Goal: Task Accomplishment & Management: Complete application form

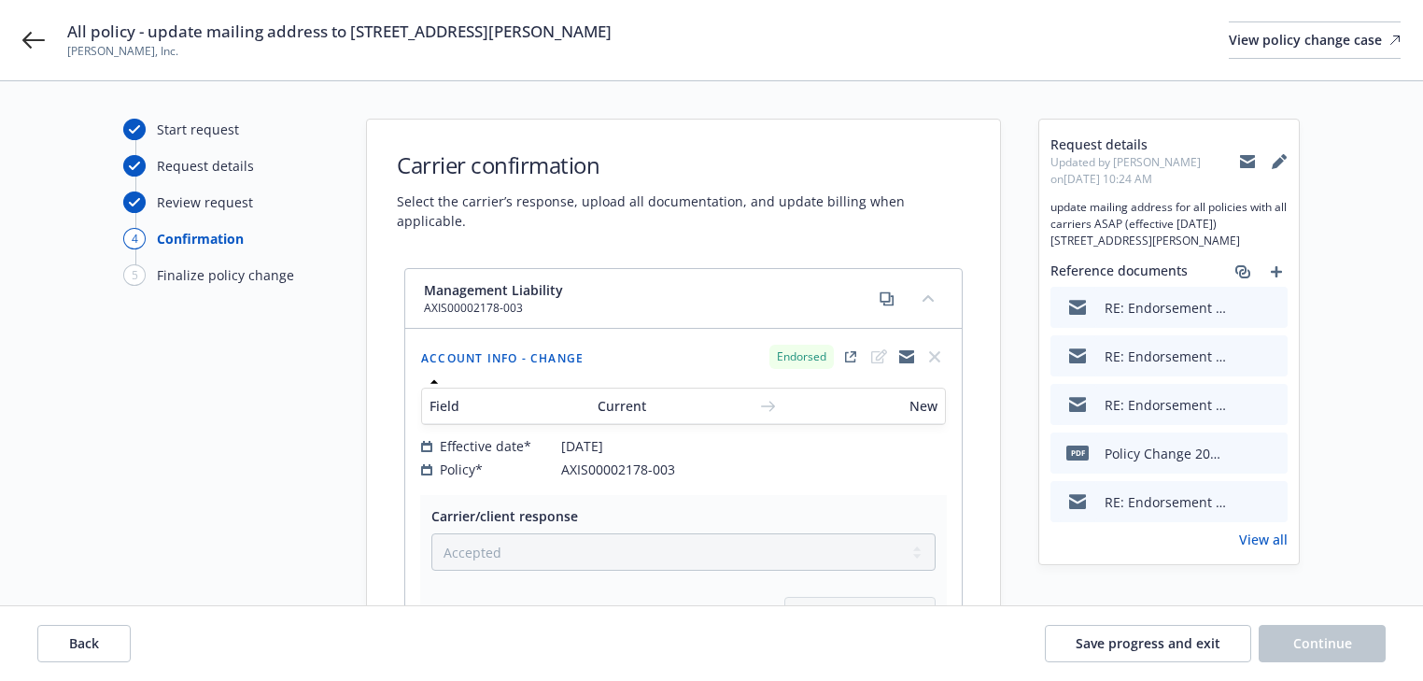
click at [1278, 549] on link "View all" at bounding box center [1263, 539] width 49 height 20
click at [34, 41] on icon at bounding box center [33, 40] width 22 height 22
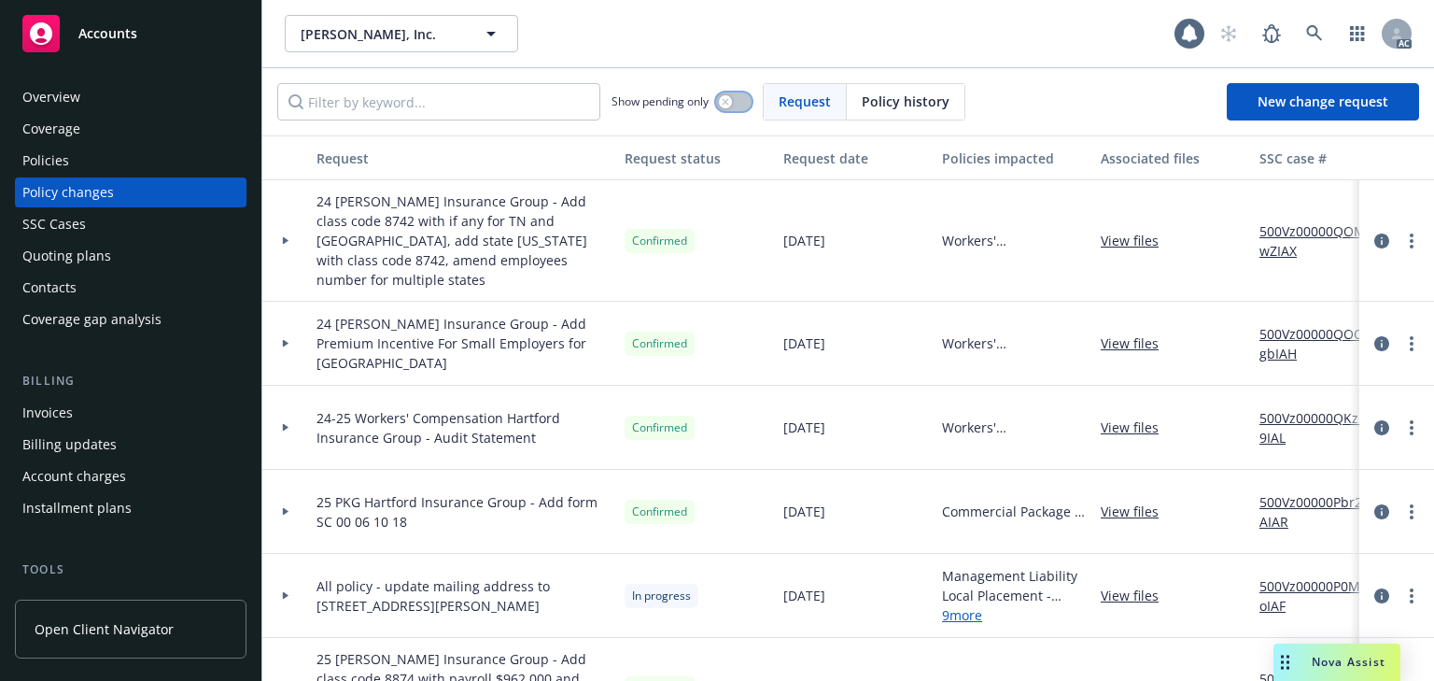
click at [729, 102] on icon "button" at bounding box center [725, 101] width 7 height 7
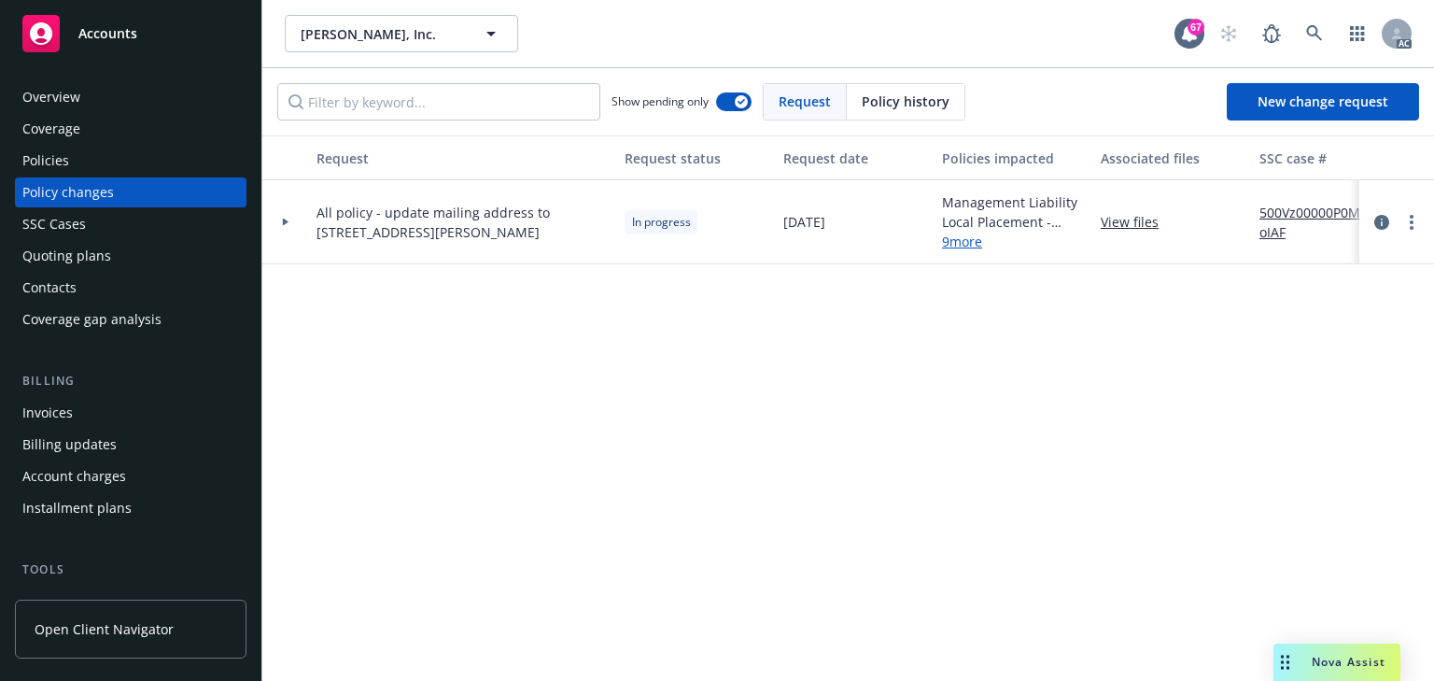
click at [277, 223] on div at bounding box center [286, 222] width 32 height 7
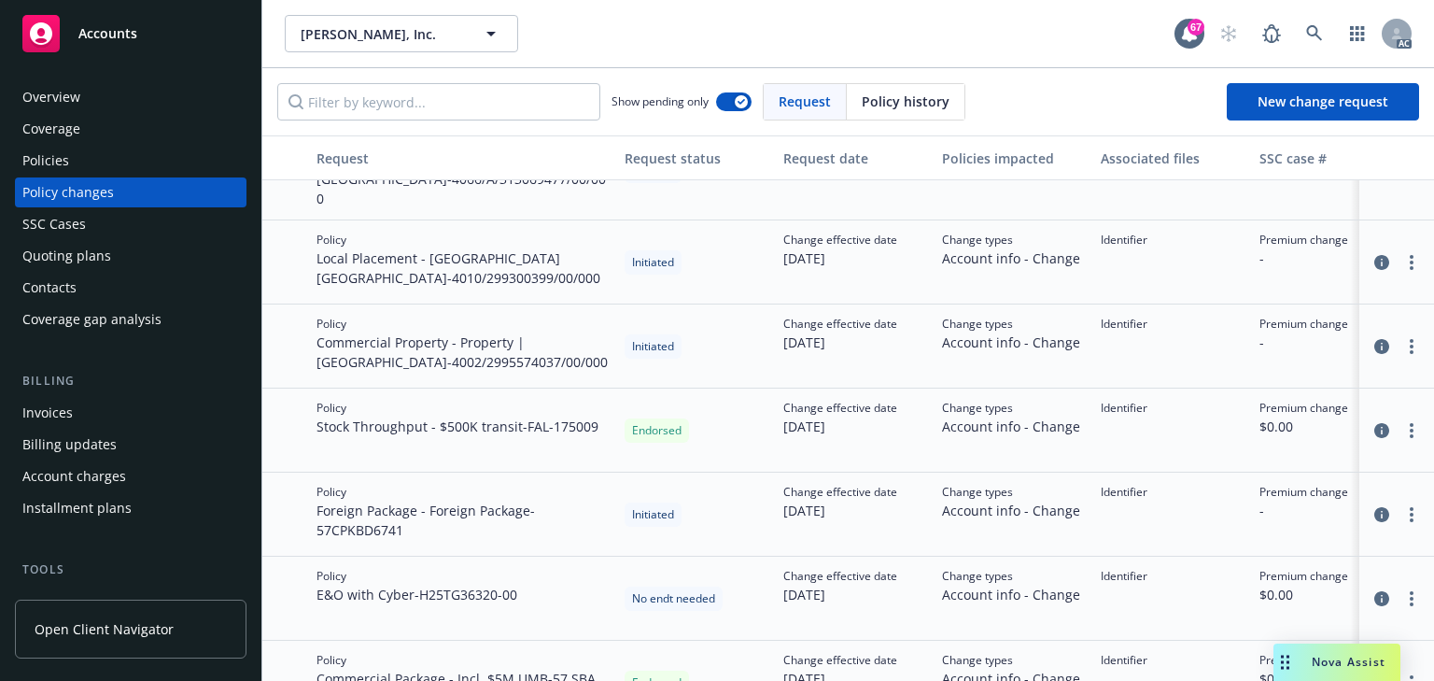
scroll to position [146, 0]
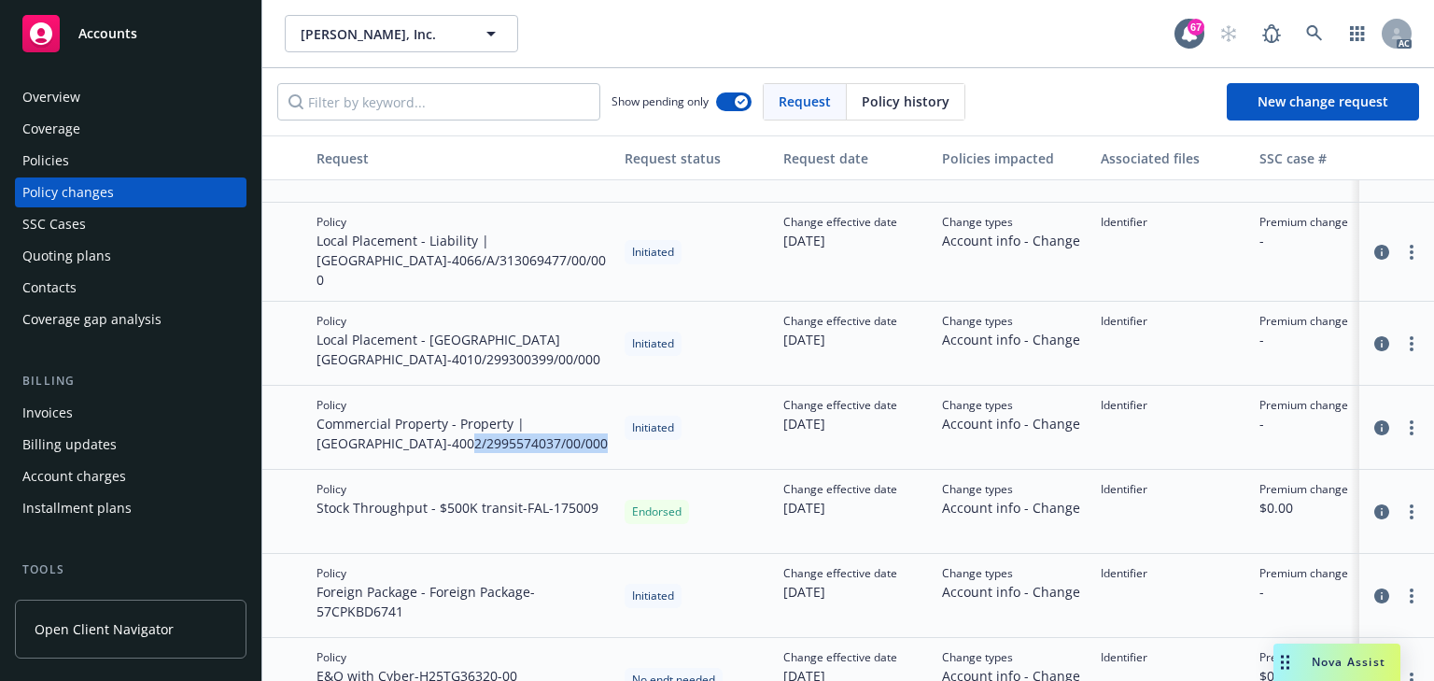
drag, startPoint x: 338, startPoint y: 423, endPoint x: 478, endPoint y: 432, distance: 140.4
click at [478, 432] on span "Commercial Property - Property | India - 4002/2995574037/00/000" at bounding box center [463, 433] width 293 height 39
click at [713, 494] on div "Endorsed" at bounding box center [696, 512] width 159 height 84
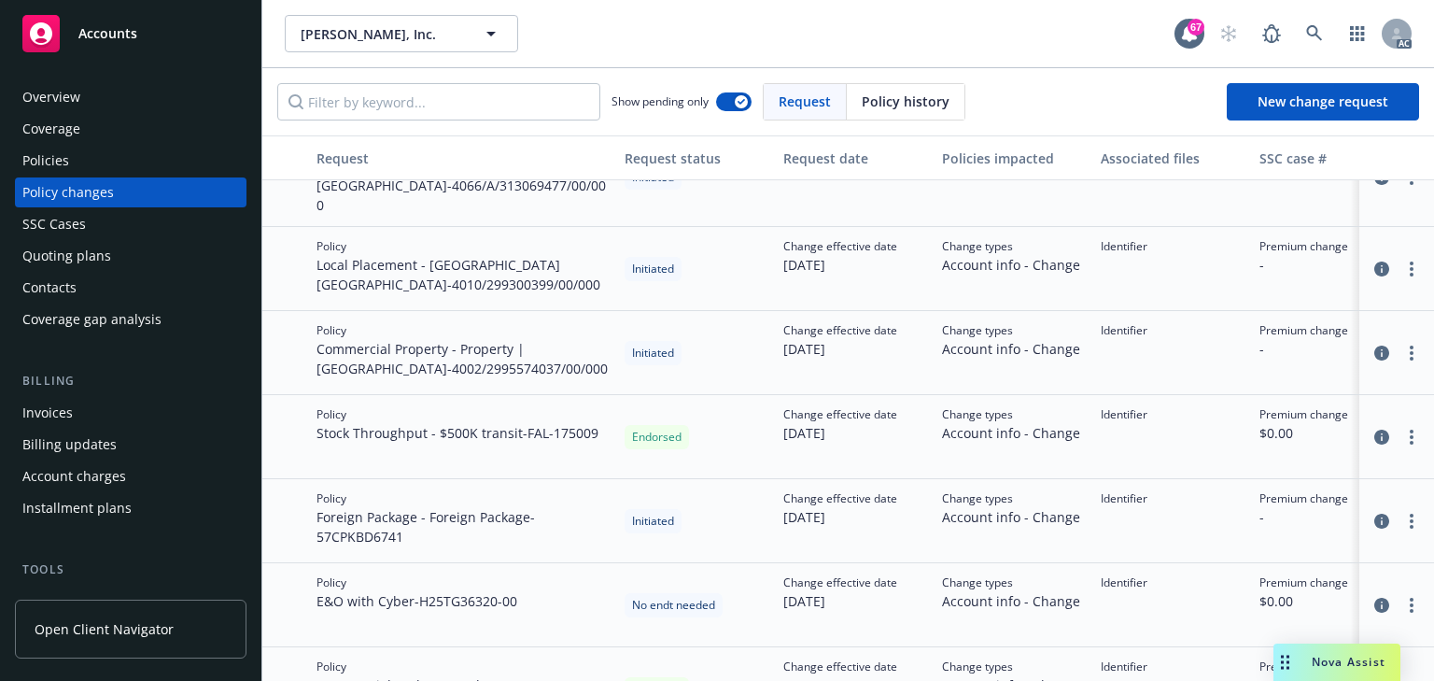
scroll to position [295, 0]
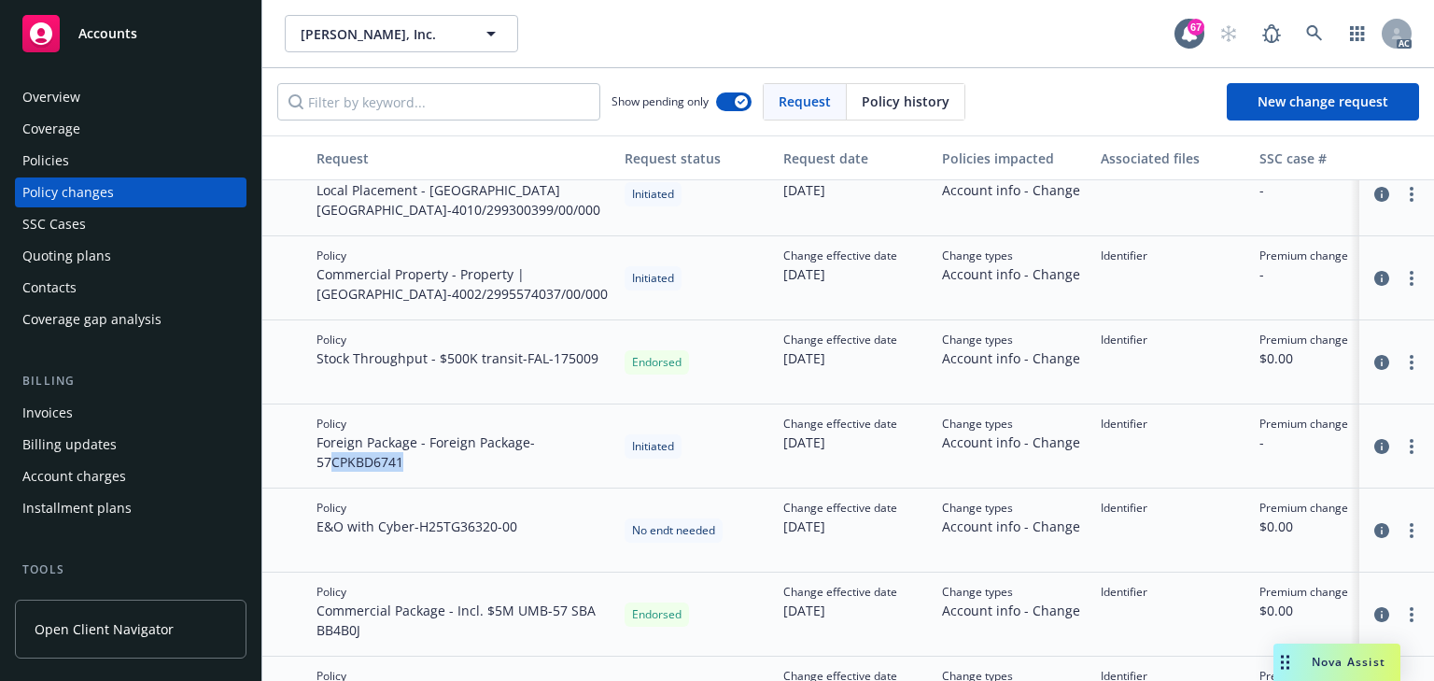
drag, startPoint x: 334, startPoint y: 447, endPoint x: 458, endPoint y: 444, distance: 124.2
click at [458, 444] on span "Foreign Package - Foreign Package - 57CPKBD6741" at bounding box center [463, 451] width 293 height 39
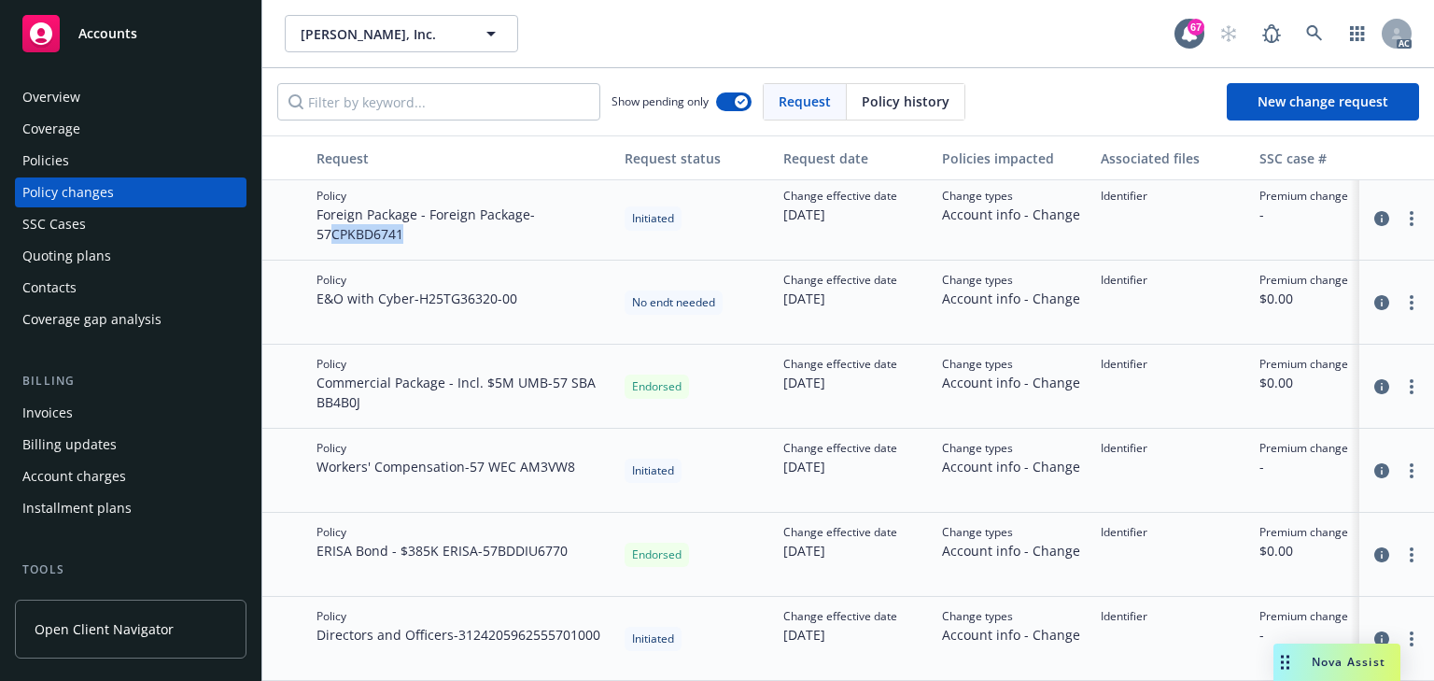
scroll to position [519, 0]
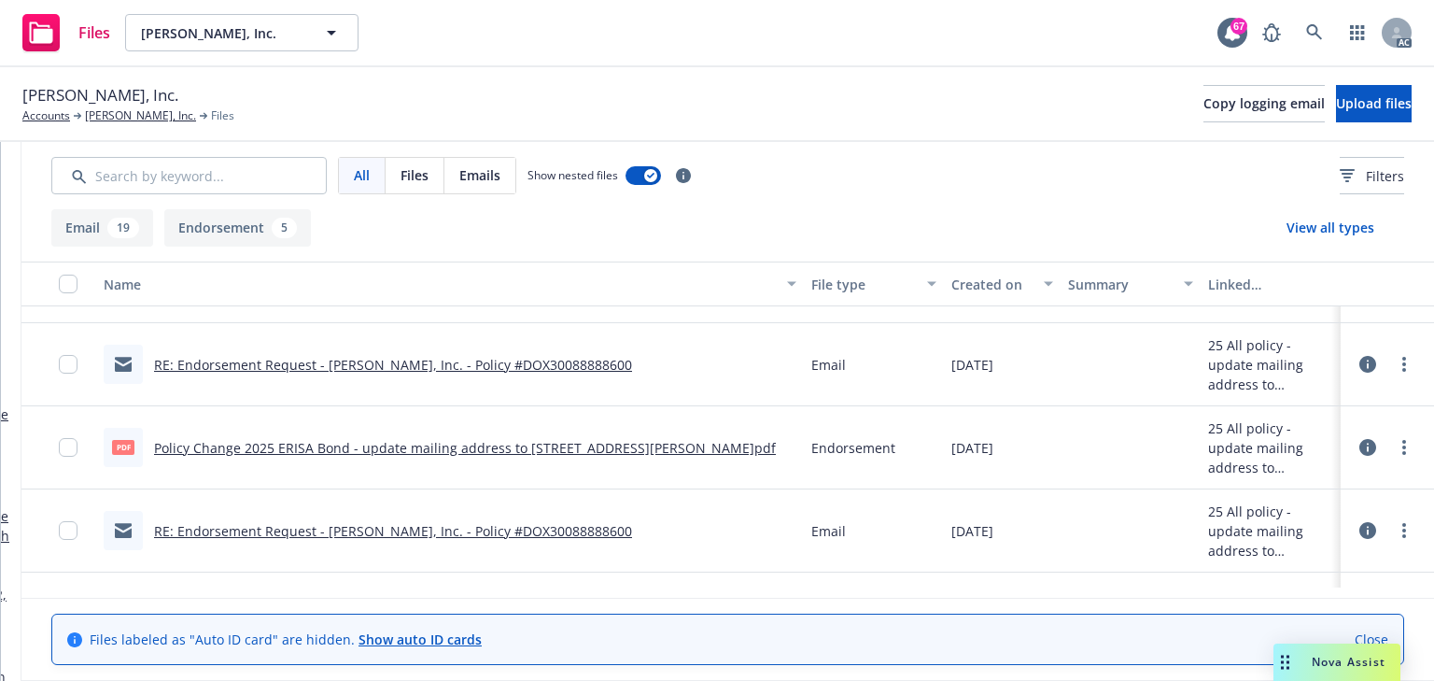
scroll to position [0, 341]
click at [1402, 447] on link "more" at bounding box center [1404, 447] width 22 height 22
click at [1279, 529] on link "Download" at bounding box center [1311, 521] width 186 height 37
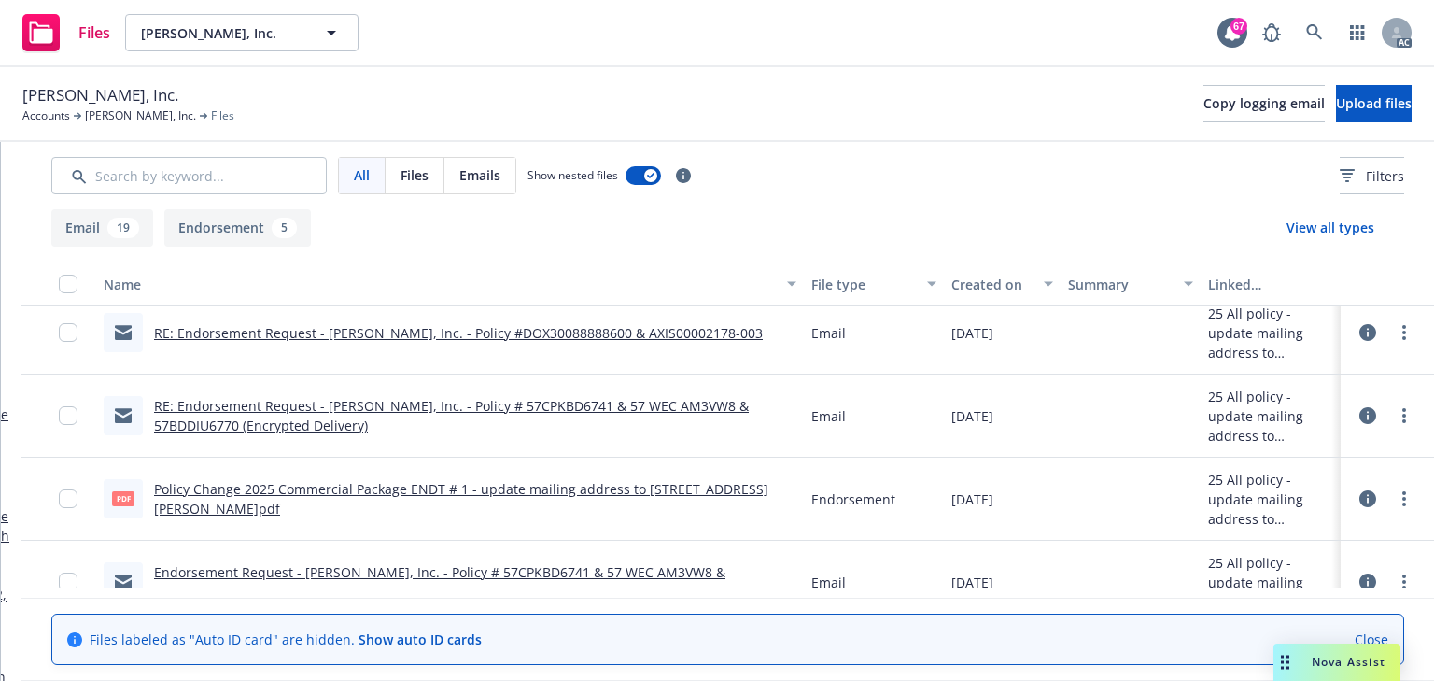
scroll to position [747, 0]
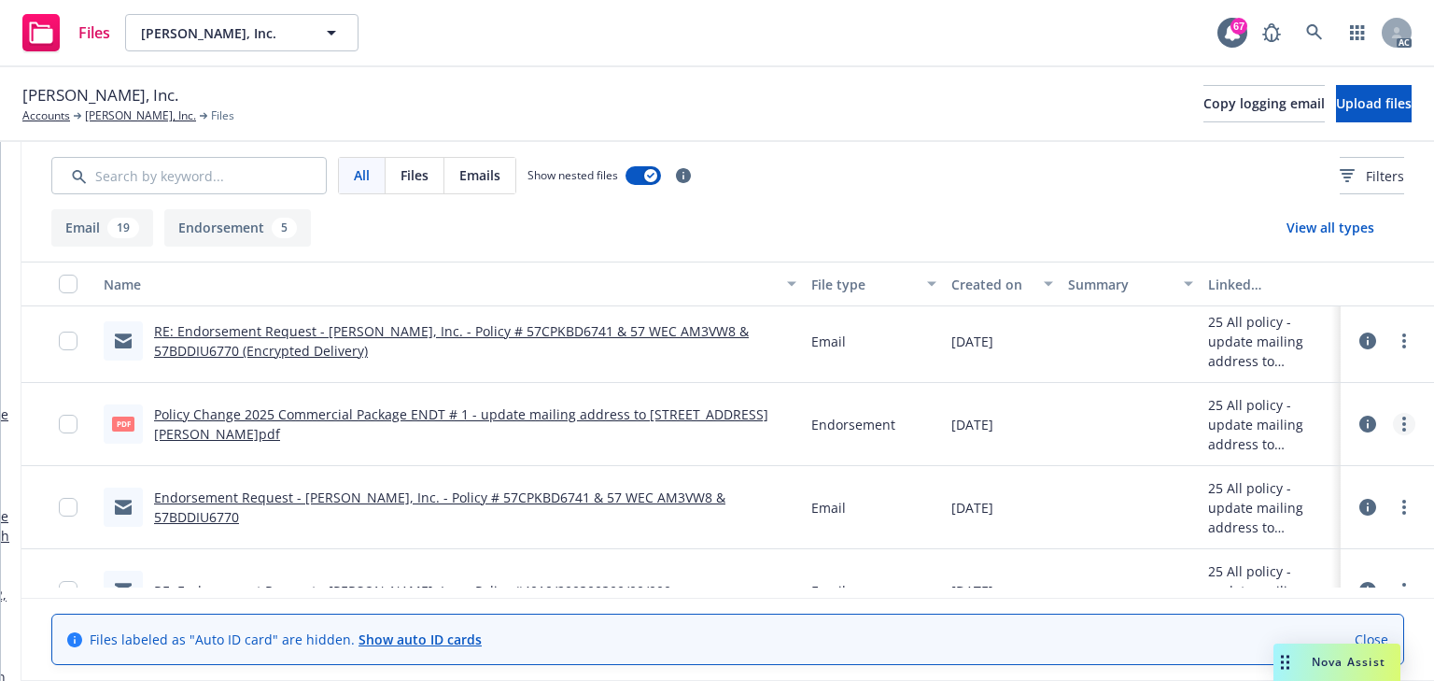
click at [1395, 416] on link "more" at bounding box center [1404, 424] width 22 height 22
click at [1265, 503] on link "Download" at bounding box center [1311, 499] width 186 height 37
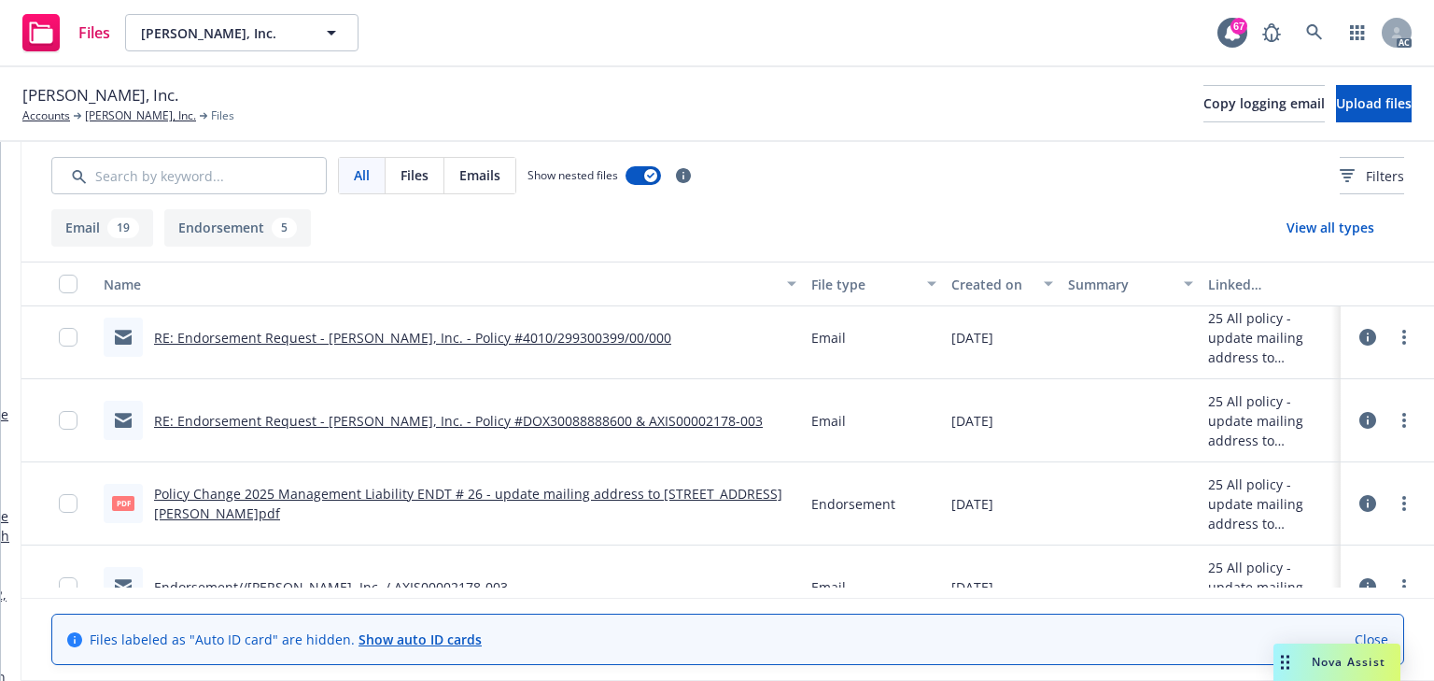
scroll to position [1046, 0]
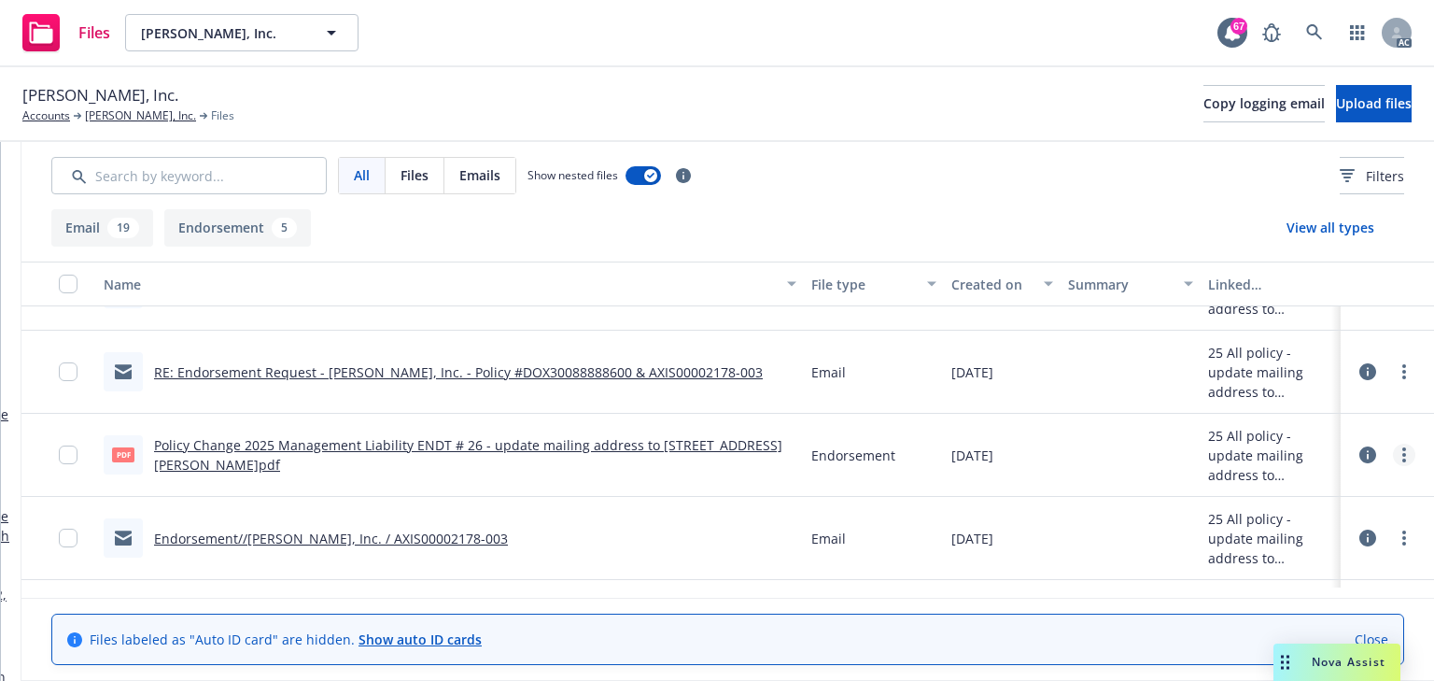
click at [1393, 450] on link "more" at bounding box center [1404, 455] width 22 height 22
click at [1269, 542] on link "Download" at bounding box center [1311, 529] width 186 height 37
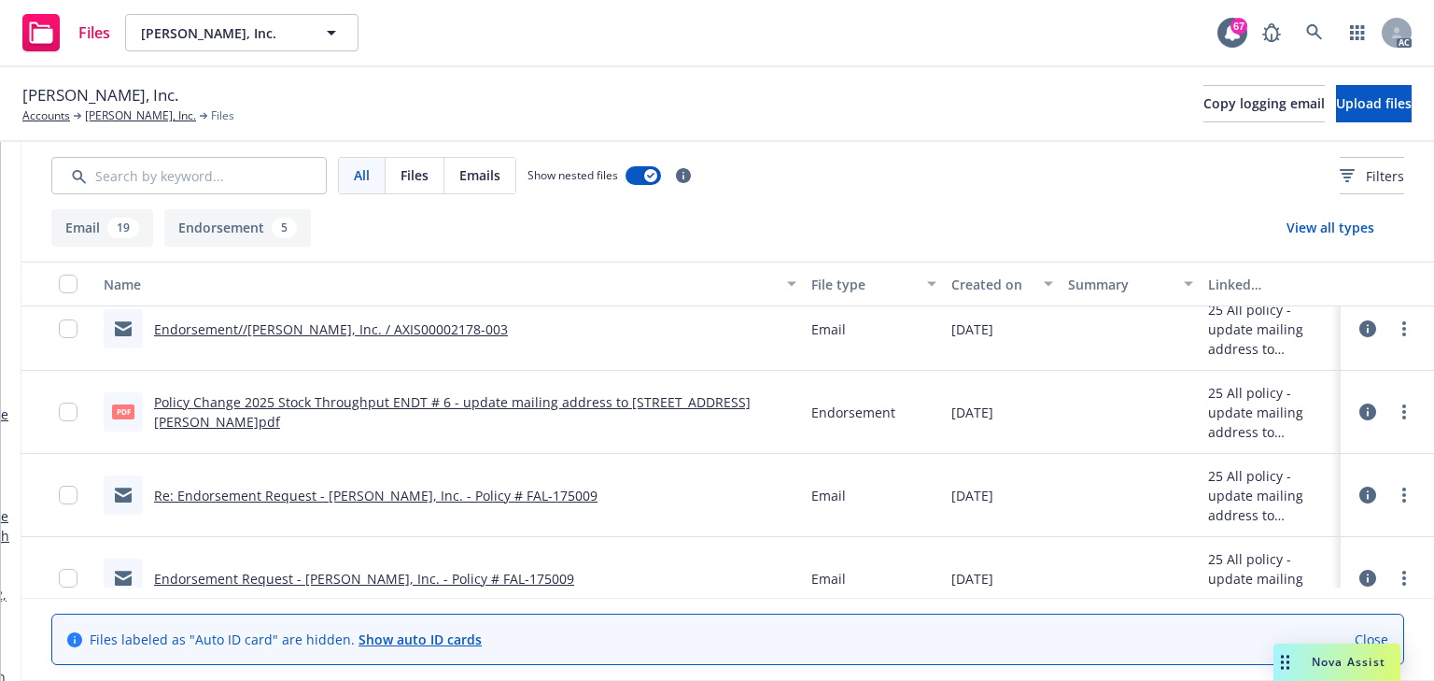
scroll to position [1270, 0]
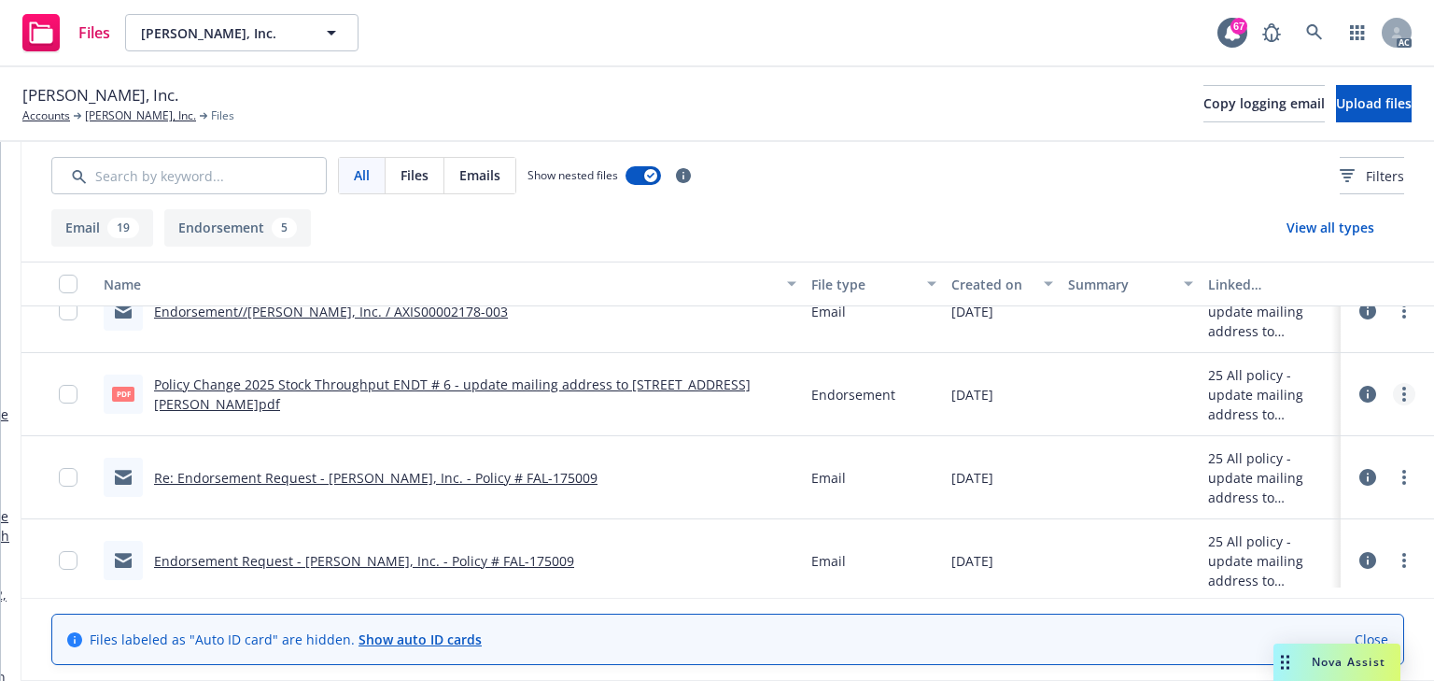
click at [1397, 393] on link "more" at bounding box center [1404, 394] width 22 height 22
click at [1274, 468] on link "Download" at bounding box center [1311, 469] width 186 height 37
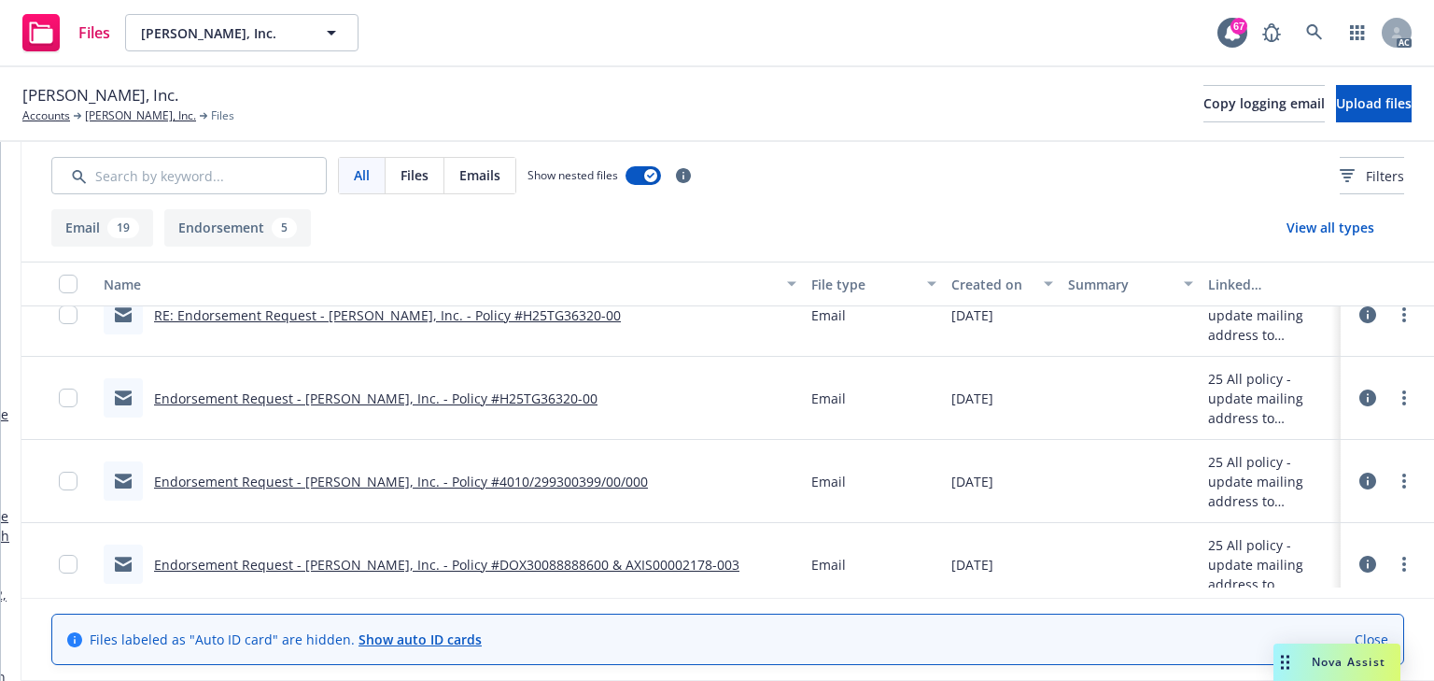
scroll to position [1695, 0]
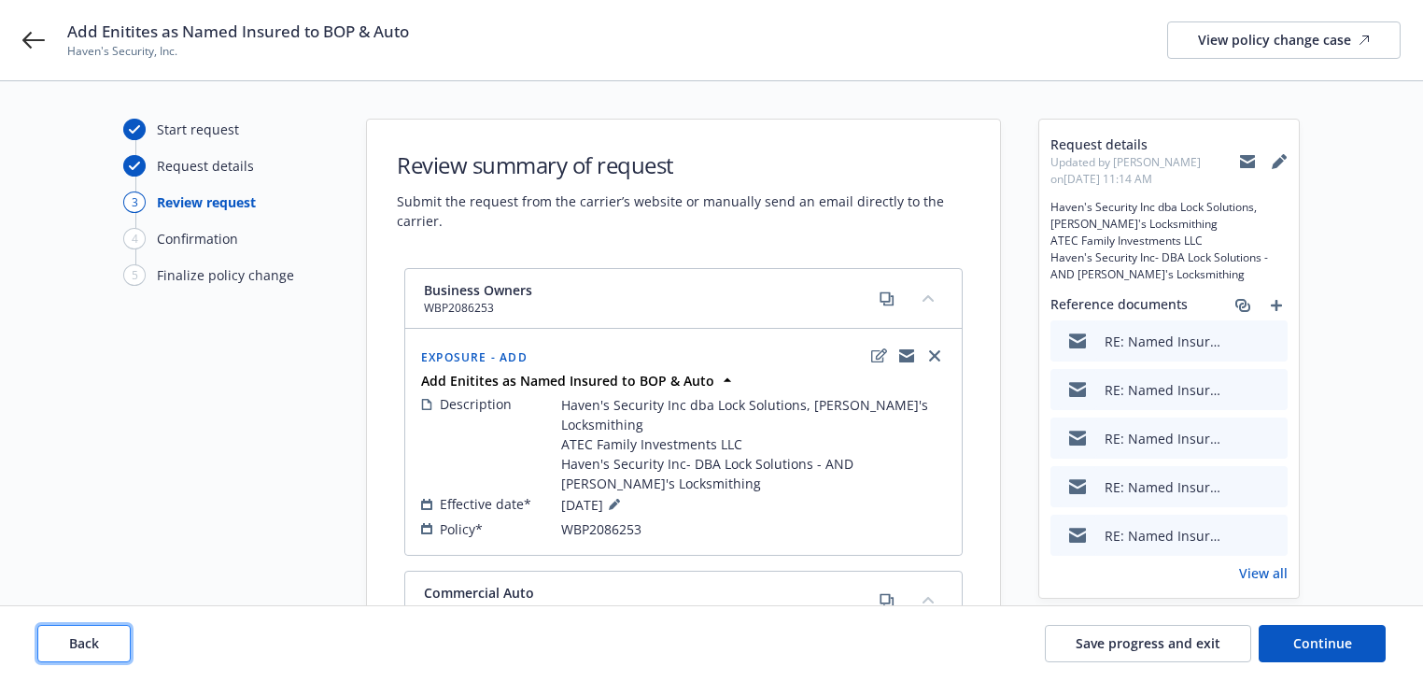
click at [110, 646] on button "Back" at bounding box center [83, 643] width 93 height 37
click at [109, 646] on button "Back" at bounding box center [83, 643] width 93 height 37
click at [109, 646] on div "Back Save progress and exit Continue" at bounding box center [711, 643] width 1348 height 37
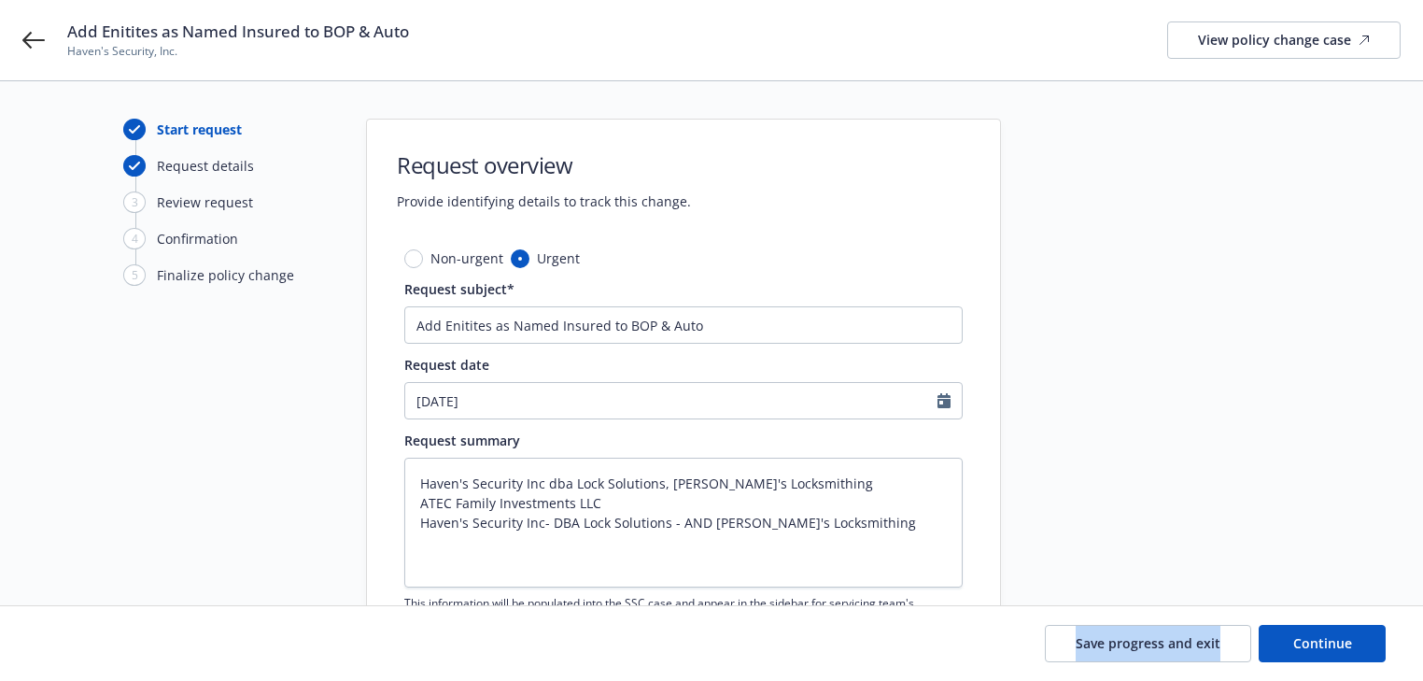
click at [109, 646] on div "Save progress and exit Continue" at bounding box center [711, 643] width 1348 height 37
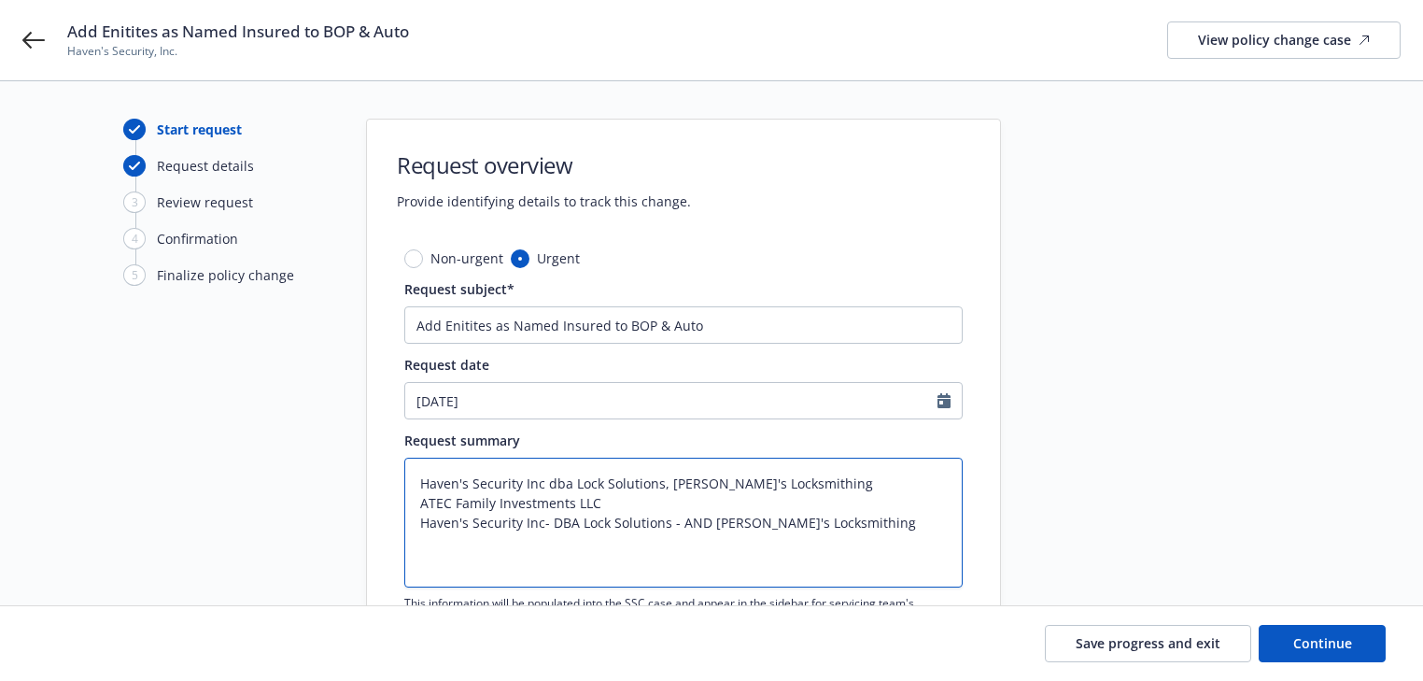
click at [542, 516] on textarea "Haven's Security Inc dba Lock Solutions, [PERSON_NAME]'s Locksmithing ATEC Fami…" at bounding box center [683, 523] width 558 height 130
paste textarea "Additional Interest - Extension of Named Insured is added in favor of: ATEC Fam…"
type textarea "Additional Interest - Extension of Named Insured is added in favor of: ATEC Fam…"
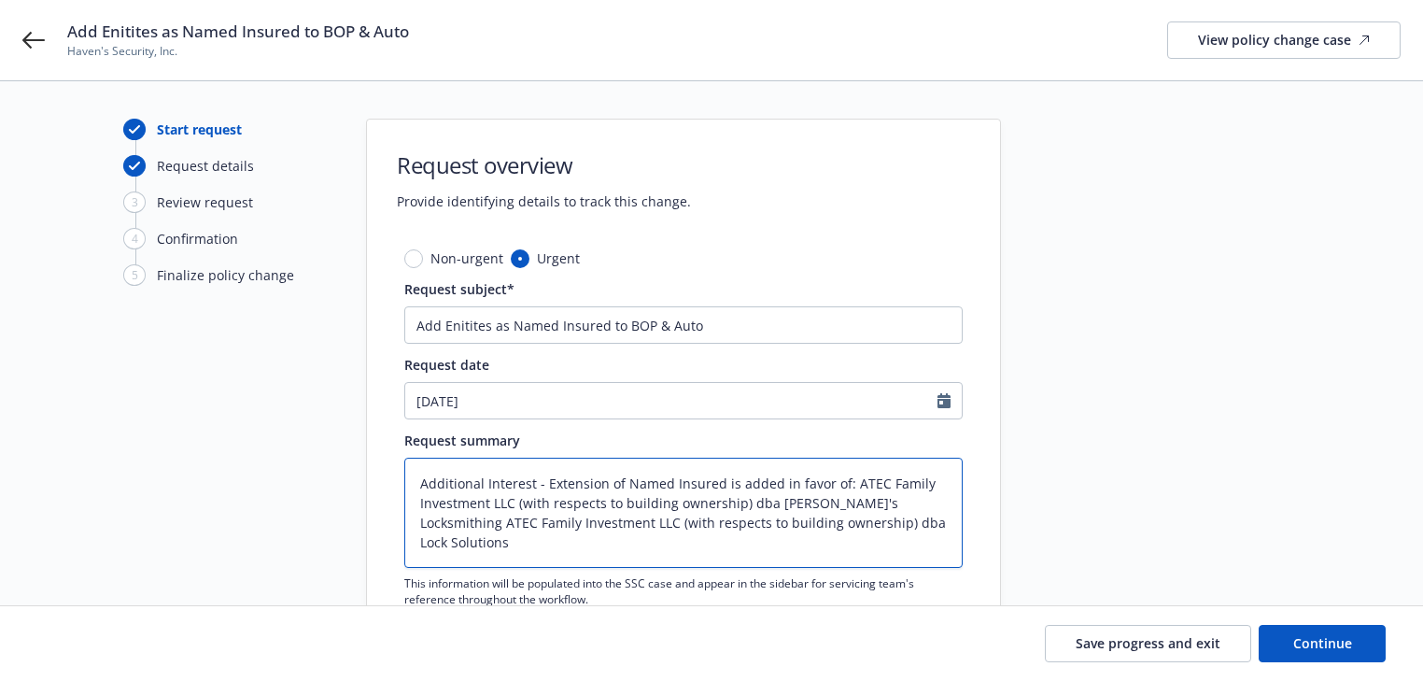
click at [842, 478] on textarea "Additional Interest - Extension of Named Insured is added in favor of: ATEC Fam…" at bounding box center [683, 513] width 558 height 110
type textarea "x"
type textarea "Additional Interest - Extension of Named Insured is added in favor of: ATEC Fam…"
click at [505, 518] on textarea "Additional Interest - Extension of Named Insured is added in favor of: ATEC Fam…" at bounding box center [683, 513] width 558 height 110
type textarea "x"
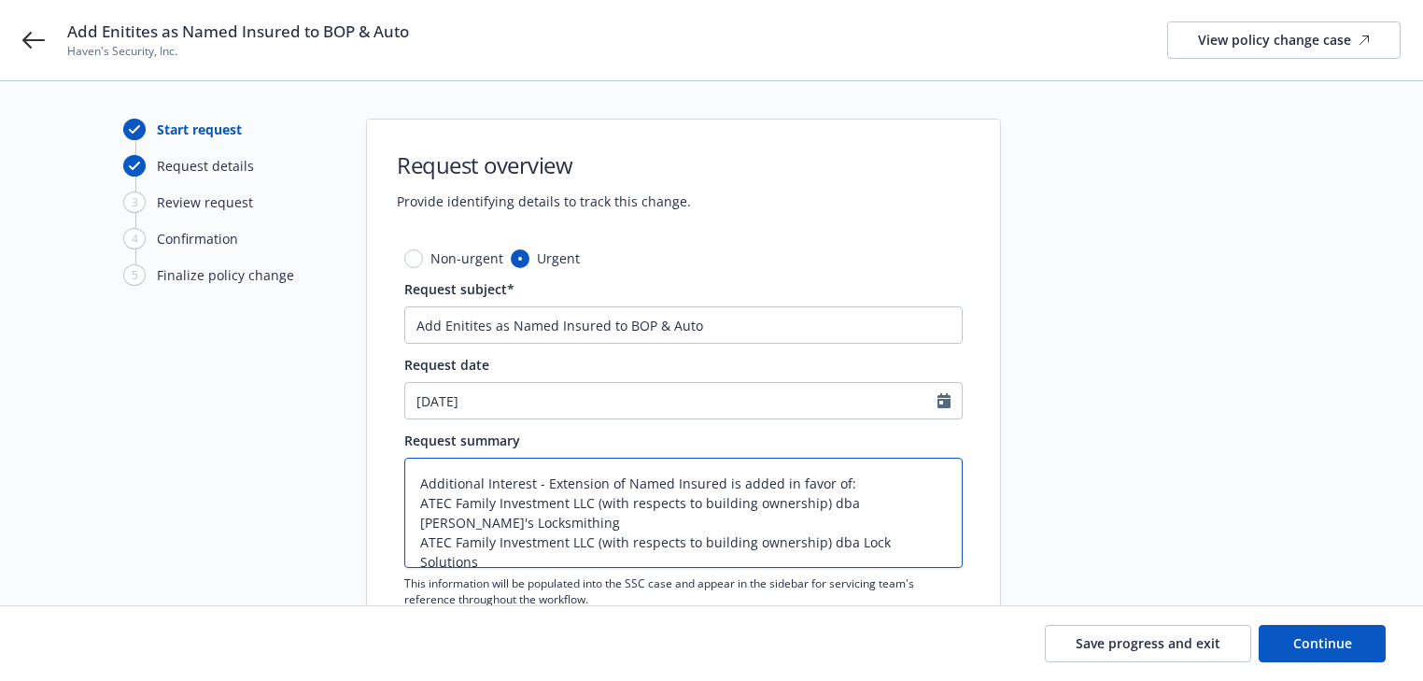
type textarea "Additional Interest - Extension of Named Insured is added in favor of: ATEC Fam…"
click at [954, 543] on textarea "Additional Interest - Extension of Named Insured is added in favor of: ATEC Fam…" at bounding box center [683, 513] width 558 height 110
type textarea "x"
type textarea "Additional Interest - Extension of Named Insured is added in favor of: ATEC Fam…"
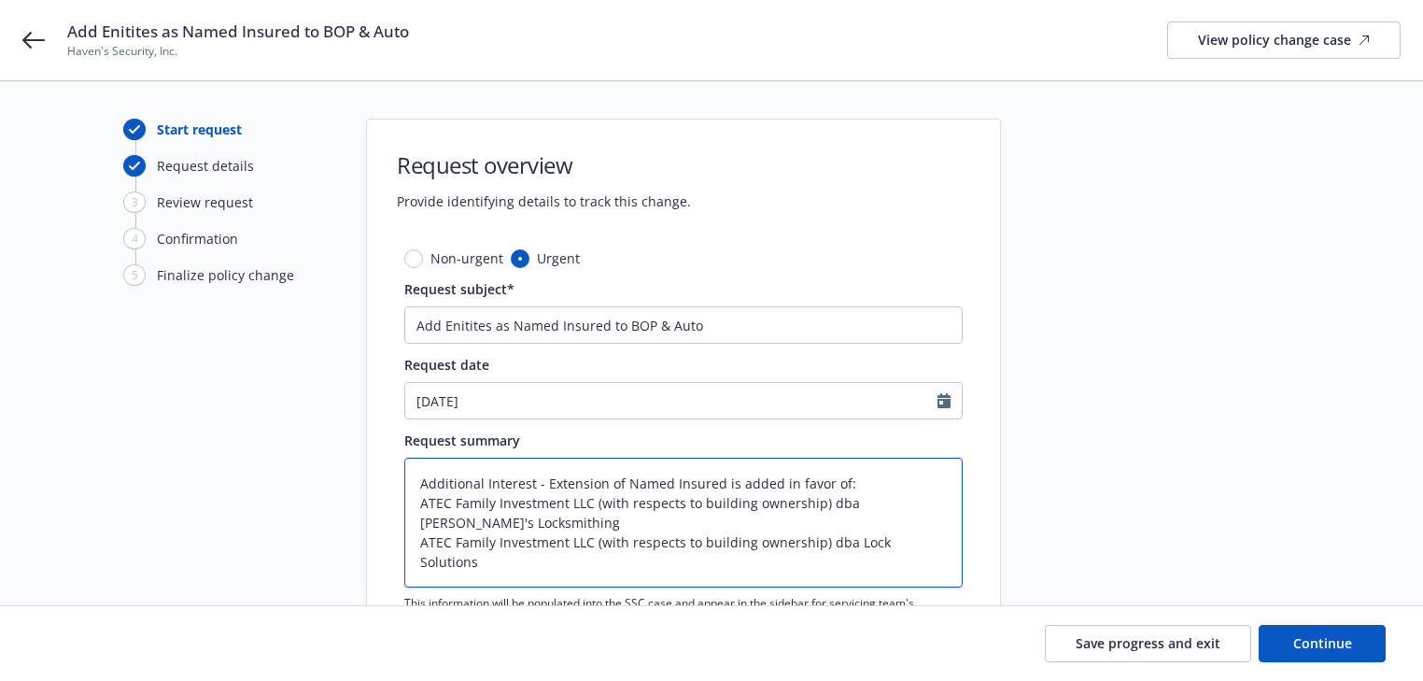
scroll to position [4, 0]
type textarea "x"
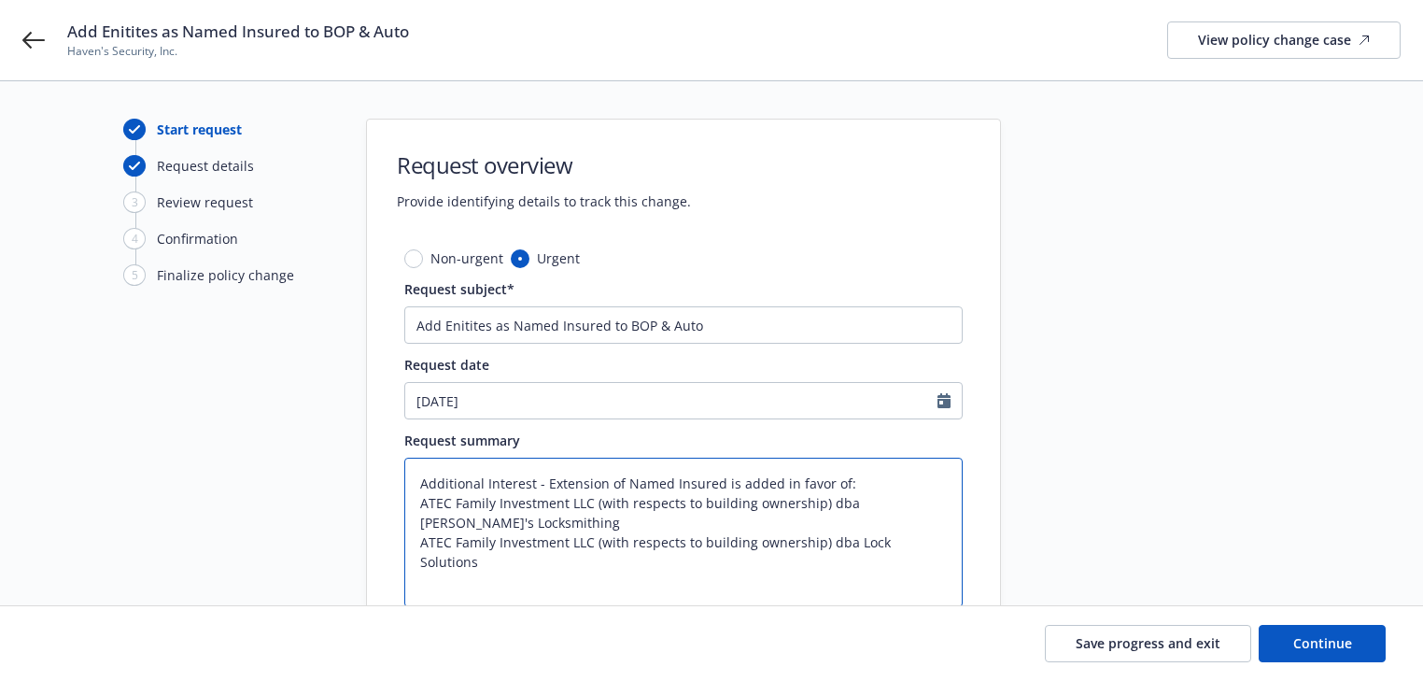
paste textarea "The Named Insured is amended to read as follows: Haven's Security, Inc dba Phil…"
type textarea "Additional Interest - Extension of Named Insured is added in favor of: ATEC Fam…"
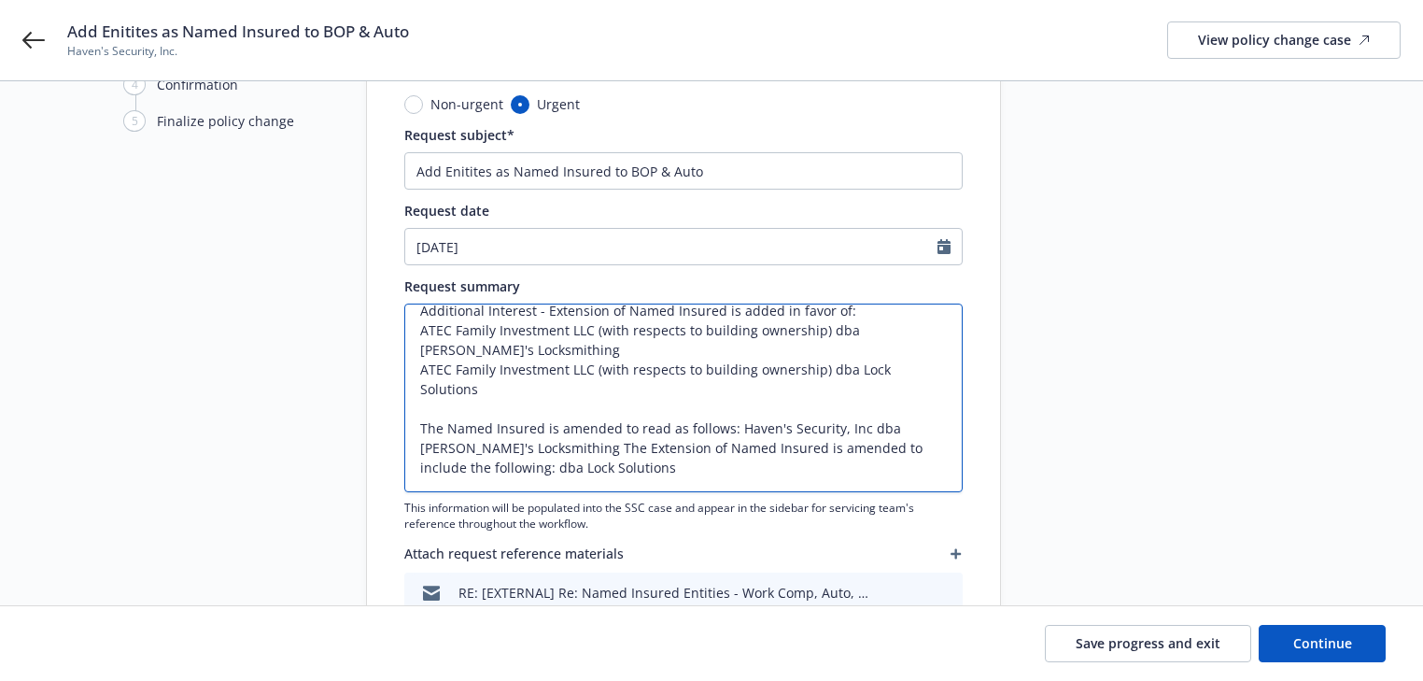
scroll to position [224, 0]
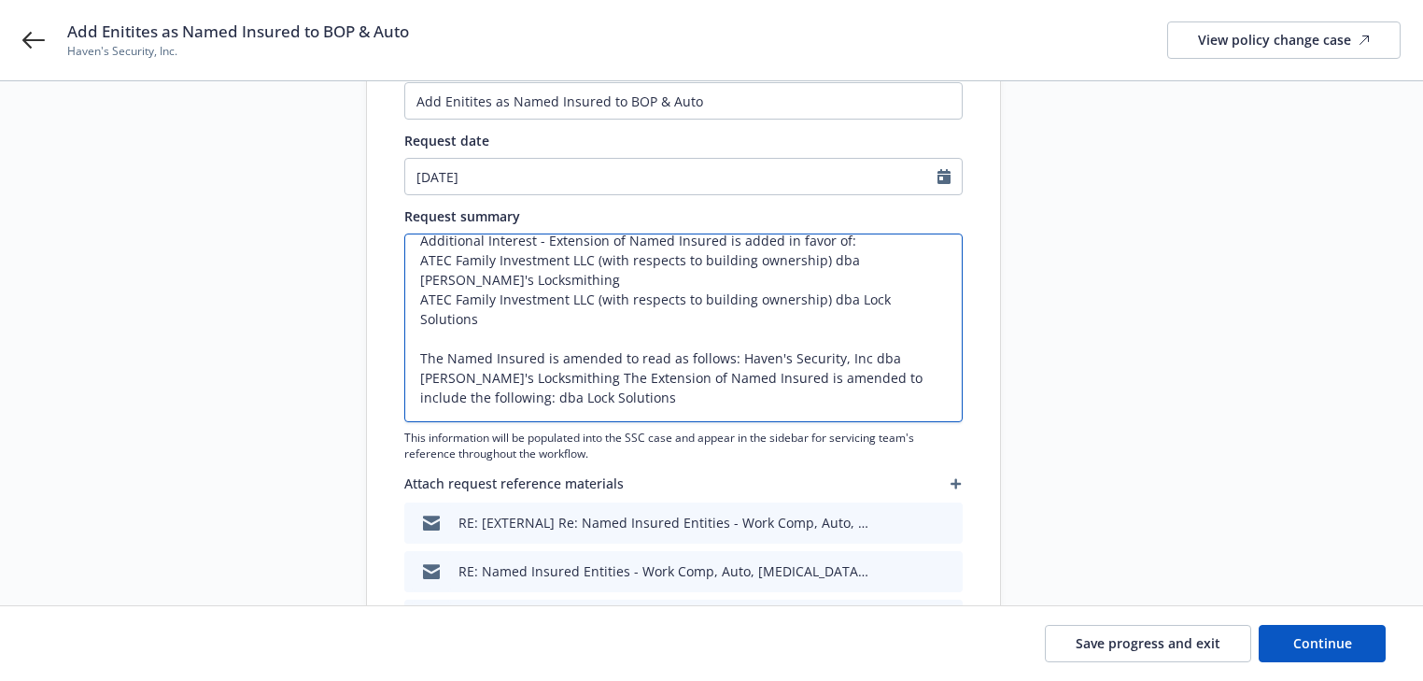
click at [731, 354] on textarea "Additional Interest - Extension of Named Insured is added in favor of: ATEC Fam…" at bounding box center [683, 327] width 558 height 189
type textarea "x"
type textarea "Additional Interest - Extension of Named Insured is added in favor of: ATEC Fam…"
click at [696, 377] on textarea "Additional Interest - Extension of Named Insured is added in favor of: ATEC Fam…" at bounding box center [683, 327] width 558 height 189
type textarea "x"
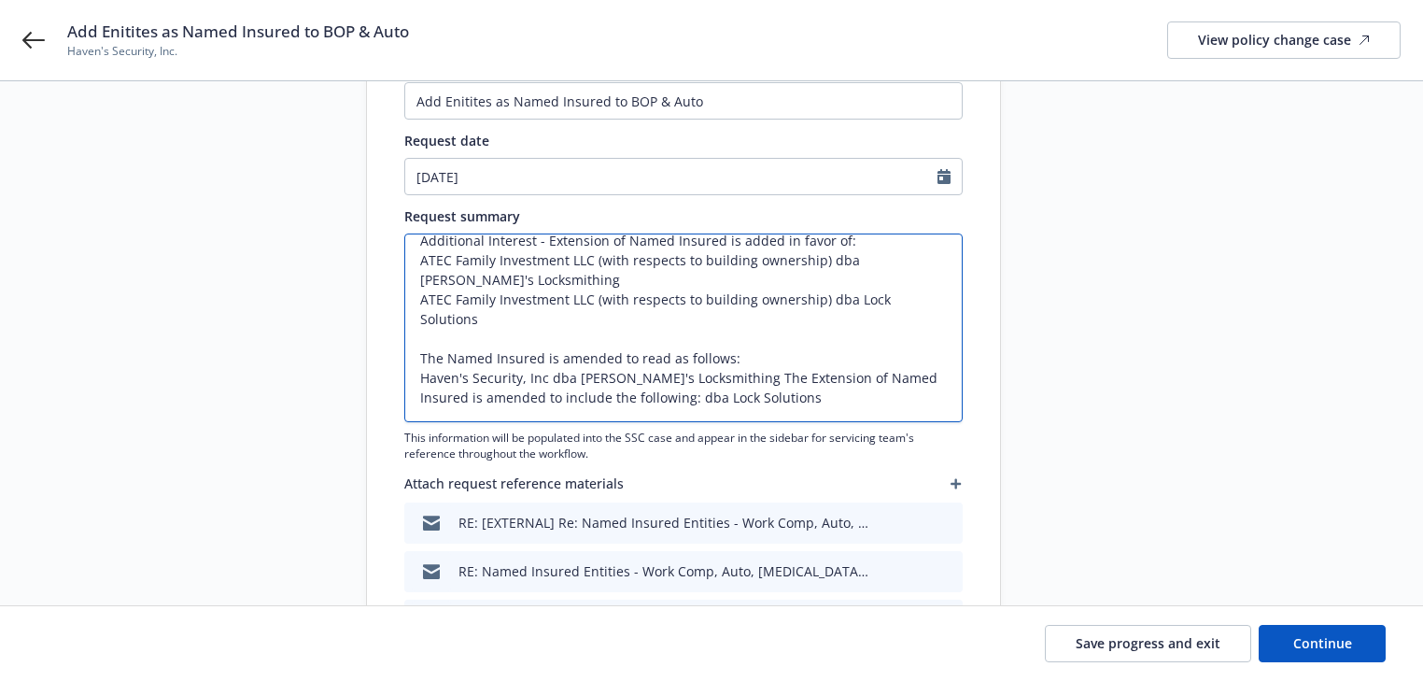
type textarea "Additional Interest - Extension of Named Insured is added in favor of: ATEC Fam…"
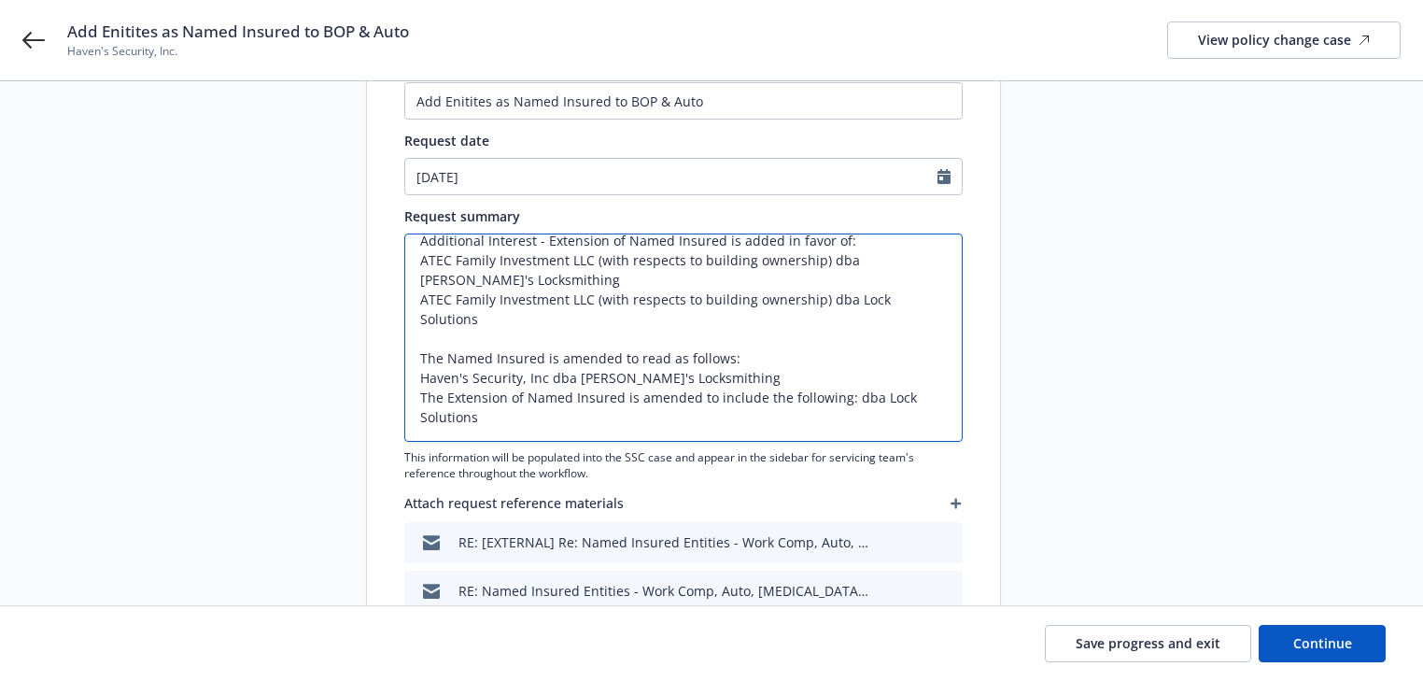
click at [847, 398] on textarea "Additional Interest - Extension of Named Insured is added in favor of: ATEC Fam…" at bounding box center [683, 337] width 558 height 208
type textarea "x"
type textarea "Additional Interest - Extension of Named Insured is added in favor of: ATEC Fam…"
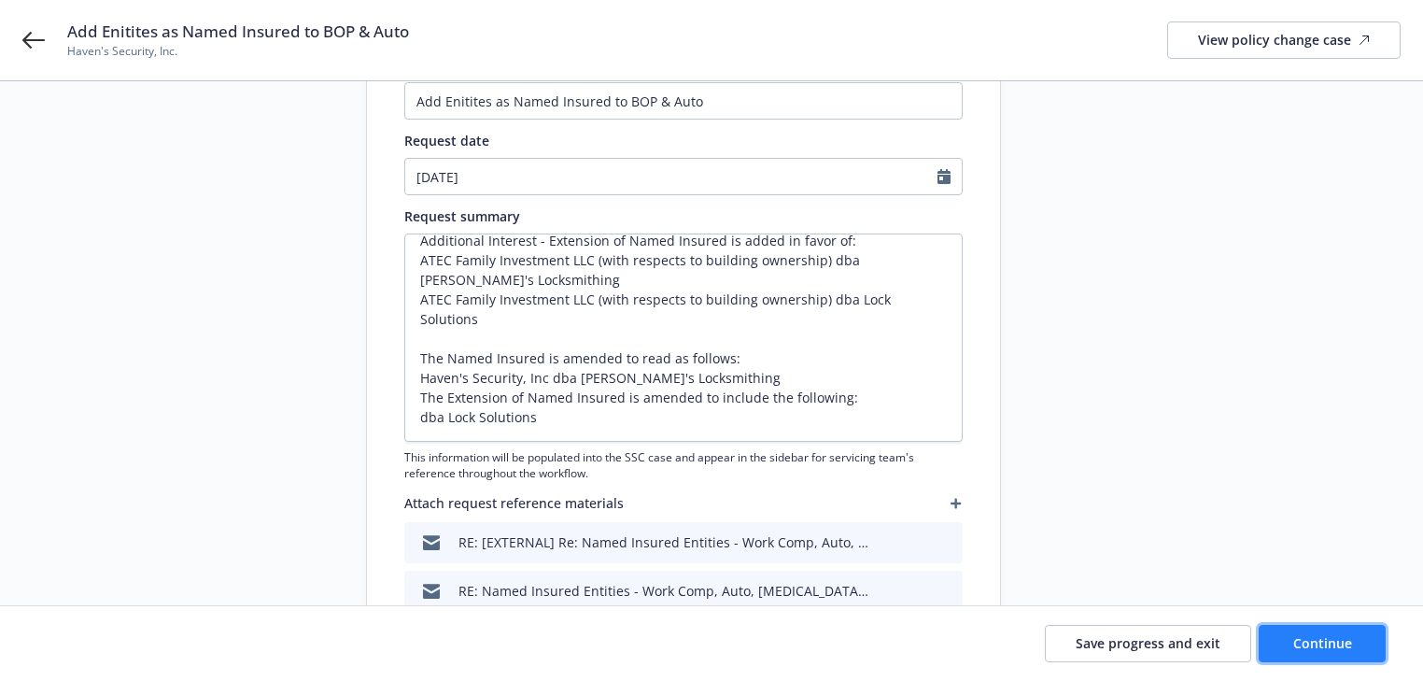
click at [1352, 647] on button "Continue" at bounding box center [1322, 643] width 127 height 37
type textarea "x"
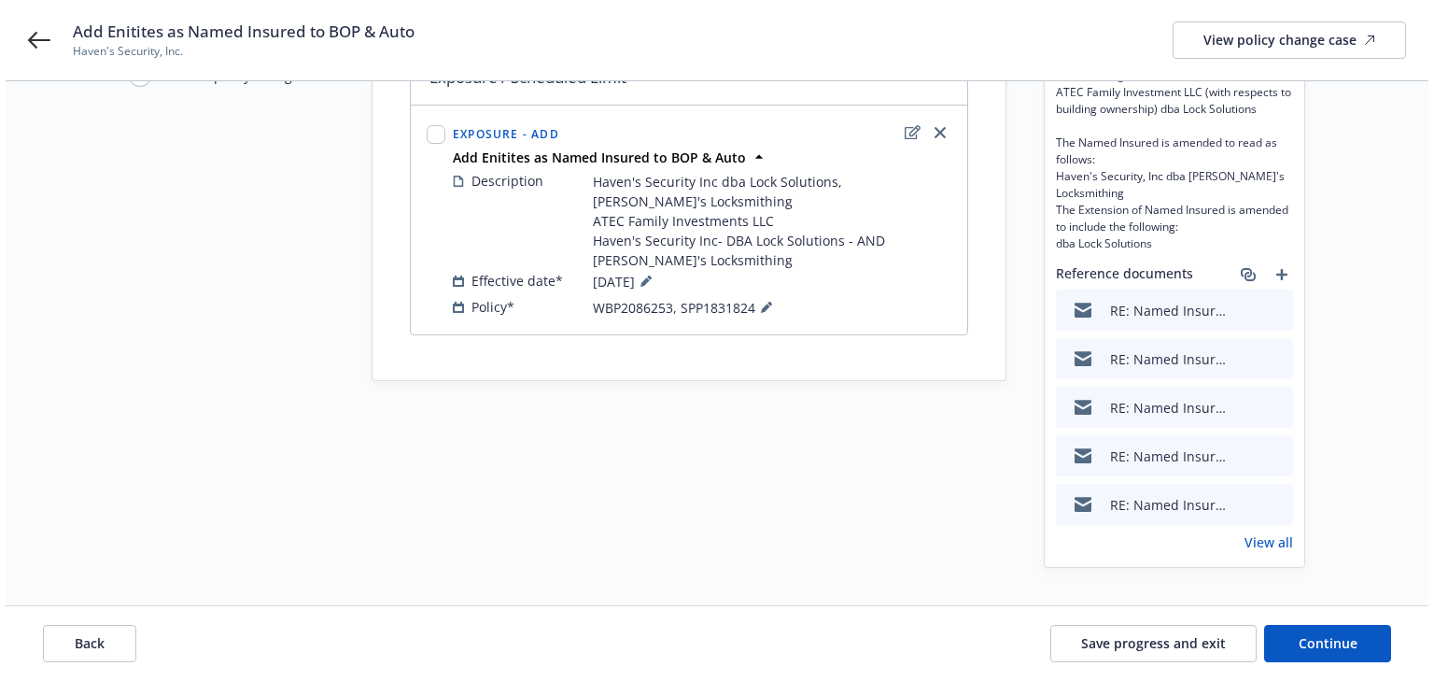
scroll to position [0, 0]
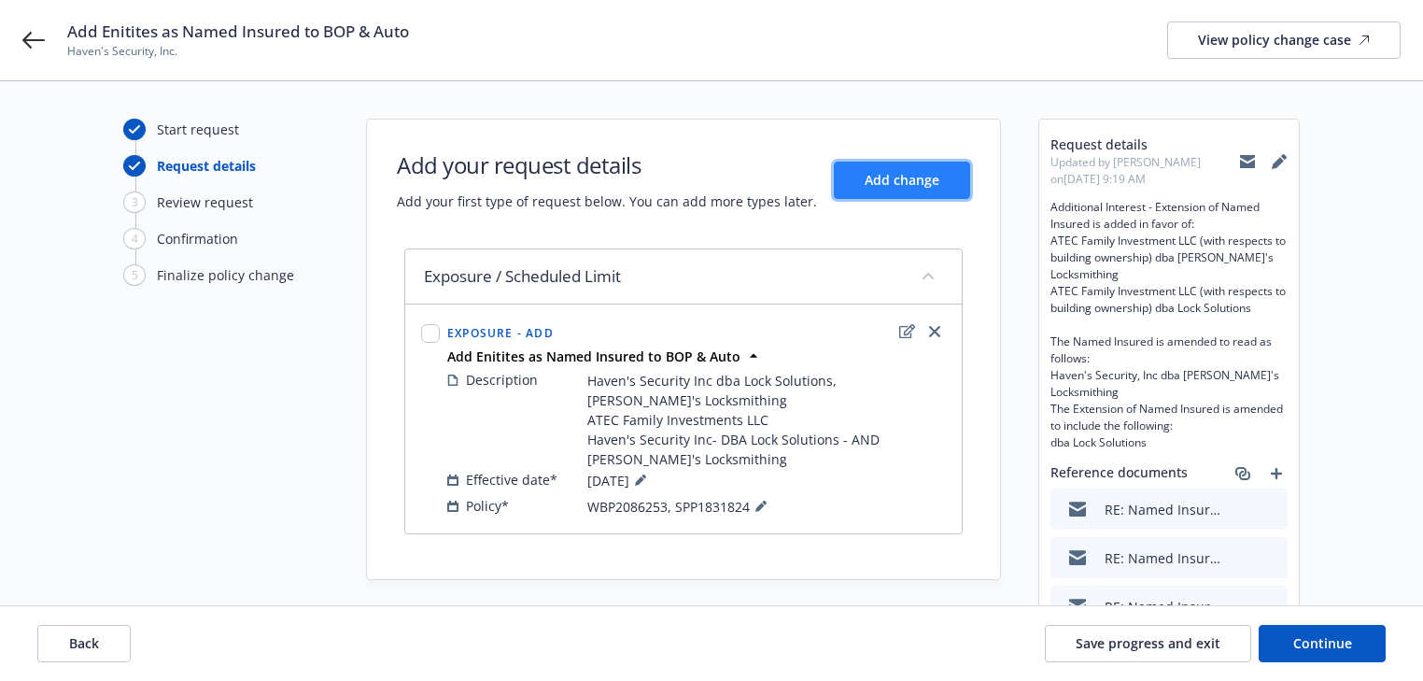
click at [924, 184] on span "Add change" at bounding box center [902, 180] width 75 height 18
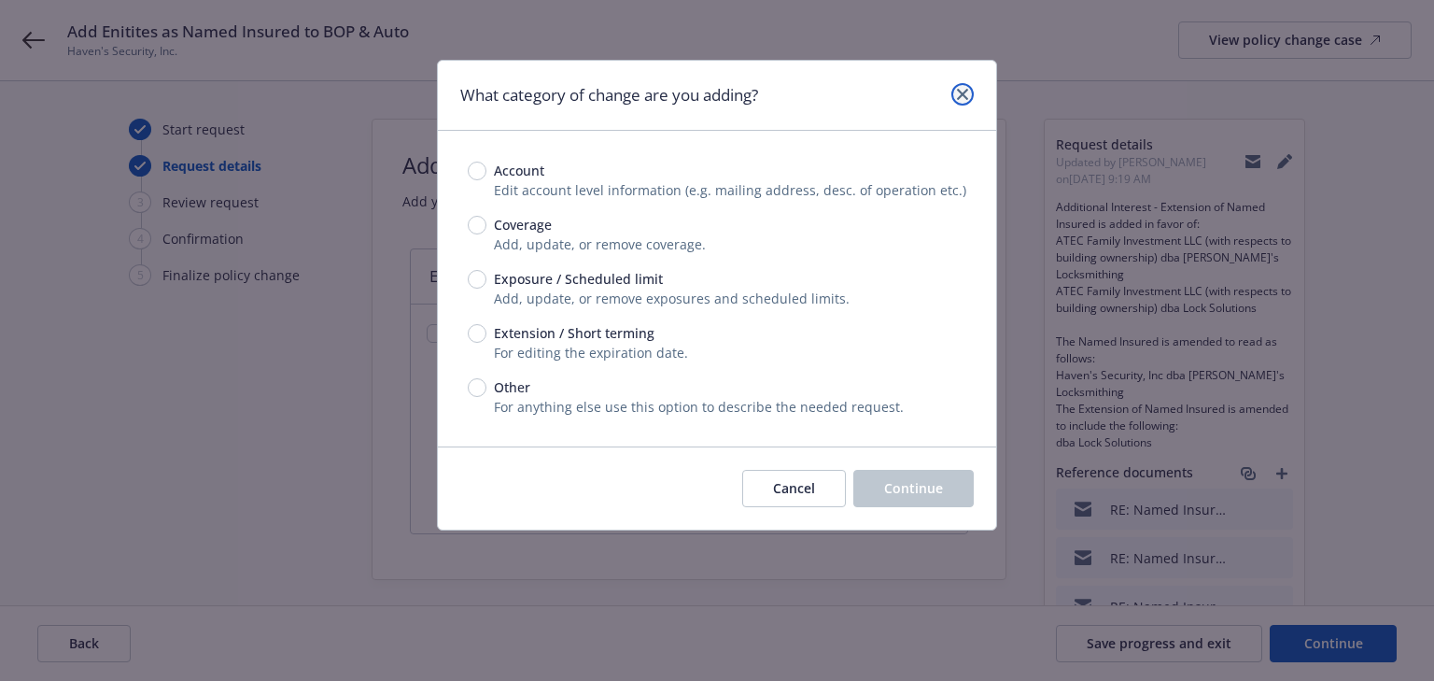
click at [960, 95] on icon "close" at bounding box center [962, 94] width 11 height 11
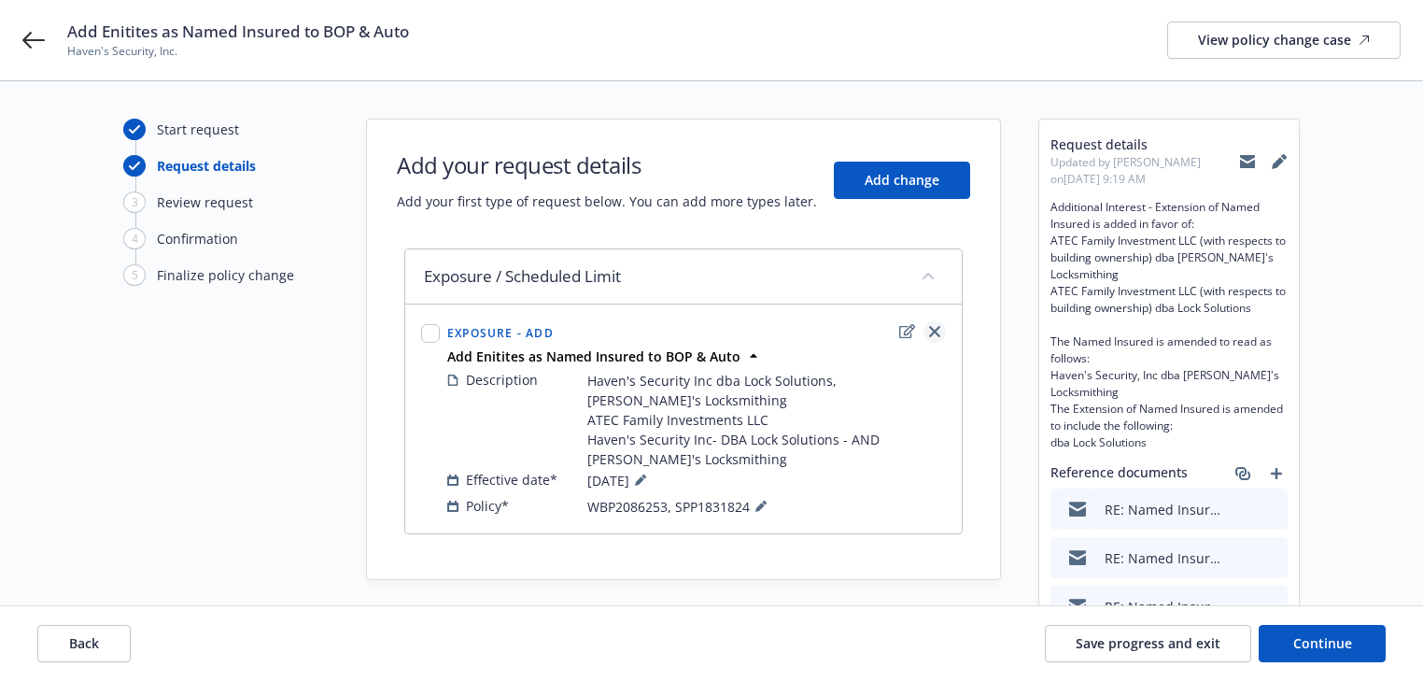
click at [930, 329] on icon "close" at bounding box center [934, 331] width 11 height 11
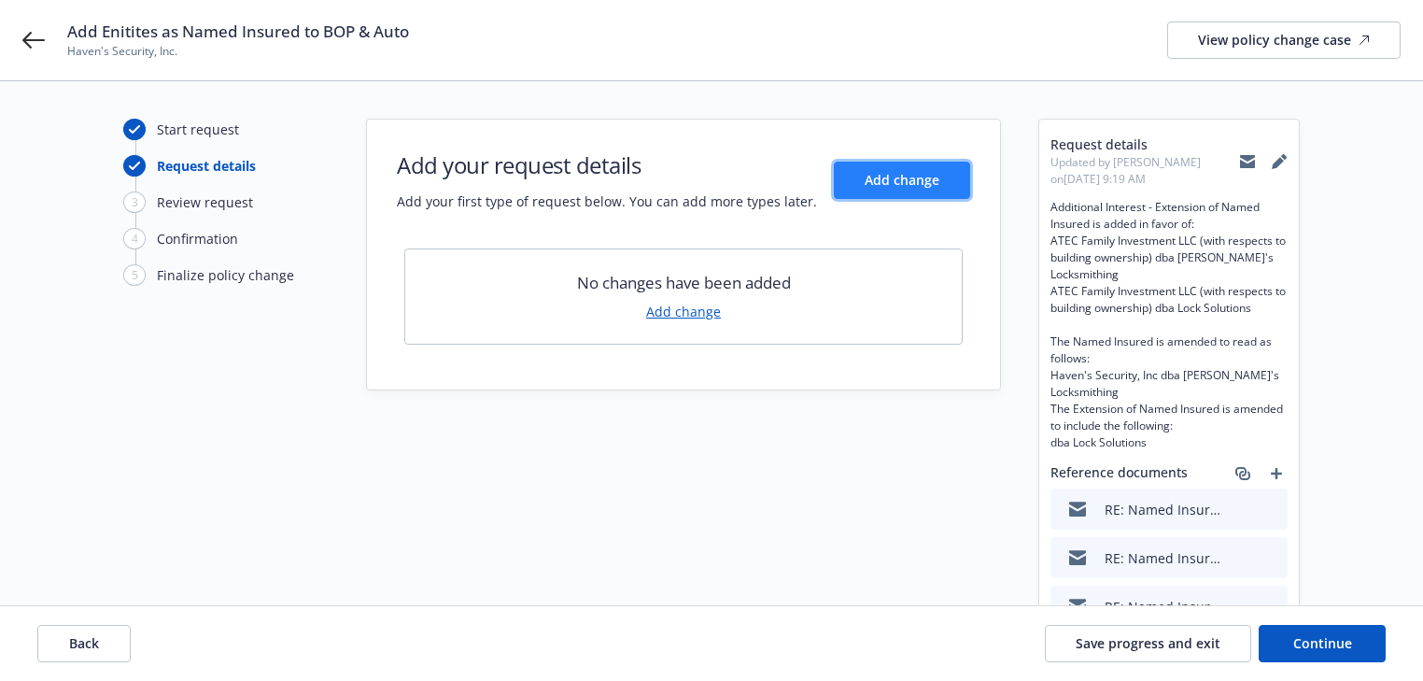
click at [910, 183] on span "Add change" at bounding box center [902, 180] width 75 height 18
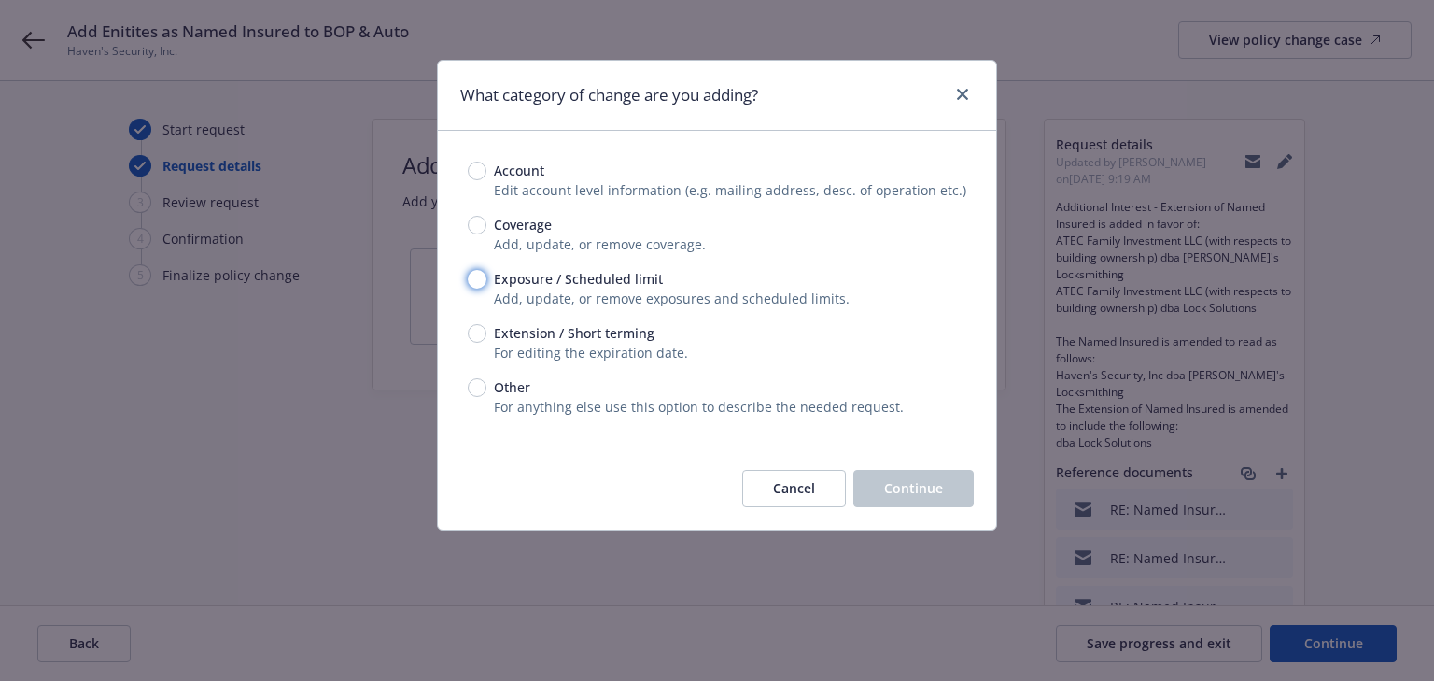
click at [480, 275] on input "Exposure / Scheduled limit" at bounding box center [477, 279] width 19 height 19
radio input "true"
click at [900, 490] on span "Continue" at bounding box center [913, 488] width 59 height 18
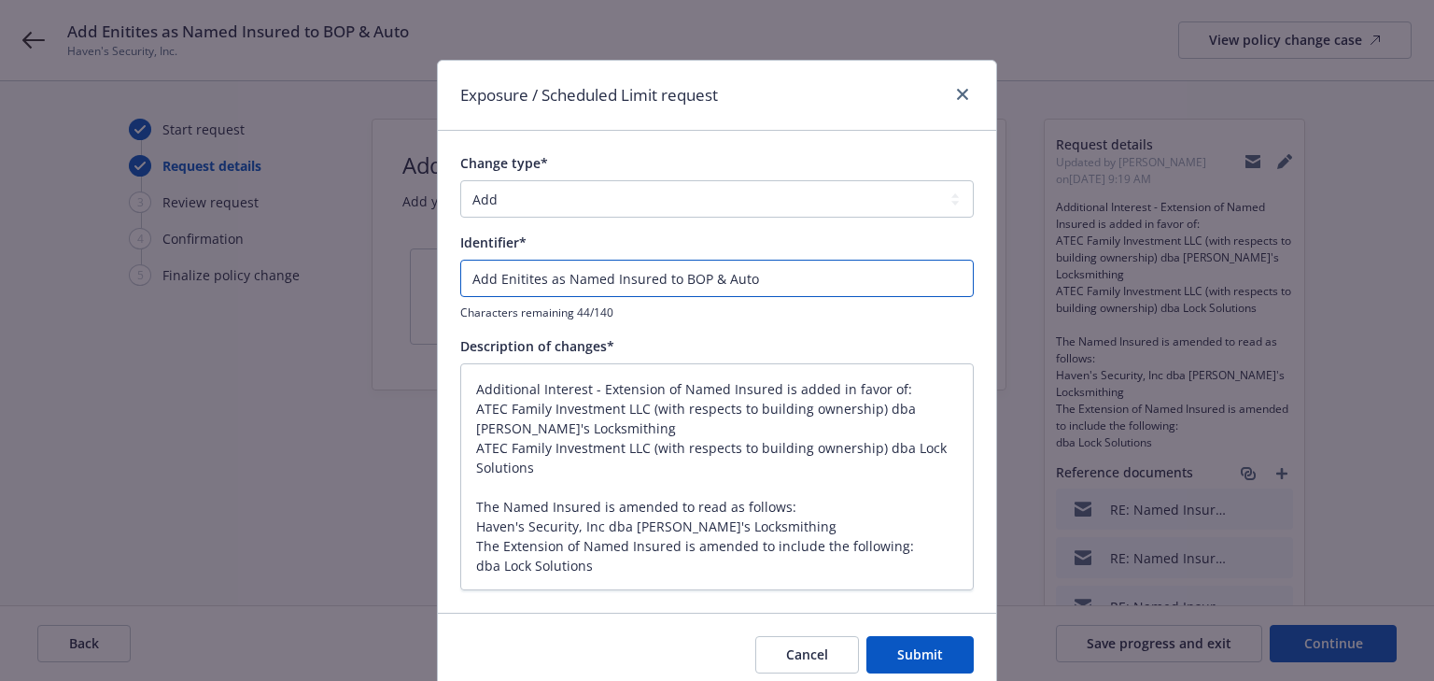
click at [777, 277] on input "Add Enitites as Named Insured to BOP & Auto" at bounding box center [717, 278] width 514 height 37
type textarea "x"
type input "A"
type textarea "x"
type input "Ad"
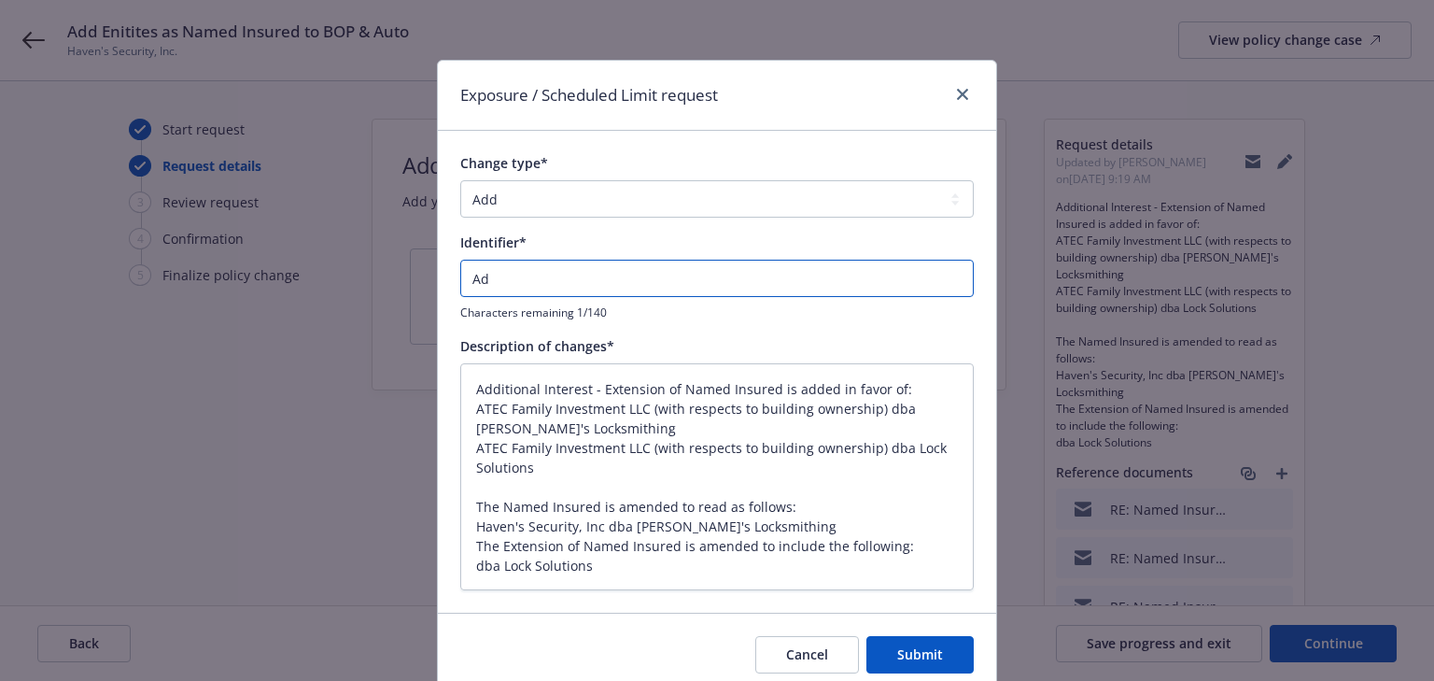
type textarea "x"
type input "Add"
type textarea "x"
type input "Add"
type textarea "x"
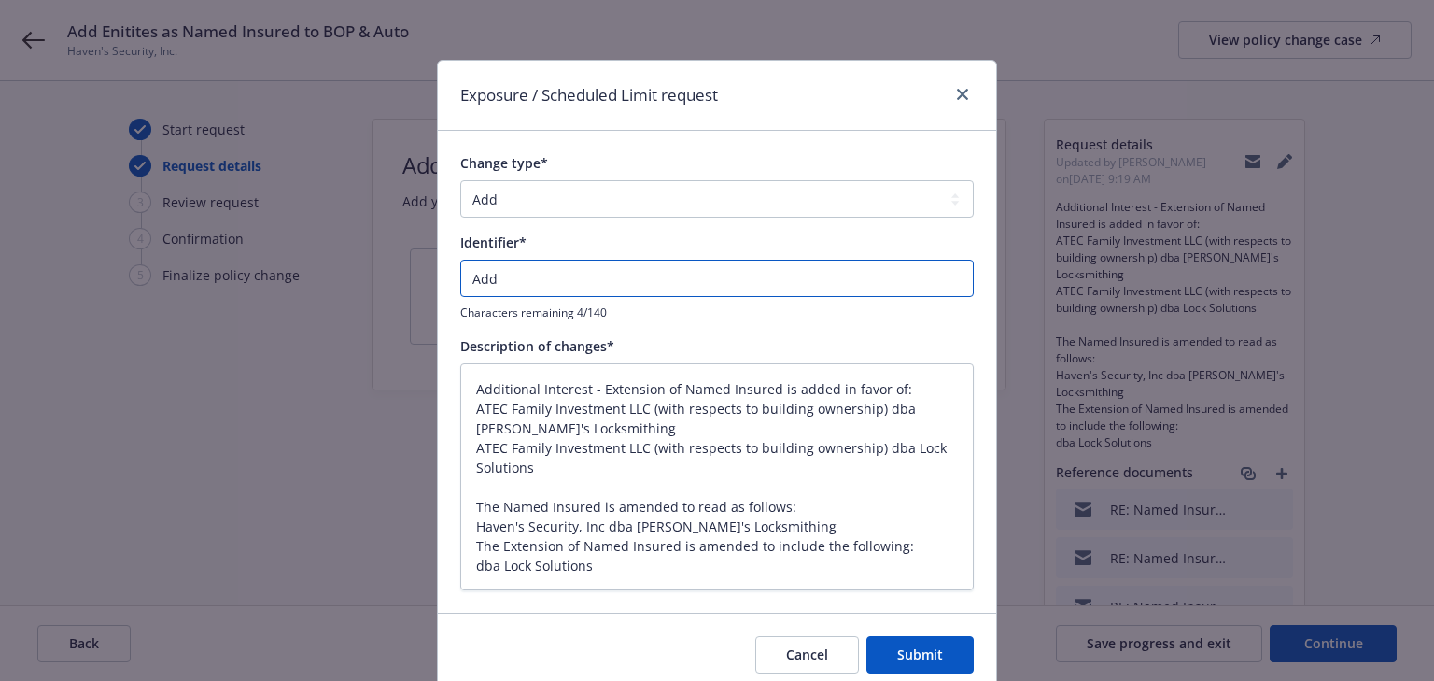
type input "Add a"
type textarea "x"
type input "Add ad"
type textarea "x"
type input "Add add"
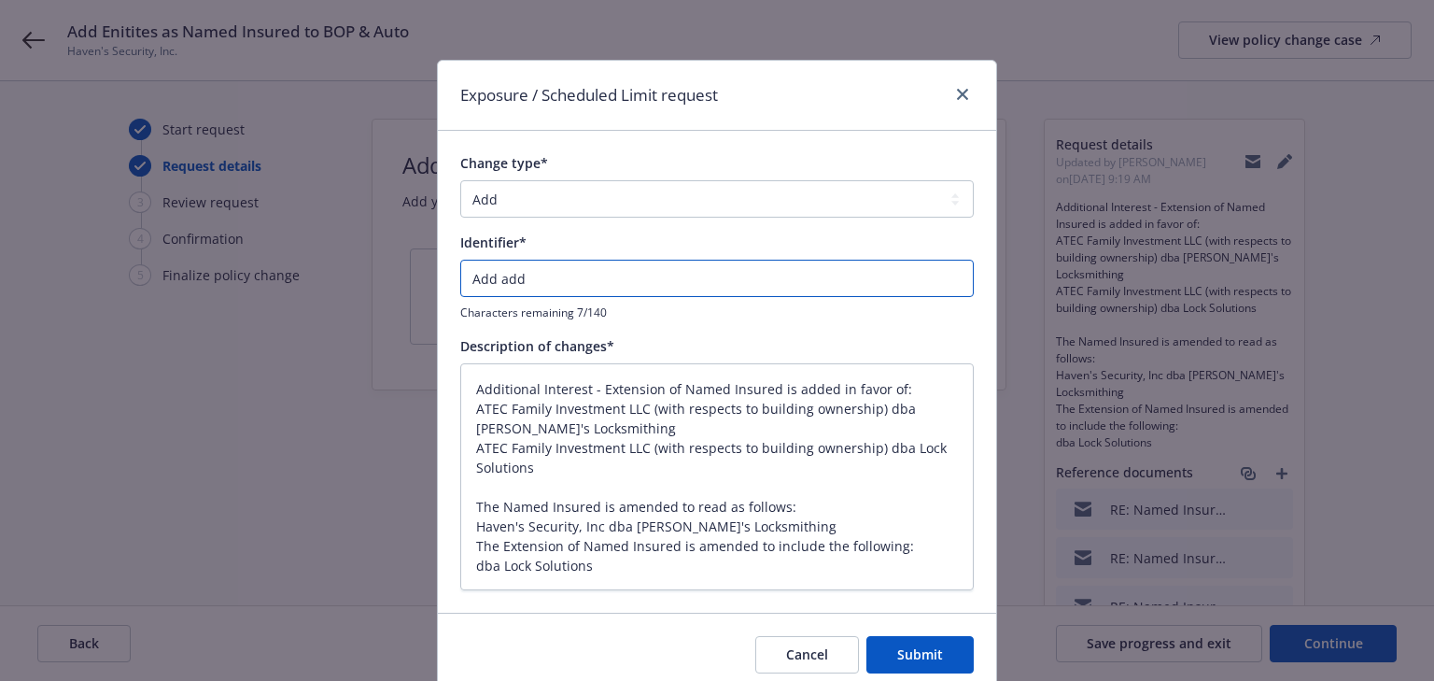
type textarea "x"
type input "Add addi"
type textarea "x"
type input "Add addit"
type textarea "x"
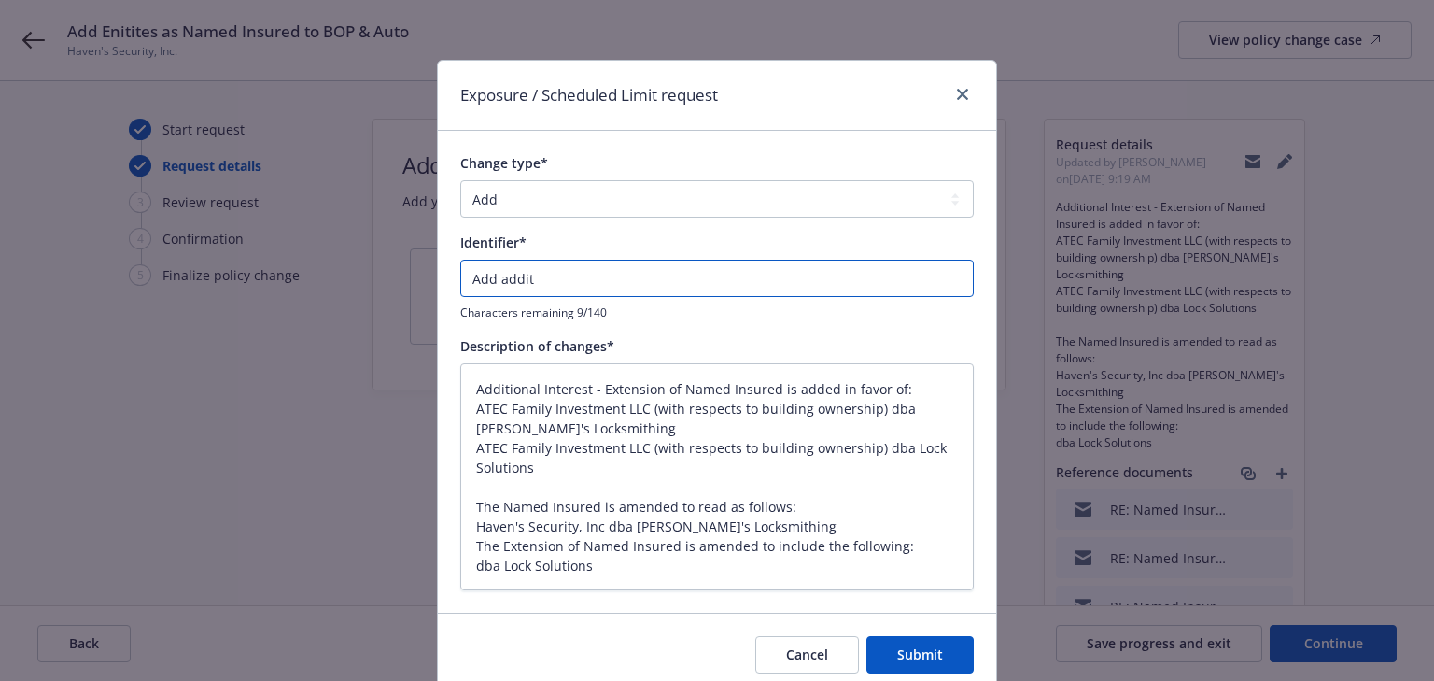
type input "Add additi"
type textarea "x"
type input "Add additio"
type textarea "x"
type input "Add addition"
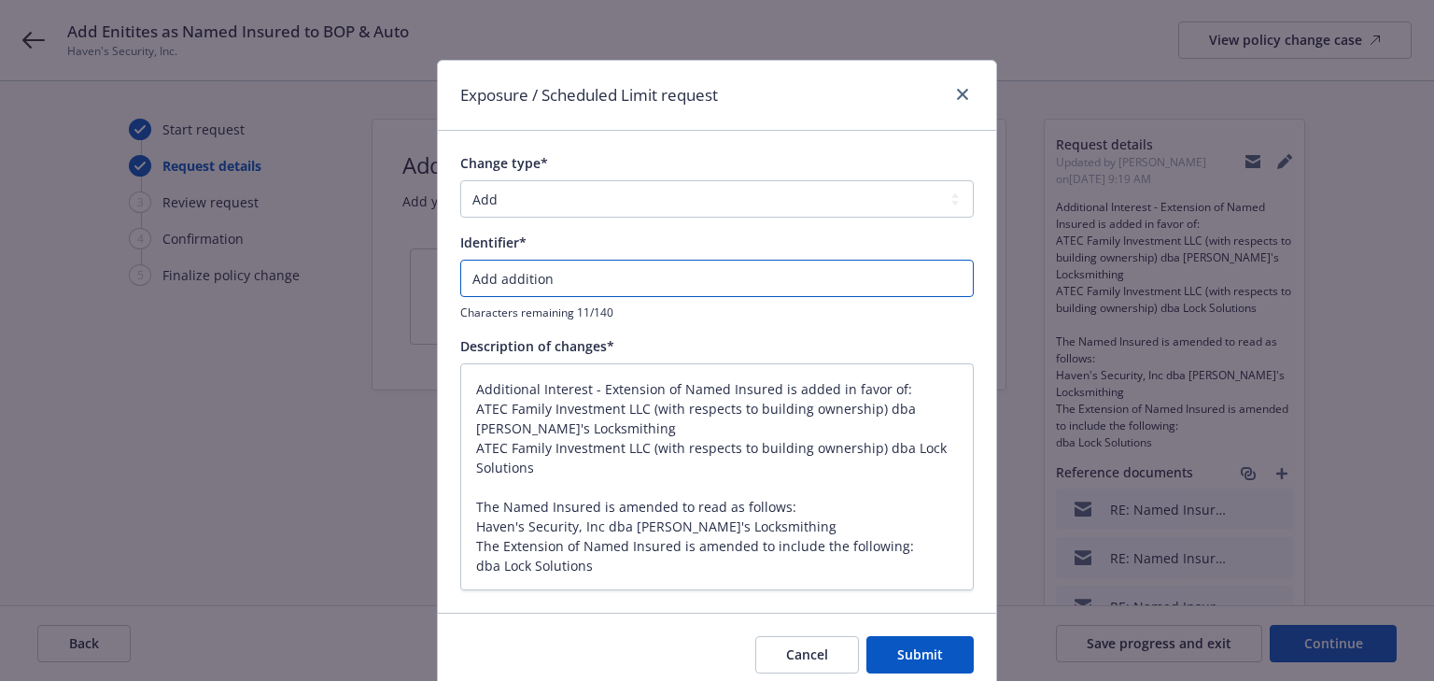
type textarea "x"
type input "Add additiona"
type textarea "x"
type input "Add additional"
type textarea "x"
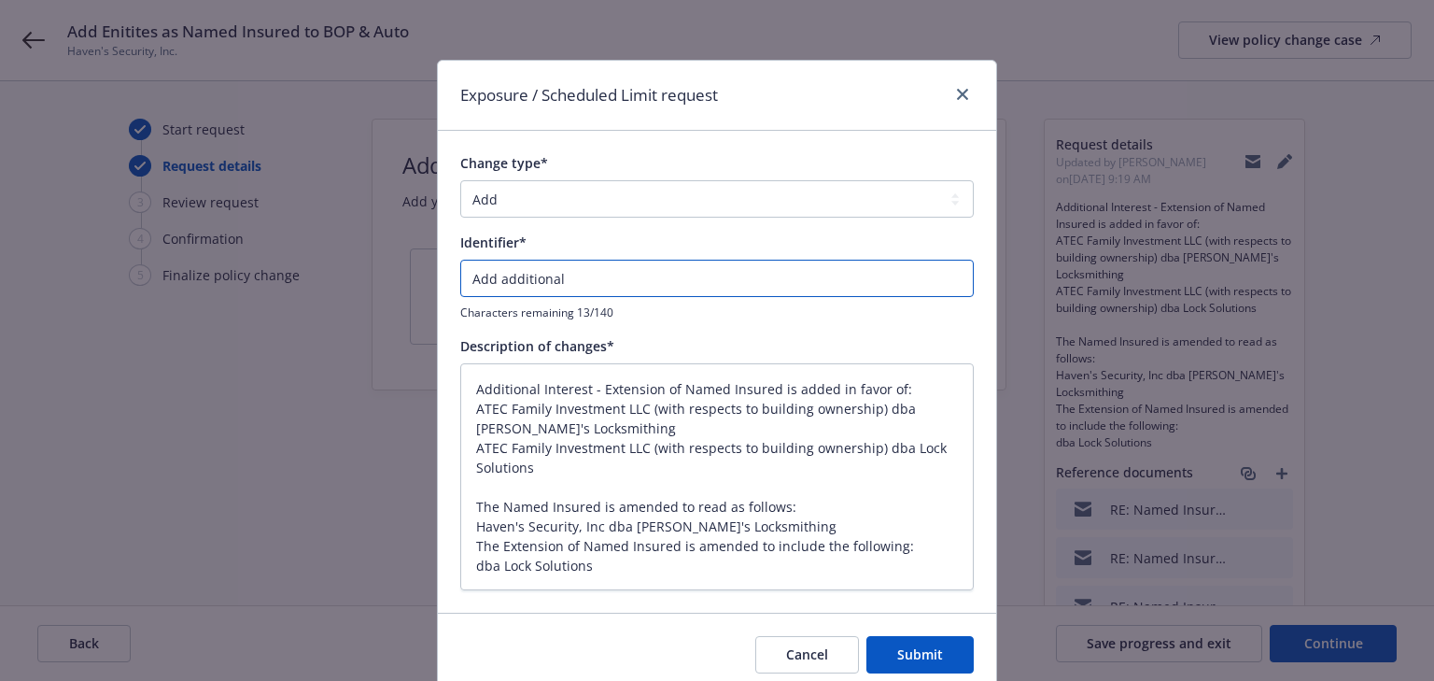
type input "Add additional"
type textarea "x"
type input "Add additional N"
type textarea "x"
type input "Add additional NI"
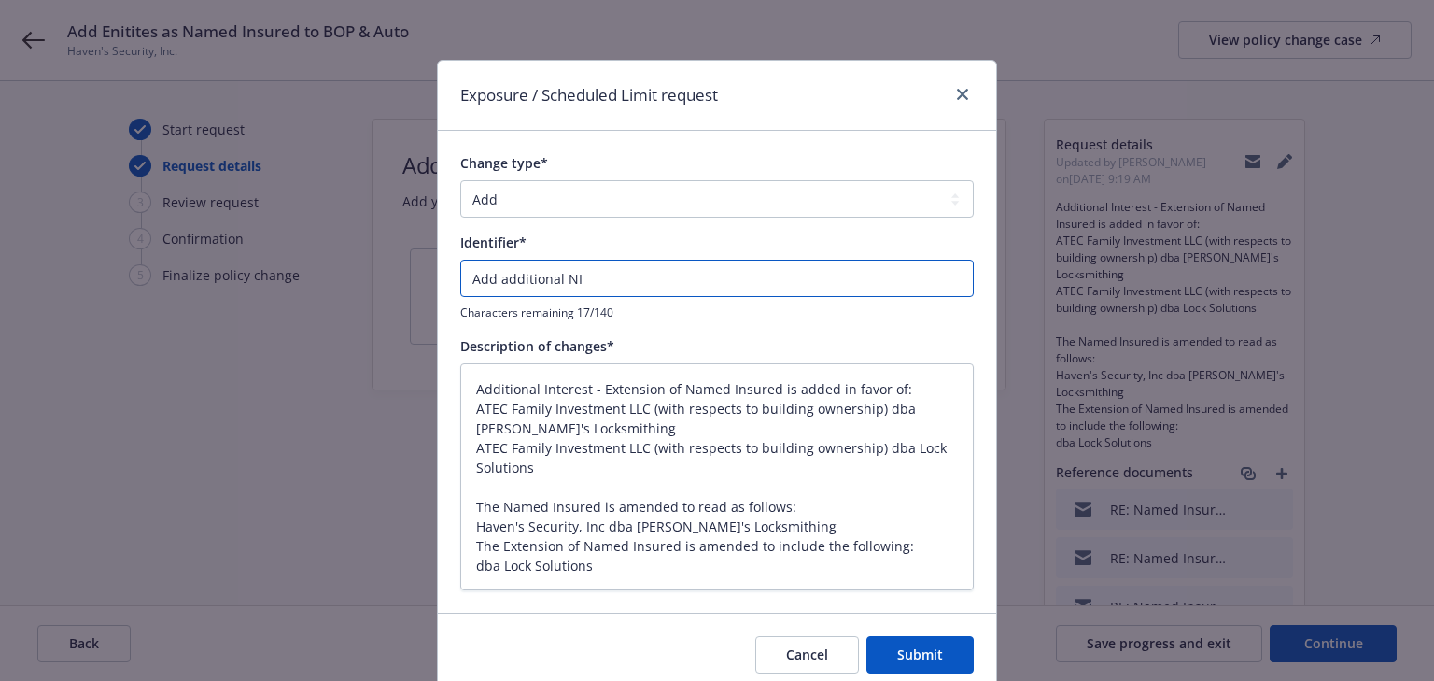
type textarea "x"
paste input "ATEC Family Investment LLC (with respects to building ownership) dba Phil's Loc…"
type input "Add additional NI ATEC Family Investment LLC (with respects to building ownersh…"
click at [892, 284] on input "Add additional NI ATEC Family Investment LLC (with respects to building ownersh…" at bounding box center [717, 278] width 514 height 37
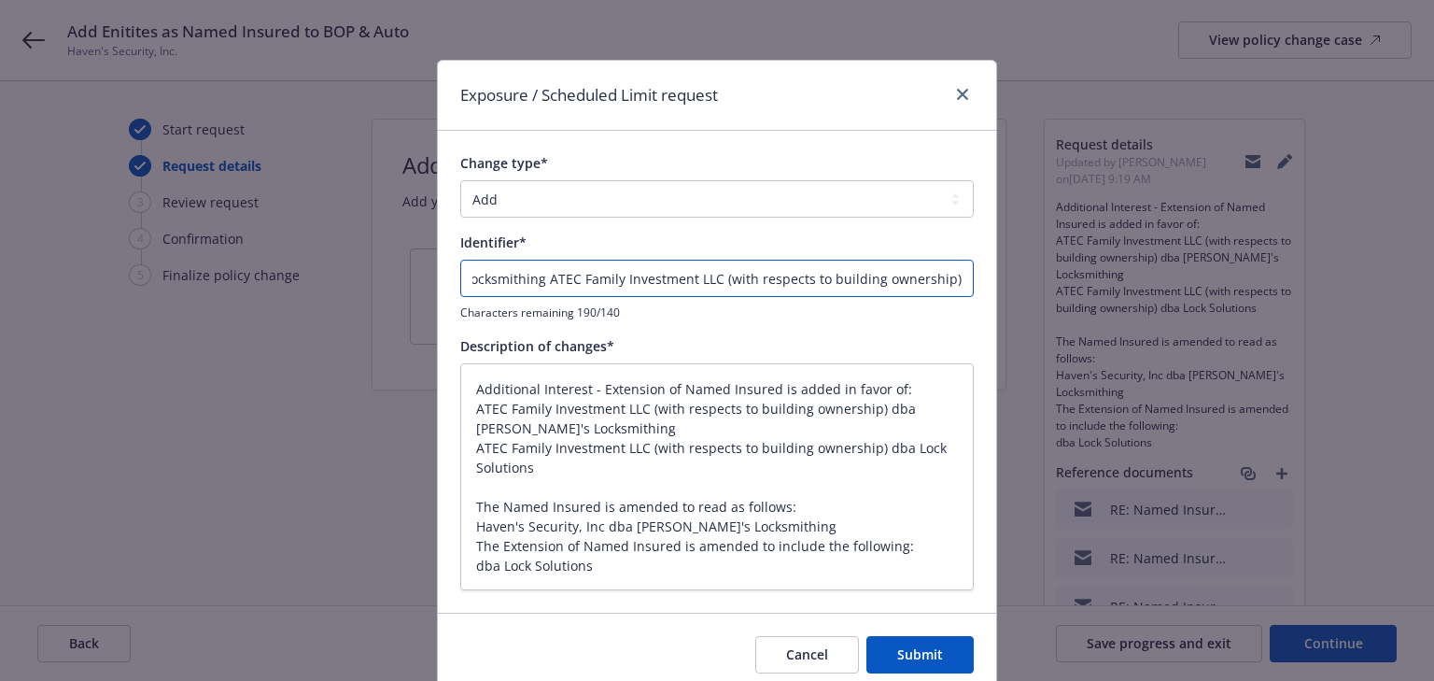
click at [482, 283] on input "Add additional NI ATEC Family Investment LLC (with respects to building ownersh…" at bounding box center [717, 278] width 514 height 37
click at [518, 278] on input "Add additional NI ATEC Family Investment LLC (with respects to building ownersh…" at bounding box center [717, 278] width 514 height 37
type textarea "x"
type input "Add additional NI ATEC Family Investment LLC (with respects to building ownersh…"
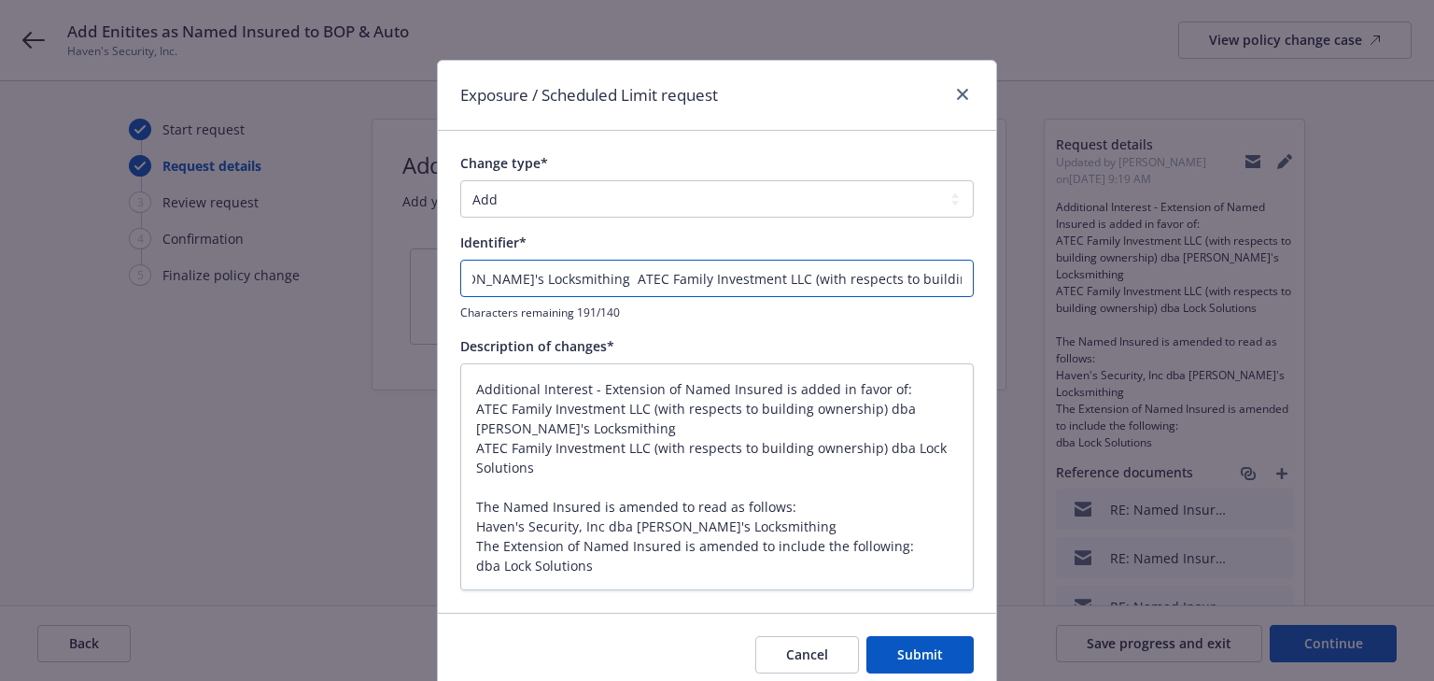
type textarea "x"
type input "Add additional NI ATEC Family Investment LLC (with respects to building ownersh…"
type textarea "x"
type input "Add additional NI ATEC Family Investment LLC (with respects to building ownersh…"
type textarea "x"
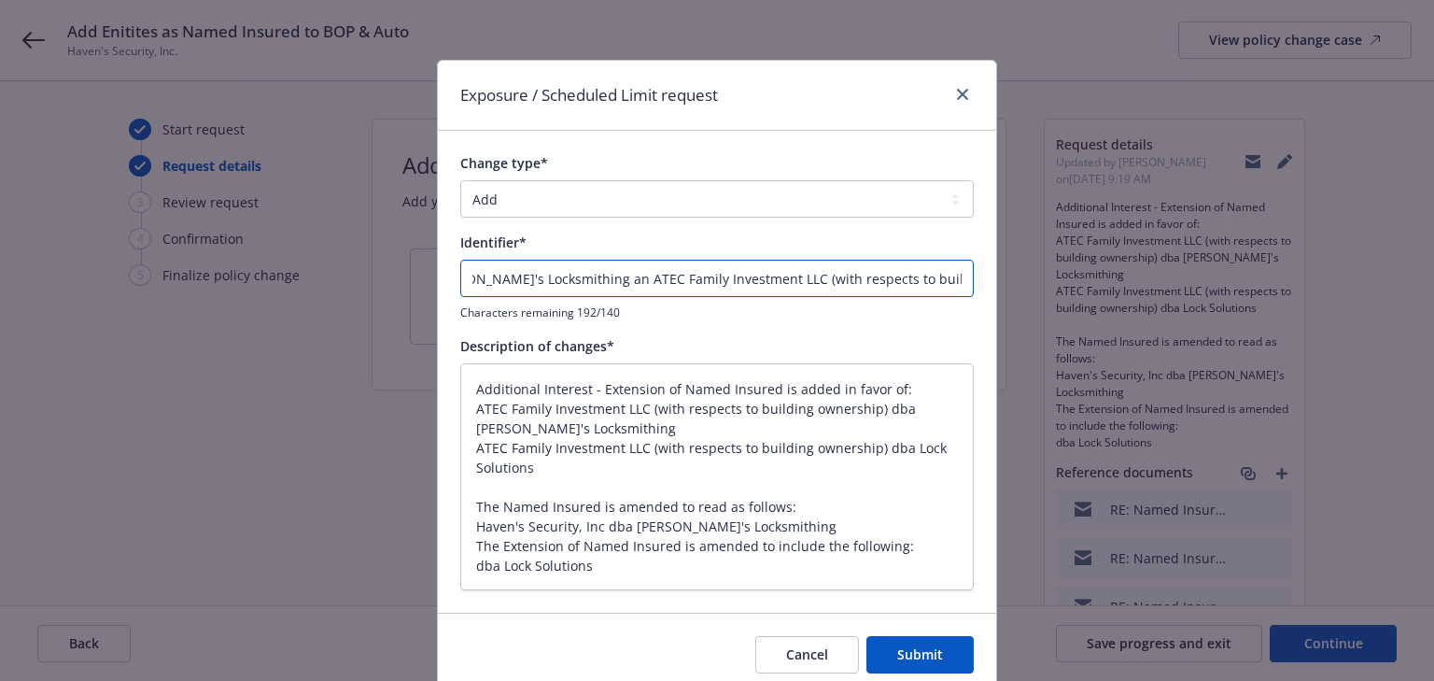
type input "Add additional NI ATEC Family Investment LLC (with respects to building ownersh…"
type textarea "x"
type input "Add additional NI ATEC Family Investment LLC (with respects to building ownersh…"
type textarea "x"
type input "Add additional NI ATEC Family Investment LLC (with respects to building ownersh…"
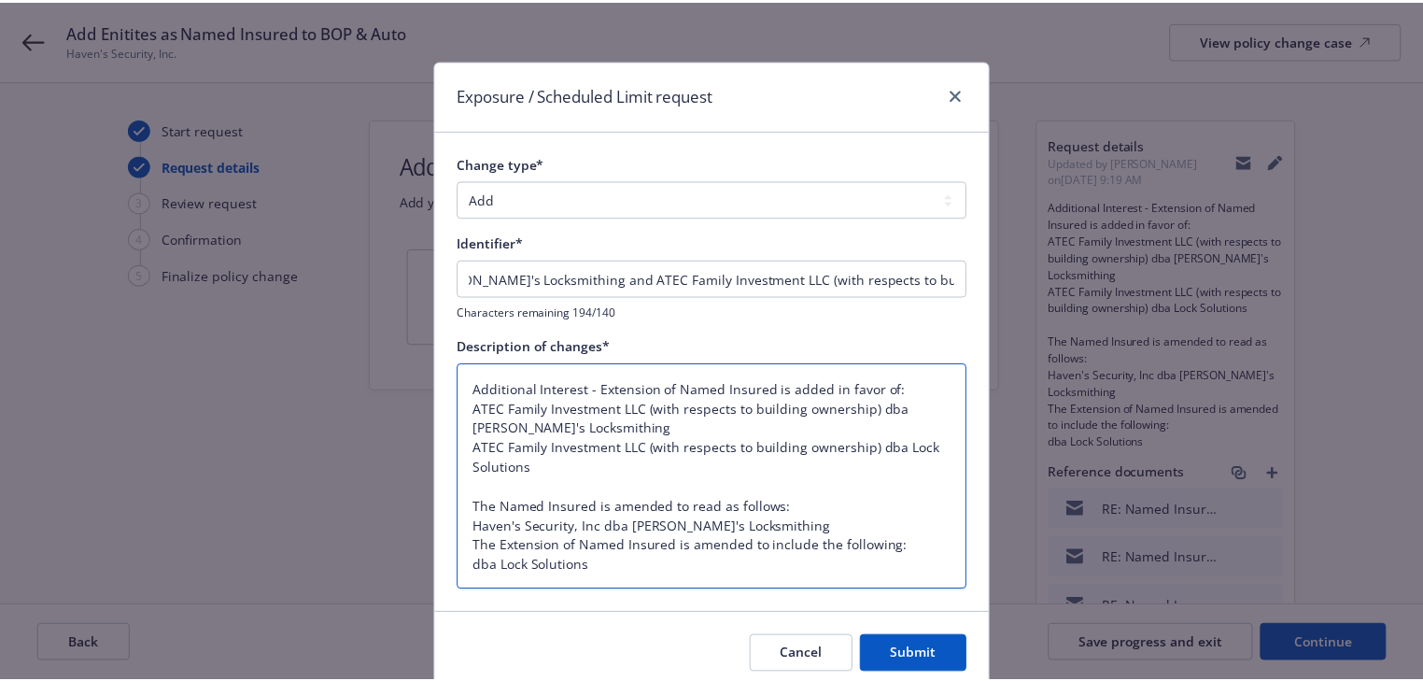
scroll to position [0, 0]
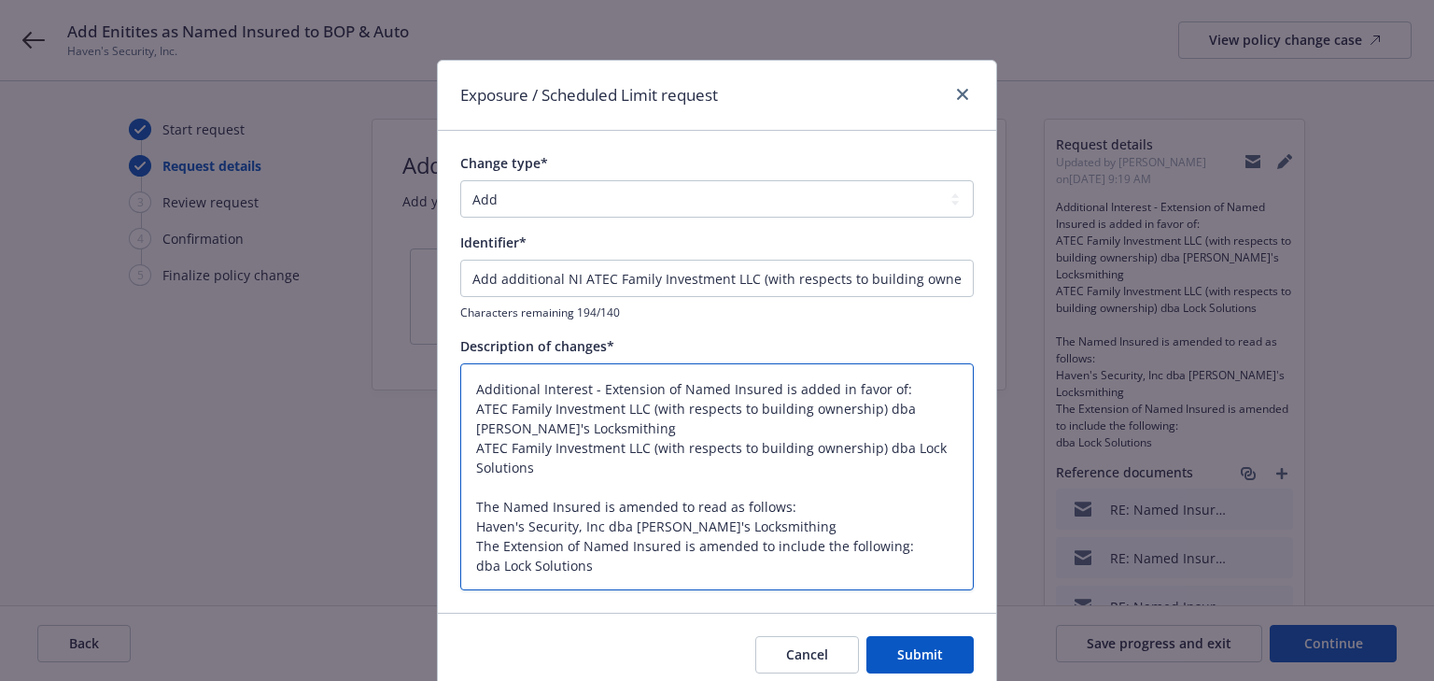
drag, startPoint x: 468, startPoint y: 498, endPoint x: 717, endPoint y: 597, distance: 268.2
click at [717, 597] on div "Change type* Add Audit Change Remove Identifier* Add additional NI ATEC Family …" at bounding box center [717, 372] width 558 height 482
type textarea "x"
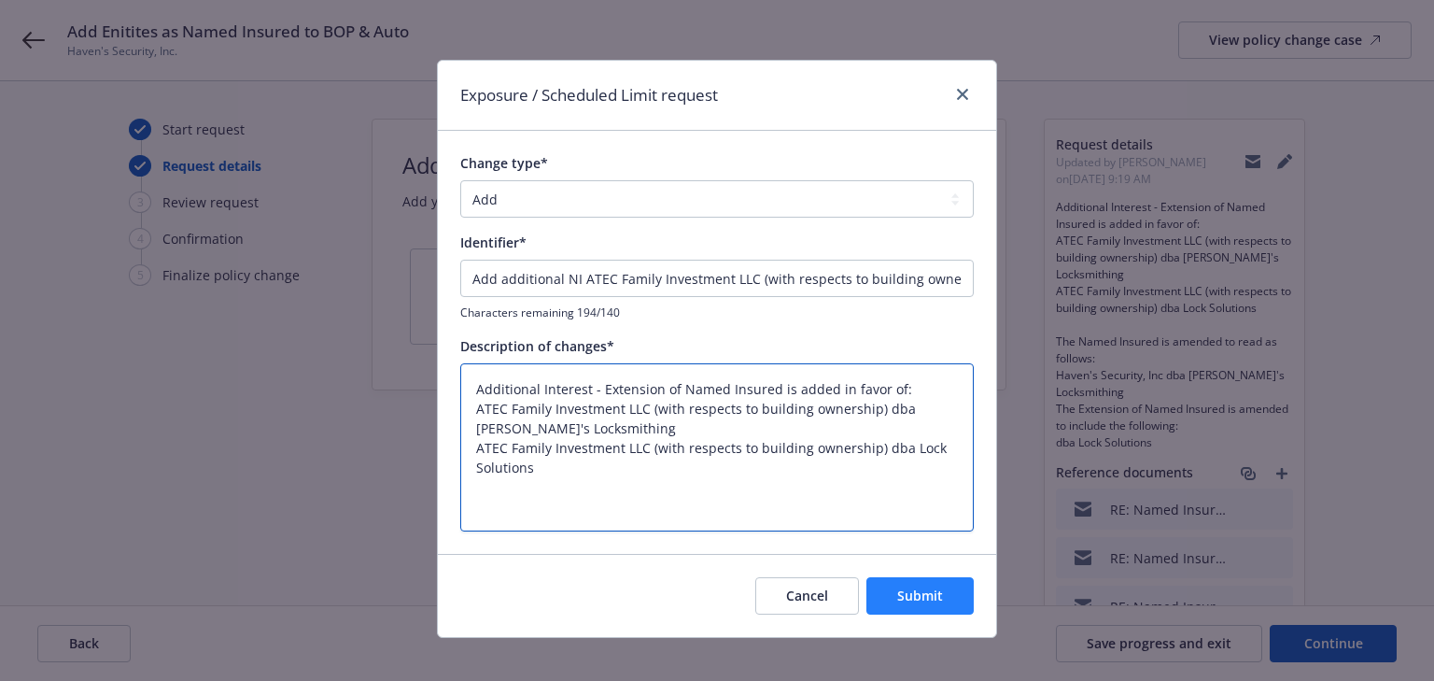
type textarea "Additional Interest - Extension of Named Insured is added in favor of: ATEC Fam…"
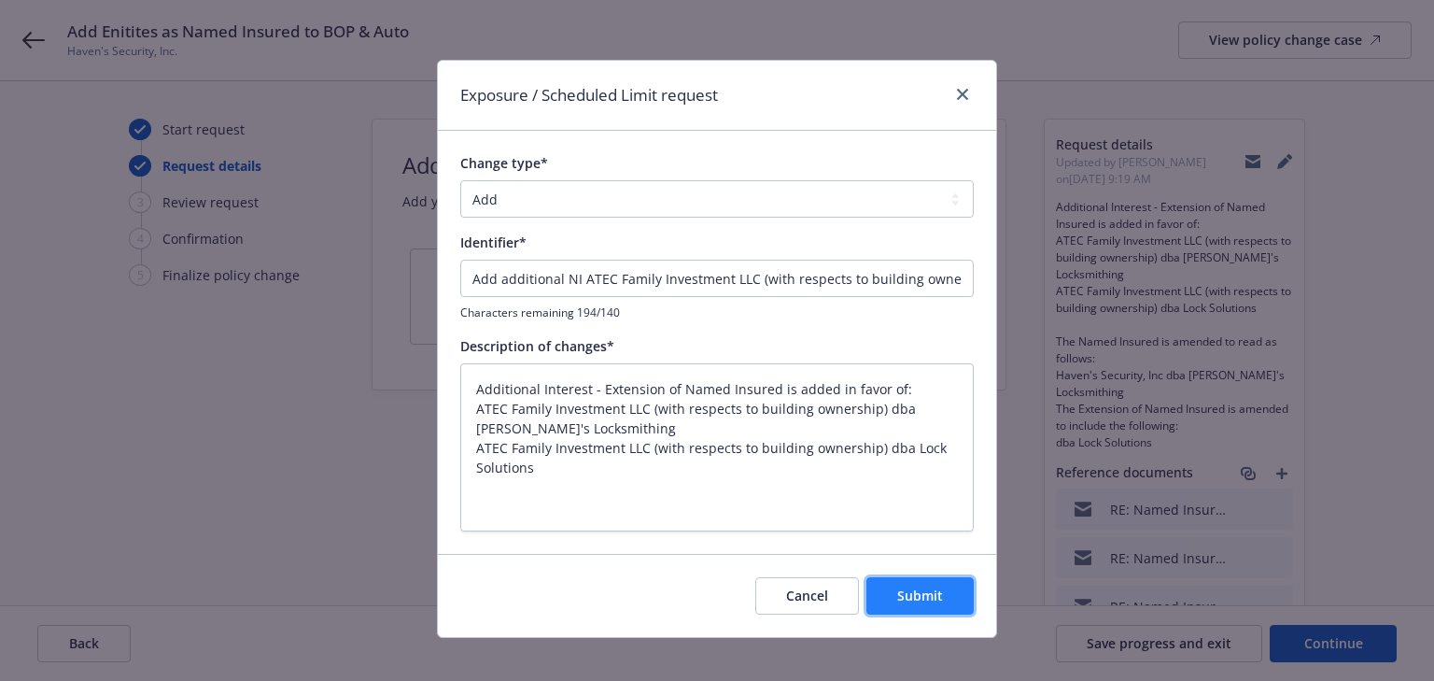
click at [892, 580] on button "Submit" at bounding box center [920, 595] width 107 height 37
type textarea "x"
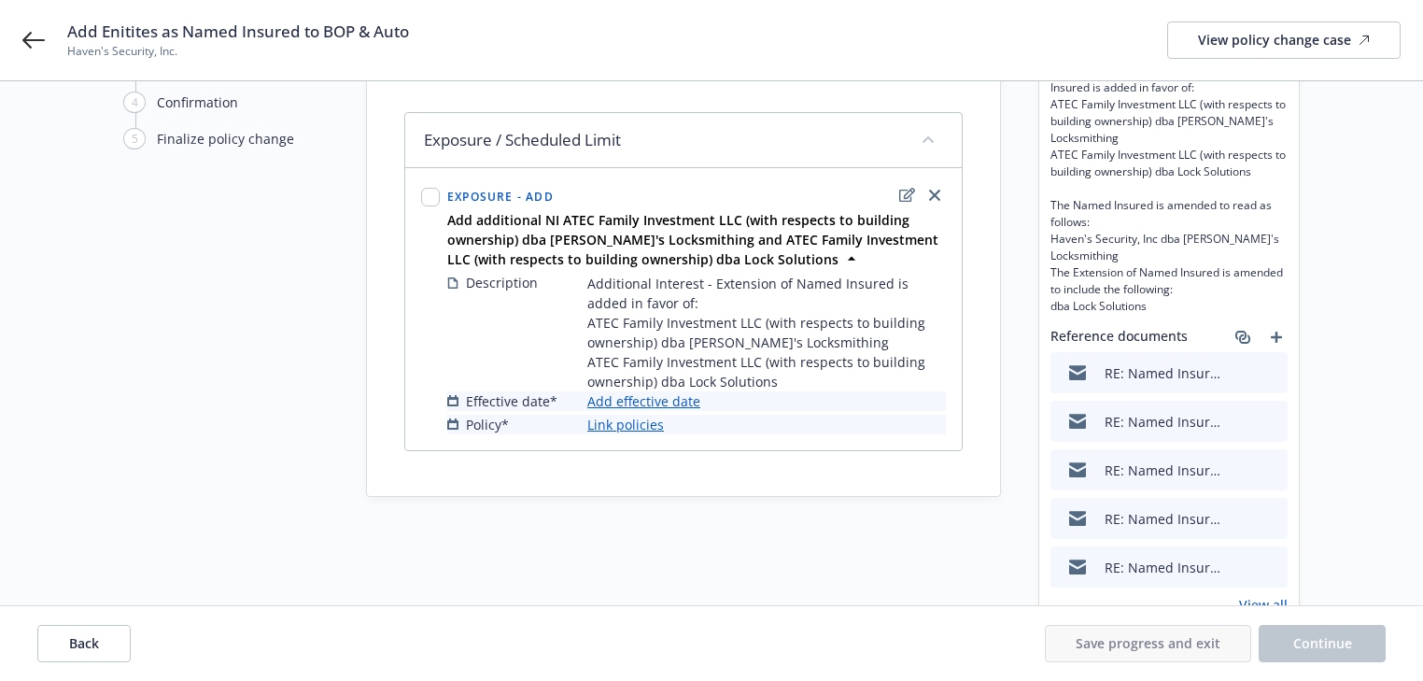
scroll to position [149, 0]
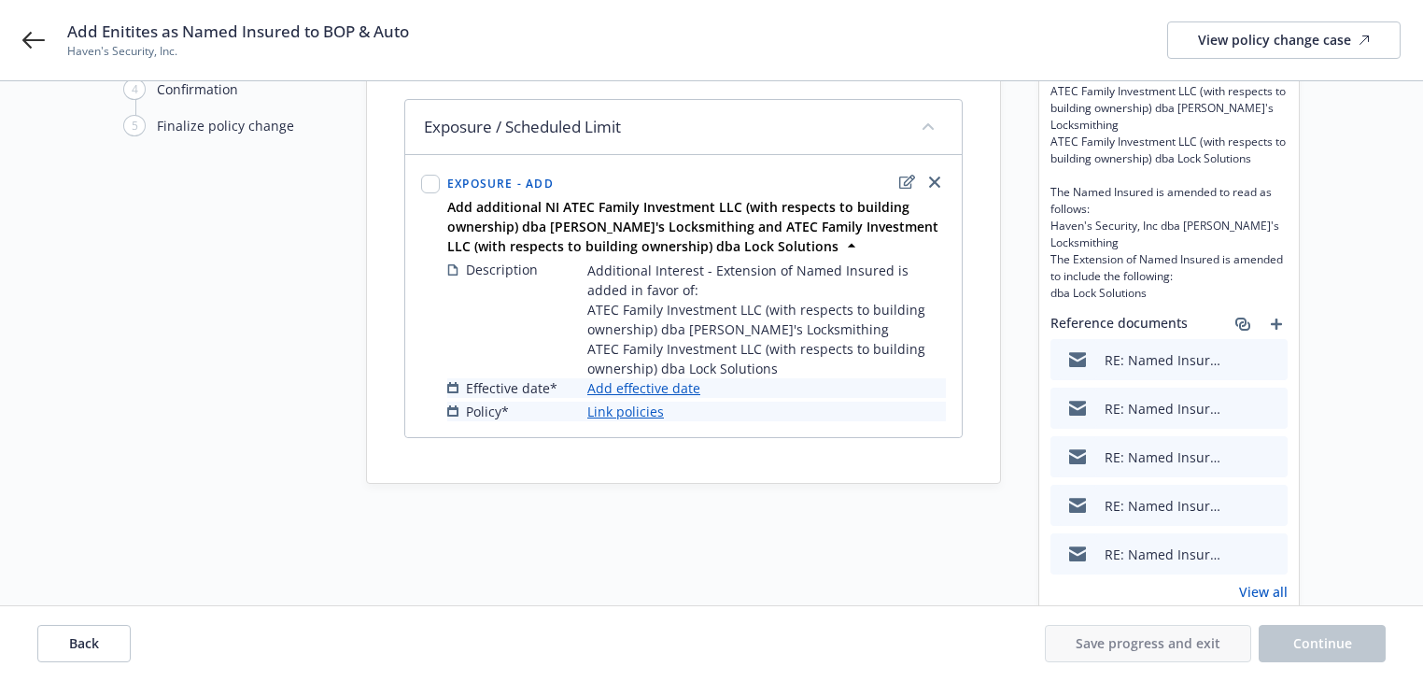
click at [678, 398] on link "Add effective date" at bounding box center [643, 388] width 113 height 20
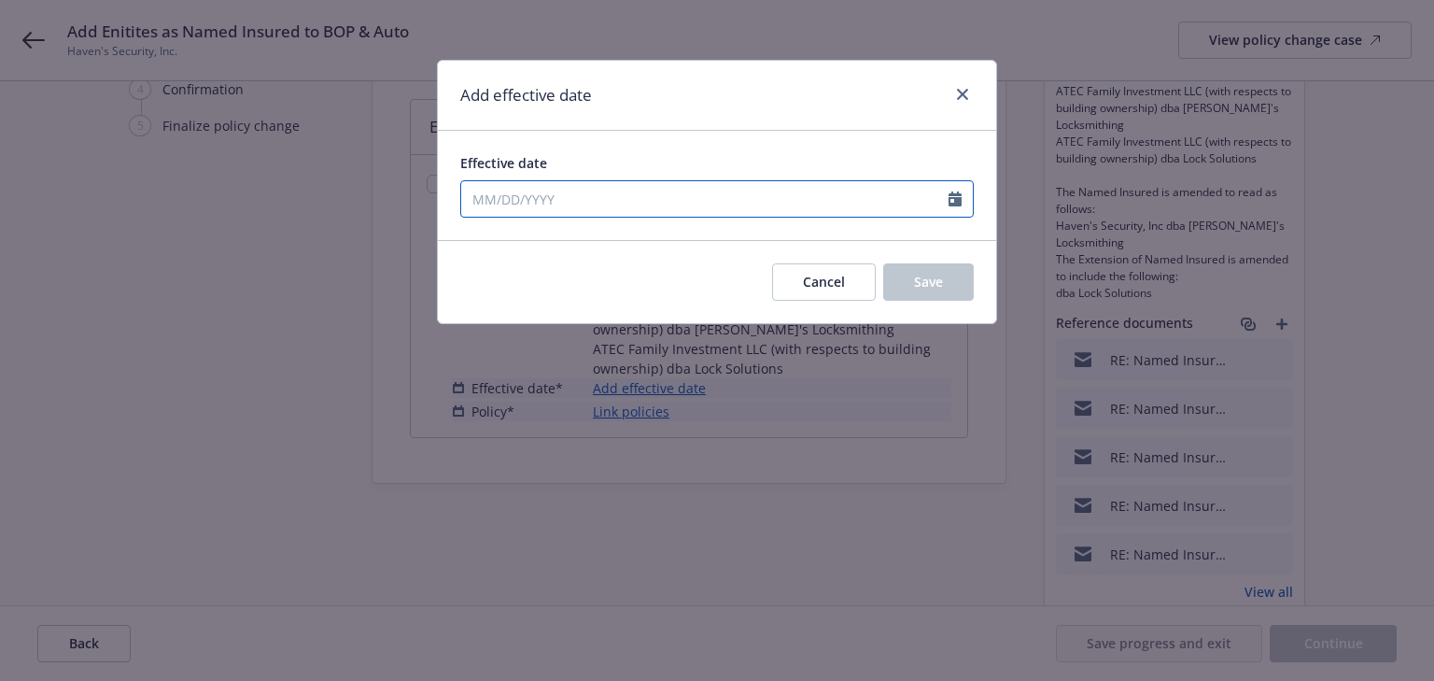
click at [624, 200] on input "Effective date" at bounding box center [704, 198] width 487 height 35
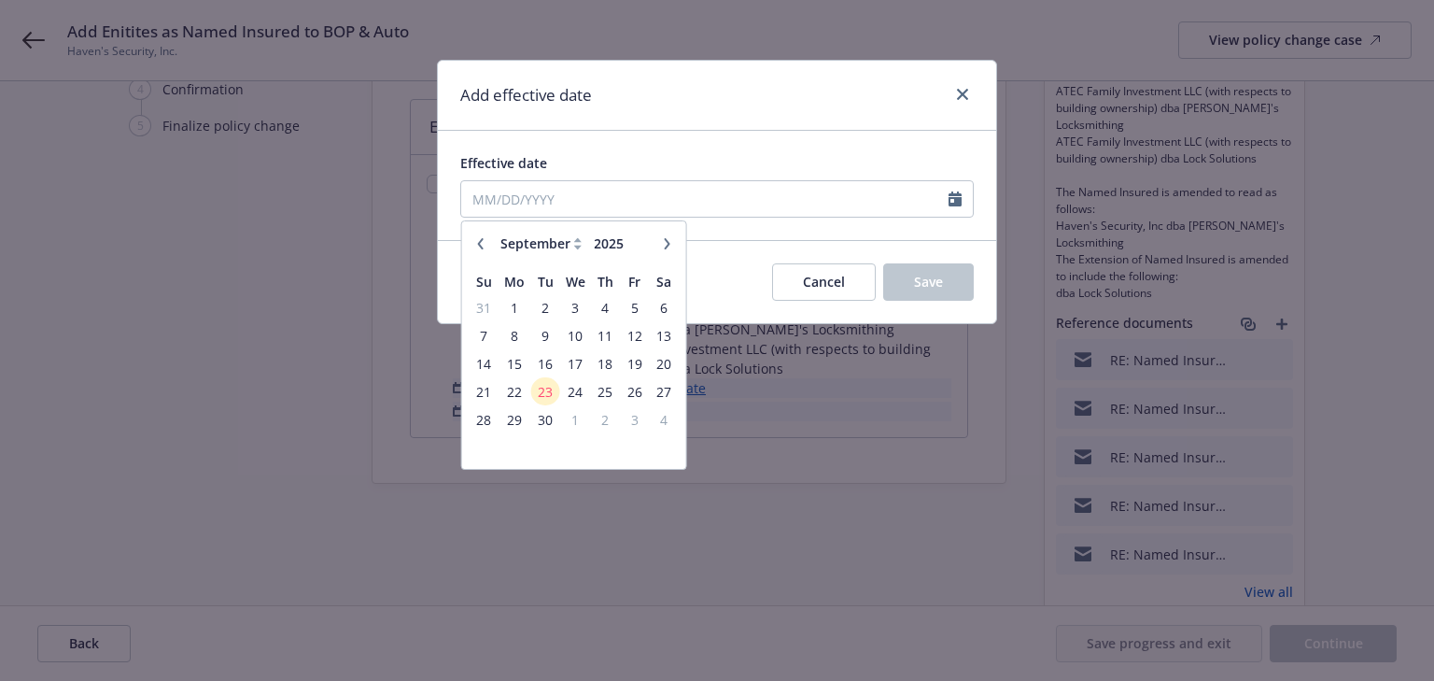
click at [472, 242] on button "button" at bounding box center [481, 244] width 22 height 22
select select "8"
drag, startPoint x: 669, startPoint y: 392, endPoint x: 762, endPoint y: 374, distance: 95.0
click at [669, 392] on span "23" at bounding box center [663, 391] width 25 height 23
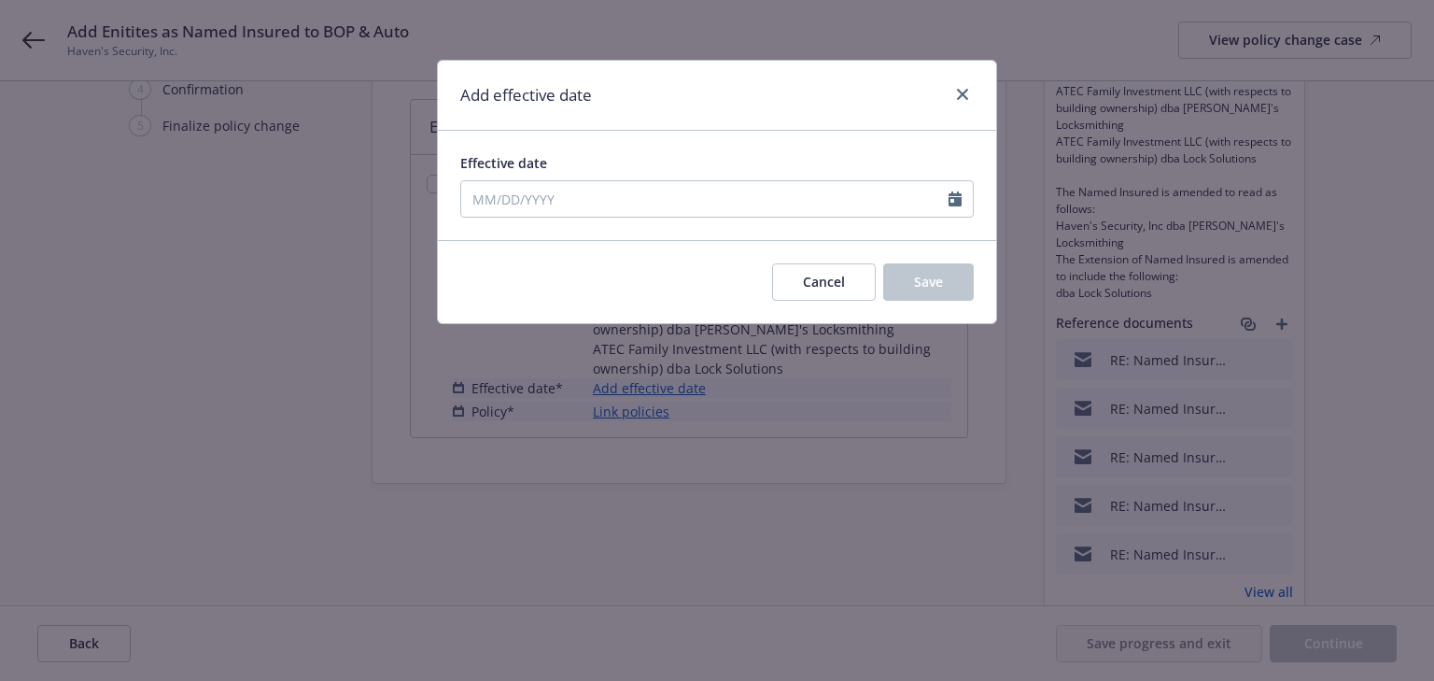
type input "08/23/2025"
click at [904, 290] on button "Save" at bounding box center [928, 281] width 91 height 37
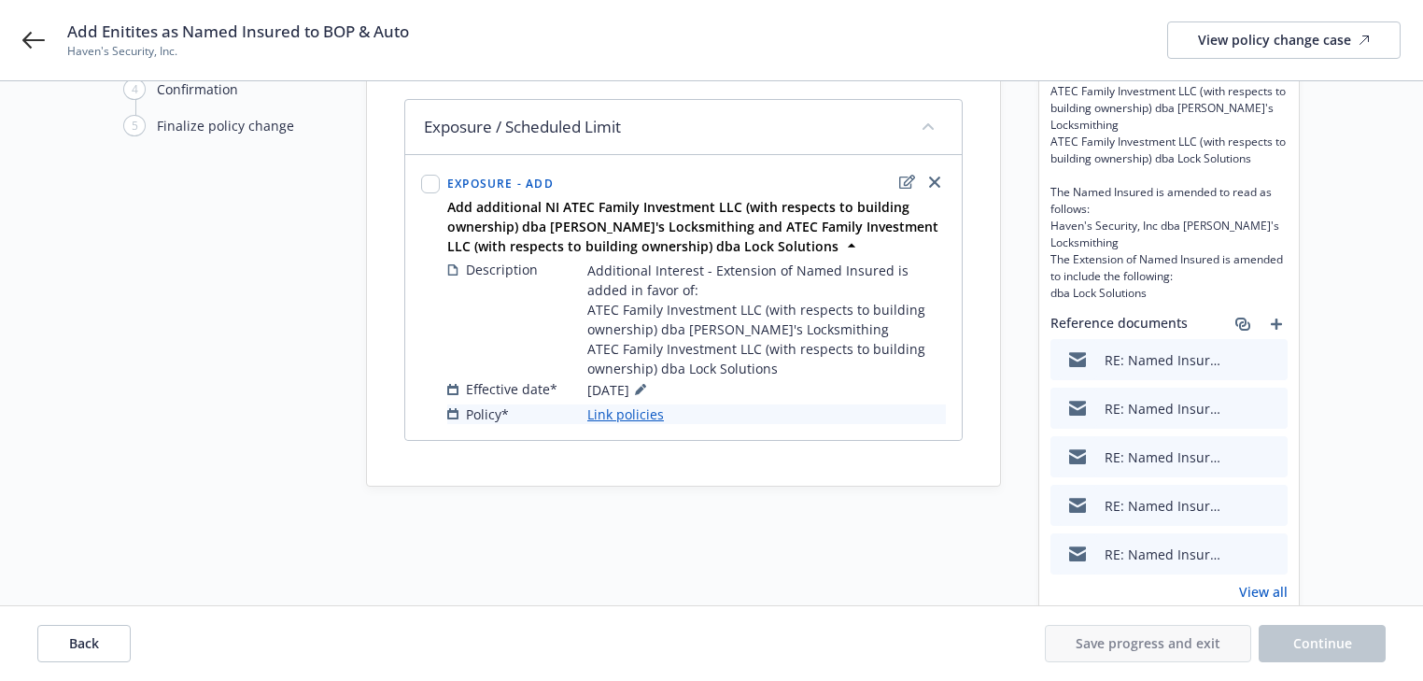
click at [654, 424] on link "Link policies" at bounding box center [625, 414] width 77 height 20
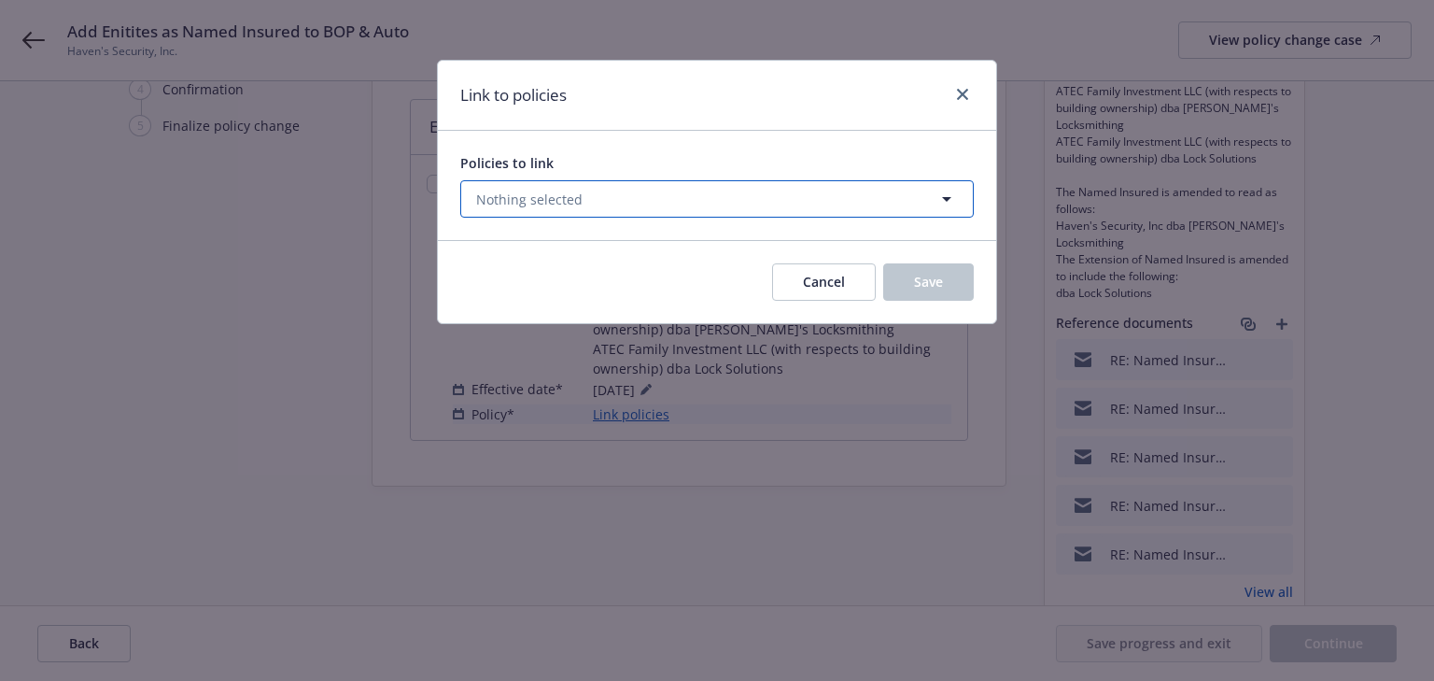
click at [680, 205] on button "Nothing selected" at bounding box center [717, 198] width 514 height 37
select select "ACTIVE"
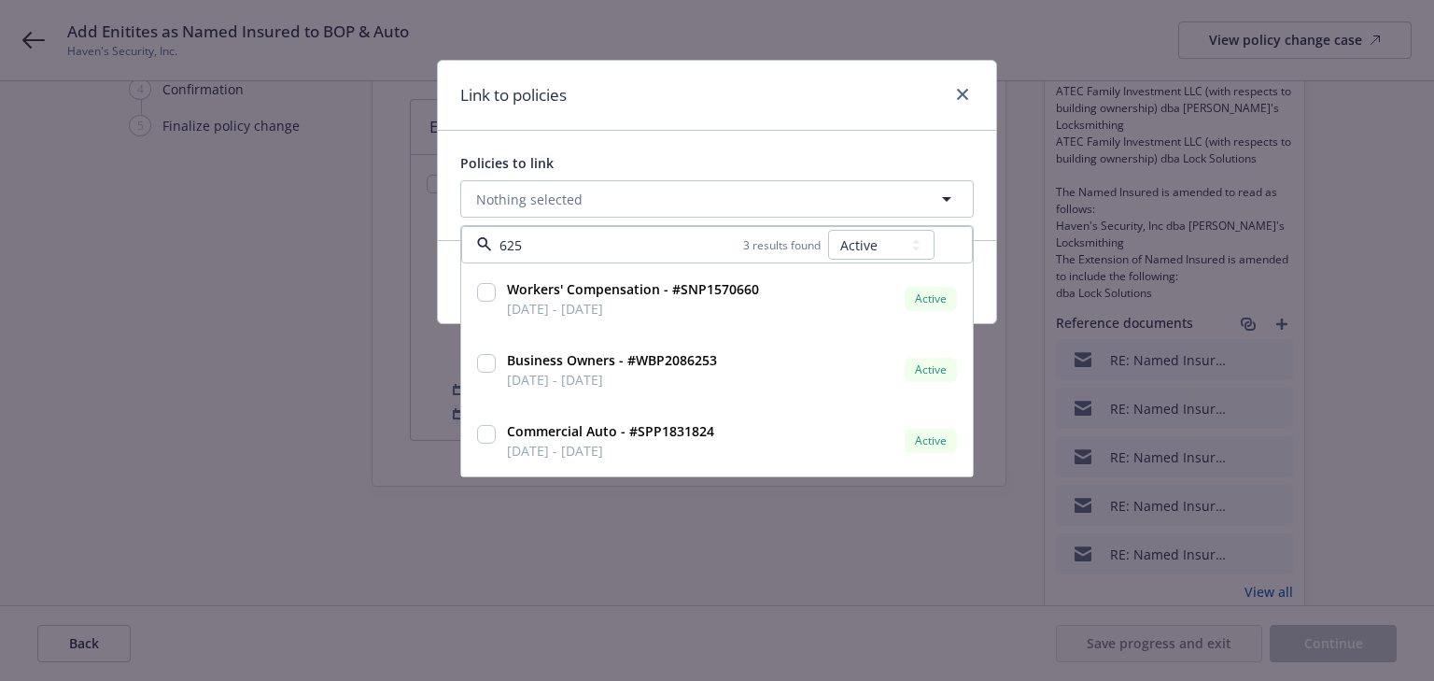
type input "6253"
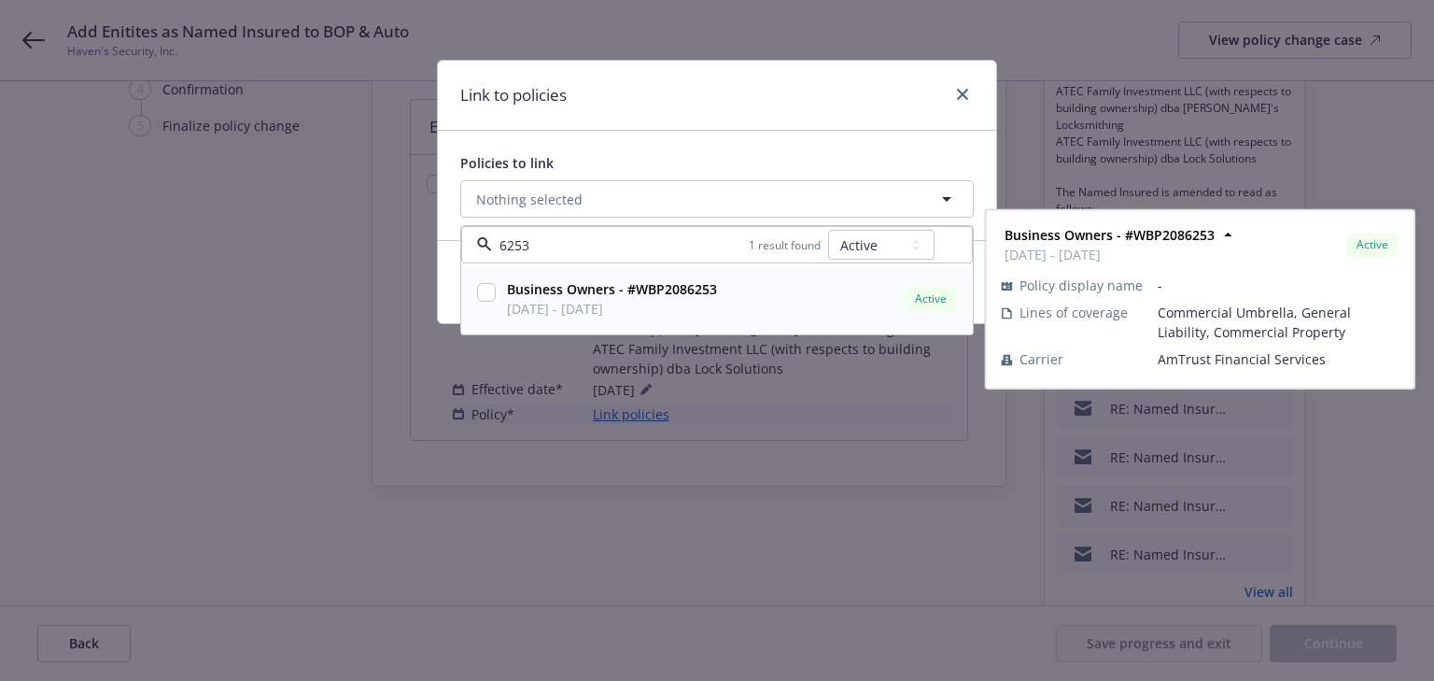
click at [486, 299] on input "checkbox" at bounding box center [486, 292] width 19 height 19
checkbox input "true"
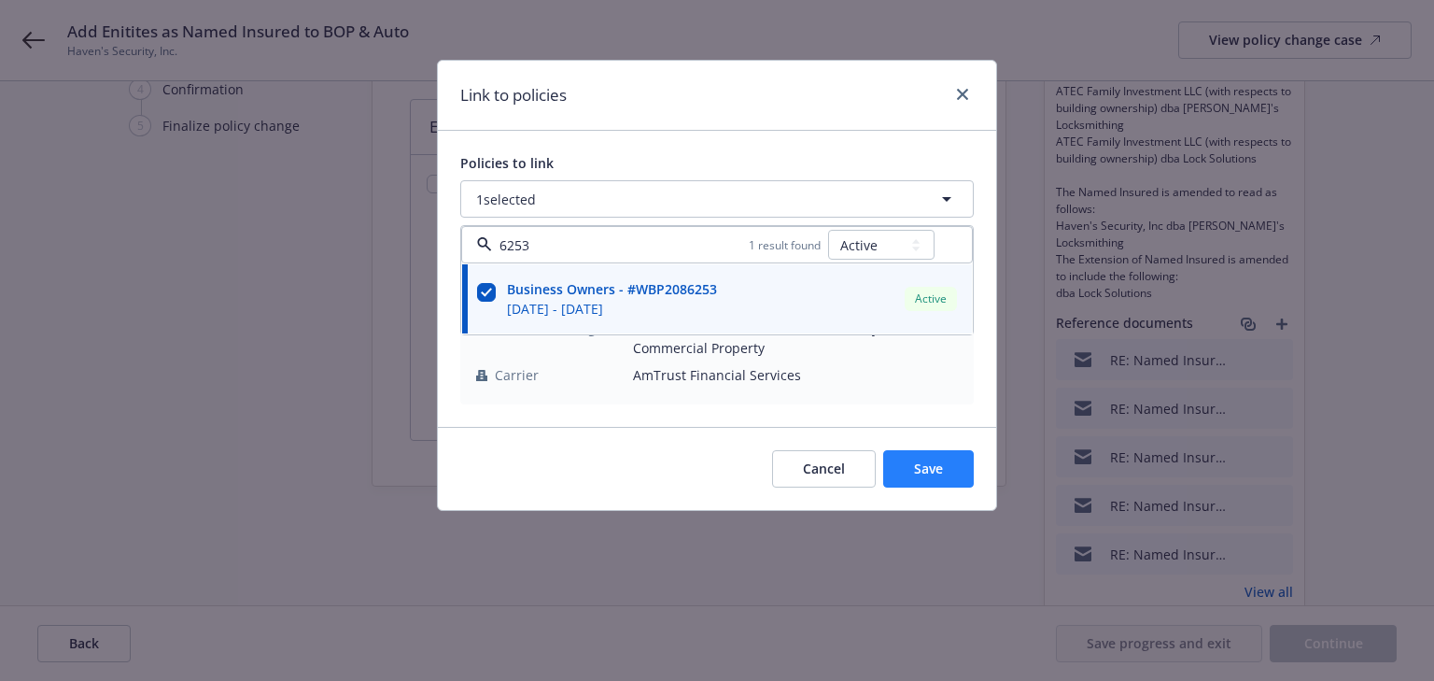
type input "6253"
click at [924, 456] on button "Save" at bounding box center [928, 468] width 91 height 37
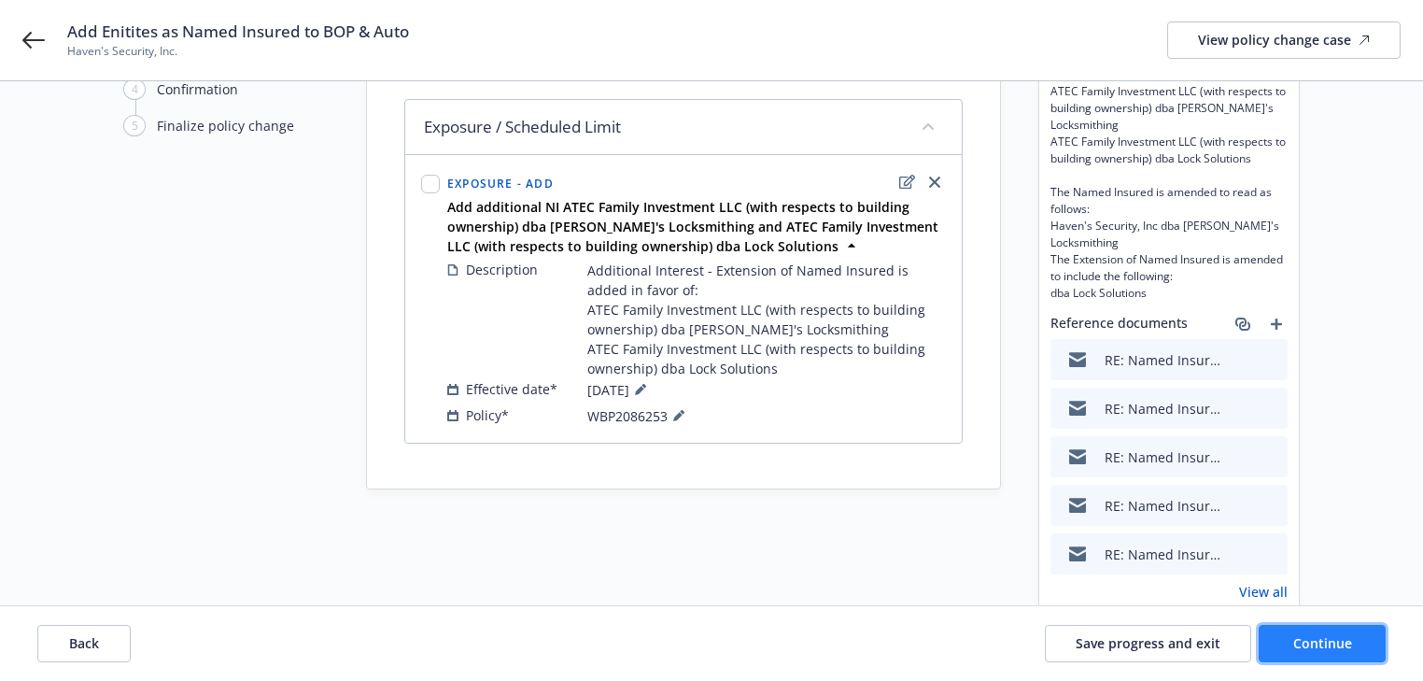
click at [1325, 656] on button "Continue" at bounding box center [1322, 643] width 127 height 37
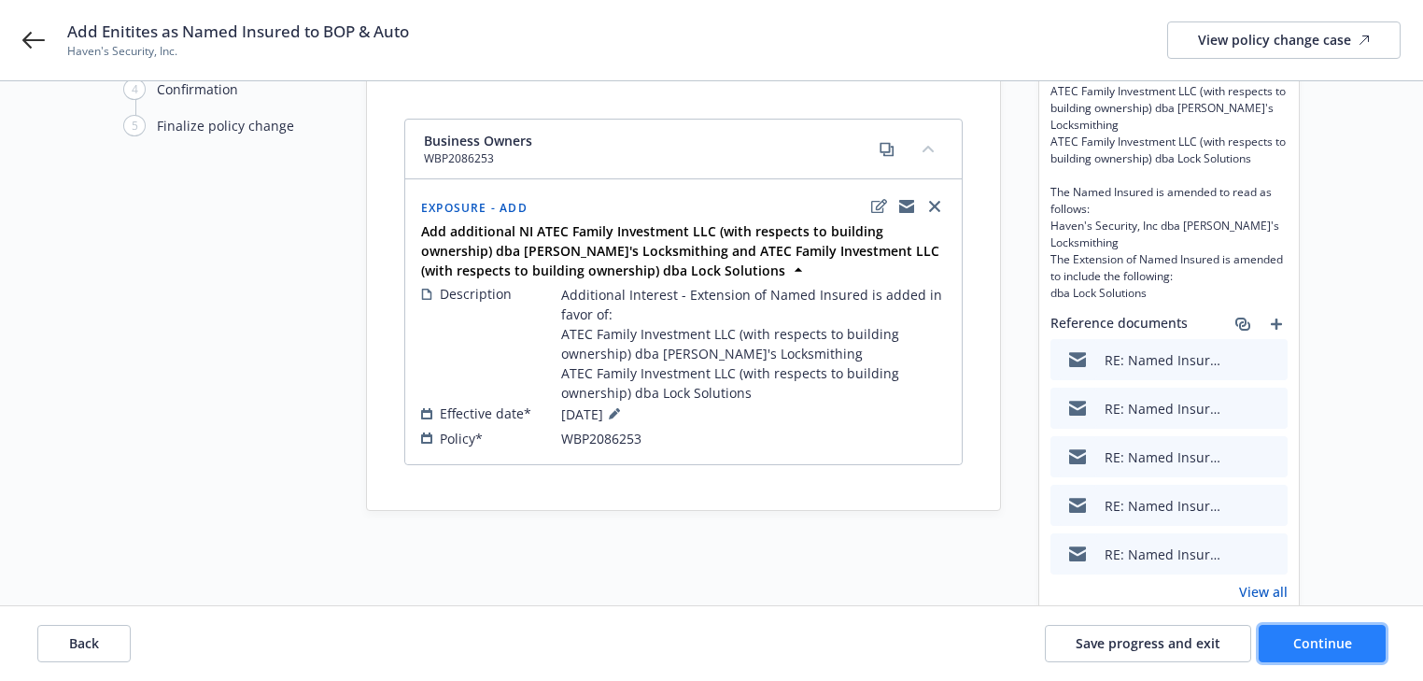
click at [1329, 653] on button "Continue" at bounding box center [1322, 643] width 127 height 37
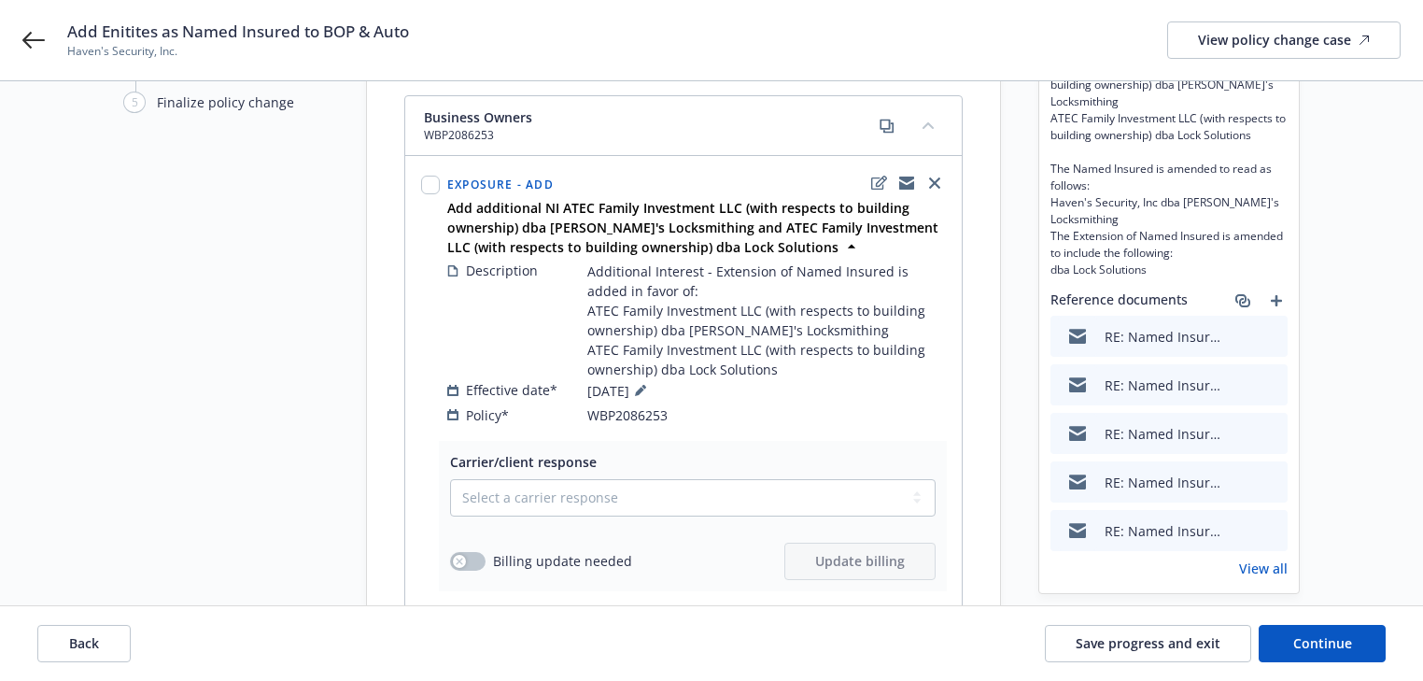
scroll to position [239, 0]
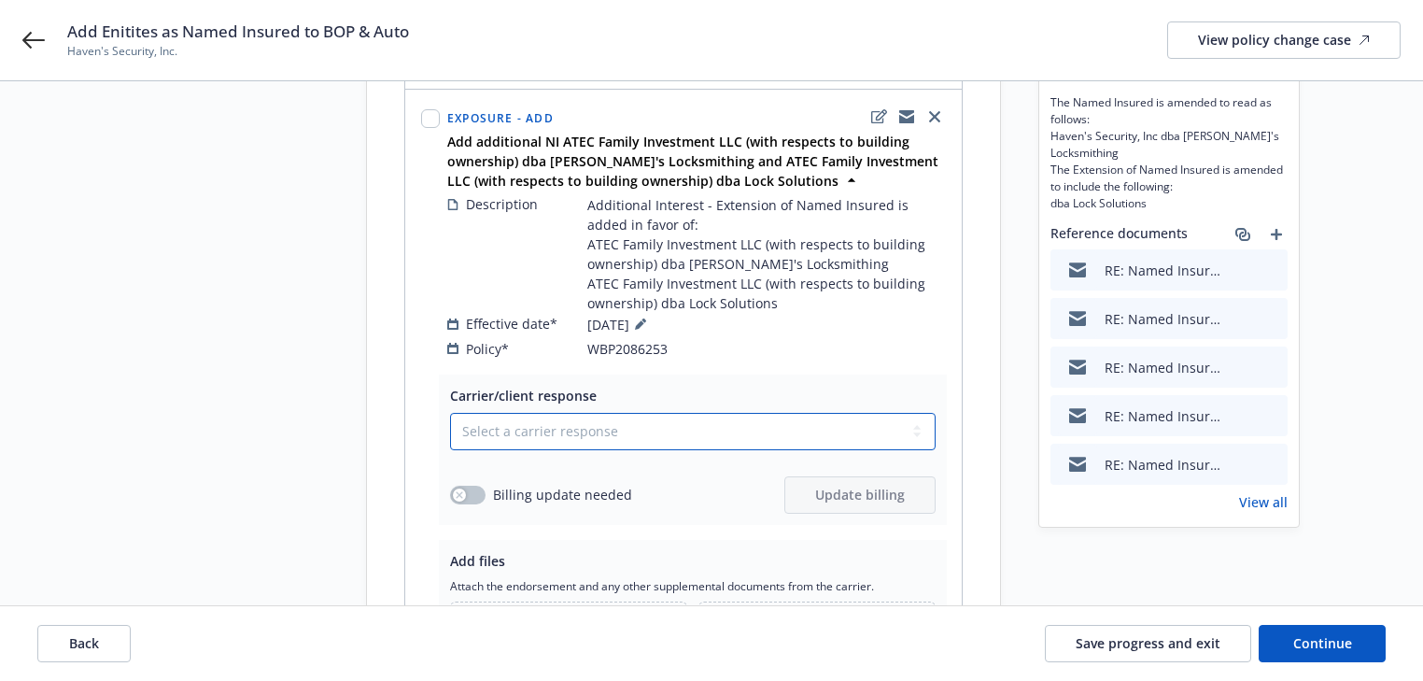
drag, startPoint x: 561, startPoint y: 426, endPoint x: 567, endPoint y: 444, distance: 18.6
click at [561, 426] on select "Select a carrier response Accepted Accepted with revision No endorsement needed…" at bounding box center [693, 431] width 486 height 37
select select "ACCEPTED"
click at [450, 413] on select "Select a carrier response Accepted Accepted with revision No endorsement needed…" at bounding box center [693, 431] width 486 height 37
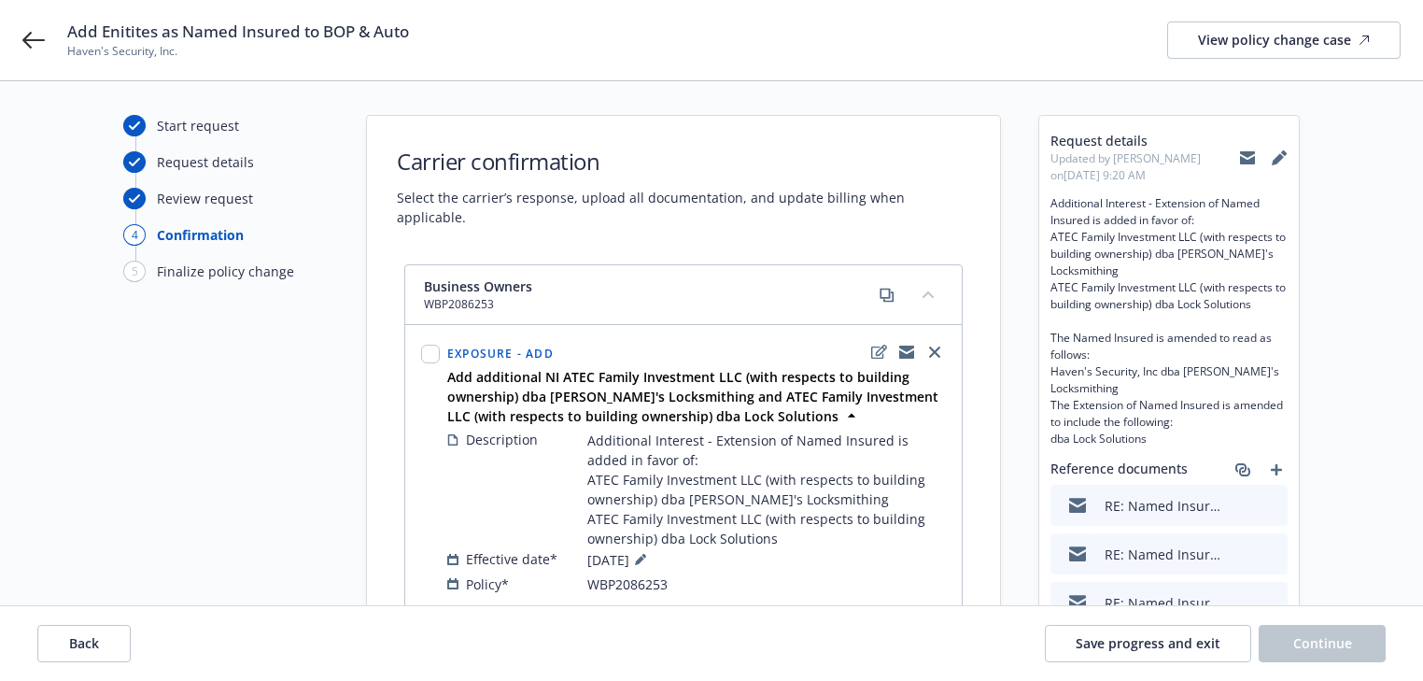
scroll to position [0, 0]
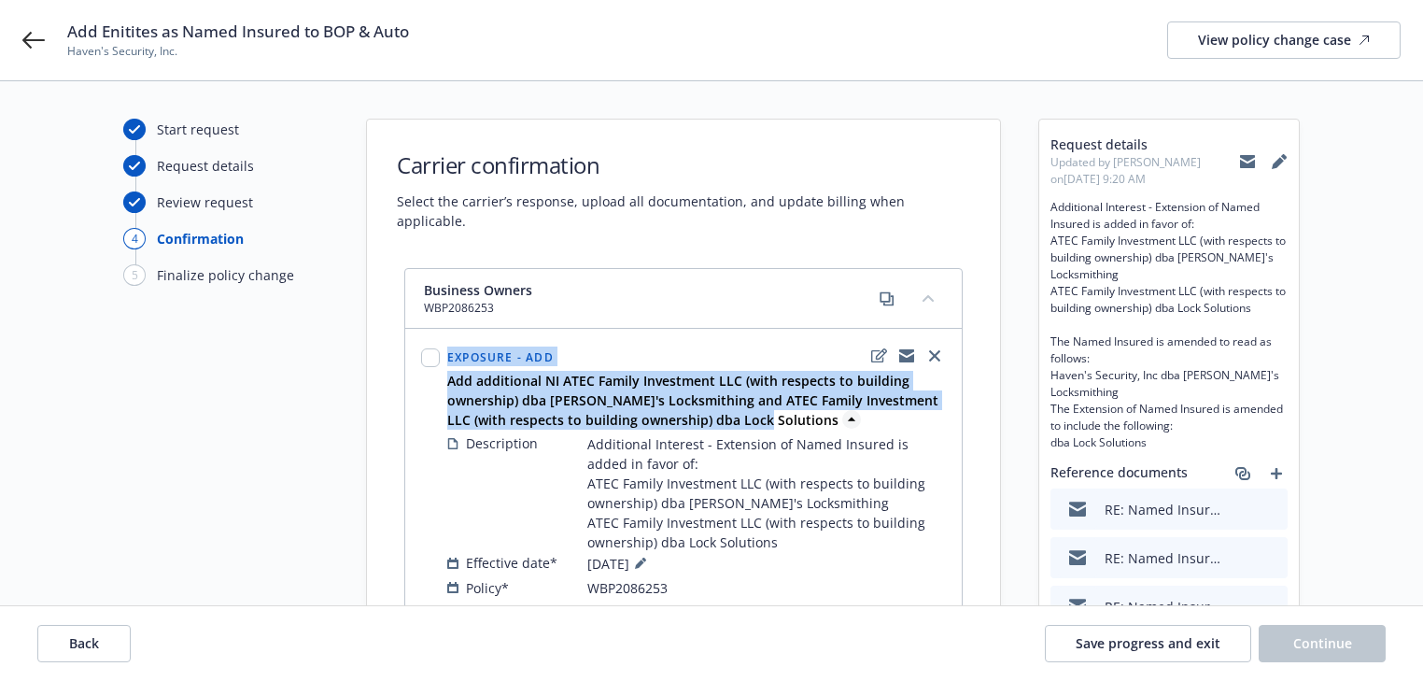
drag, startPoint x: 436, startPoint y: 360, endPoint x: 758, endPoint y: 396, distance: 324.1
click at [760, 396] on div "Exposure - Add Add additional NI ATEC Family Investment LLC (with respects to b…" at bounding box center [683, 471] width 532 height 261
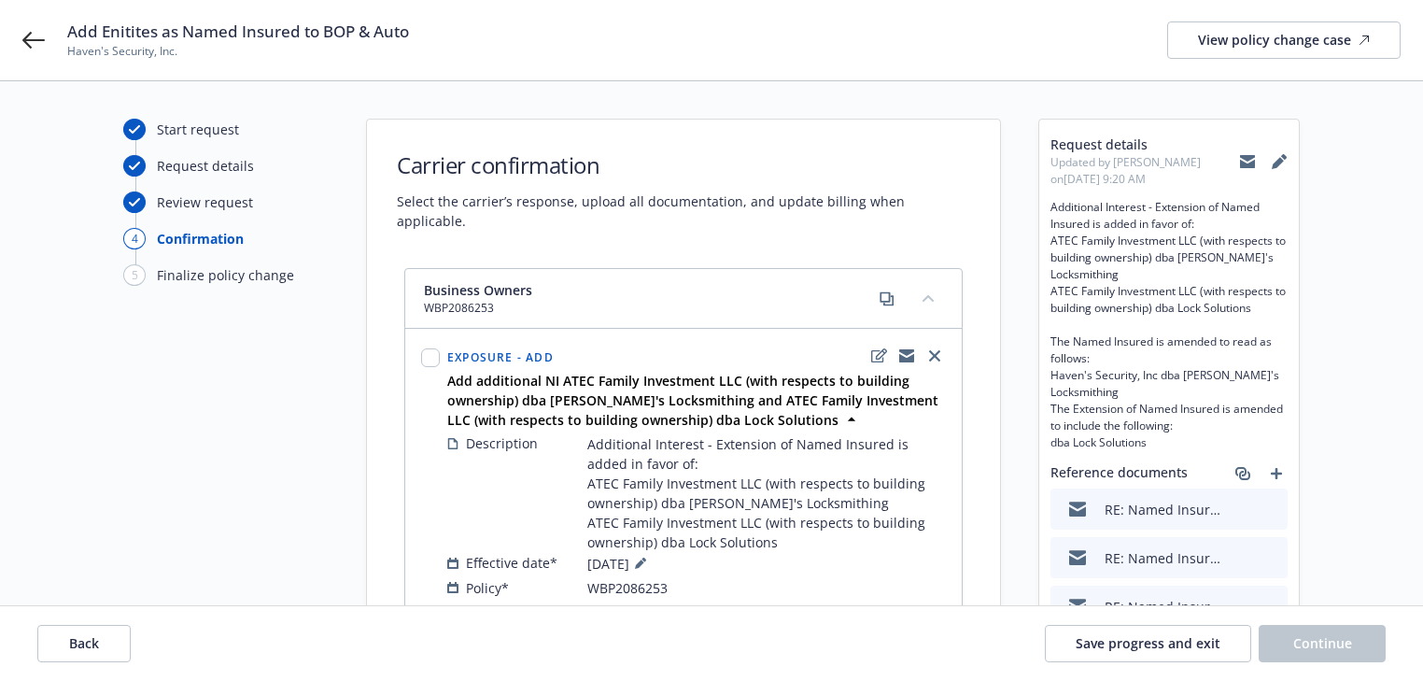
click at [717, 280] on div "Business Owners WBP2086253" at bounding box center [661, 298] width 474 height 36
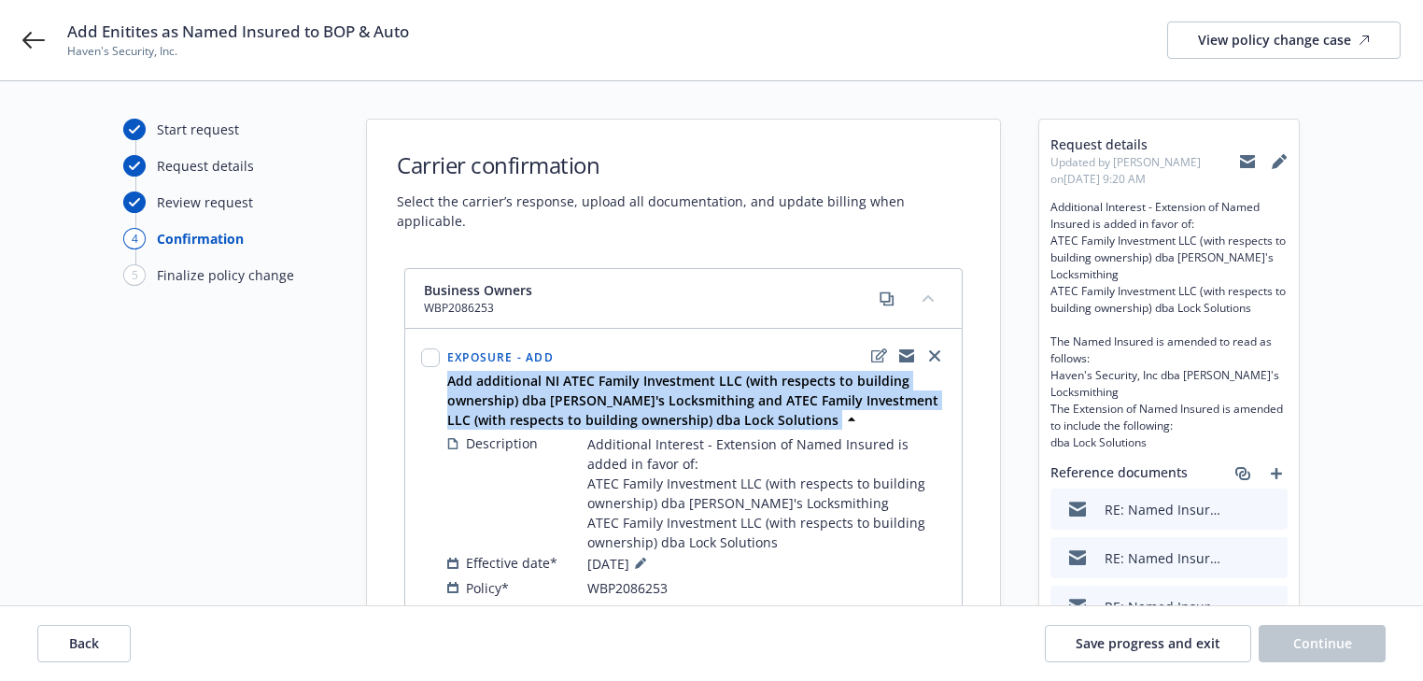
drag, startPoint x: 769, startPoint y: 397, endPoint x: 445, endPoint y: 366, distance: 325.5
click at [445, 371] on div "Add additional NI ATEC Family Investment LLC (with respects to building ownersh…" at bounding box center [697, 400] width 506 height 59
copy div "Add additional NI ATEC Family Investment LLC (with respects to building ownersh…"
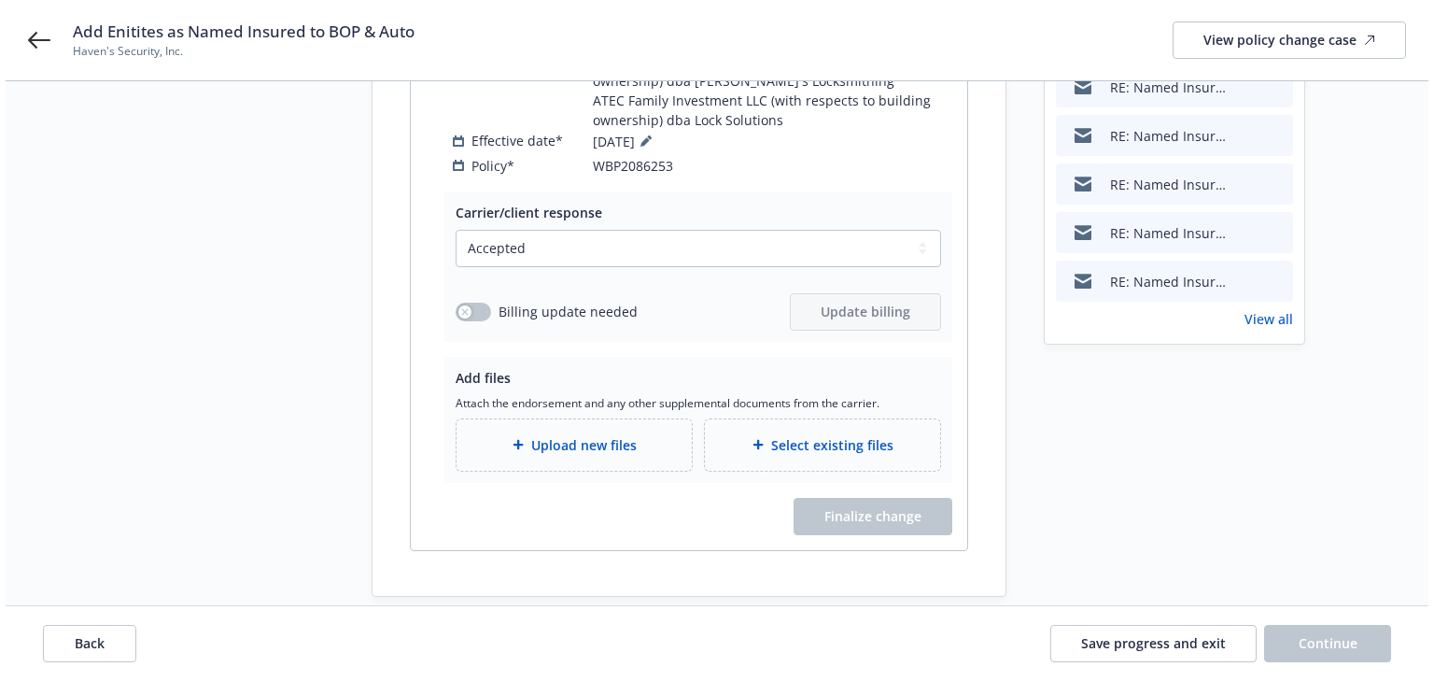
scroll to position [448, 0]
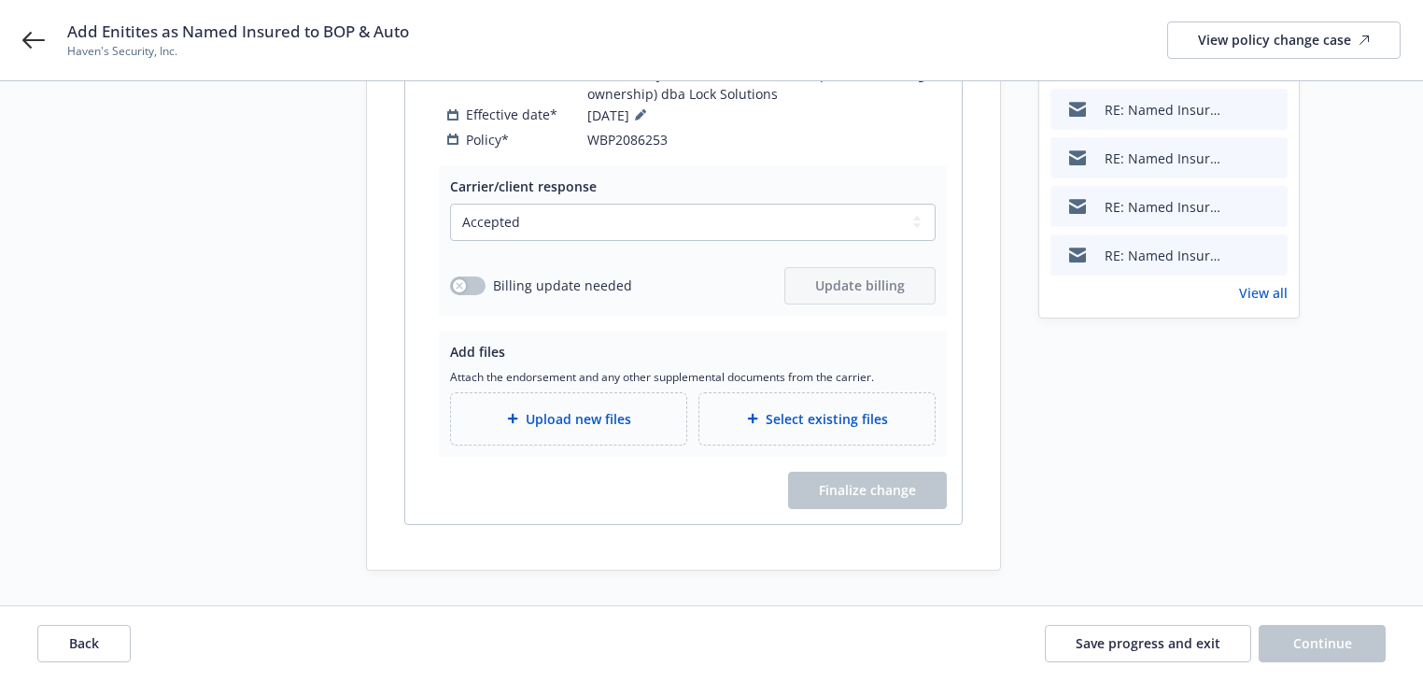
click at [586, 415] on span "Upload new files" at bounding box center [579, 419] width 106 height 20
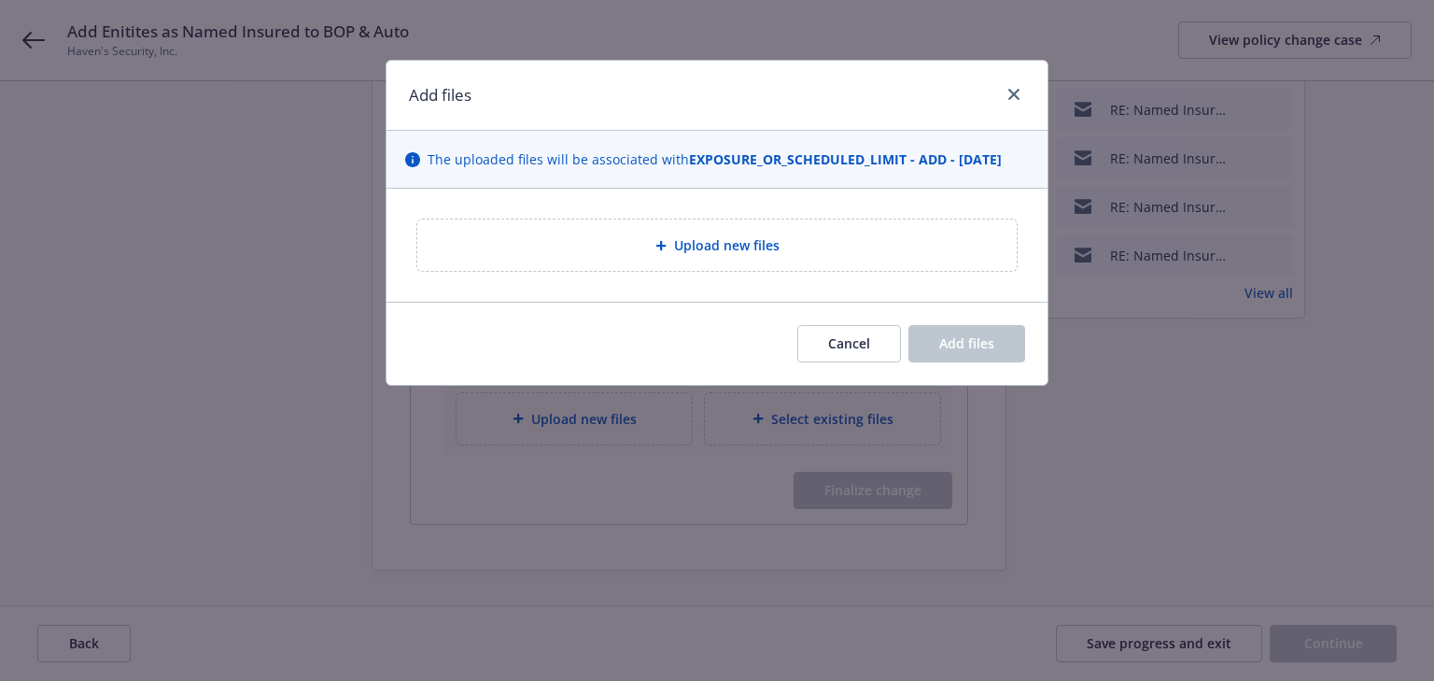
click at [670, 252] on div "Upload new files" at bounding box center [717, 244] width 570 height 21
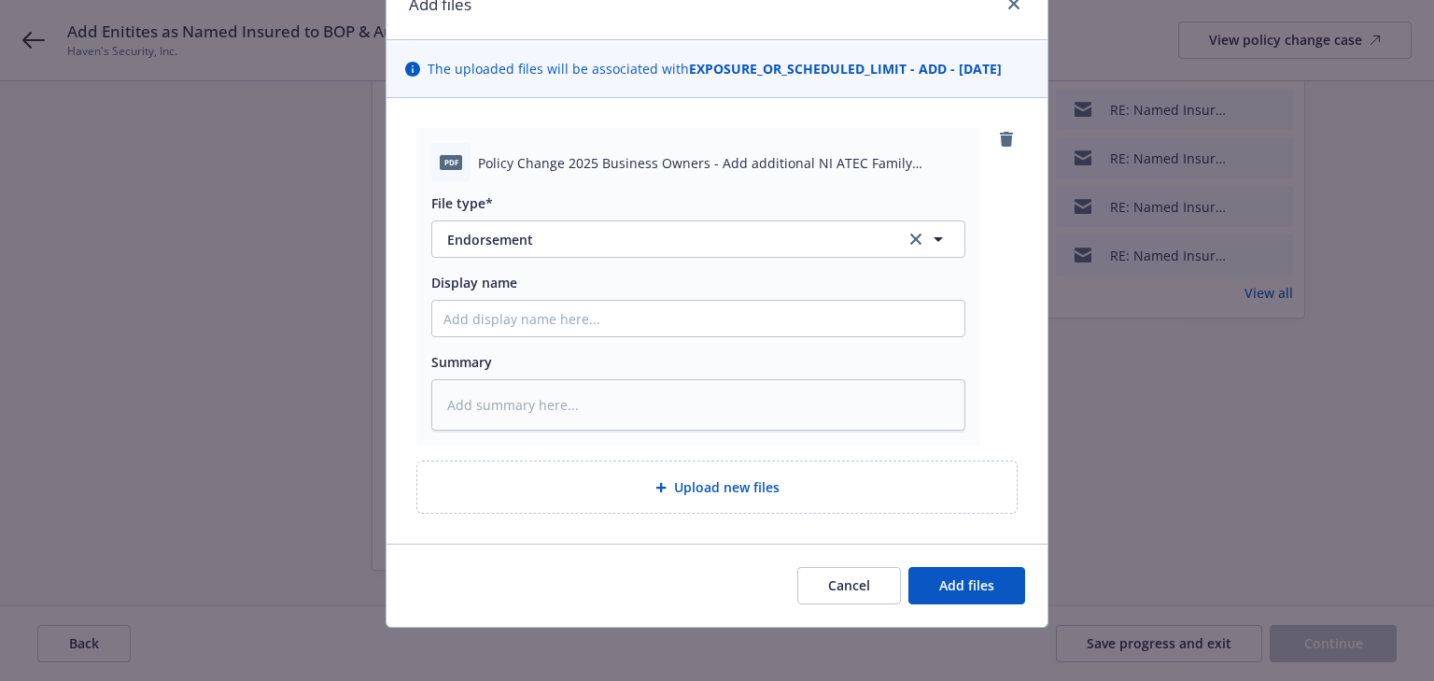
scroll to position [96, 0]
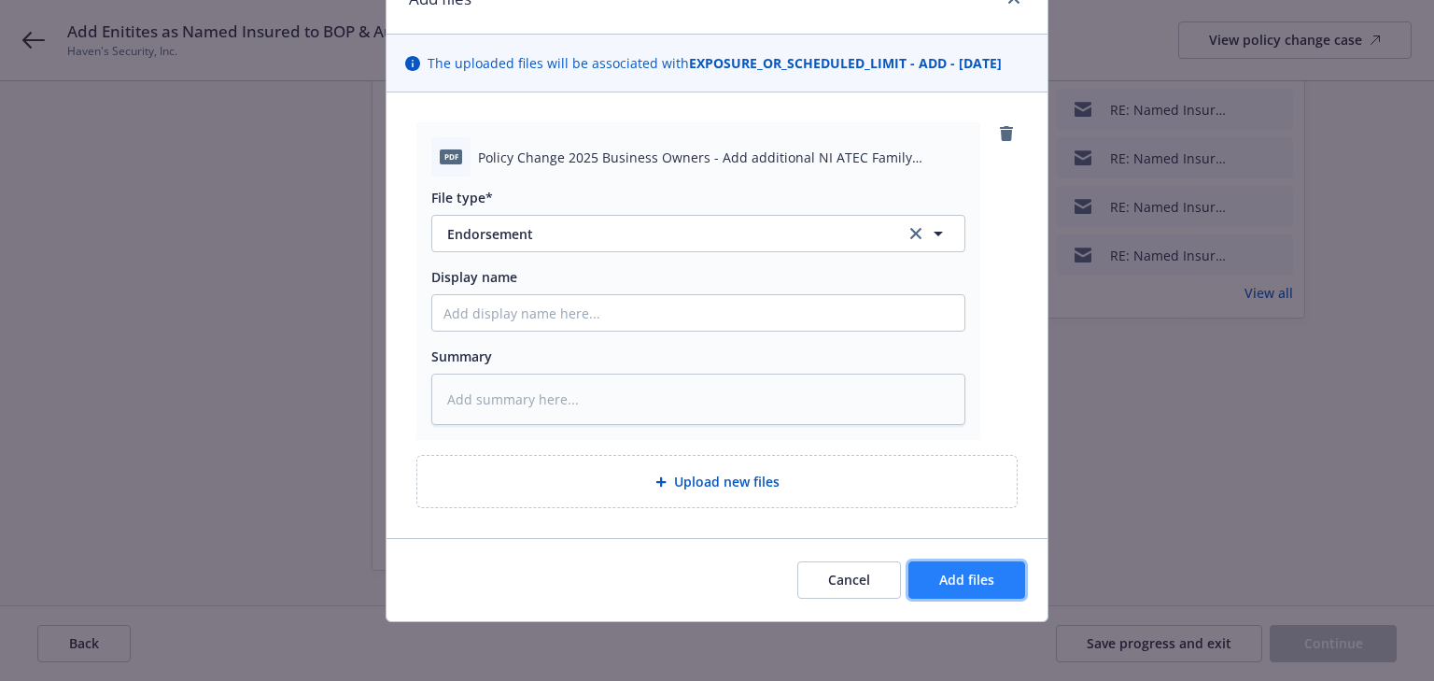
click at [995, 575] on button "Add files" at bounding box center [967, 579] width 117 height 37
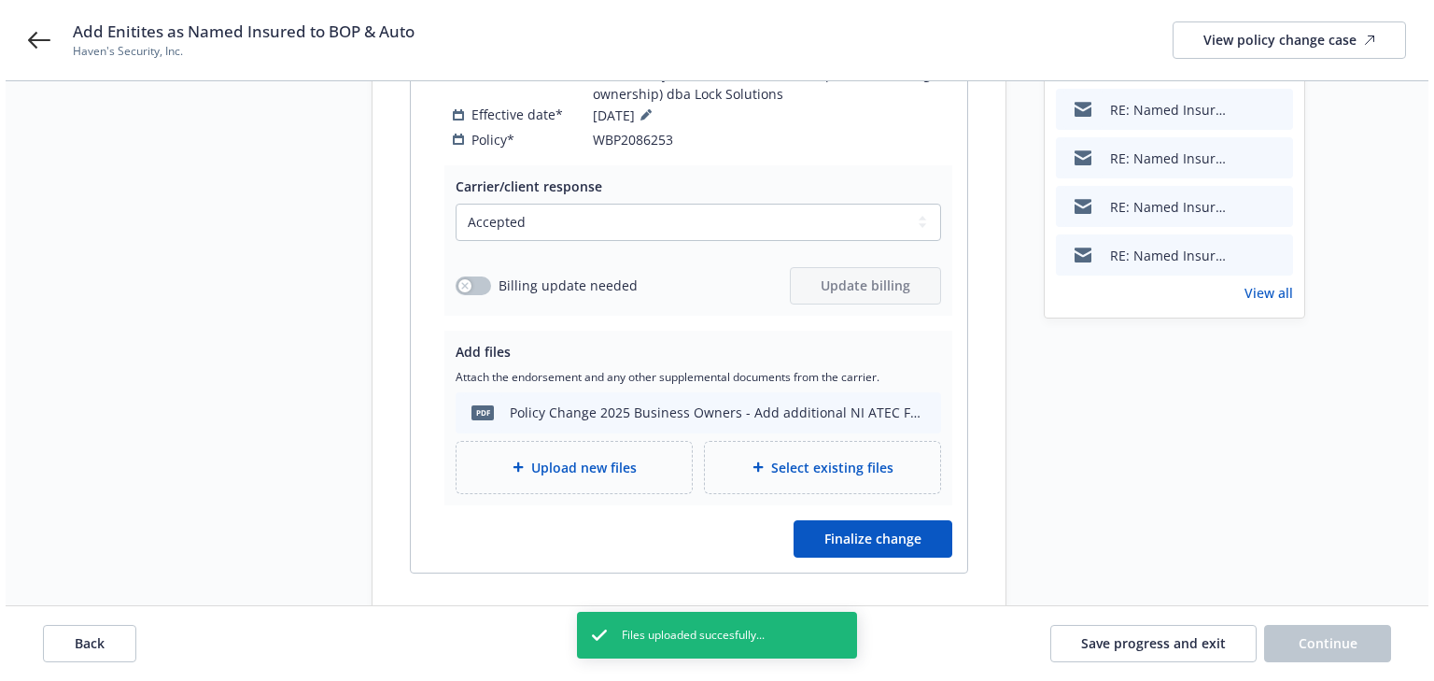
scroll to position [497, 0]
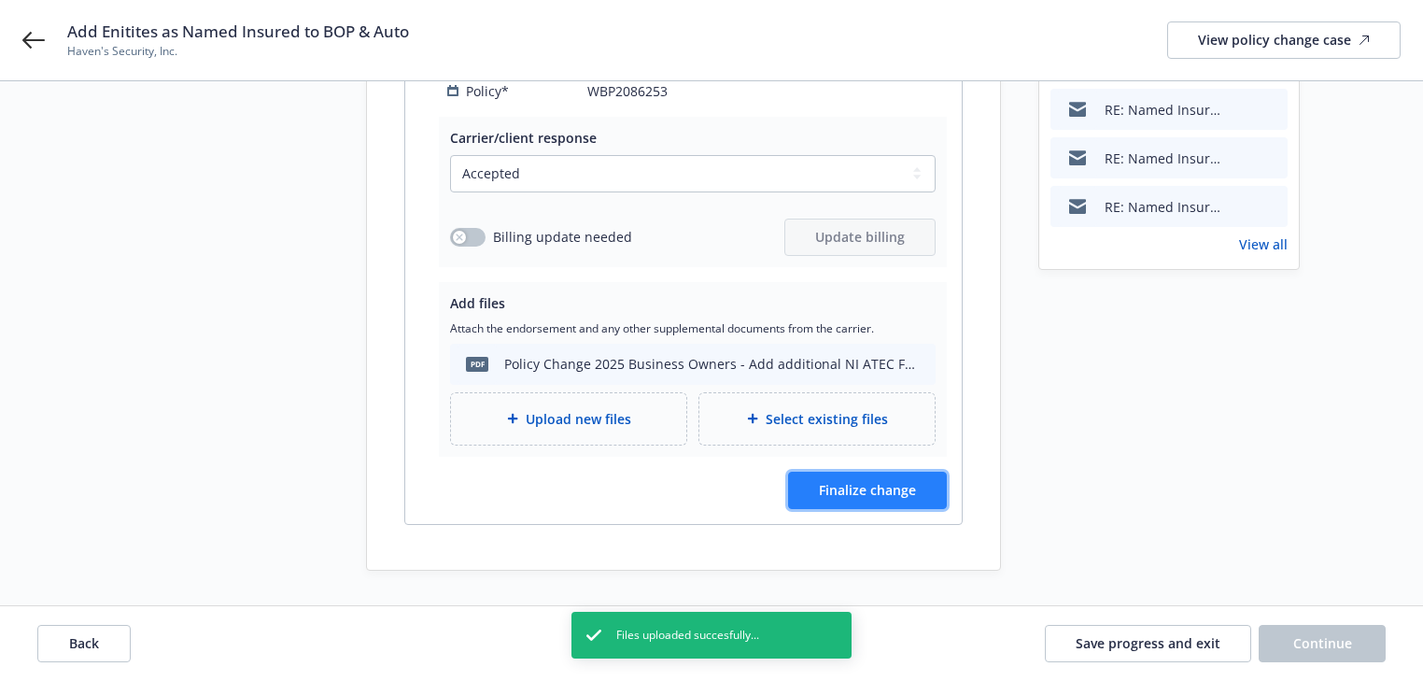
click at [926, 484] on button "Finalize change" at bounding box center [867, 490] width 159 height 37
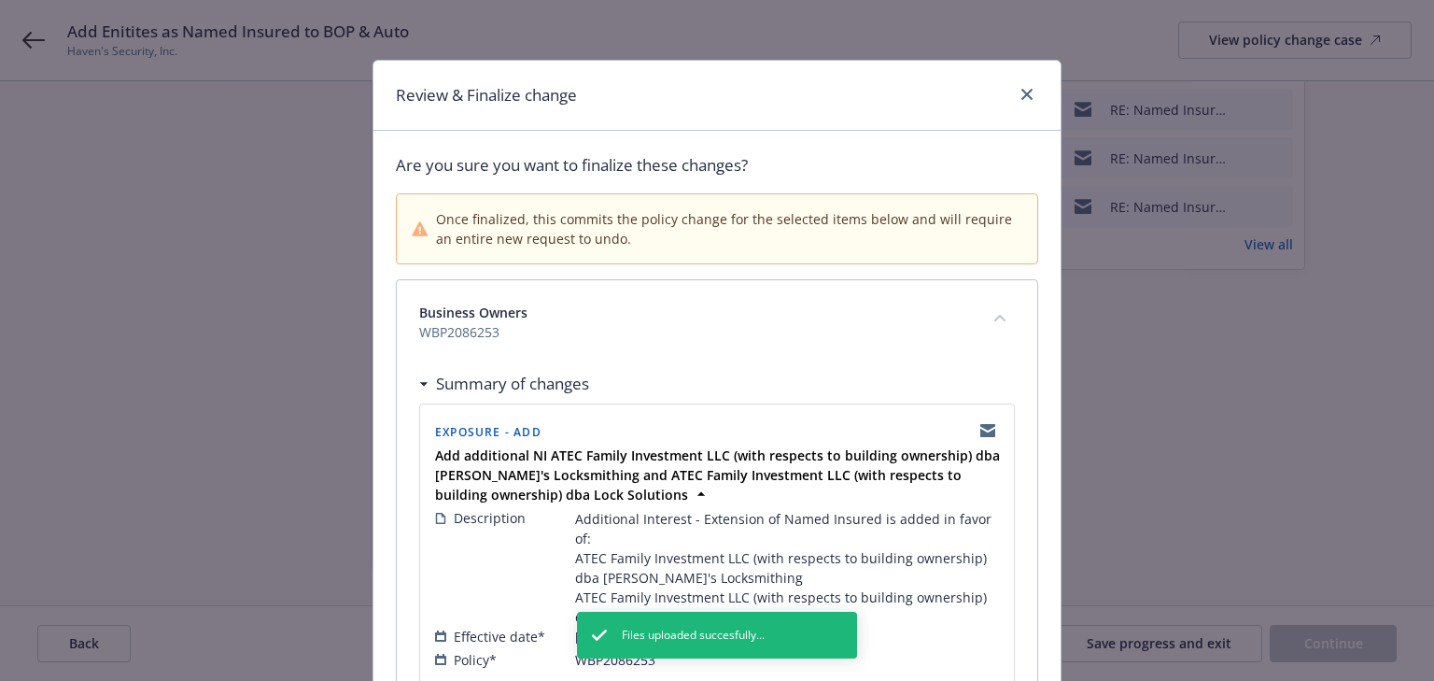
click at [804, 357] on div "Business Owners WBP2086253" at bounding box center [717, 322] width 641 height 84
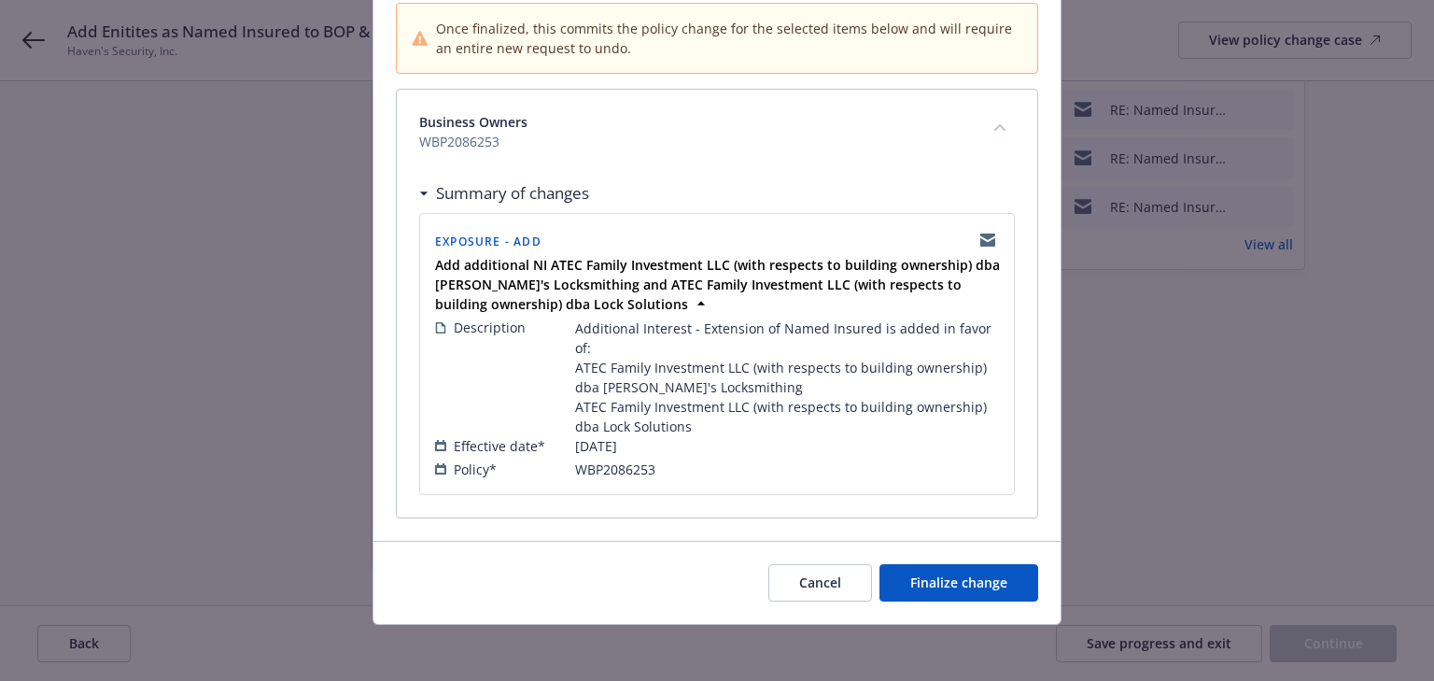
scroll to position [192, 0]
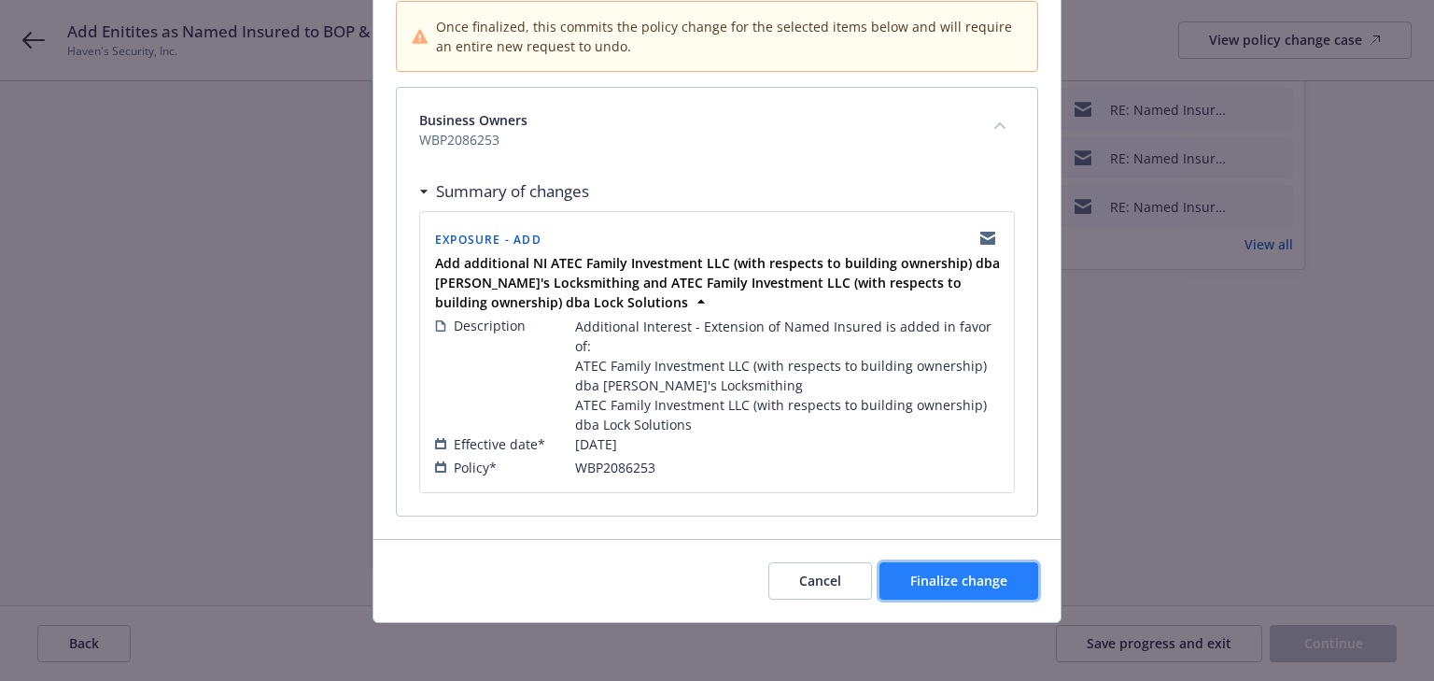
click at [945, 571] on span "Finalize change" at bounding box center [958, 580] width 97 height 18
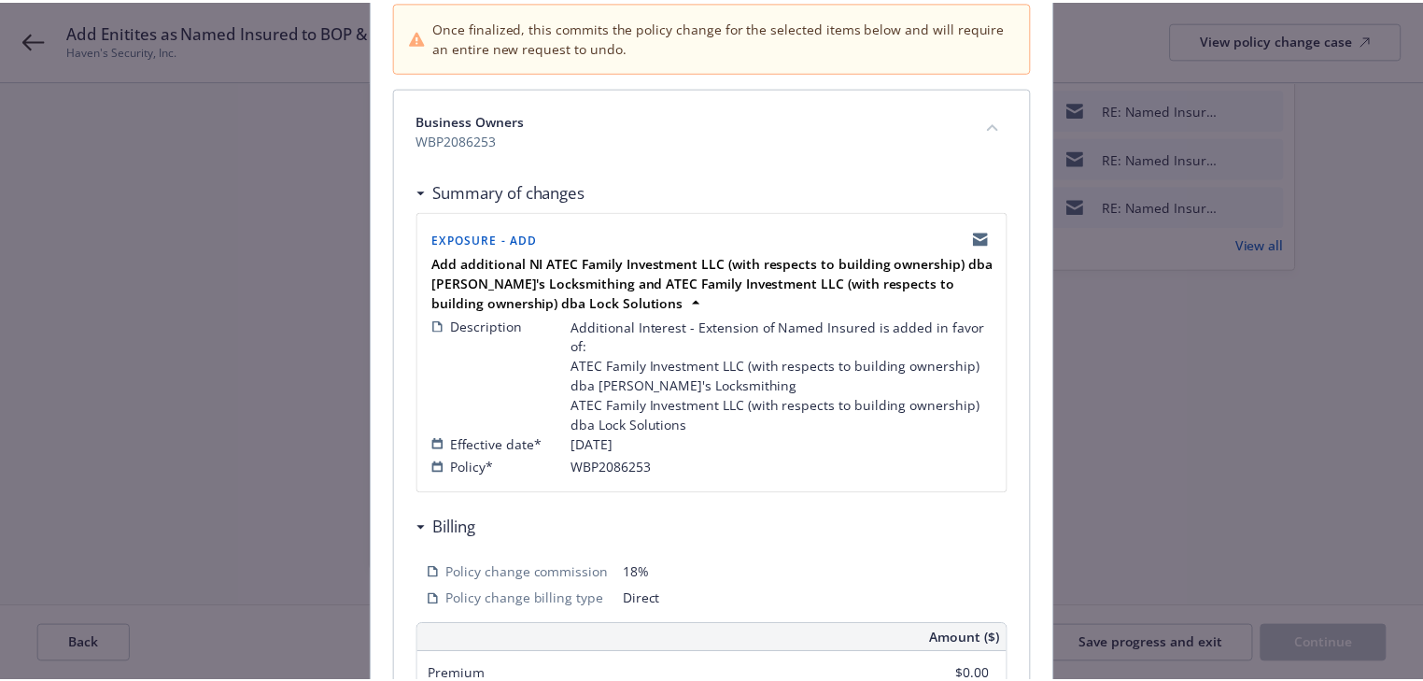
scroll to position [497, 0]
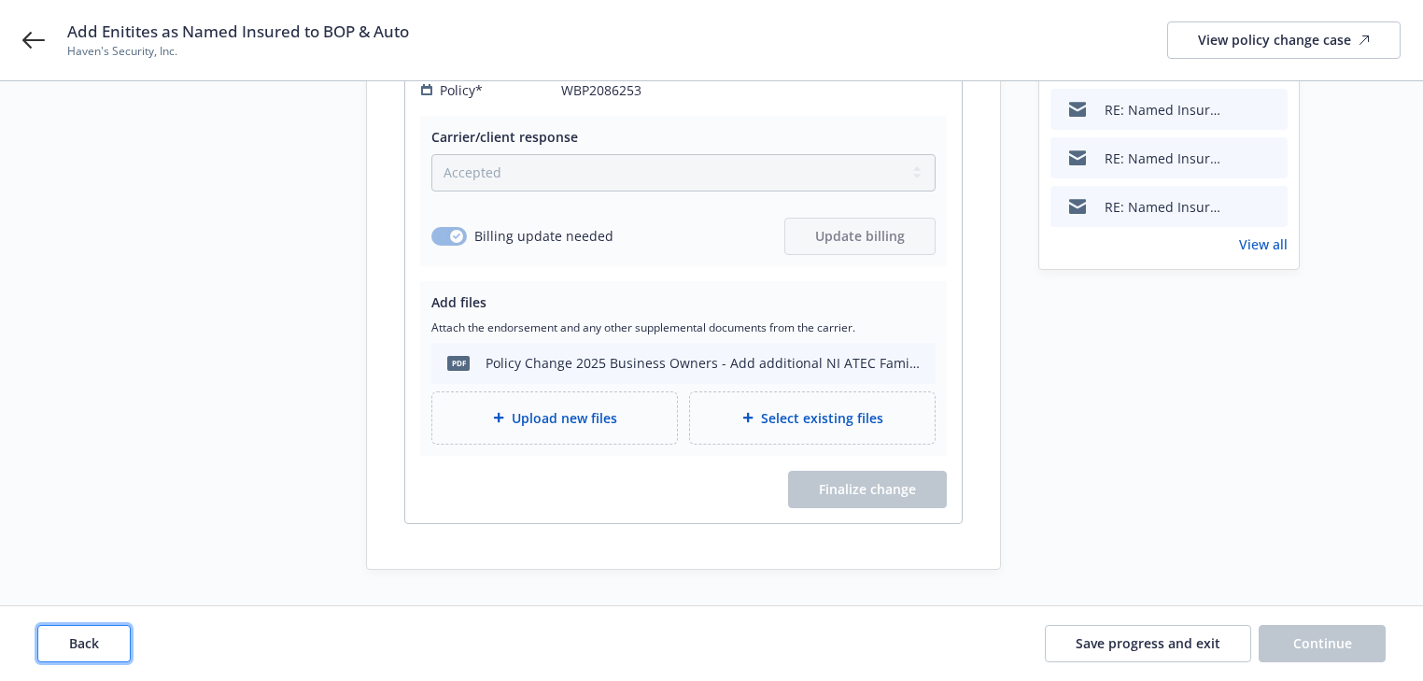
click at [67, 654] on button "Back" at bounding box center [83, 643] width 93 height 37
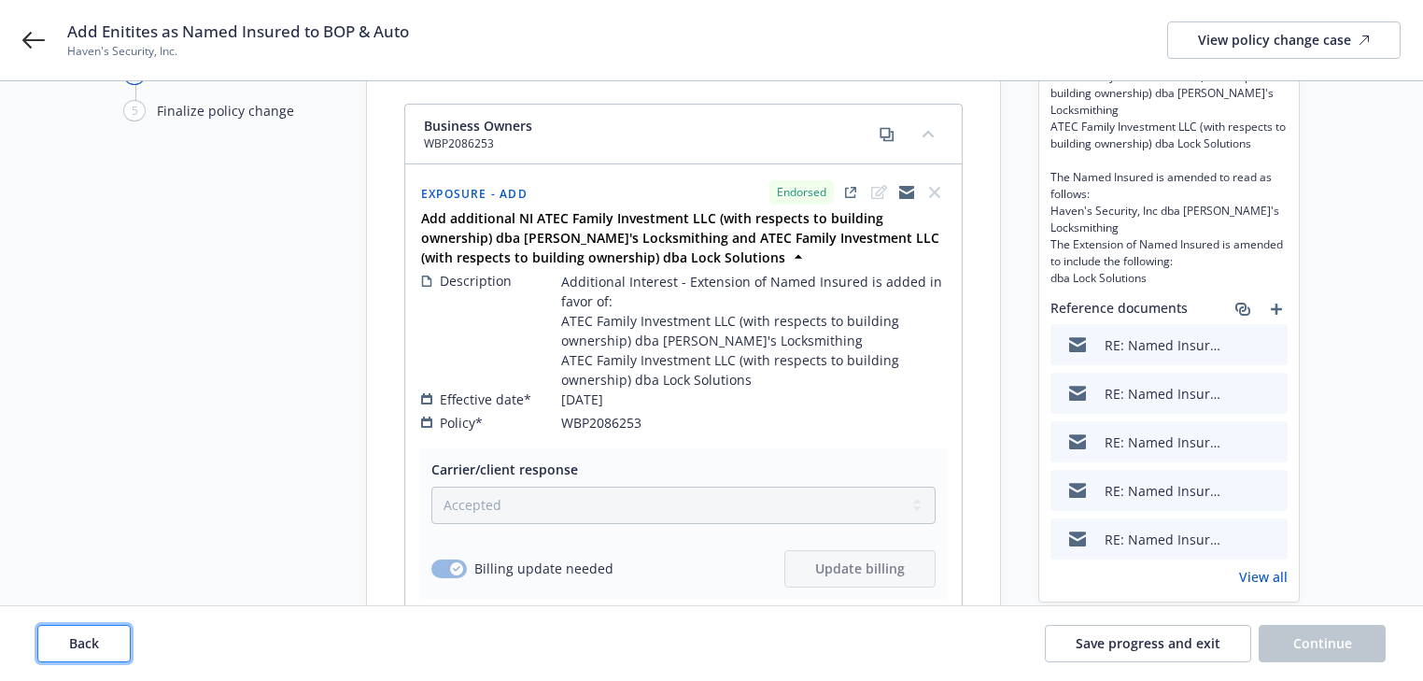
click at [67, 654] on button "Back" at bounding box center [83, 643] width 93 height 37
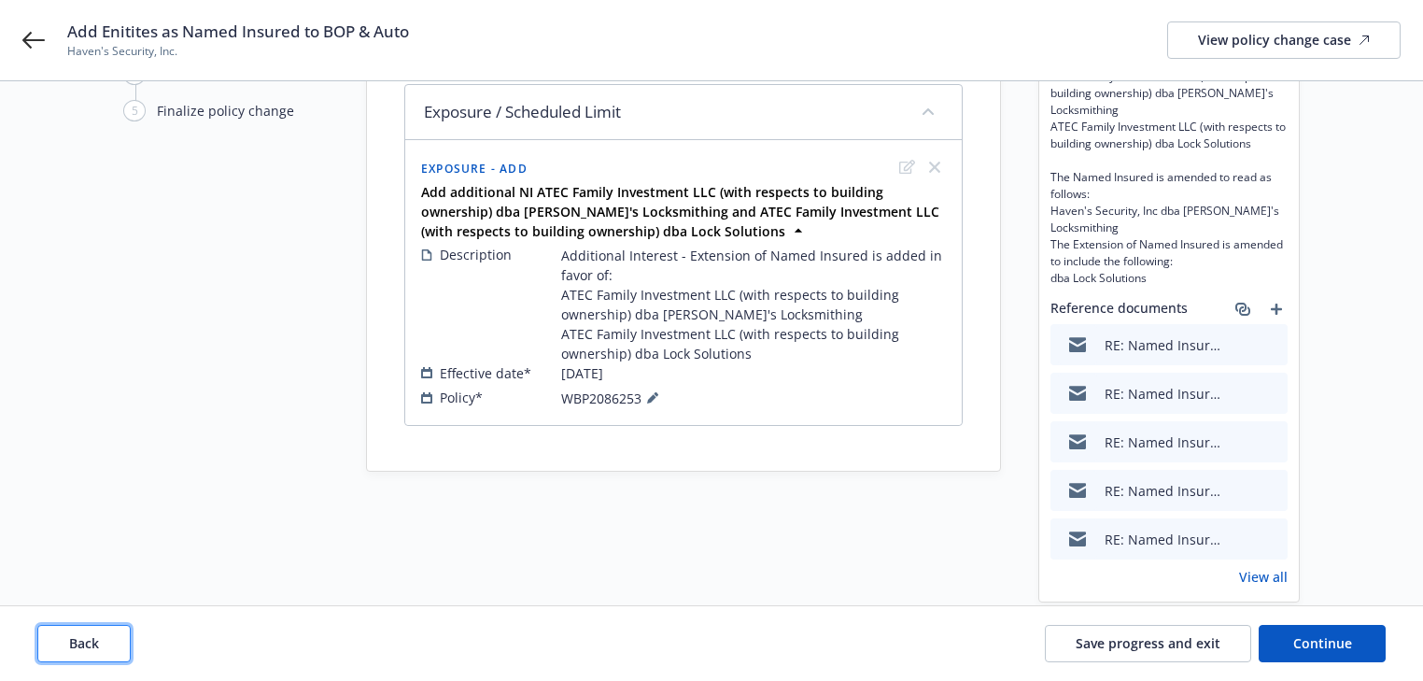
click at [67, 654] on button "Back" at bounding box center [83, 643] width 93 height 37
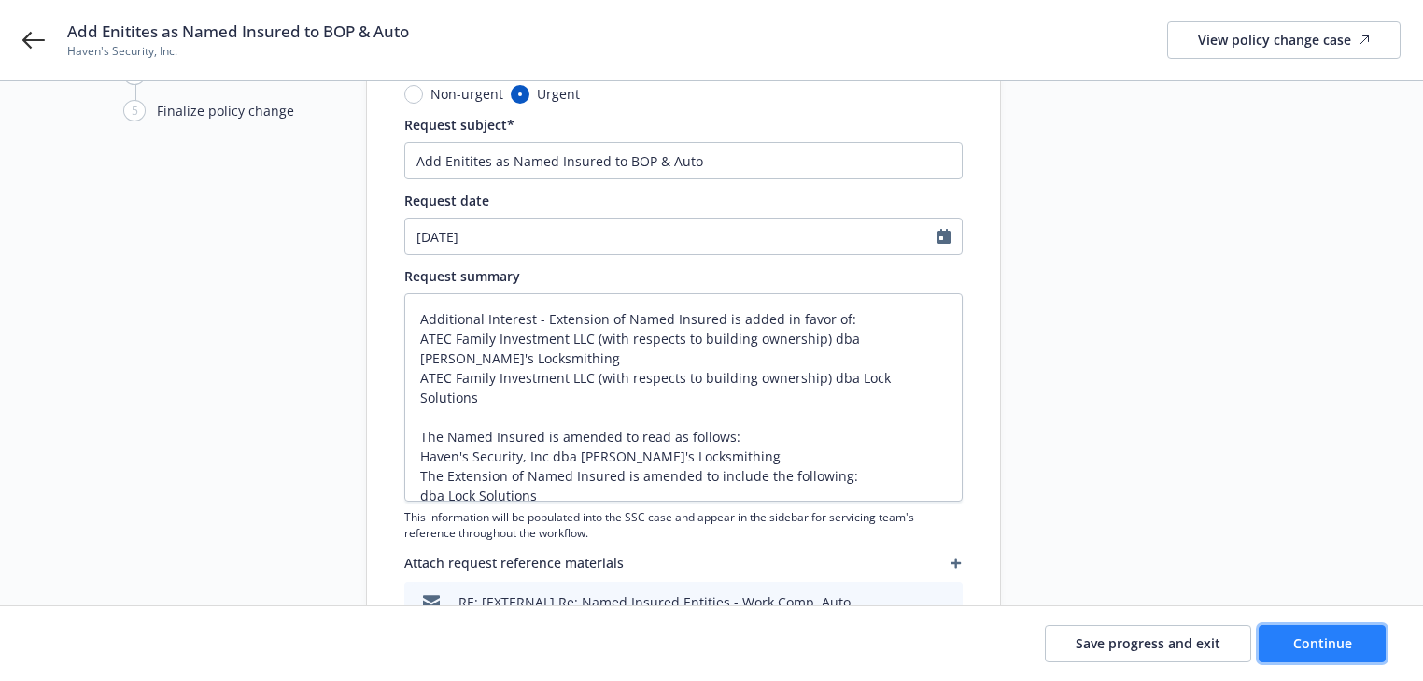
click at [1330, 652] on button "Continue" at bounding box center [1322, 643] width 127 height 37
type textarea "x"
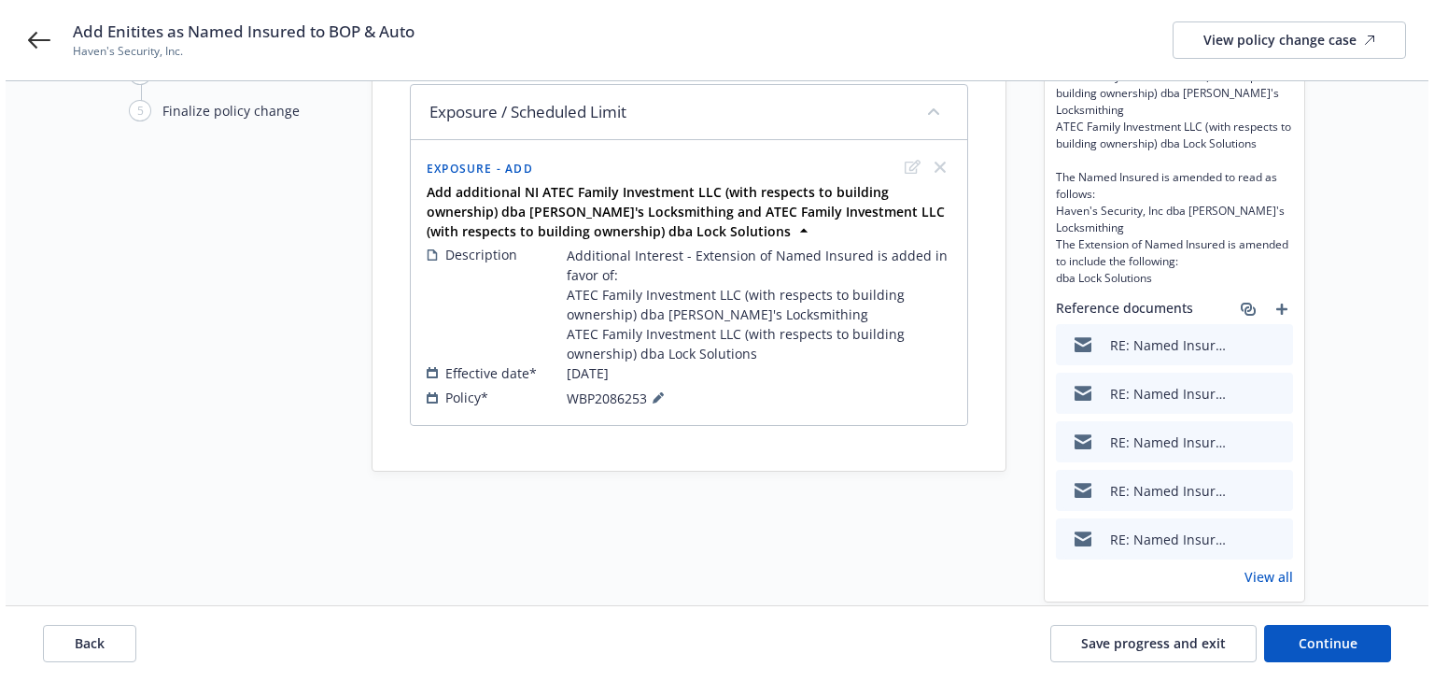
scroll to position [0, 0]
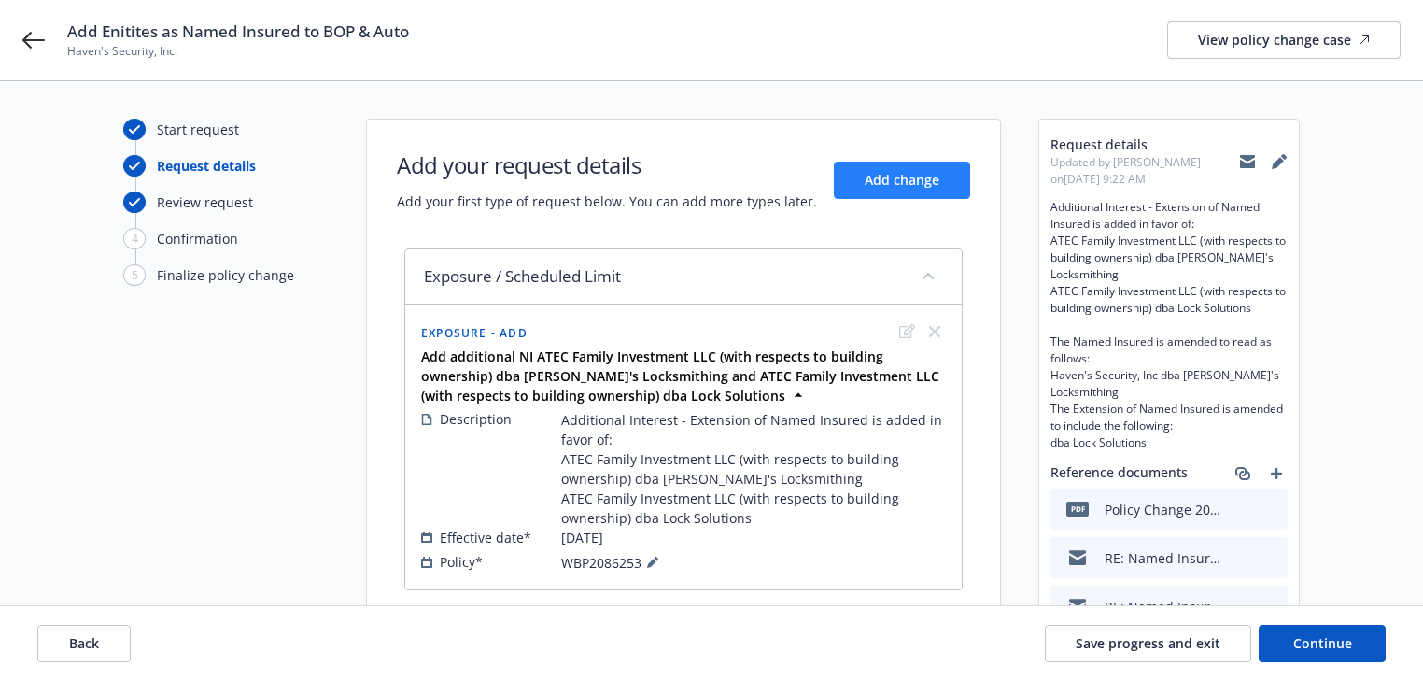
click at [903, 159] on div "Add your request details Add your first type of request below. You can add more…" at bounding box center [683, 180] width 573 height 62
click at [906, 187] on span "Add change" at bounding box center [902, 180] width 75 height 18
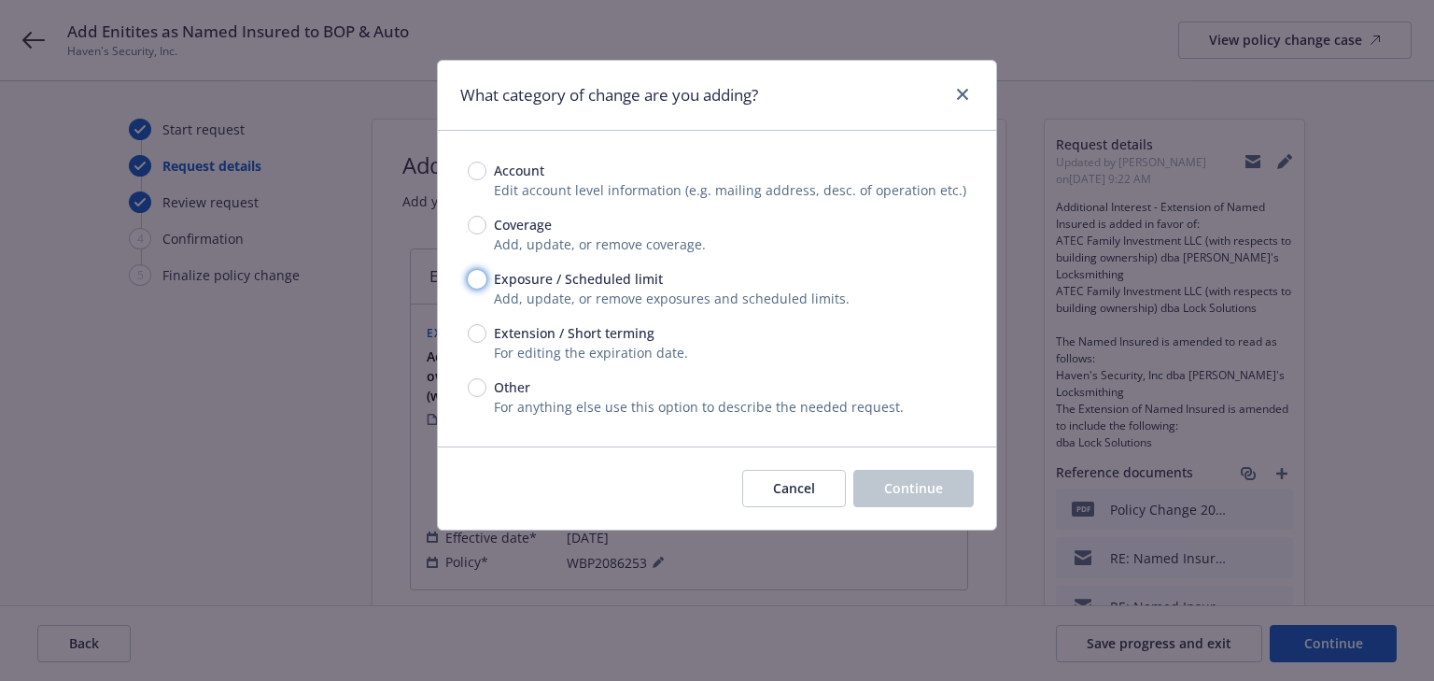
click at [471, 277] on input "Exposure / Scheduled limit" at bounding box center [477, 279] width 19 height 19
radio input "true"
click at [916, 482] on span "Continue" at bounding box center [913, 488] width 59 height 18
type textarea "x"
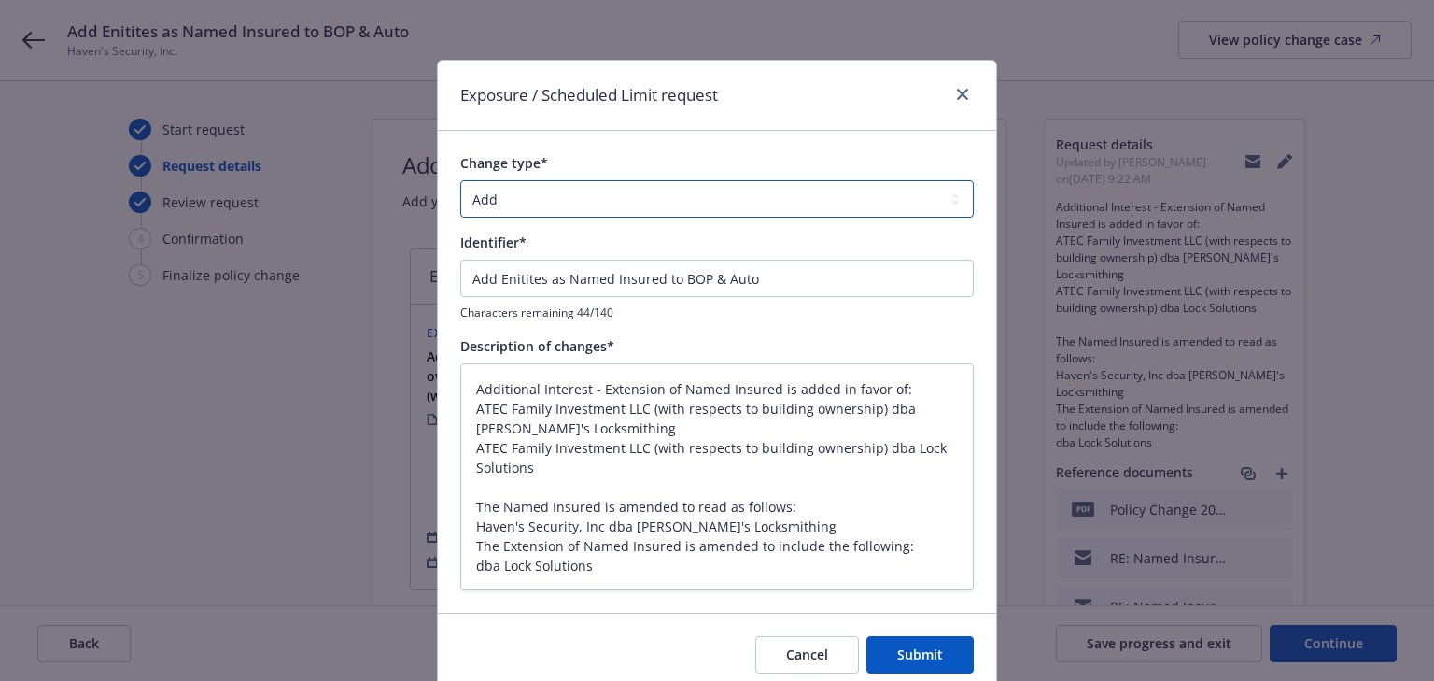
click at [624, 188] on select "Add Audit Change Remove" at bounding box center [717, 198] width 514 height 37
select select "CHANGE"
click at [460, 180] on select "Add Audit Change Remove" at bounding box center [717, 198] width 514 height 37
drag, startPoint x: 469, startPoint y: 279, endPoint x: 826, endPoint y: 283, distance: 357.7
click at [826, 283] on input "Add Enitites as Named Insured to BOP & Auto" at bounding box center [717, 278] width 514 height 37
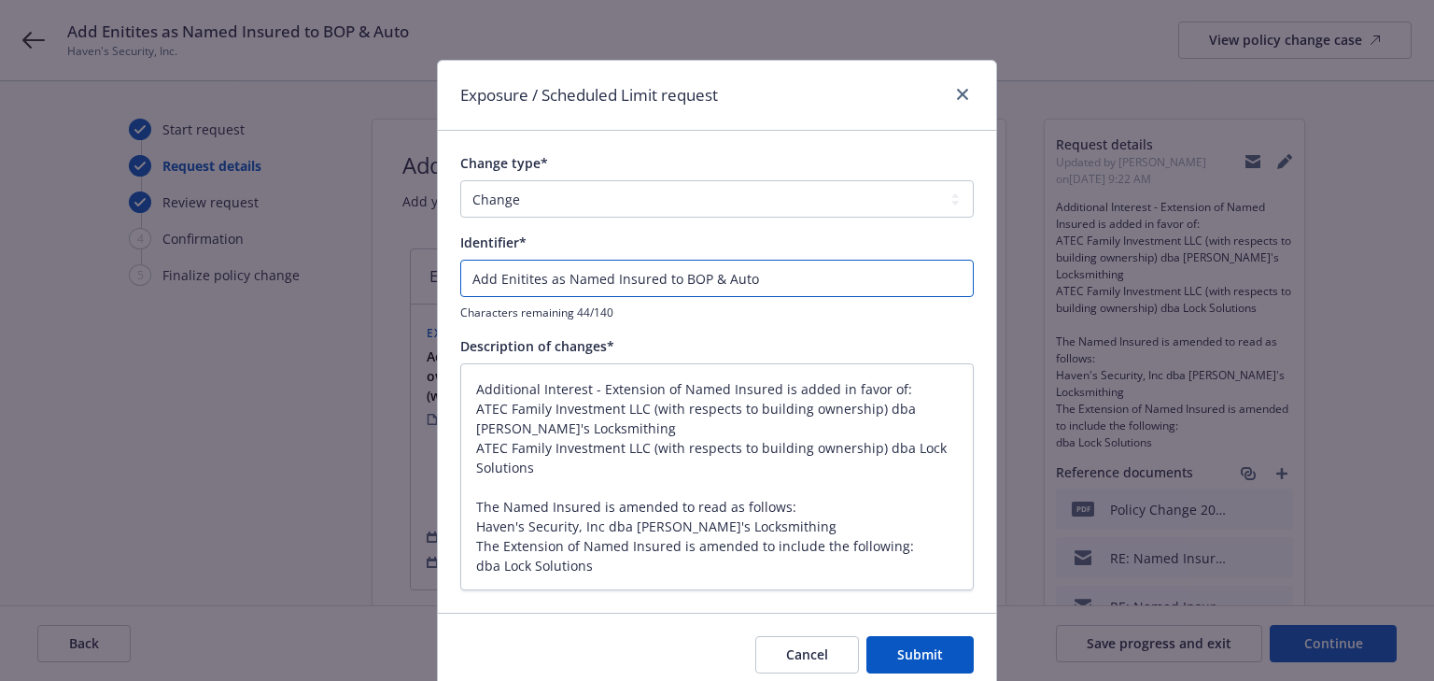
type textarea "x"
type input "A"
type textarea "x"
type input "Am"
type textarea "x"
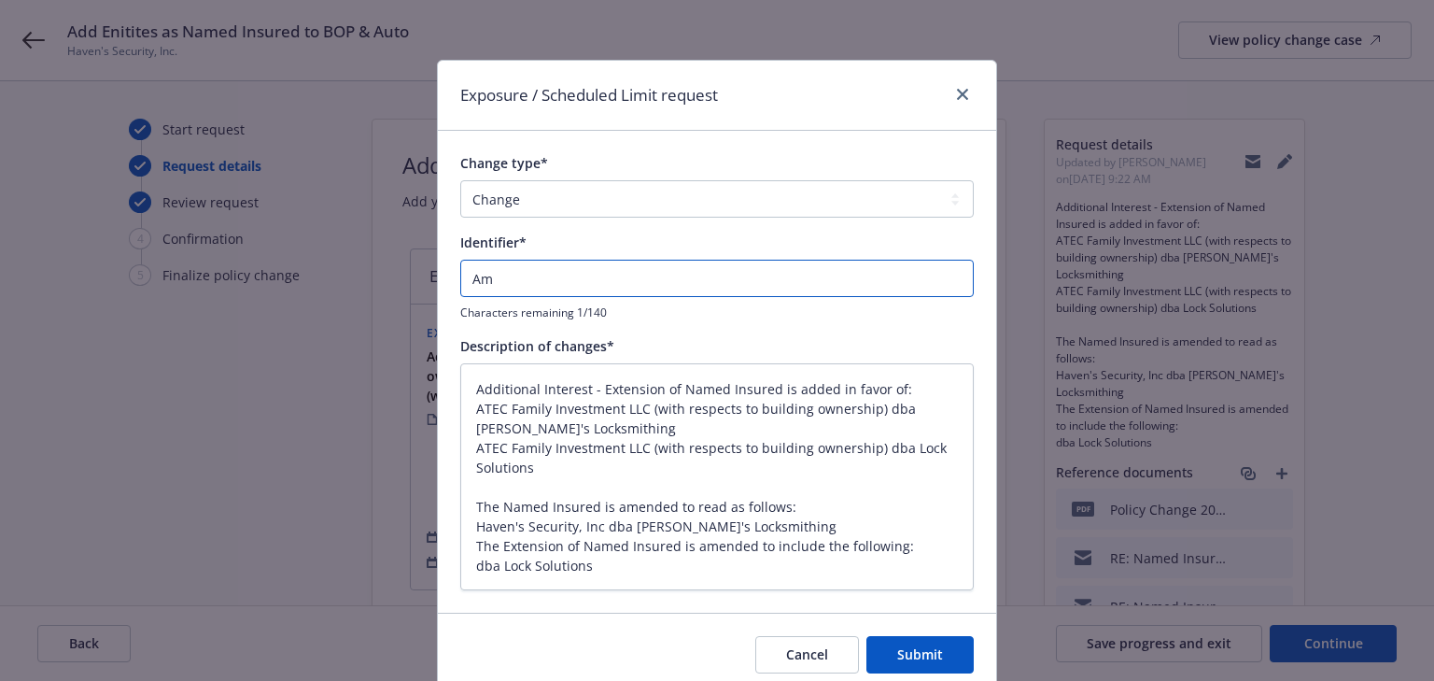
type input "Ame"
type textarea "x"
type input "Amen"
type textarea "x"
type input "Amend"
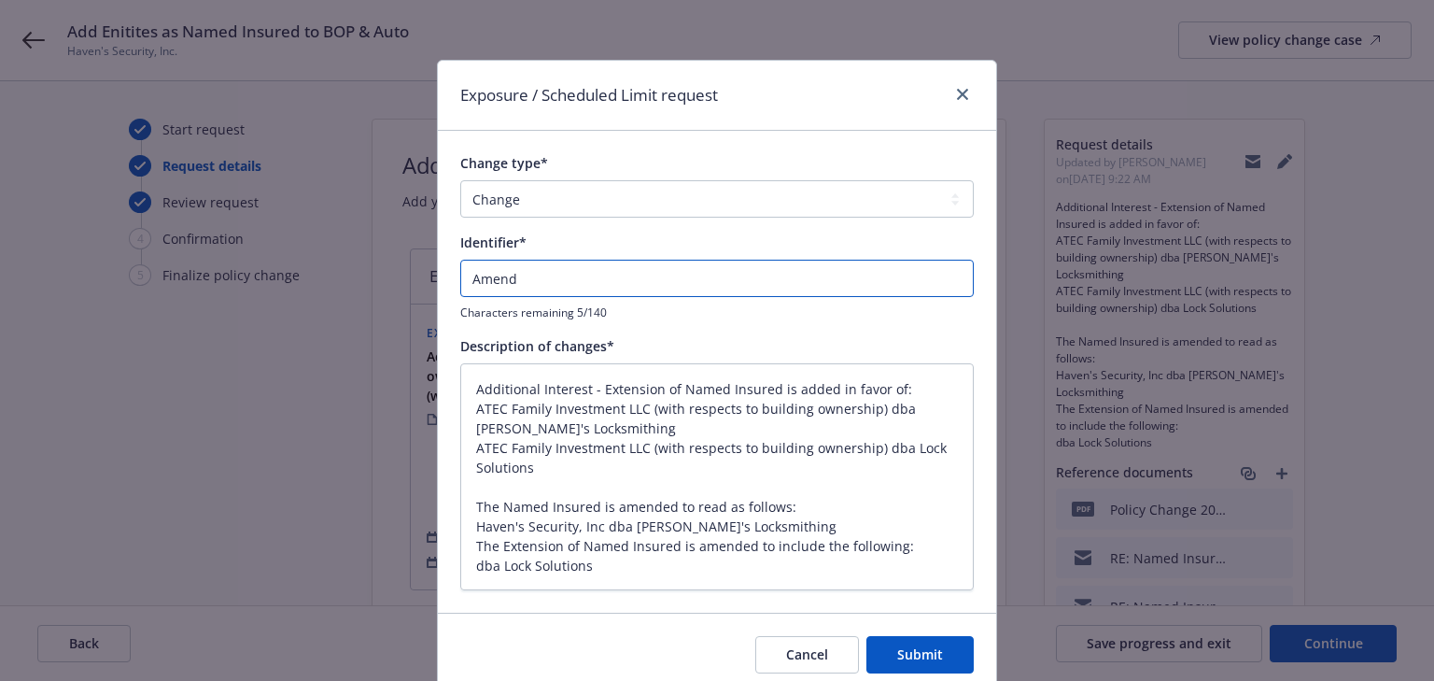
type textarea "x"
type input "Amend"
type textarea "x"
type input "Amend N"
type textarea "x"
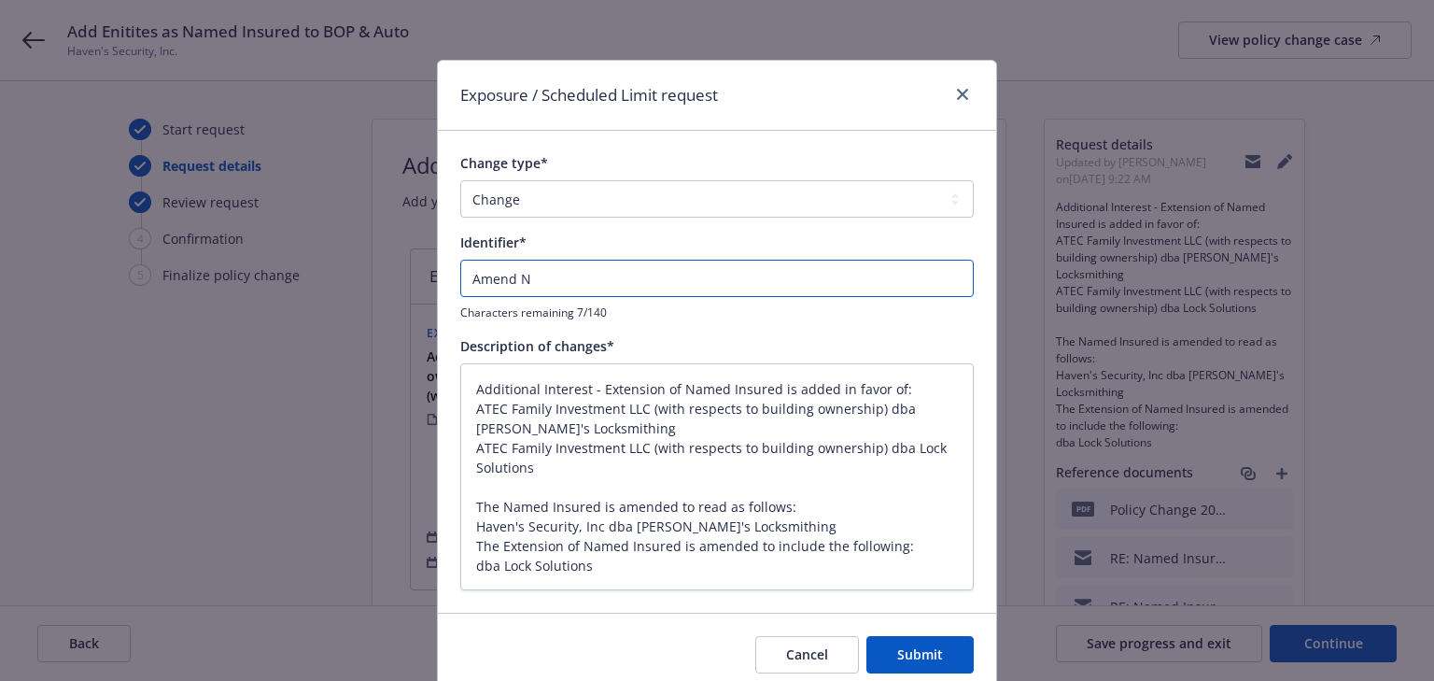
type input "Amend NI"
type textarea "x"
type input "Amend NI"
type textarea "x"
type input "Amend NI t"
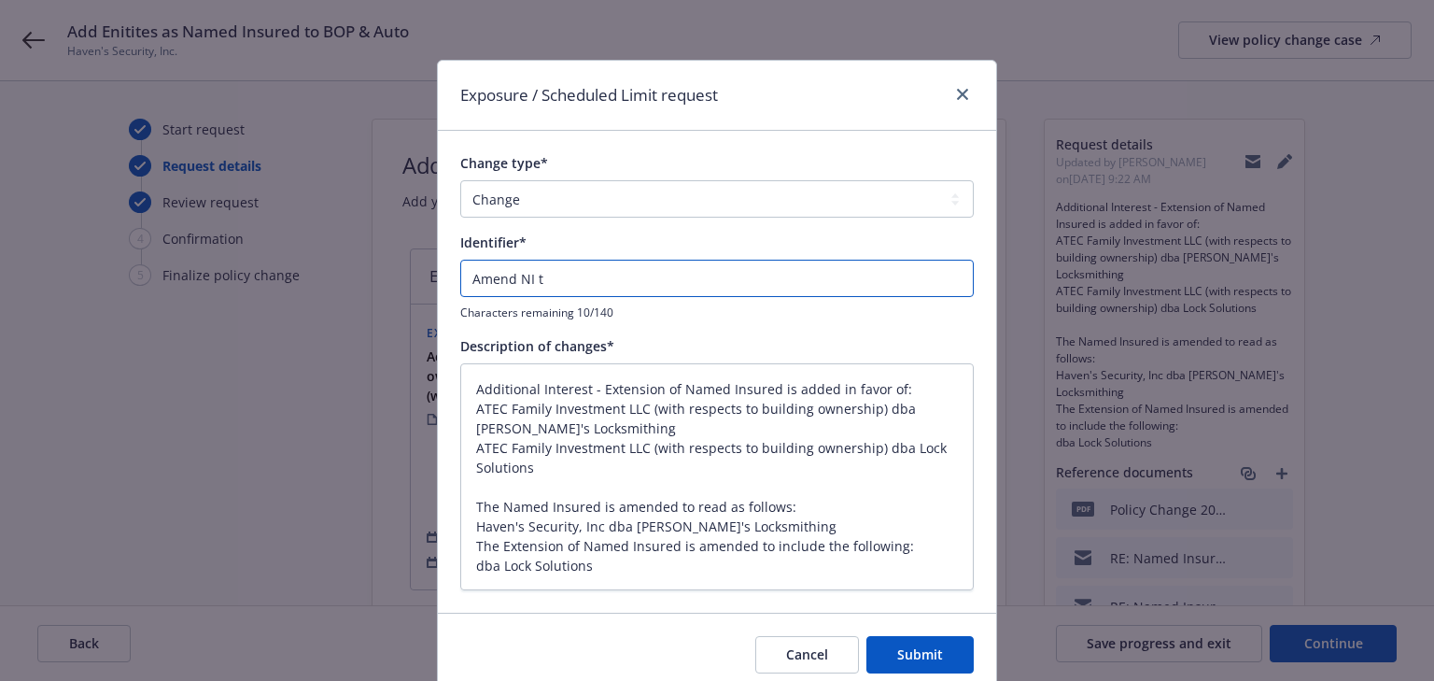
type textarea "x"
type input "Amend NI to"
type textarea "x"
click at [696, 264] on input "Amend NI to" at bounding box center [717, 278] width 514 height 37
paste input "Haven's Security, Inc dba Phil's Locksmithing"
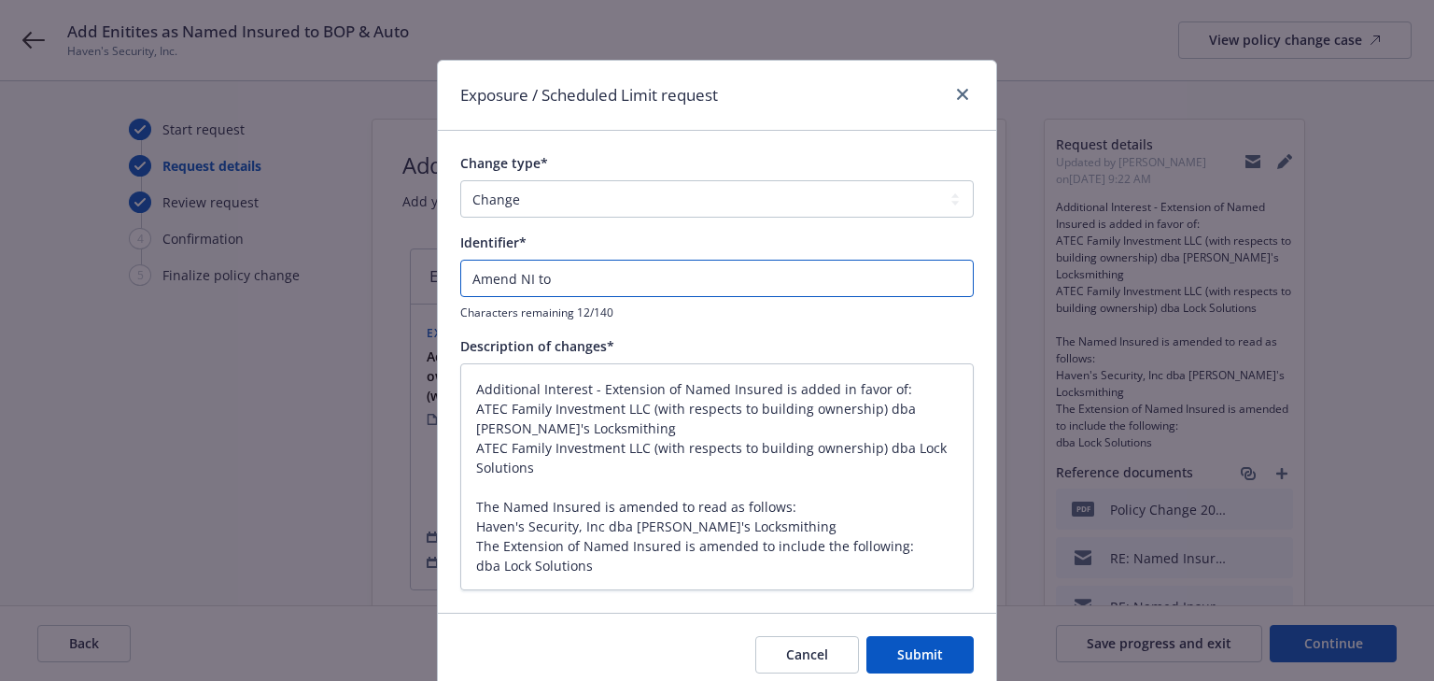
type input "Amend NI to Haven's Security, Inc dba Phil's Locksmithing"
type textarea "x"
type input "Amend NI to Haven's Security, Inc dba Phil's Locksmithing"
type textarea "x"
type input "Amend NI to Haven's Security, Inc dba Phil's Locksmithing a"
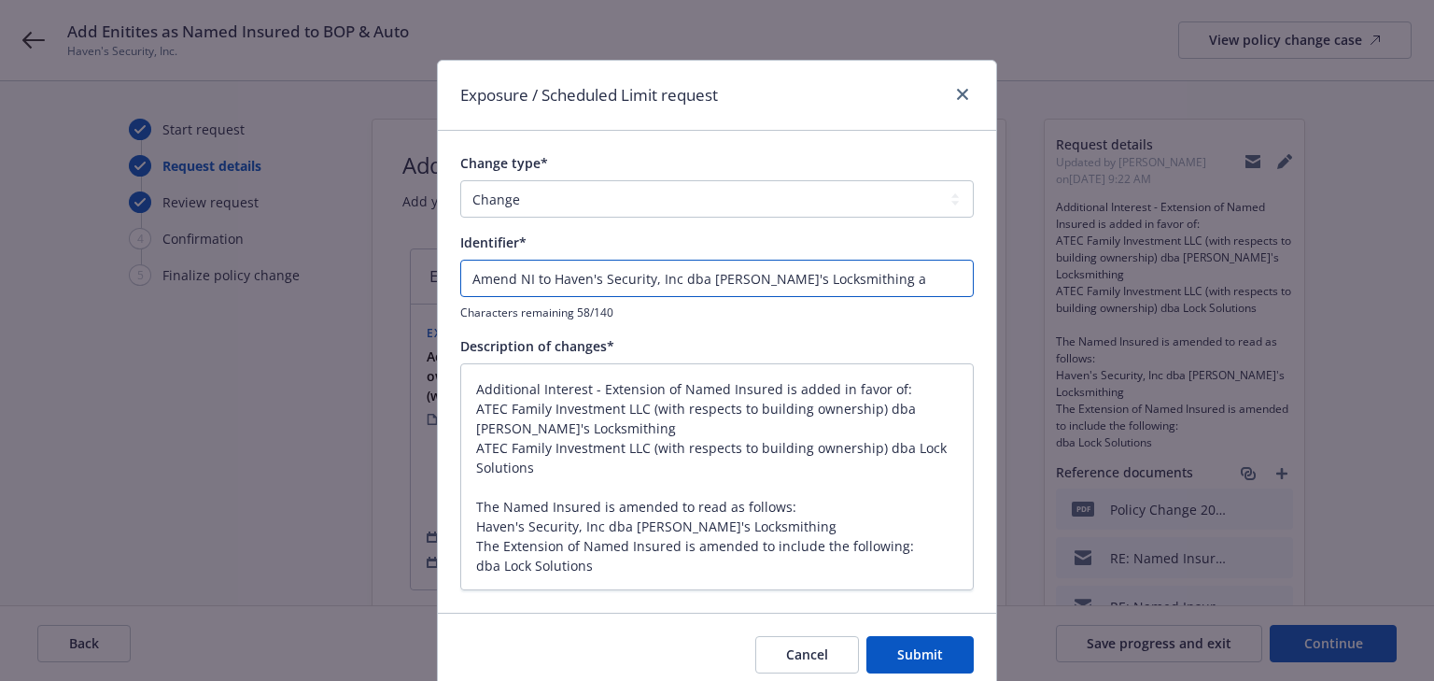
type textarea "x"
type input "Amend NI to Haven's Security, Inc dba Phil's Locksmithing and"
type textarea "x"
type input "Amend NI to Haven's Security, Inc dba Phil's Locksmithing and"
type textarea "x"
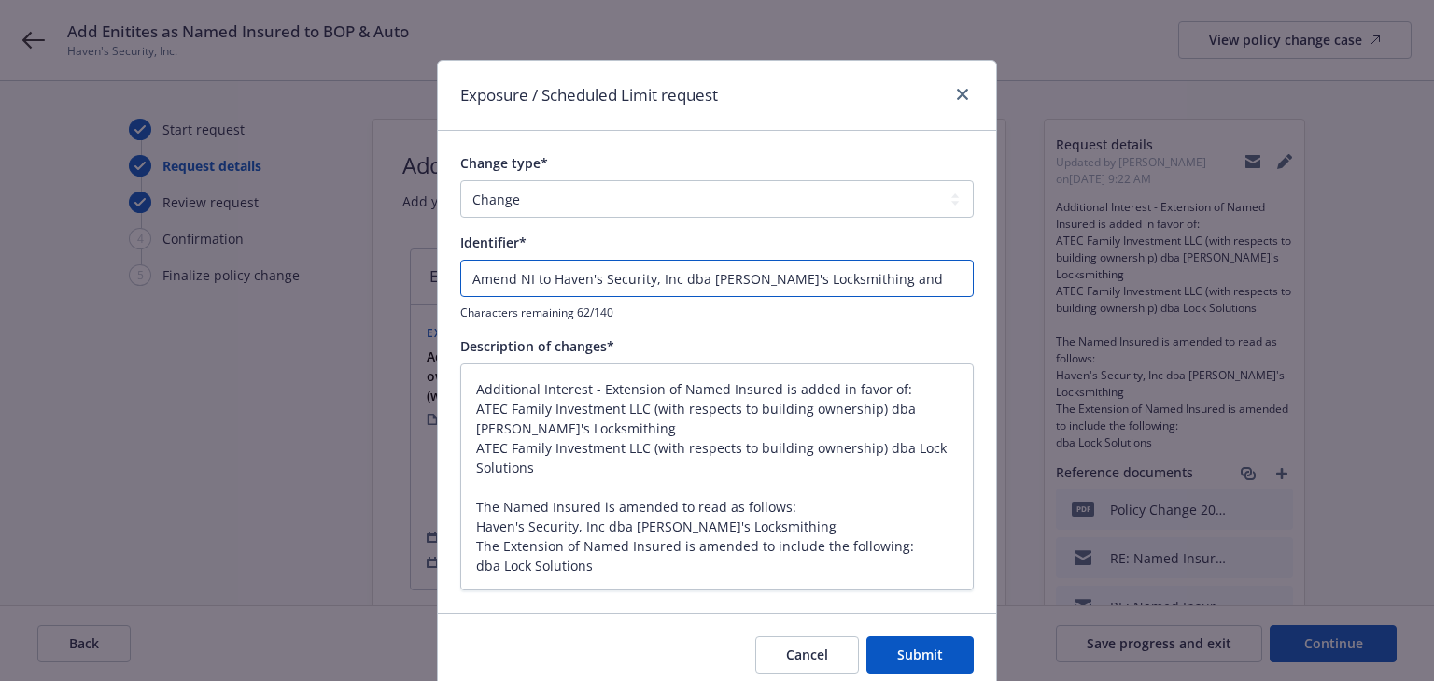
type input "Amend NI to Haven's Security, Inc dba Phil's Locksmithing and a"
type textarea "x"
type input "Amend NI to Haven's Security, Inc dba Phil's Locksmithing and ad"
type textarea "x"
type input "Amend NI to Haven's Security, Inc dba Phil's Locksmithing and add"
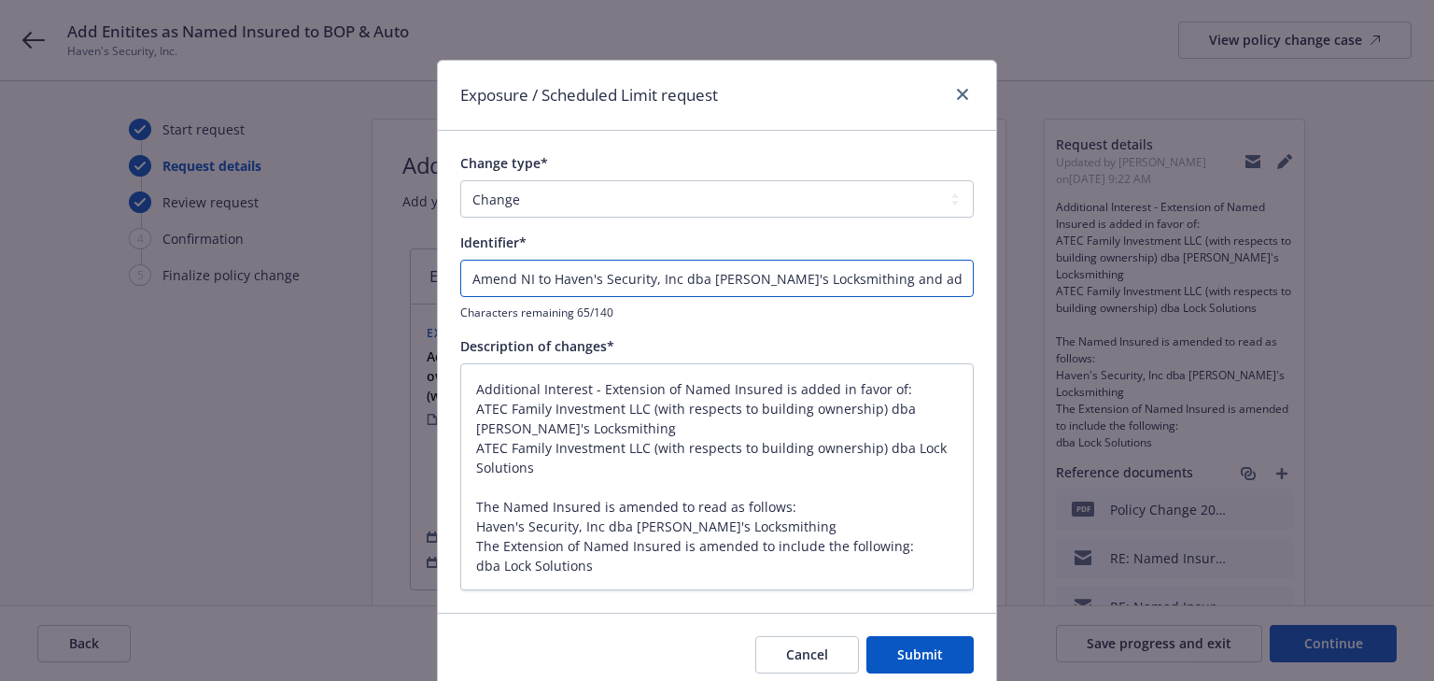
type textarea "x"
type input "Amend NI to Haven's Security, Inc dba Phil's Locksmithing and add"
type textarea "x"
type input "Amend NI to Haven's Security, Inc dba Phil's Locksmithing and add a"
type textarea "x"
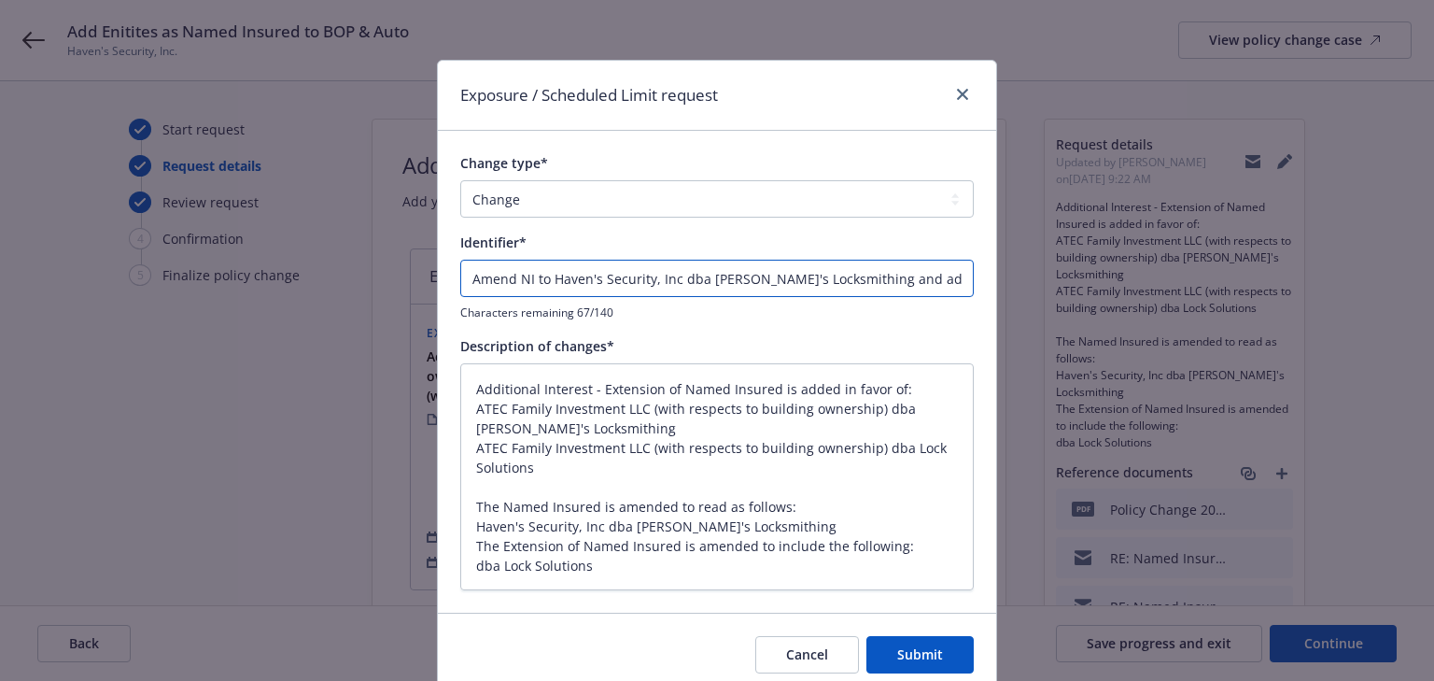
type input "Amend NI to Haven's Security, Inc dba Phil's Locksmithing and add ad"
type textarea "x"
type input "Amend NI to Haven's Security, Inc dba Phil's Locksmithing and add add"
type textarea "x"
type input "Amend NI to Haven's Security, Inc dba Phil's Locksmithing and add addi"
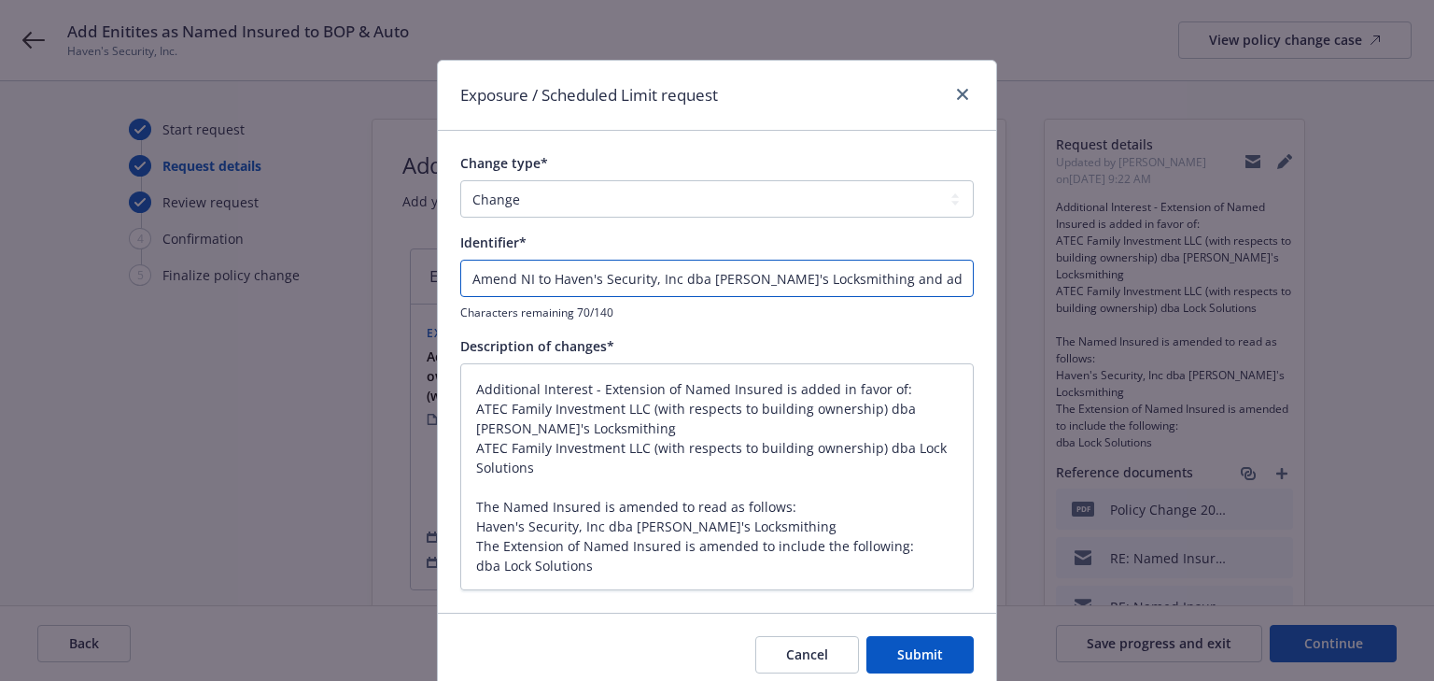
type textarea "x"
type input "Amend NI to Haven's Security, Inc dba Phil's Locksmithing and add addit"
type textarea "x"
type input "Amend NI to Haven's Security, Inc dba Phil's Locksmithing and add additi"
type textarea "x"
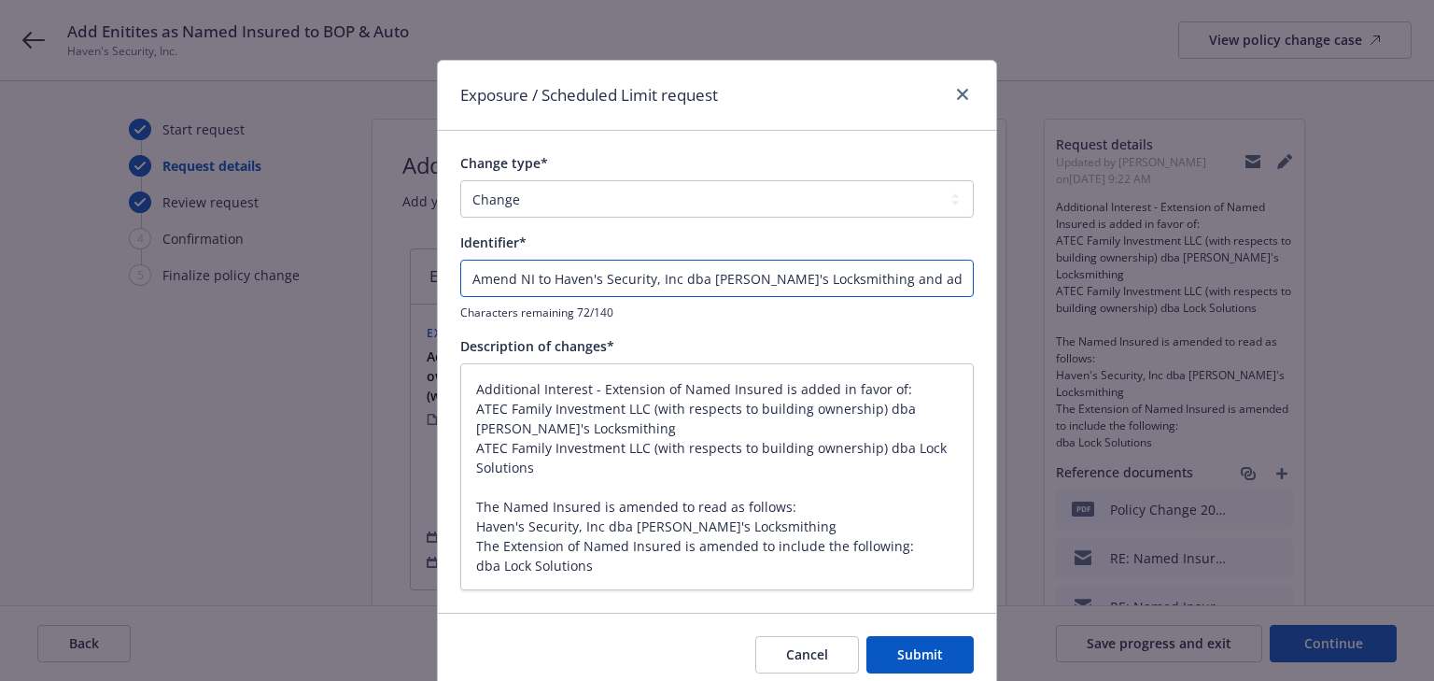
type input "Amend NI to Haven's Security, Inc dba Phil's Locksmithing and add additio"
type textarea "x"
type input "Amend NI to Haven's Security, Inc dba Phil's Locksmithing and add addition"
type textarea "x"
type input "Amend NI to Haven's Security, Inc dba Phil's Locksmithing and add additiona"
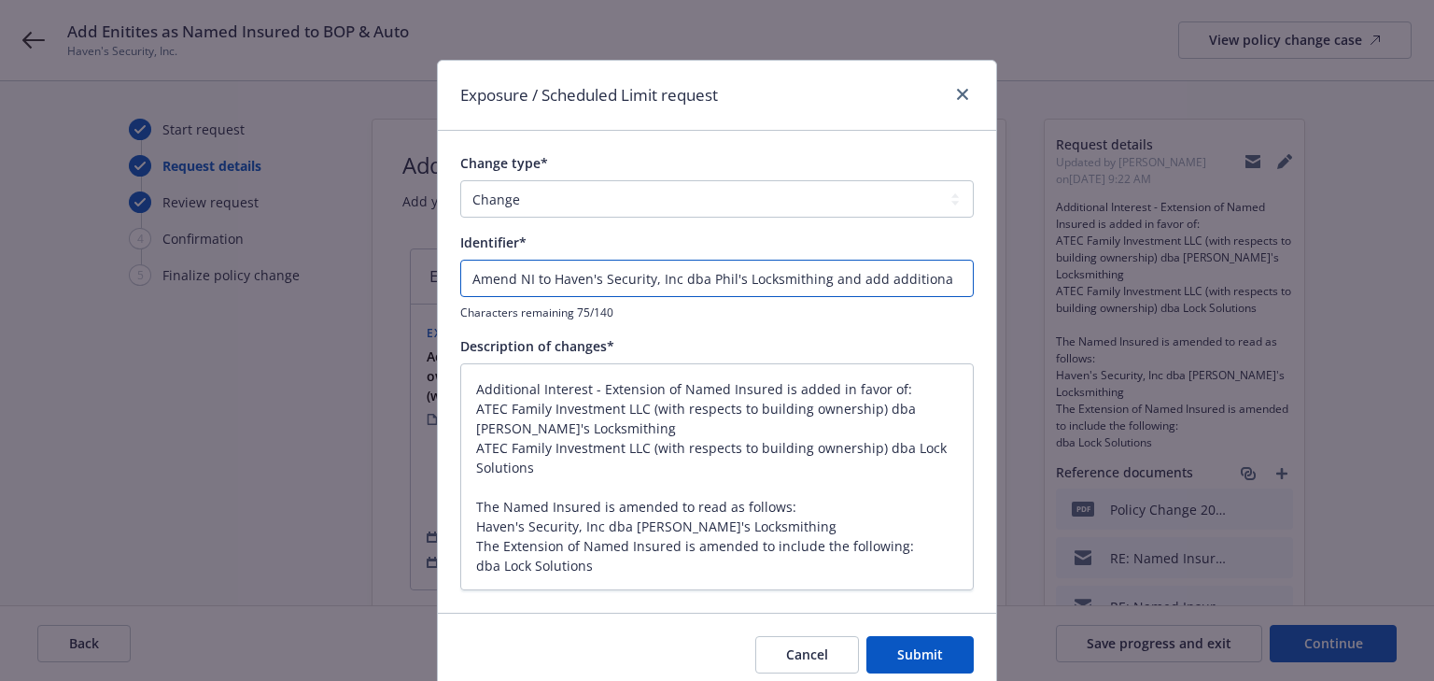
type textarea "x"
type input "Amend NI to Haven's Security, Inc dba Phil's Locksmithing and add additional"
type textarea "x"
type input "Amend NI to Haven's Security, Inc dba Phil's Locksmithing and add additional"
type textarea "x"
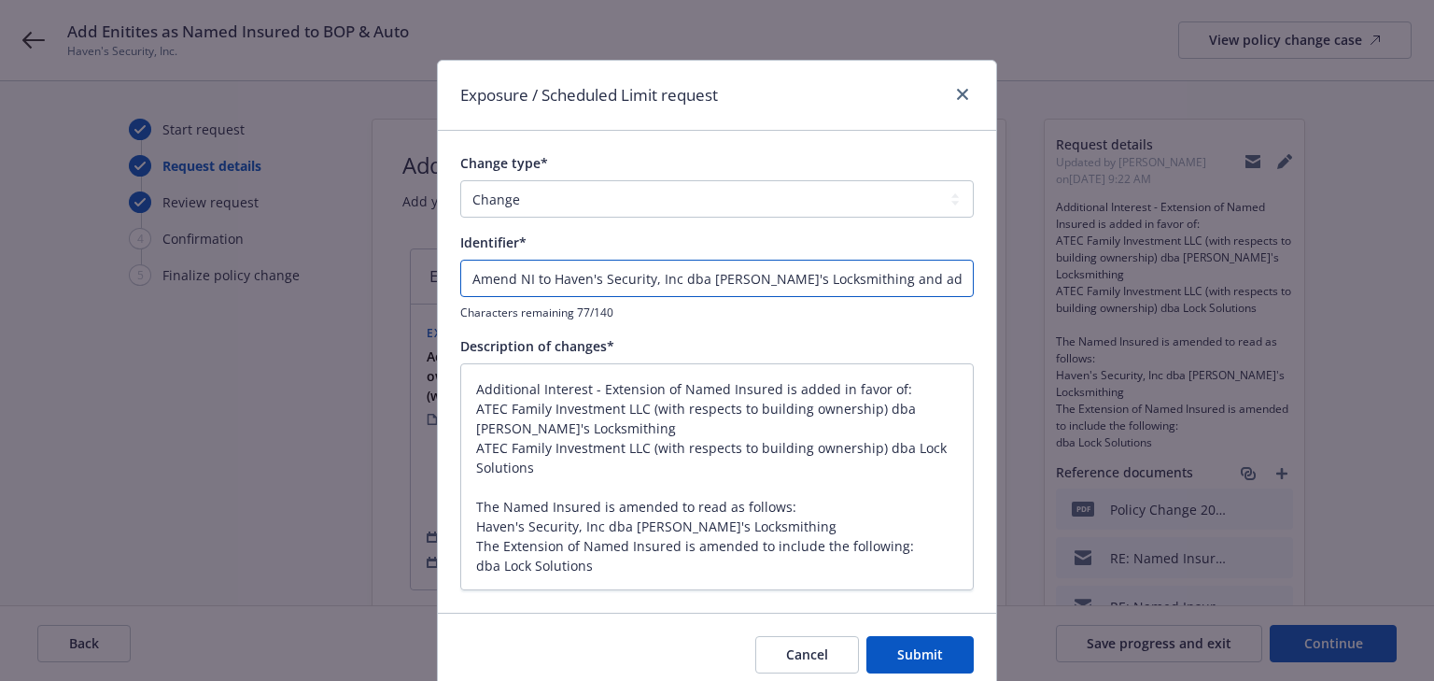
type input "Amend NI to Haven's Security, Inc dba Phil's Locksmithing and add additional N"
type textarea "x"
type input "Amend NI to Haven's Security, Inc dba Phil's Locksmithing and add additional NI"
type textarea "x"
type input "Amend NI to Haven's Security, Inc dba Phil's Locksmithing and add additional NI"
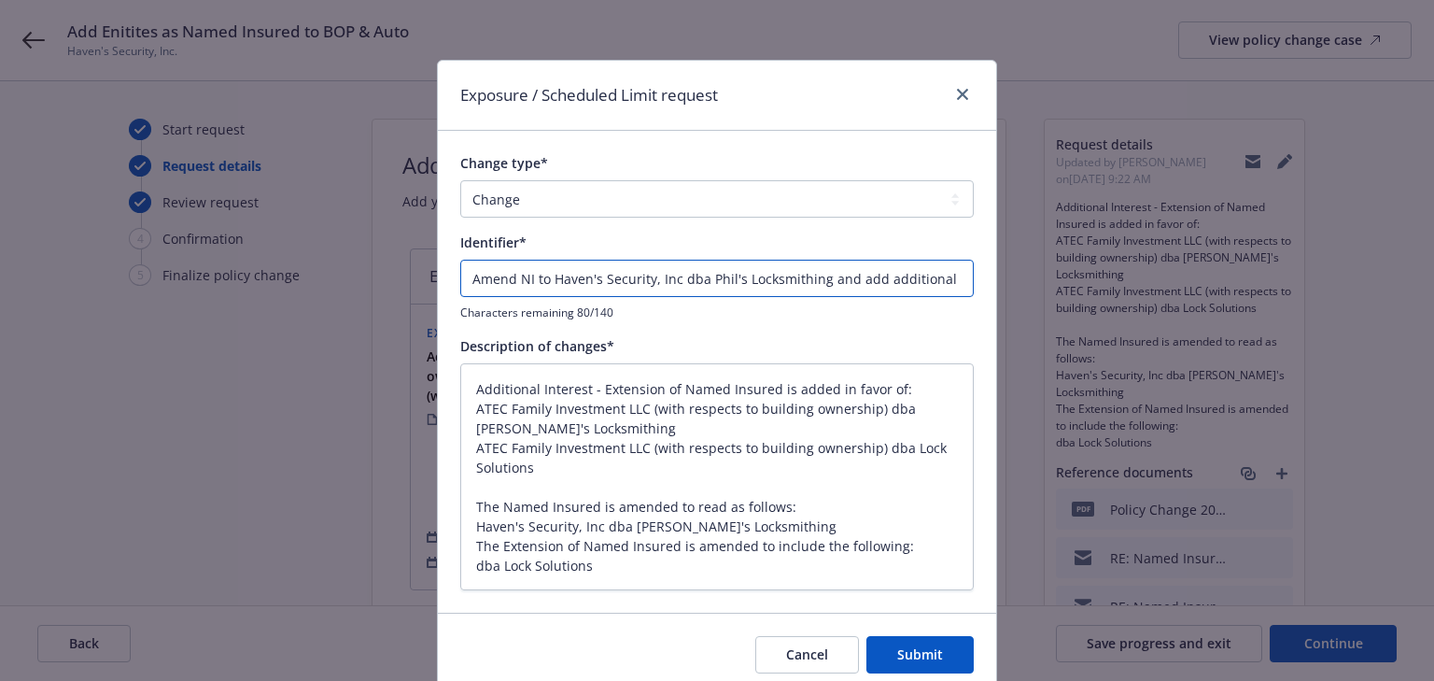
type textarea "x"
type input "Amend NI to Haven's Security, Inc dba Phil's Locksmithing and add additional NI…"
type textarea "x"
type input "Amend NI to Haven's Security, Inc dba Phil's Locksmithing and add additional NI…"
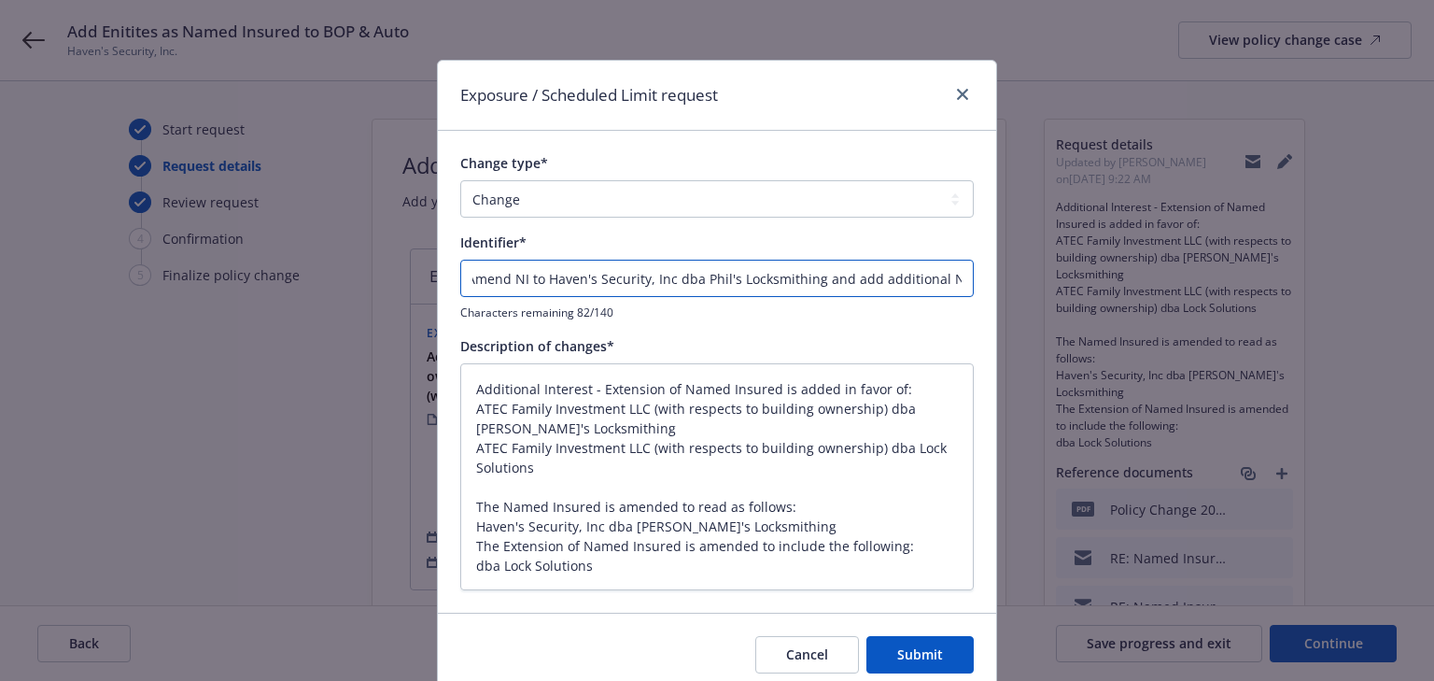
type textarea "x"
type input "Amend NI to Haven's Security, Inc dba Phil's Locksmithing and add additional NI…"
type textarea "x"
type input "Amend NI to Haven's Security, Inc dba Phil's Locksmithing and add additional NI…"
type textarea "x"
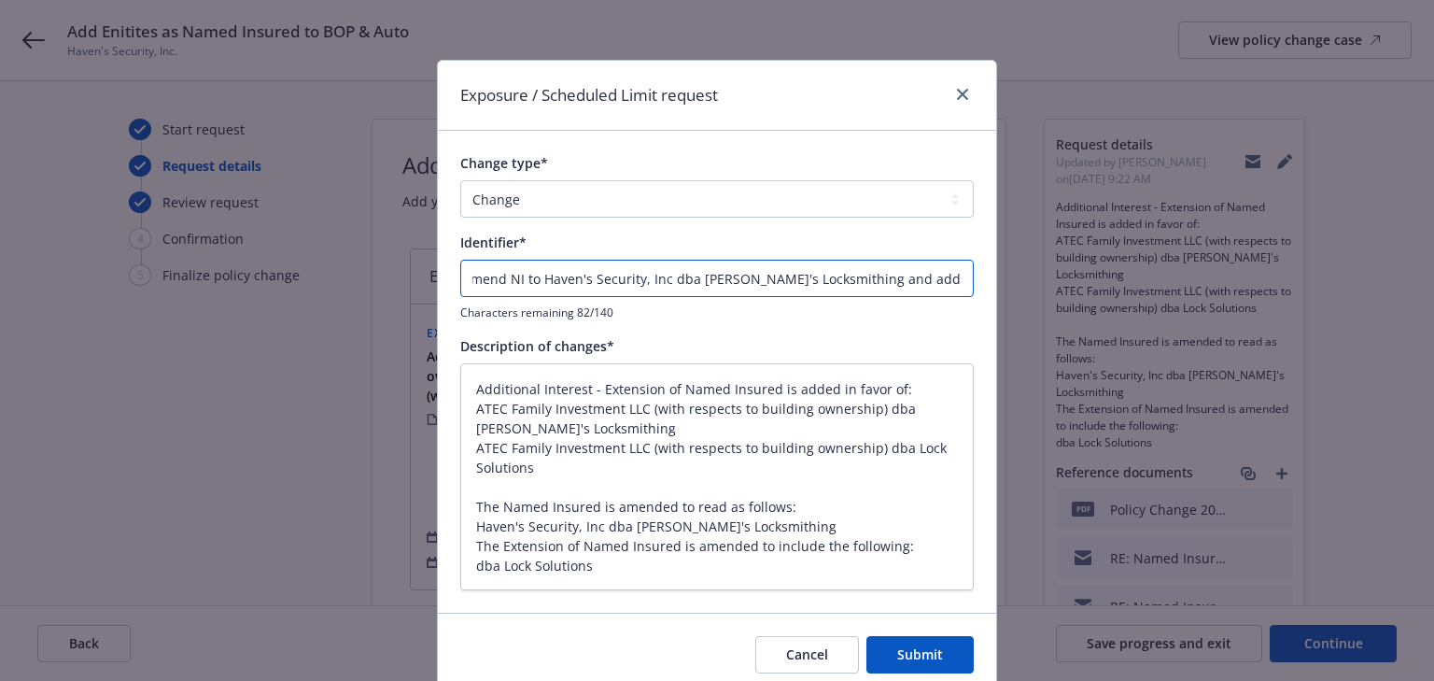
type input "Amend NI to Haven's Security, Inc dba Phil's Locksmithing and add additional NI…"
type textarea "x"
type input "Amend NI to Haven's Security, Inc dba Phil's Locksmithing and add additional NI"
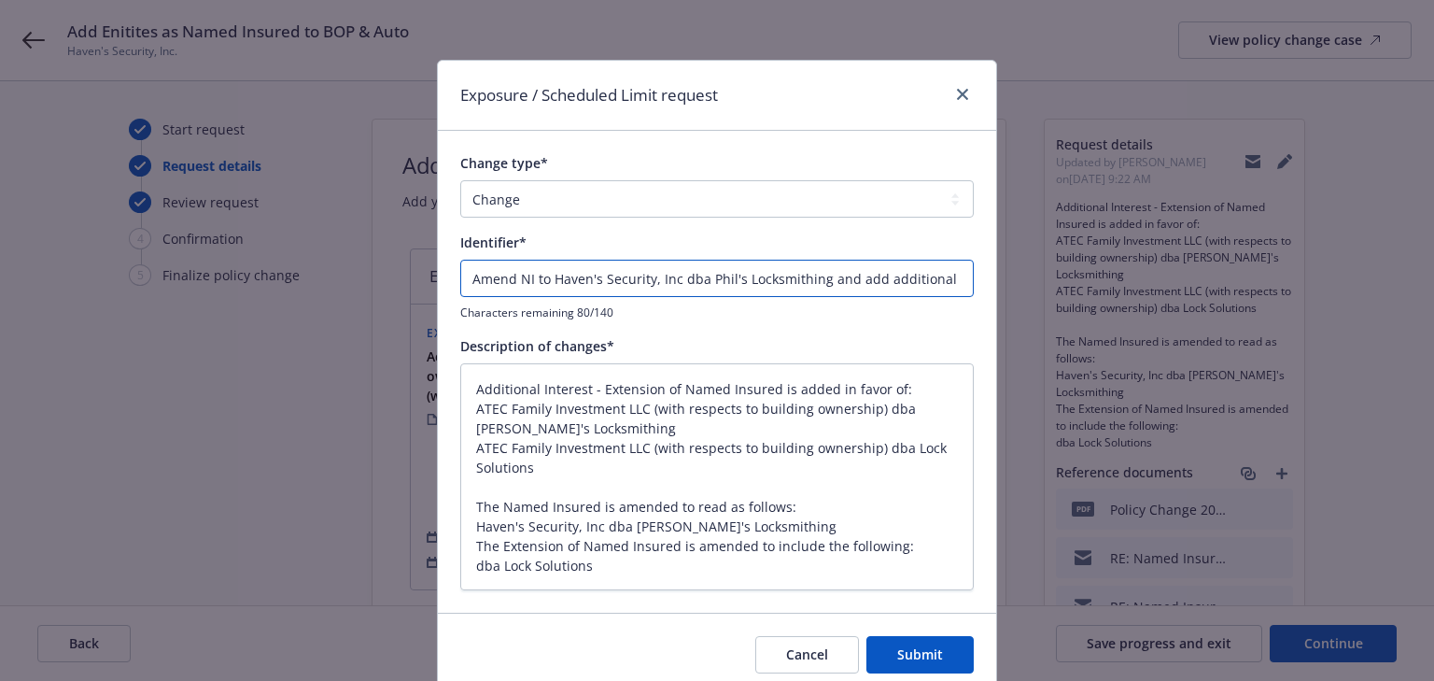
click at [911, 278] on input "Amend NI to Haven's Security, Inc dba Phil's Locksmithing and add additional NI" at bounding box center [717, 278] width 514 height 37
paste input "dba Lock Solutions"
type textarea "x"
type input "Amend NI to Haven's Security, Inc dba Phil's Locksmithing and add additional NI…"
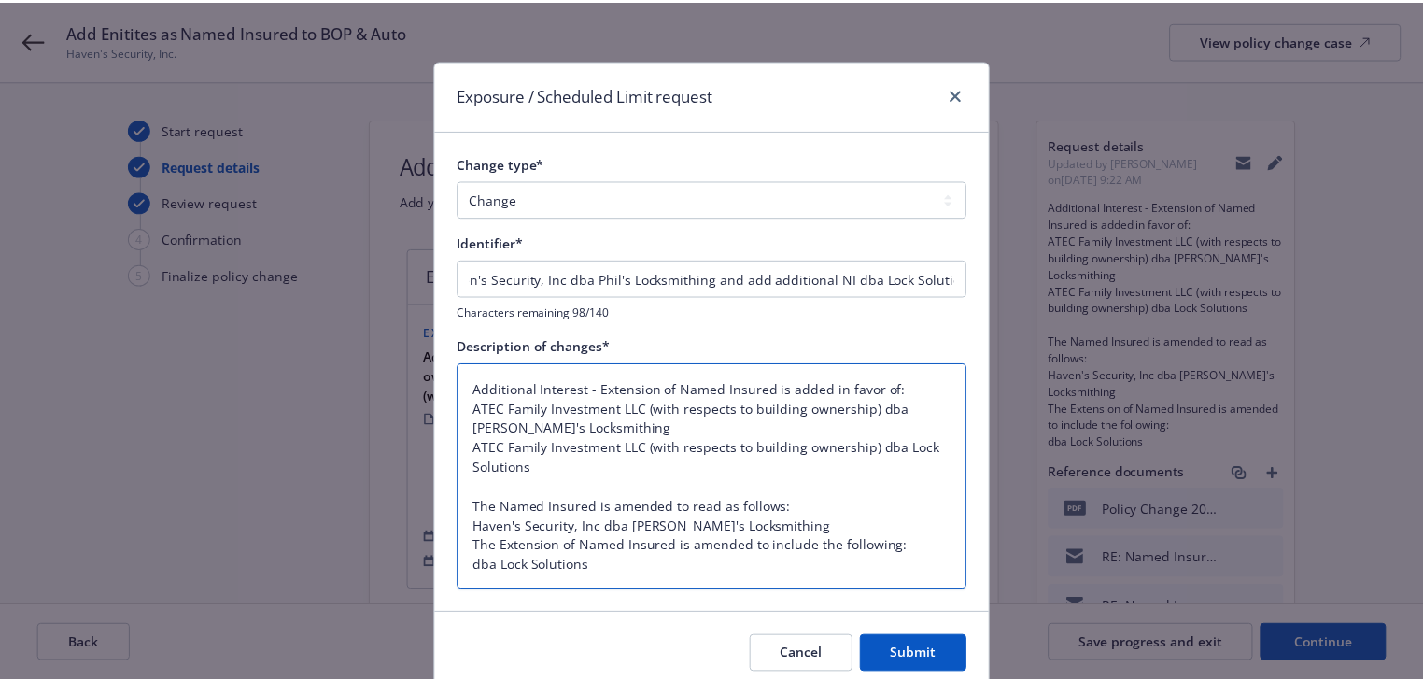
scroll to position [0, 0]
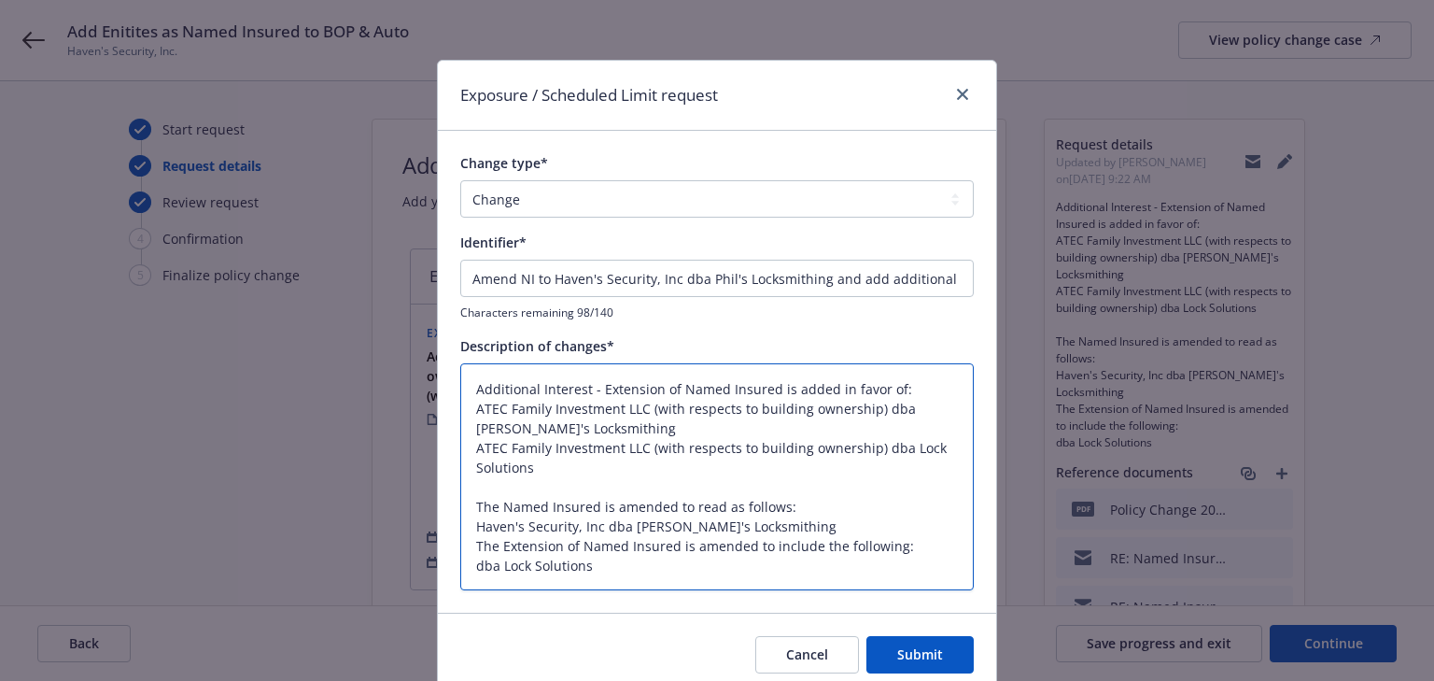
drag, startPoint x: 946, startPoint y: 435, endPoint x: 580, endPoint y: 433, distance: 366.0
click at [587, 385] on textarea "Additional Interest - Extension of Named Insured is added in favor of: ATEC Fam…" at bounding box center [717, 477] width 514 height 228
drag, startPoint x: 566, startPoint y: 463, endPoint x: 443, endPoint y: 364, distance: 158.1
click at [443, 364] on div "Change type* Add Audit Change Remove Identifier* Amend NI to Haven's Security, …" at bounding box center [717, 372] width 558 height 482
type textarea "x"
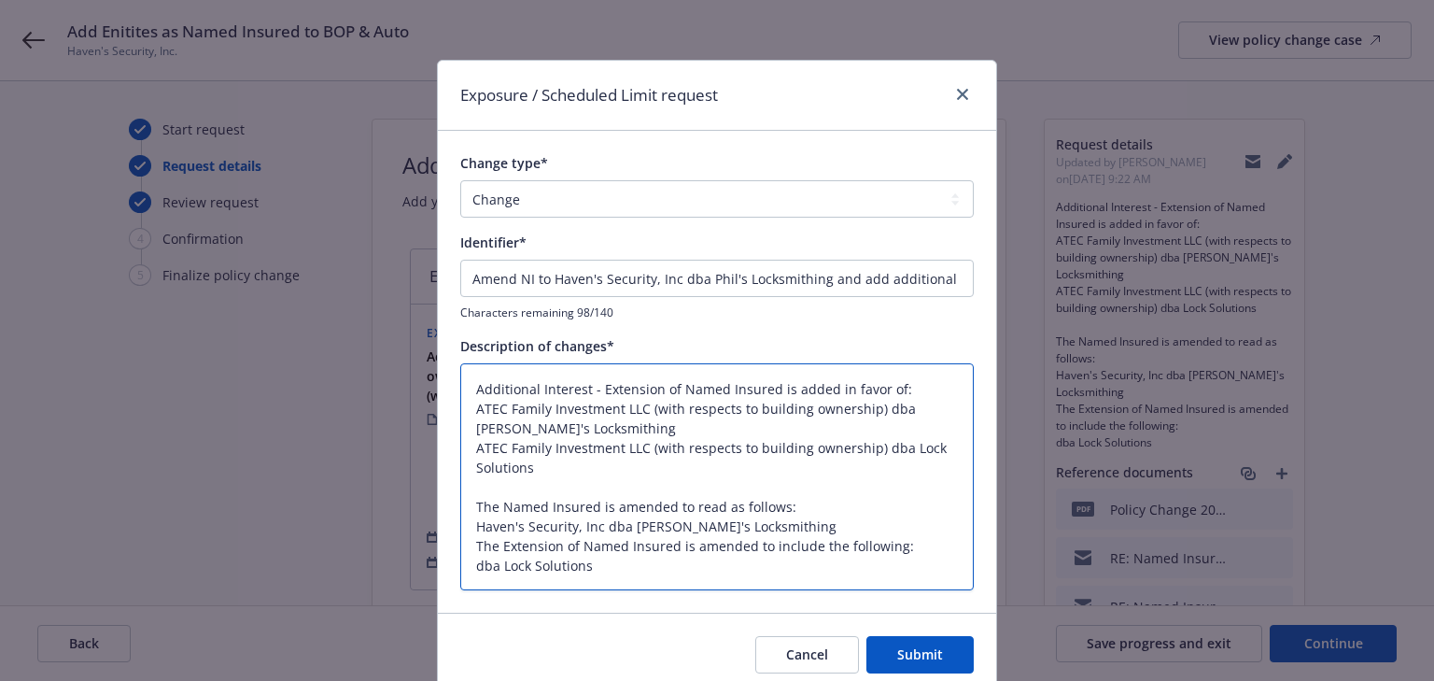
type textarea "The Named Insured is amended to read as follows: Haven's Security, Inc dba Phil…"
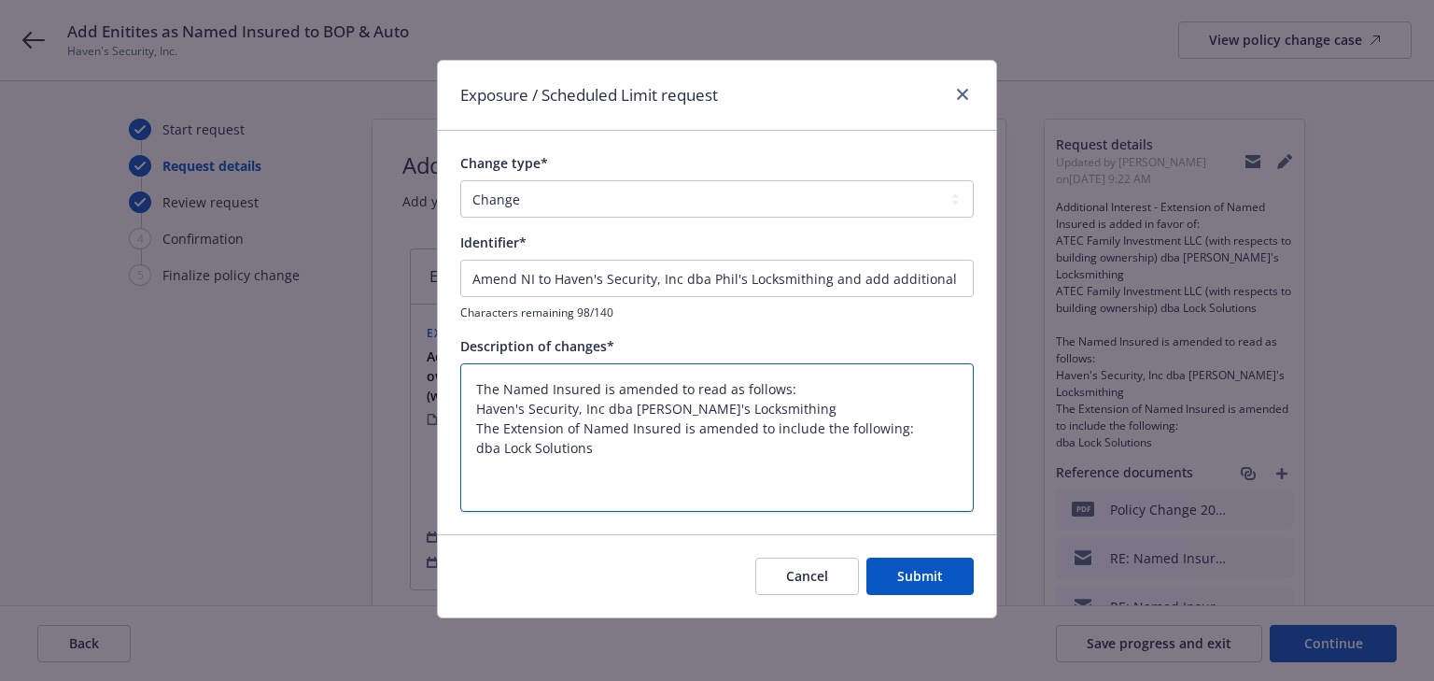
type textarea "x"
type textarea "The Named Insured is amended to read as follows: Haven's Security, Inc dba Phil…"
type textarea "x"
type textarea "The Named Insured is amended to read as follows: Haven's Security, Inc dba Phil…"
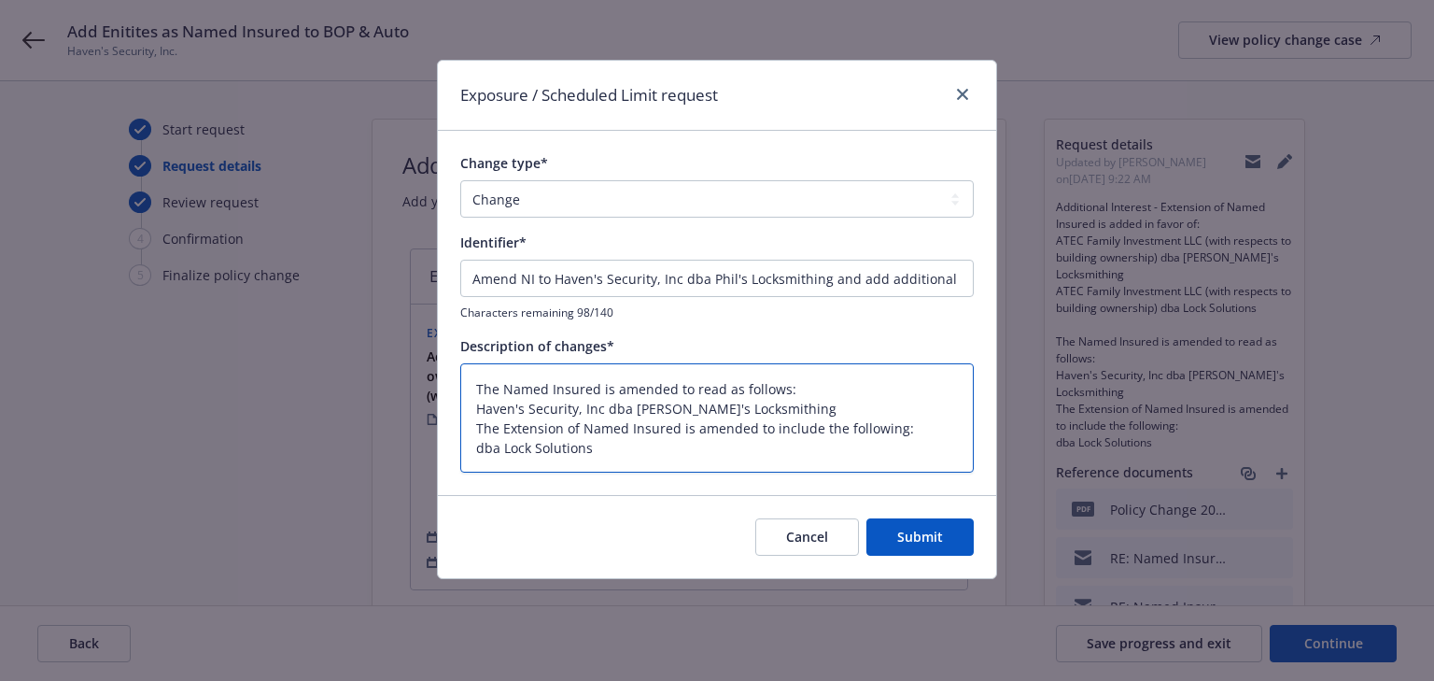
type textarea "x"
type textarea "he Named Insured is amended to read as follows: Haven's Security, Inc dba Phil'…"
type textarea "x"
type textarea "The Named Insured is amended to read as follows: Haven's Security, Inc dba Phil…"
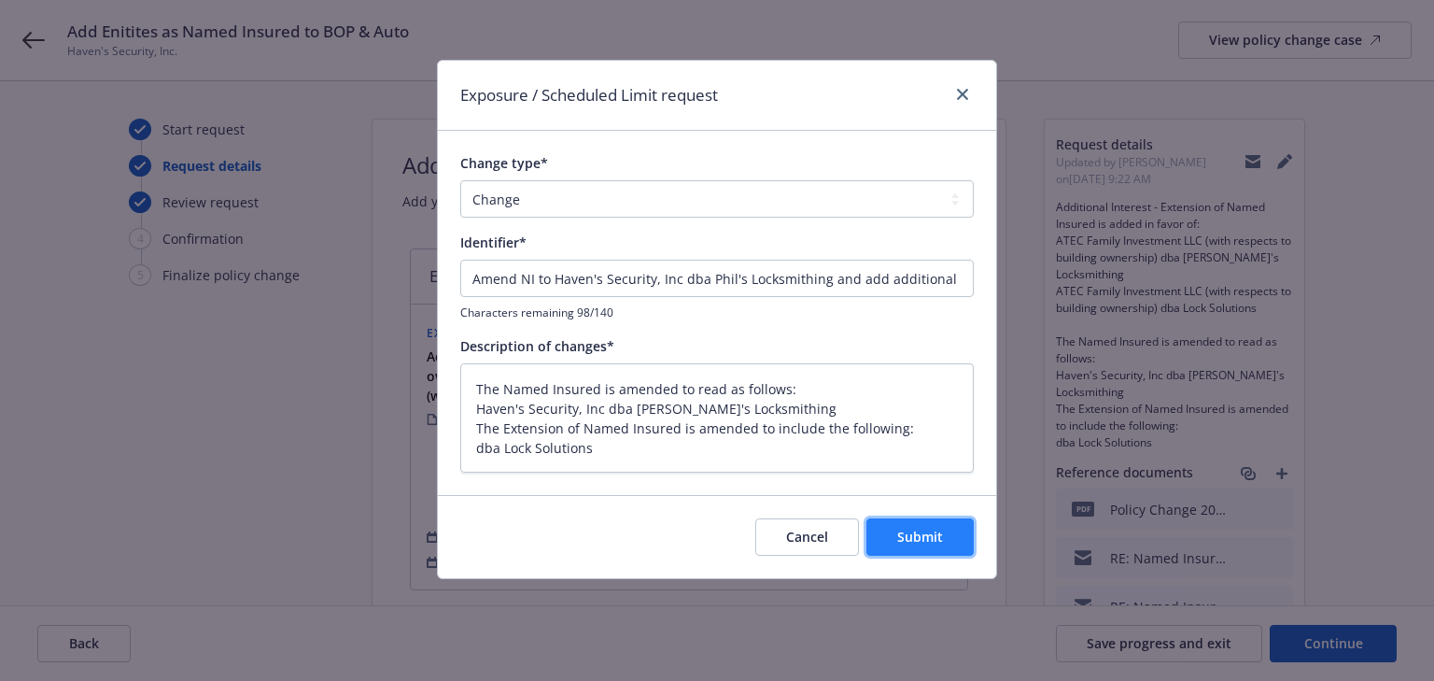
click at [903, 541] on span "Submit" at bounding box center [920, 537] width 46 height 18
type textarea "x"
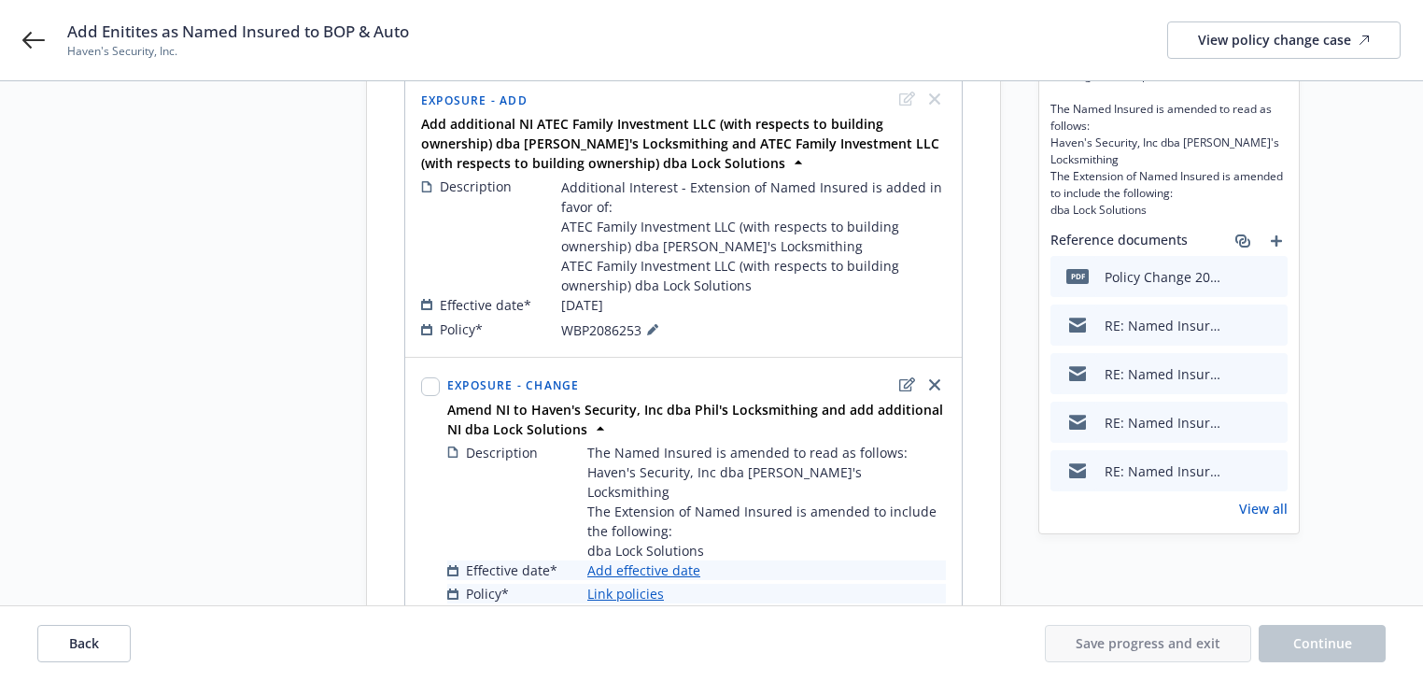
scroll to position [329, 0]
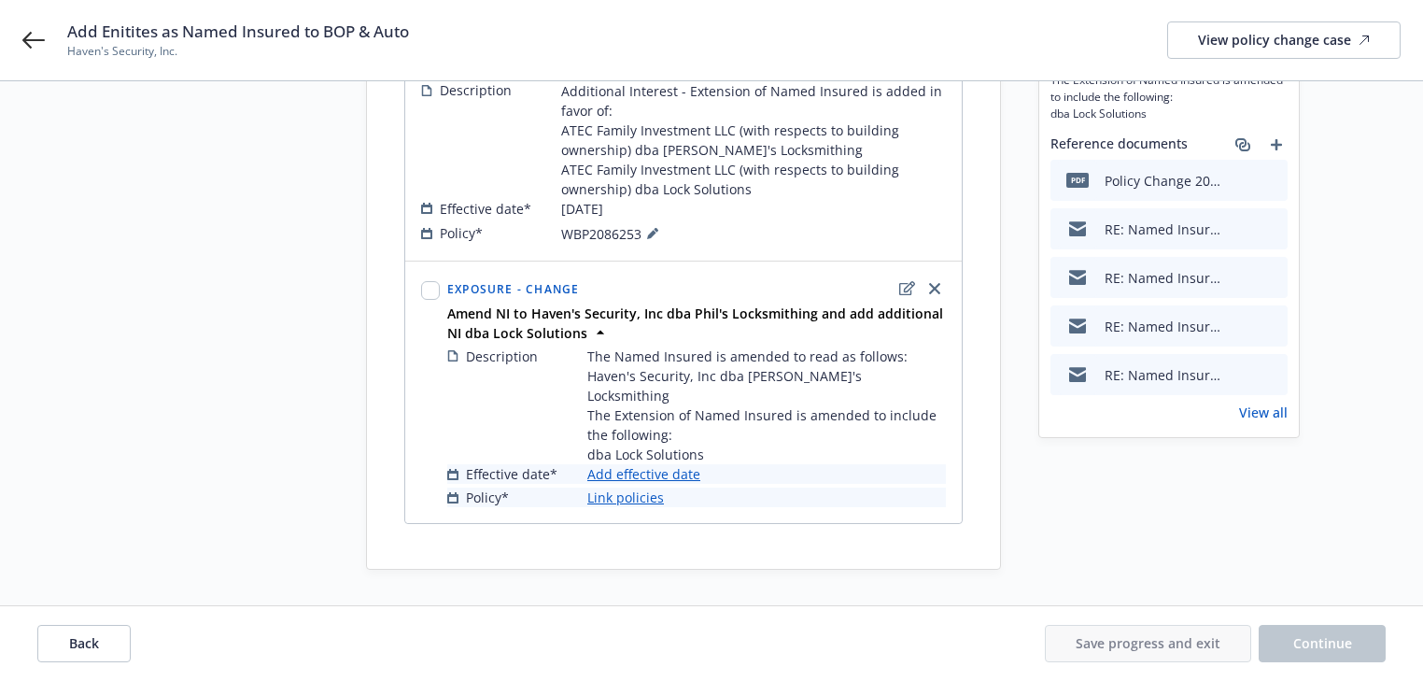
click at [670, 475] on link "Add effective date" at bounding box center [643, 474] width 113 height 20
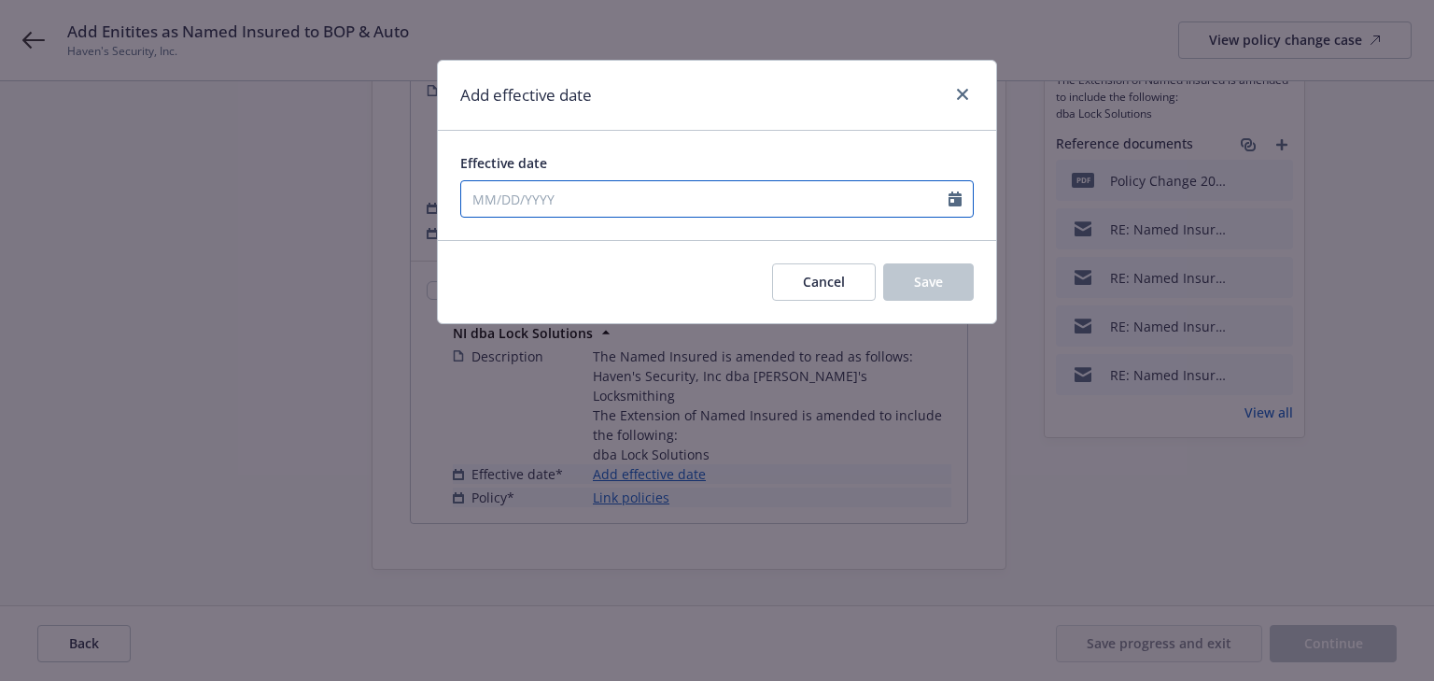
click at [608, 202] on input "Effective date" at bounding box center [704, 198] width 487 height 35
click at [486, 248] on button "button" at bounding box center [481, 244] width 22 height 22
select select "8"
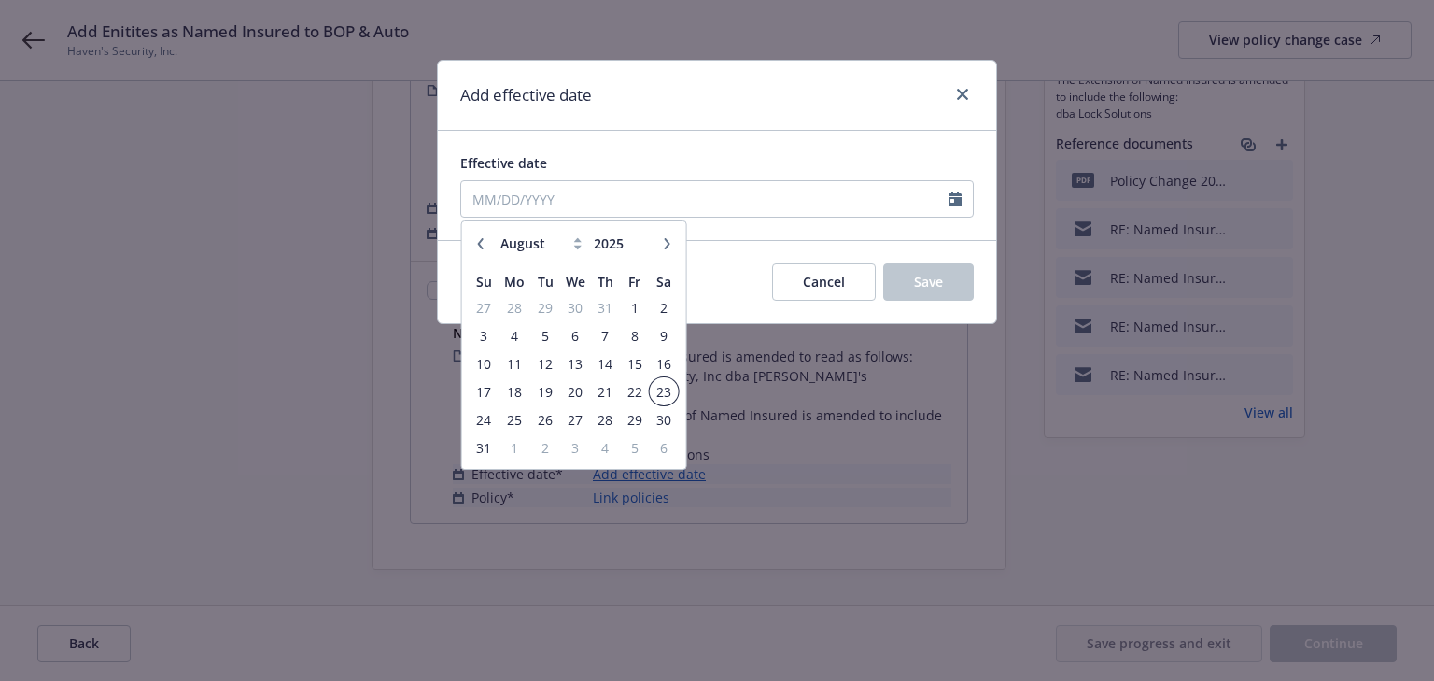
click at [654, 390] on span "23" at bounding box center [663, 391] width 25 height 23
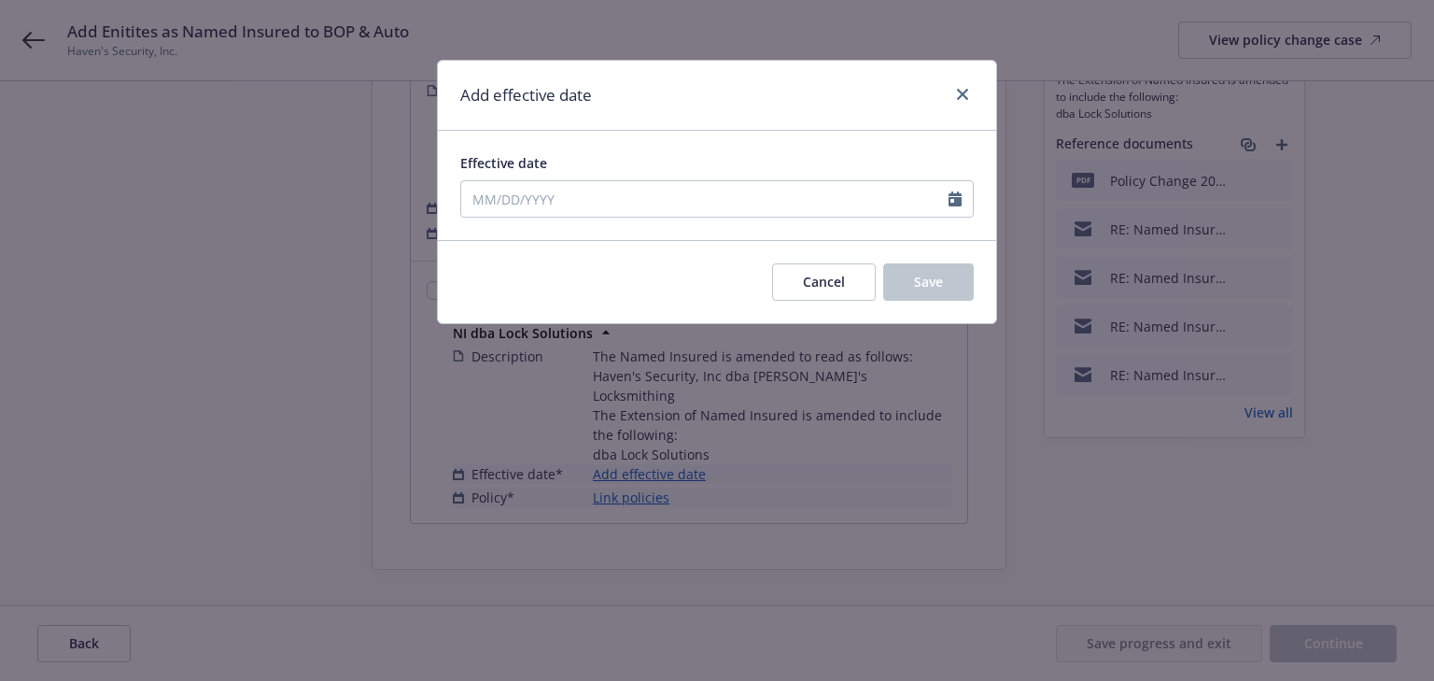
type input "08/23/2025"
click at [911, 284] on button "Save" at bounding box center [928, 281] width 91 height 37
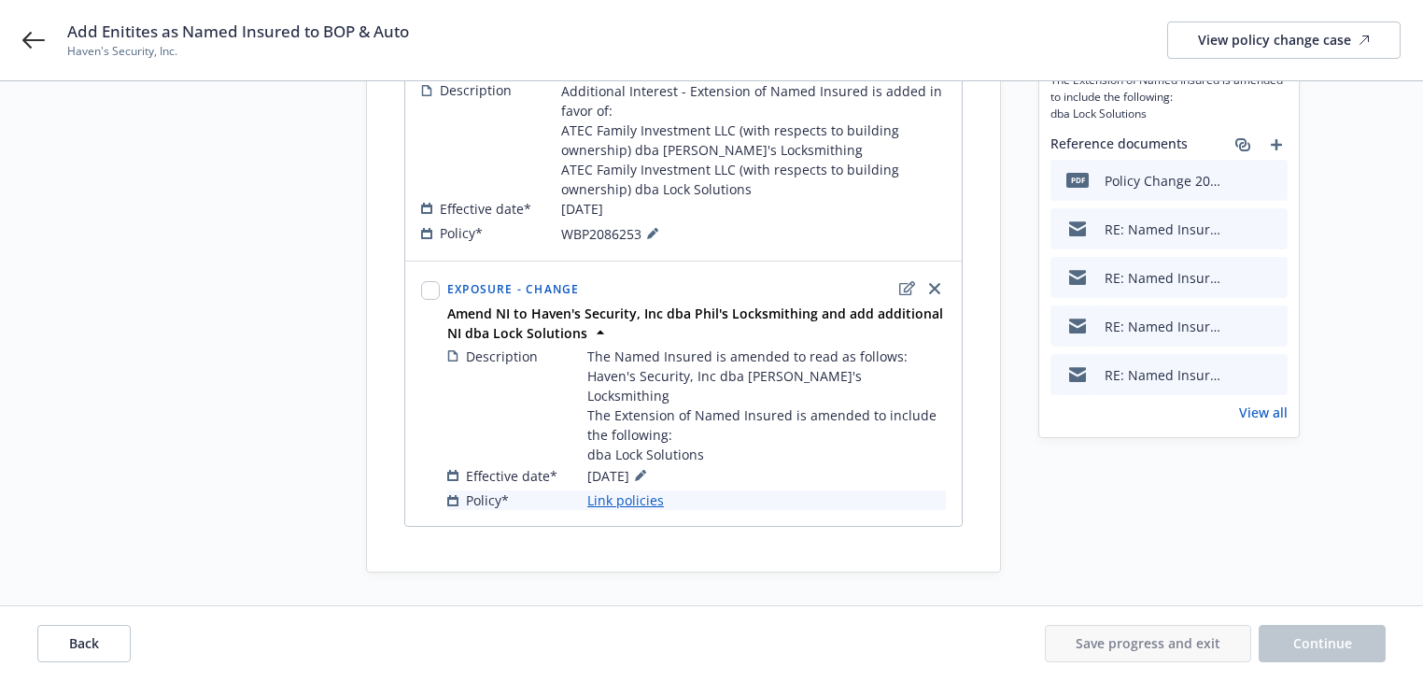
click at [613, 501] on link "Link policies" at bounding box center [625, 500] width 77 height 20
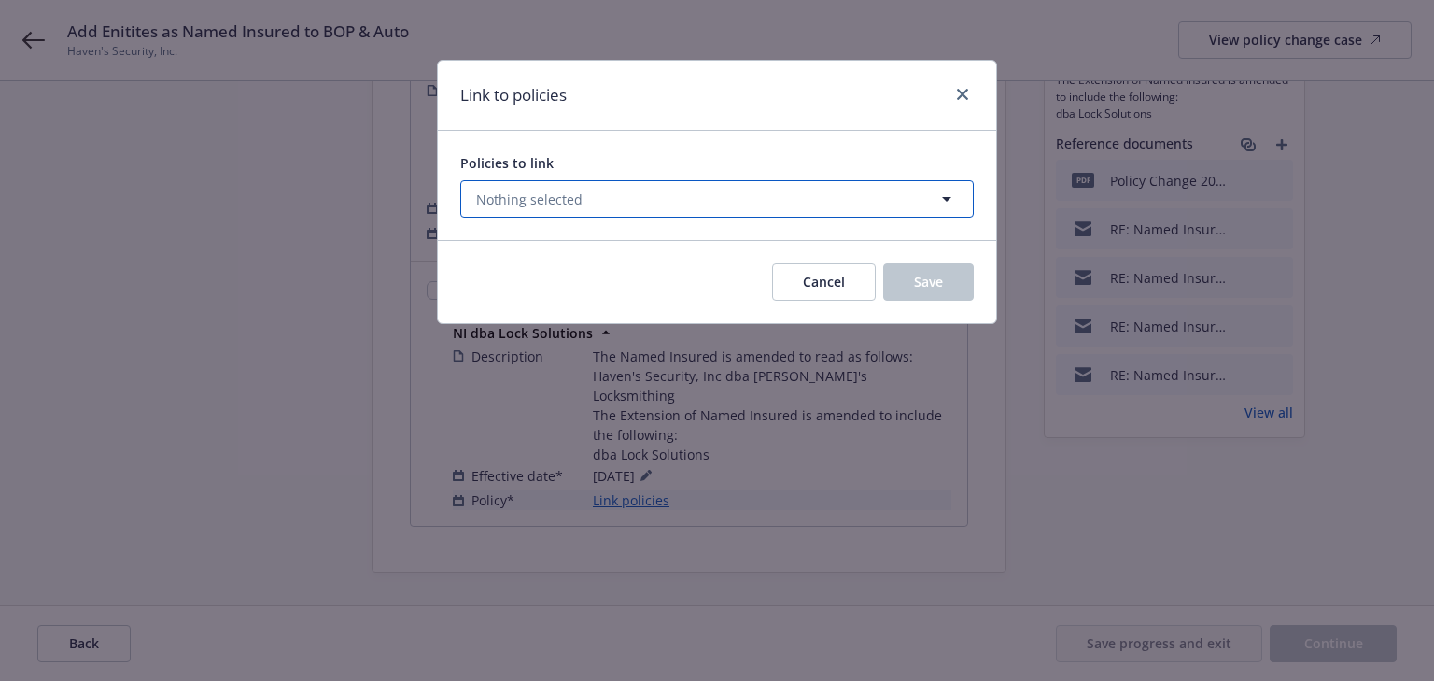
click at [619, 190] on button "Nothing selected" at bounding box center [717, 198] width 514 height 37
select select "ACTIVE"
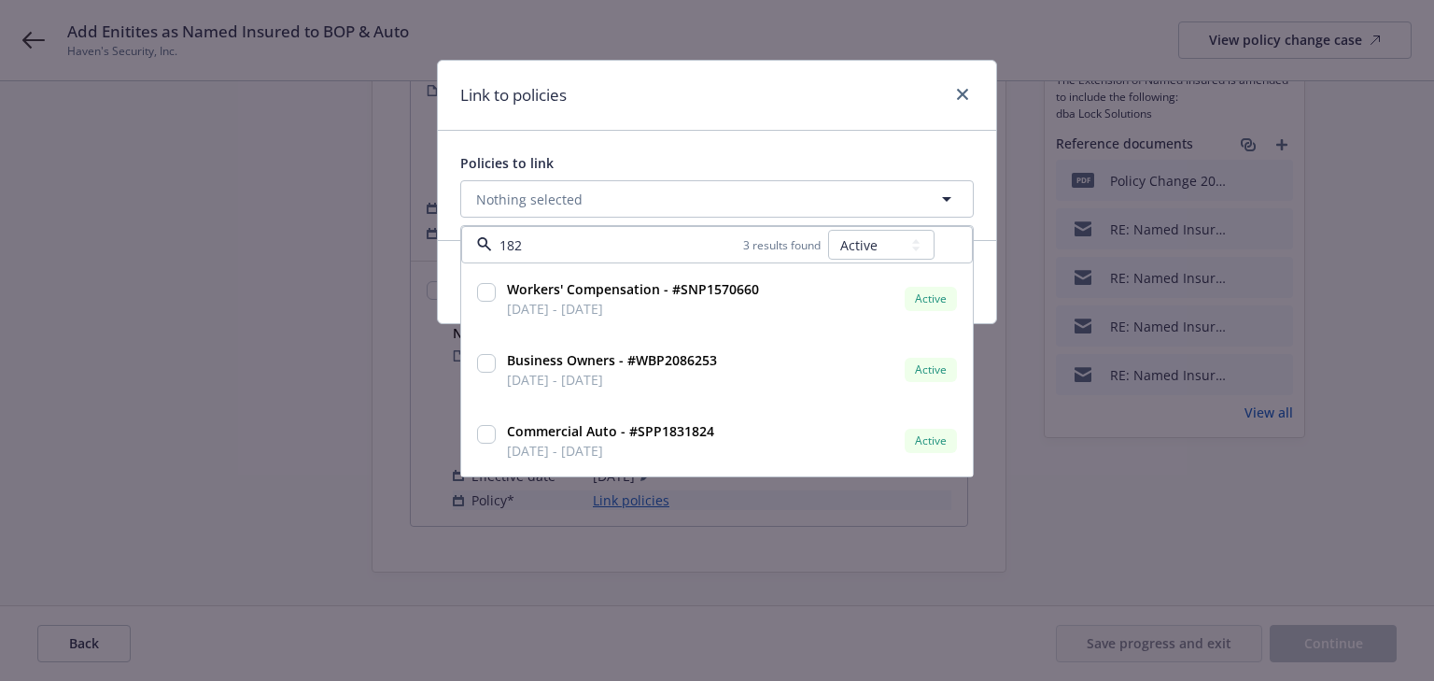
type input "1824"
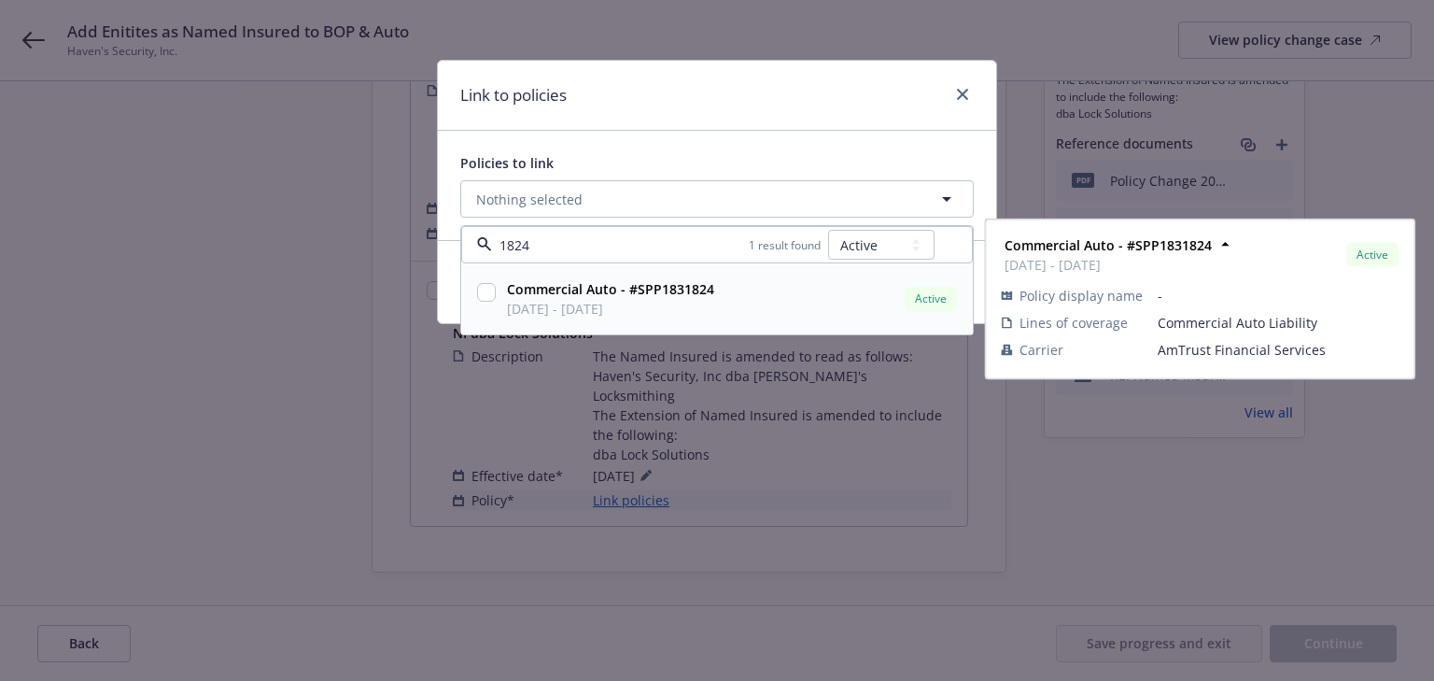
click at [486, 288] on input "checkbox" at bounding box center [486, 292] width 19 height 19
checkbox input "true"
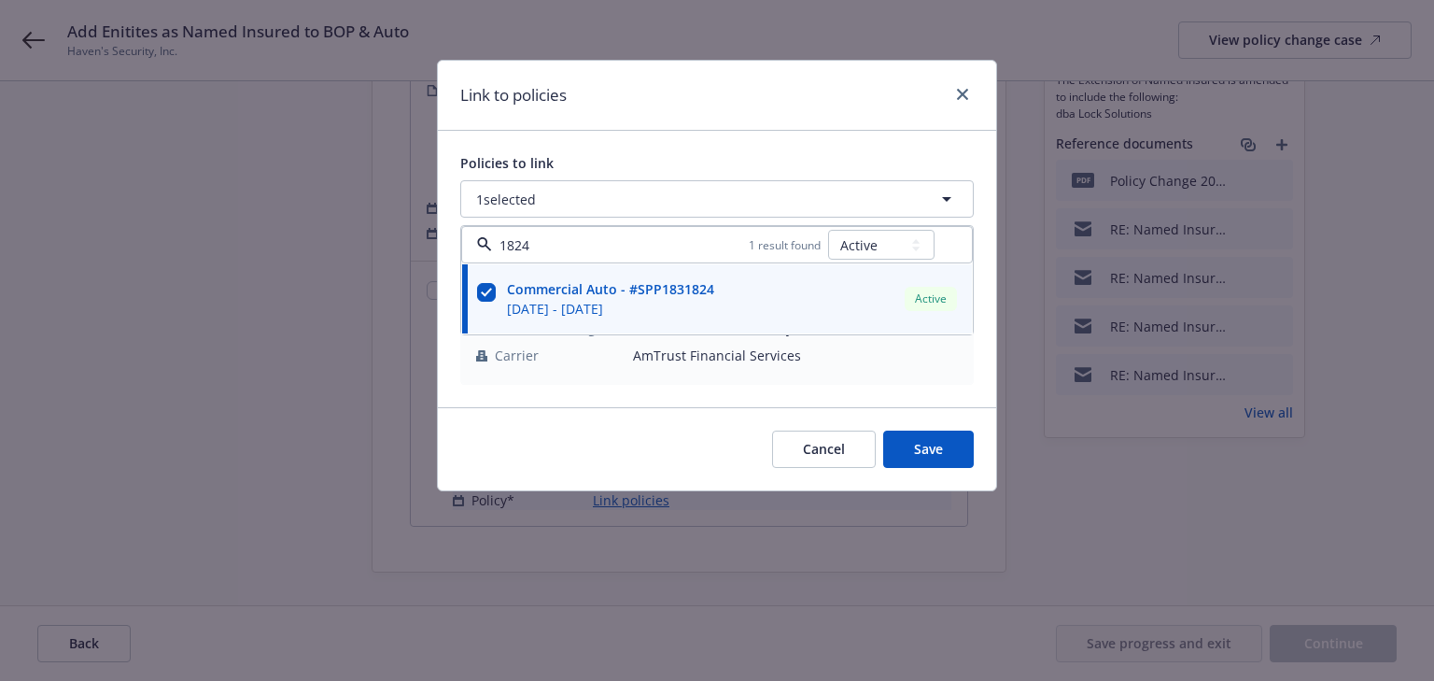
type input "1824"
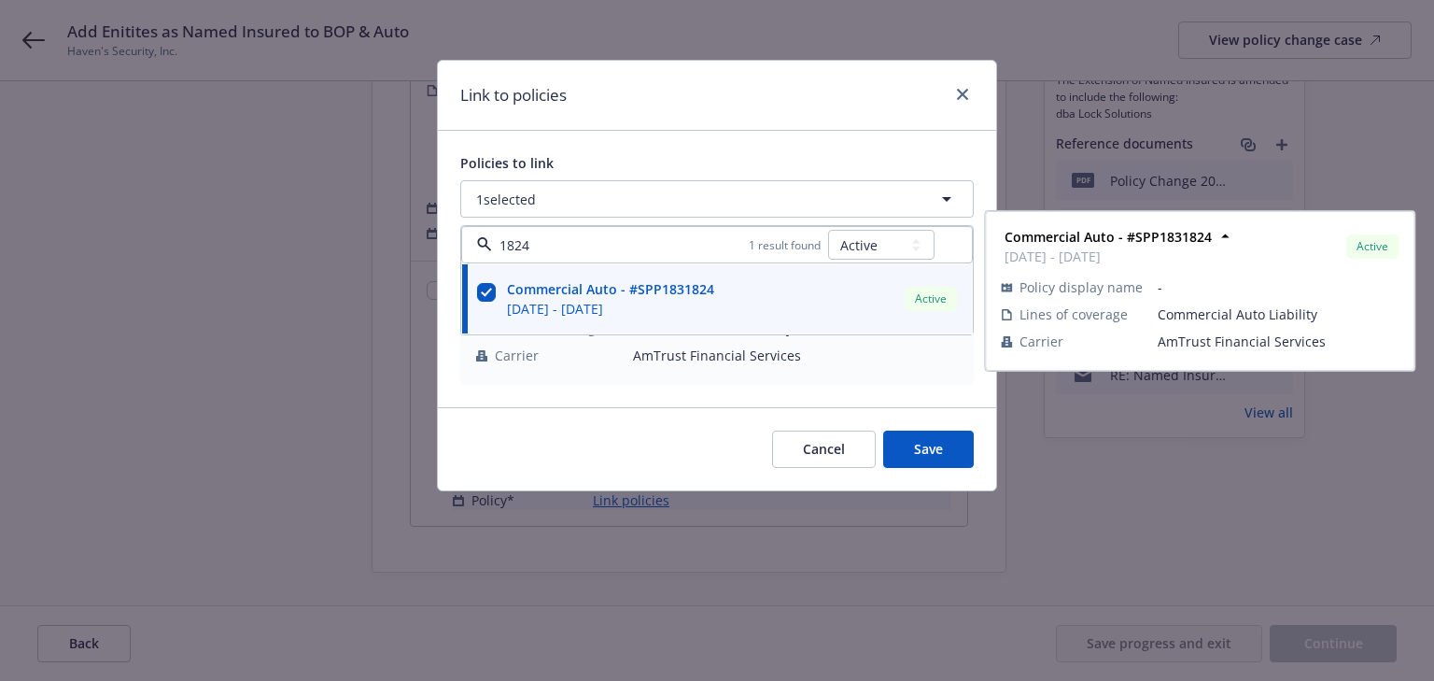
click at [823, 137] on div "Policies to link 1 selected 1824 1 result found All Active Upcoming Expired Can…" at bounding box center [717, 269] width 558 height 276
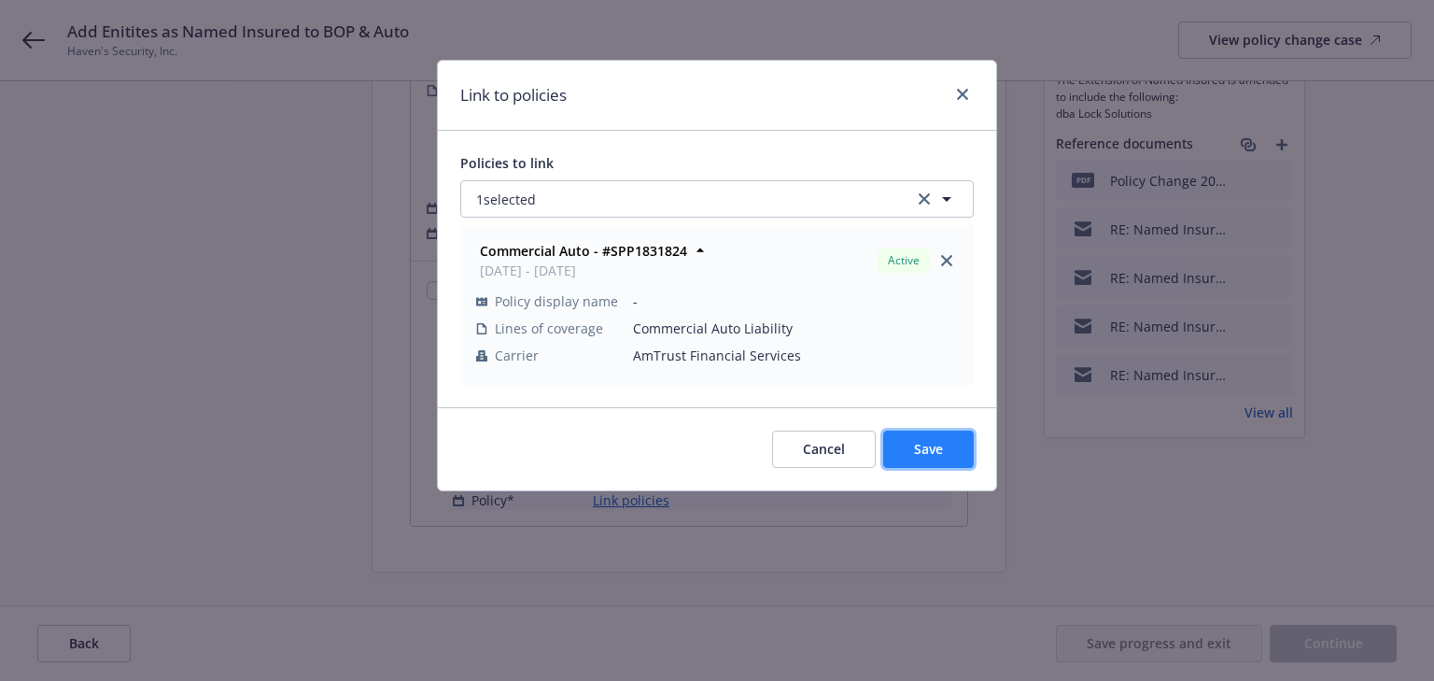
click at [943, 460] on button "Save" at bounding box center [928, 448] width 91 height 37
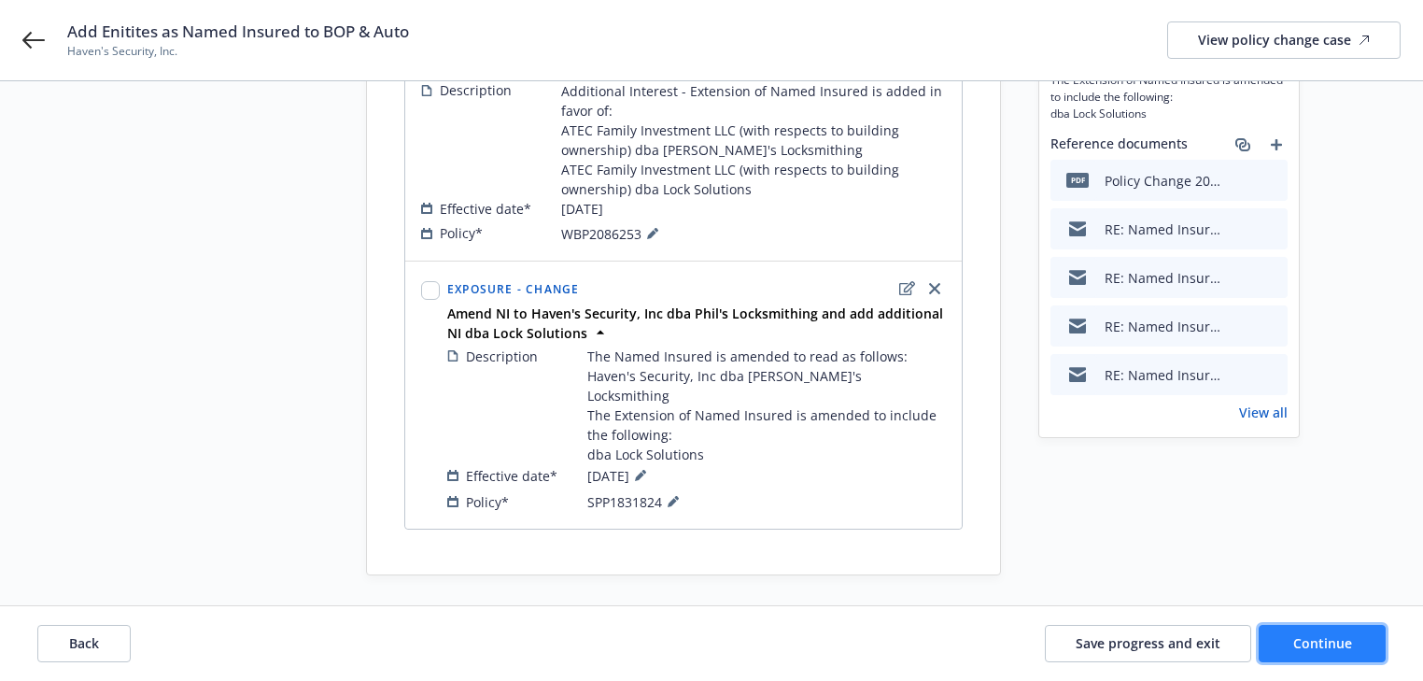
click at [1340, 657] on button "Continue" at bounding box center [1322, 643] width 127 height 37
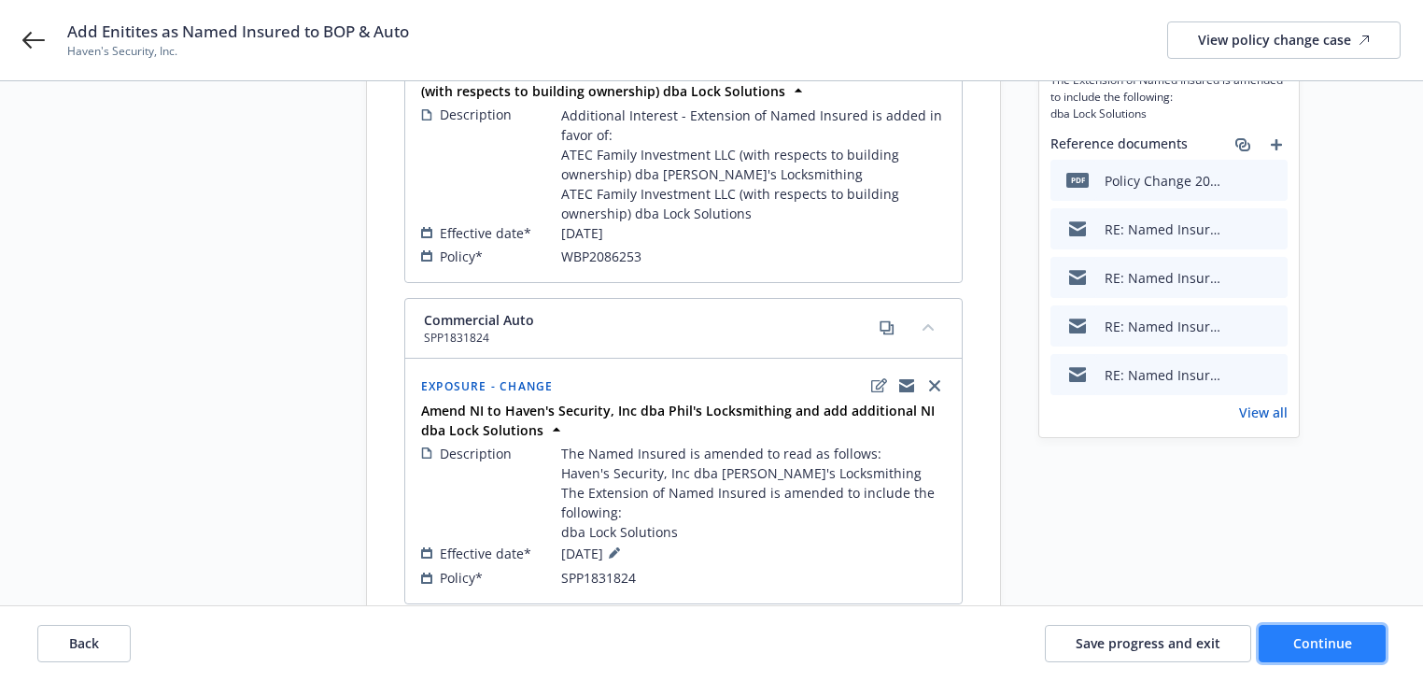
click at [1327, 642] on span "Continue" at bounding box center [1322, 643] width 59 height 18
select select "ACCEPTED"
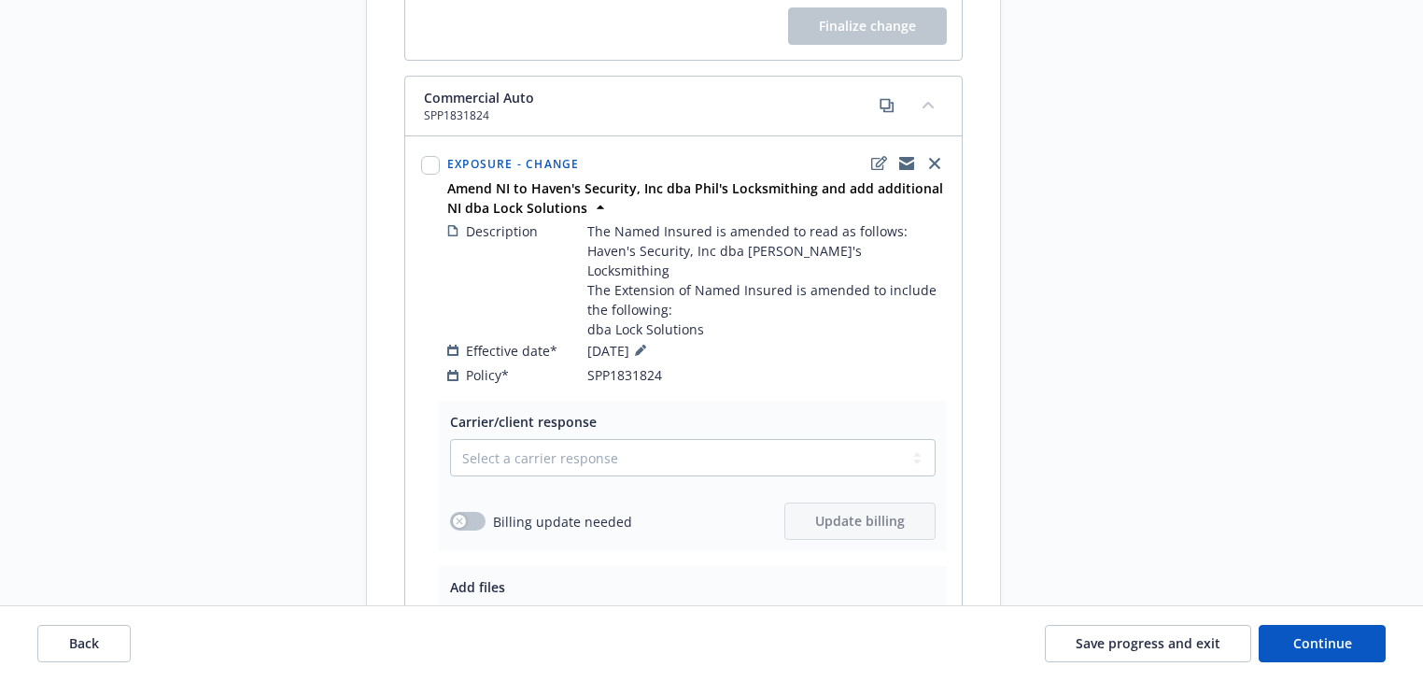
scroll to position [1176, 0]
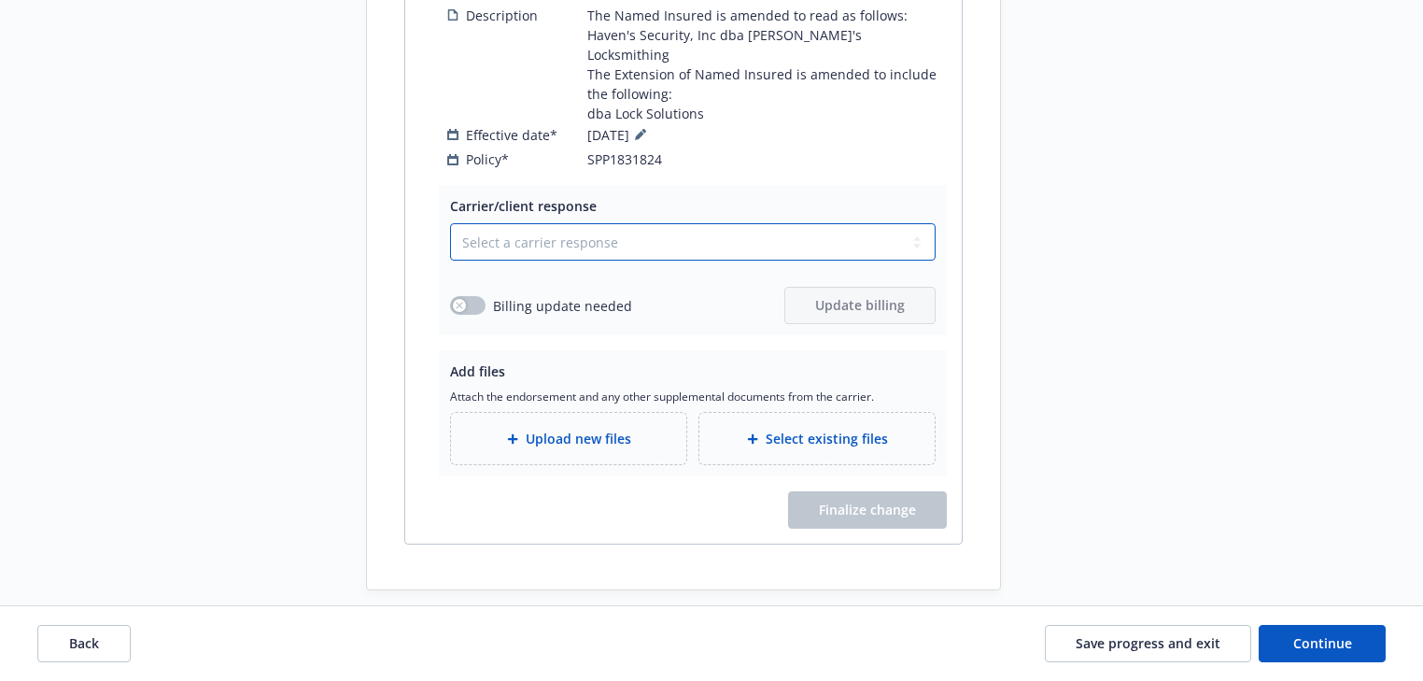
drag, startPoint x: 595, startPoint y: 222, endPoint x: 597, endPoint y: 236, distance: 14.1
click at [595, 223] on select "Select a carrier response Accepted Accepted with revision No endorsement needed…" at bounding box center [693, 241] width 486 height 37
select select "ACCEPTED"
click at [450, 223] on select "Select a carrier response Accepted Accepted with revision No endorsement needed…" at bounding box center [693, 241] width 486 height 37
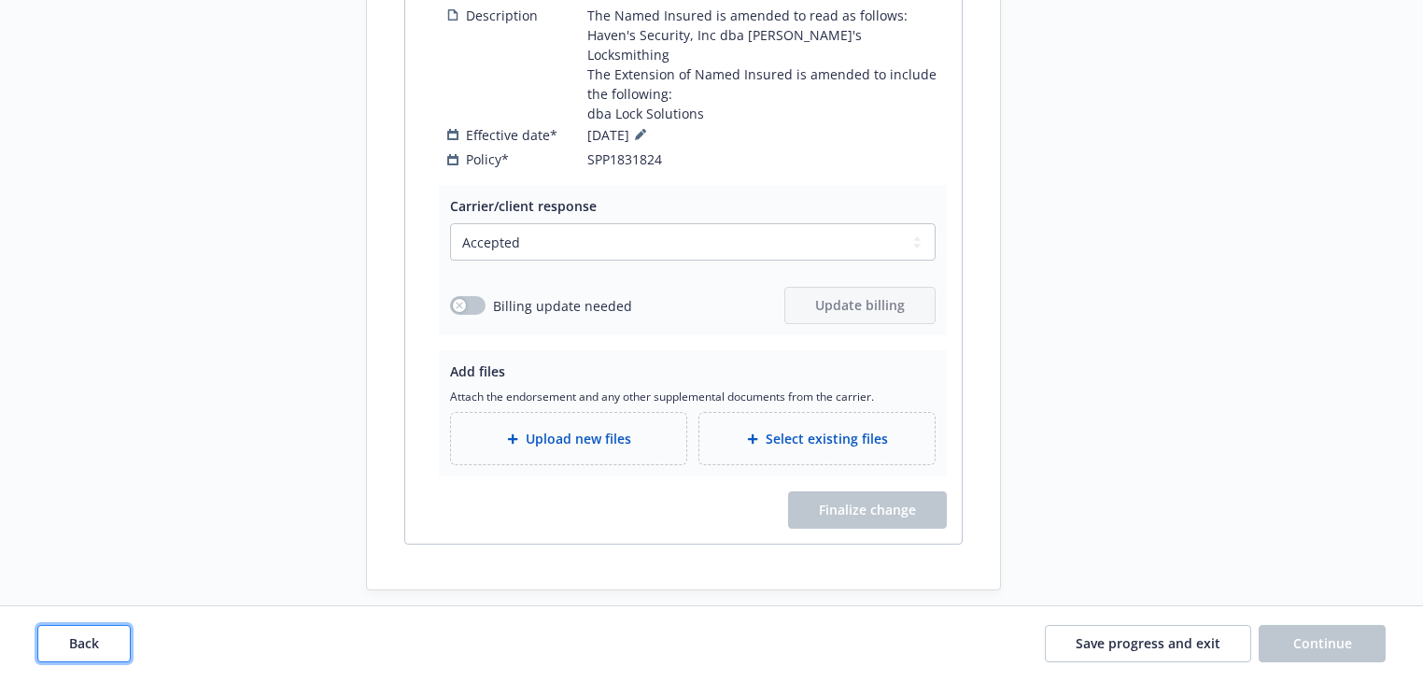
click at [117, 647] on button "Back" at bounding box center [83, 643] width 93 height 37
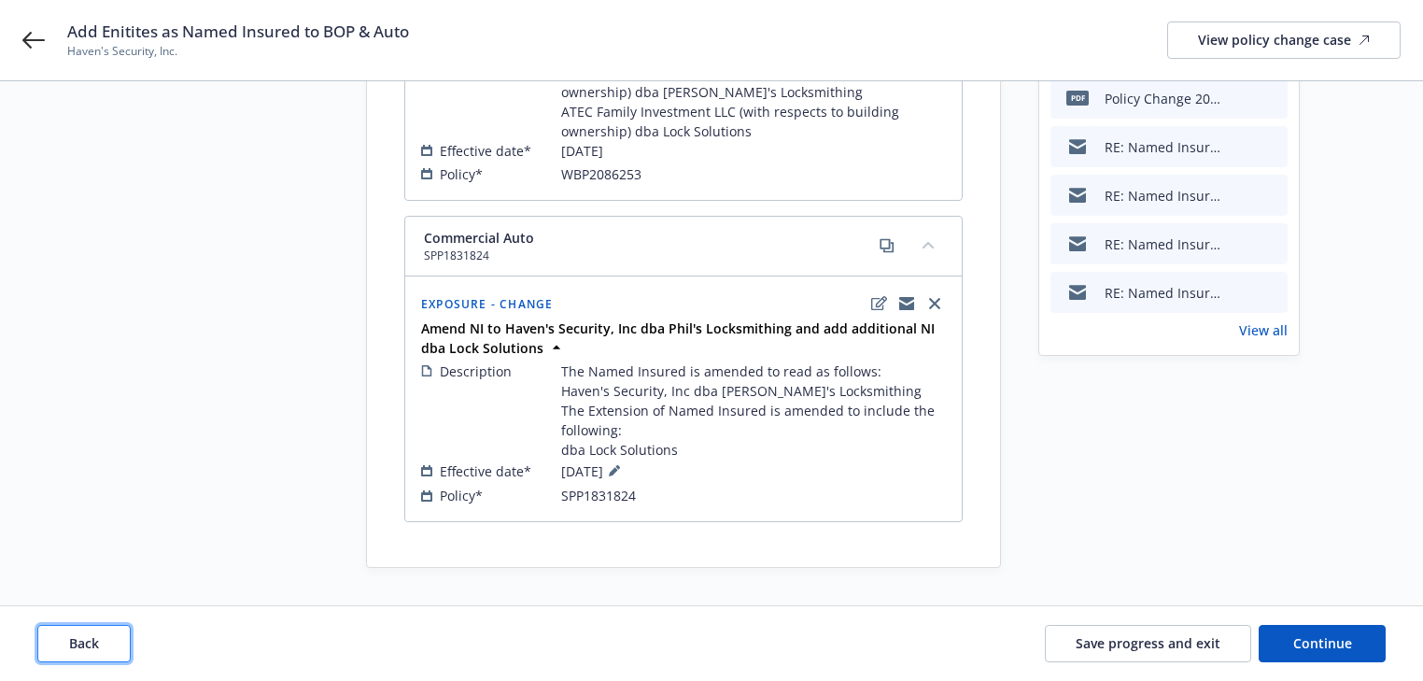
click at [117, 647] on button "Back" at bounding box center [83, 643] width 93 height 37
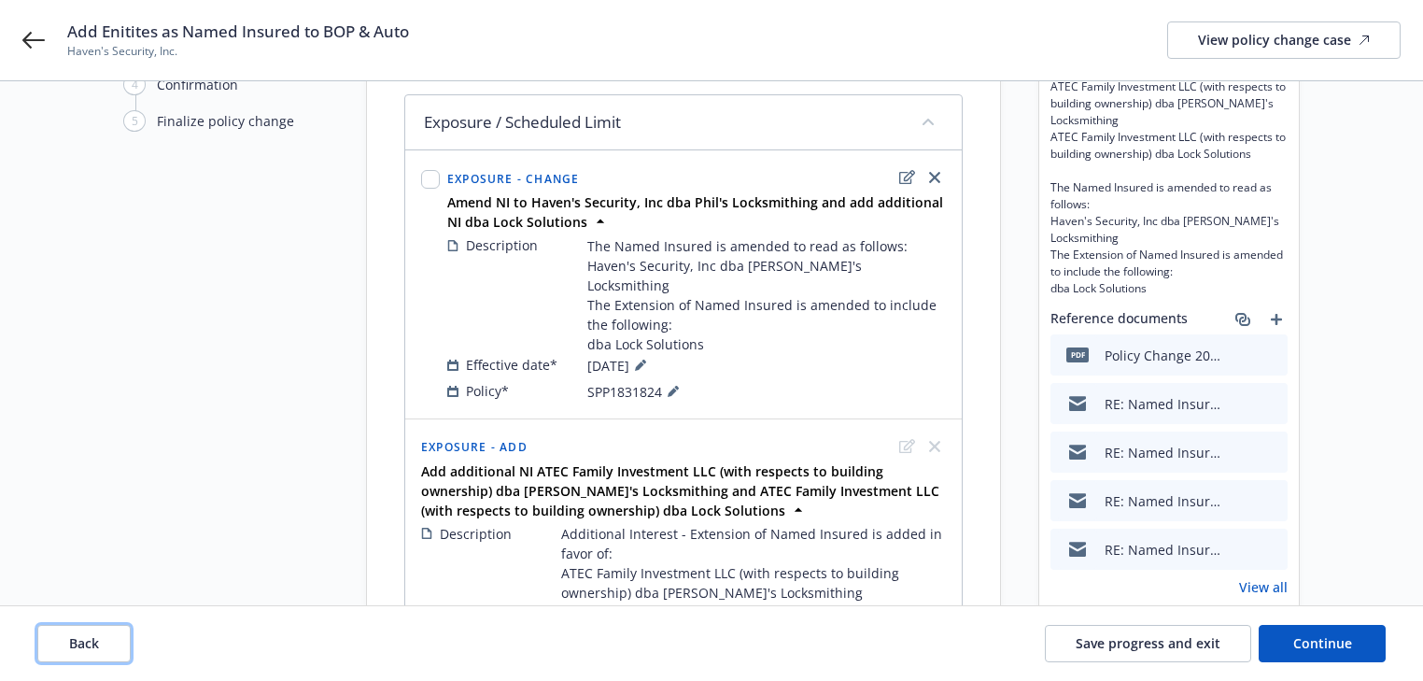
scroll to position [0, 0]
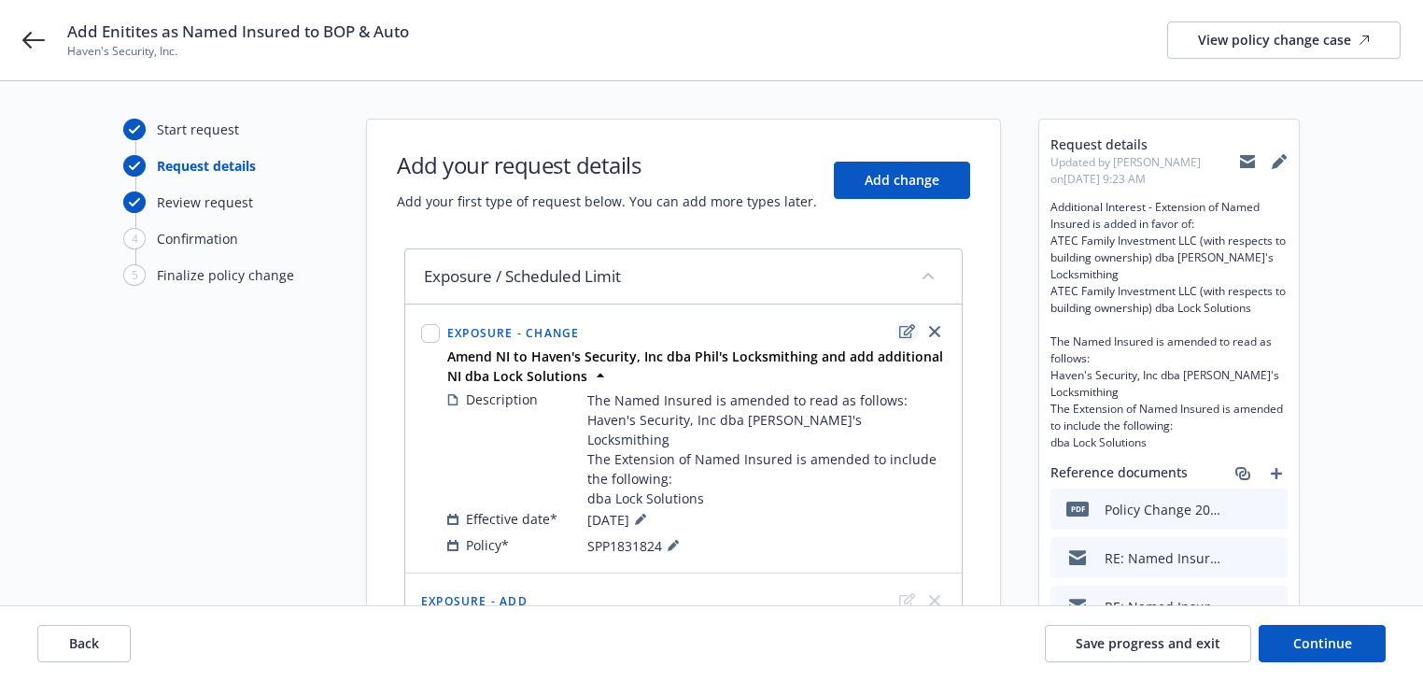
click at [900, 334] on icon "edit" at bounding box center [907, 331] width 16 height 15
type textarea "x"
select select "CHANGE"
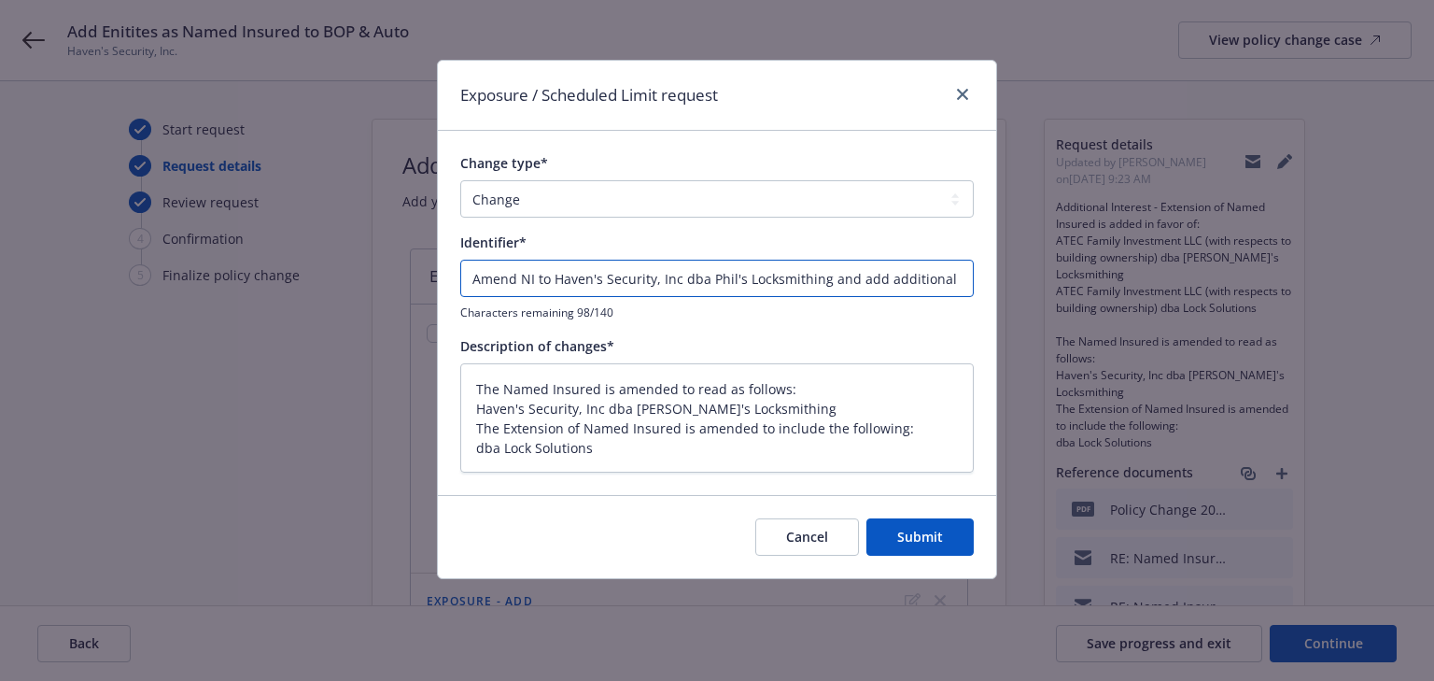
click at [460, 275] on input "Amend NI to Haven's Security, Inc dba Phil's Locksmithing and add additional NI…" at bounding box center [717, 278] width 514 height 37
type textarea "x"
type input "EAmend NI to Haven's Security, Inc dba Phil's Locksmithing and add additional N…"
type textarea "x"
type input "ENAmend NI to Haven's Security, Inc dba Phil's Locksmithing and add additional …"
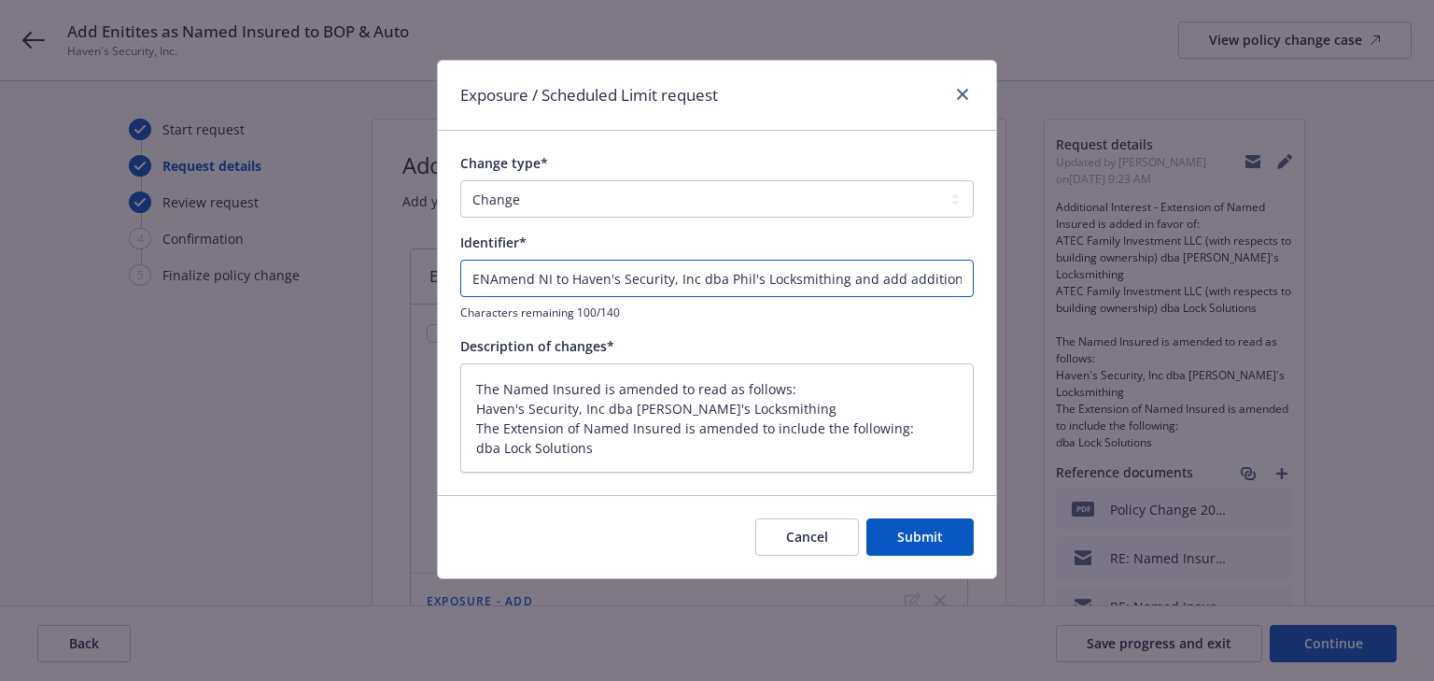
type textarea "x"
type input "ENDAmend NI to Haven's Security, Inc dba Phil's Locksmithing and add additional…"
type textarea "x"
type input "ENDTAmend NI to Haven's Security, Inc dba Phil's Locksmithing and add additiona…"
type textarea "x"
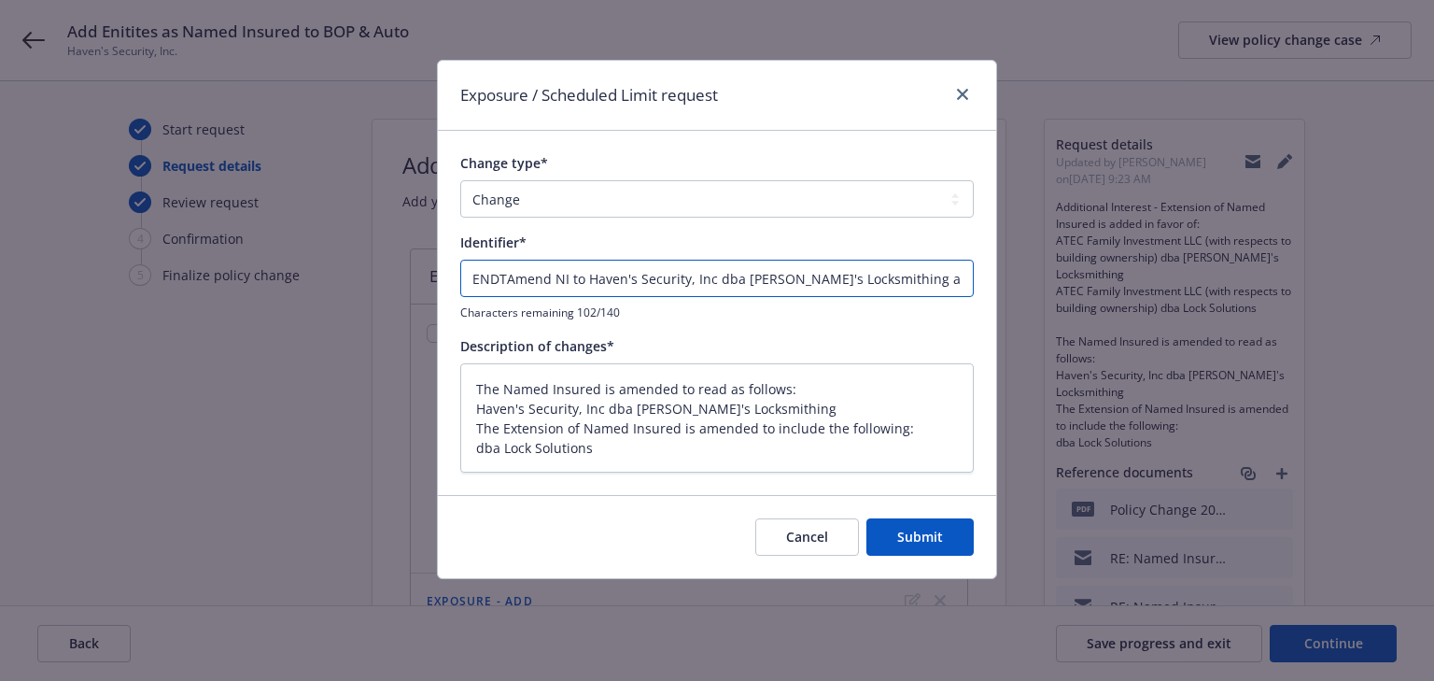
type input "ENDT#Amend NI to Haven's Security, Inc dba Phil's Locksmithing and add addition…"
type textarea "x"
type input "ENDT#1Amend NI to Haven's Security, Inc dba Phil's Locksmithing and add additio…"
type textarea "x"
type input "ENDT#1 Amend NI to Haven's Security, Inc dba Phil's Locksmithing and add additi…"
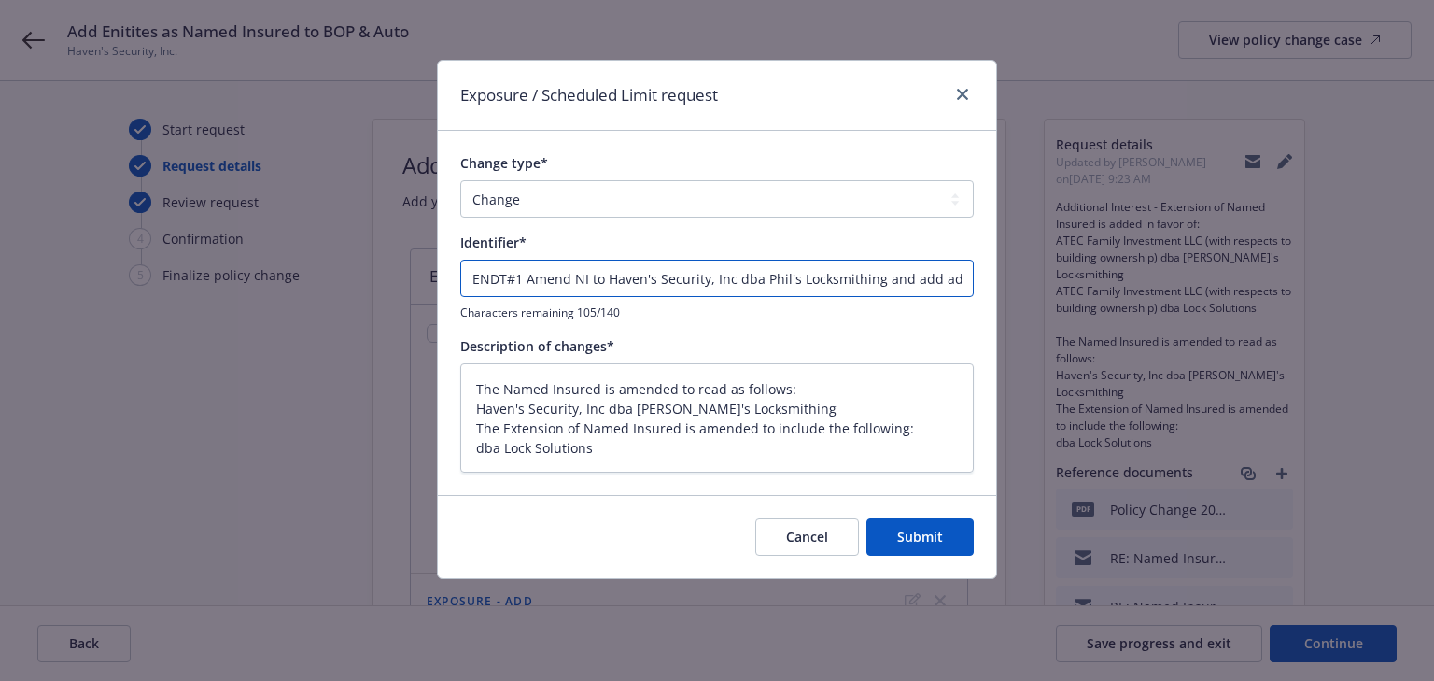
type textarea "x"
type input "ENDT#1 -Amend NI to Haven's Security, Inc dba Phil's Locksmithing and add addit…"
type textarea "x"
type input "ENDT#1 - Amend NI to Haven's Security, Inc dba Phil's Locksmithing and add addi…"
click at [911, 555] on button "Submit" at bounding box center [920, 536] width 107 height 37
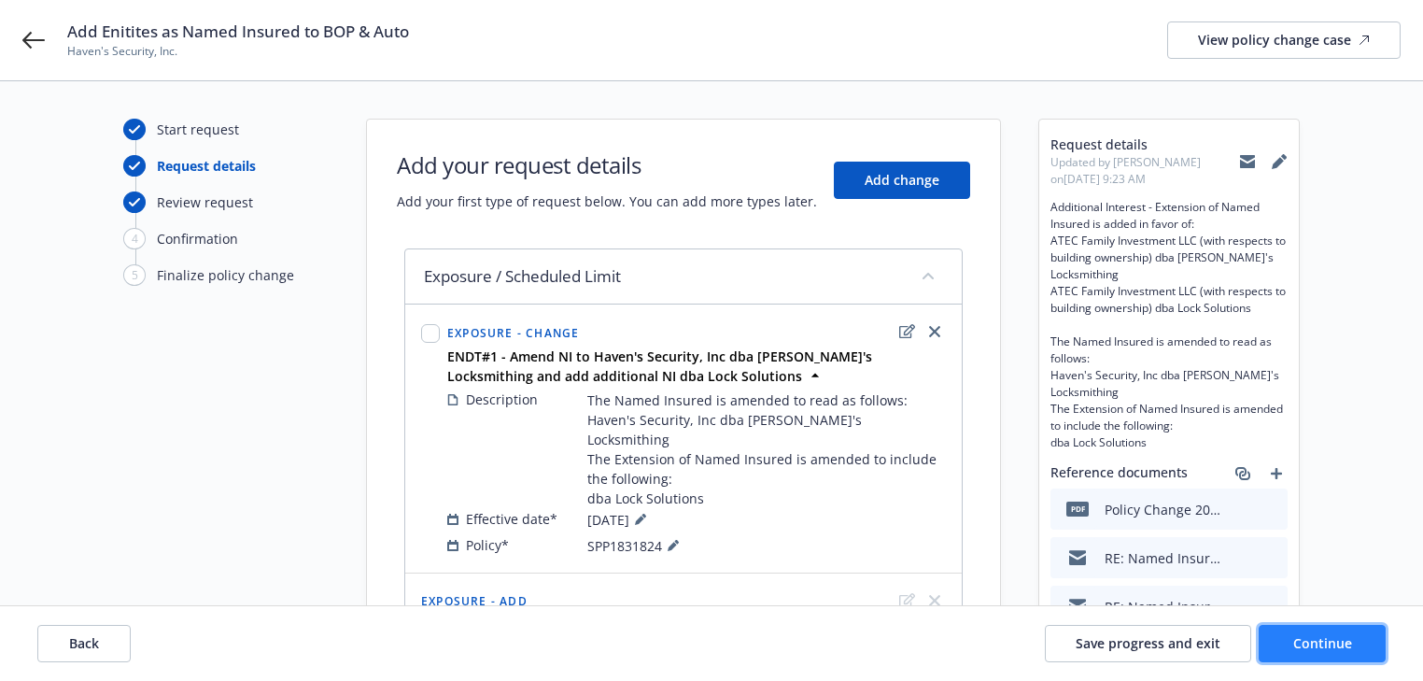
click at [1347, 650] on span "Continue" at bounding box center [1322, 643] width 59 height 18
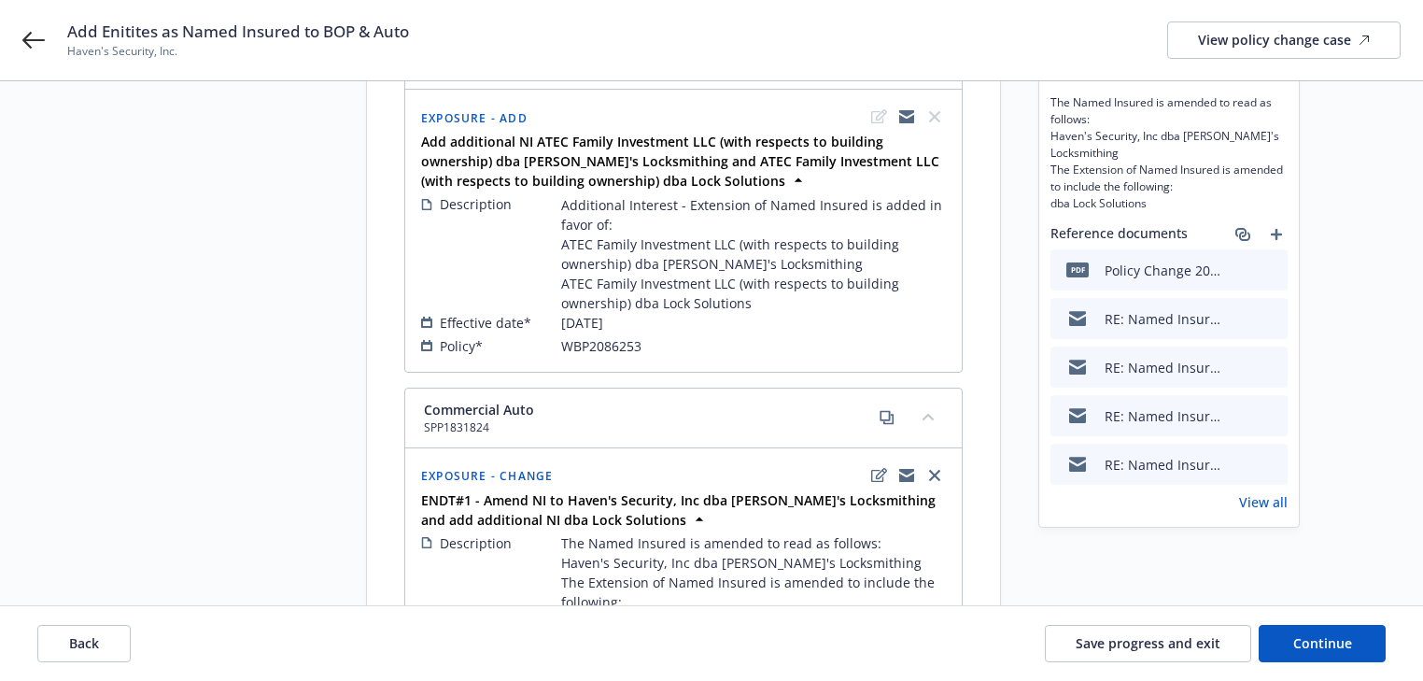
scroll to position [428, 0]
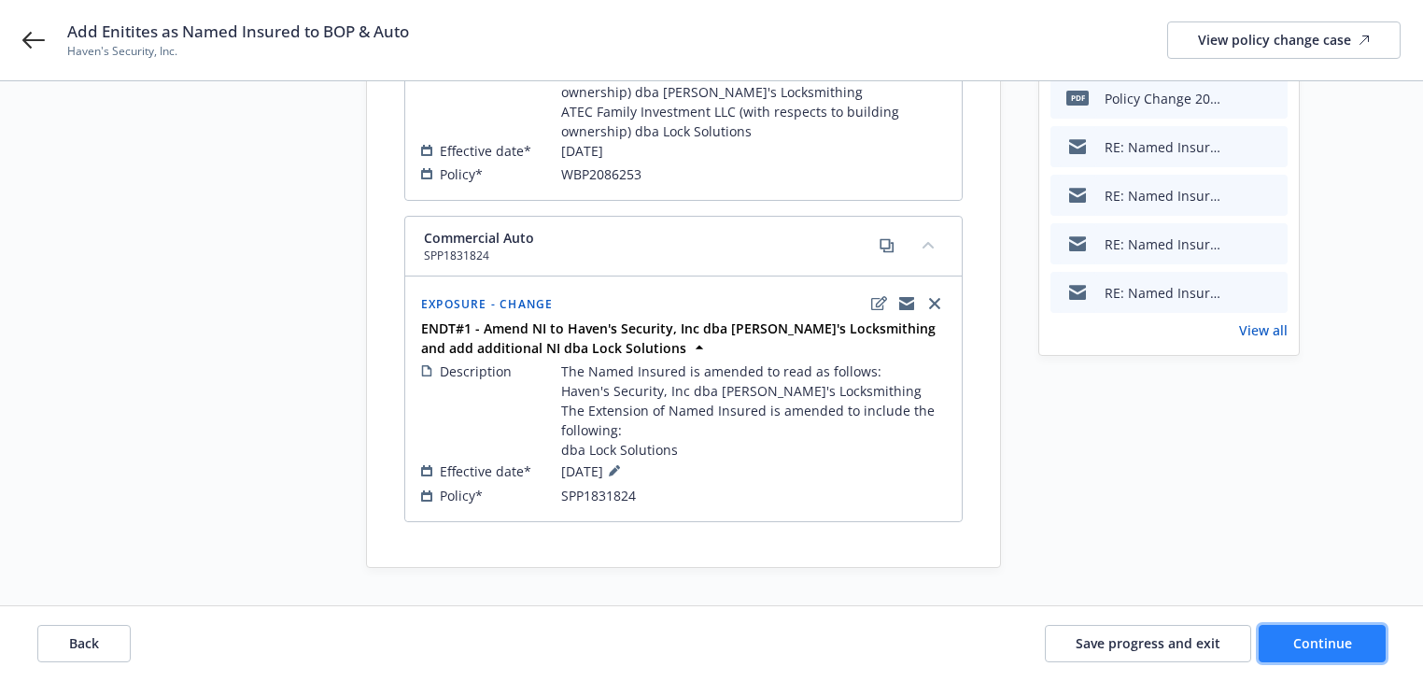
click at [1354, 637] on button "Continue" at bounding box center [1322, 643] width 127 height 37
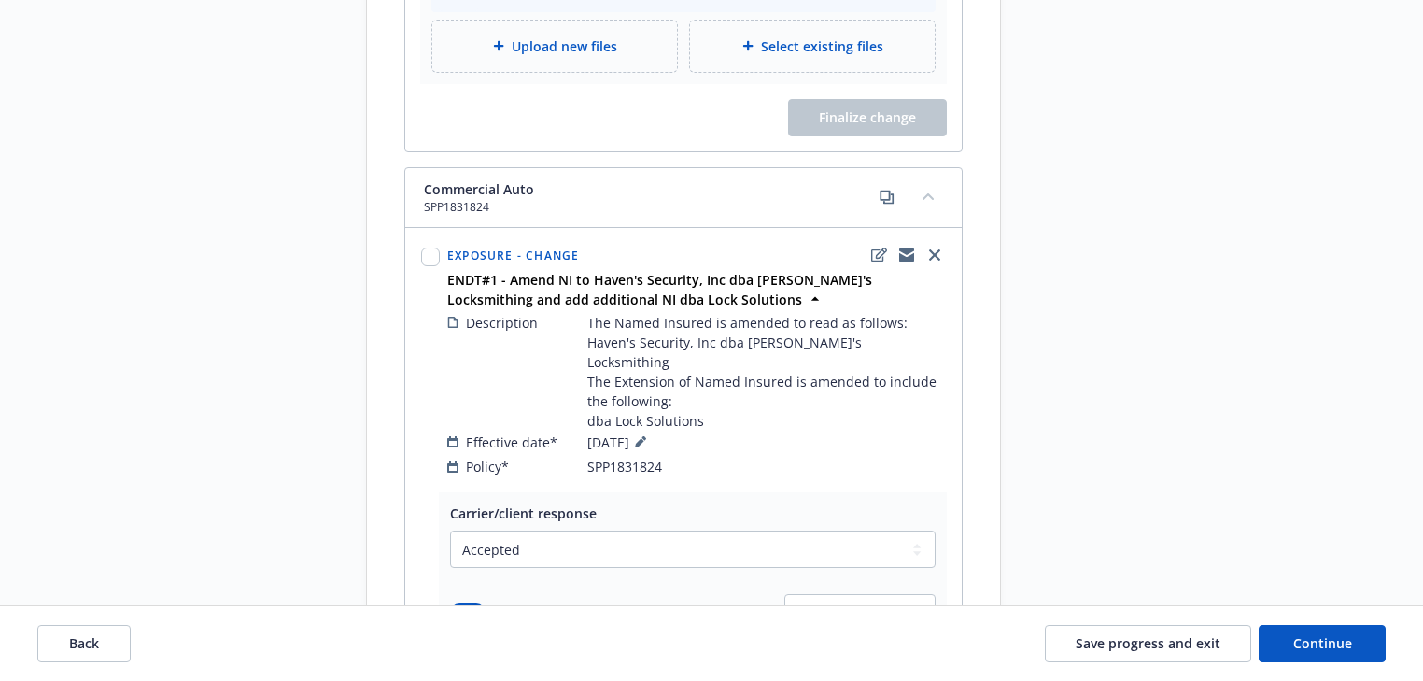
scroll to position [802, 0]
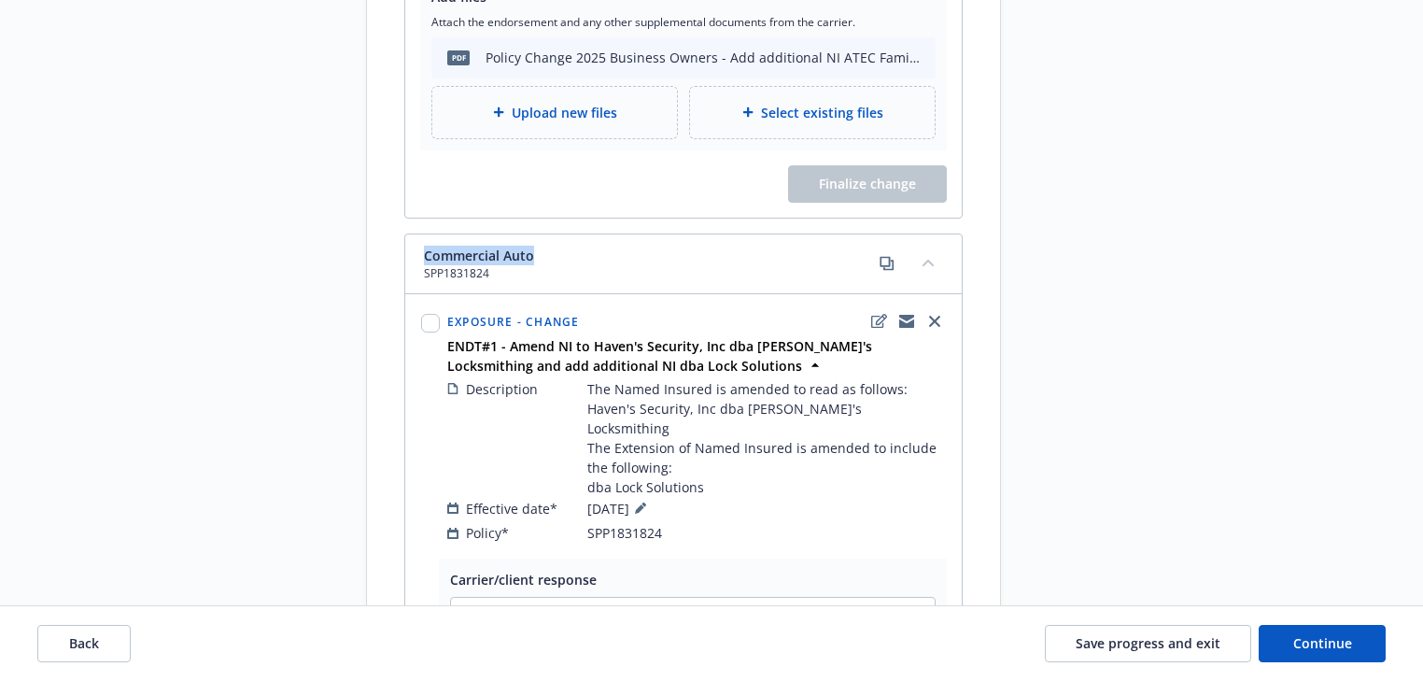
drag, startPoint x: 571, startPoint y: 254, endPoint x: 354, endPoint y: 250, distance: 217.6
click at [354, 250] on div "Start request Request details Review request 4 Confirmation 5 Finalize policy c…" at bounding box center [711, 139] width 1378 height 1647
copy span "Commercial Auto"
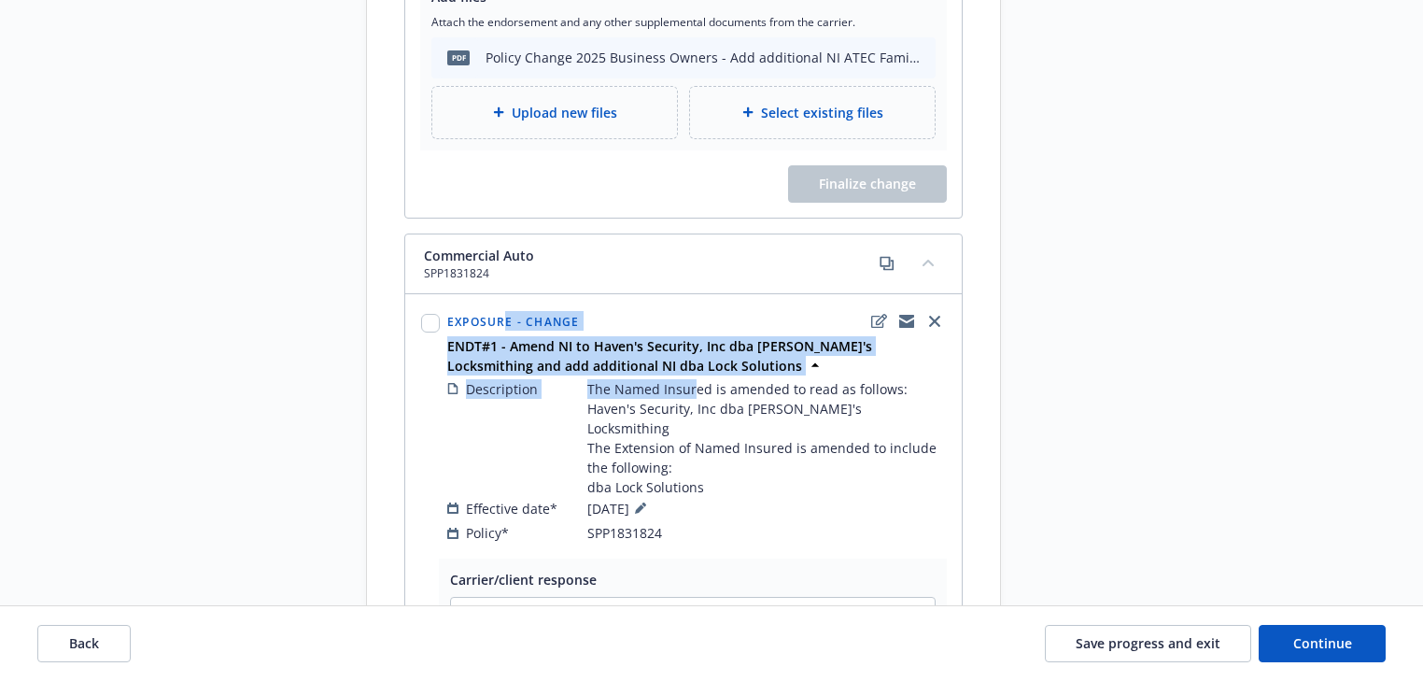
drag, startPoint x: 530, startPoint y: 348, endPoint x: 698, endPoint y: 381, distance: 170.3
click at [696, 383] on div "Exposure - Change ENDT#1 - Amend NI to Haven's Security, Inc dba Phil's Locksmi…" at bounding box center [697, 426] width 506 height 241
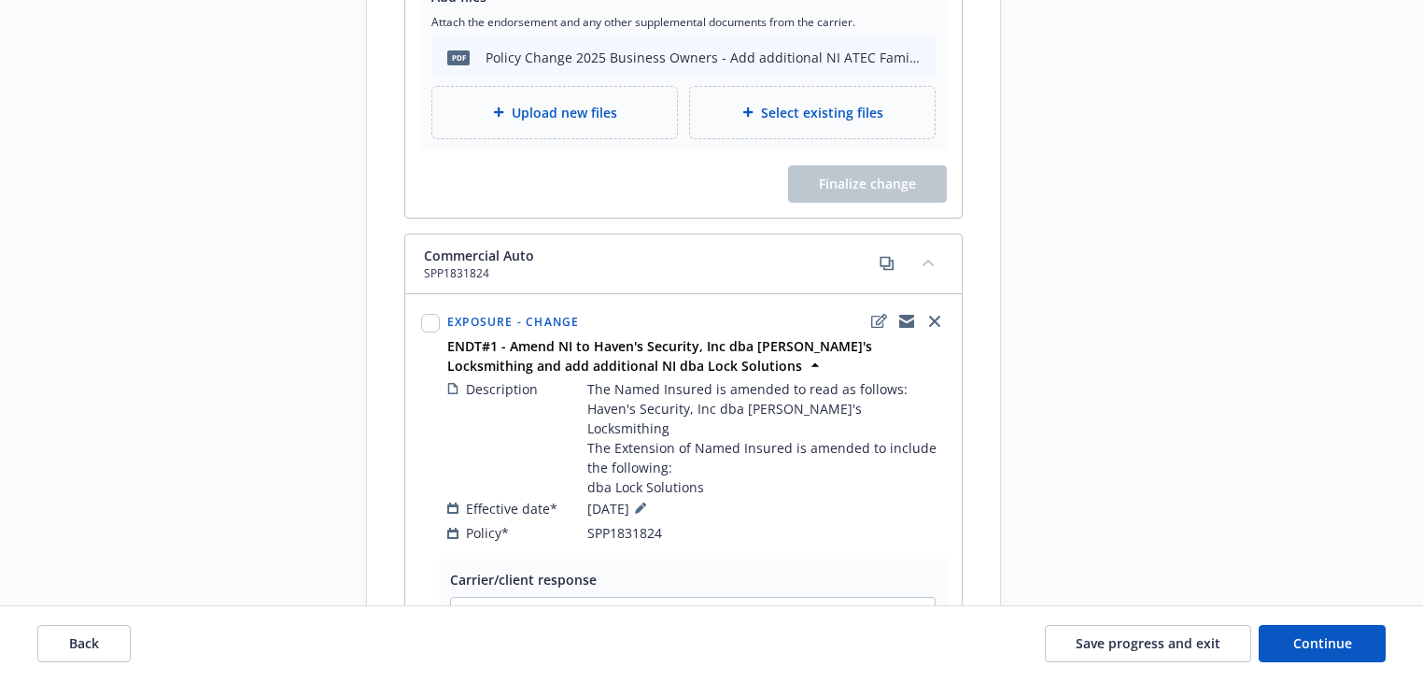
click at [749, 375] on div "Description The Named Insured is amended to read as follows: Haven's Security, …" at bounding box center [697, 461] width 506 height 172
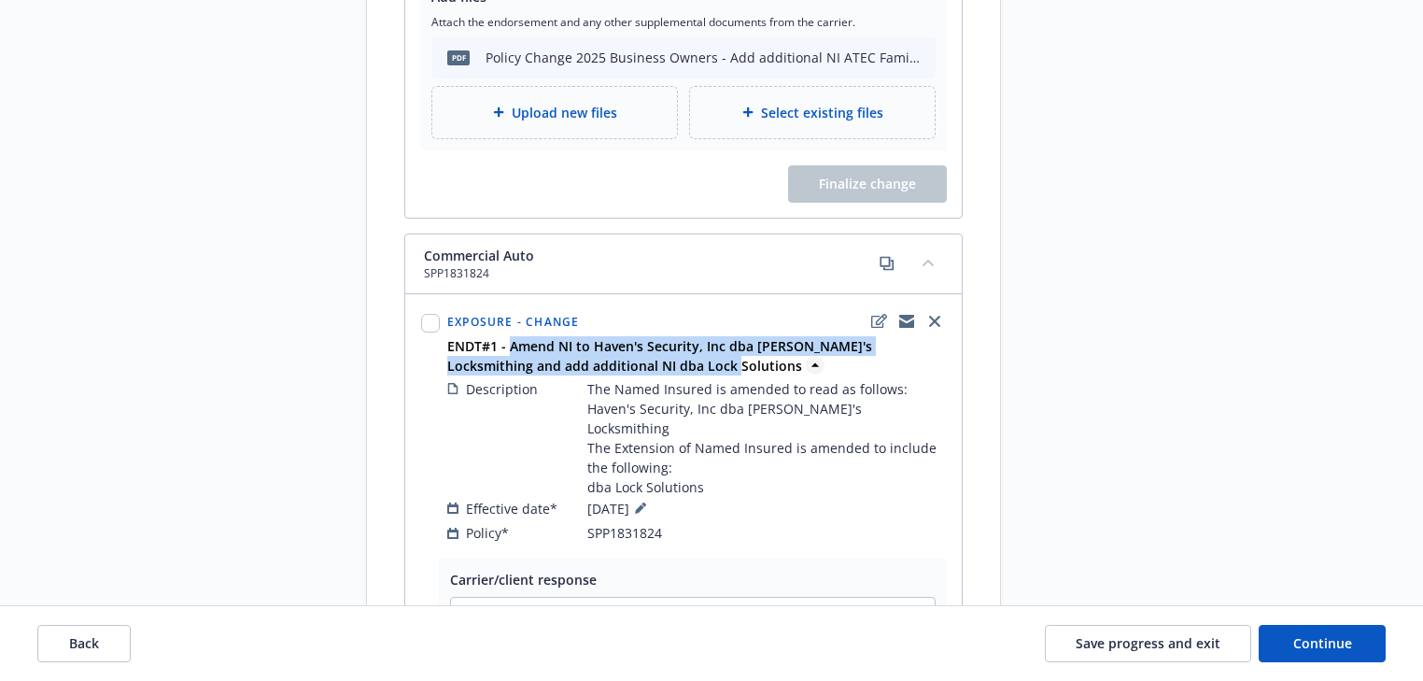
drag, startPoint x: 650, startPoint y: 363, endPoint x: 509, endPoint y: 344, distance: 142.4
click at [509, 344] on span "ENDT#1 - Amend NI to Haven's Security, Inc dba Phil's Locksmithing and add addi…" at bounding box center [698, 355] width 502 height 39
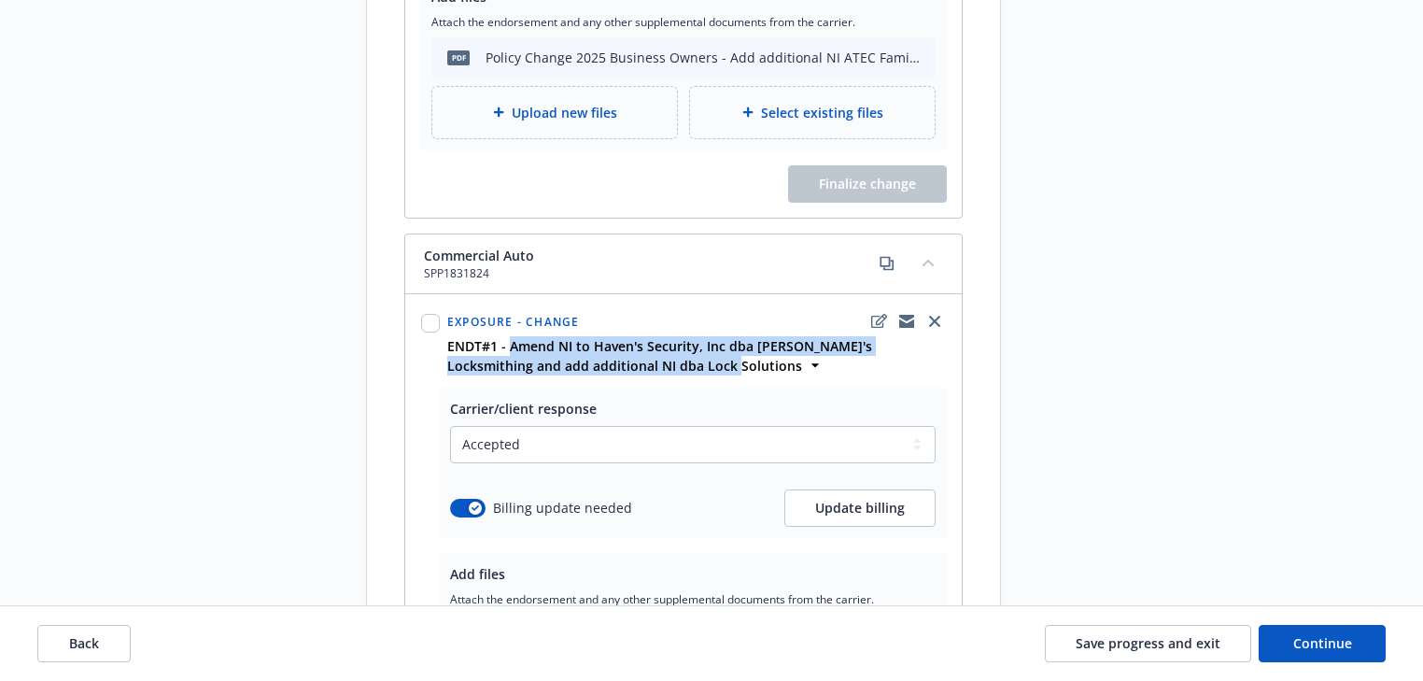
copy strong "Amend NI to Haven's Security, Inc dba Phil's Locksmithing and add additional NI…"
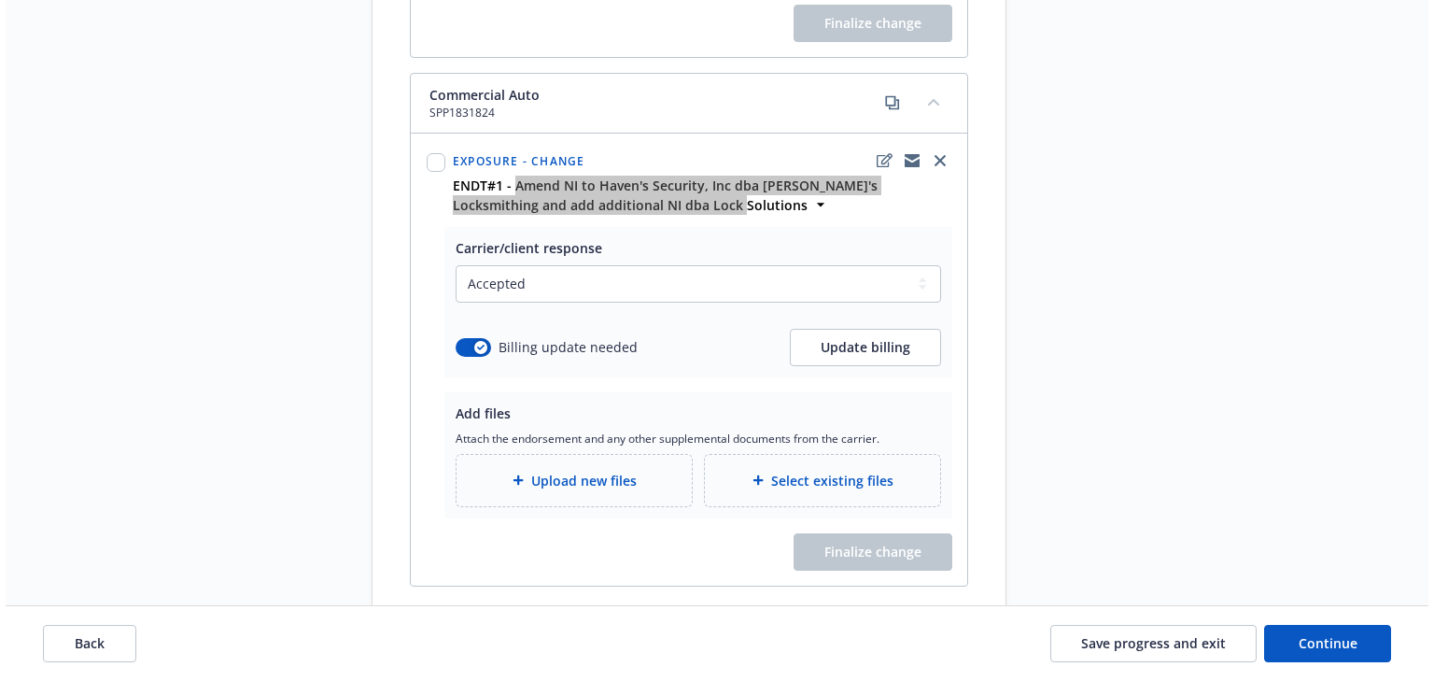
scroll to position [1023, 0]
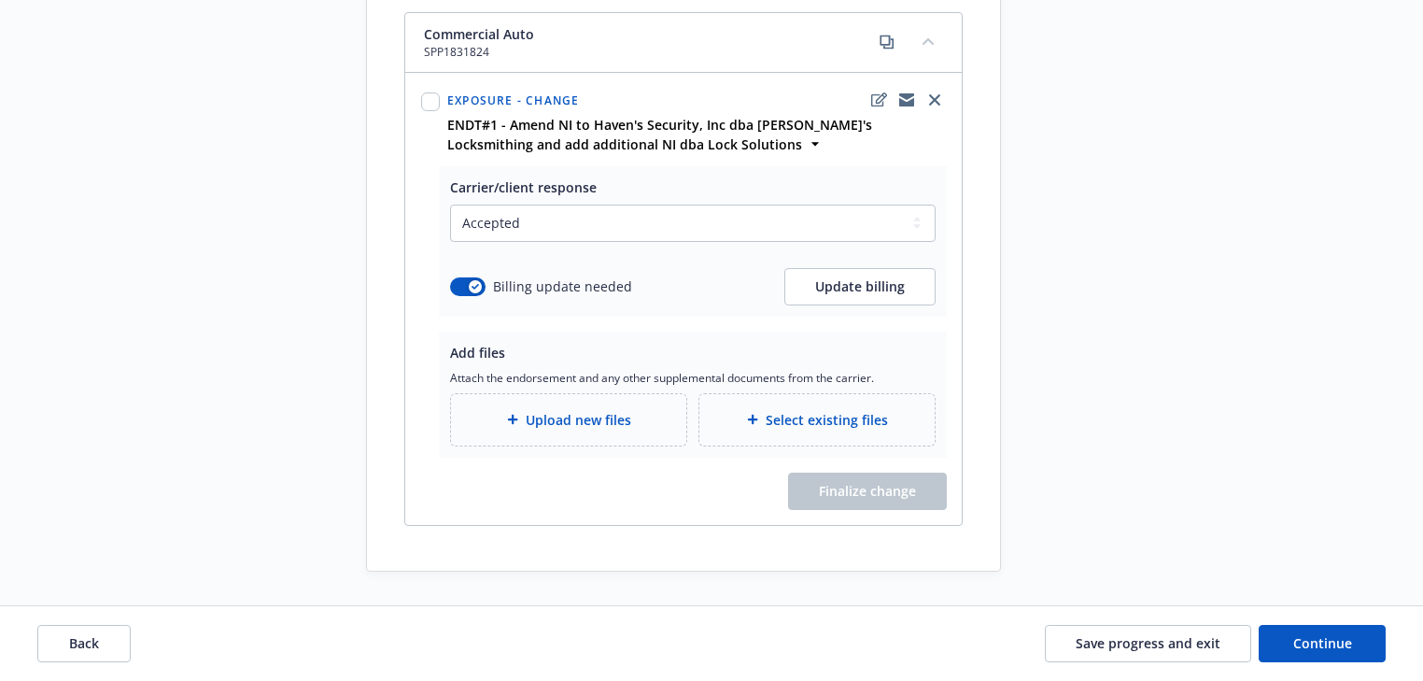
click at [564, 411] on span "Upload new files" at bounding box center [579, 420] width 106 height 20
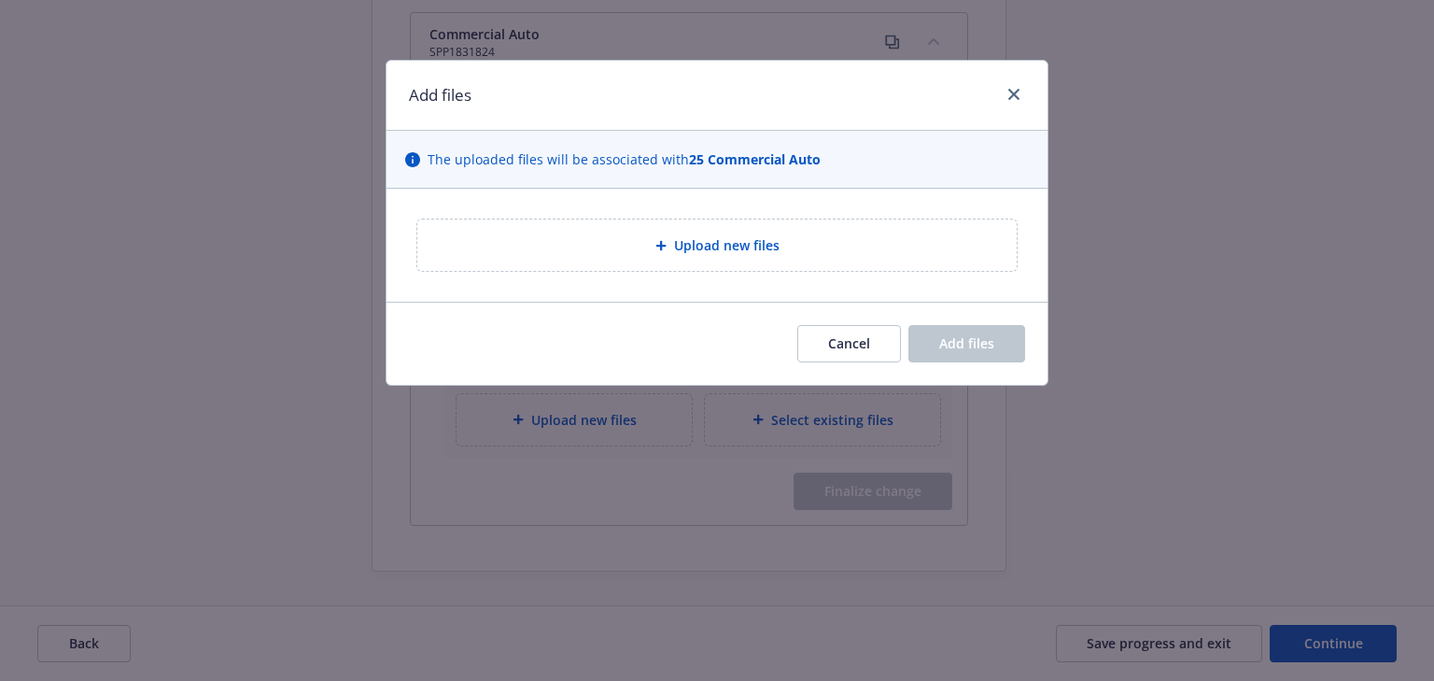
click at [717, 219] on div "Upload new files" at bounding box center [716, 245] width 601 height 53
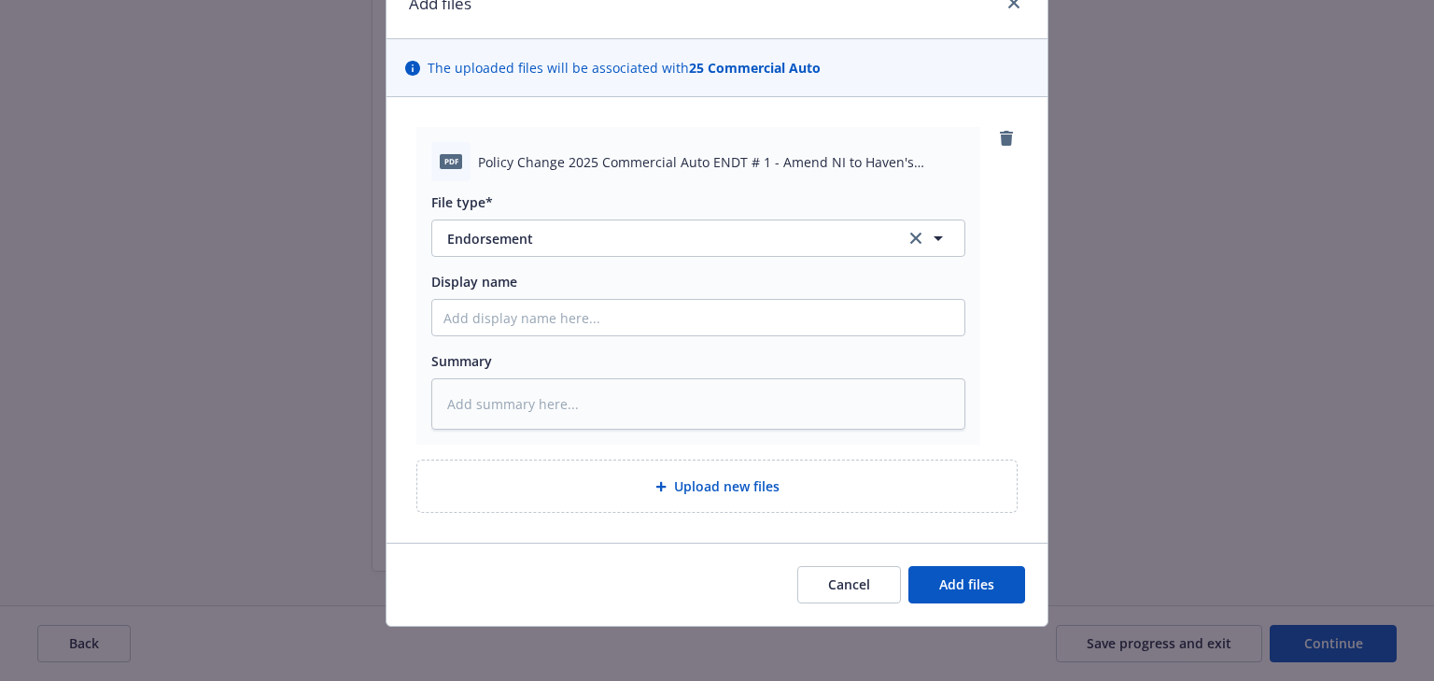
scroll to position [96, 0]
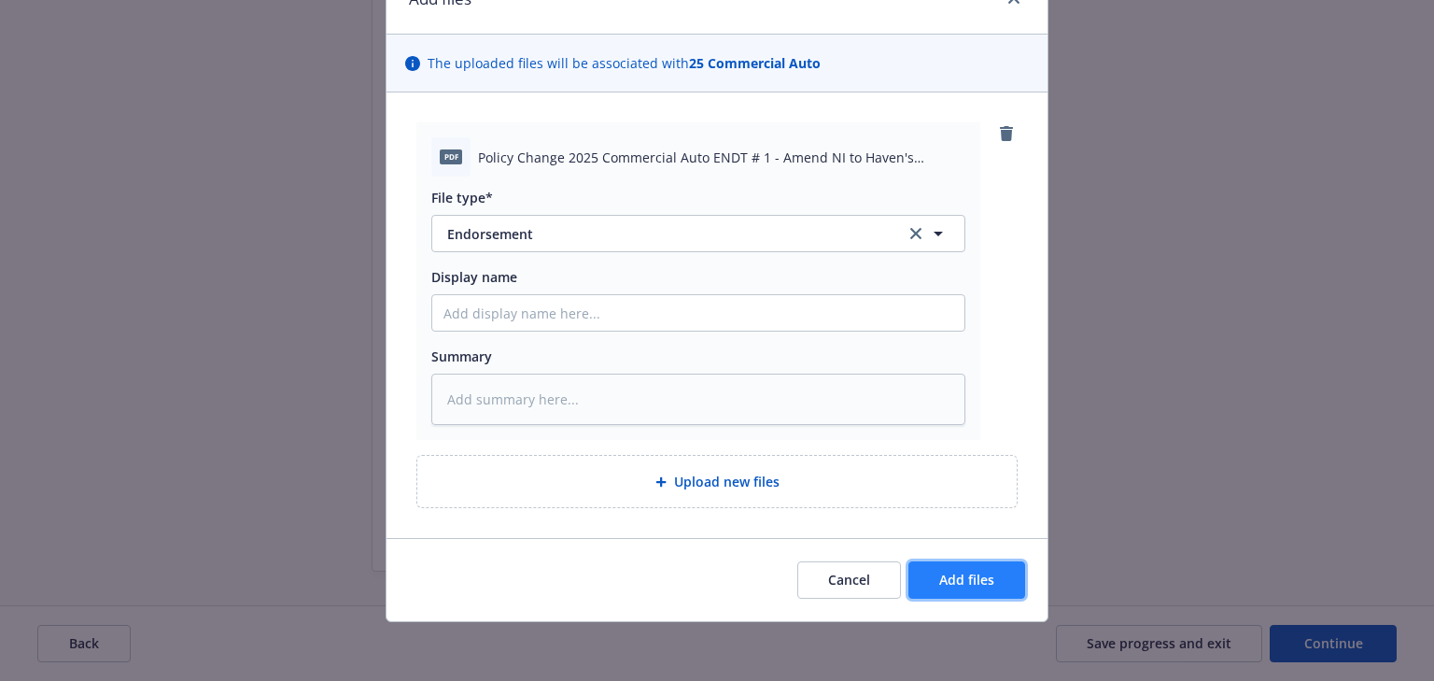
click at [1005, 569] on button "Add files" at bounding box center [967, 579] width 117 height 37
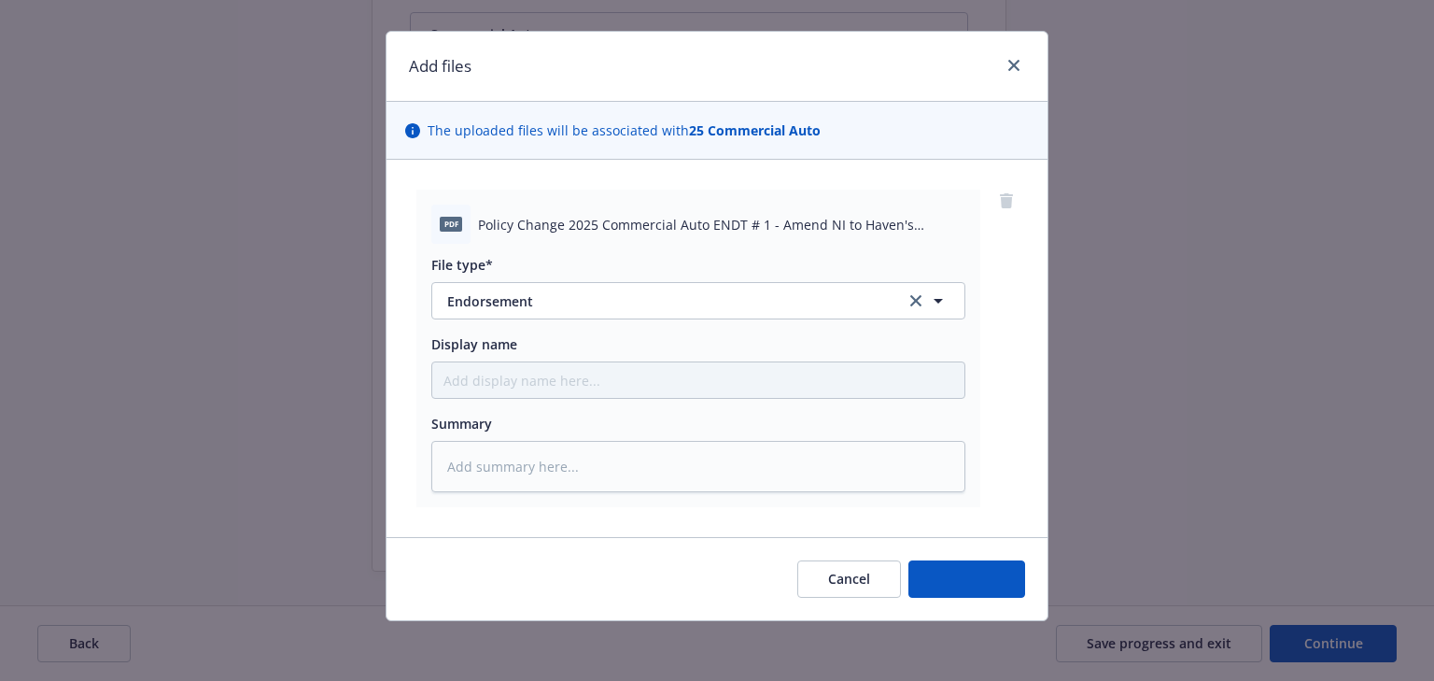
scroll to position [28, 0]
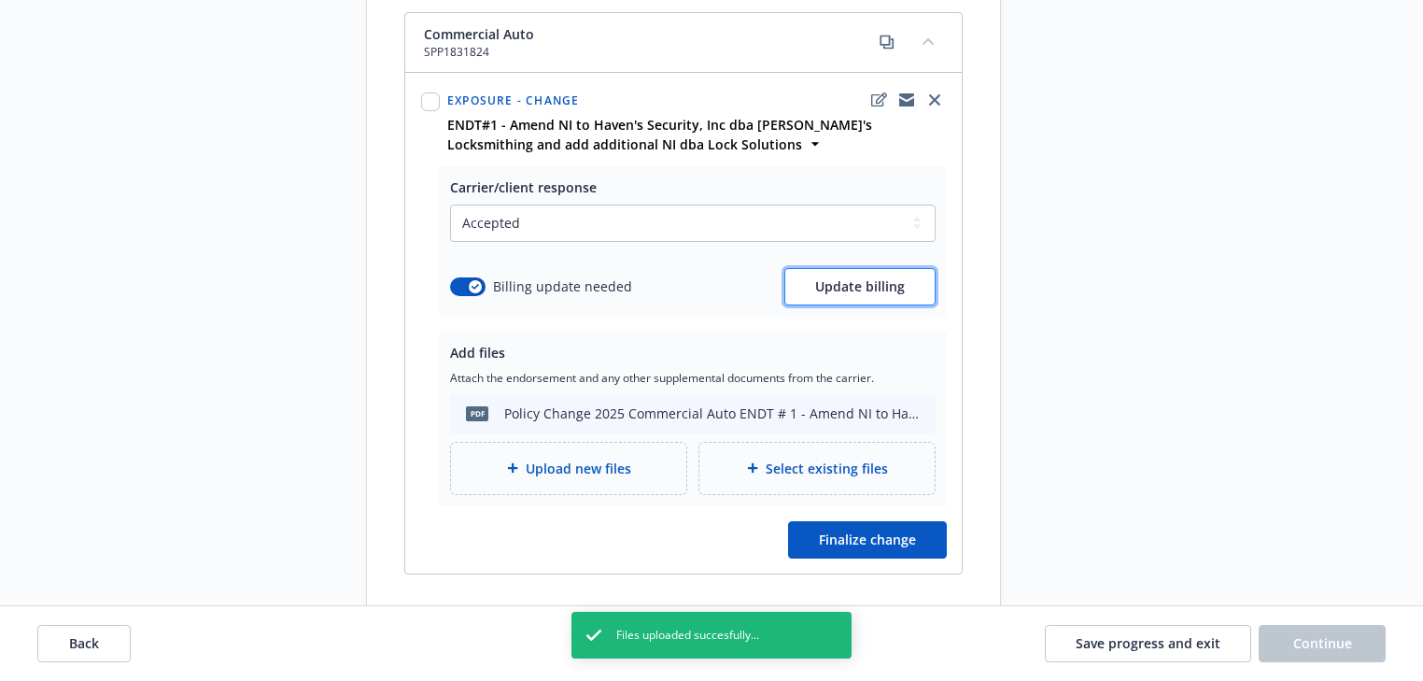
click at [850, 295] on button "Update billing" at bounding box center [859, 286] width 151 height 37
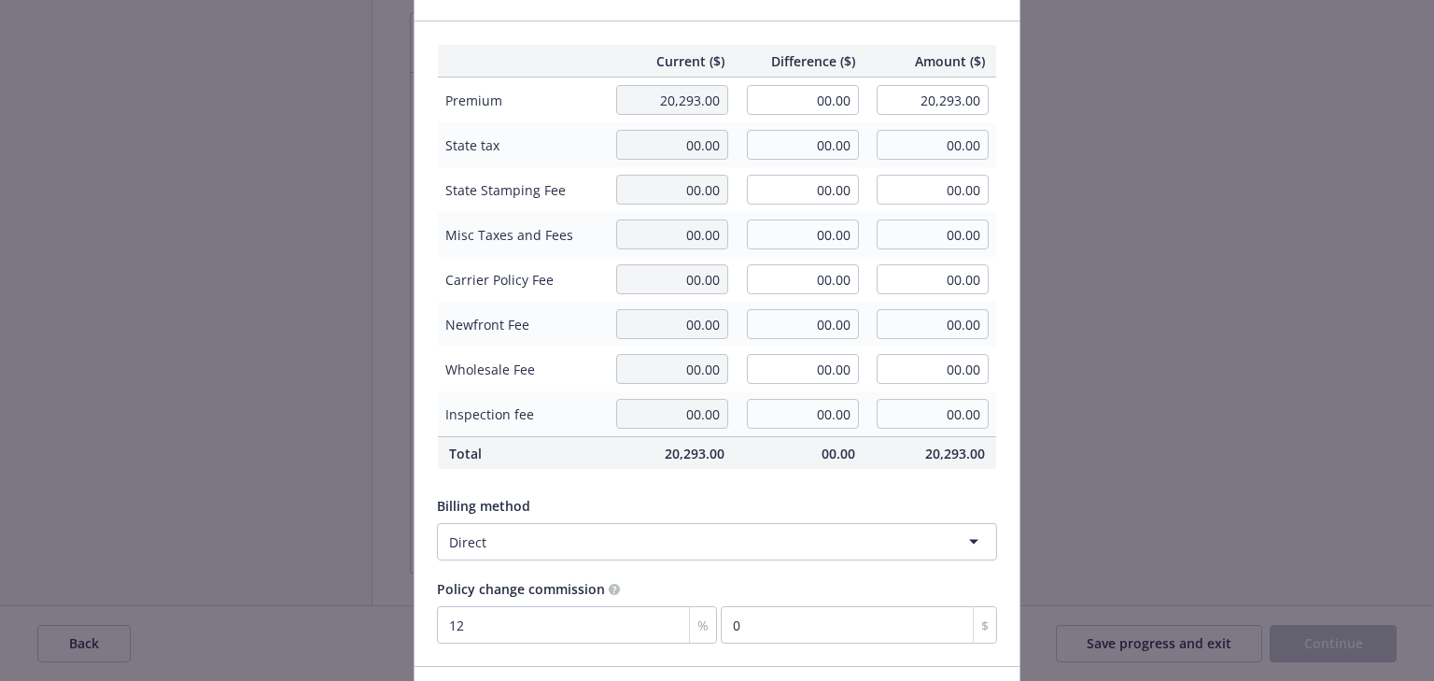
scroll to position [237, 0]
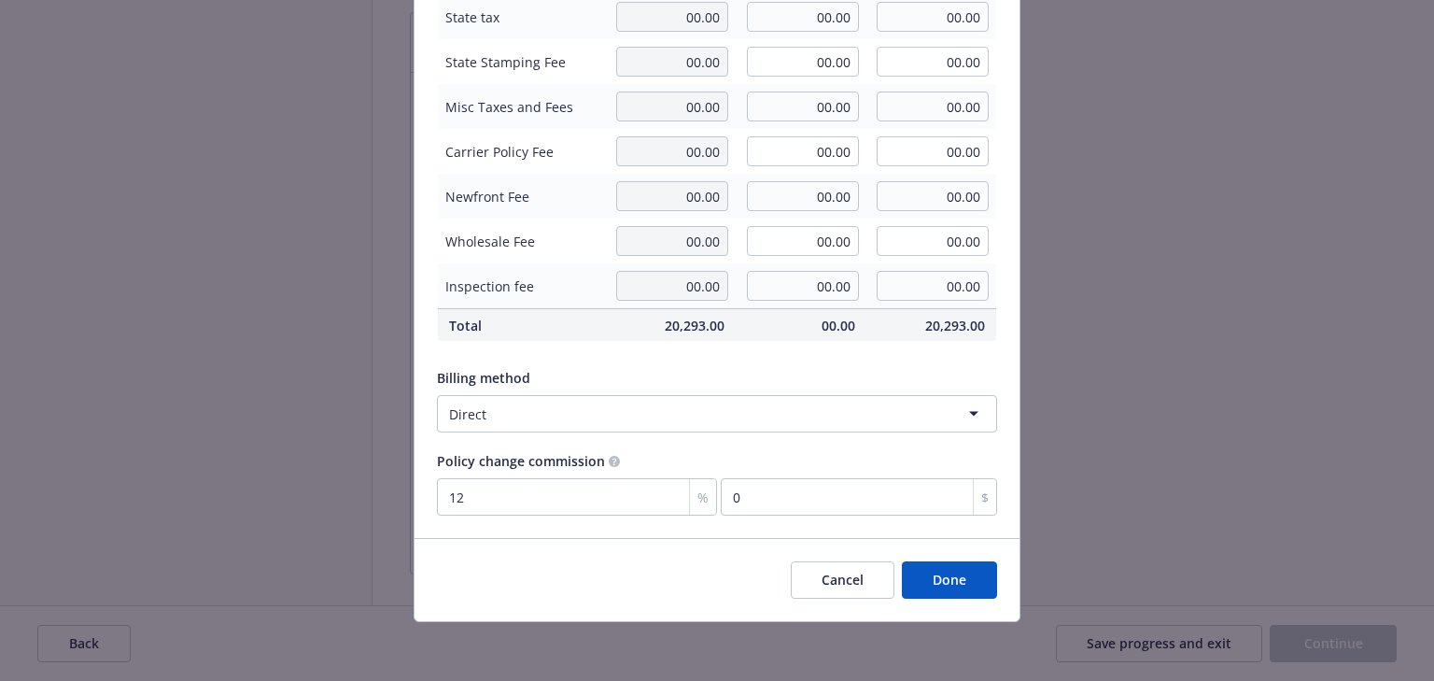
click at [962, 564] on button "Done" at bounding box center [949, 579] width 95 height 37
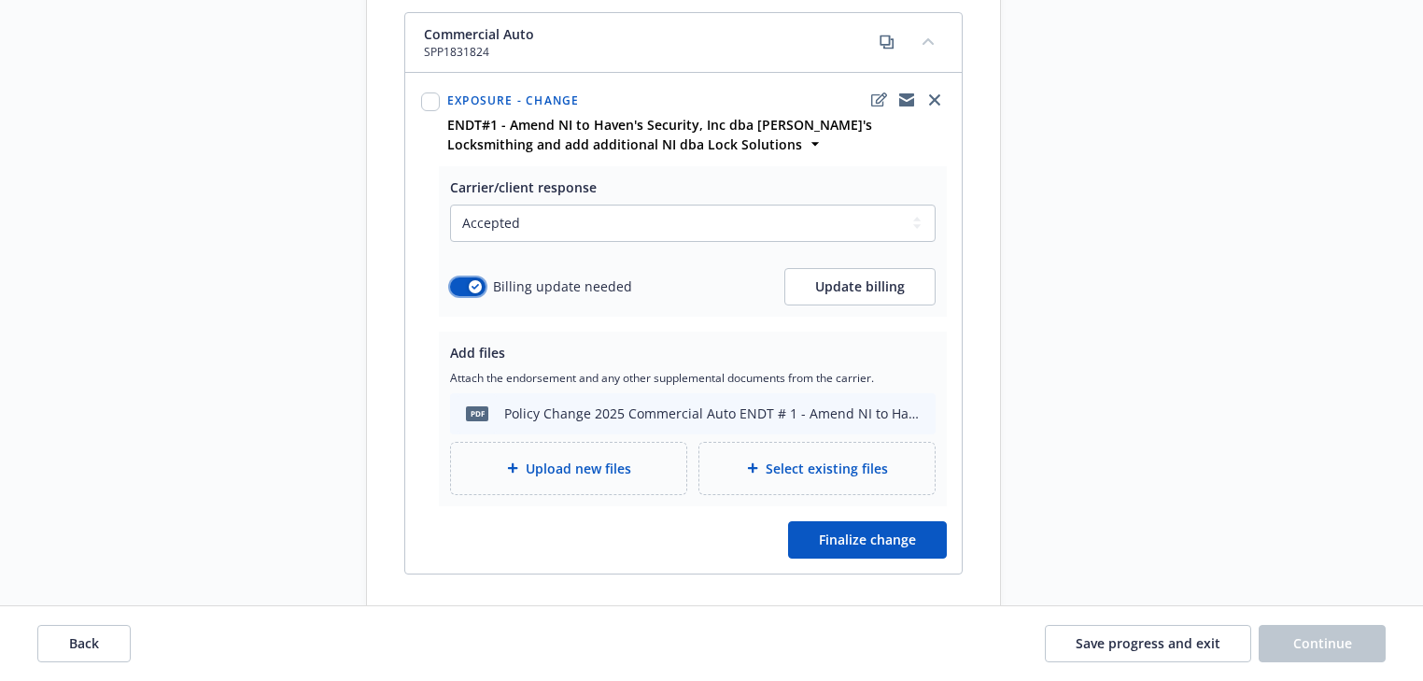
click at [472, 284] on icon "button" at bounding box center [475, 287] width 7 height 6
click at [882, 545] on button "Finalize change" at bounding box center [867, 539] width 159 height 37
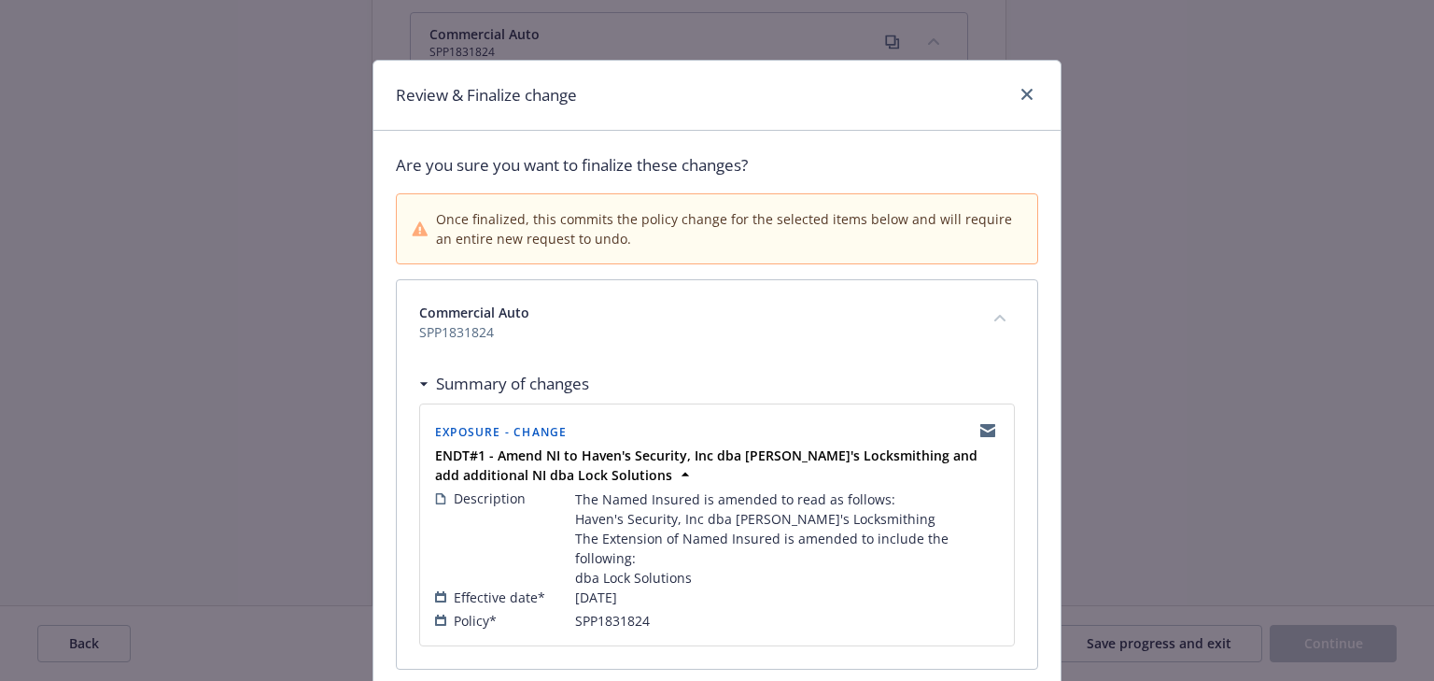
click at [832, 404] on div "Exposure - Change ENDT#1 - Amend NI to Haven's Security, Inc dba Phil's Locksmi…" at bounding box center [717, 524] width 594 height 241
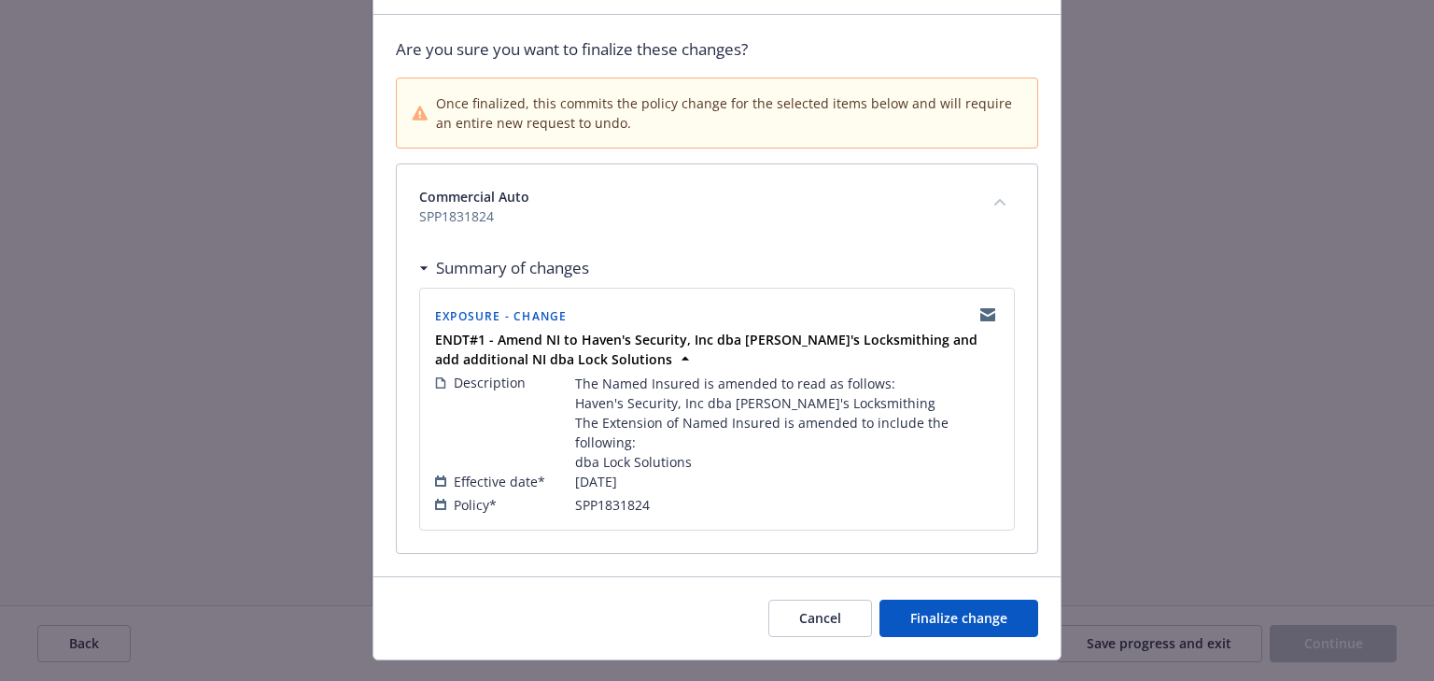
scroll to position [134, 0]
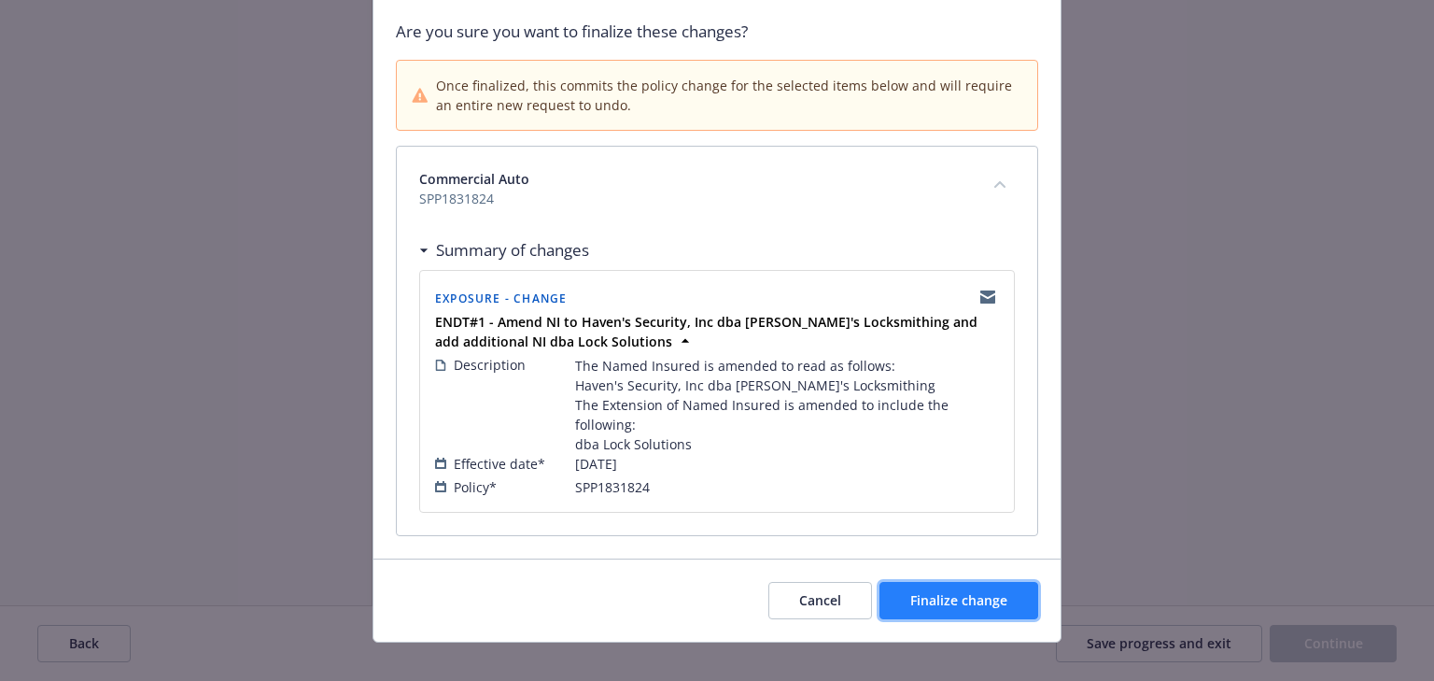
click at [925, 591] on span "Finalize change" at bounding box center [958, 600] width 97 height 18
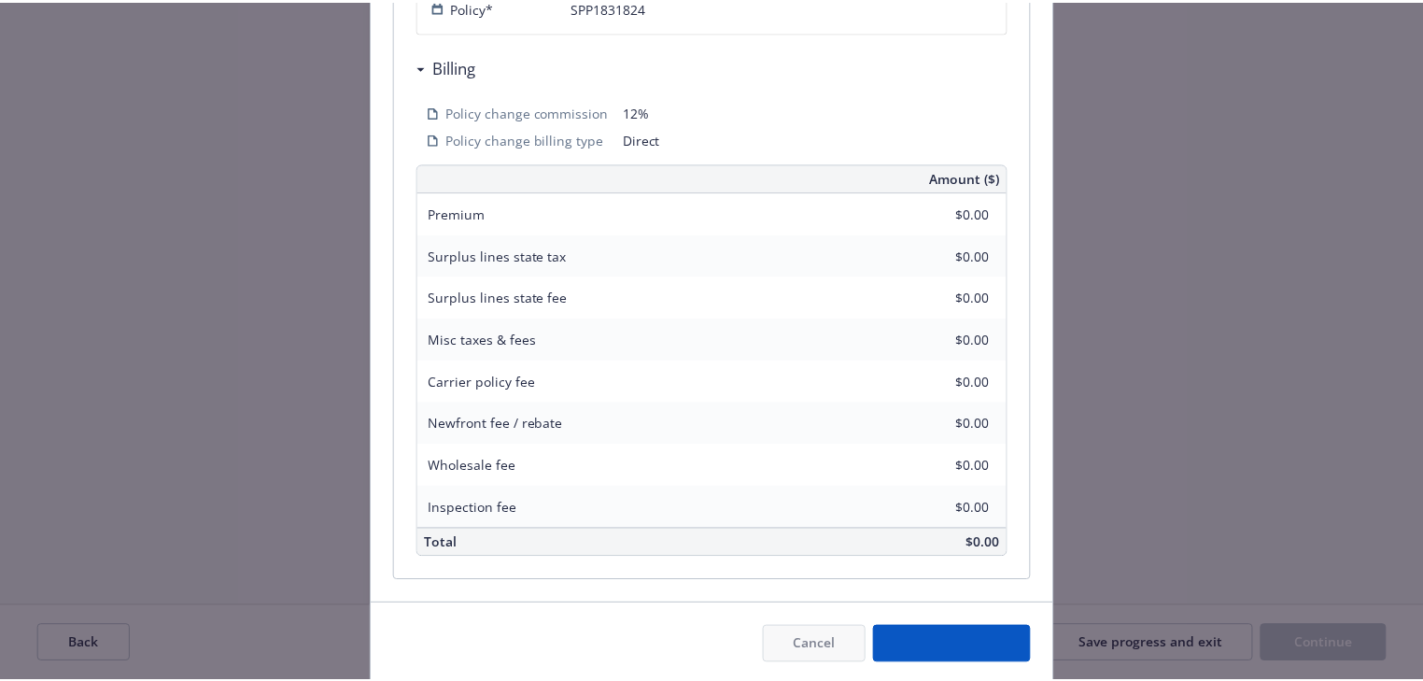
scroll to position [656, 0]
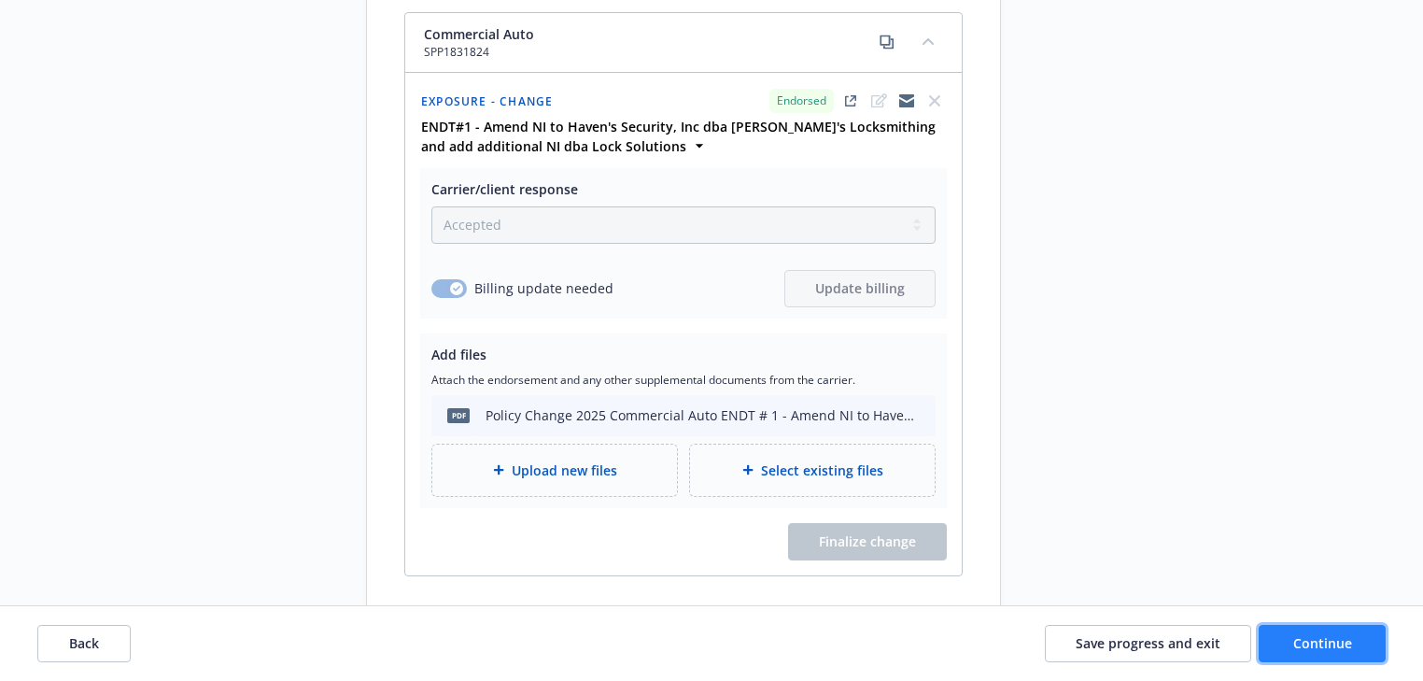
click at [1323, 654] on button "Continue" at bounding box center [1322, 643] width 127 height 37
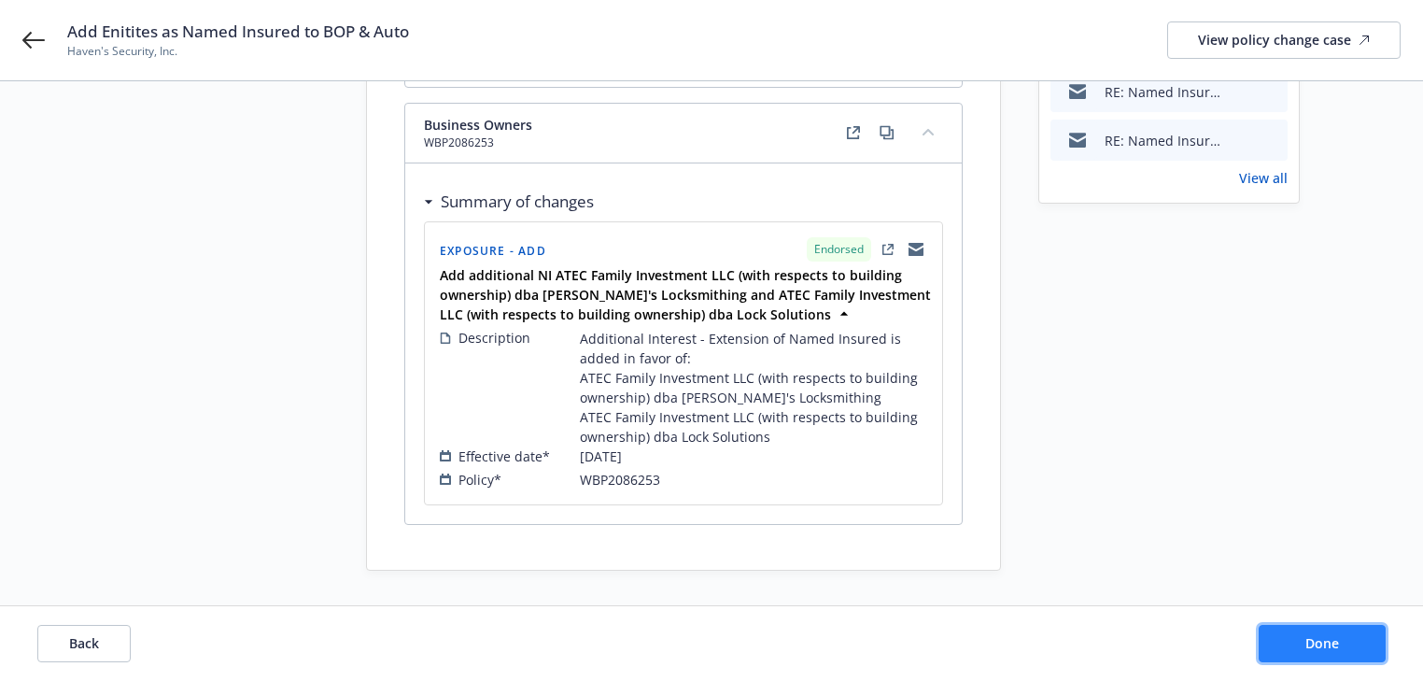
click at [1323, 654] on button "Done" at bounding box center [1322, 643] width 127 height 37
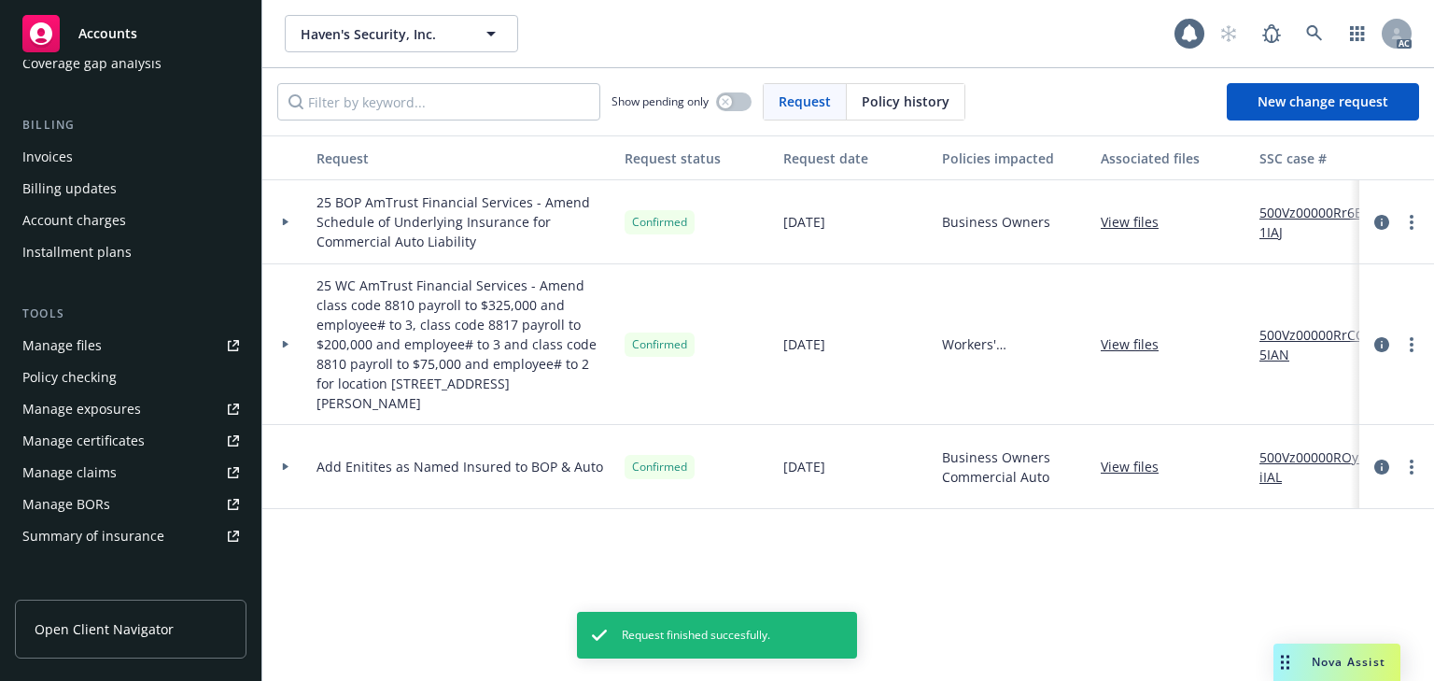
scroll to position [299, 0]
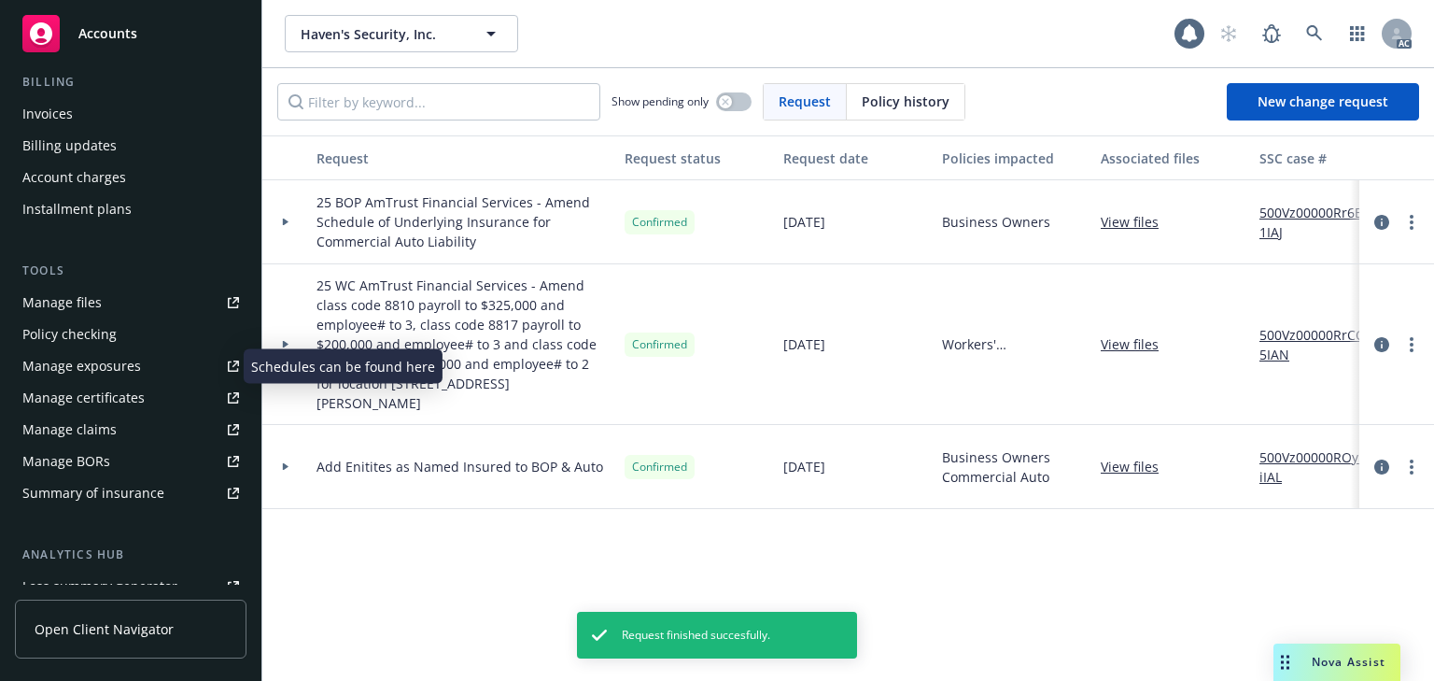
click at [90, 359] on div "Manage exposures" at bounding box center [81, 366] width 119 height 30
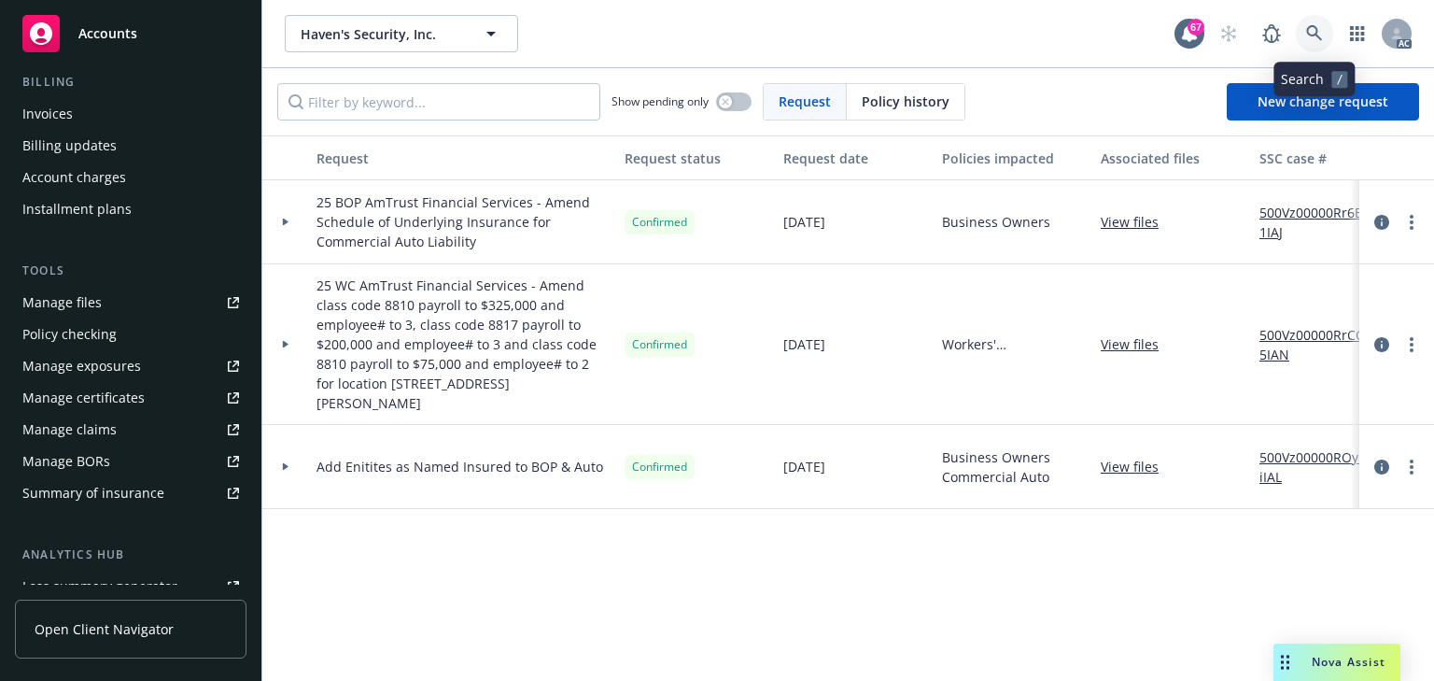
click at [1327, 34] on link at bounding box center [1314, 33] width 37 height 37
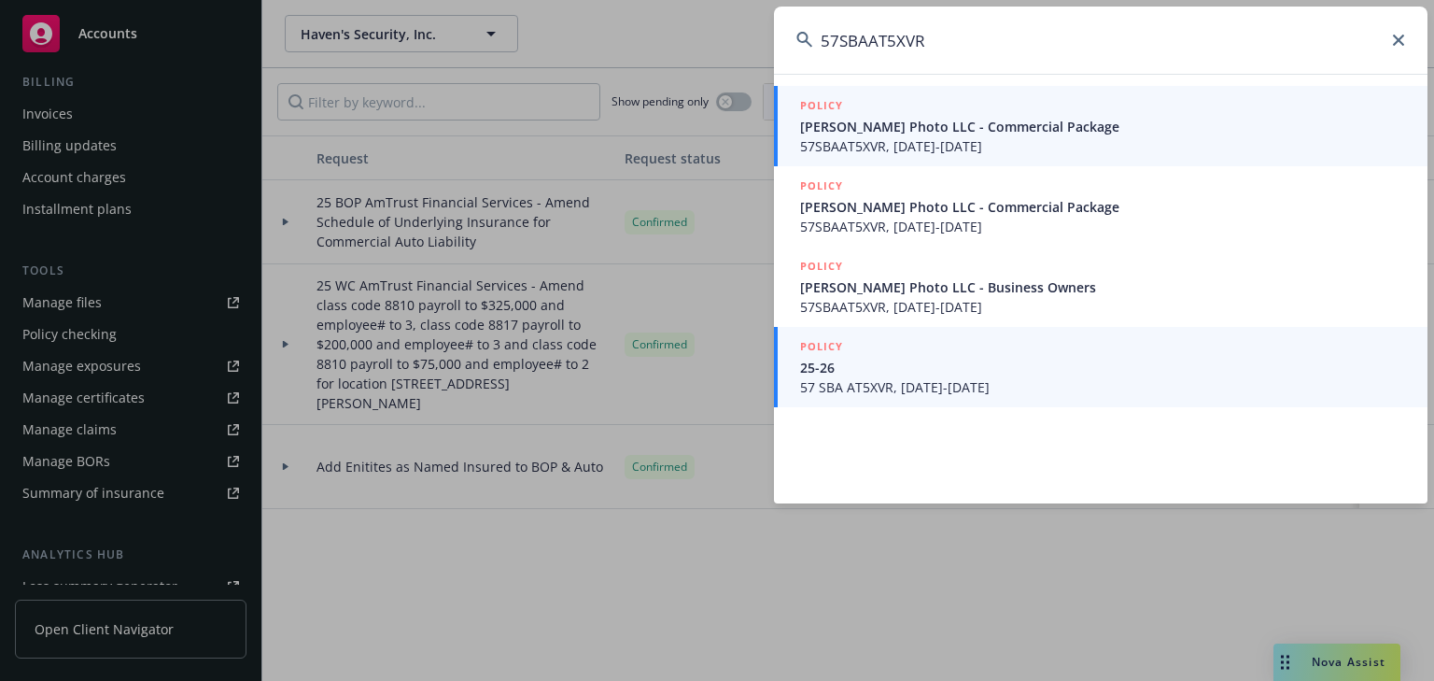
click at [898, 370] on span "25-26" at bounding box center [1102, 368] width 605 height 20
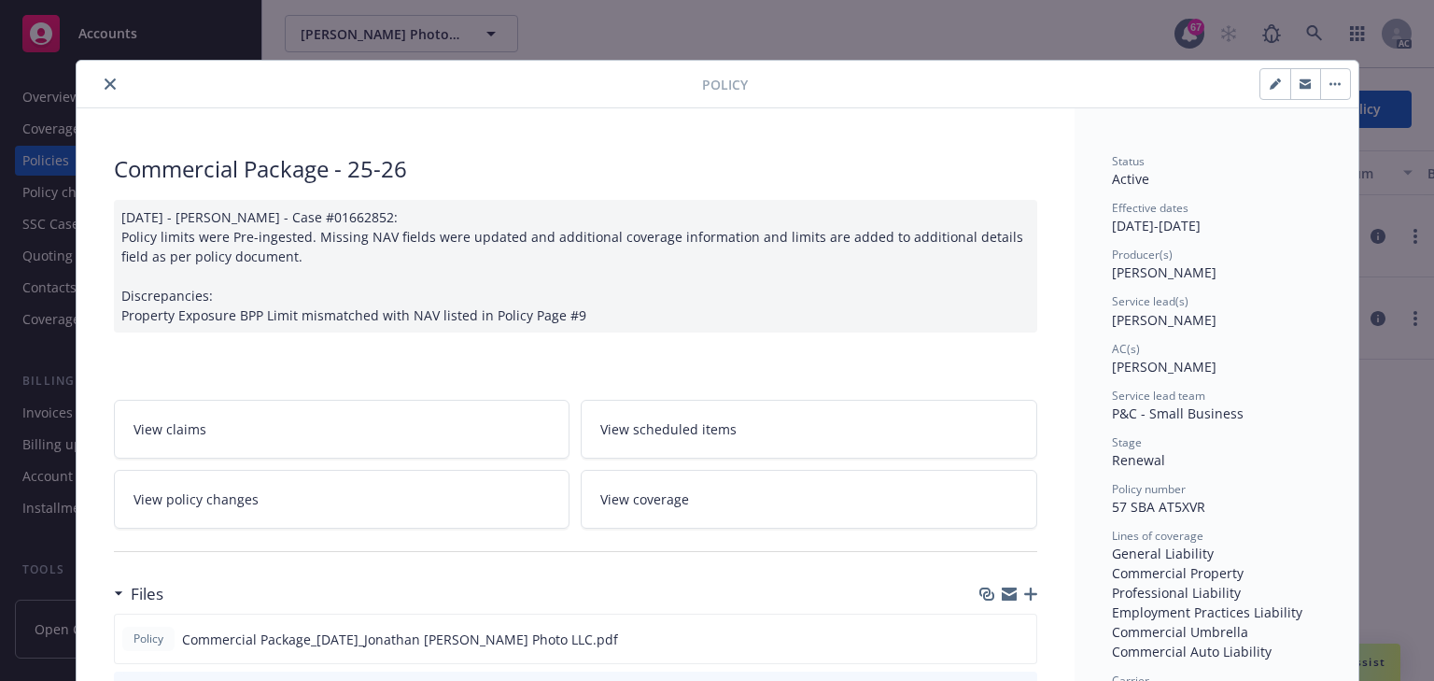
click at [168, 495] on span "View policy changes" at bounding box center [196, 499] width 125 height 20
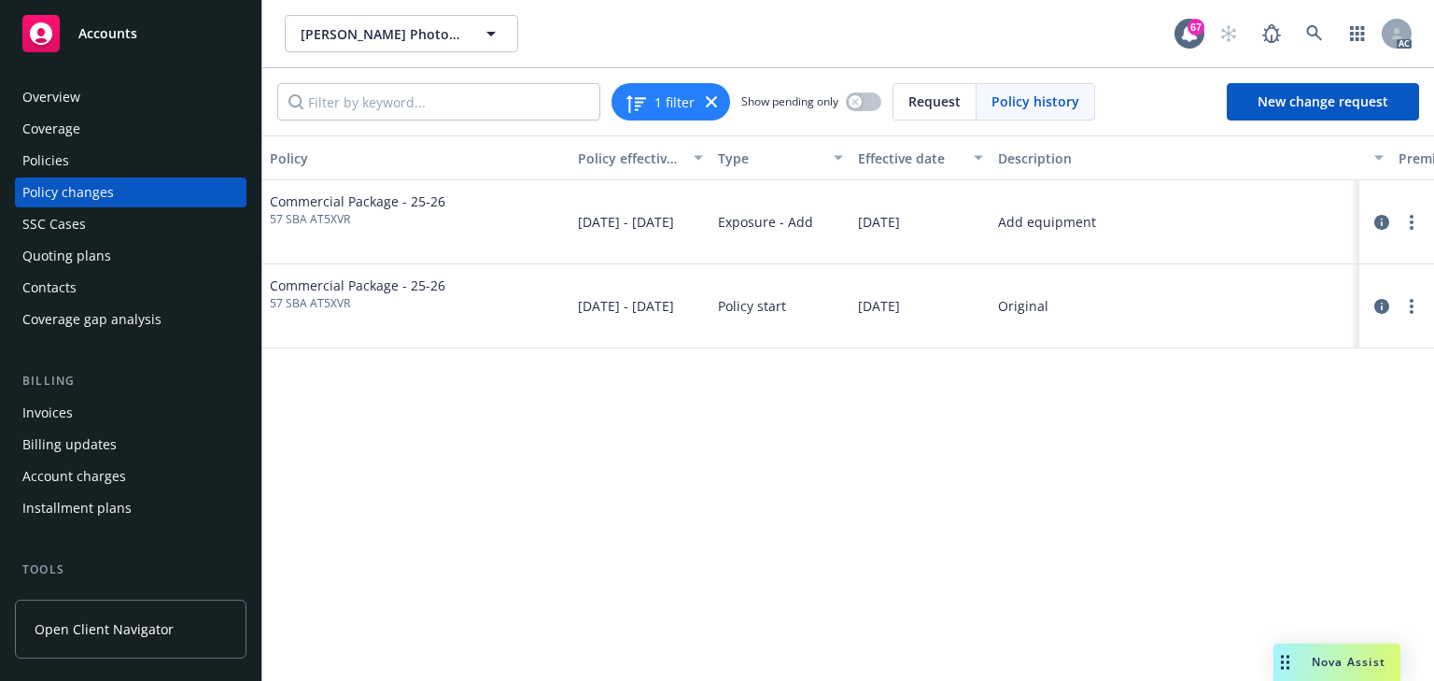
click at [1037, 580] on div "Policy Policy effective dates Type Effective date Description Premium change An…" at bounding box center [848, 407] width 1172 height 545
click at [1379, 219] on icon "circleInformation" at bounding box center [1382, 222] width 15 height 15
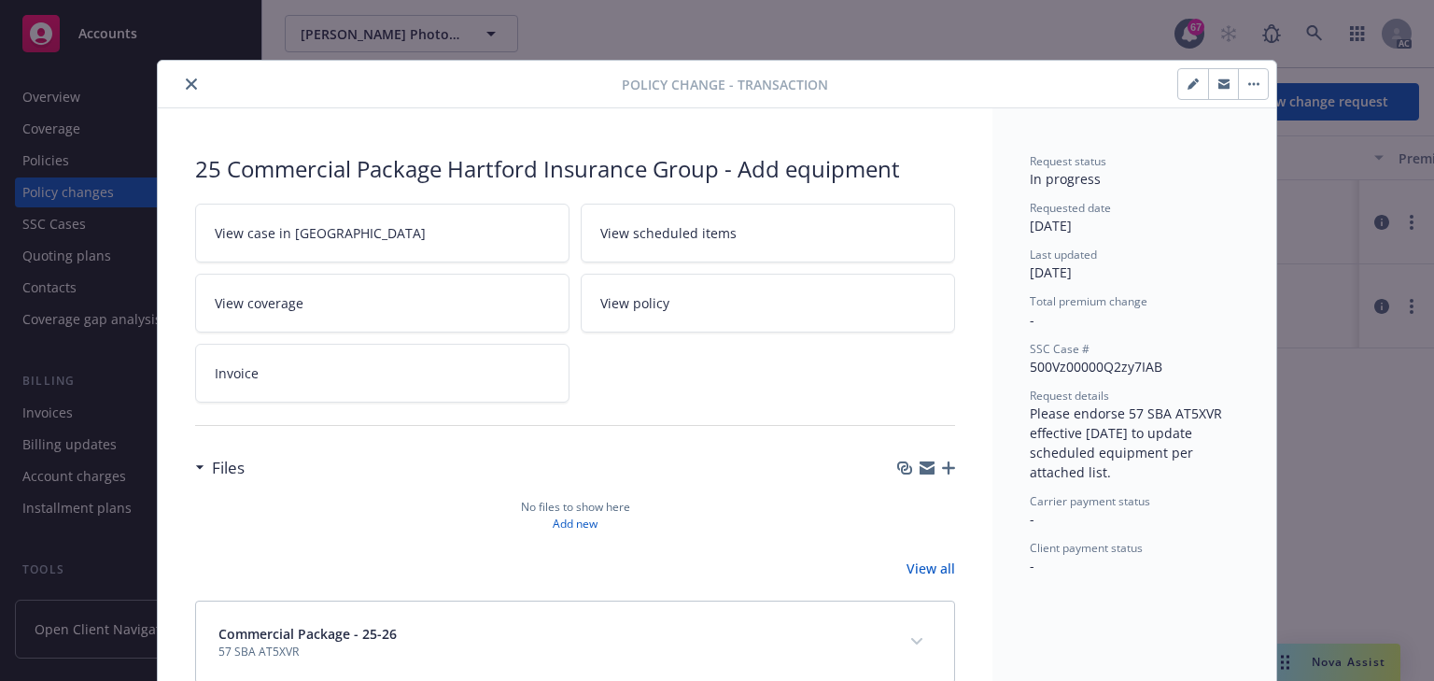
scroll to position [41, 0]
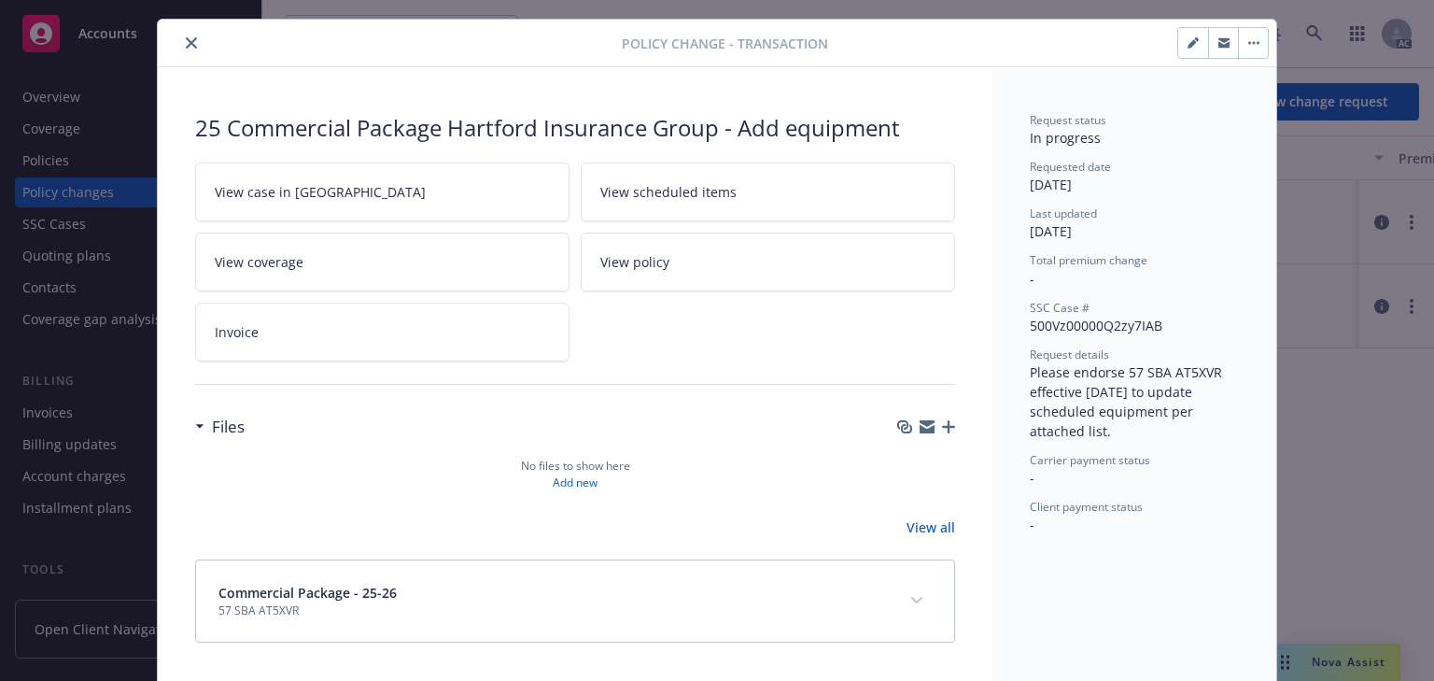
click at [490, 177] on link "View case in [GEOGRAPHIC_DATA]" at bounding box center [382, 191] width 374 height 59
click at [186, 41] on icon "close" at bounding box center [191, 42] width 11 height 11
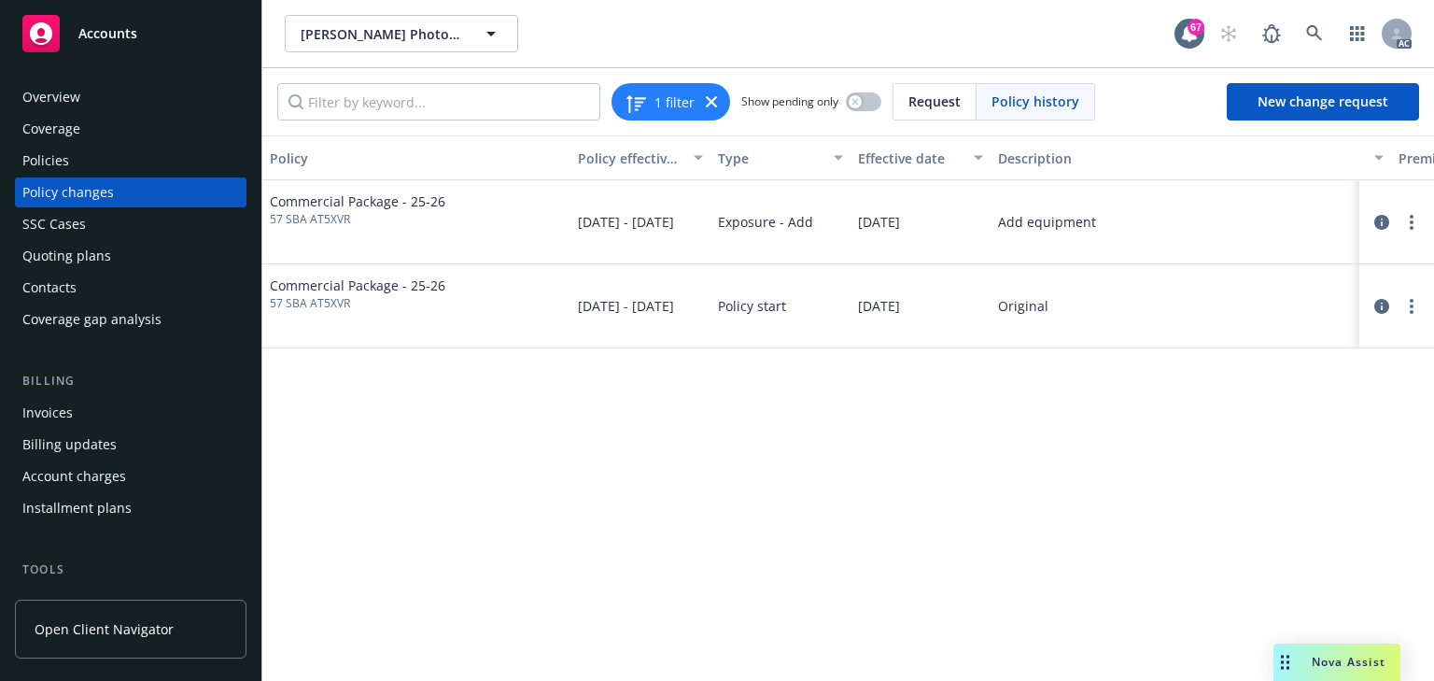
click at [47, 172] on div "Policies" at bounding box center [45, 161] width 47 height 30
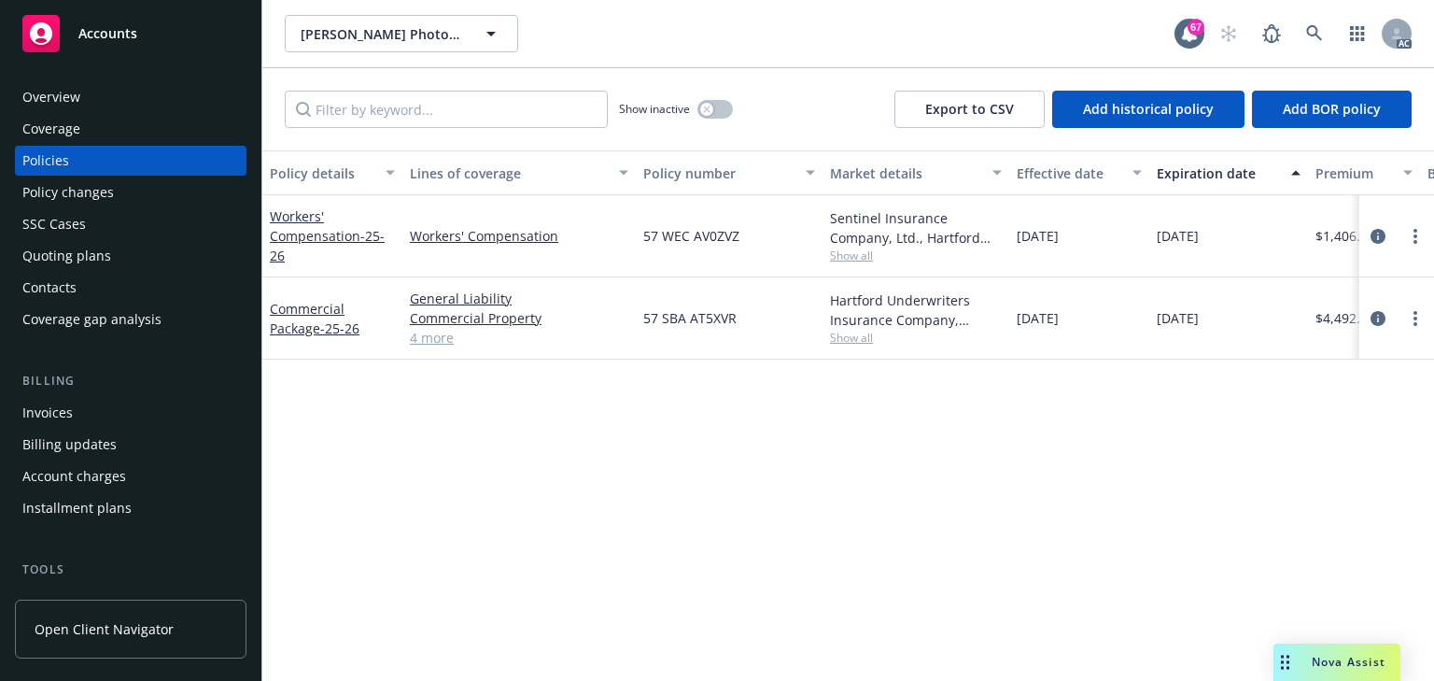
click at [52, 190] on div "Policy changes" at bounding box center [68, 192] width 92 height 30
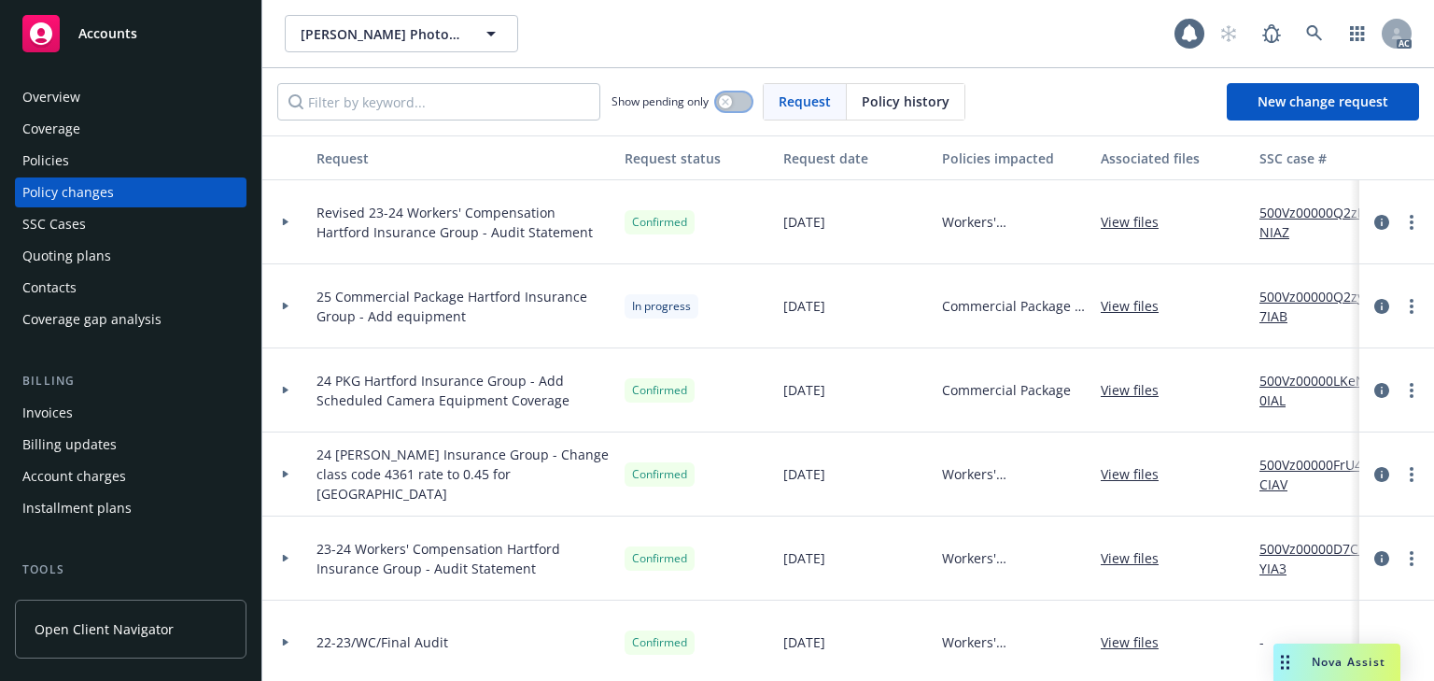
click at [734, 109] on button "button" at bounding box center [733, 101] width 35 height 19
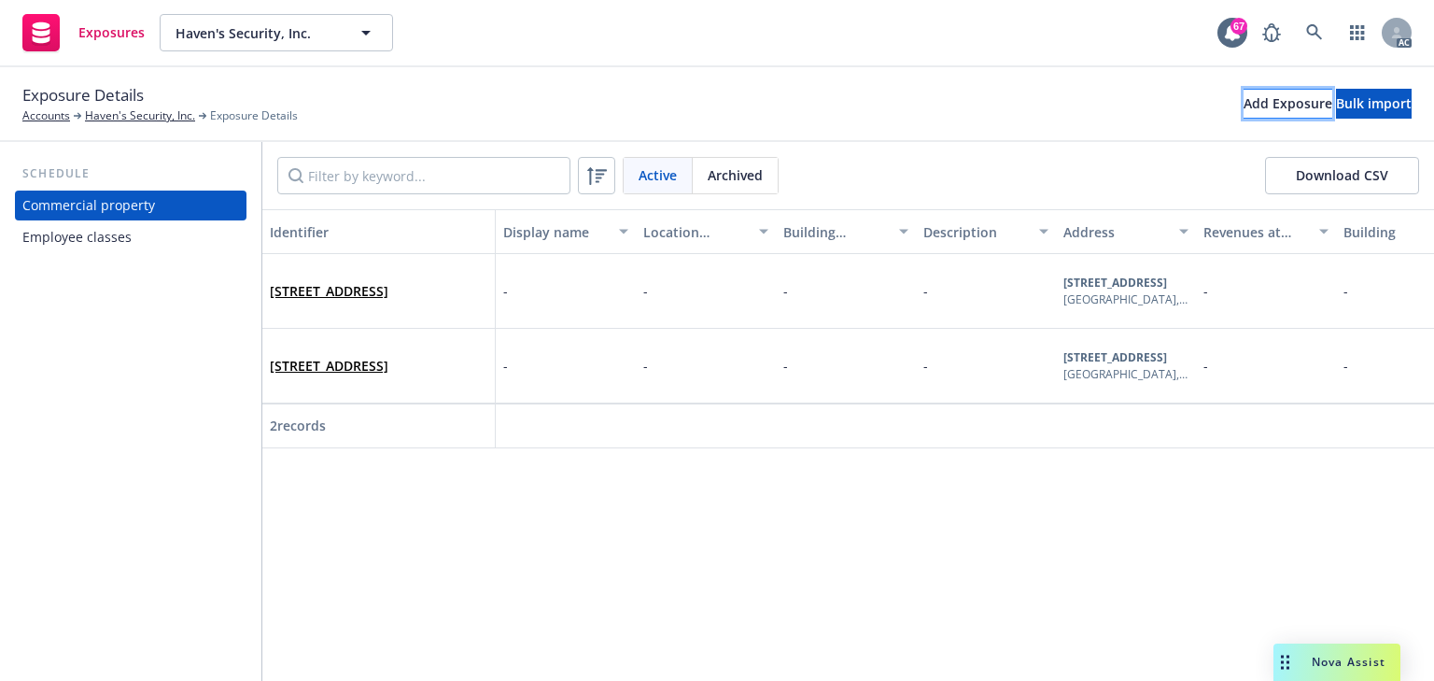
click at [1244, 114] on div "Add Exposure" at bounding box center [1288, 104] width 89 height 28
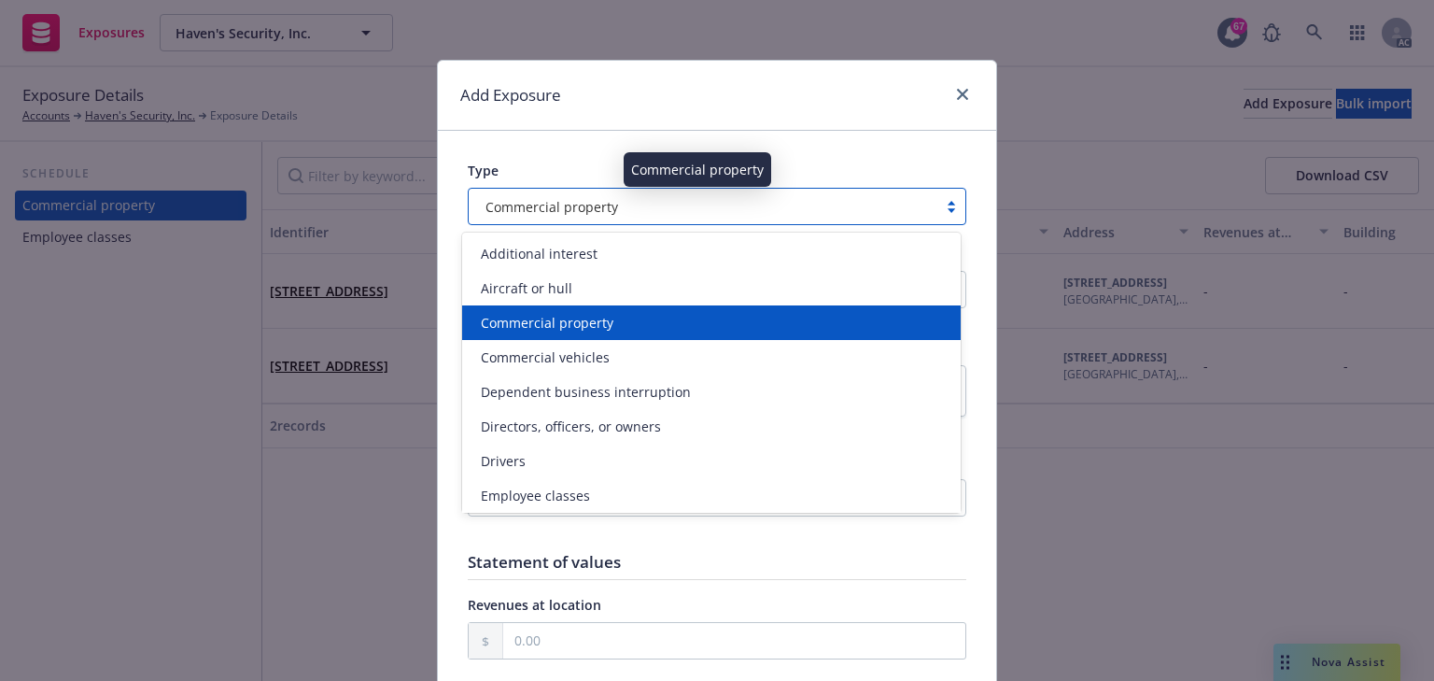
click at [640, 205] on div "Commercial property" at bounding box center [703, 207] width 450 height 20
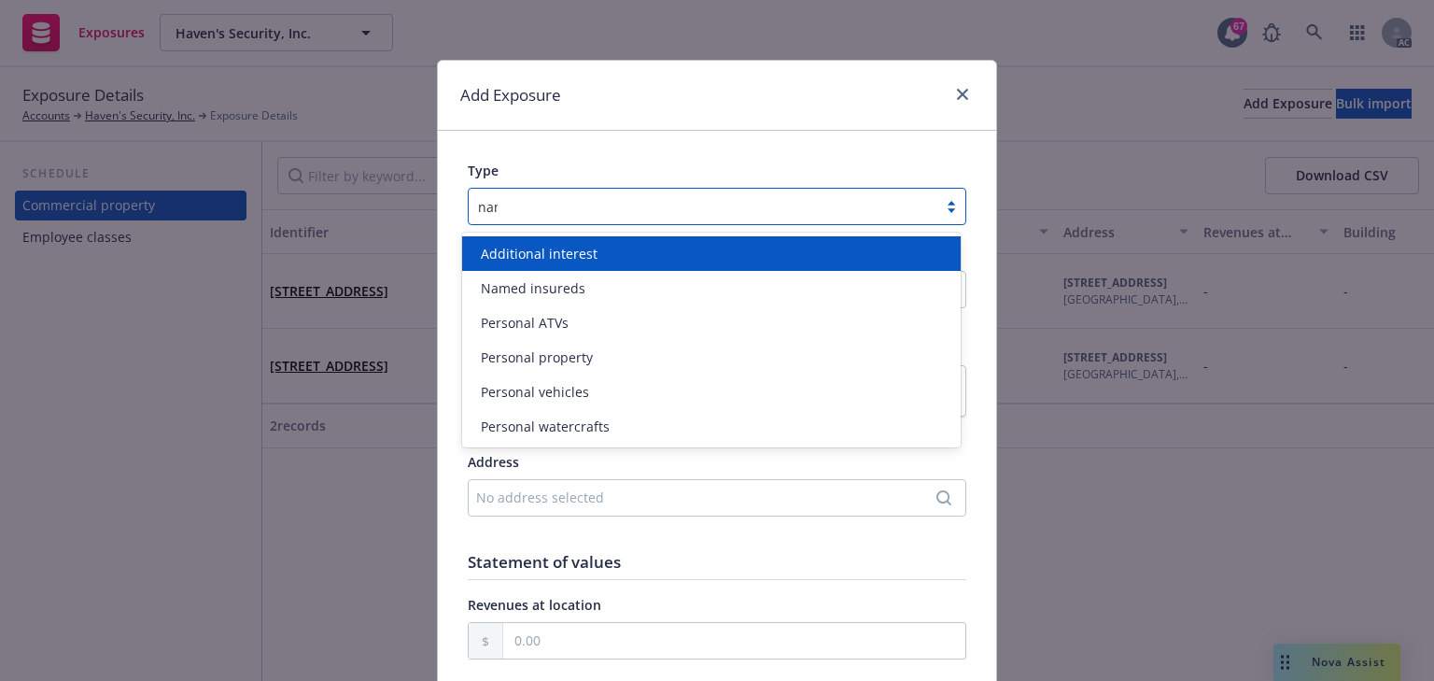
type input "name"
click at [531, 247] on span "Named insureds" at bounding box center [533, 254] width 105 height 20
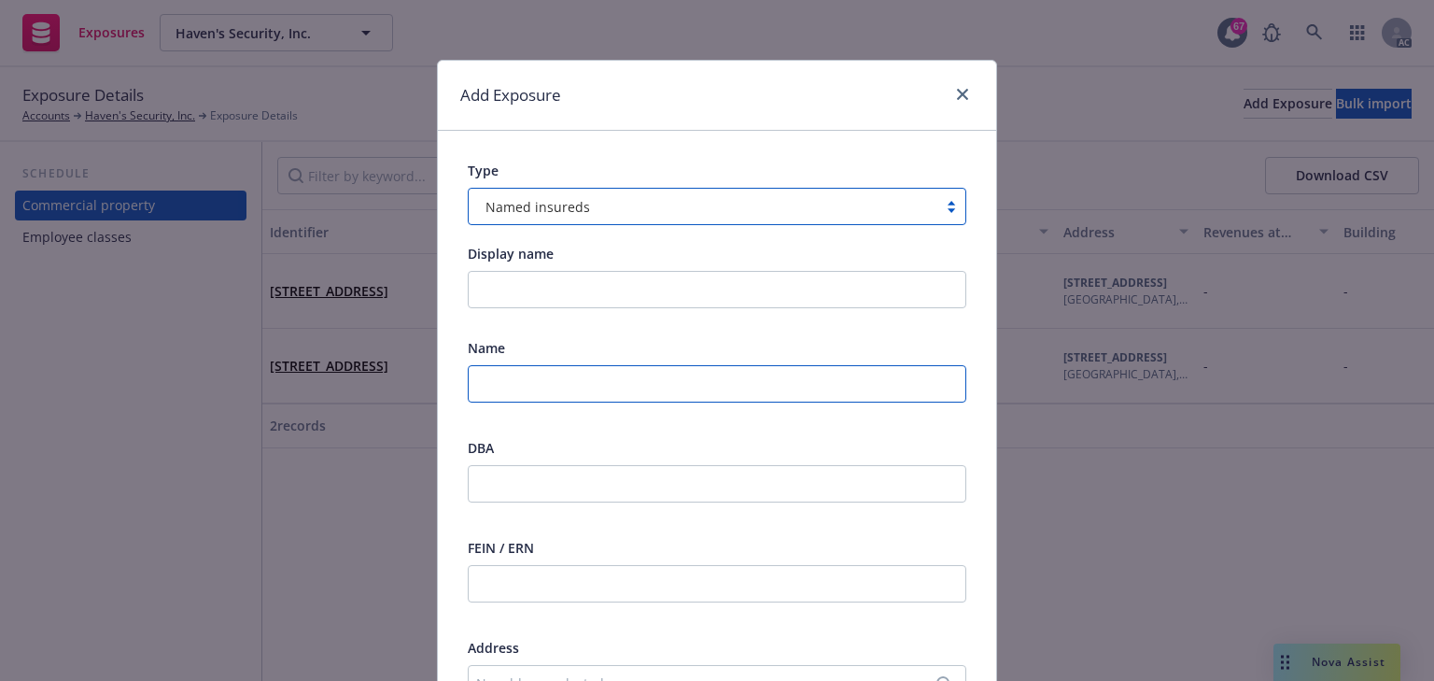
click at [549, 366] on input "text" at bounding box center [717, 383] width 499 height 37
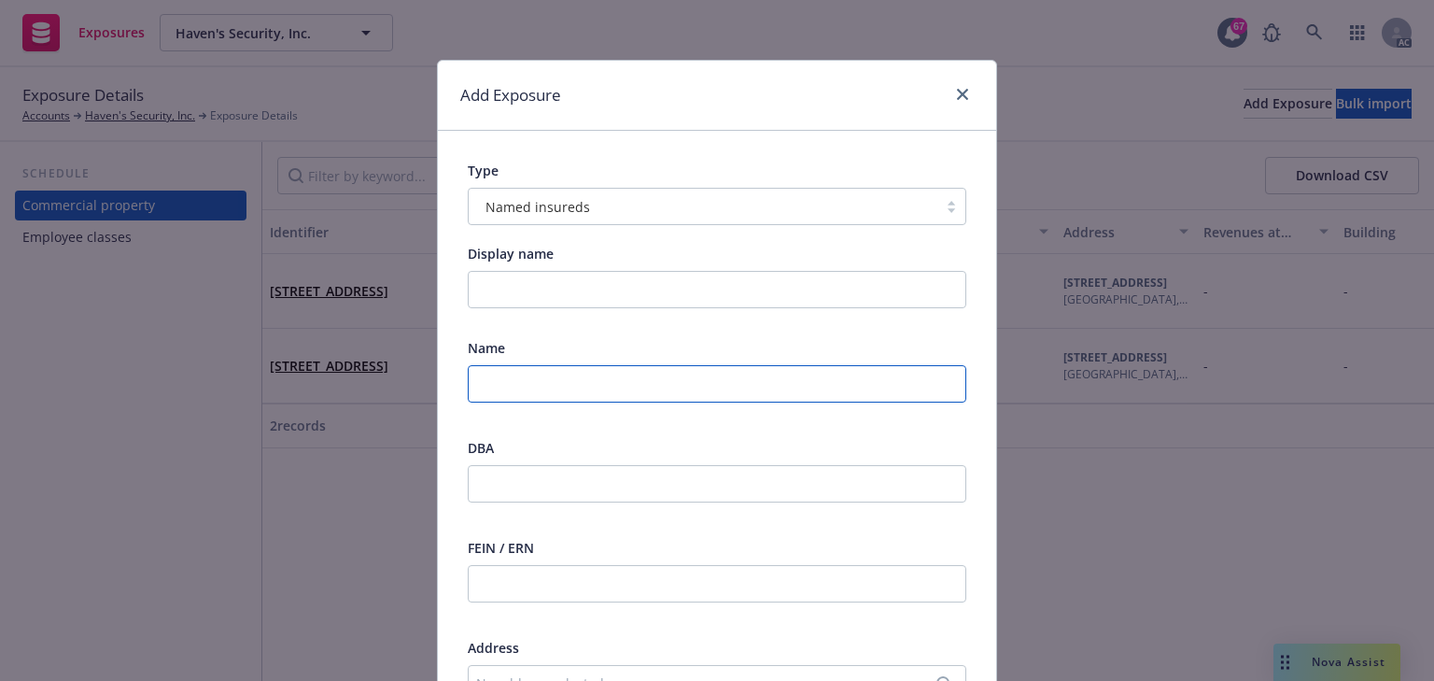
paste input "Haven's Security, Inc dba Phil's Locksmithing"
drag, startPoint x: 627, startPoint y: 384, endPoint x: 885, endPoint y: 384, distance: 257.7
click at [885, 384] on input "Haven's Security, Inc dba Phil's Locksmithing" at bounding box center [717, 383] width 499 height 37
type input "Haven's Security, Inc dba Phil's Locksmithing"
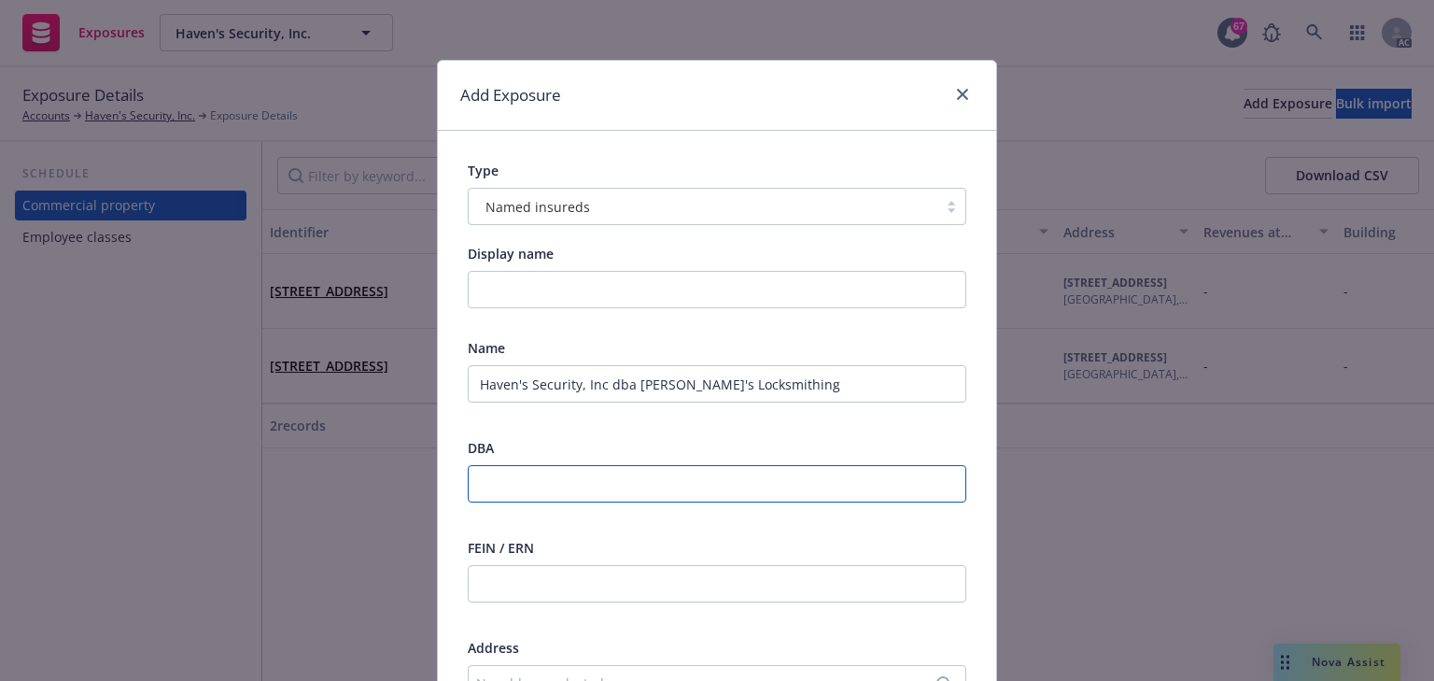
click at [512, 474] on input "text" at bounding box center [717, 483] width 499 height 37
paste input "Phil's Locksmithing"
type input "Phil's Locksmithing"
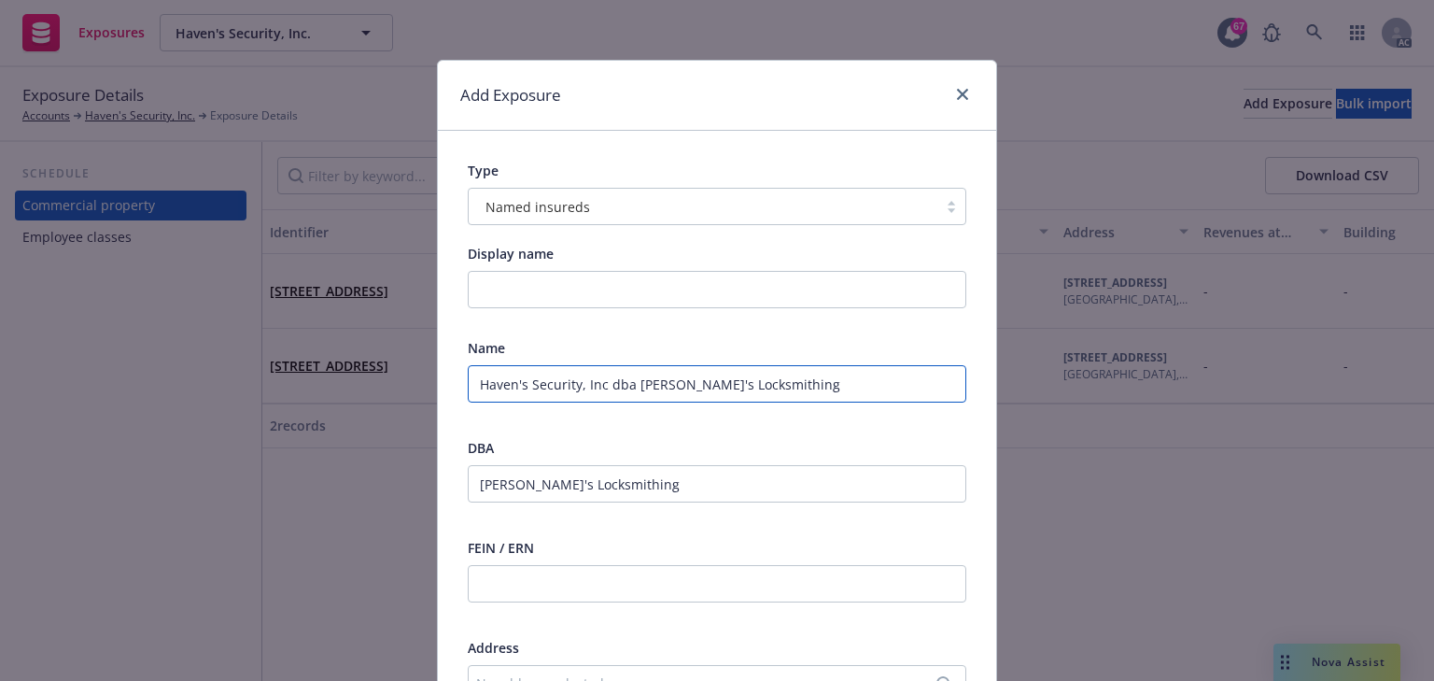
drag, startPoint x: 778, startPoint y: 381, endPoint x: 601, endPoint y: 382, distance: 176.5
click at [601, 382] on input "Haven's Security, Inc dba Phil's Locksmithing" at bounding box center [717, 383] width 499 height 37
type input "Haven's Security, Inc"
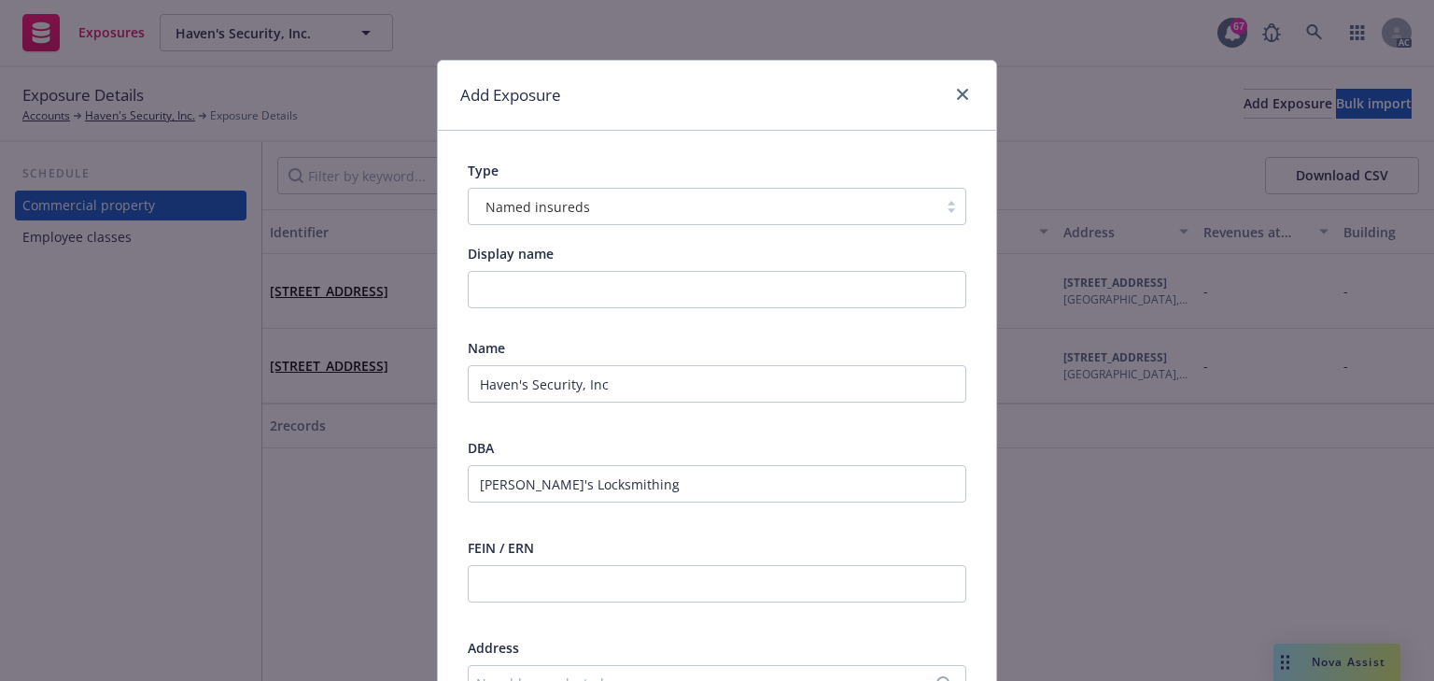
click at [742, 444] on div "DBA" at bounding box center [717, 448] width 499 height 20
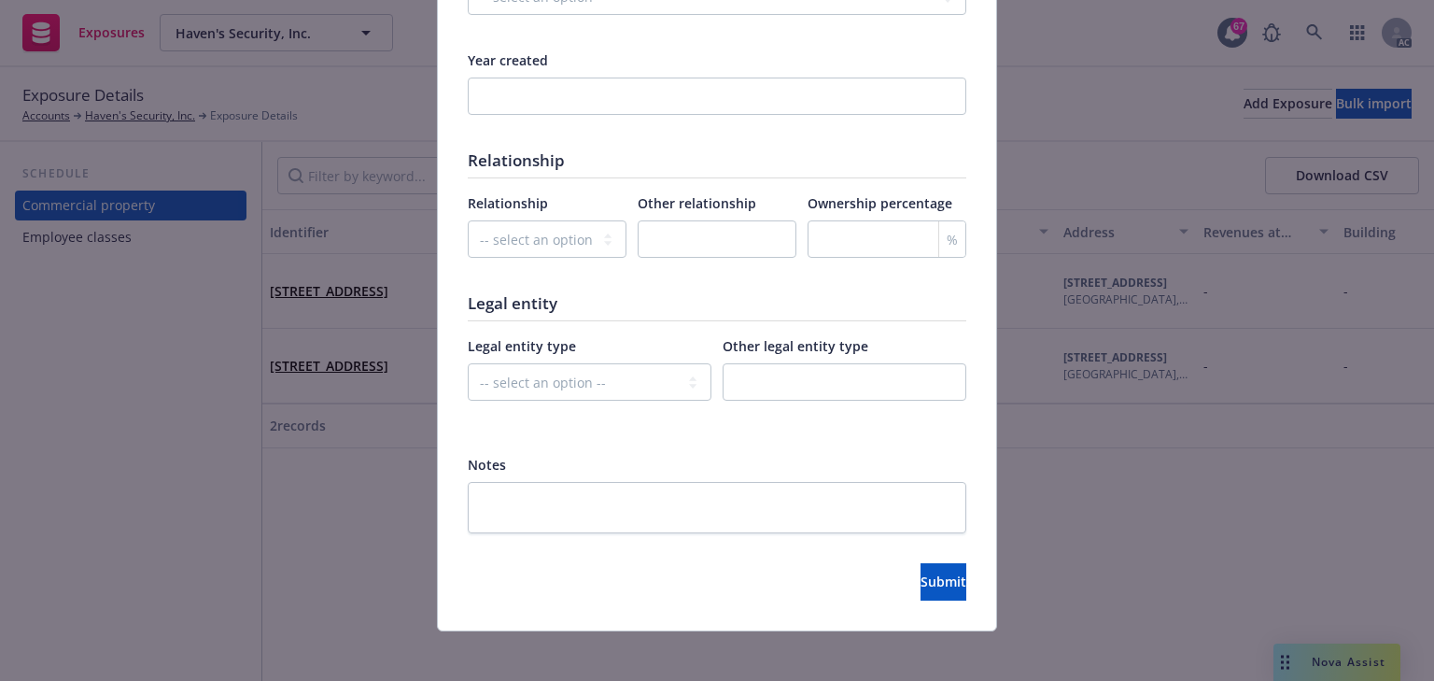
scroll to position [1009, 0]
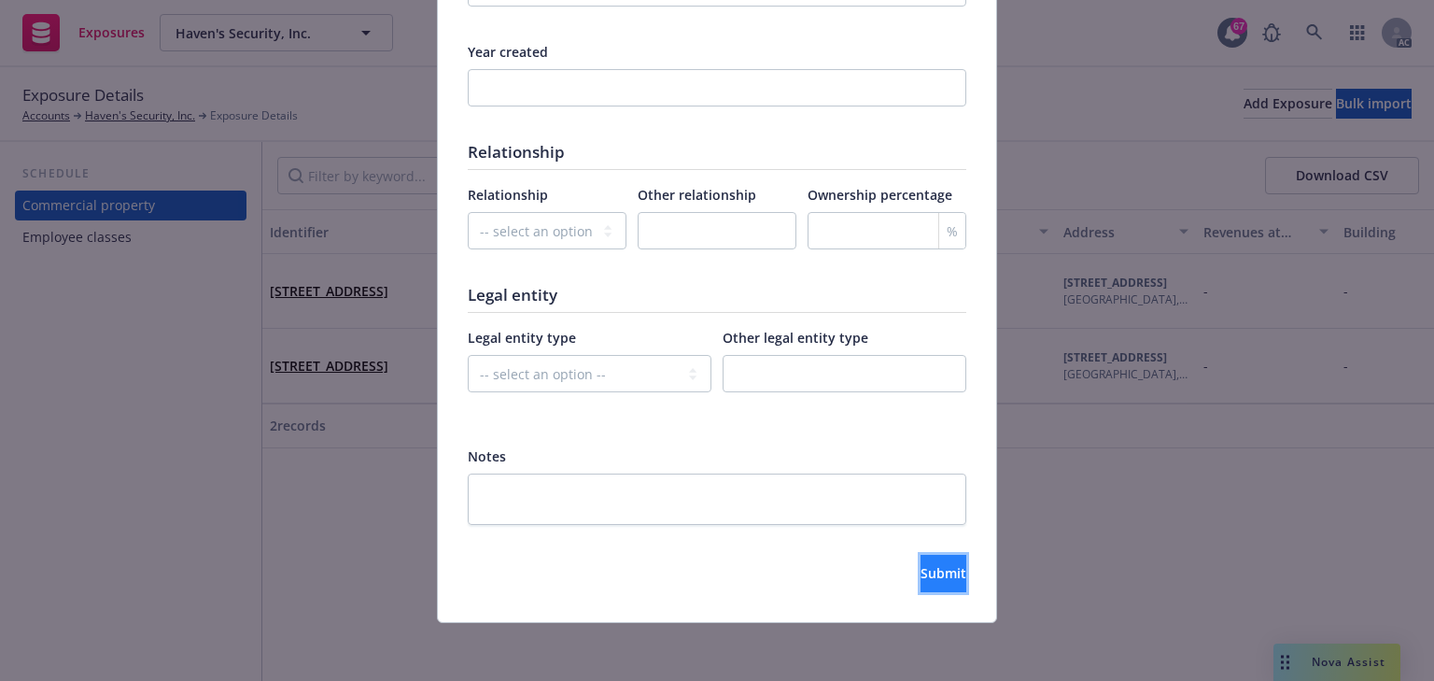
click at [923, 572] on span "Submit" at bounding box center [944, 573] width 46 height 18
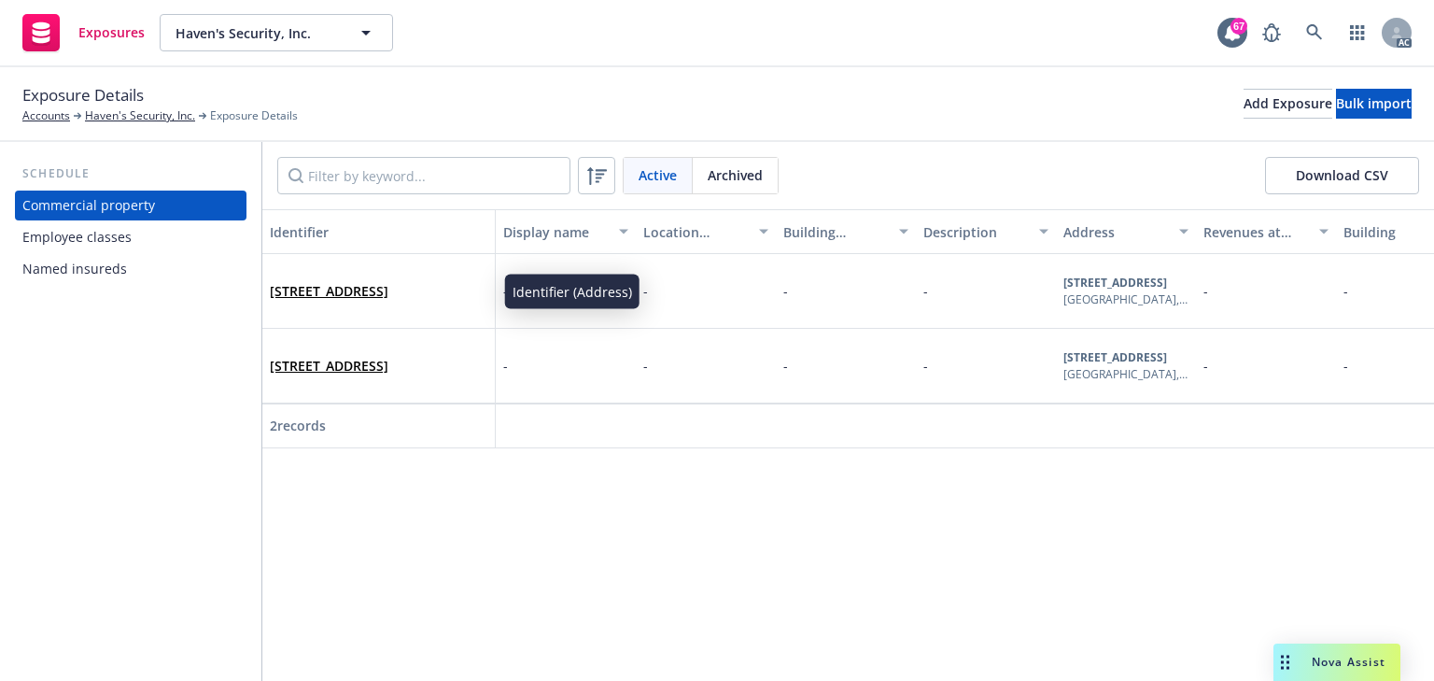
click at [121, 257] on div "Named insureds" at bounding box center [74, 269] width 105 height 30
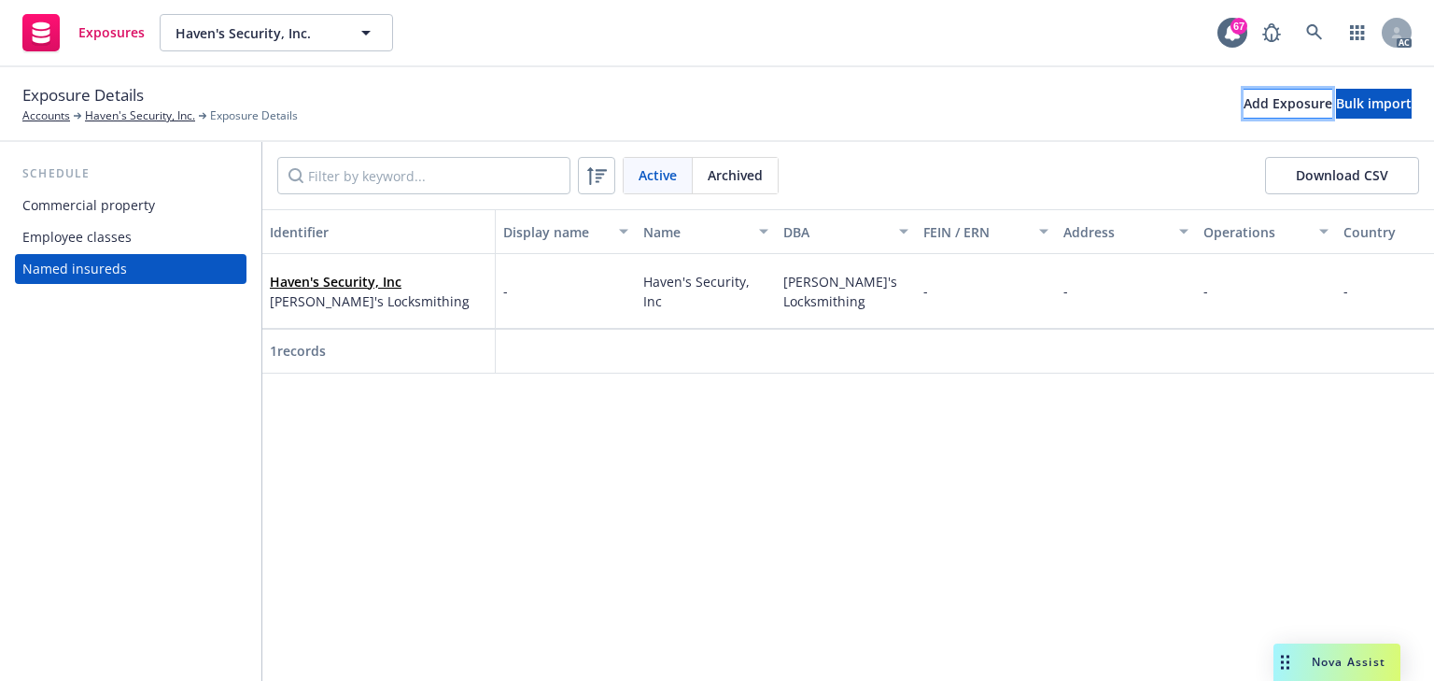
click at [1244, 109] on div "Add Exposure" at bounding box center [1288, 104] width 89 height 28
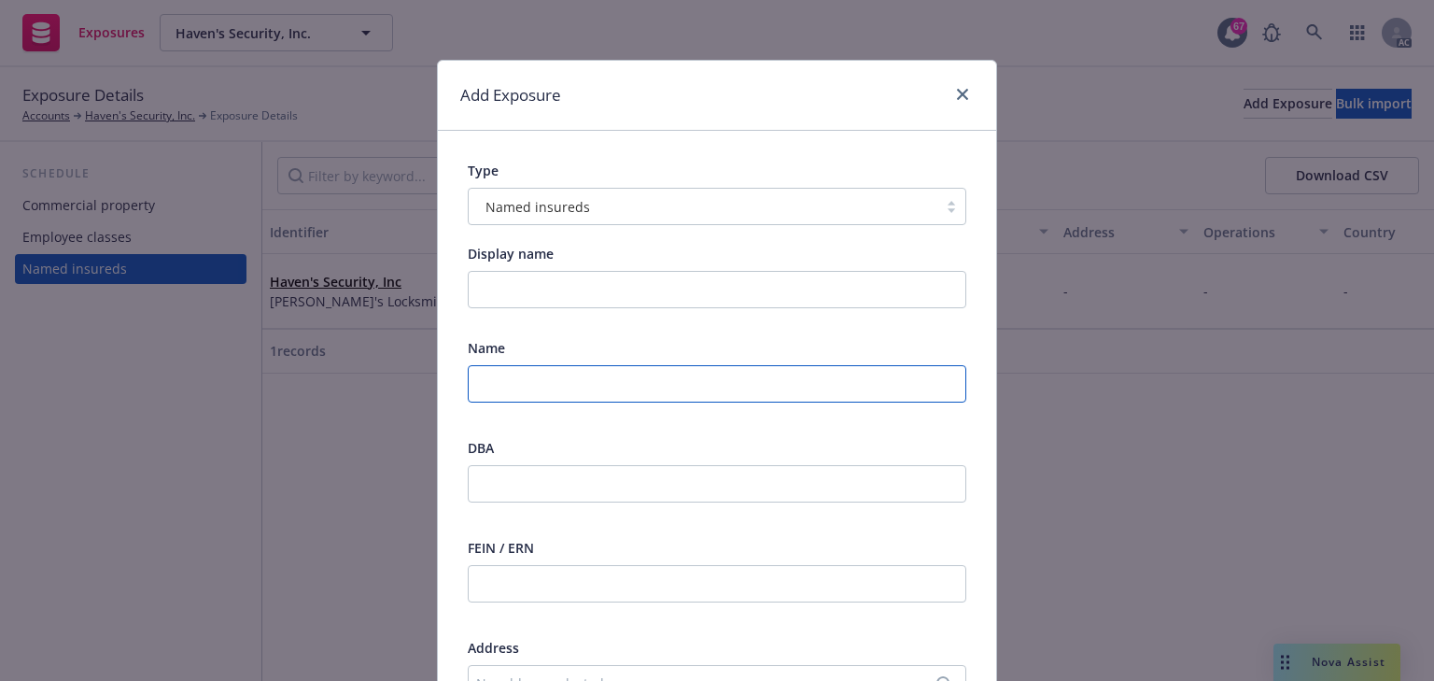
click at [540, 381] on input "text" at bounding box center [717, 383] width 499 height 37
paste input "dba Lock Solutions"
type input "dba Lock Solutions"
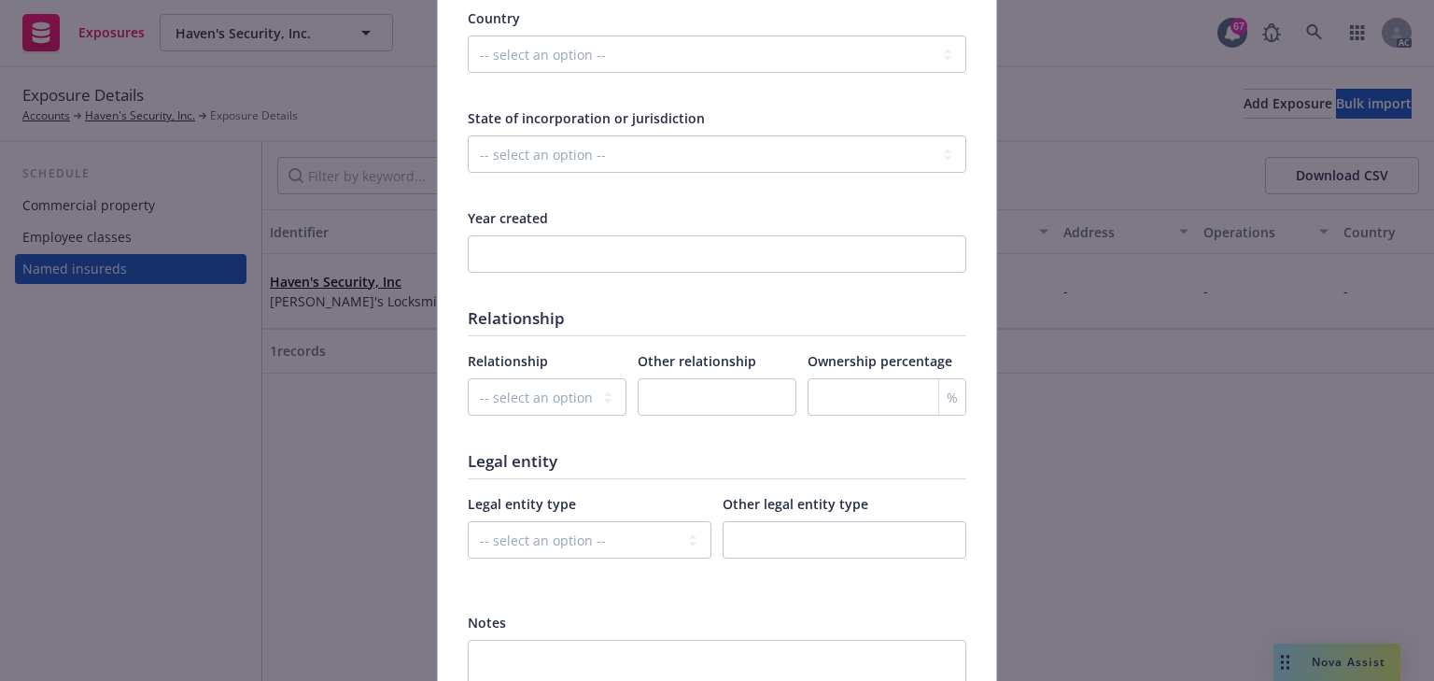
scroll to position [1009, 0]
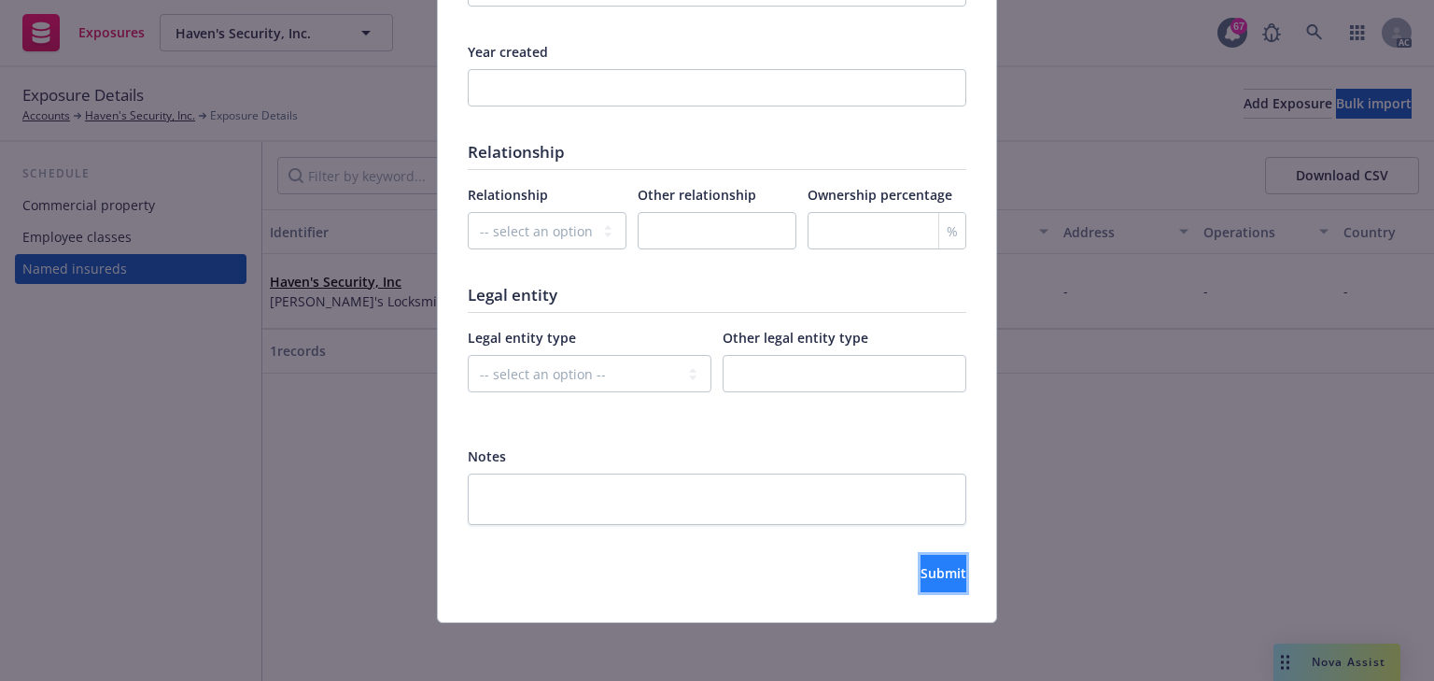
click at [921, 566] on span "Submit" at bounding box center [944, 573] width 46 height 18
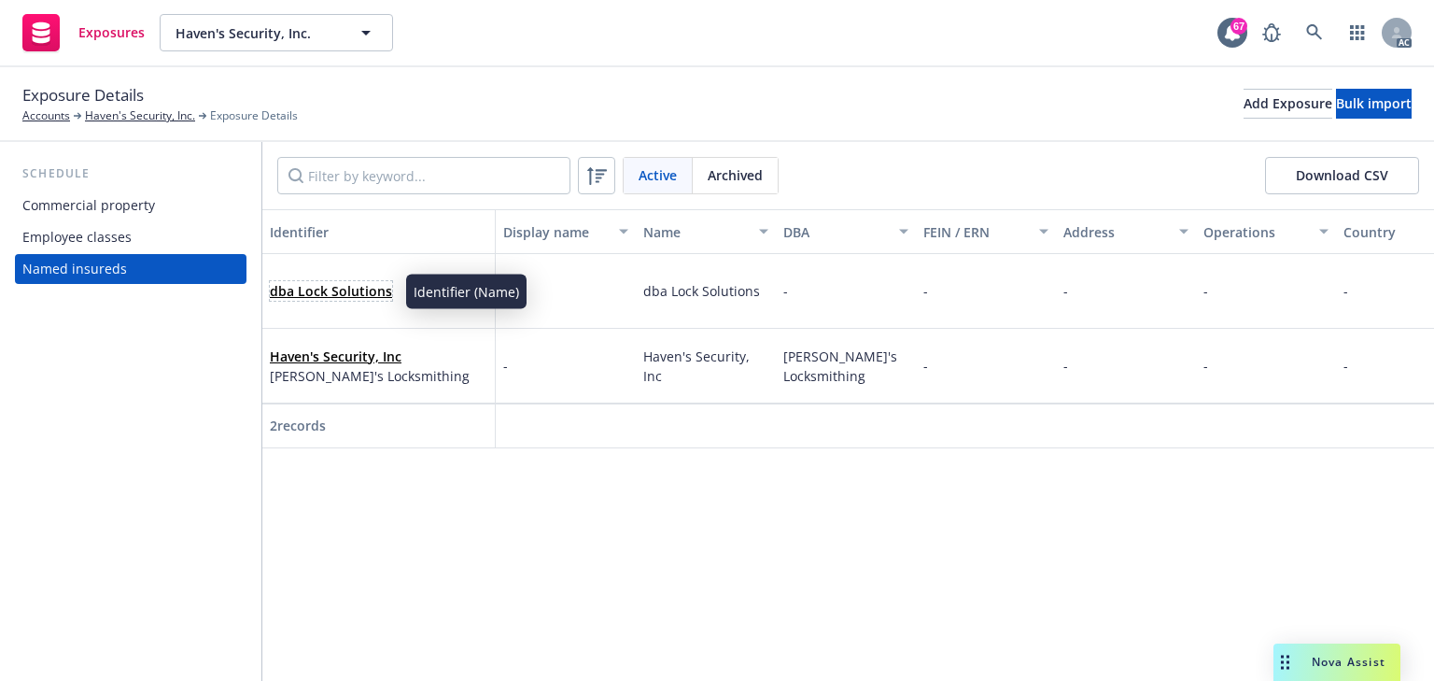
click at [336, 295] on link "dba Lock Solutions" at bounding box center [331, 291] width 122 height 18
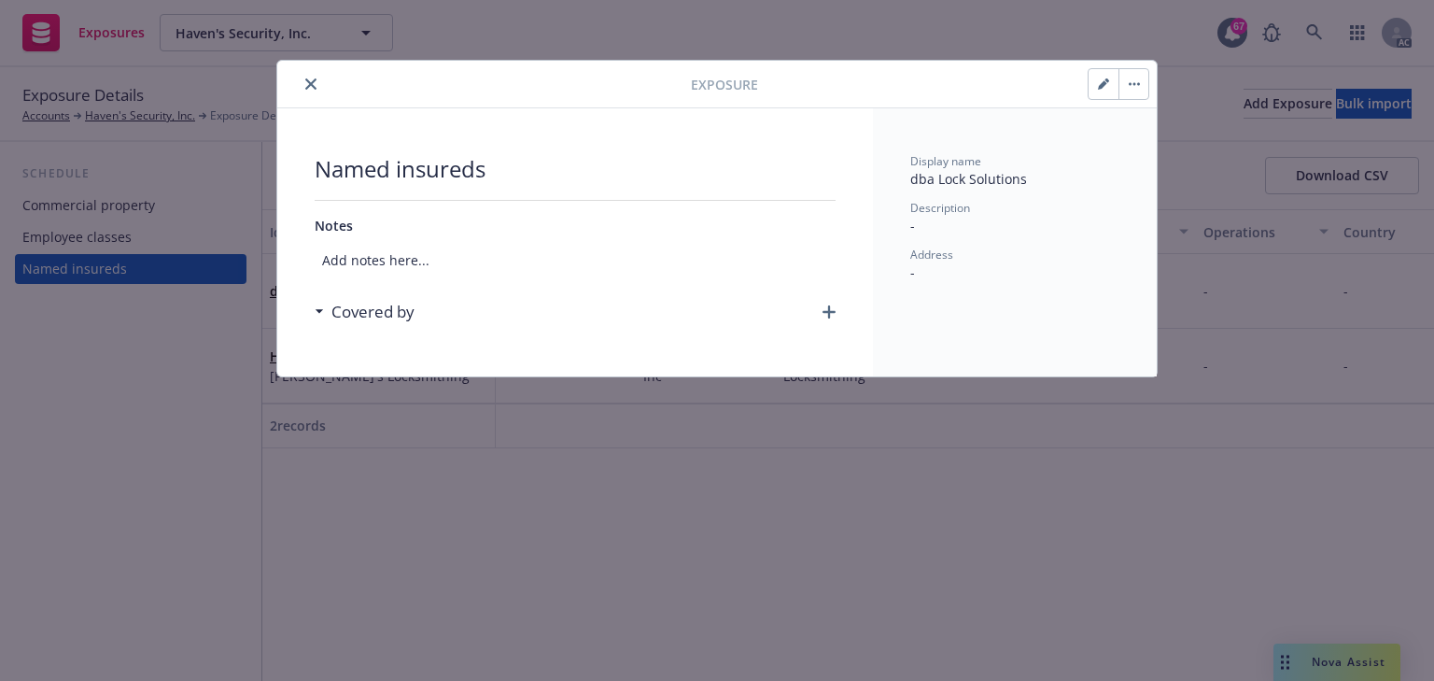
click icon "button"
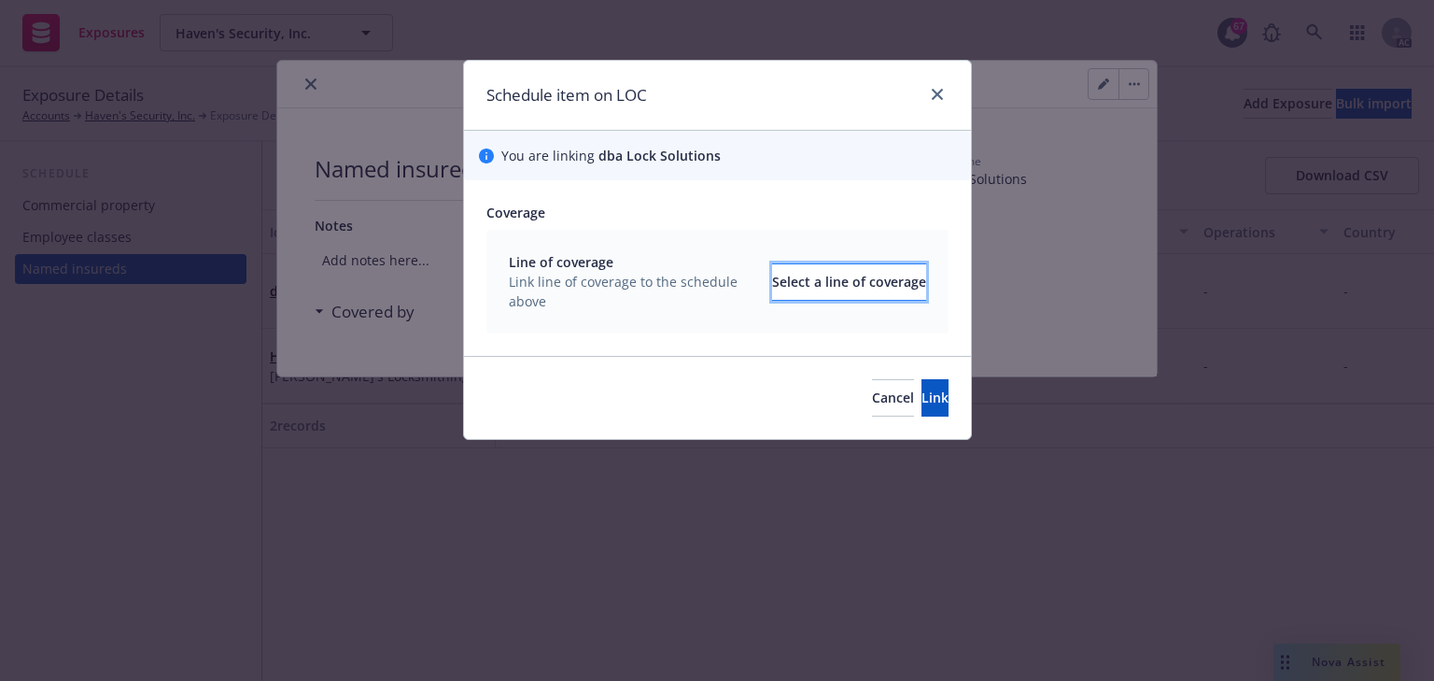
click div "Select a line of coverage"
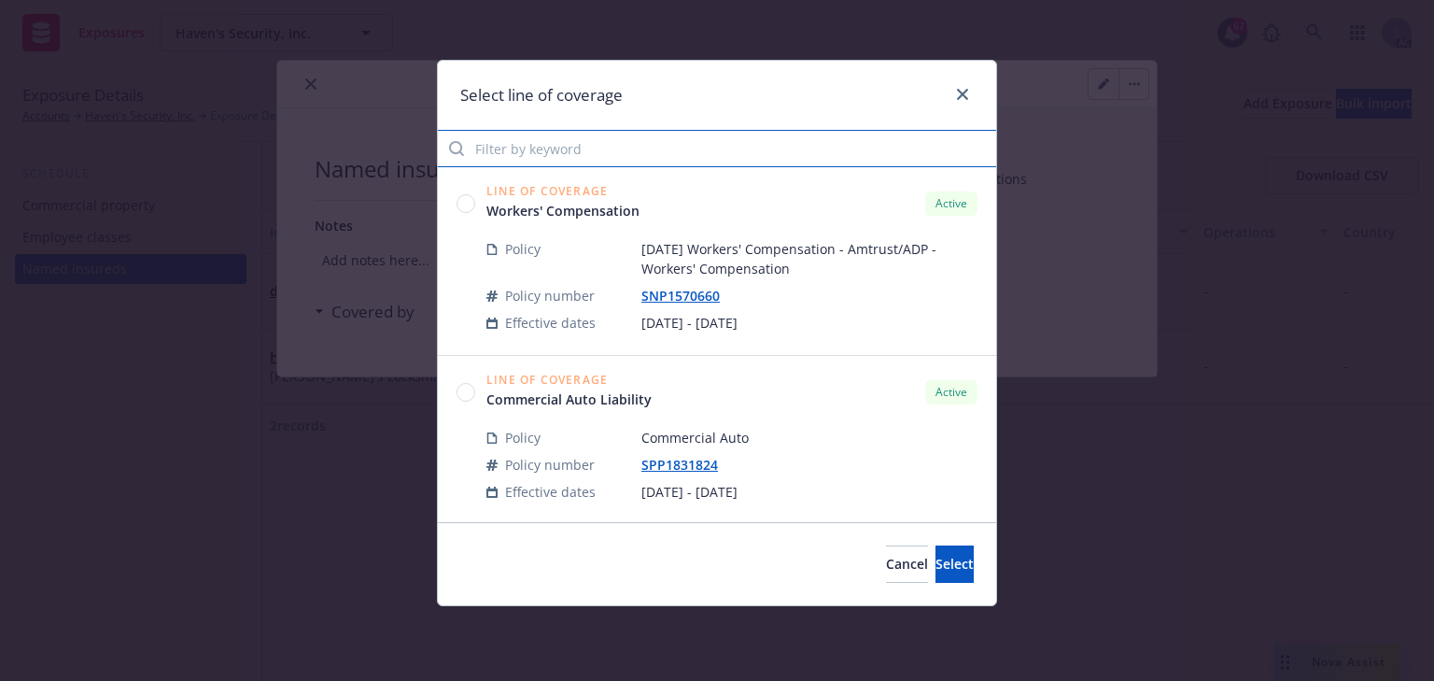
click input "Filter by keyword"
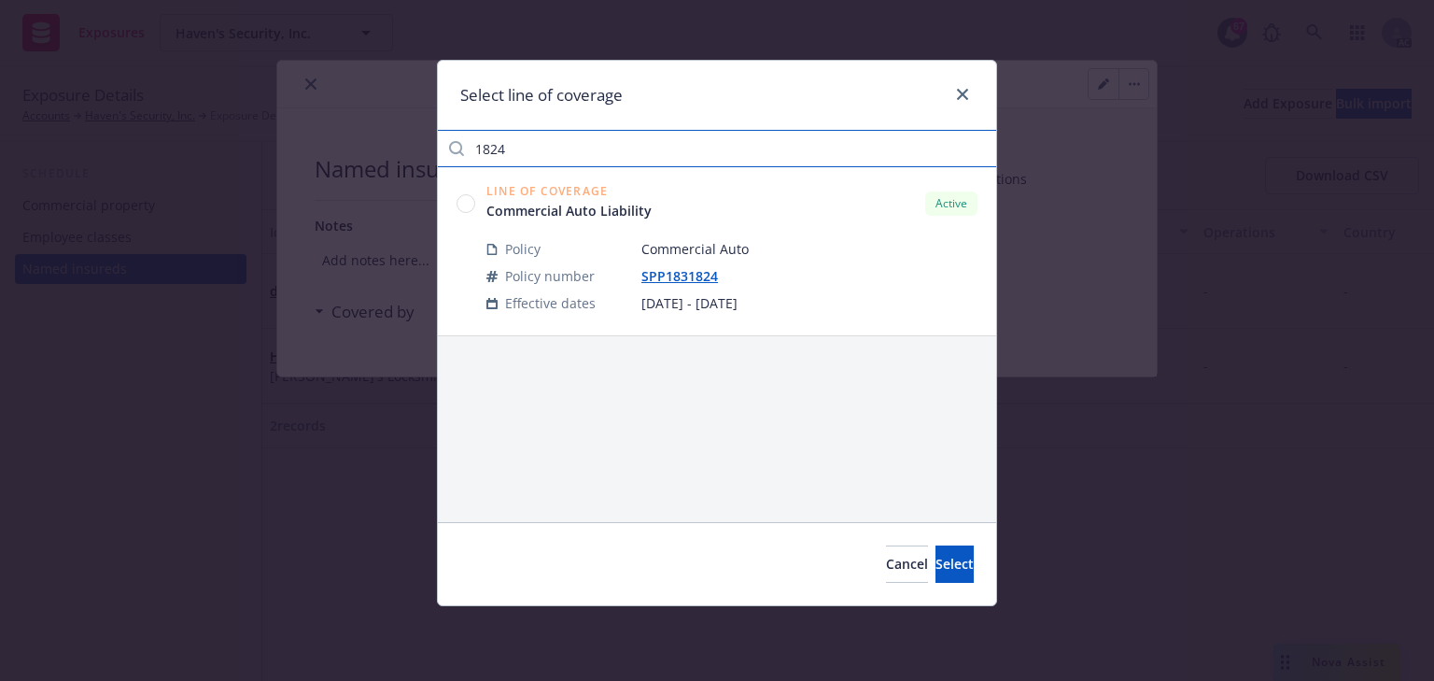
type input "1824"
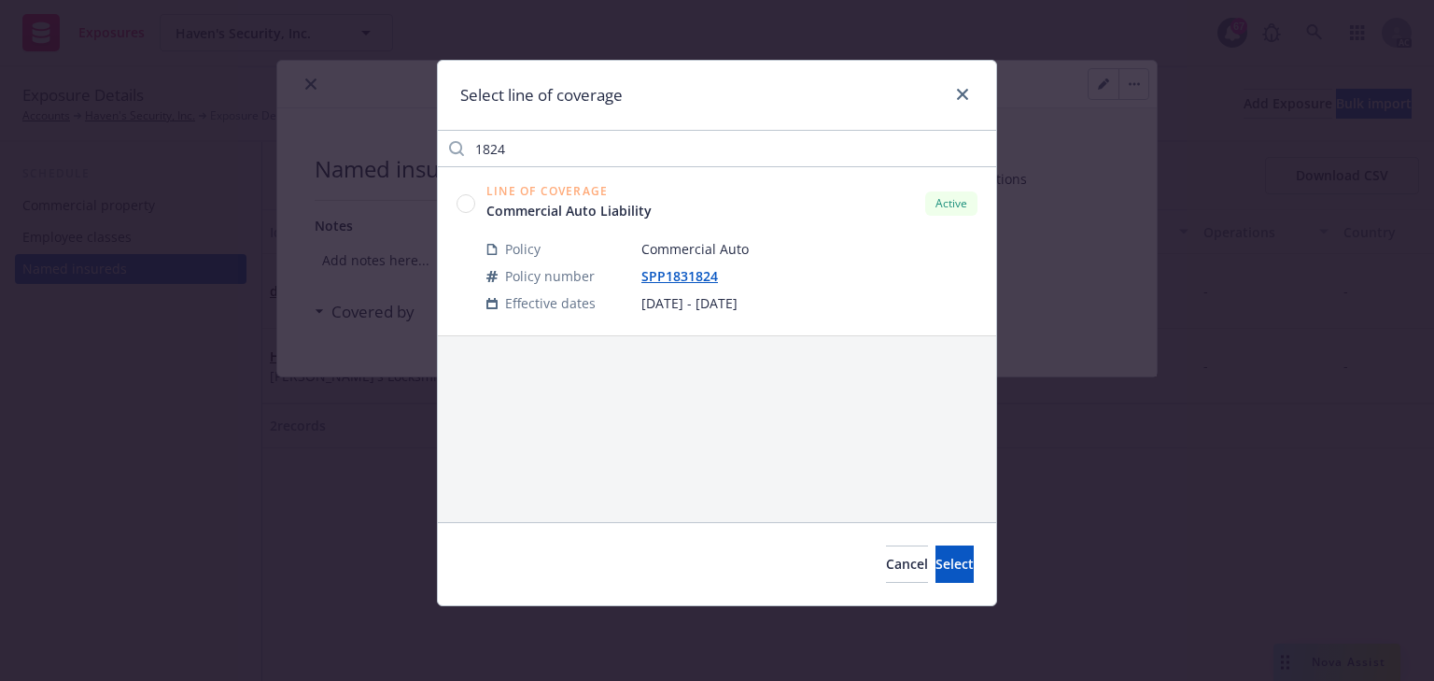
click circle
click button "Select"
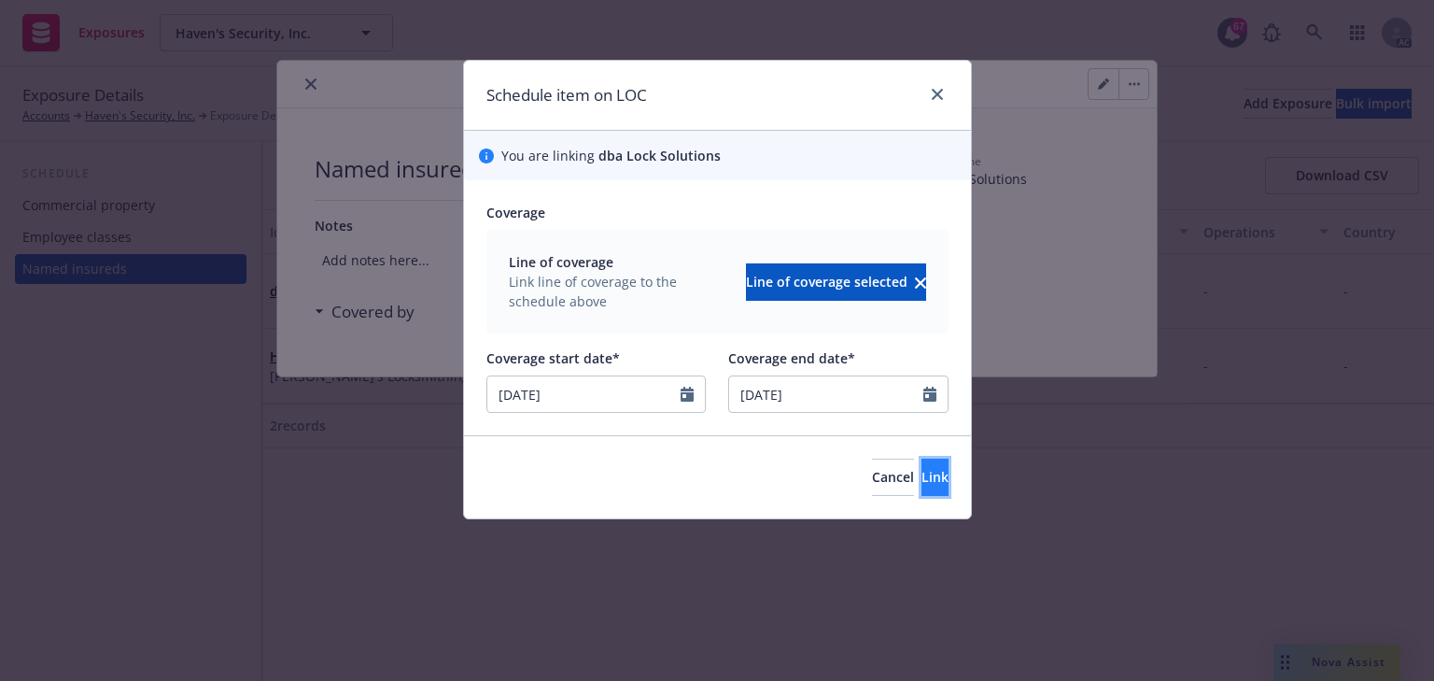
click button "Link"
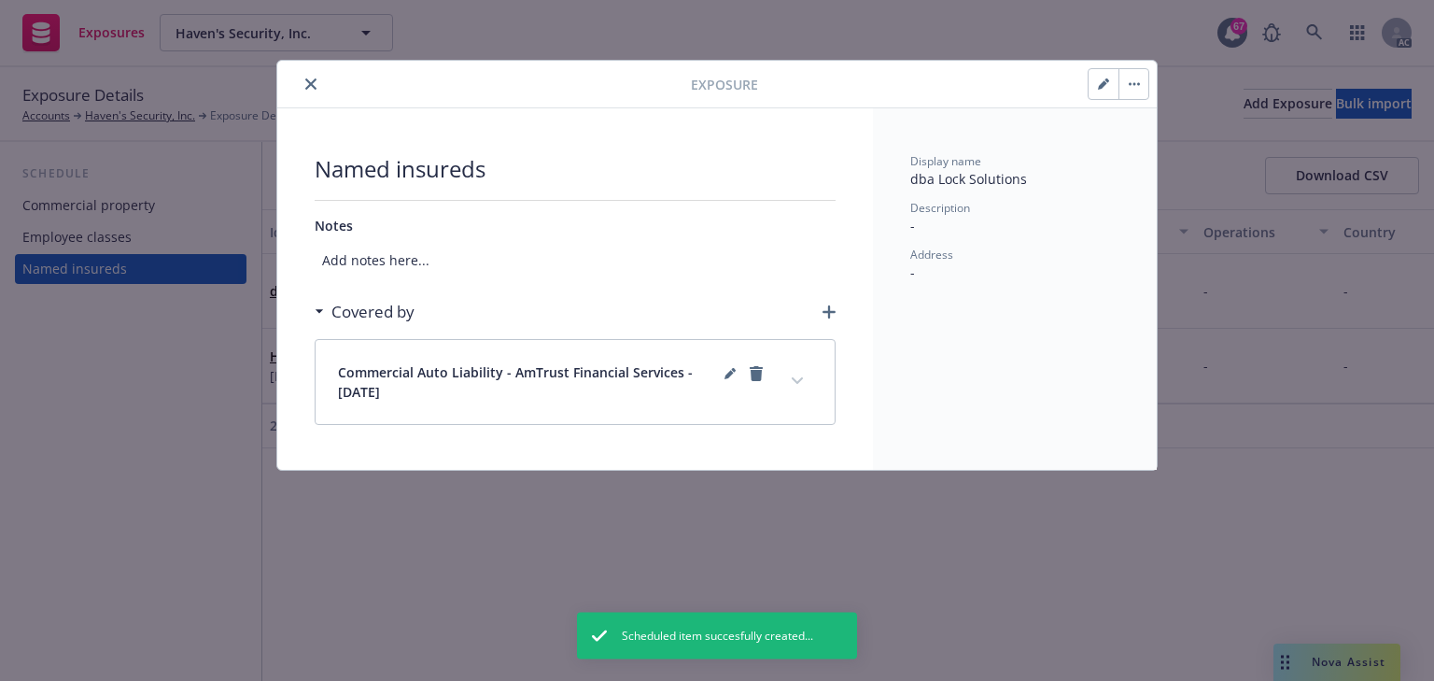
click icon "close"
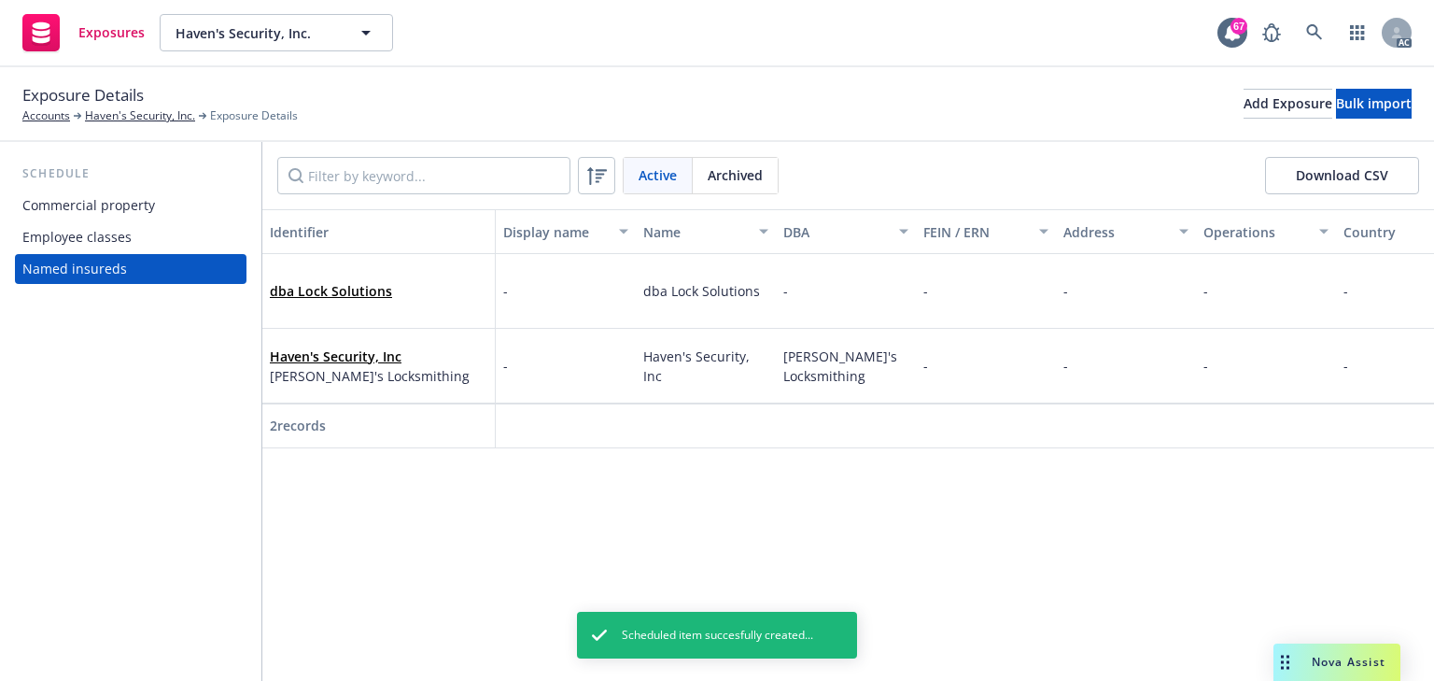
click div "Haven's Security, Inc Phil's Locksmithing"
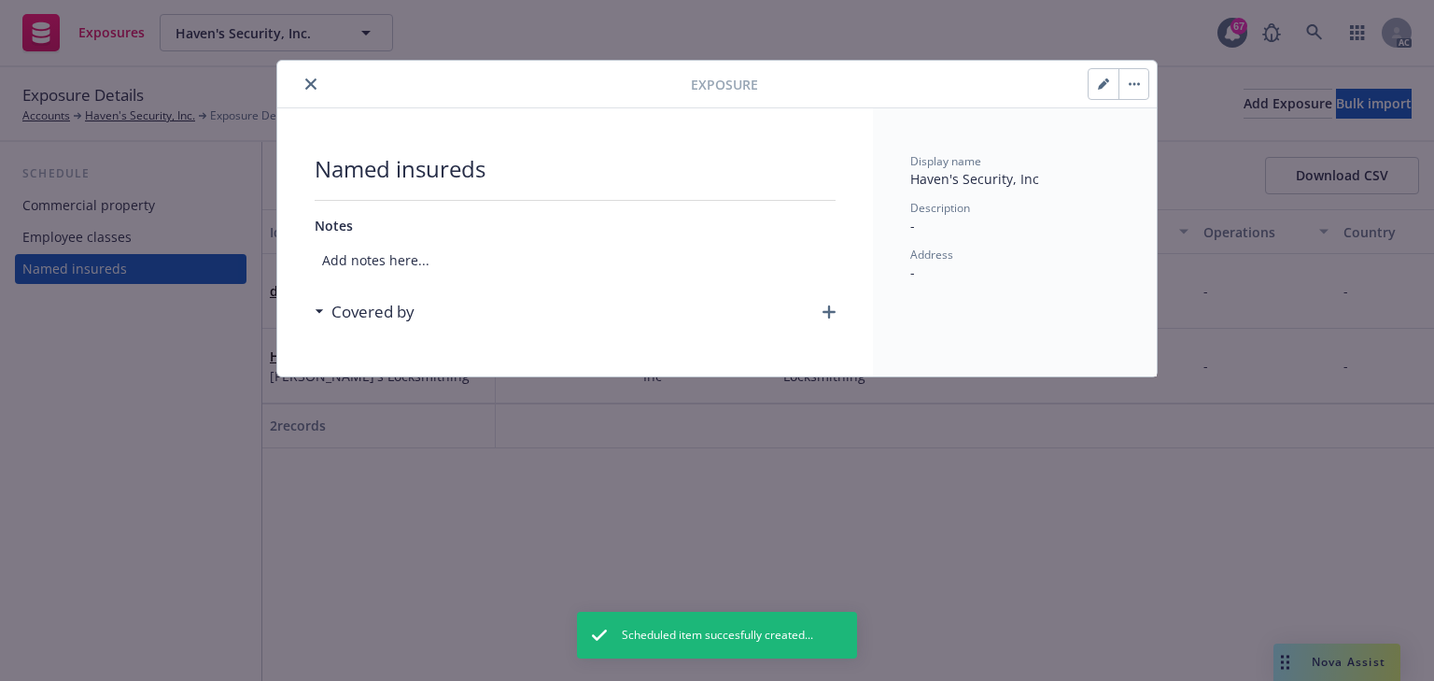
click div "Covered by"
click icon "button"
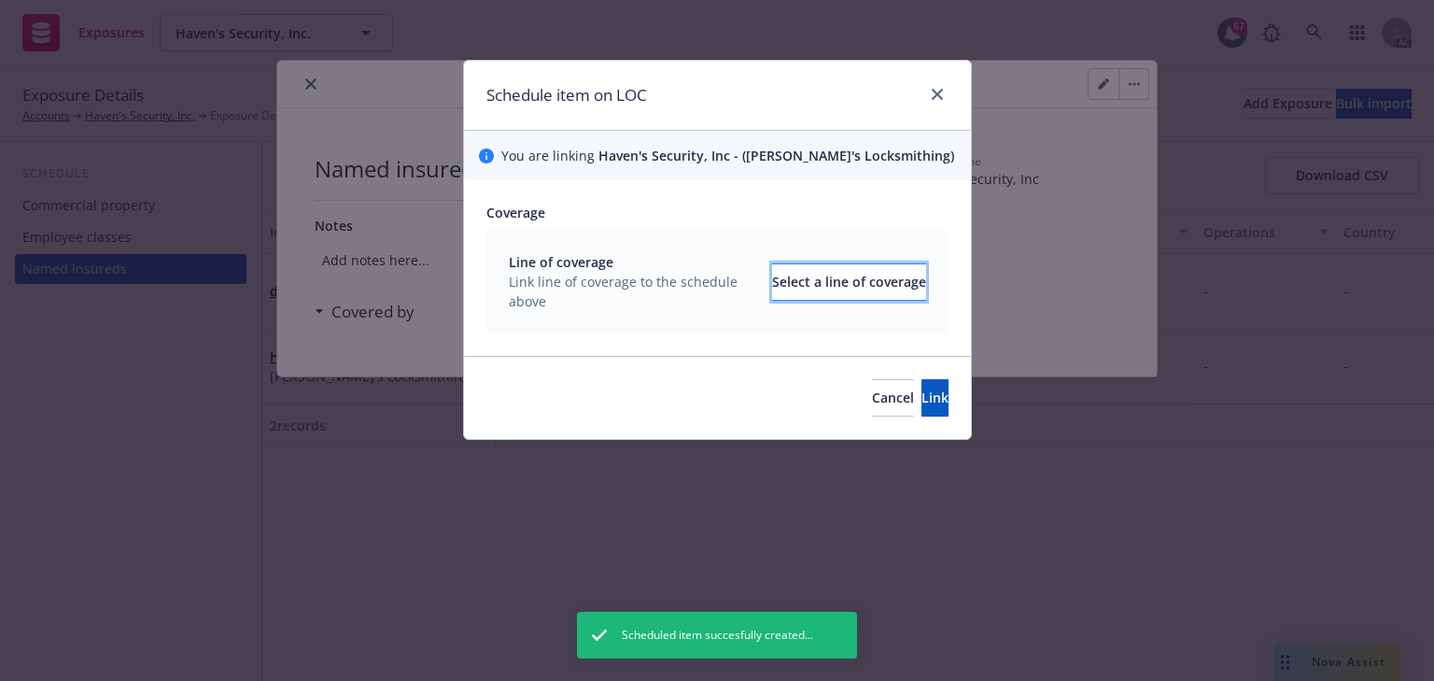
click div "Select a line of coverage"
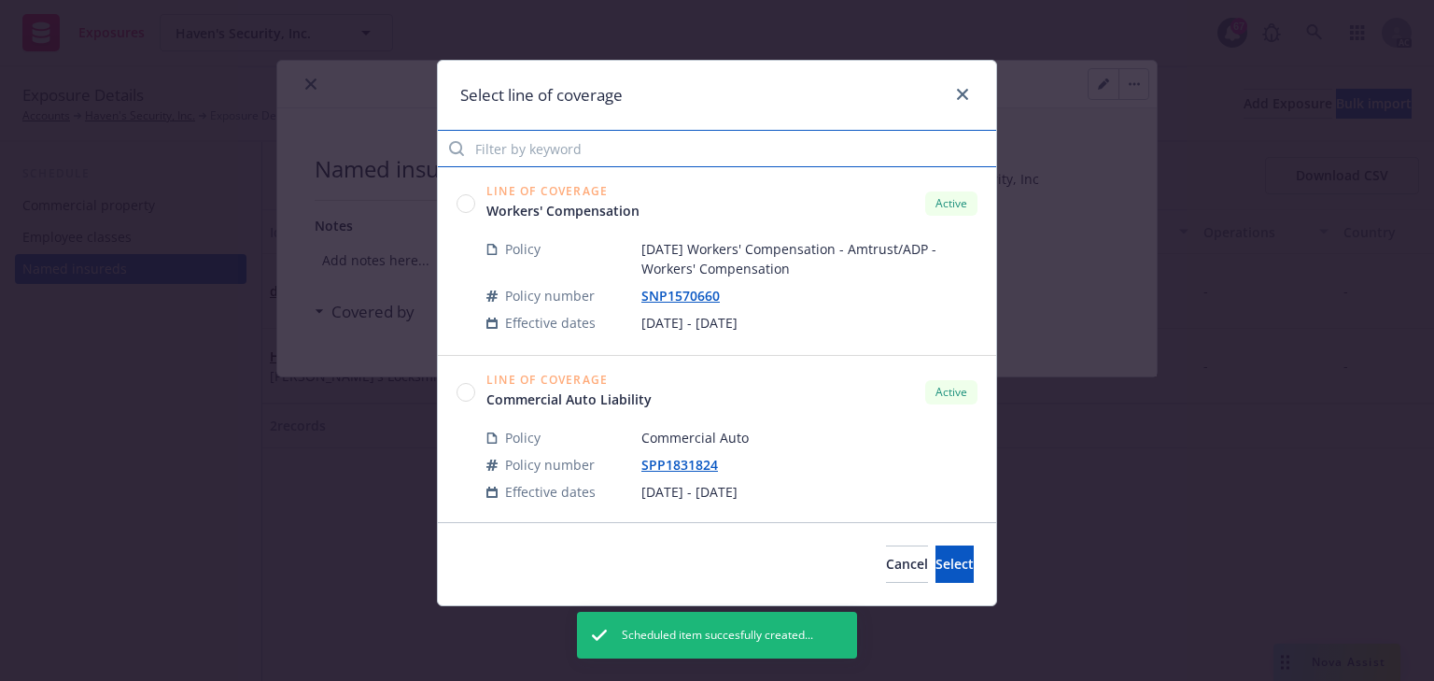
click input "Filter by keyword"
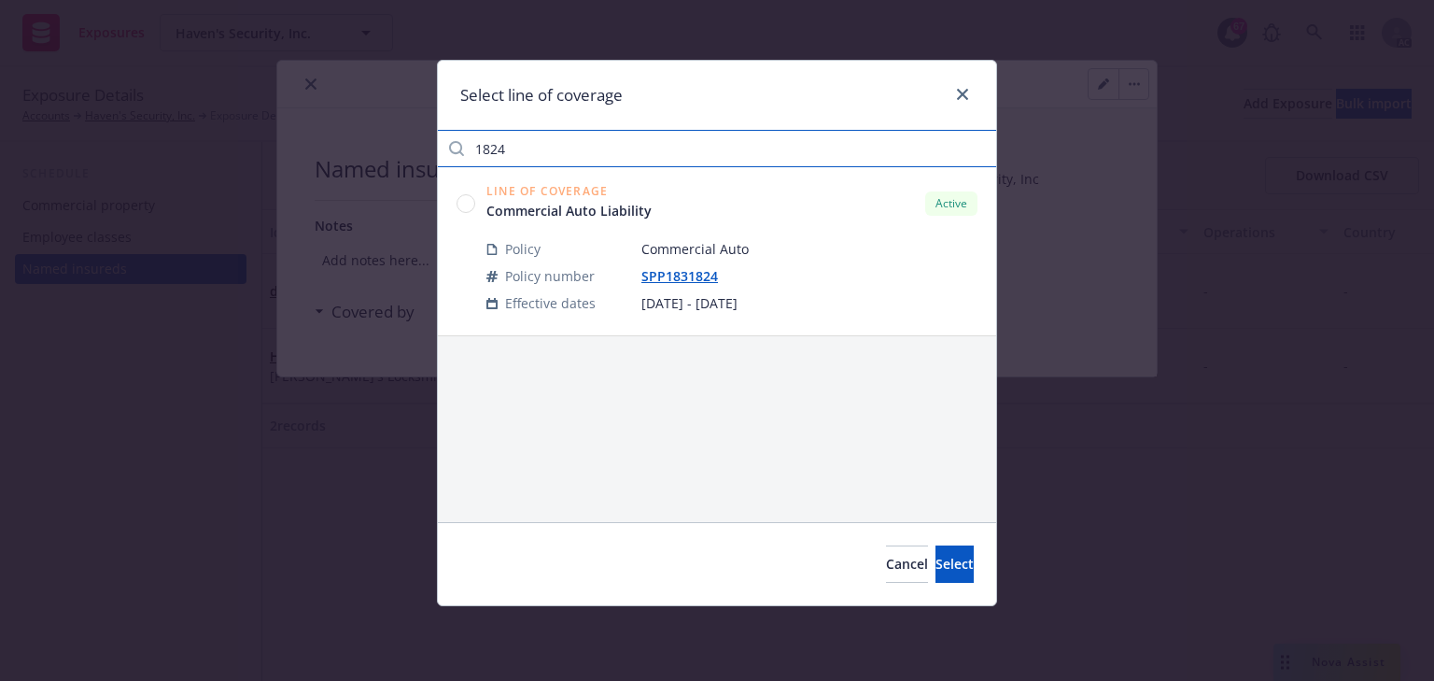
type input "1824"
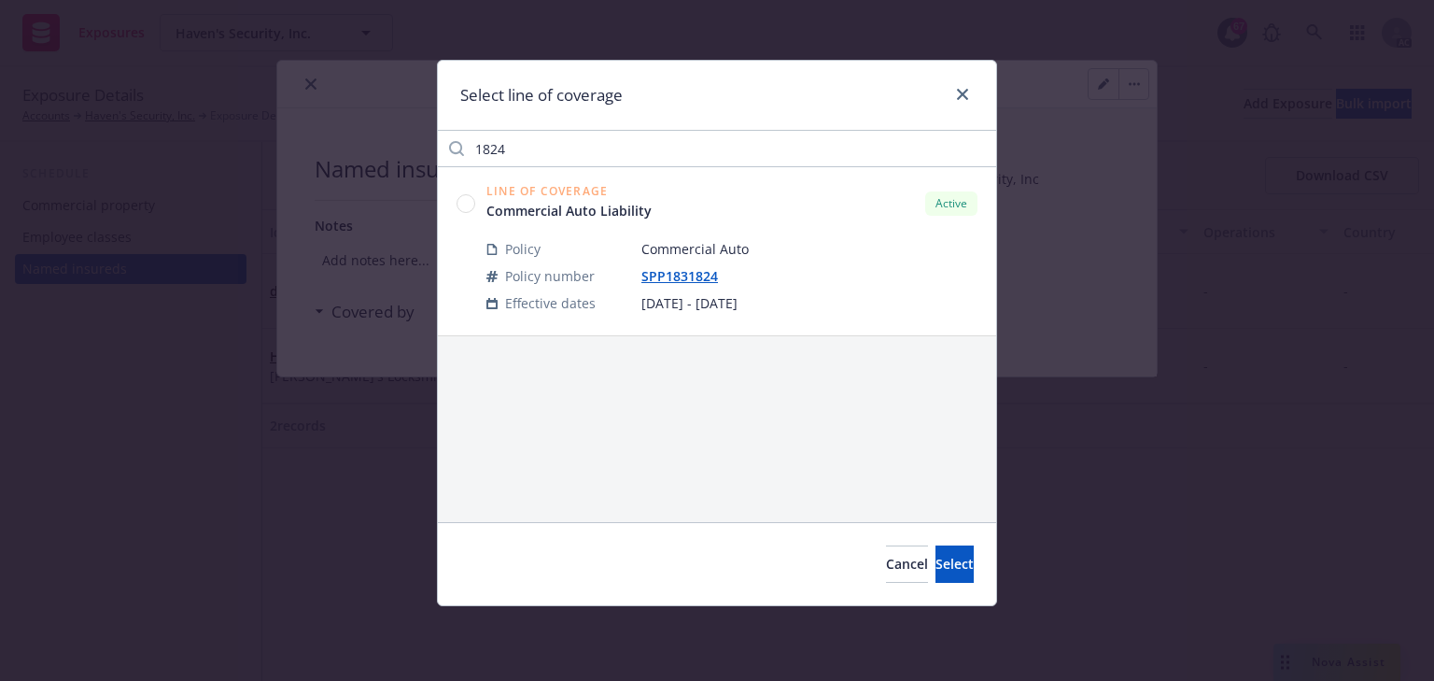
click circle
click button "Select"
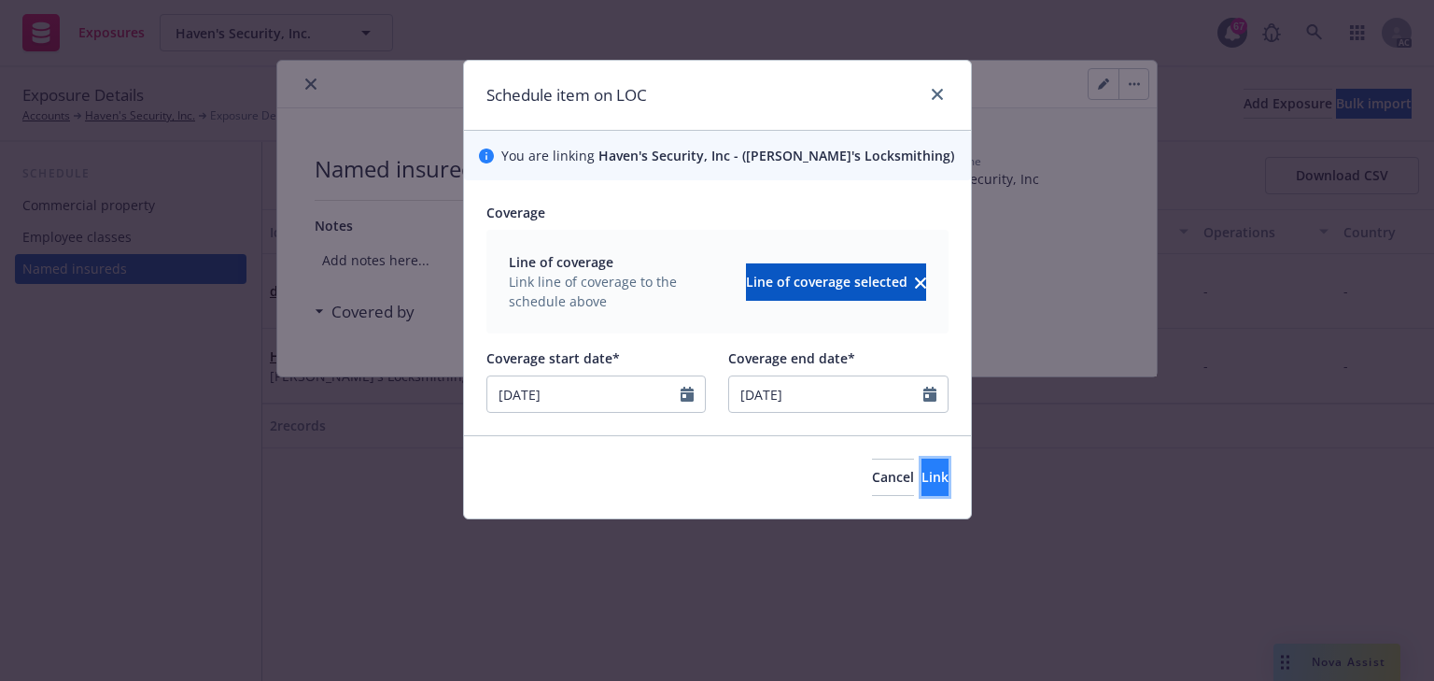
click button "Link"
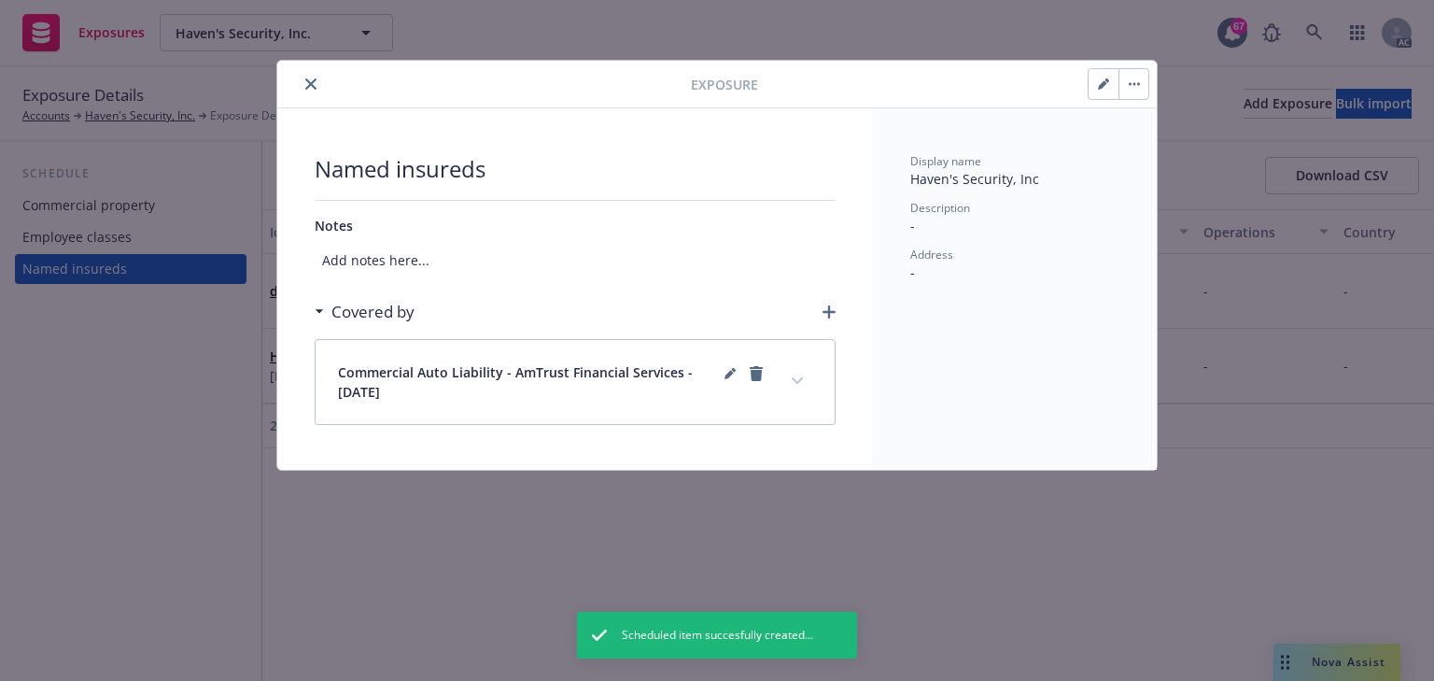
drag, startPoint x: 310, startPoint y: 80, endPoint x: 280, endPoint y: 100, distance: 35.7
click icon "close"
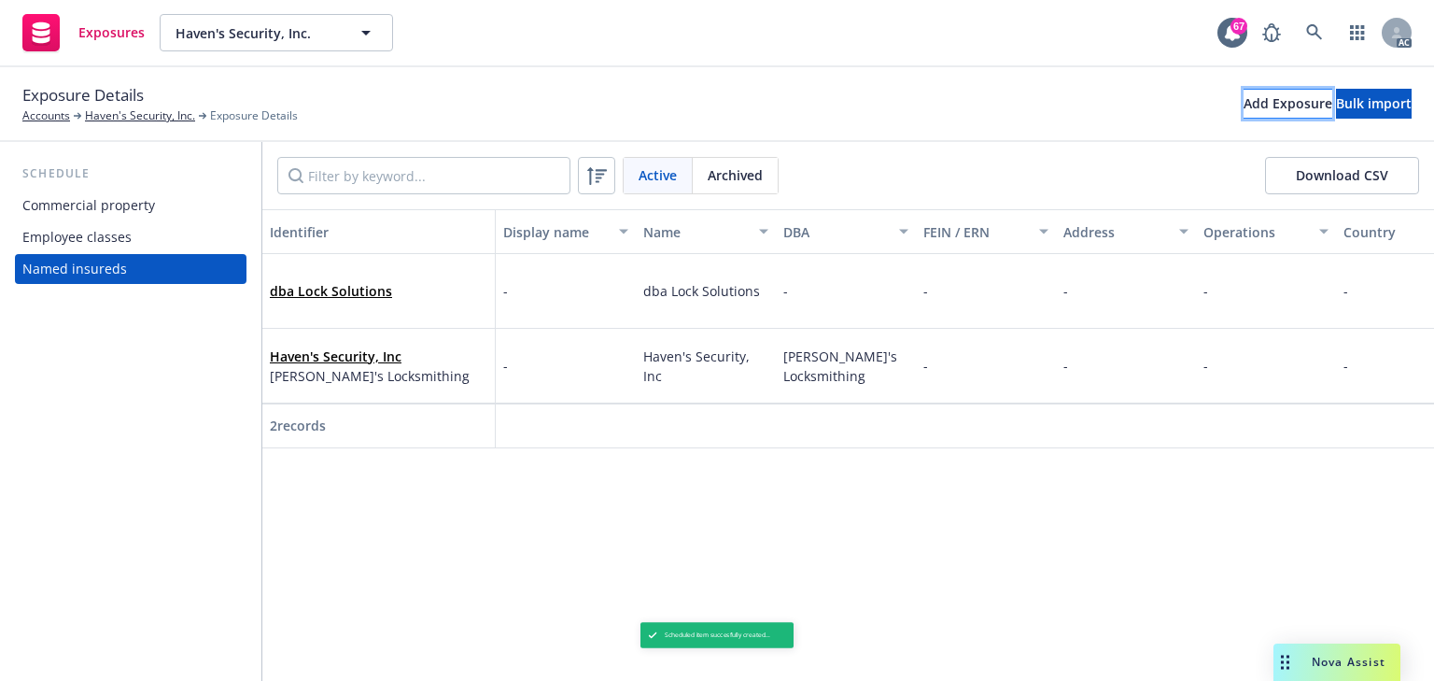
click div "Add Exposure"
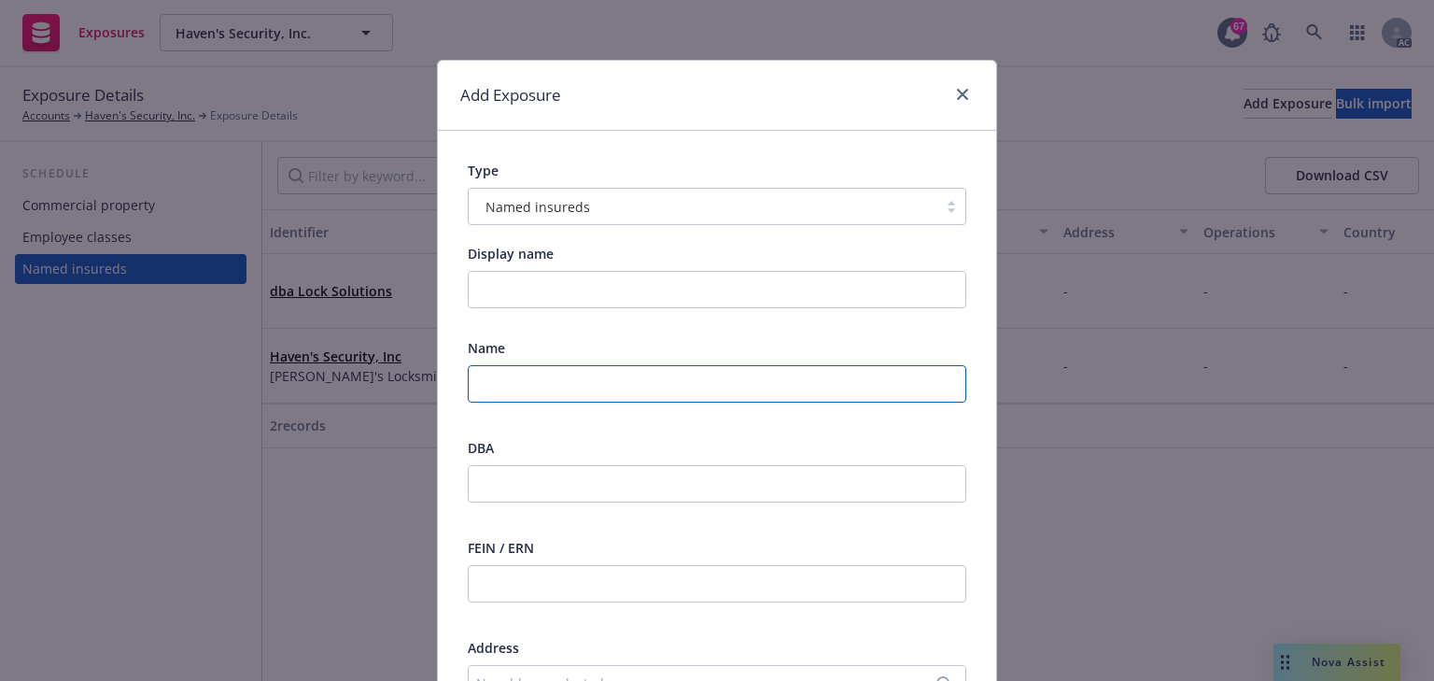
click input "text"
paste input "ATEC Family Investment LLC (with respects to building ownership)"
type input "ATEC Family Investment LLC (with respects to building ownership)"
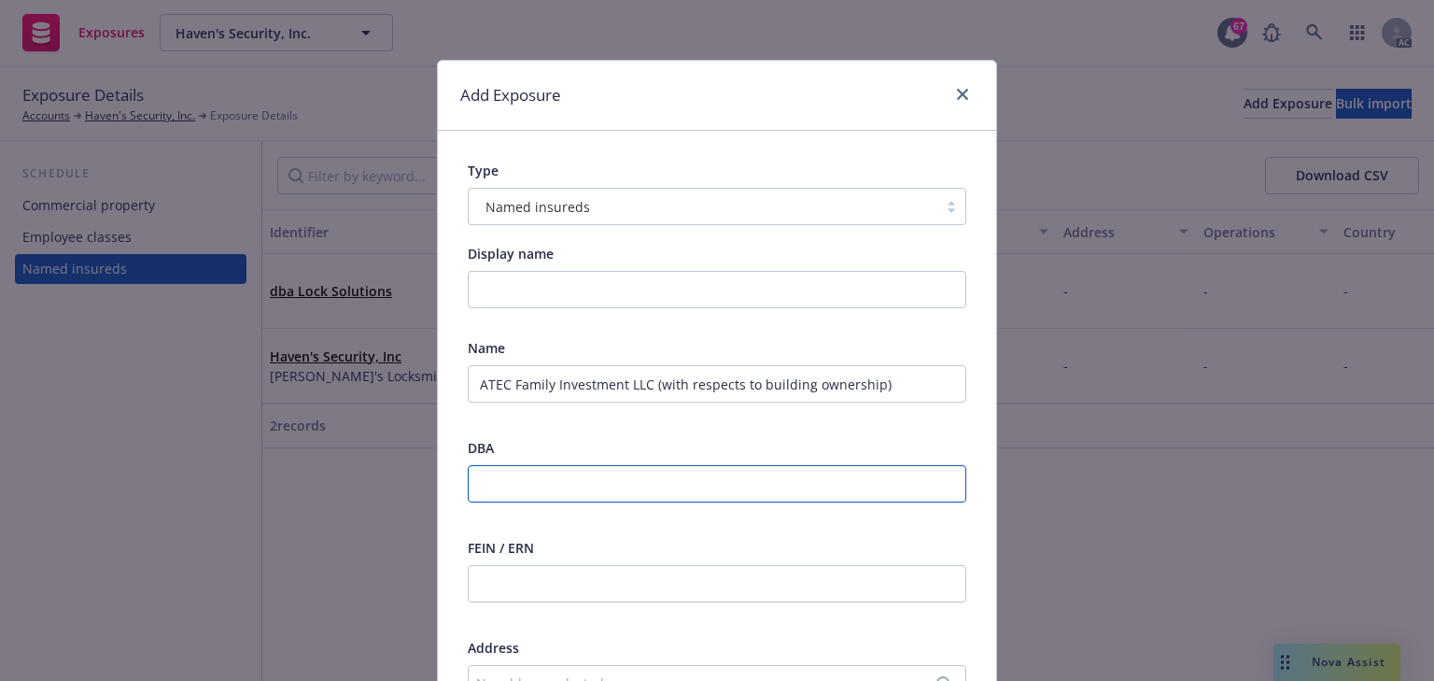
click input "text"
paste input "dba Phil's Locksmithing"
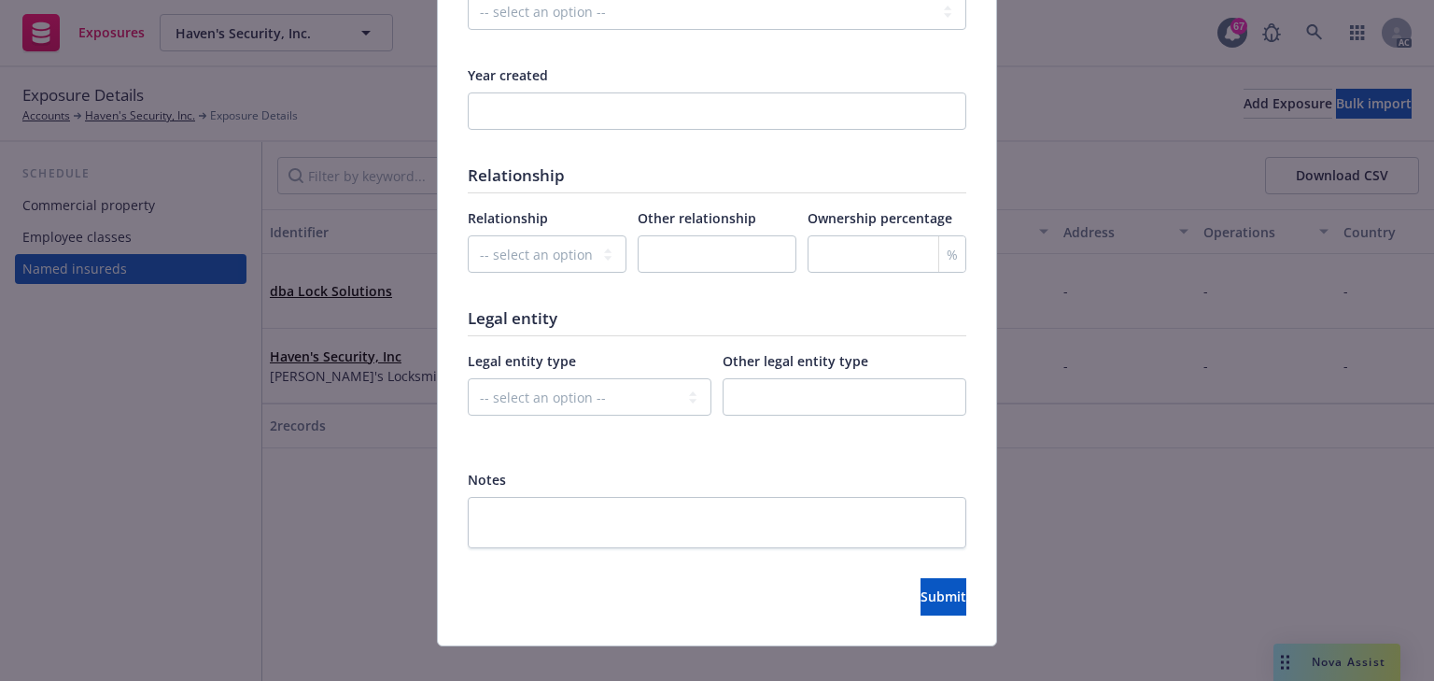
scroll to position [1009, 0]
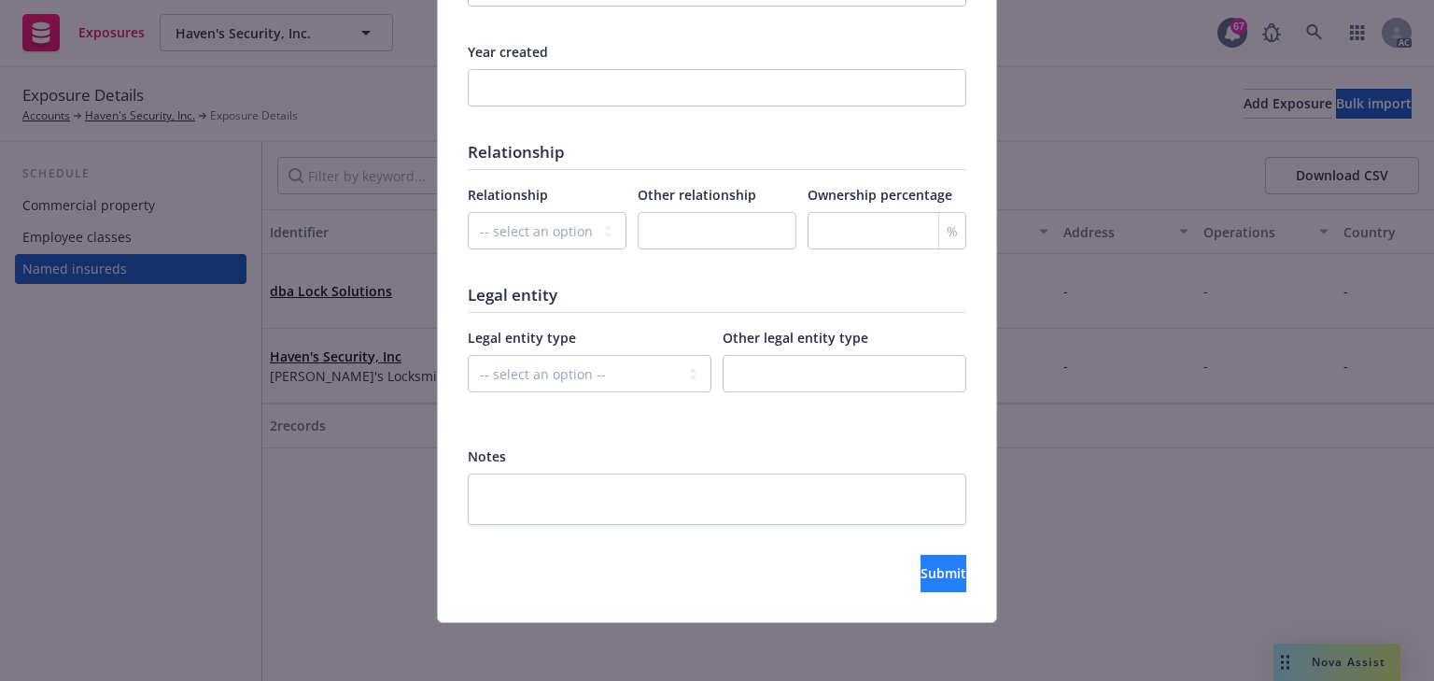
type input "dba Phil's Locksmithing"
click span "Submit"
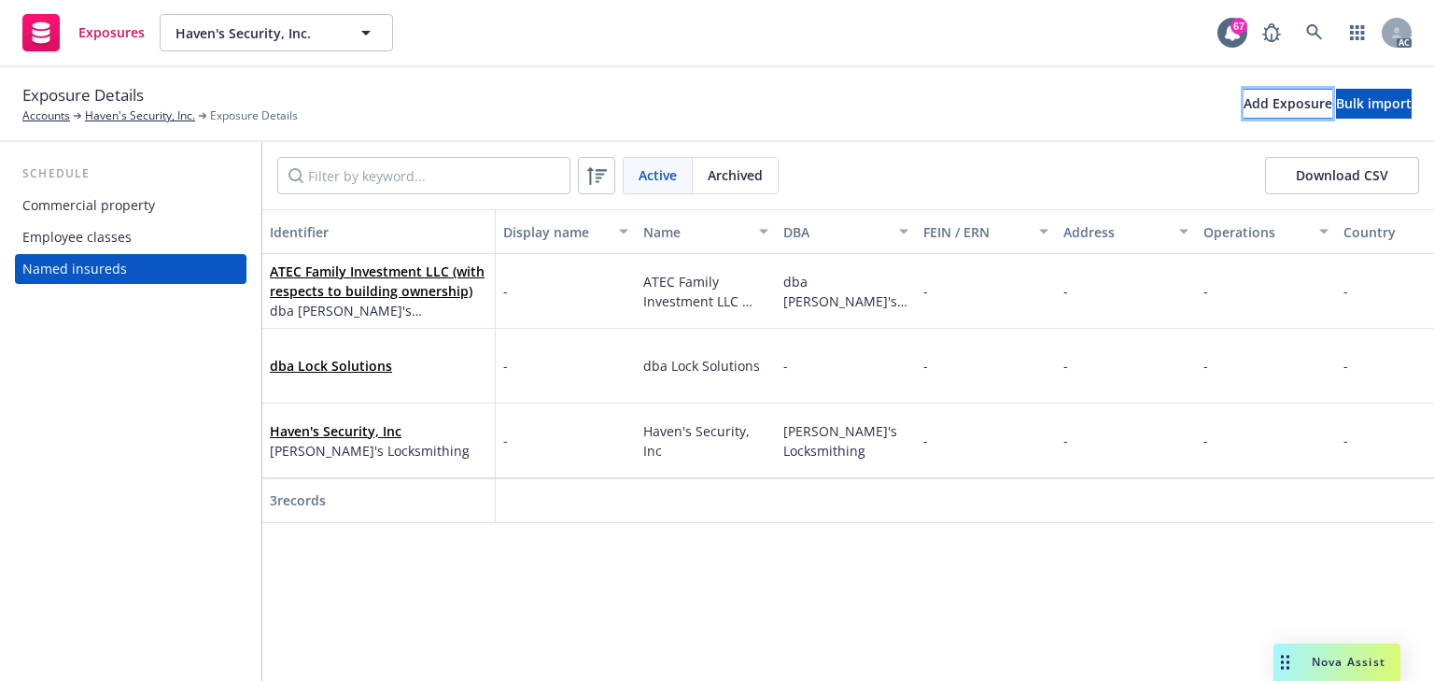
click div "Add Exposure"
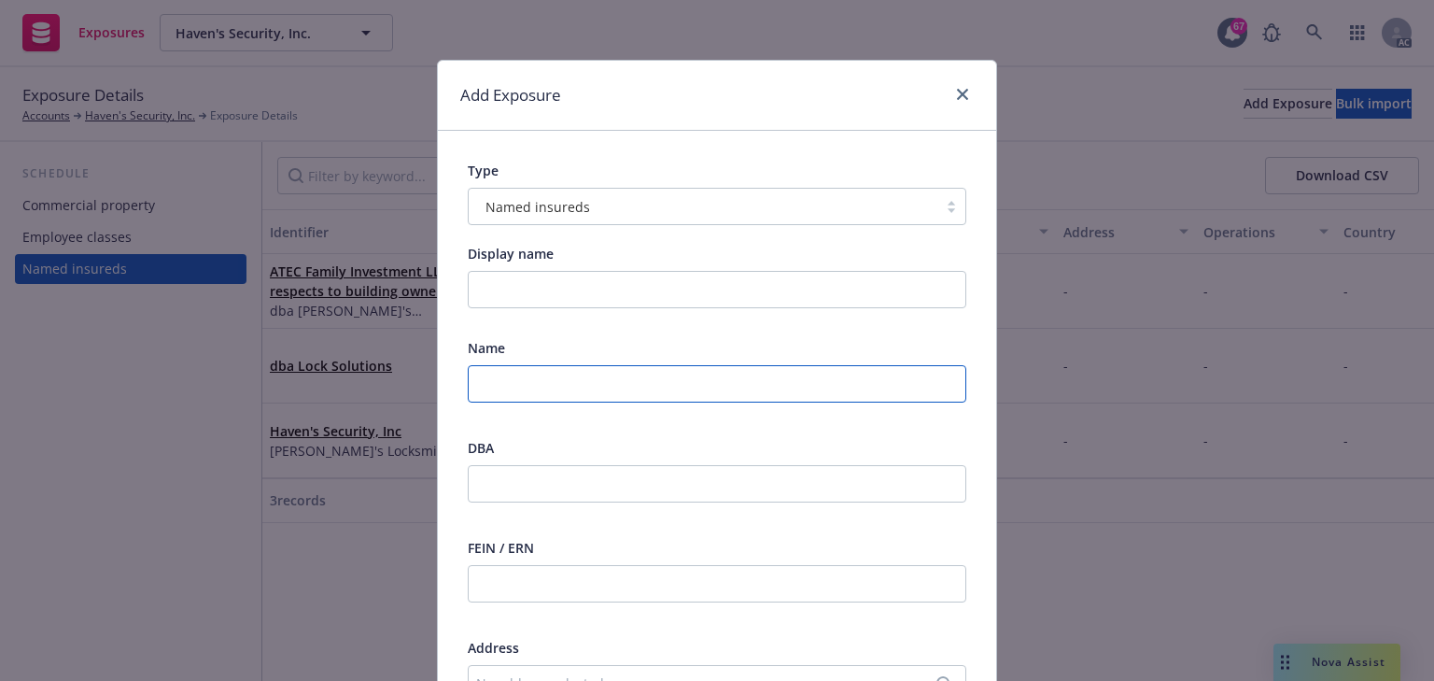
click input "text"
paste input "ATEC Family Investment LLC (with respects to building ownership)"
type input "ATEC Family Investment LLC (with respects to building ownership)"
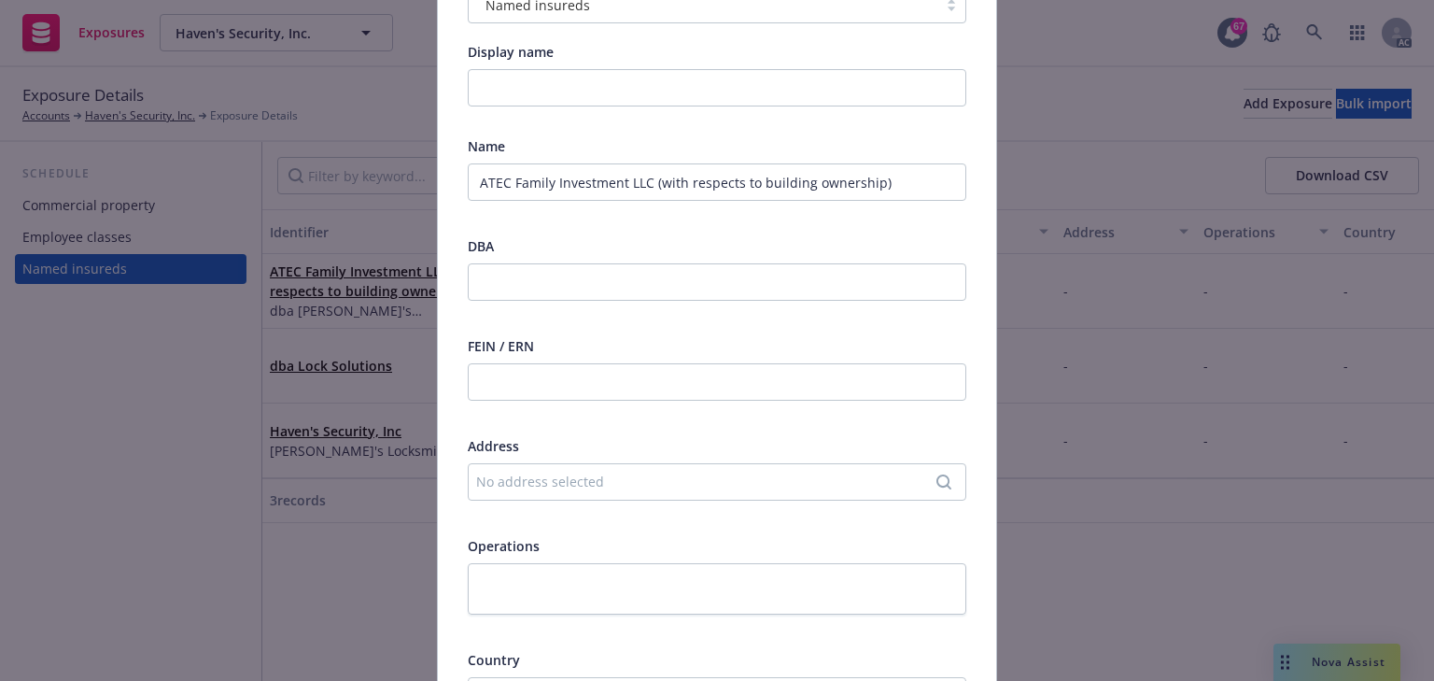
scroll to position [224, 0]
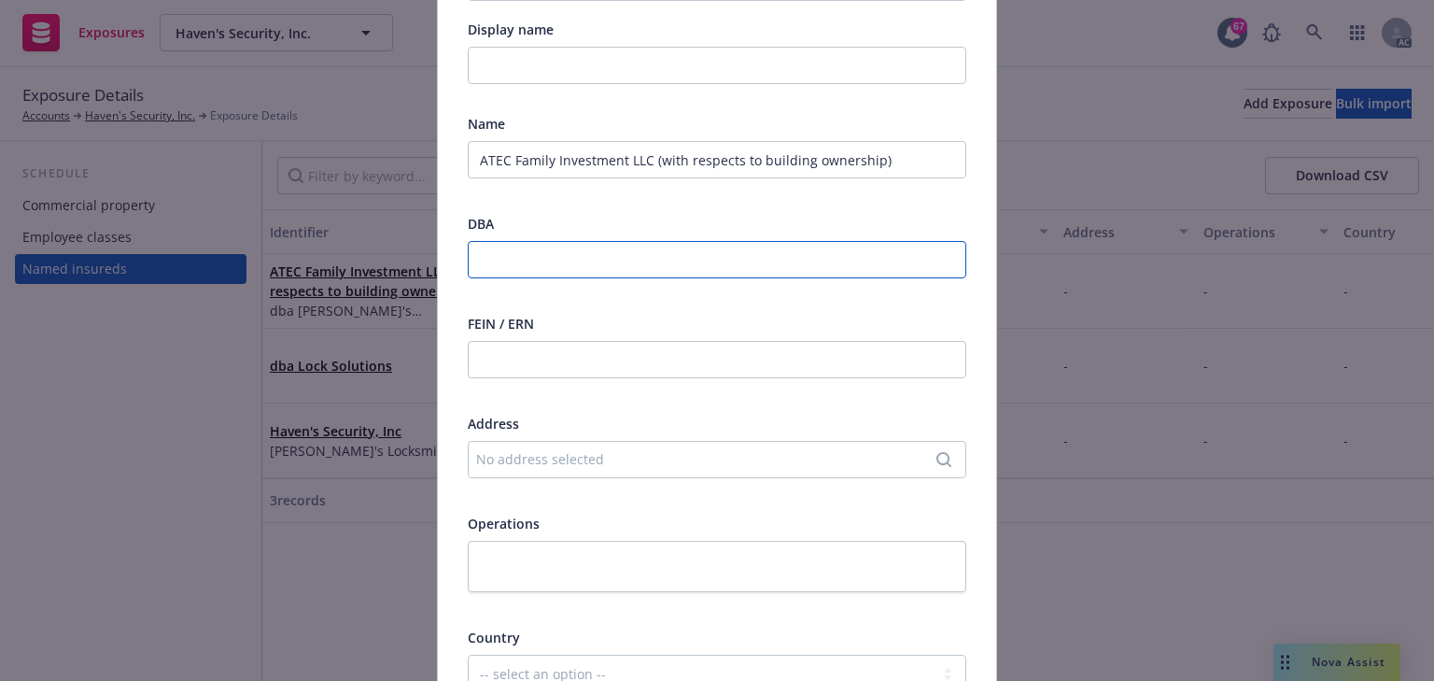
click input "text"
paste input "dba Lock Solutions"
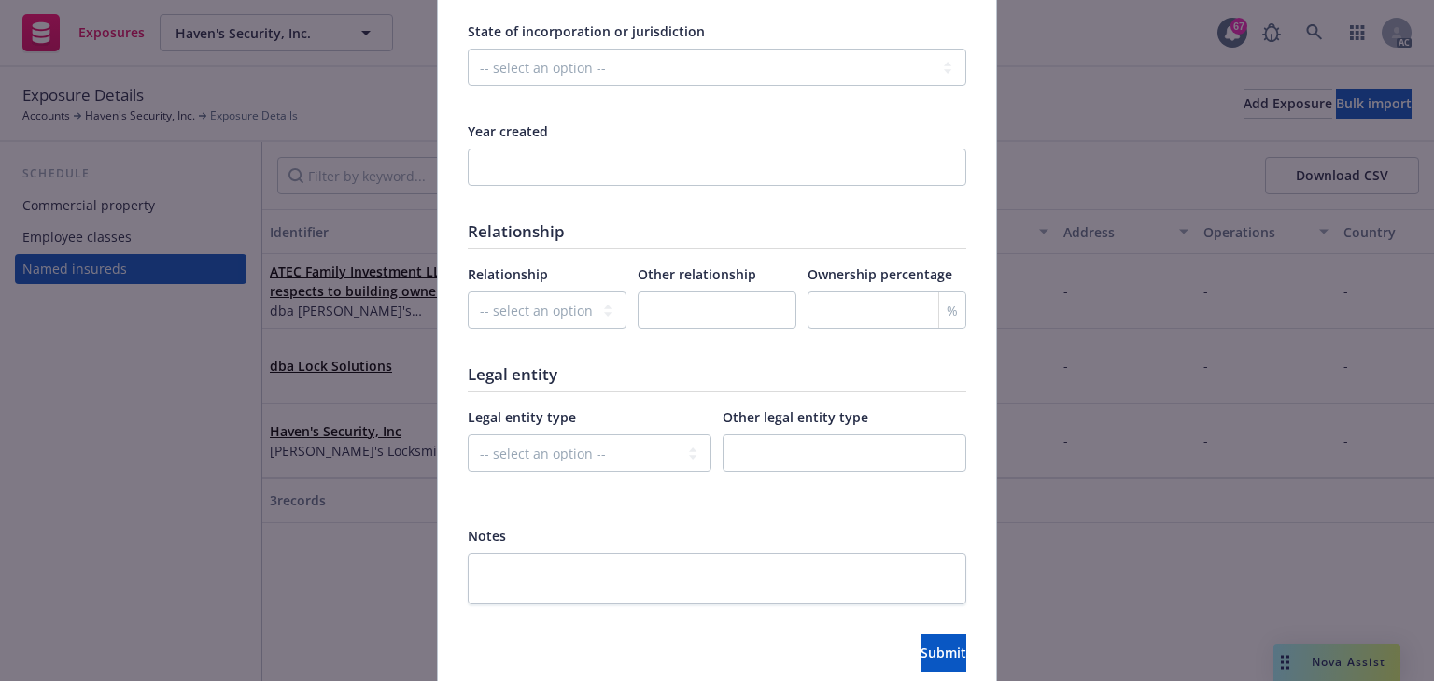
scroll to position [1009, 0]
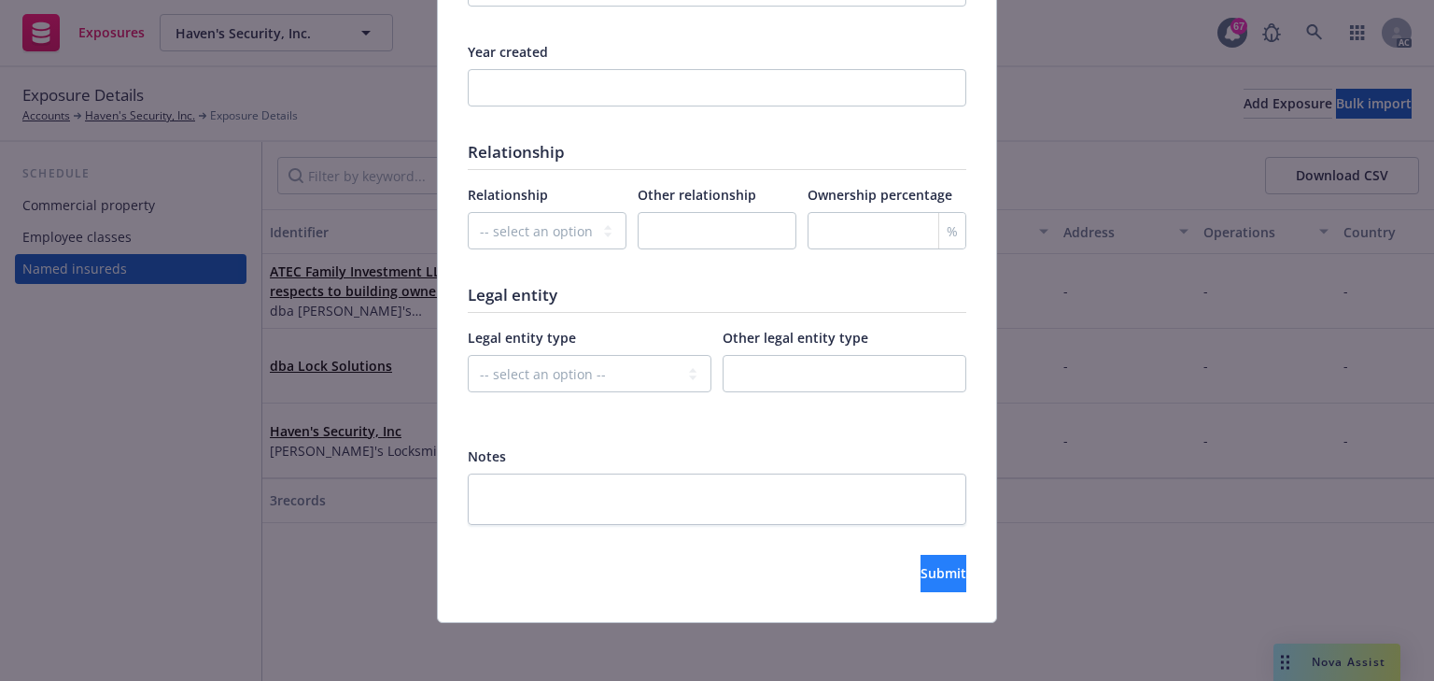
type input "dba Lock Solutions"
click button "Submit"
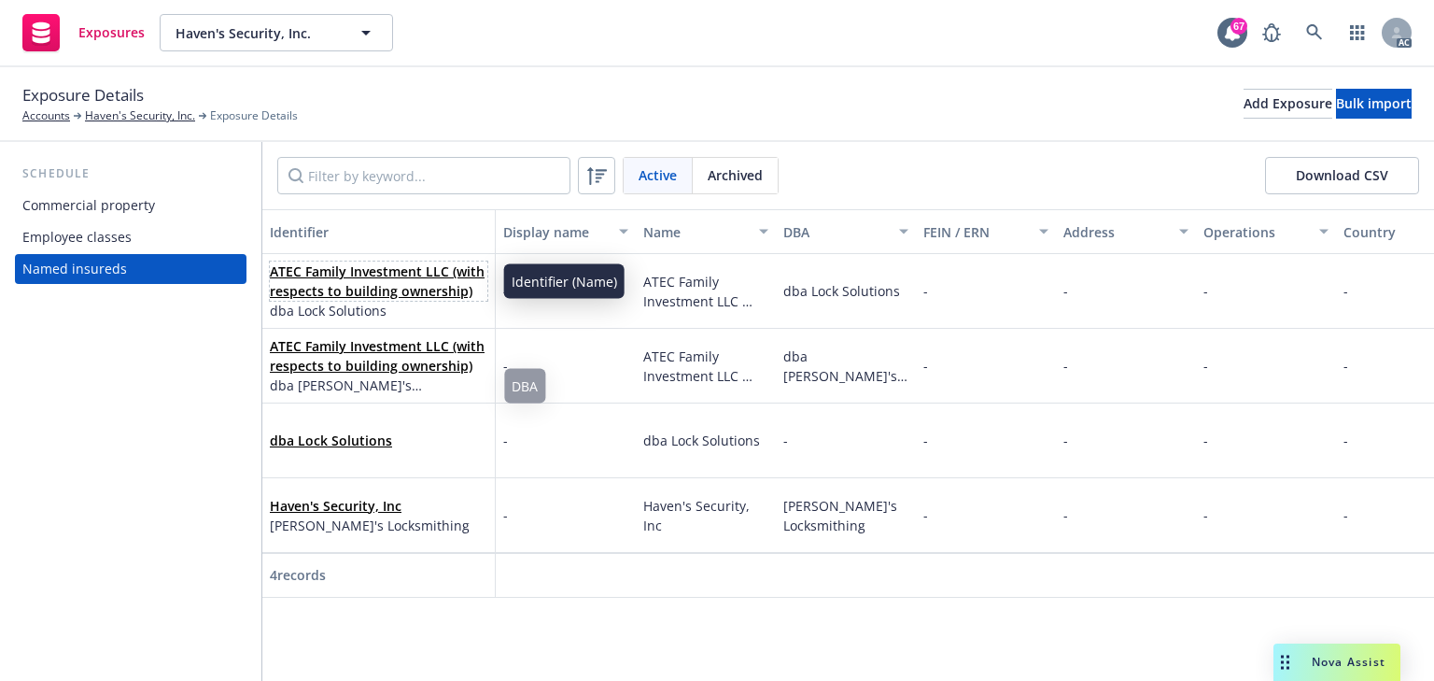
click link "ATEC Family Investment LLC (with respects to building ownership)"
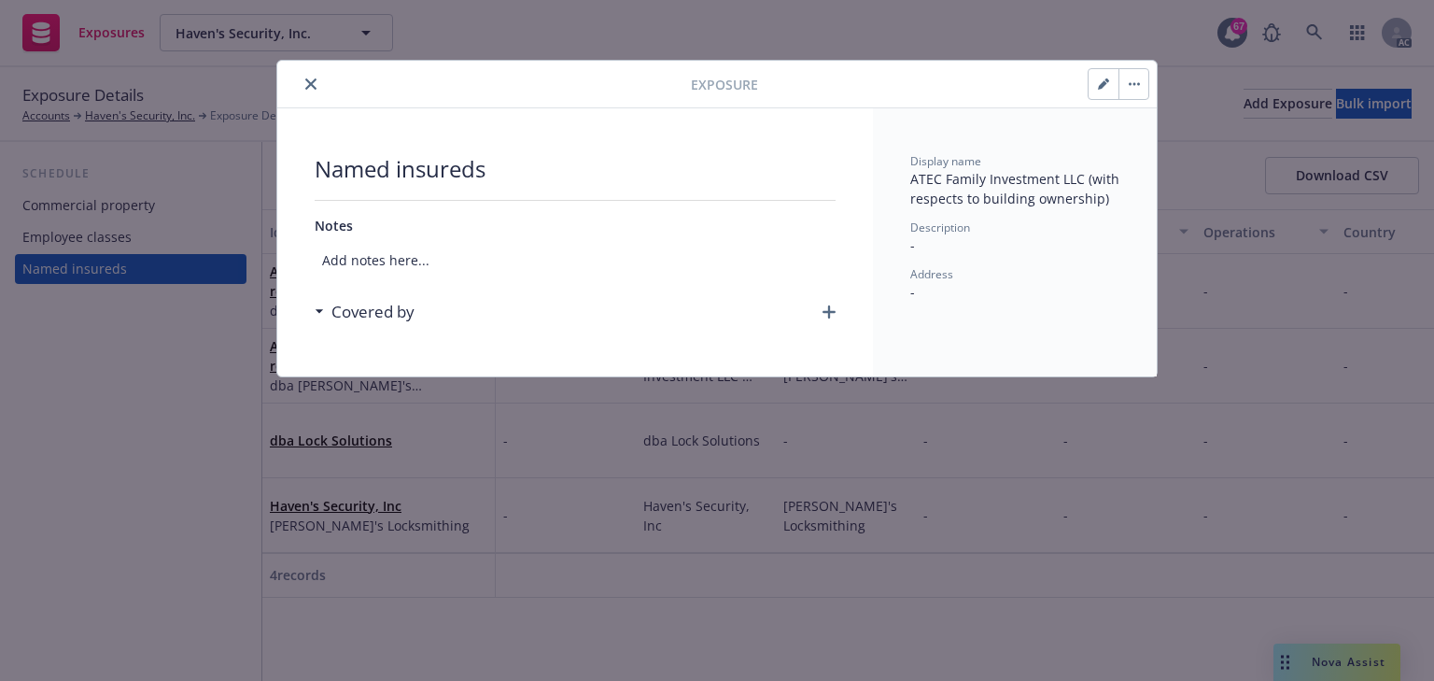
click icon "button"
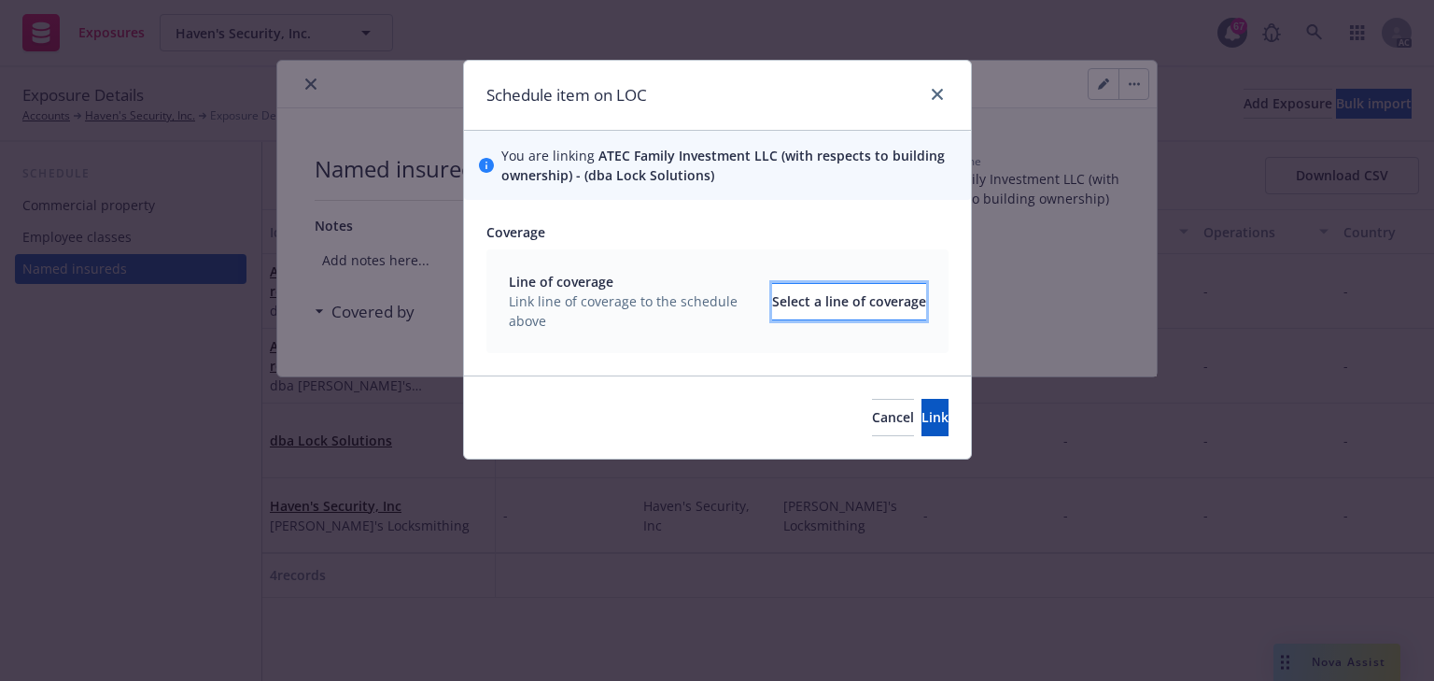
click div "Select a line of coverage"
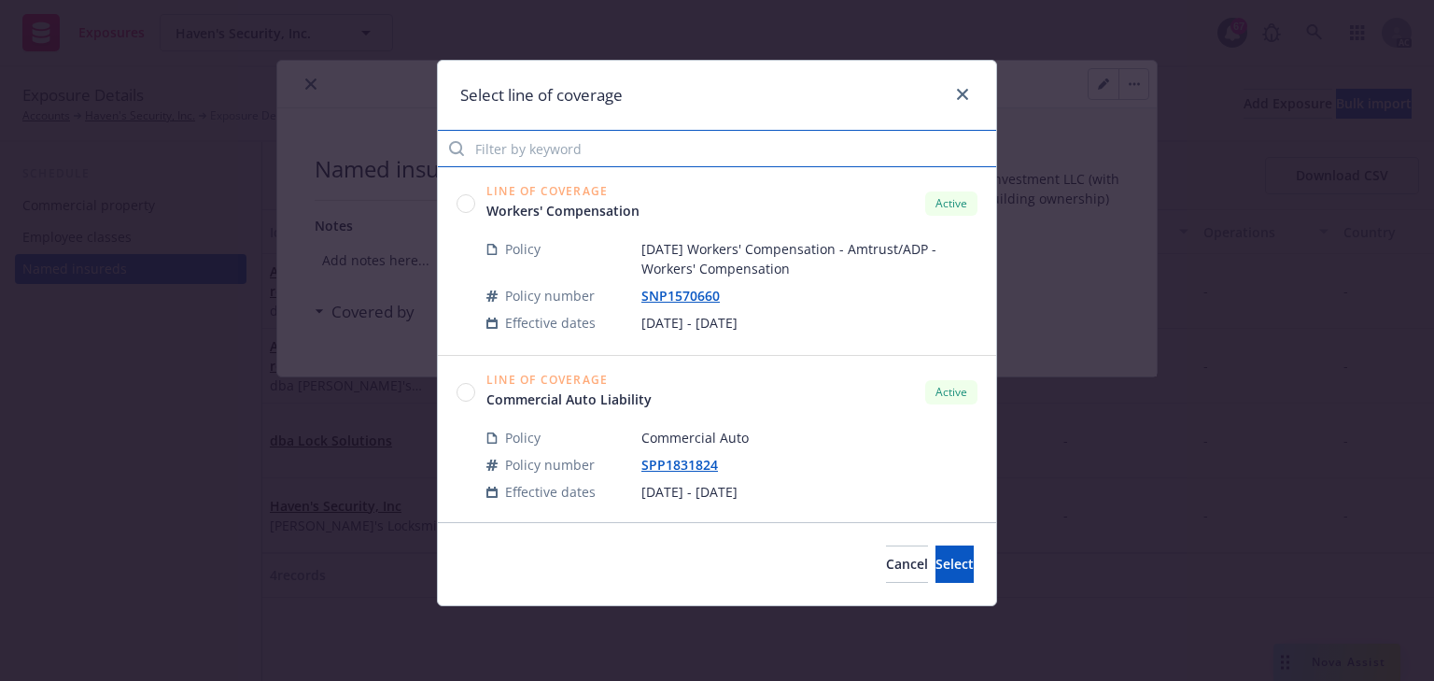
click input "Filter by keyword"
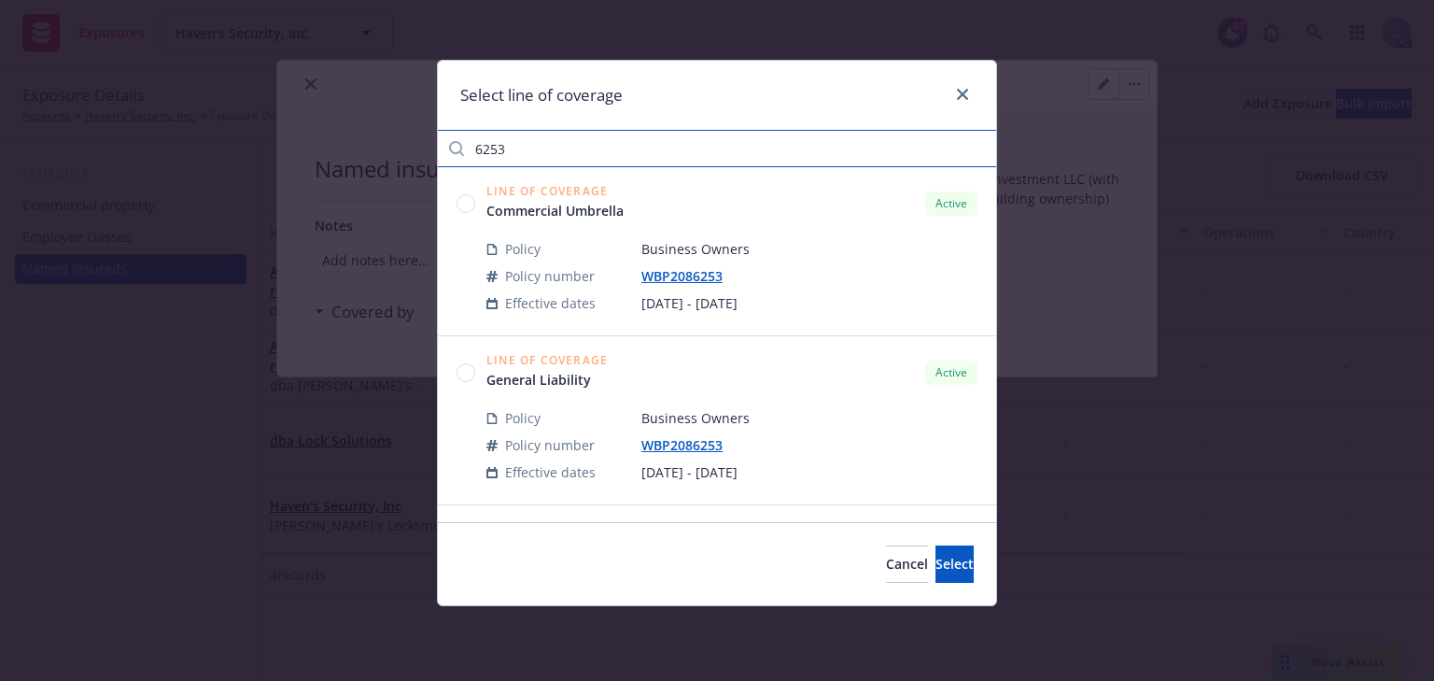
type input "6253"
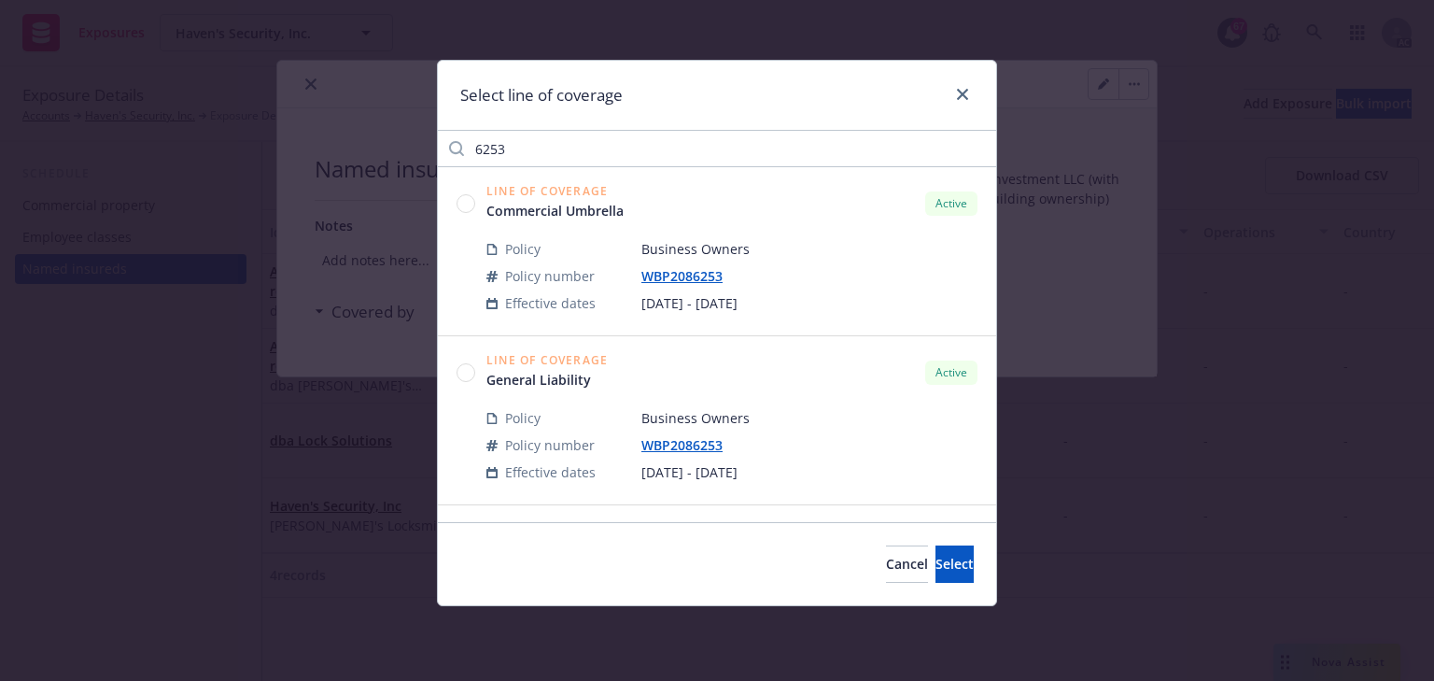
click circle
click button "Select"
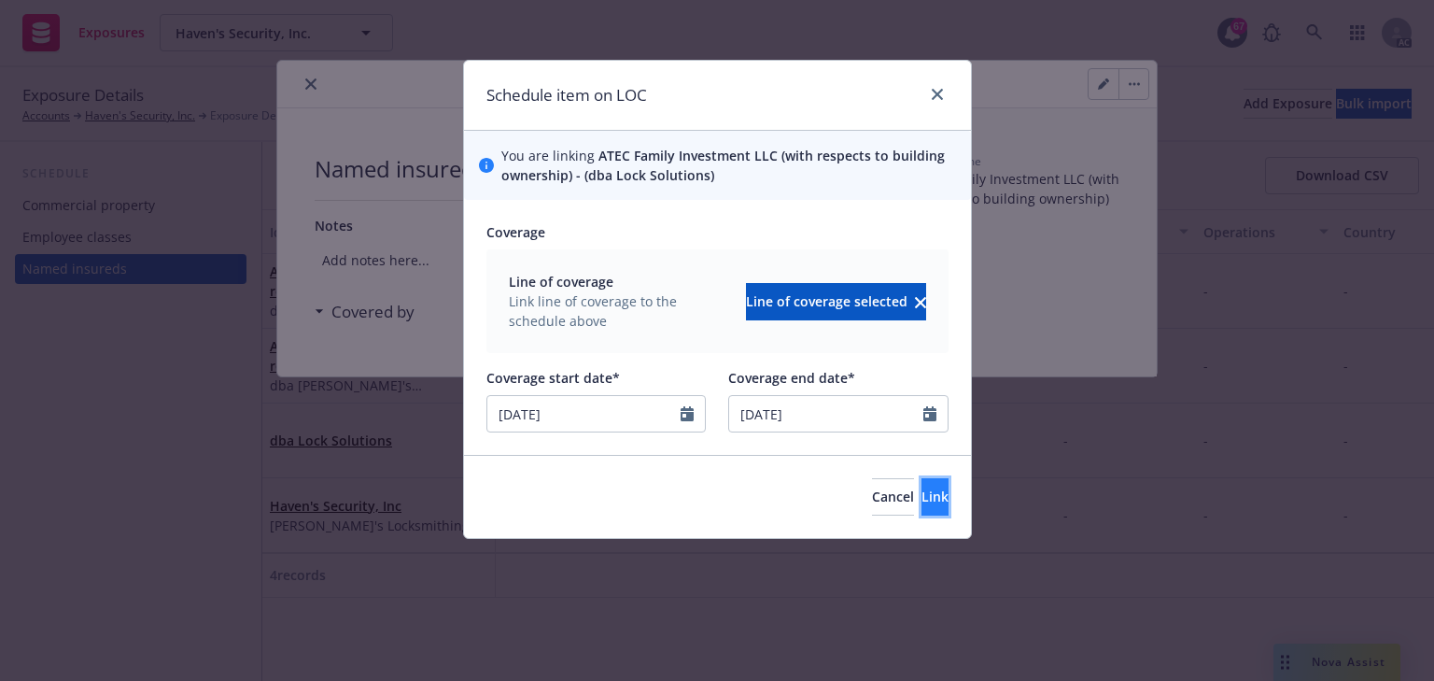
click button "Link"
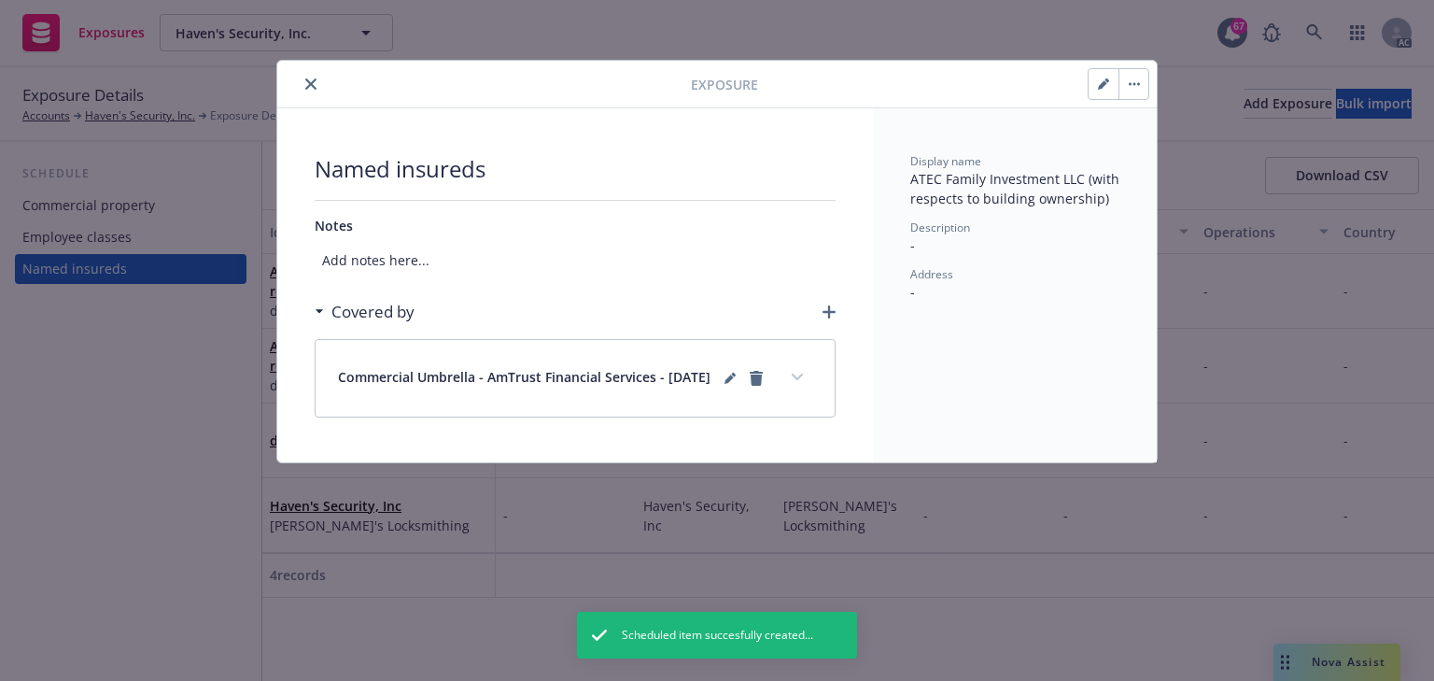
click icon "button"
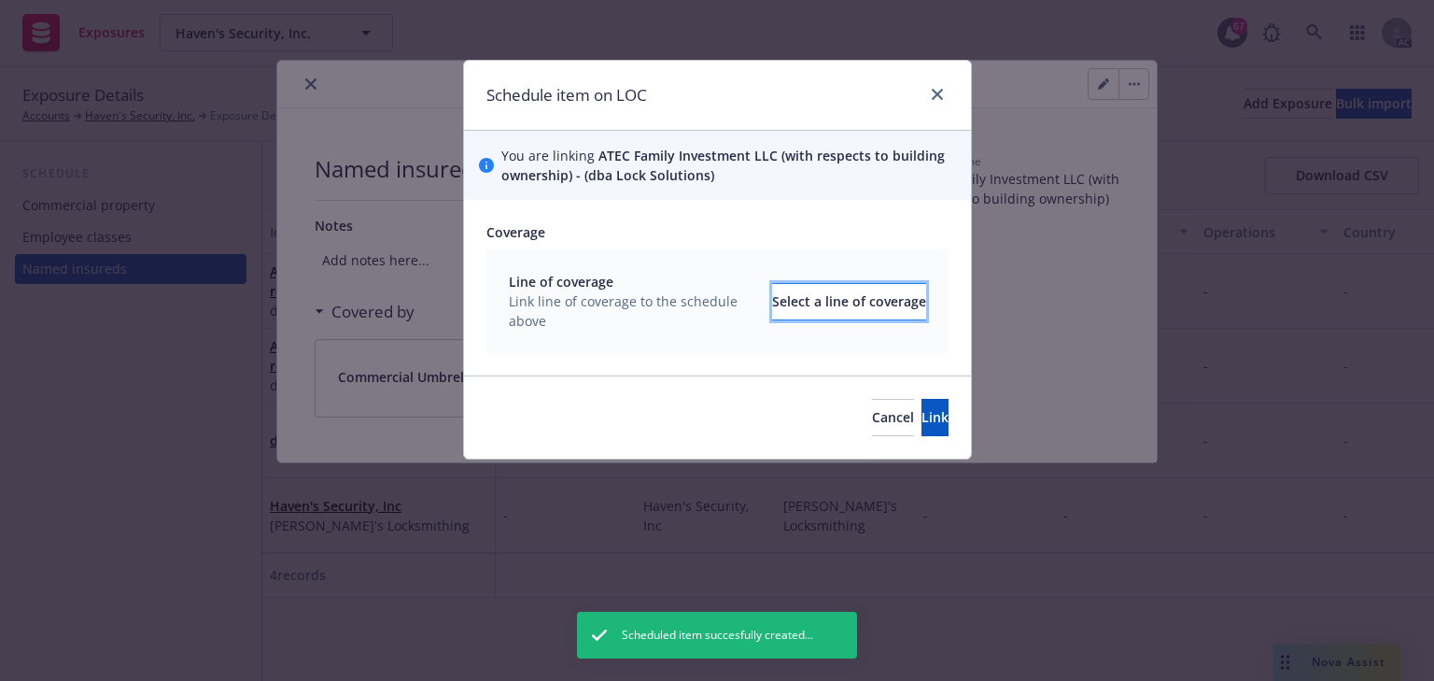
click div "Select a line of coverage"
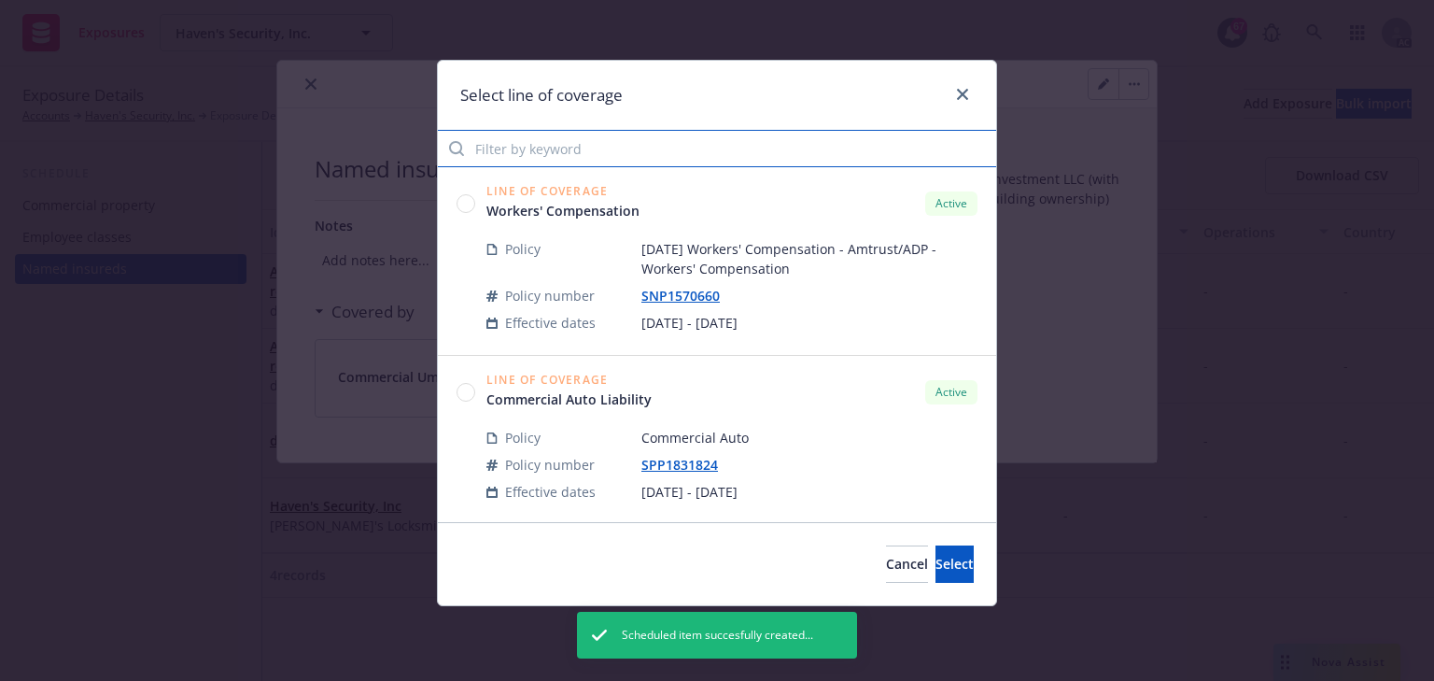
click input "Filter by keyword"
paste input "6253"
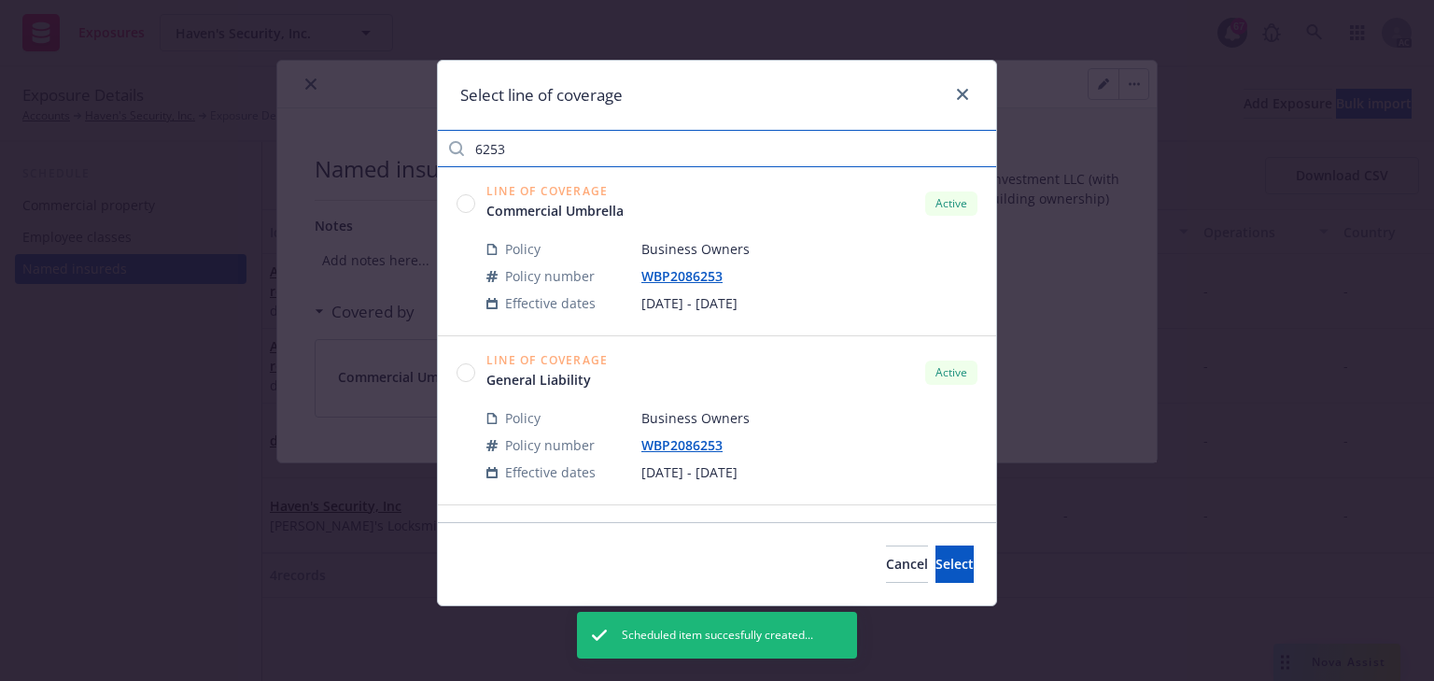
type input "6253"
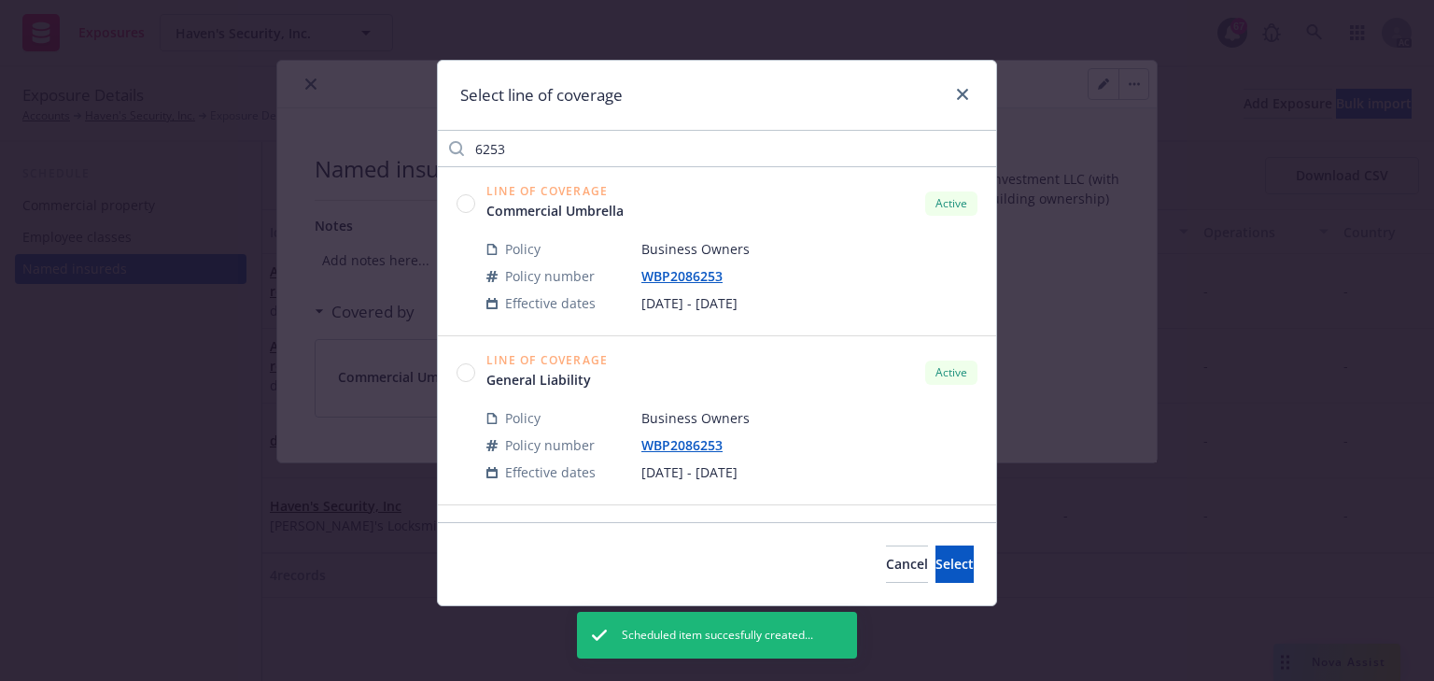
click circle
click button "Select"
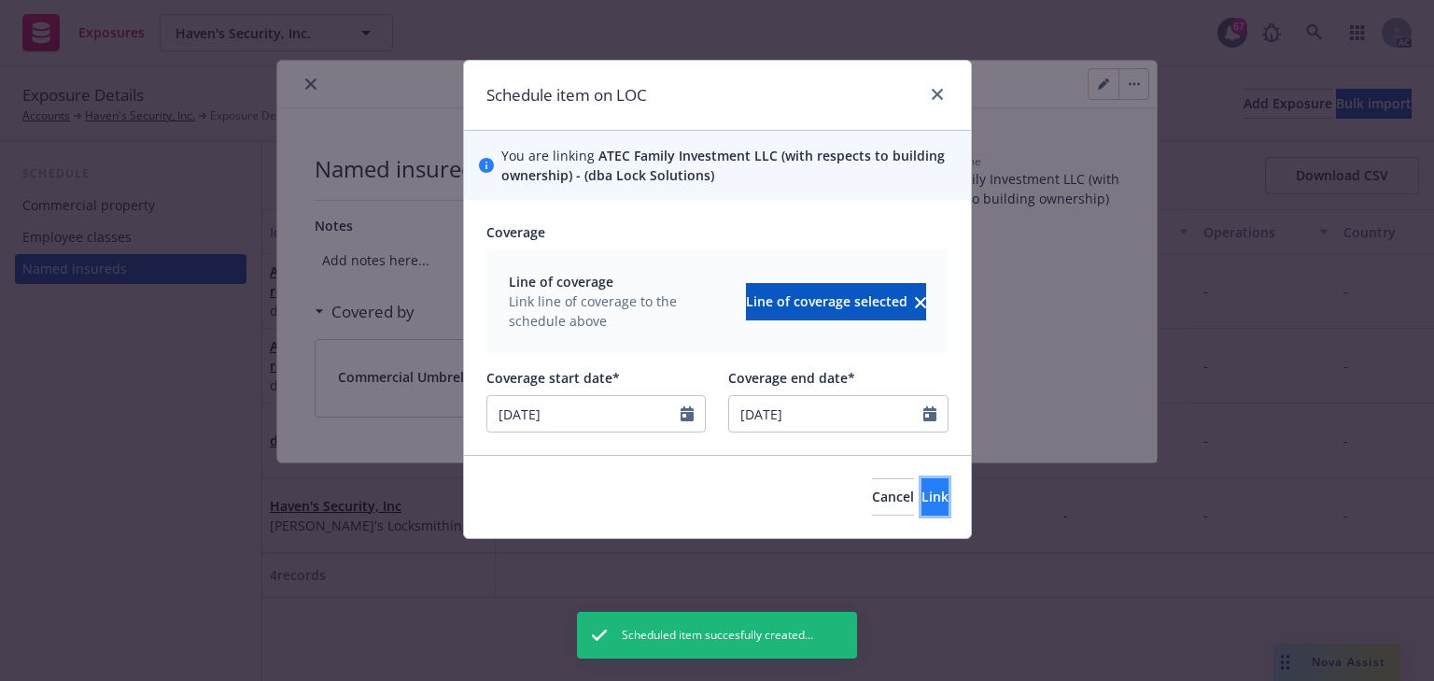
click button "Link"
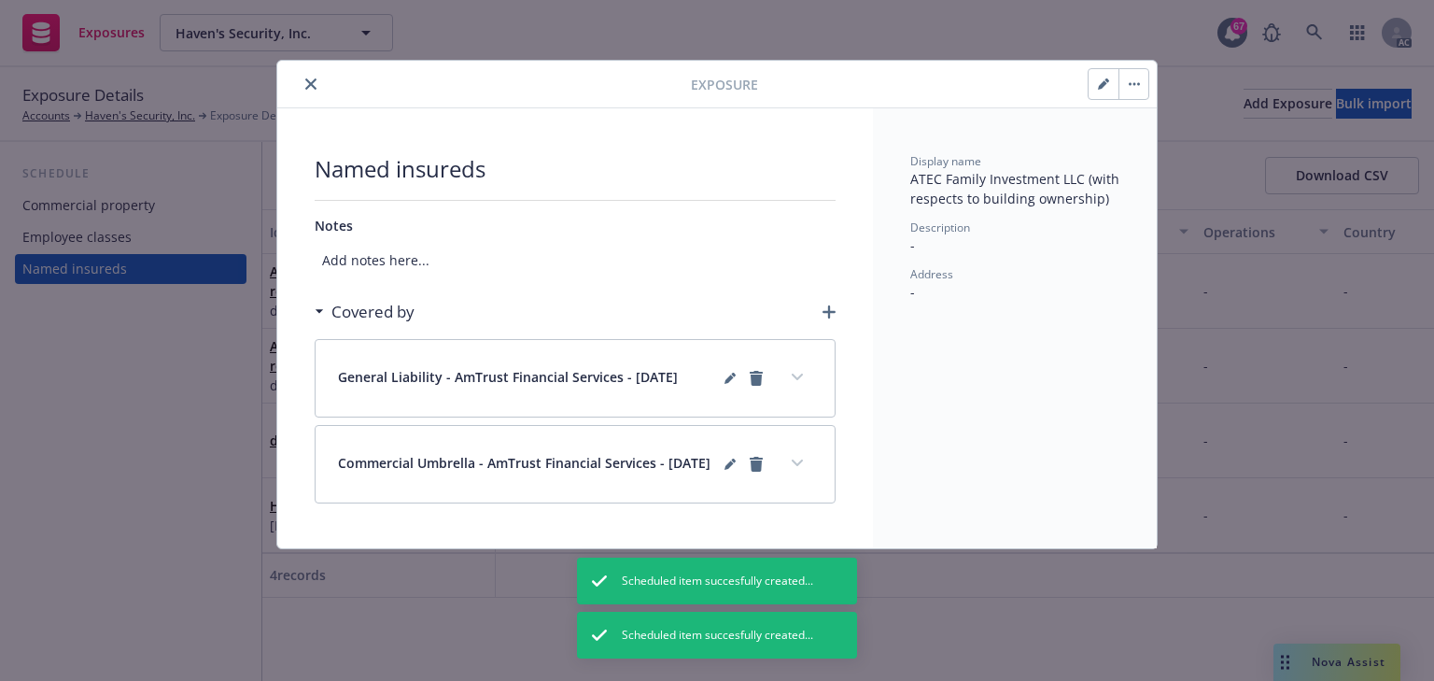
click icon "close"
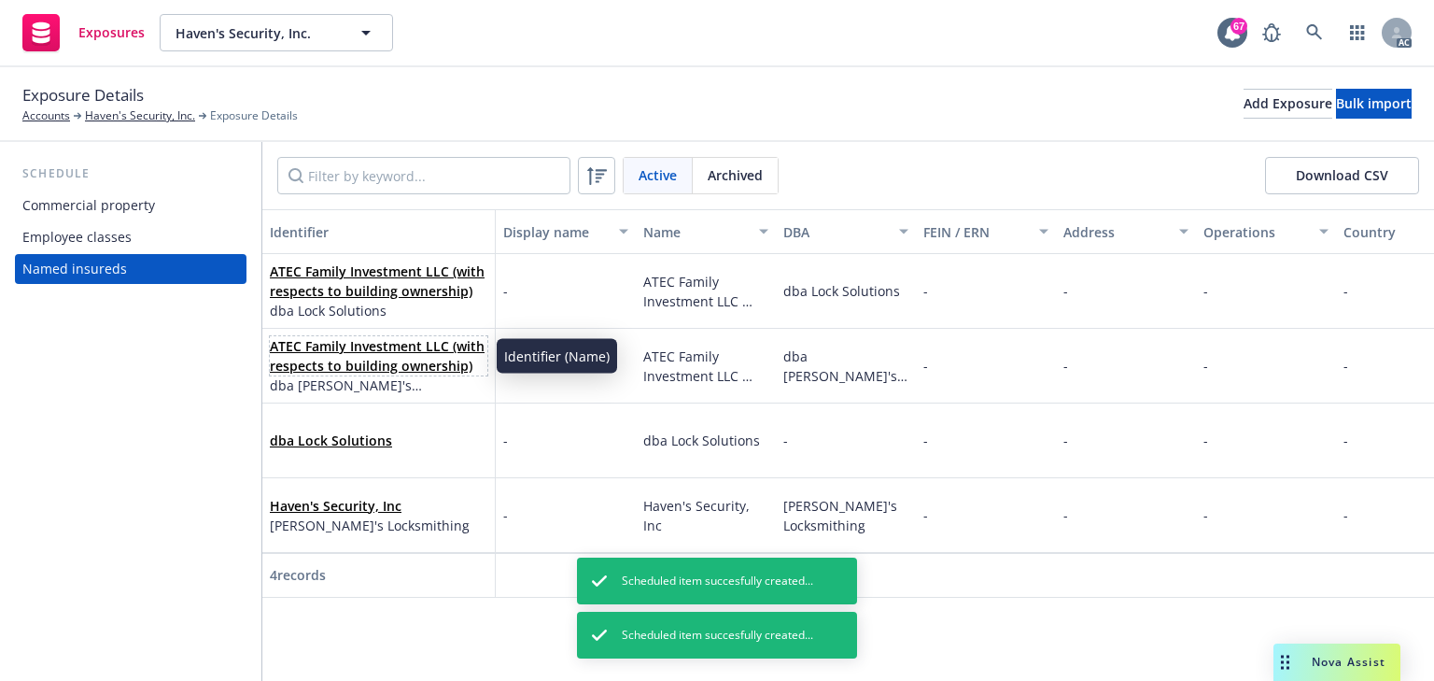
click link "ATEC Family Investment LLC (with respects to building ownership)"
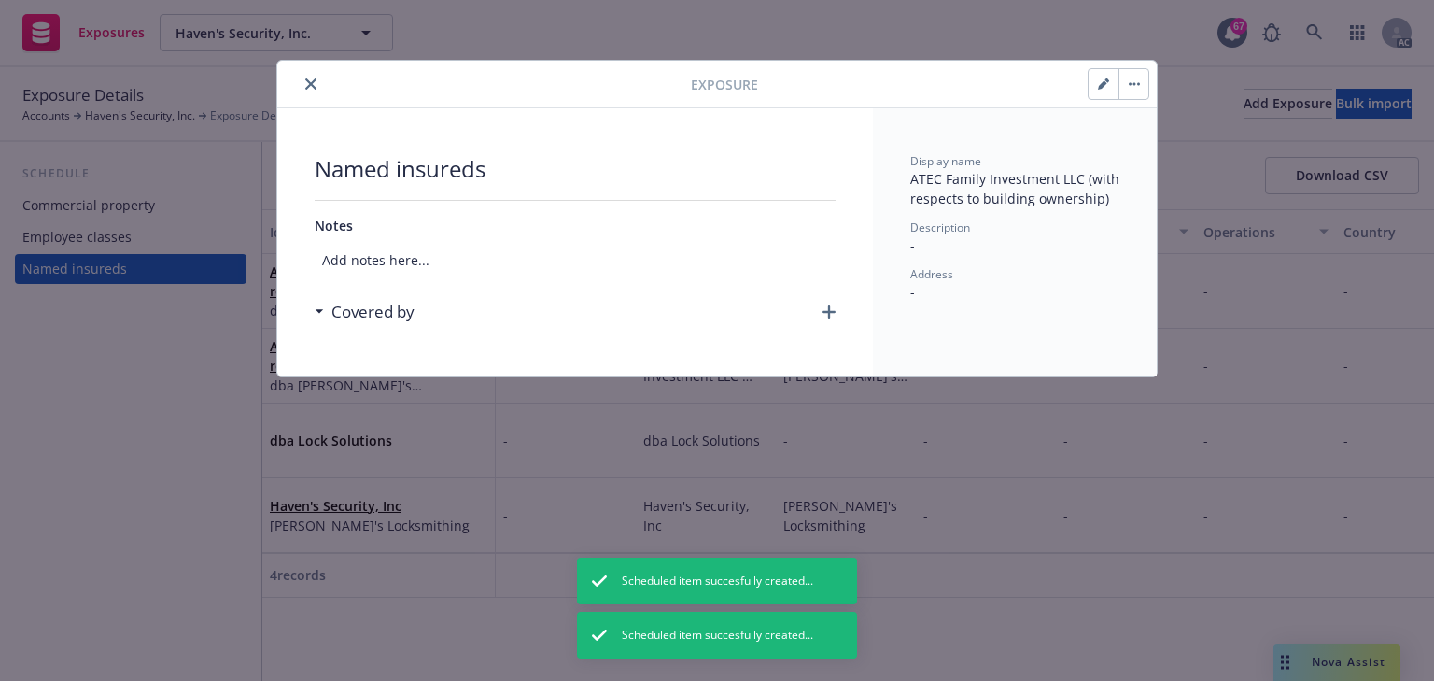
click div "Covered by"
click icon "button"
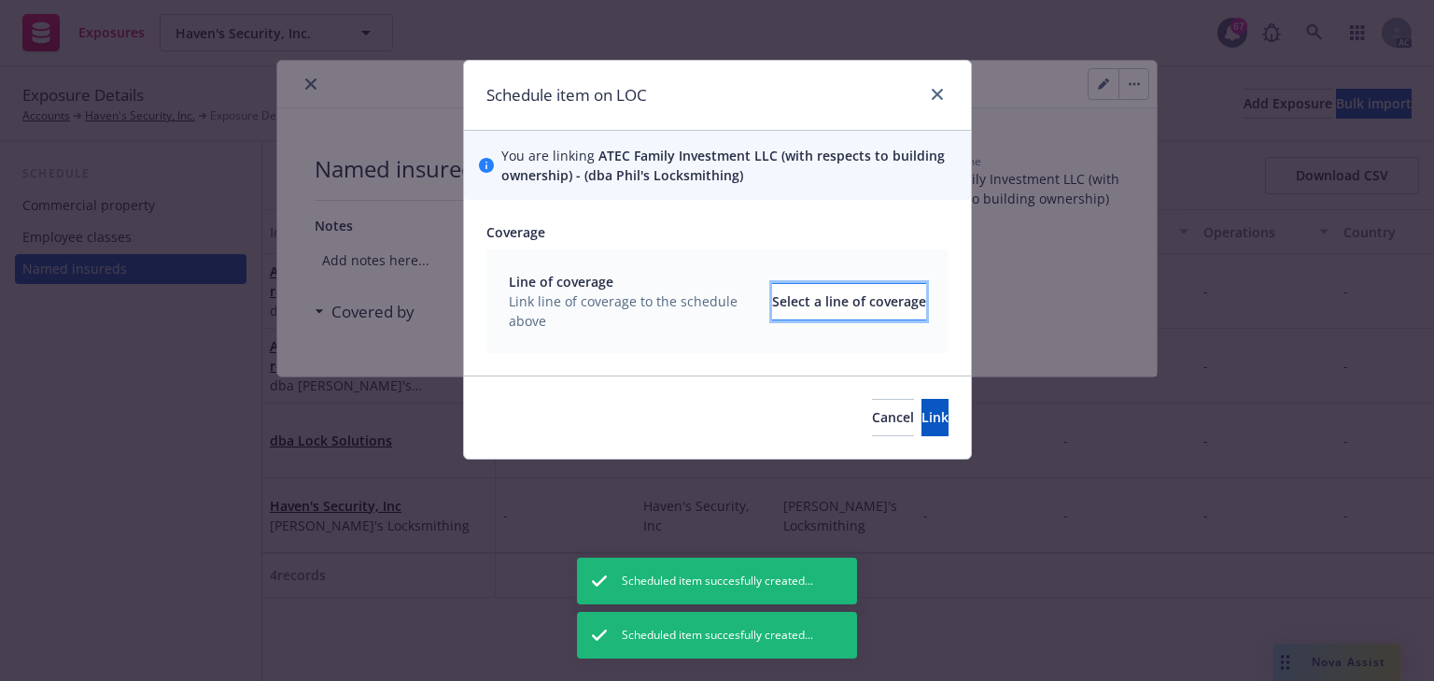
click div "Select a line of coverage"
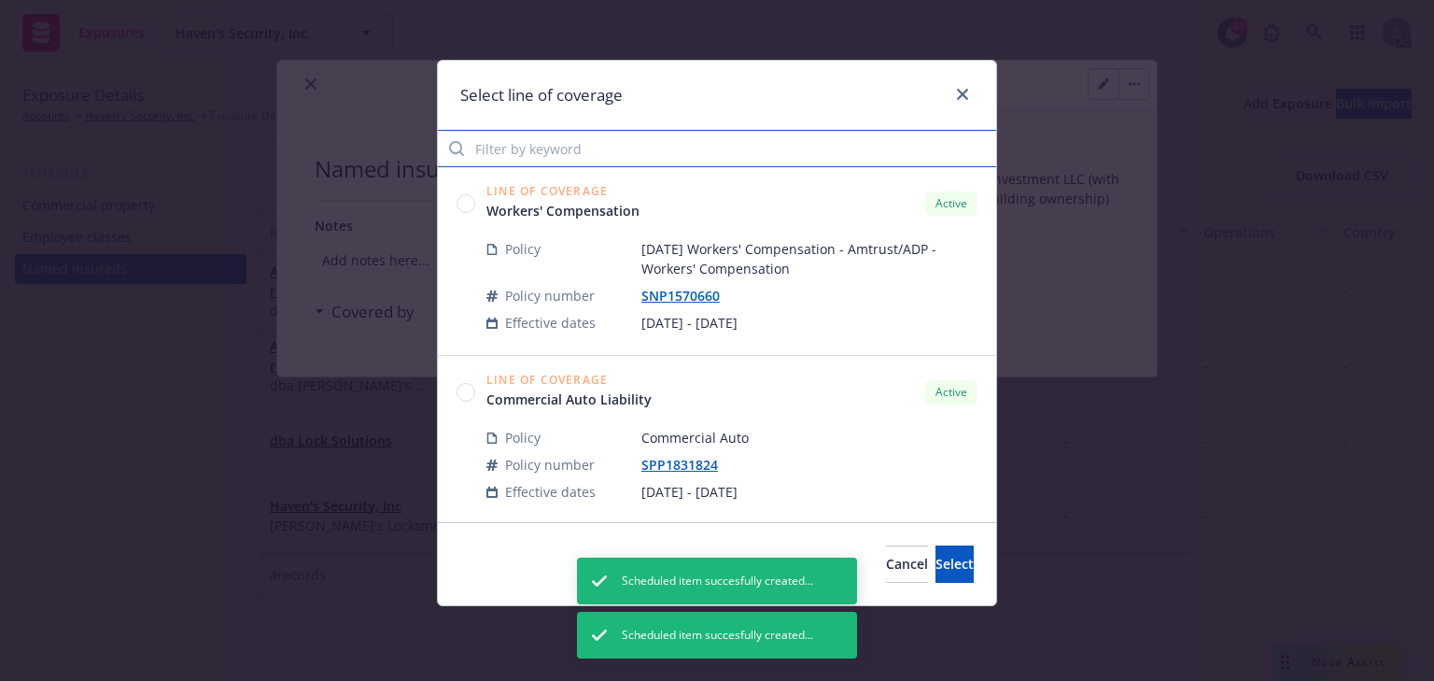
click input "Filter by keyword"
paste input "6253"
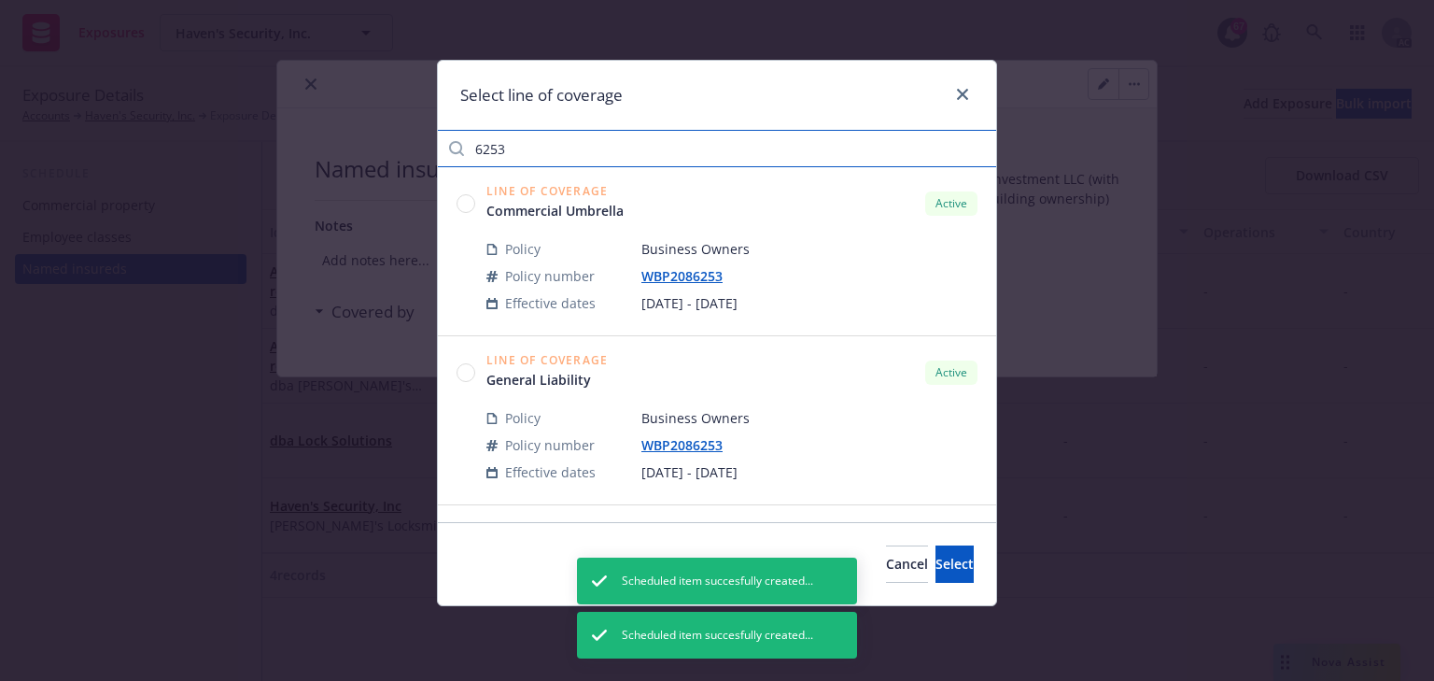
type input "6253"
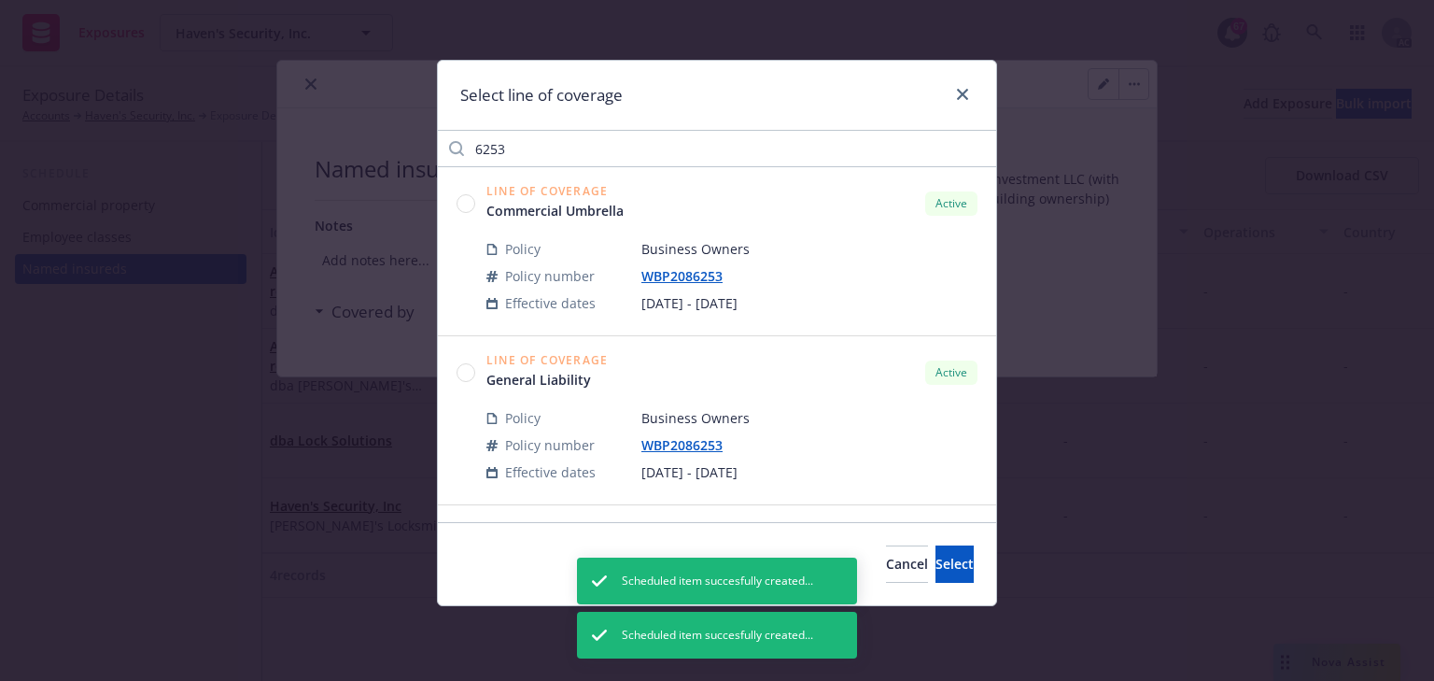
click circle
click span "Select"
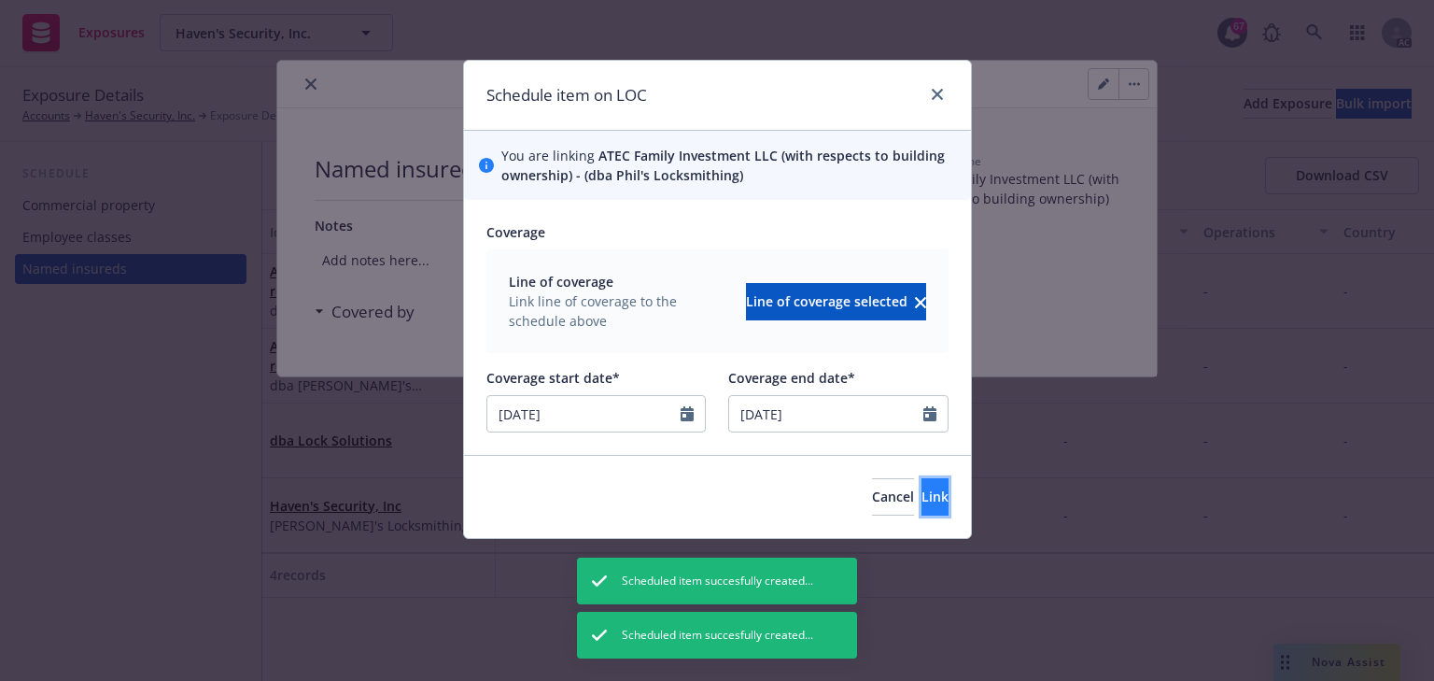
click button "Link"
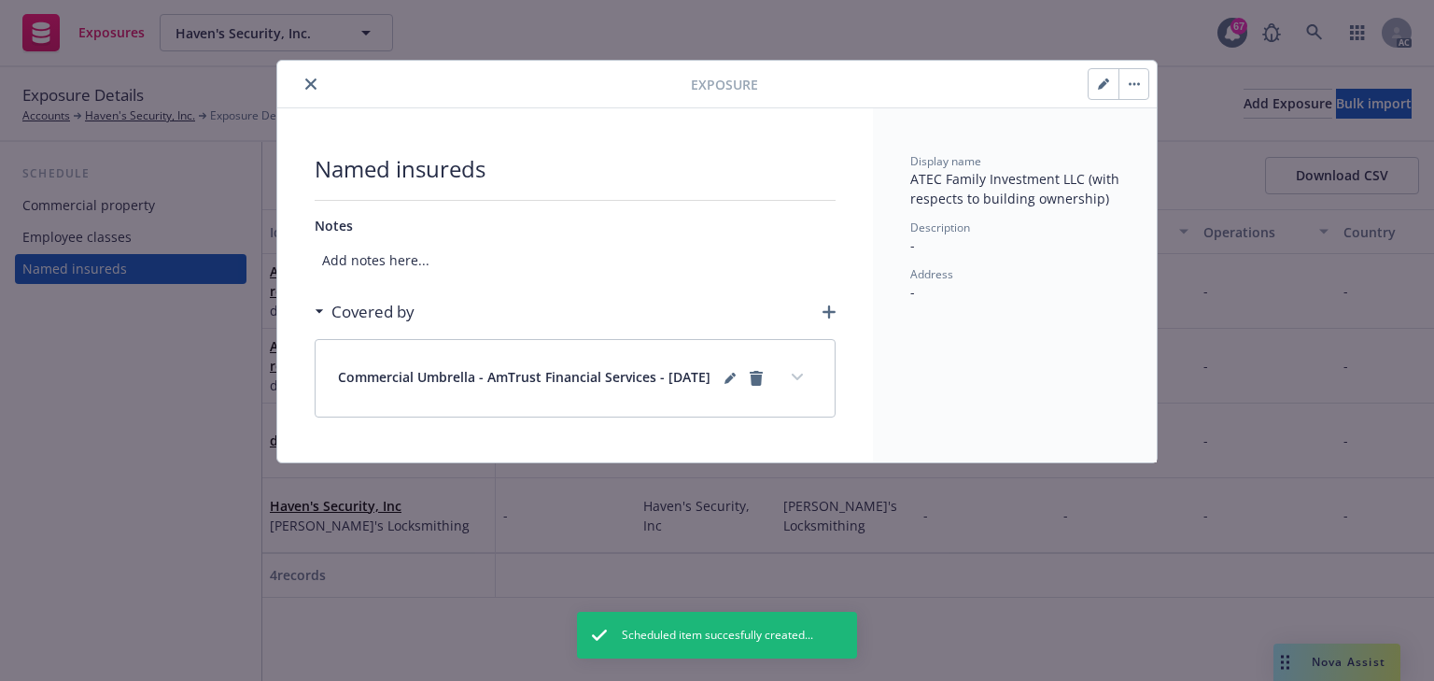
click icon "button"
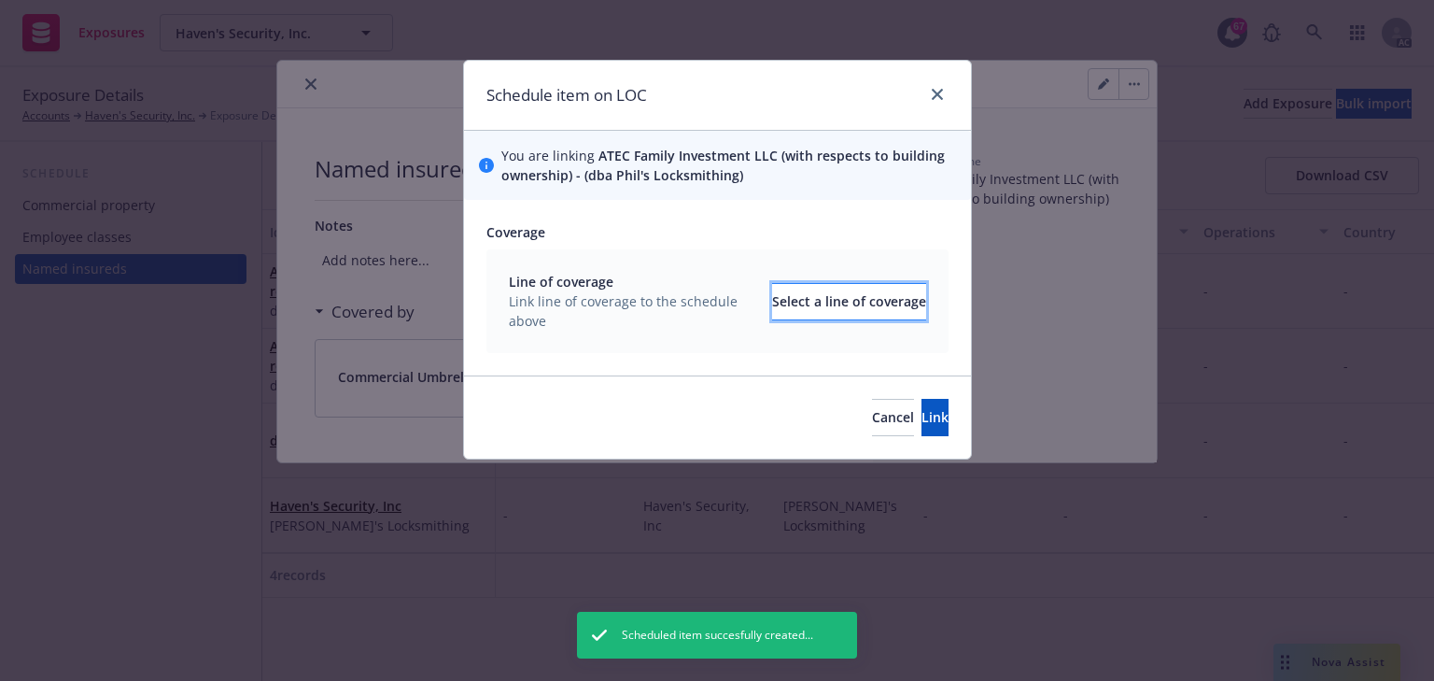
click div "Select a line of coverage"
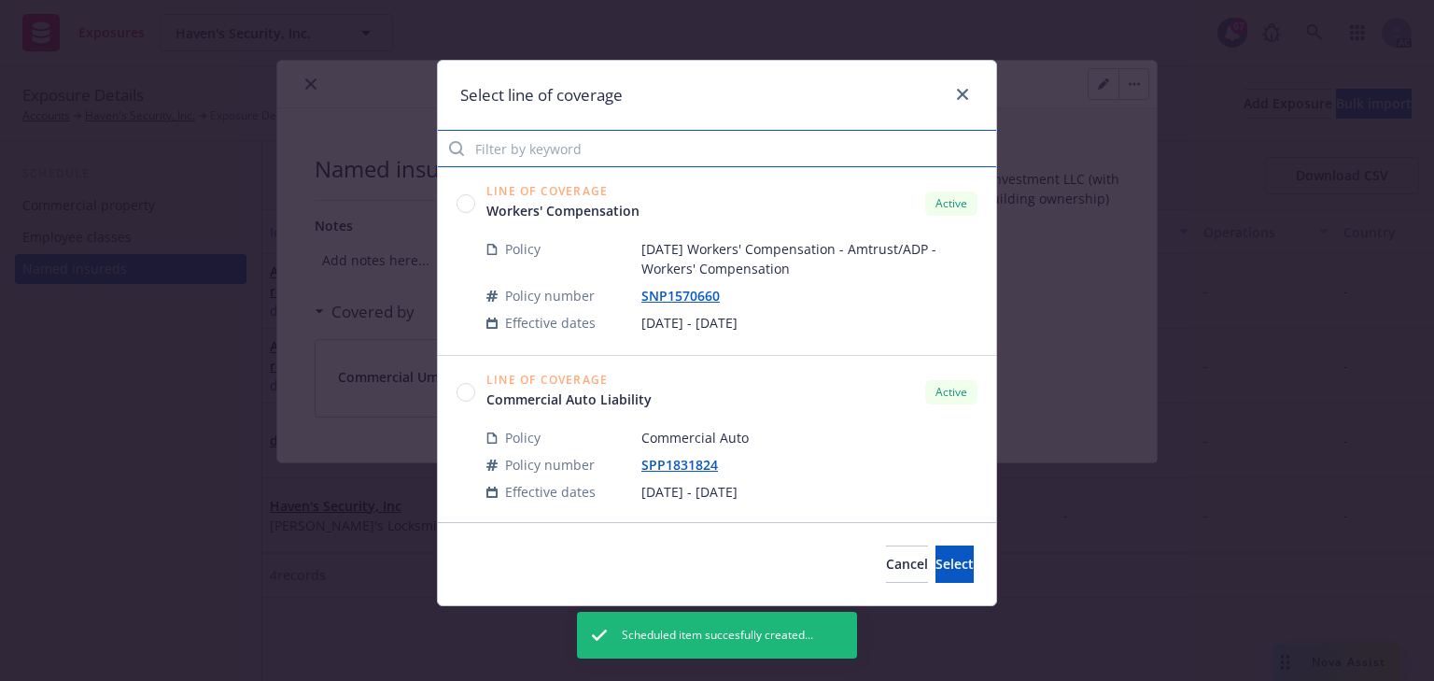
click input "Filter by keyword"
paste input "6253"
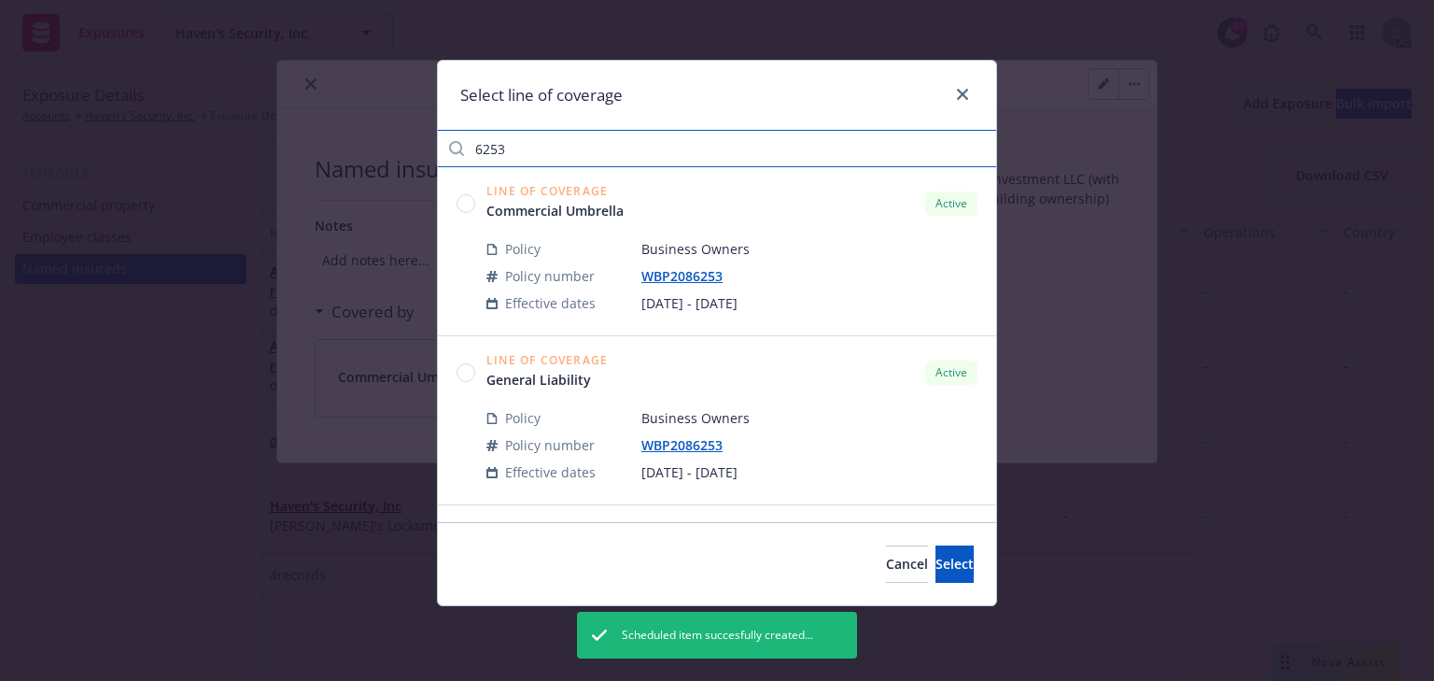
type input "6253"
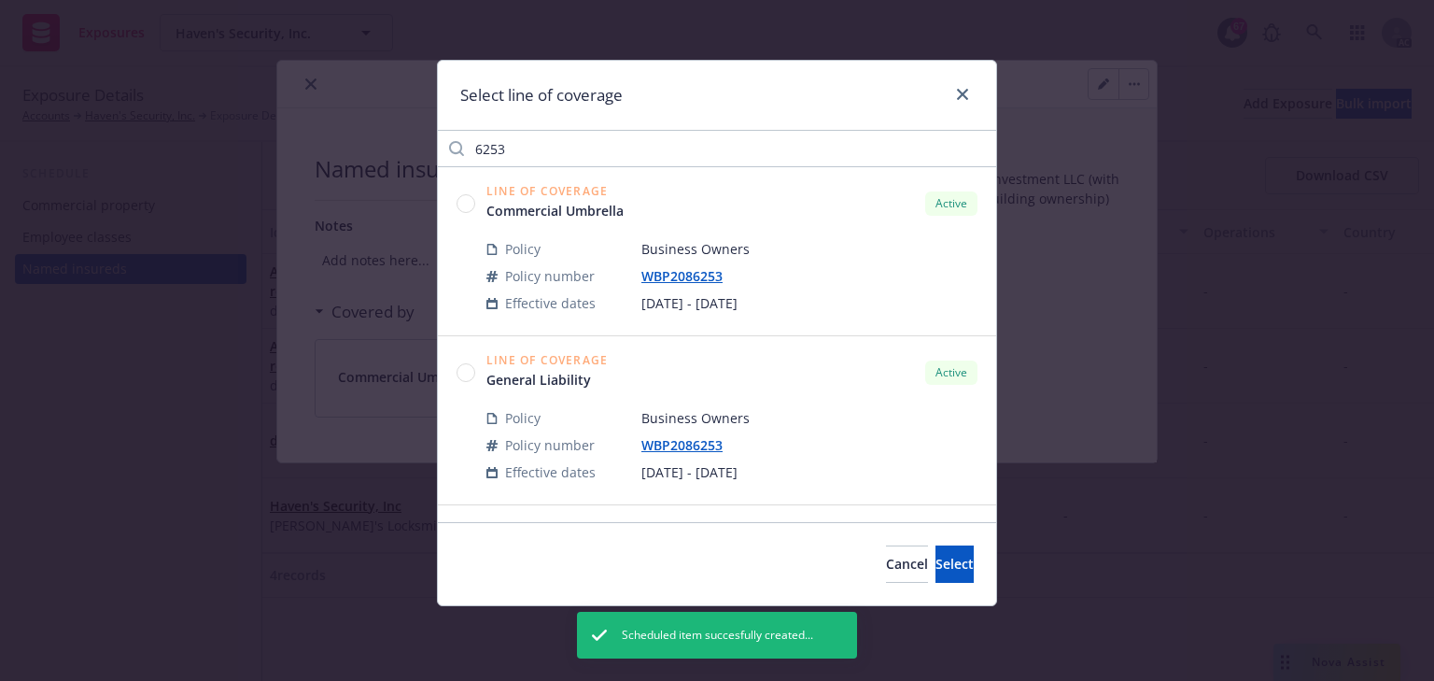
click circle
click button "Select"
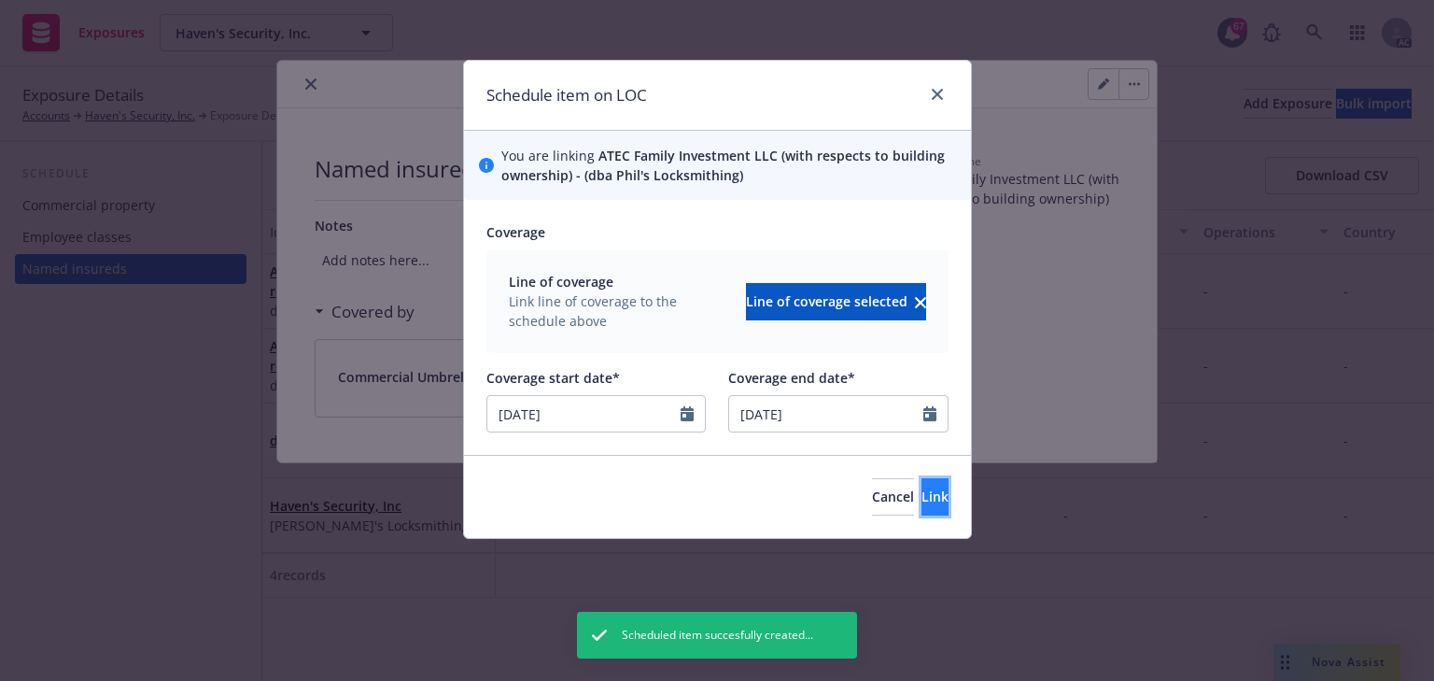
click button "Link"
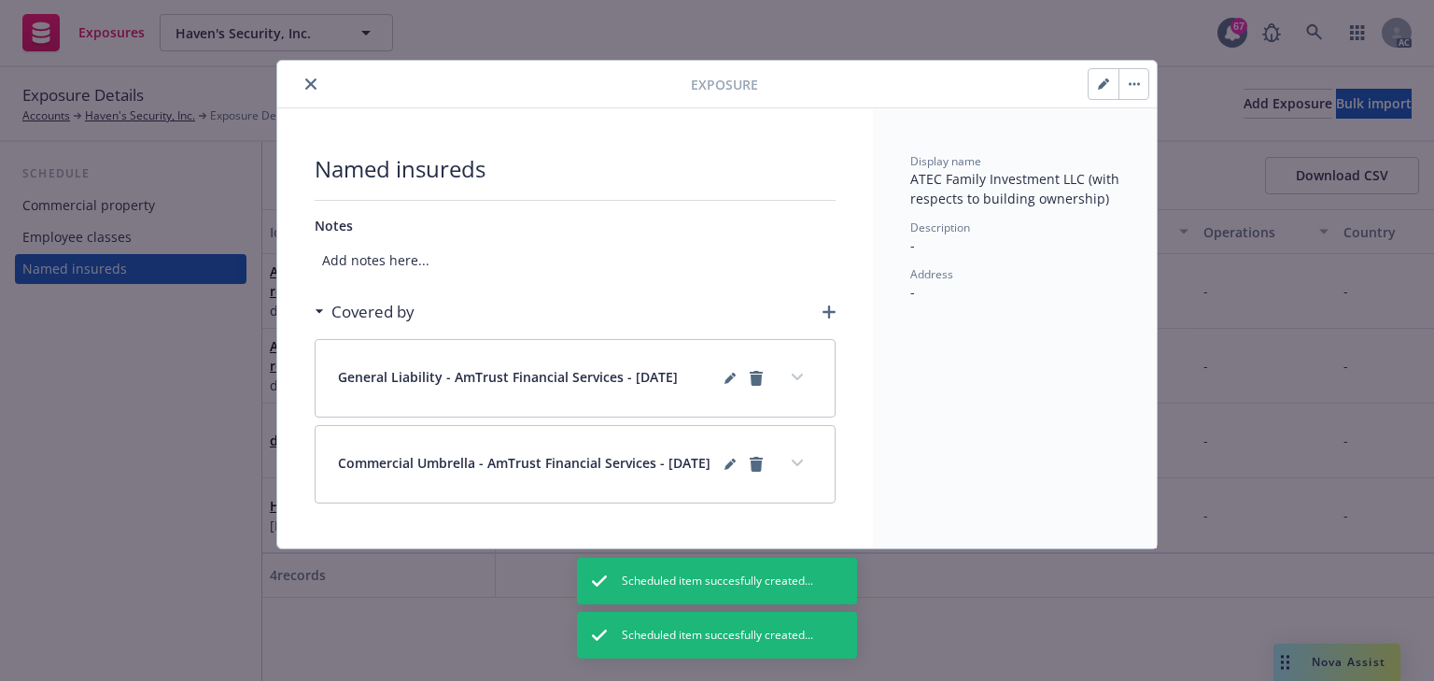
click button "close"
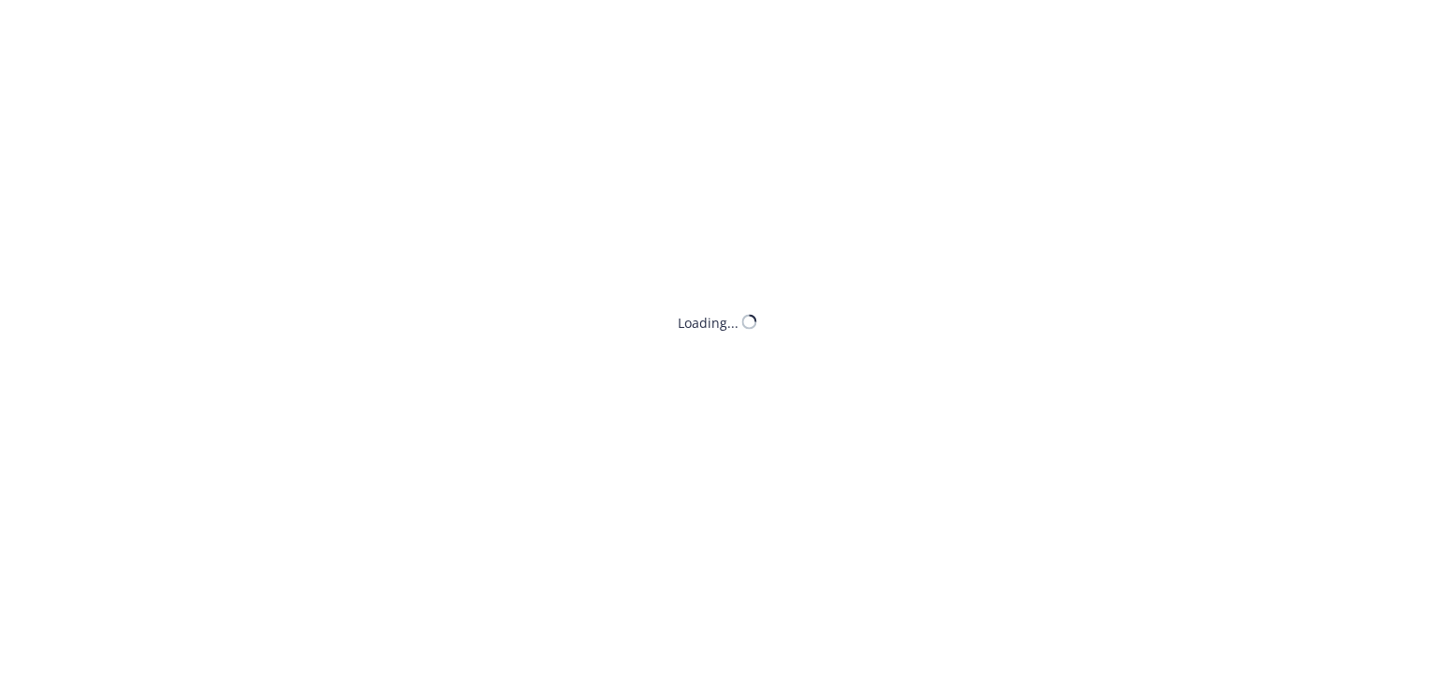
select select "ACCEPTED"
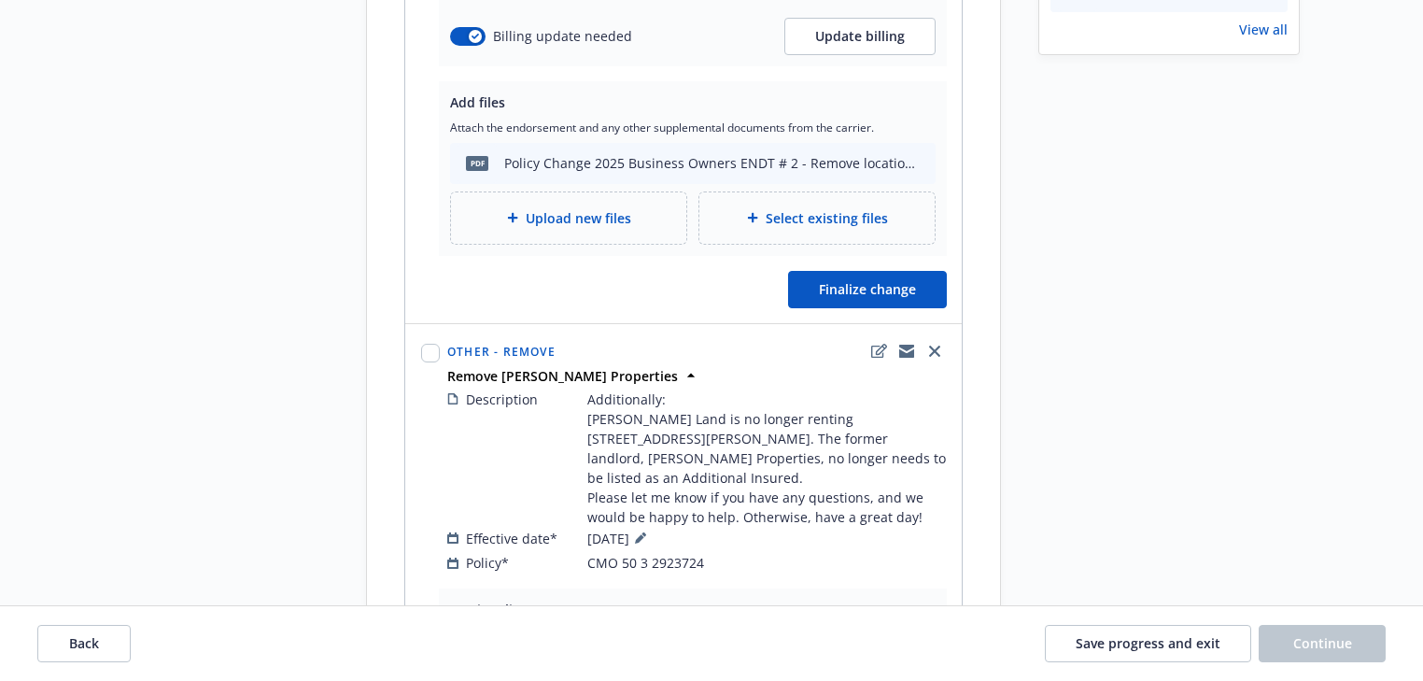
scroll to position [828, 0]
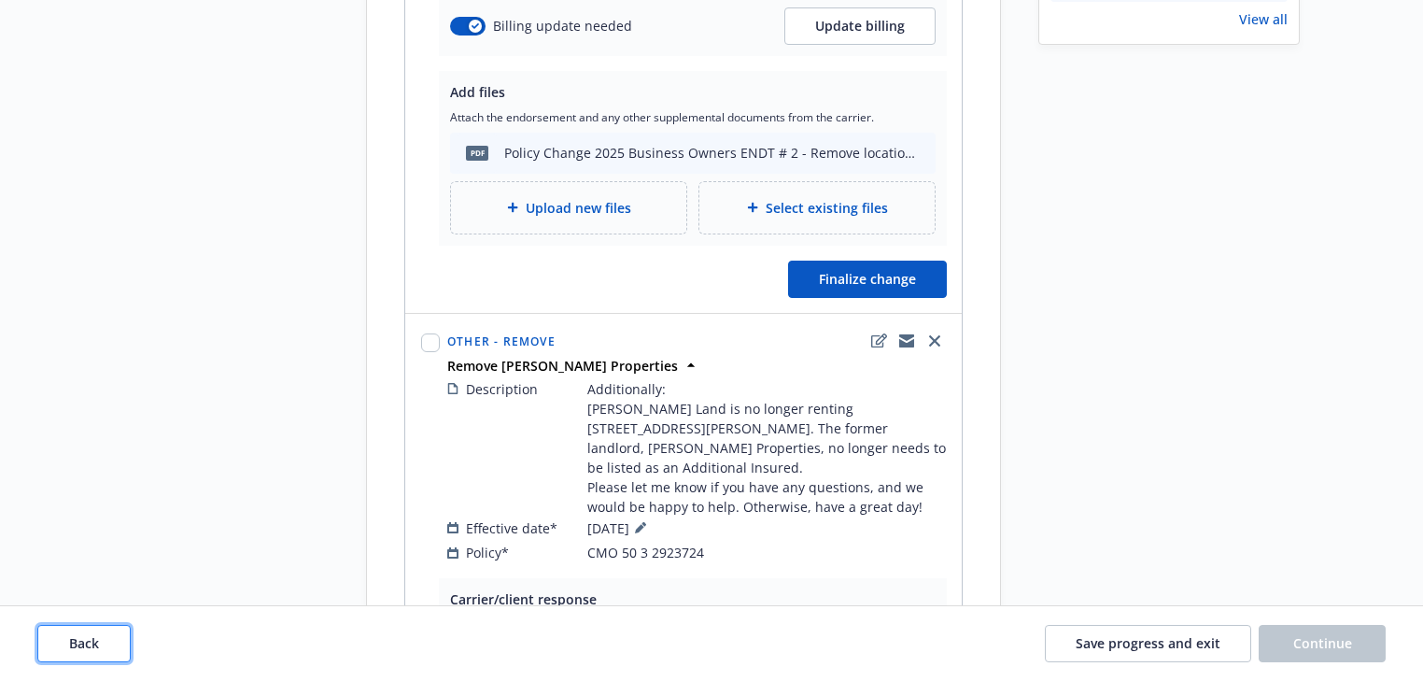
click at [104, 635] on button "Back" at bounding box center [83, 643] width 93 height 37
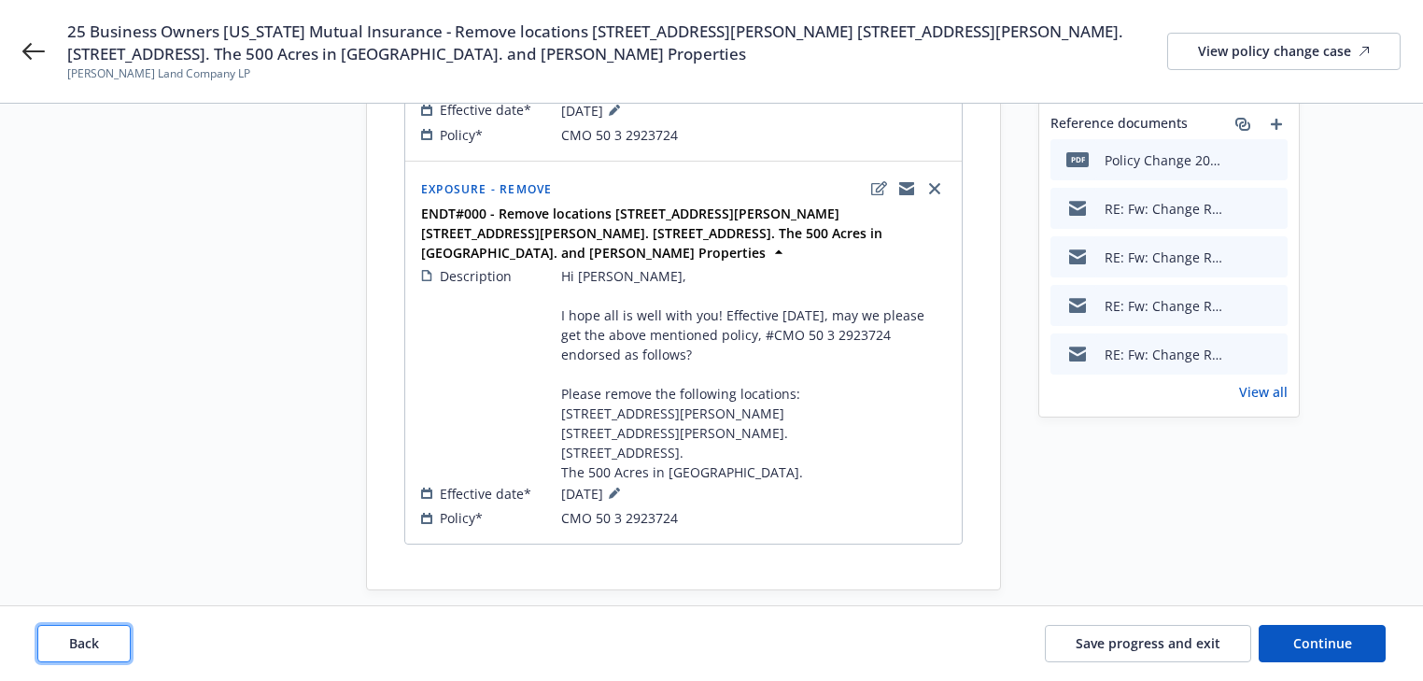
click at [104, 635] on button "Back" at bounding box center [83, 643] width 93 height 37
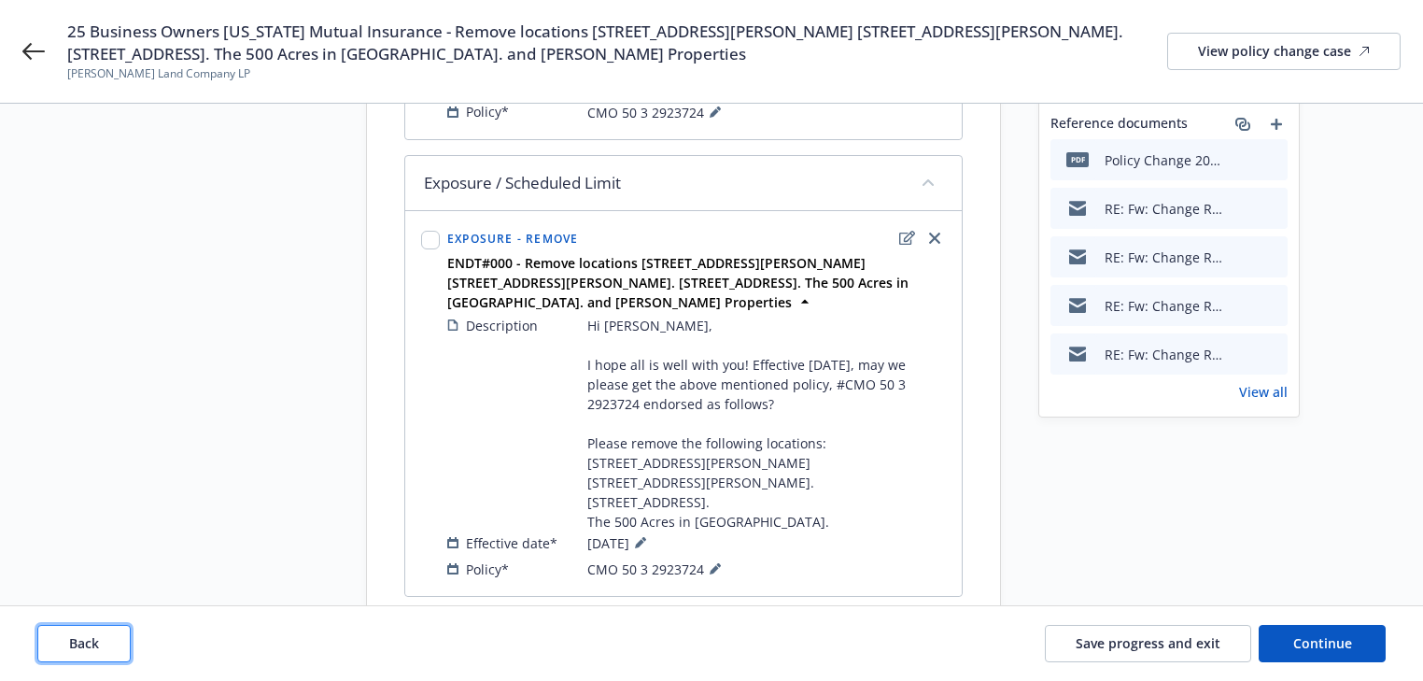
click at [104, 635] on button "Back" at bounding box center [83, 643] width 93 height 37
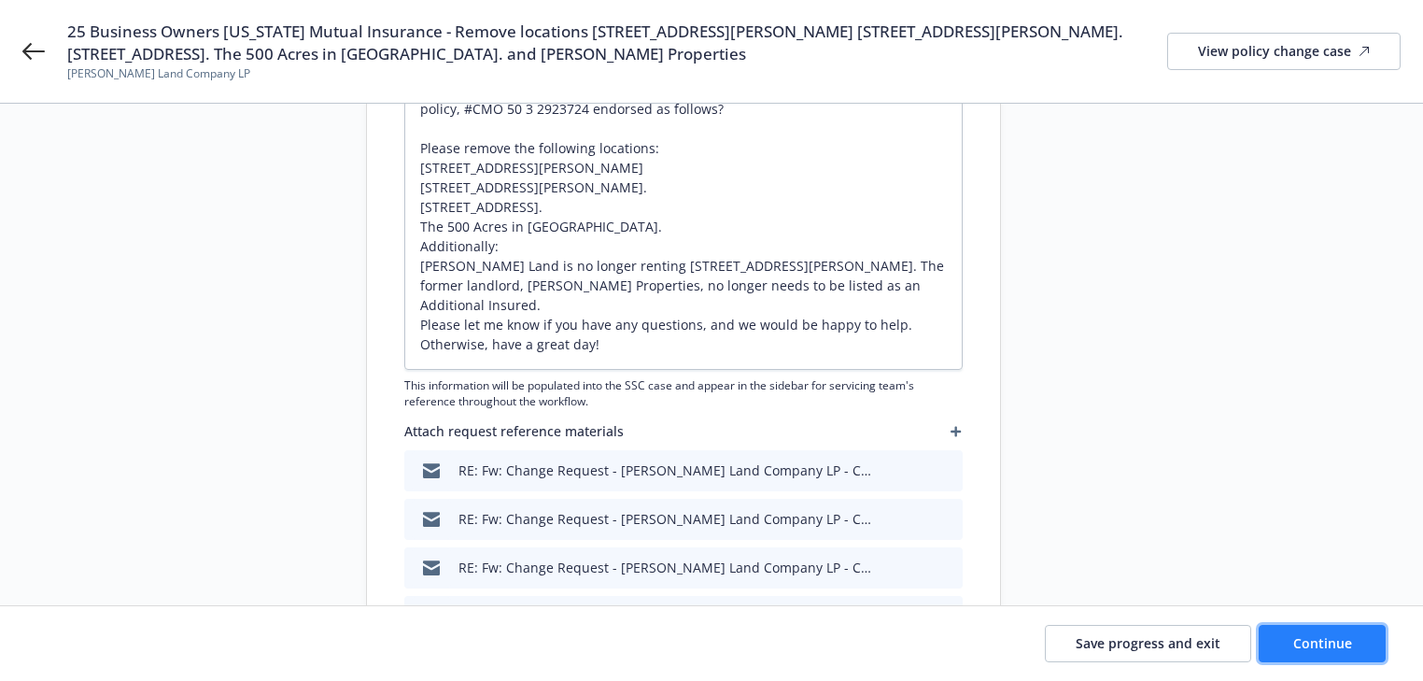
click at [1291, 634] on button "Continue" at bounding box center [1322, 643] width 127 height 37
type textarea "x"
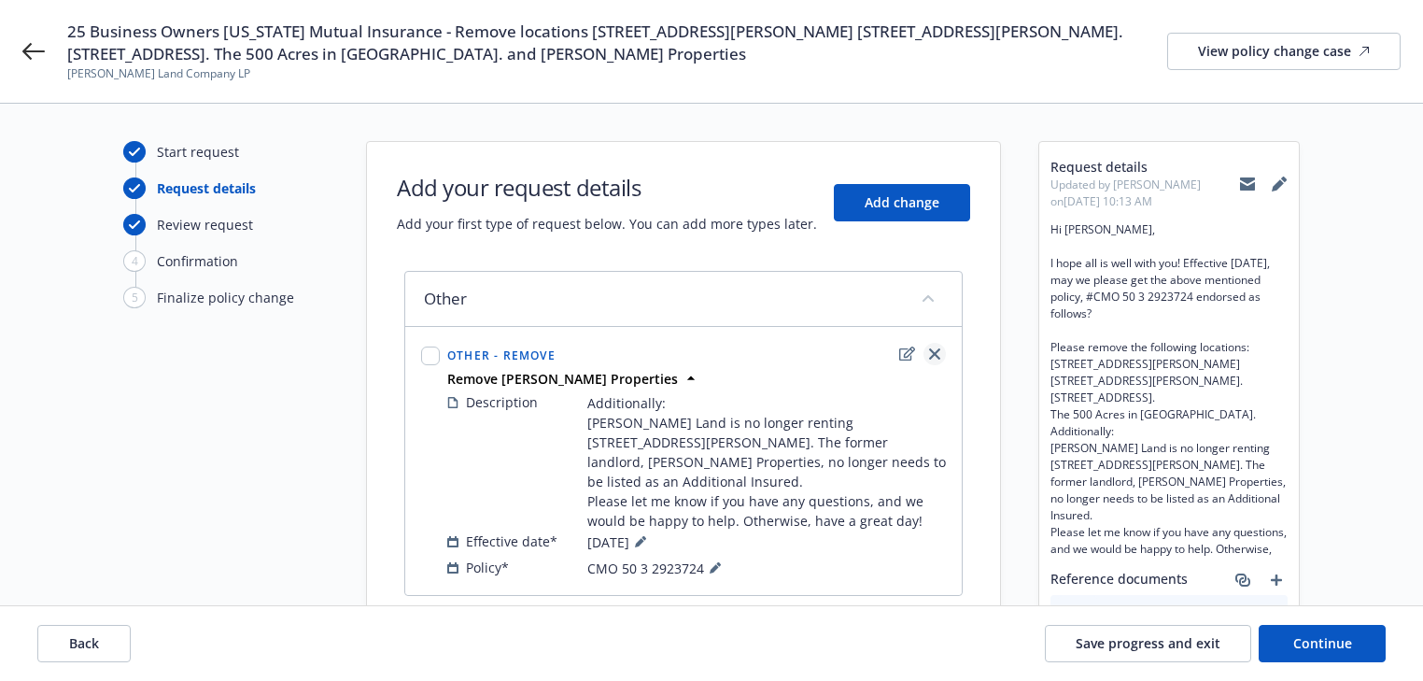
click at [938, 351] on icon "close" at bounding box center [934, 353] width 11 height 11
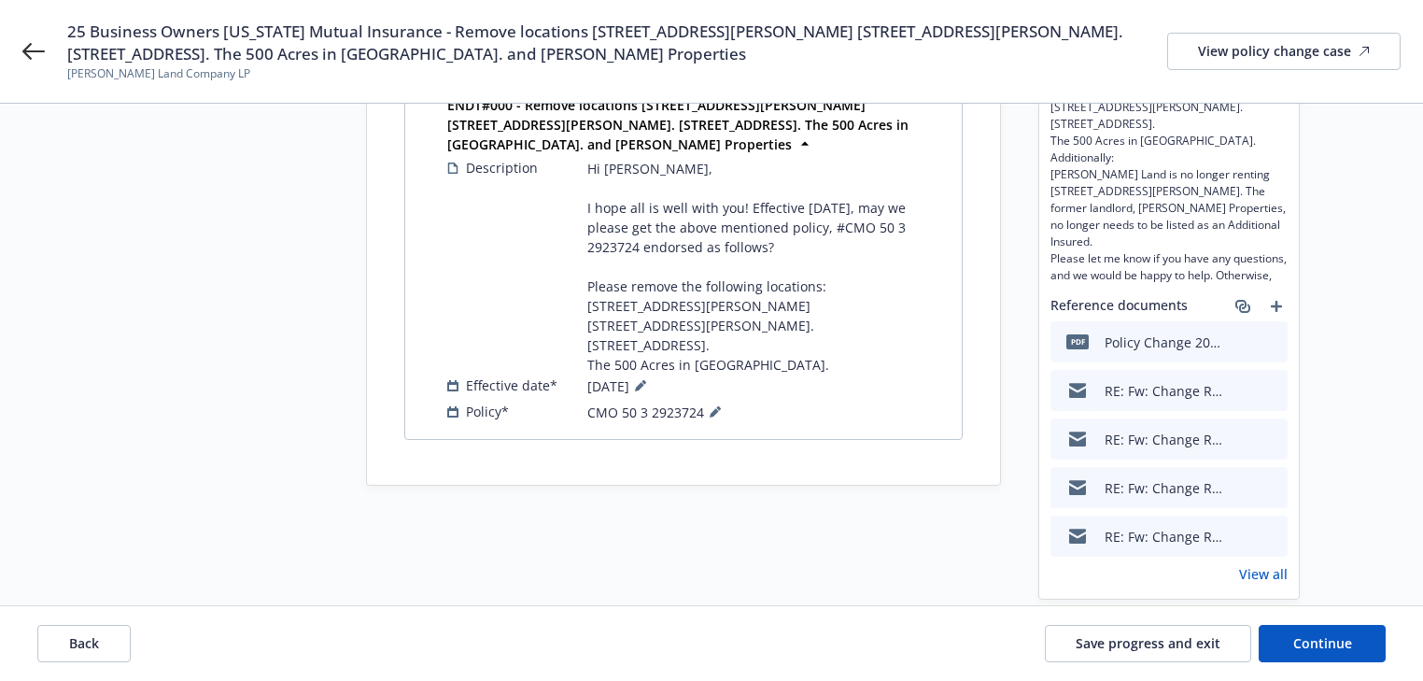
scroll to position [299, 0]
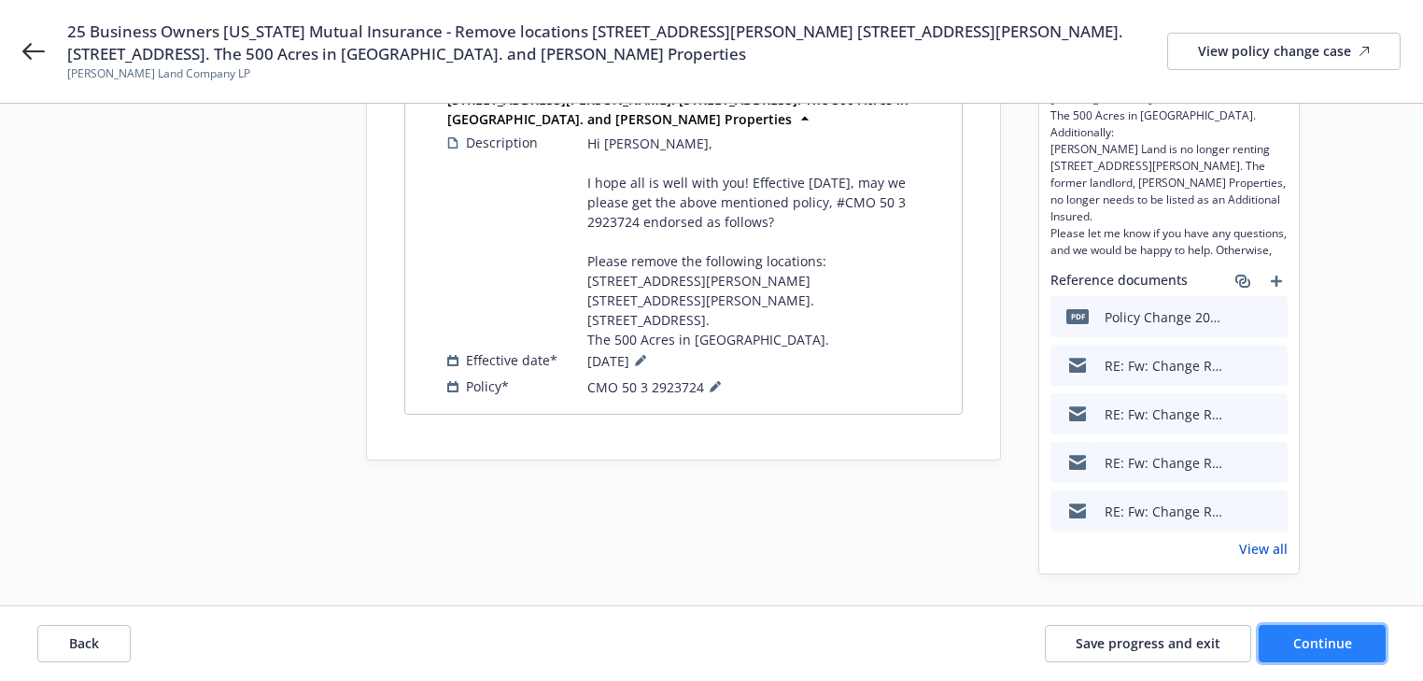
click at [1326, 632] on button "Continue" at bounding box center [1322, 643] width 127 height 37
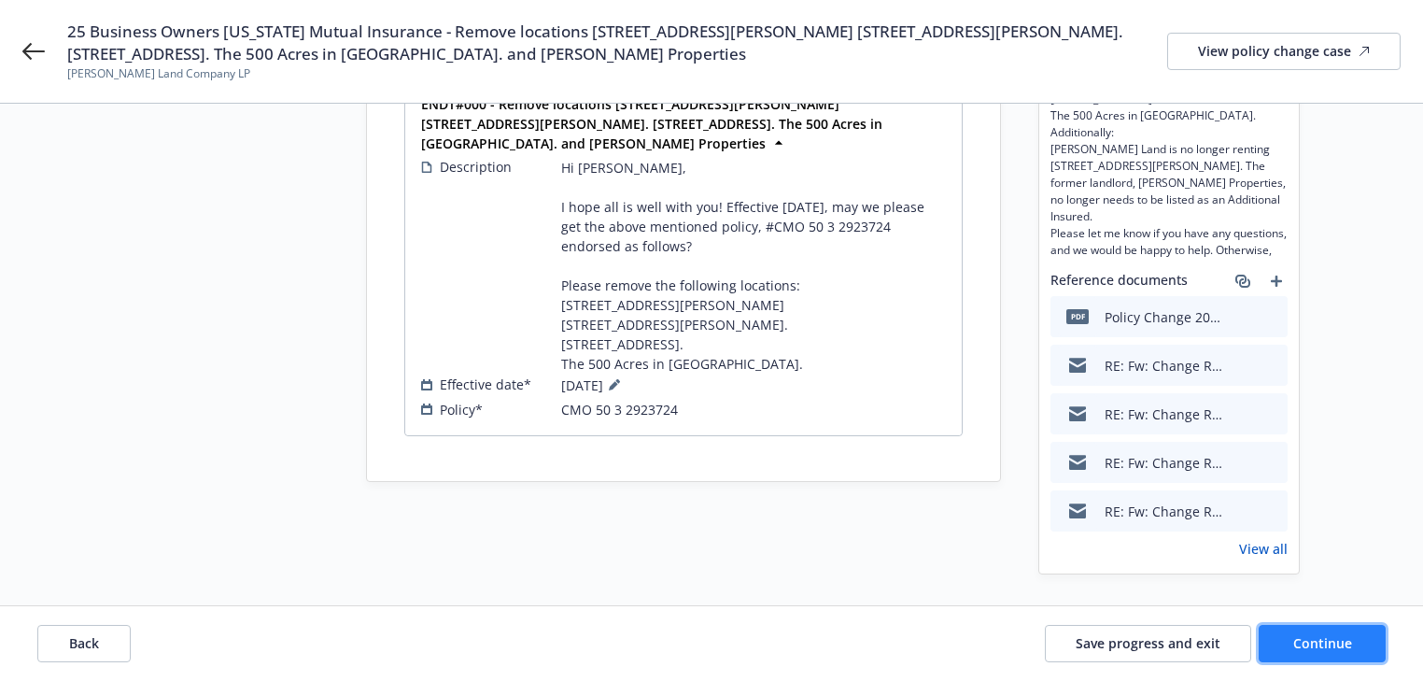
click at [1326, 632] on button "Continue" at bounding box center [1322, 643] width 127 height 37
select select "ACCEPTED"
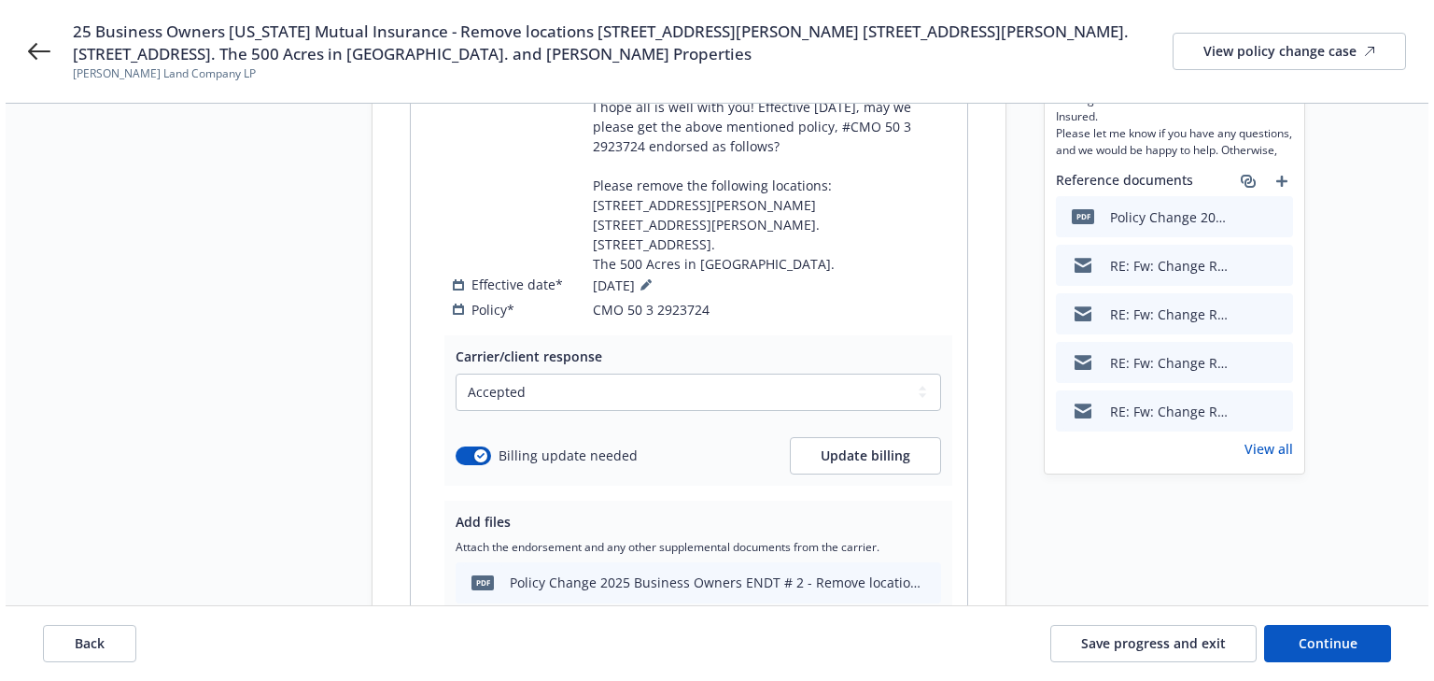
scroll to position [579, 0]
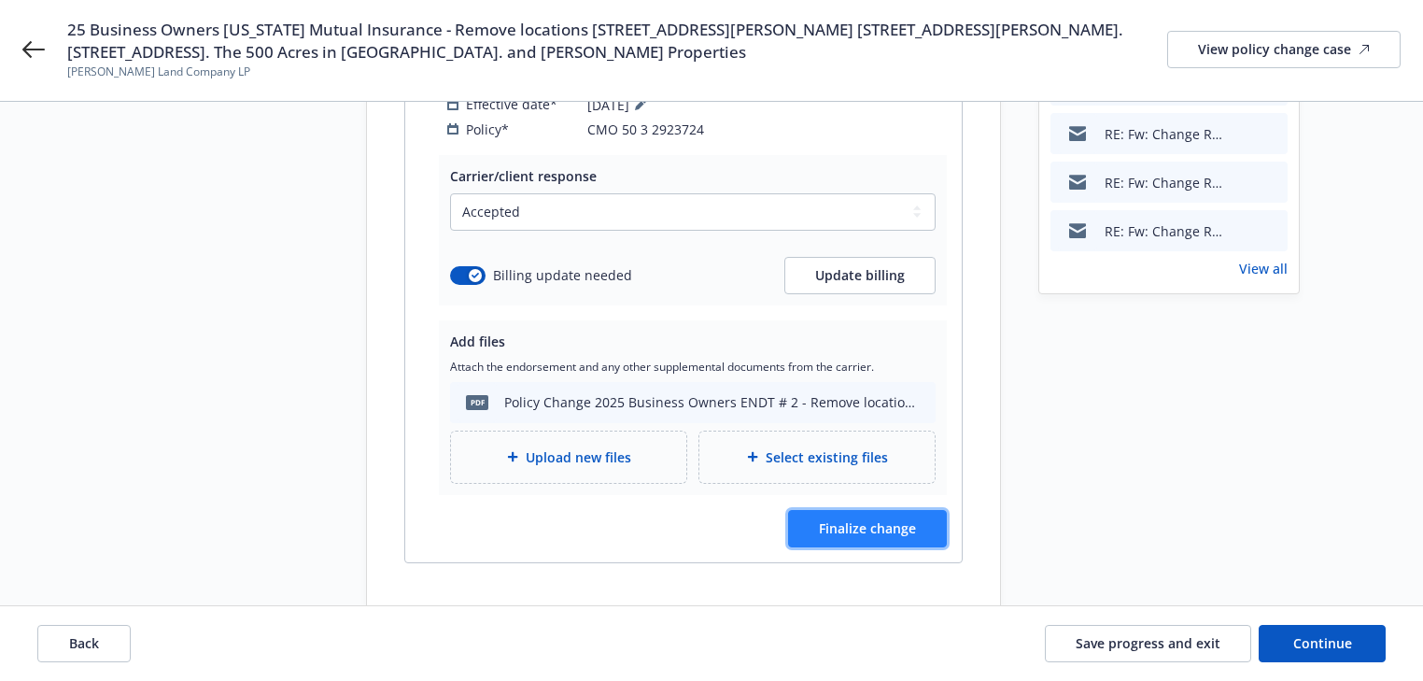
click at [885, 510] on button "Finalize change" at bounding box center [867, 528] width 159 height 37
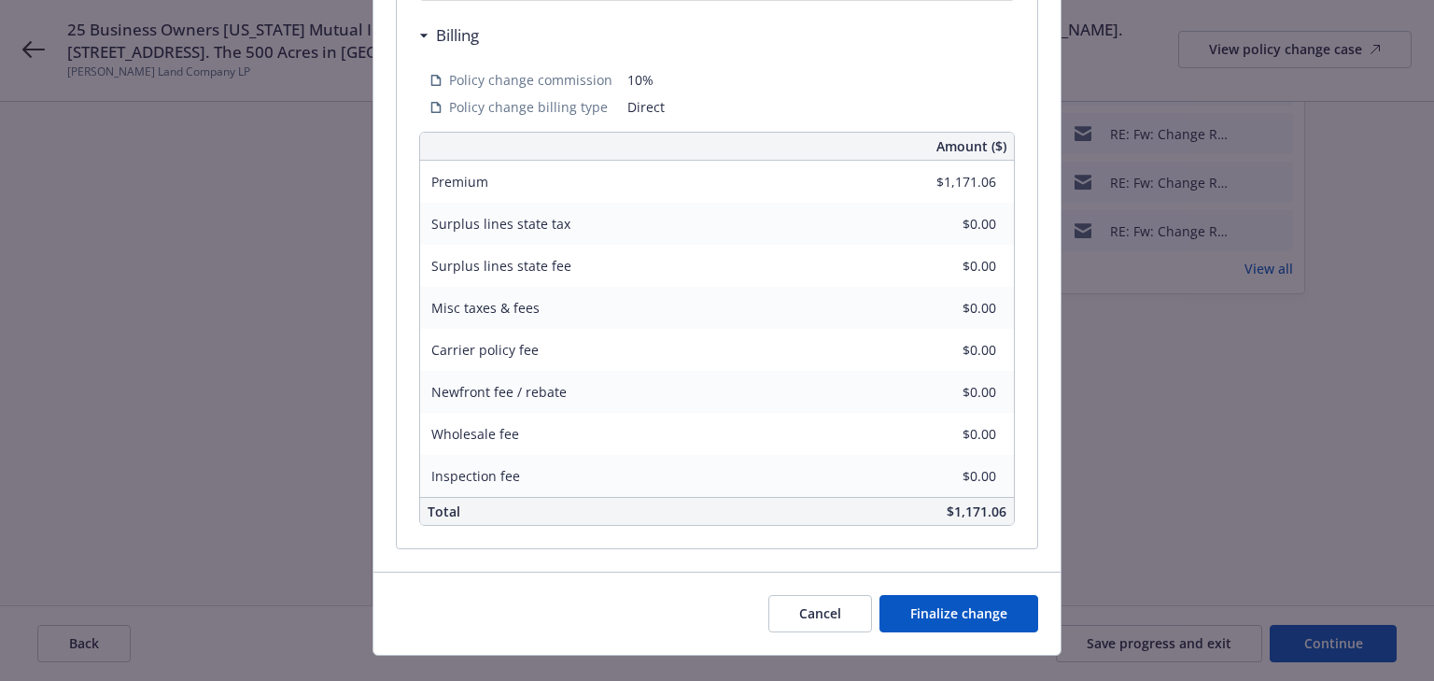
scroll to position [775, 0]
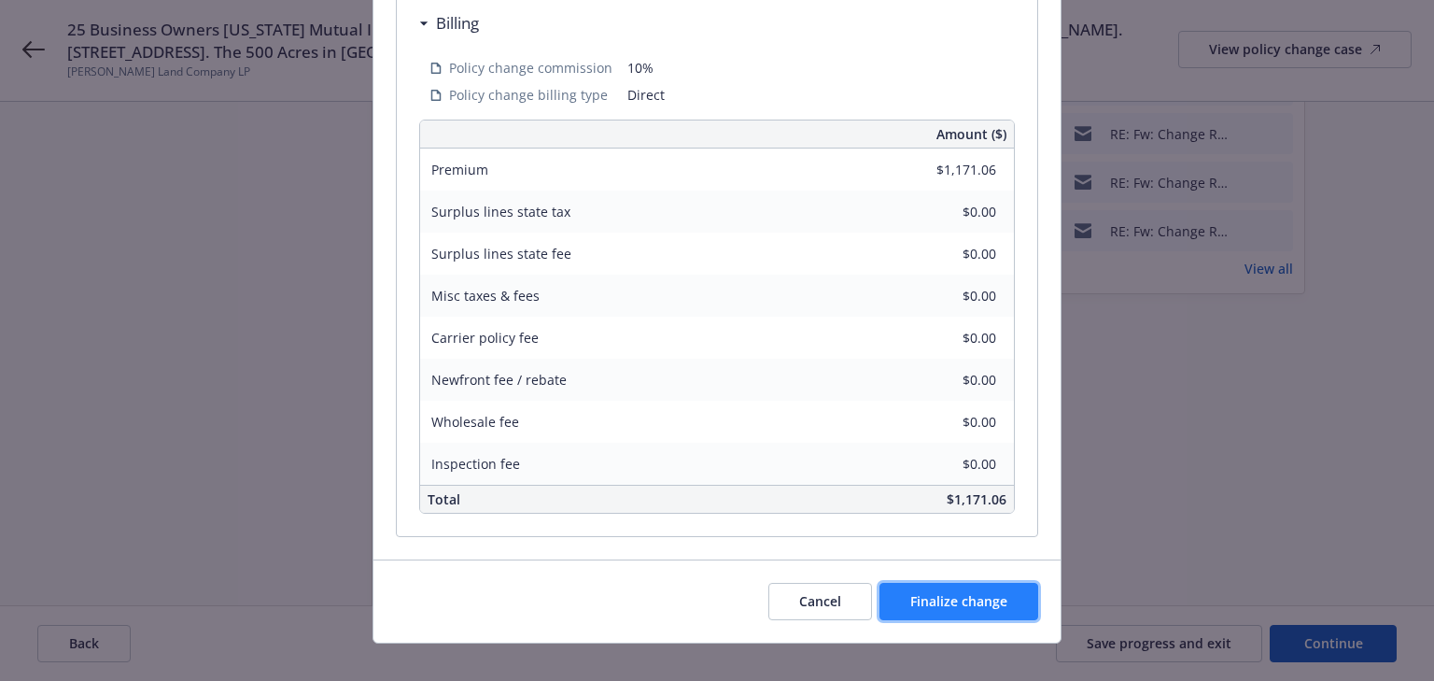
click at [981, 597] on button "Finalize change" at bounding box center [959, 601] width 159 height 37
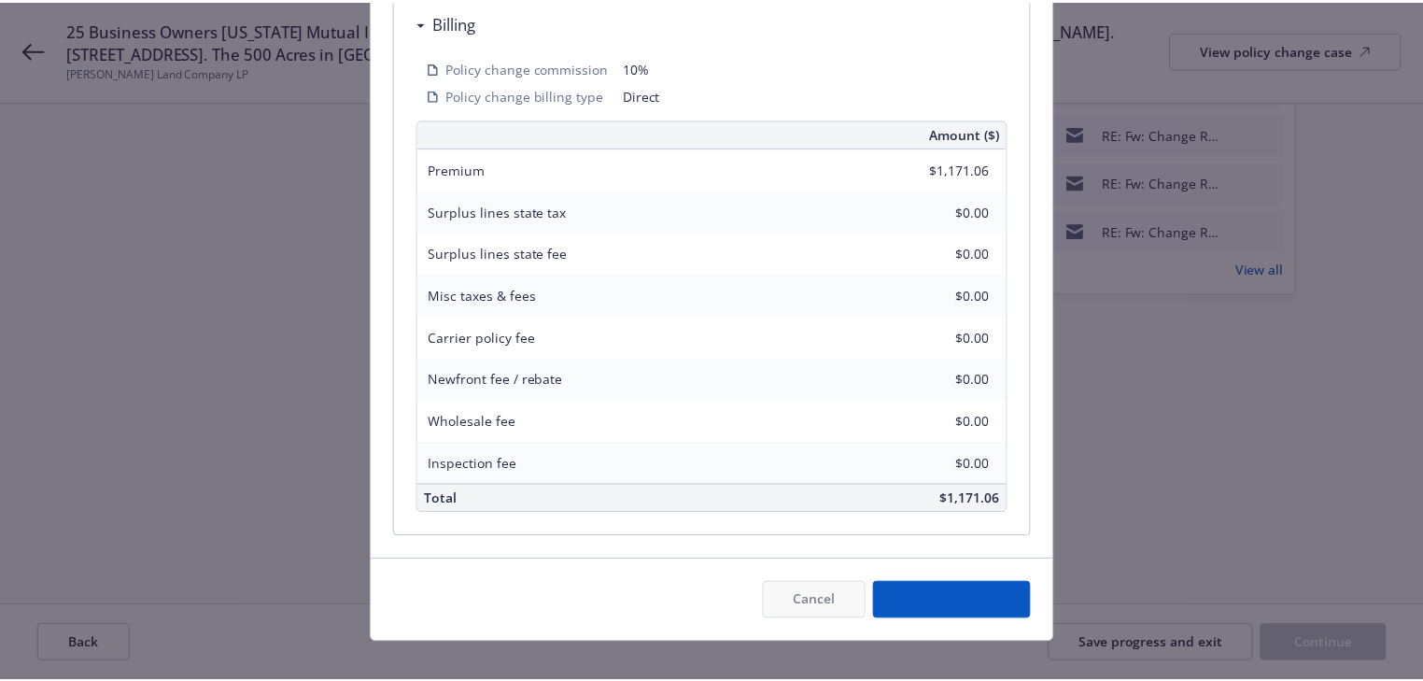
scroll to position [577, 0]
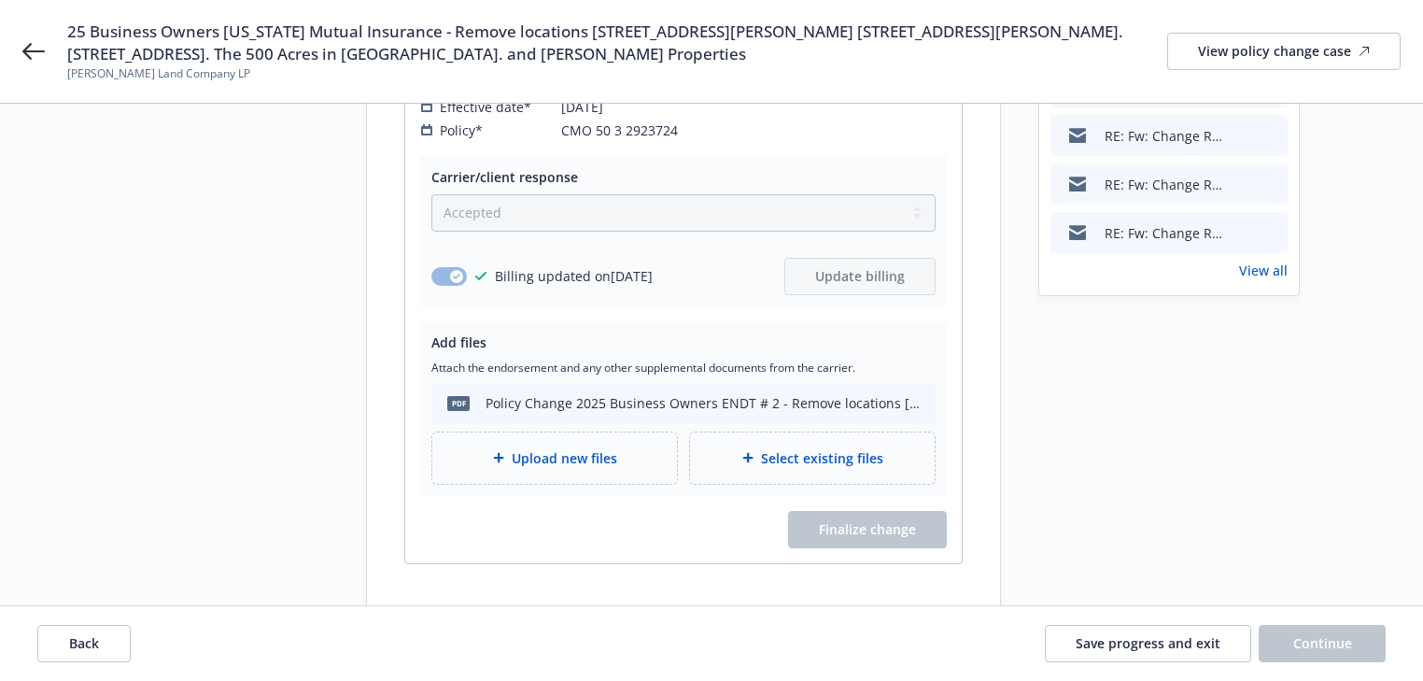
click at [786, 571] on div "Start request Request details Review request 4 Confirmation 5 Finalize policy c…" at bounding box center [711, 125] width 1423 height 1196
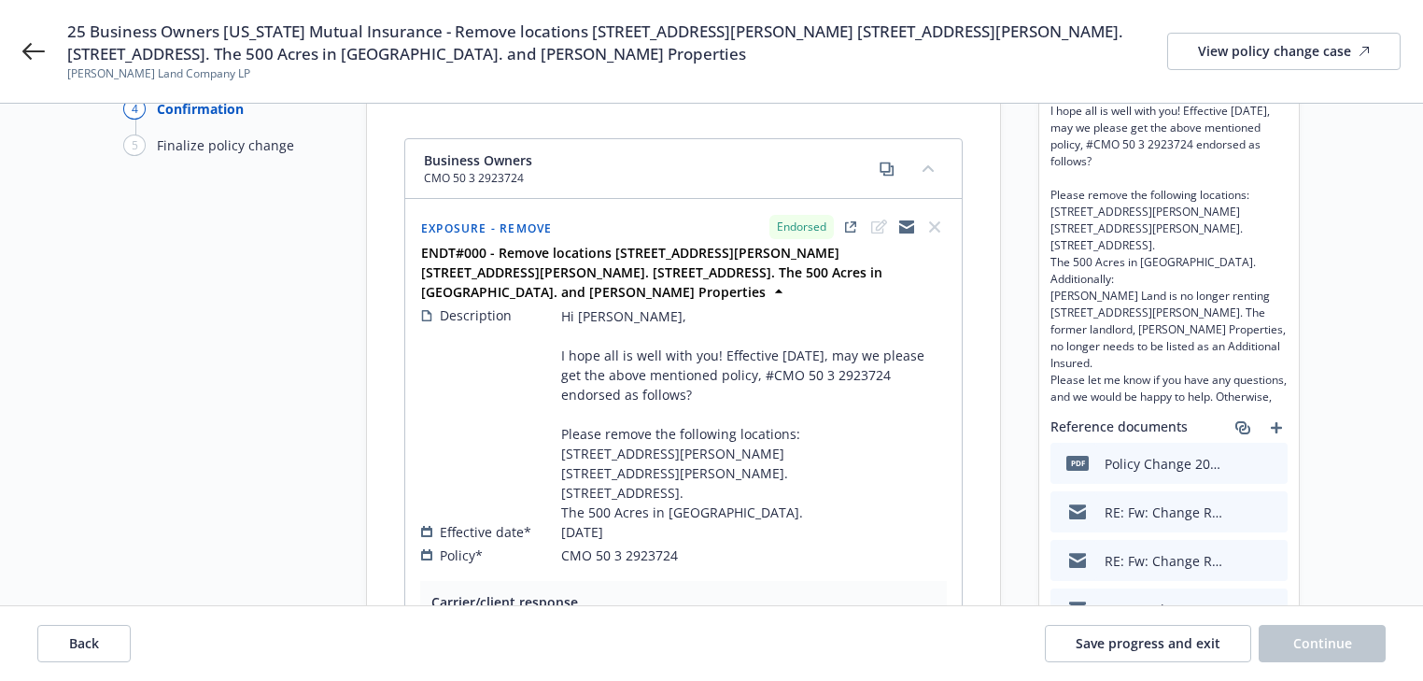
scroll to position [129, 0]
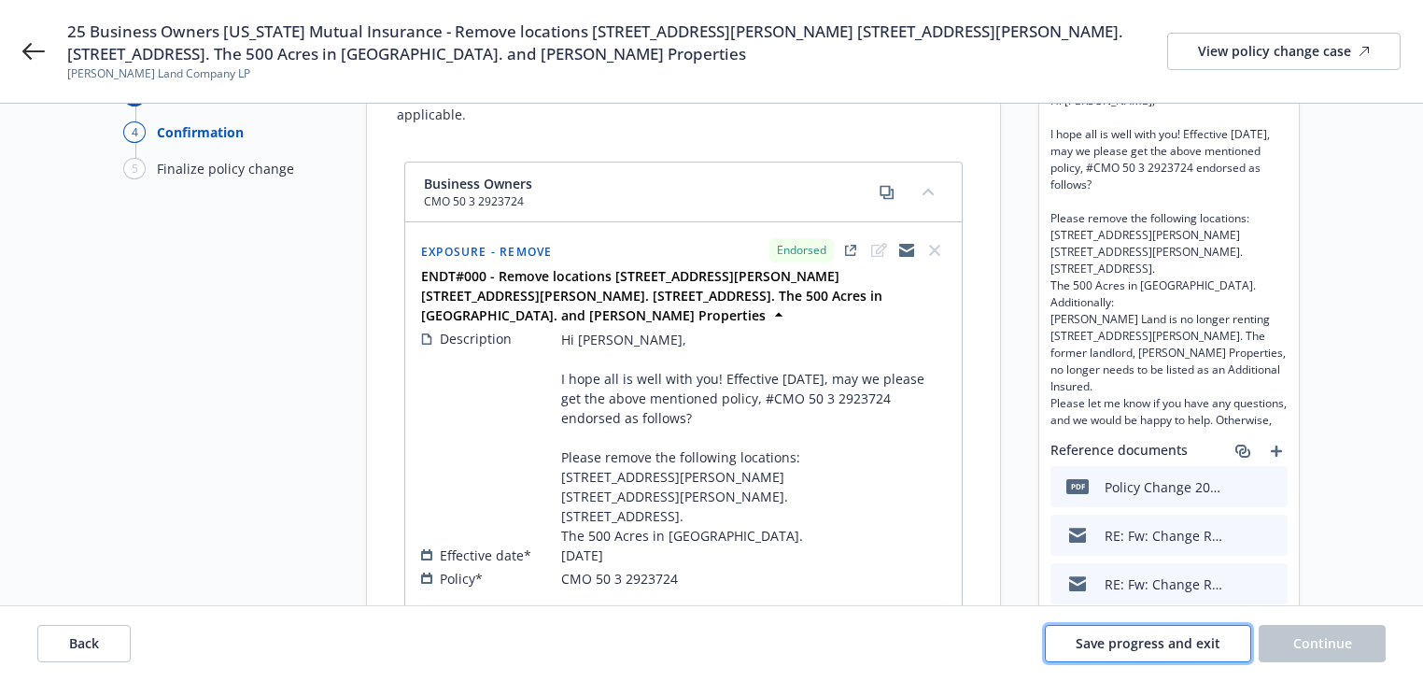
click at [1210, 631] on button "Save progress and exit" at bounding box center [1148, 643] width 206 height 37
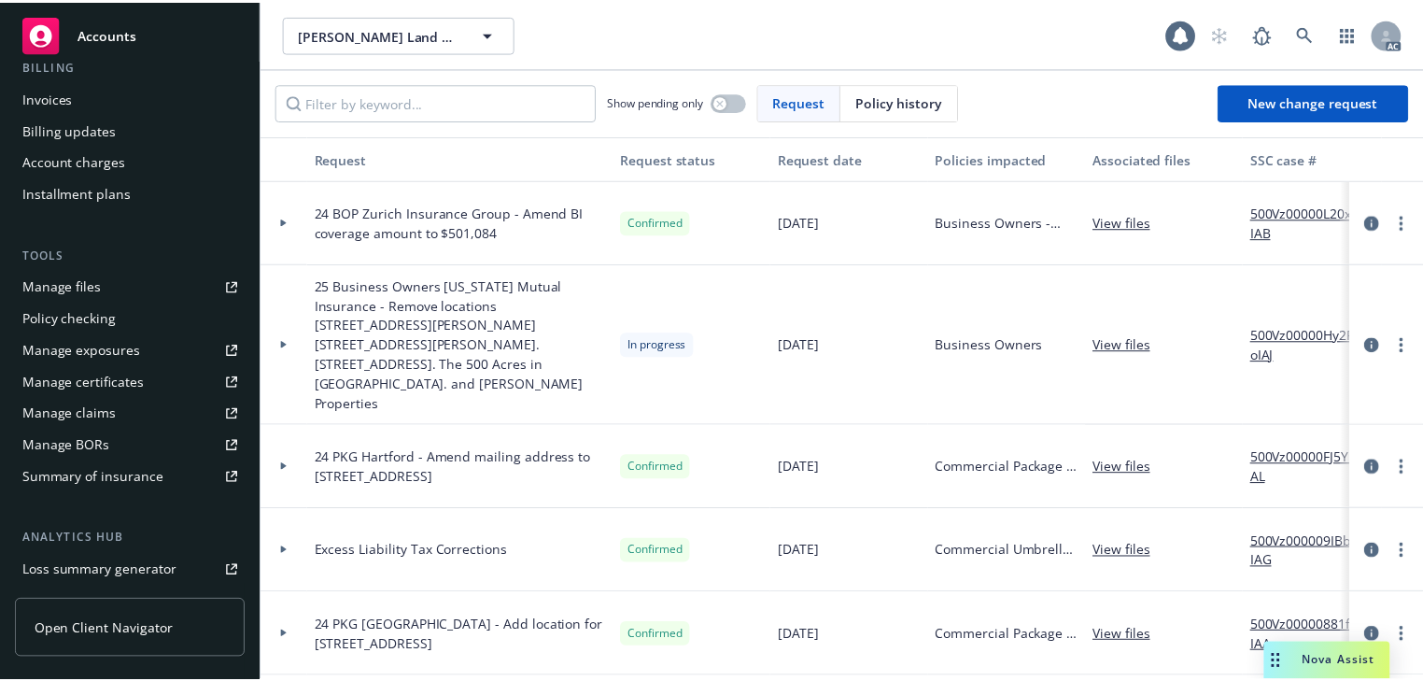
scroll to position [374, 0]
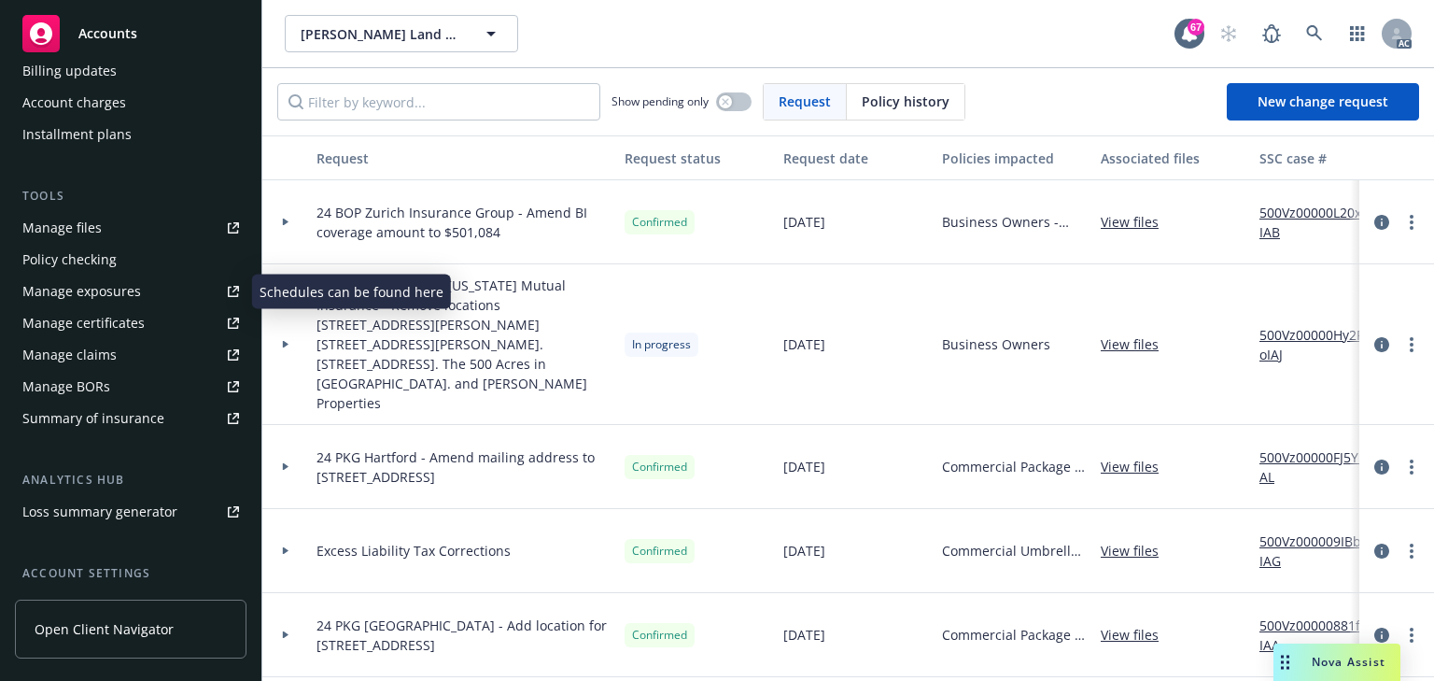
click at [125, 295] on div "Manage exposures" at bounding box center [81, 291] width 119 height 30
click at [729, 106] on div "button" at bounding box center [725, 101] width 13 height 13
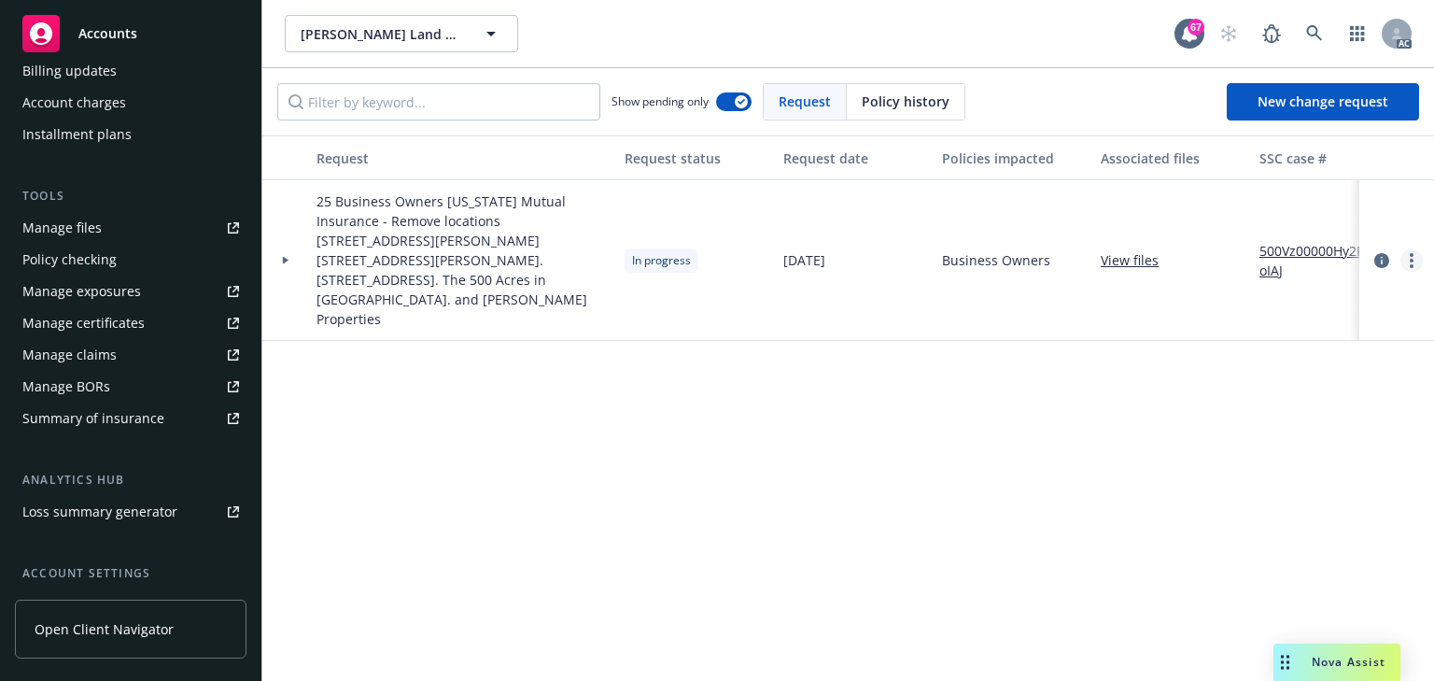
click at [1407, 249] on link "more" at bounding box center [1412, 260] width 22 height 22
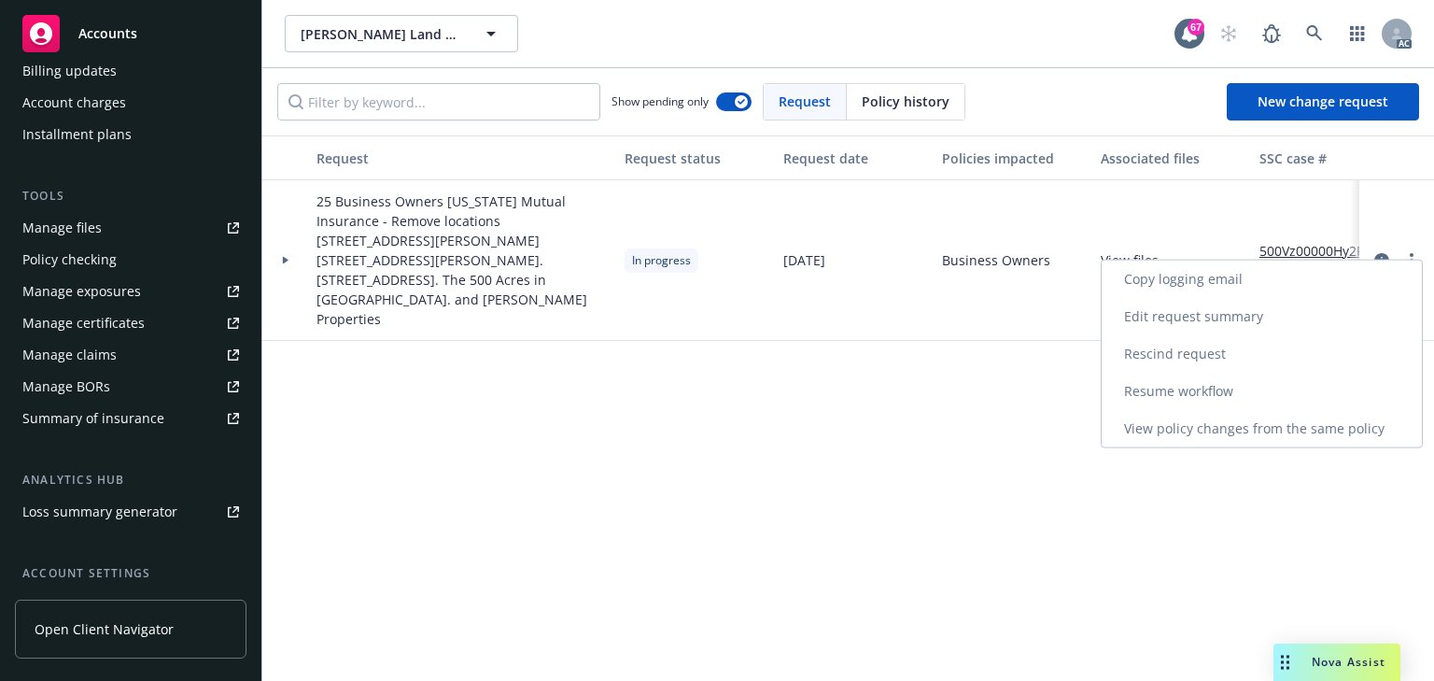
click at [1150, 386] on link "Resume workflow" at bounding box center [1262, 391] width 320 height 37
select select "ACCEPTED"
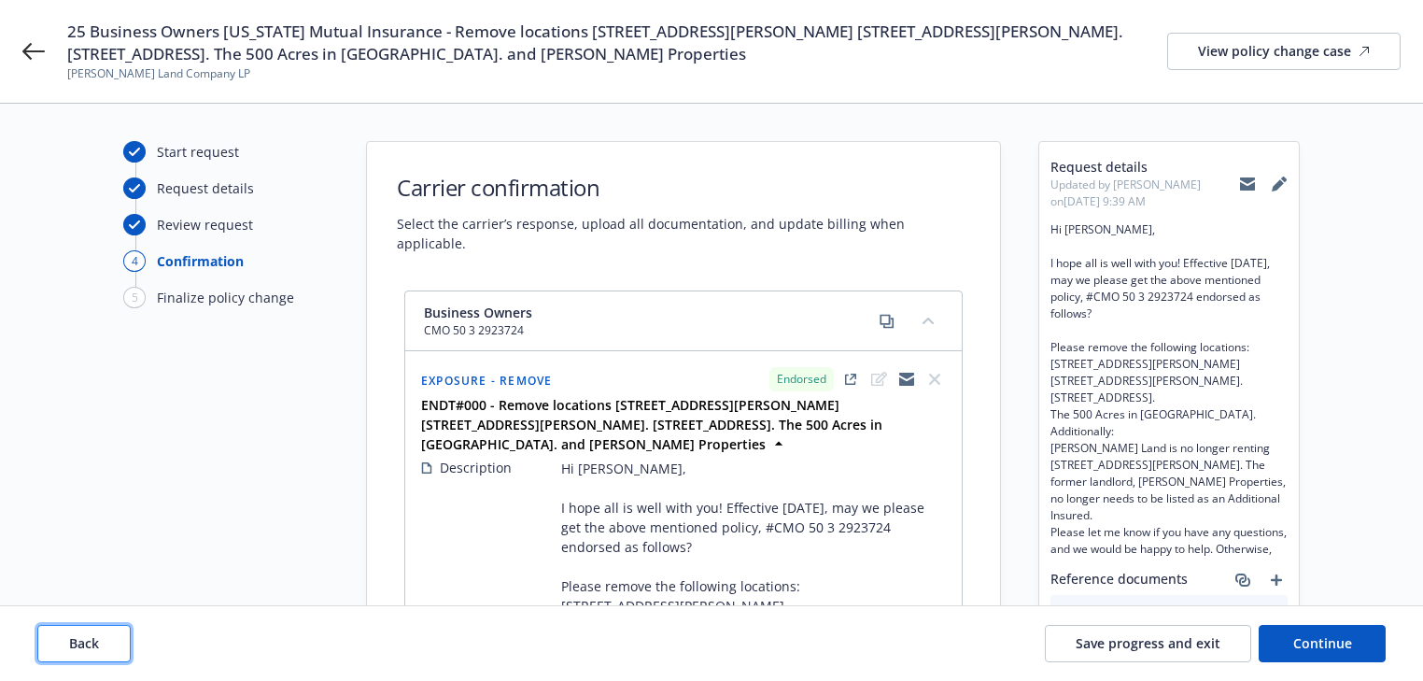
click at [115, 638] on button "Back" at bounding box center [83, 643] width 93 height 37
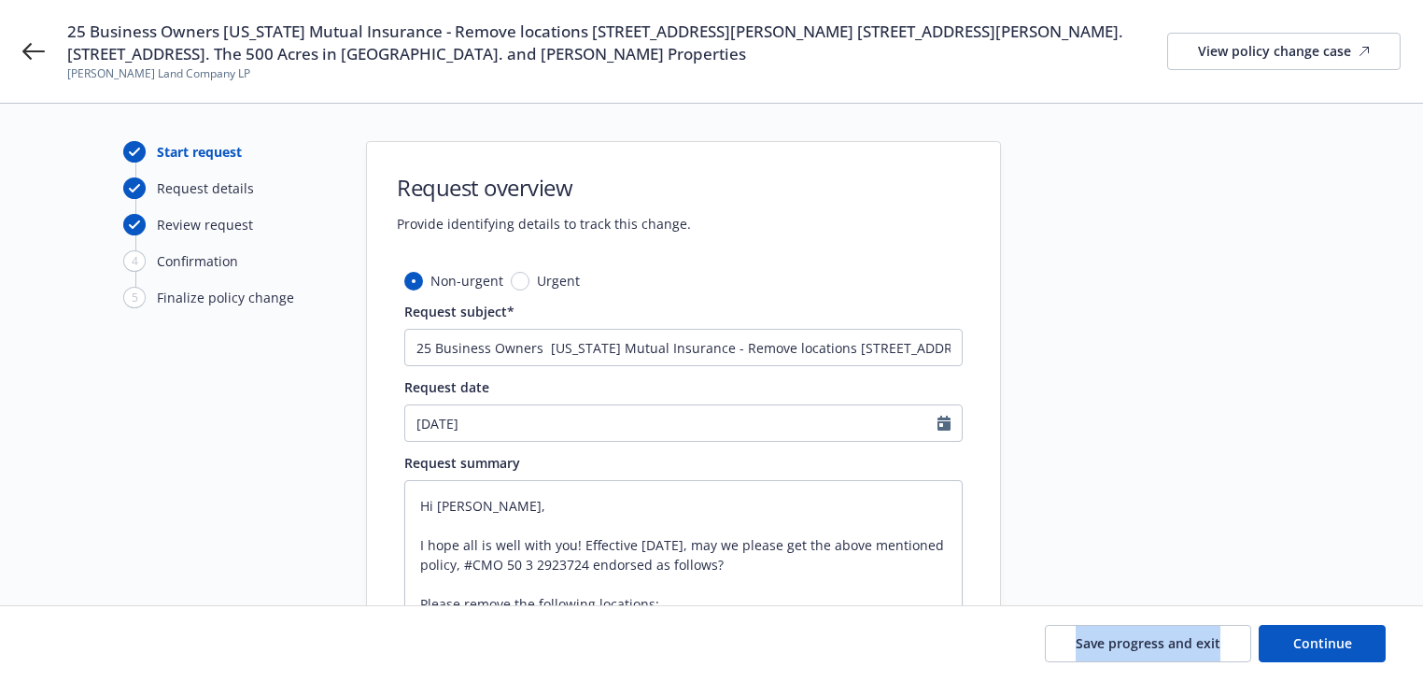
click at [115, 638] on div "Save progress and exit Continue" at bounding box center [711, 643] width 1348 height 37
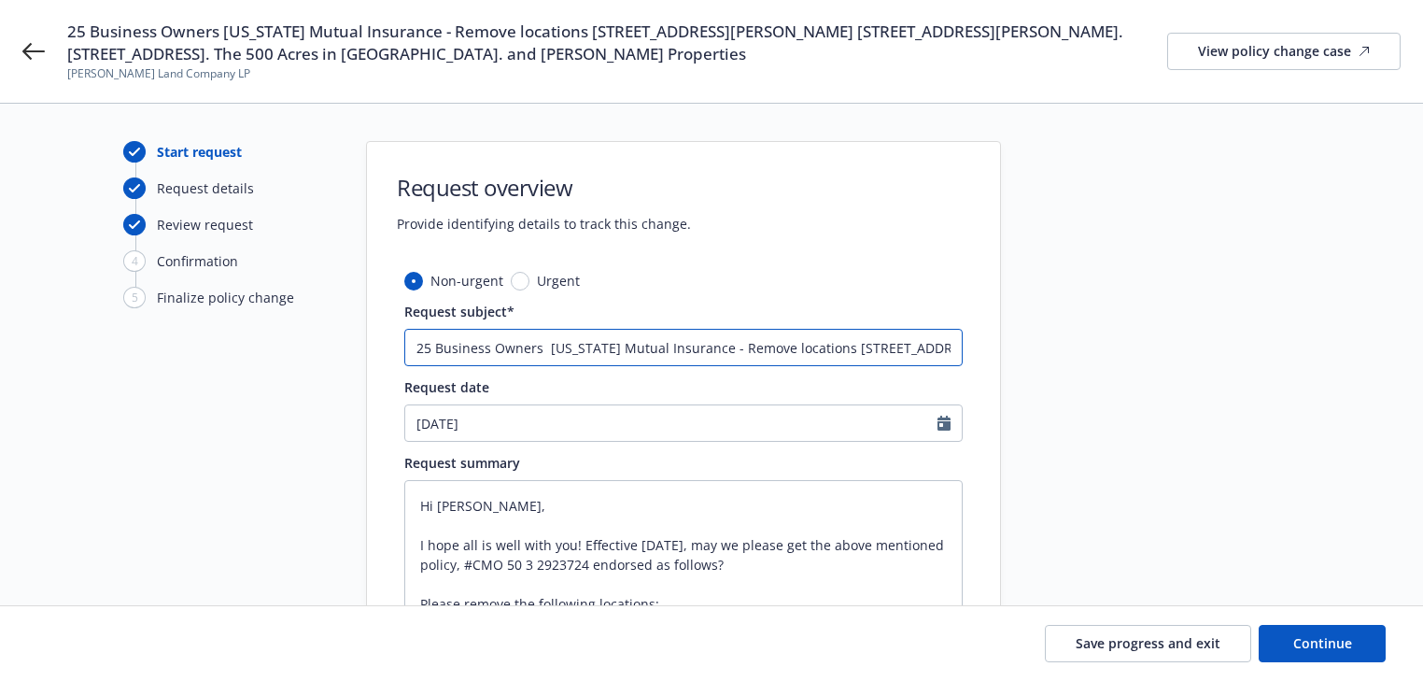
click at [837, 359] on input "25 Business Owners Oregon Mutual Insurance - Remove locations 1624-35 Merkley A…" at bounding box center [683, 347] width 558 height 37
drag, startPoint x: 774, startPoint y: 348, endPoint x: 1265, endPoint y: 388, distance: 492.8
type textarea "x"
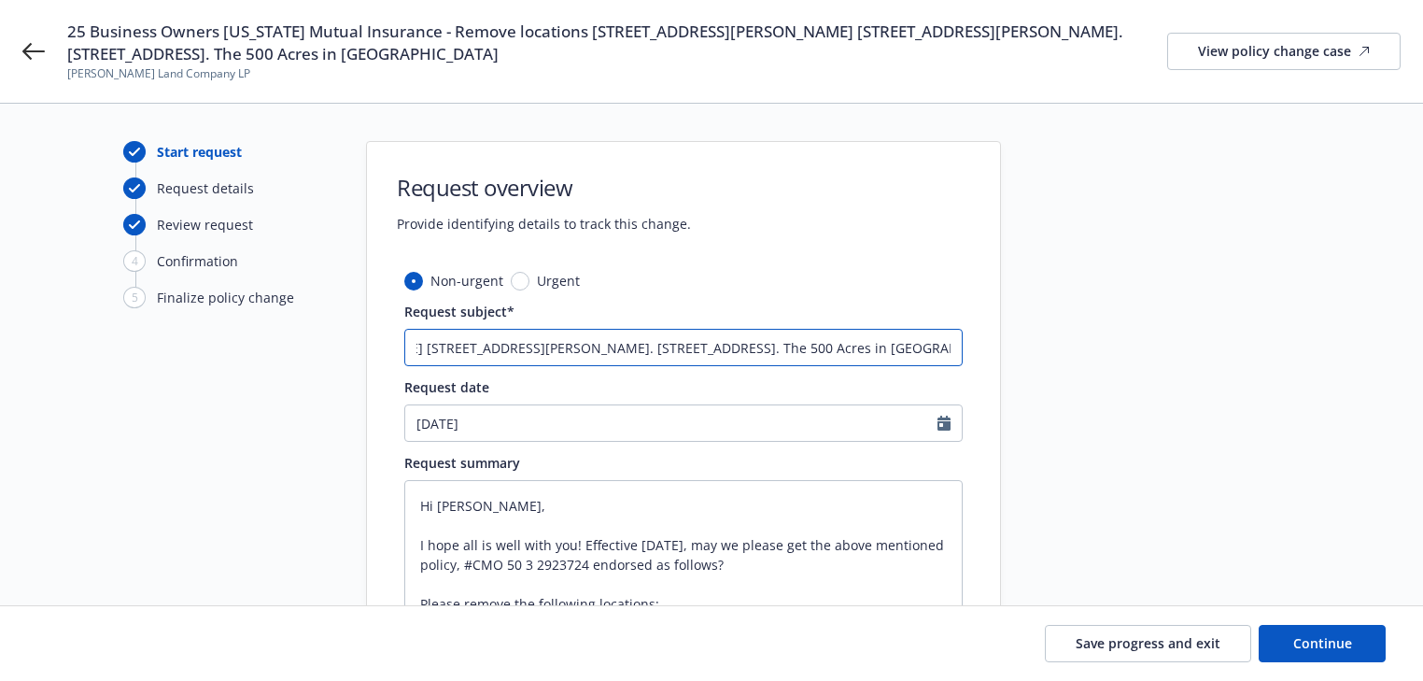
scroll to position [0, 485]
type input "25 Business Owners Oregon Mutual Insurance - Remove locations 1624-35 Merkley A…"
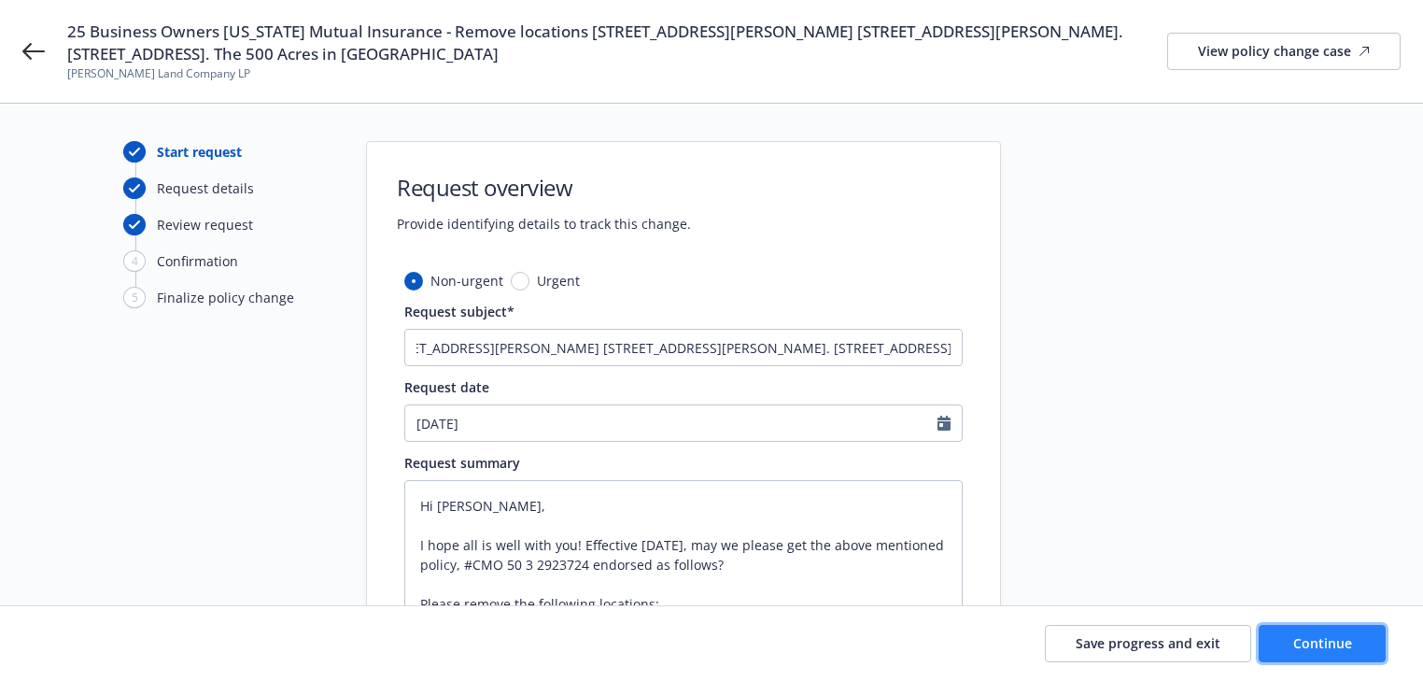
click at [1286, 639] on button "Continue" at bounding box center [1322, 643] width 127 height 37
type textarea "x"
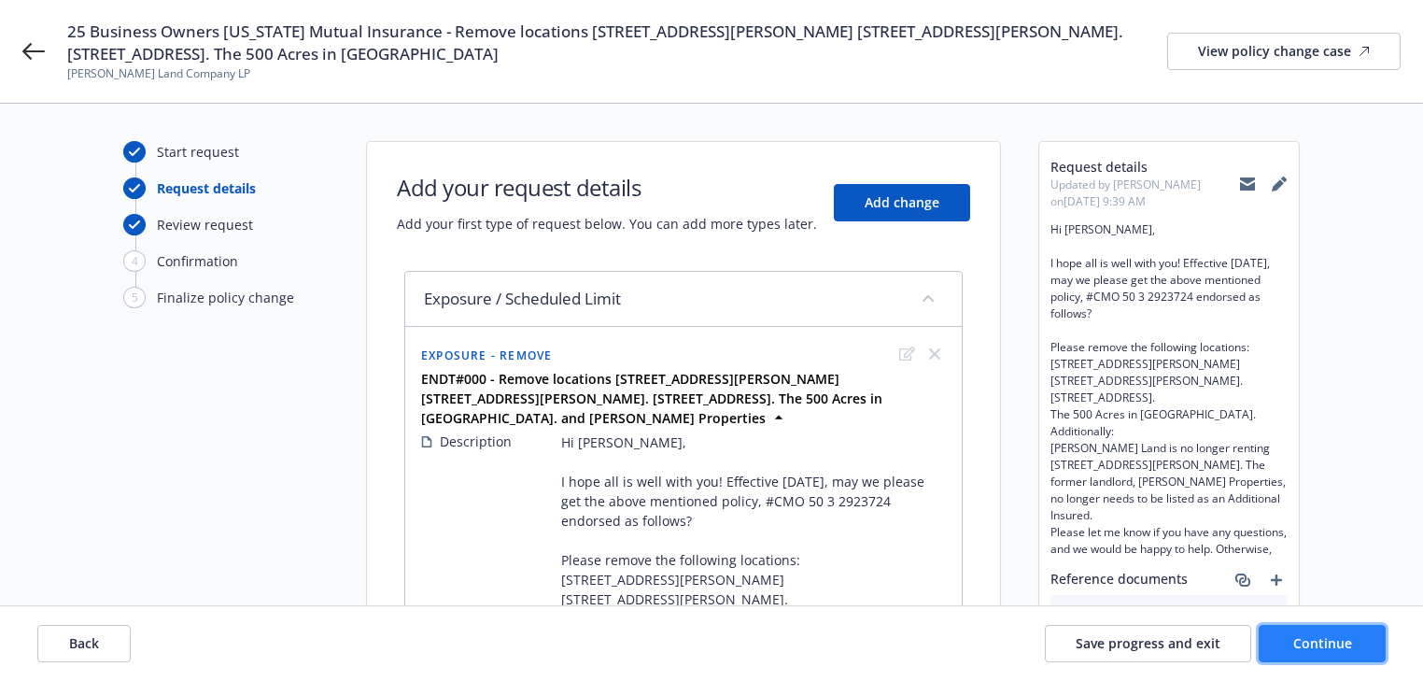
click at [1291, 636] on button "Continue" at bounding box center [1322, 643] width 127 height 37
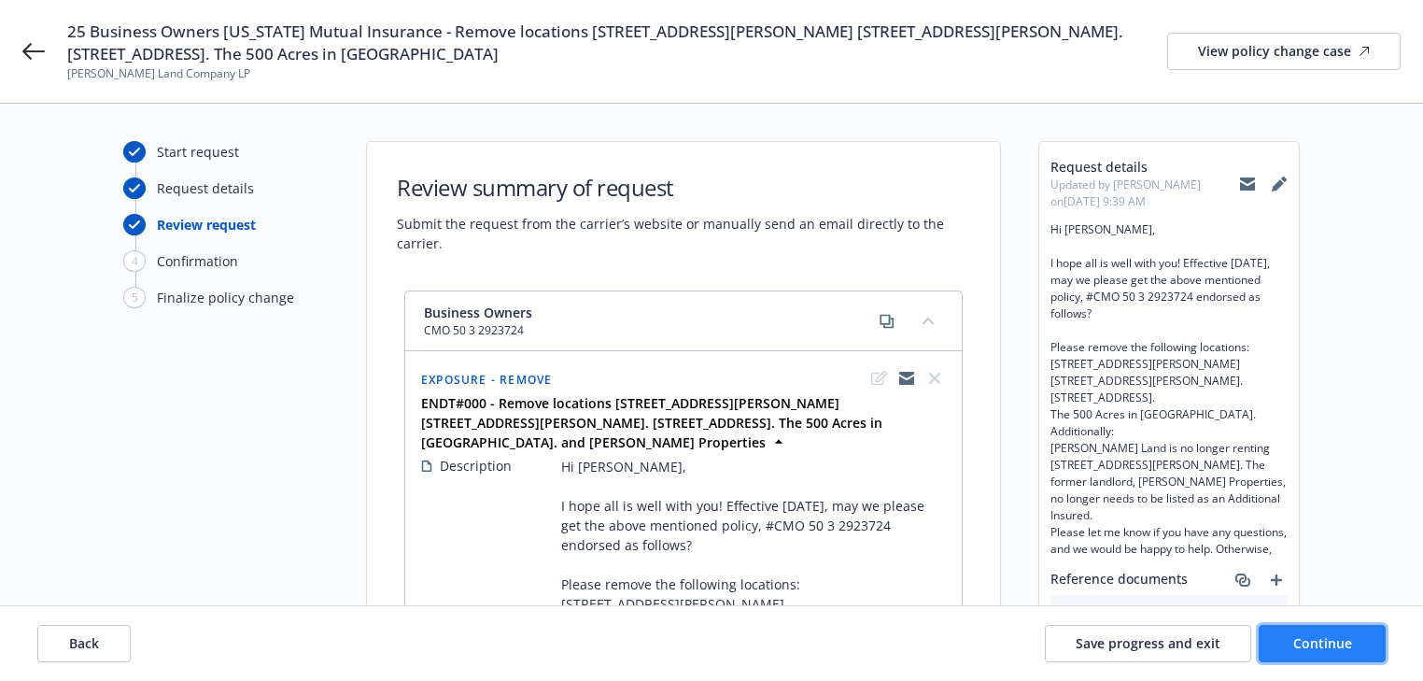
click at [1291, 636] on button "Continue" at bounding box center [1322, 643] width 127 height 37
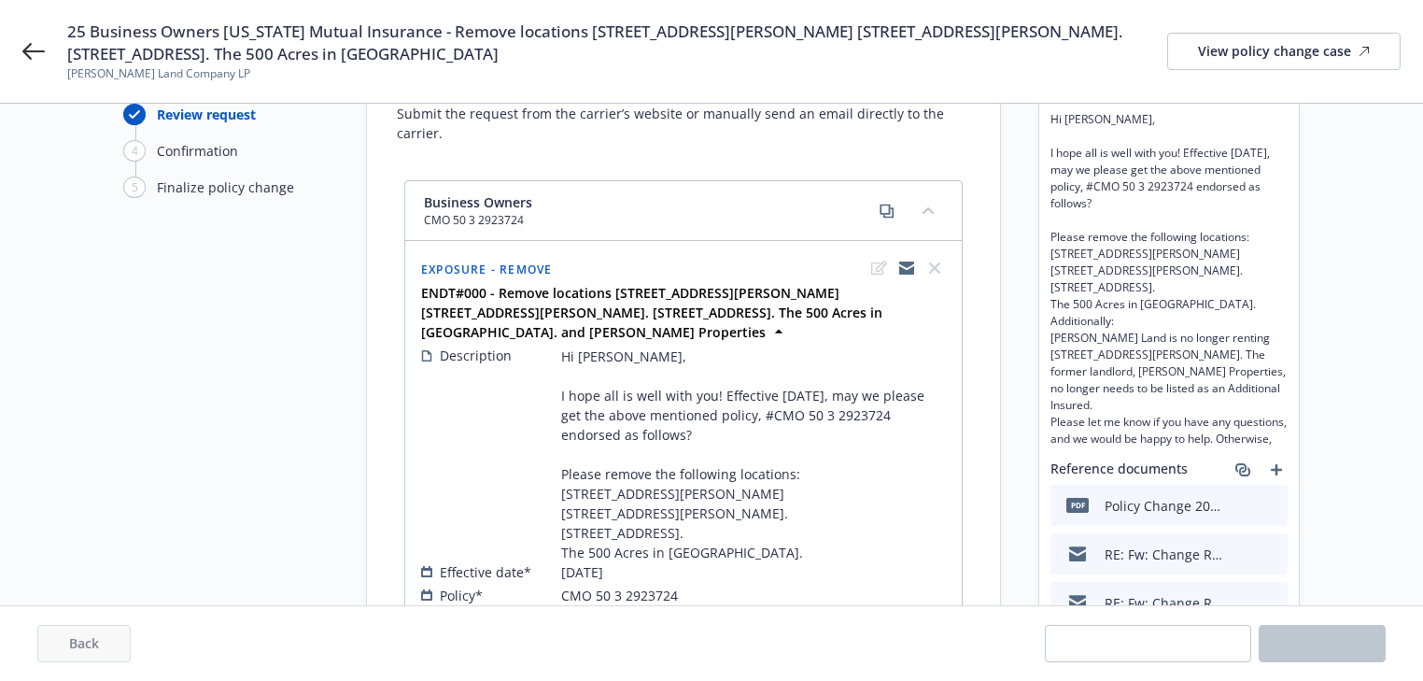
scroll to position [304, 0]
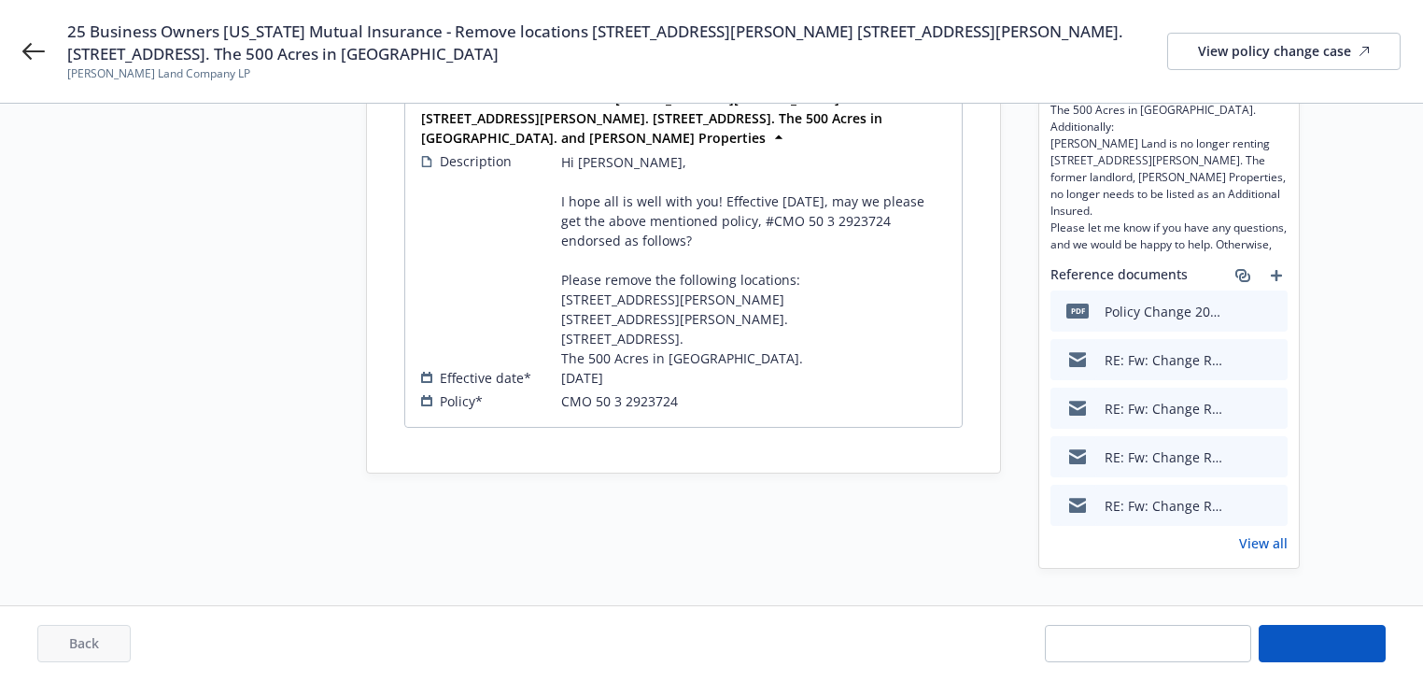
select select "ACCEPTED"
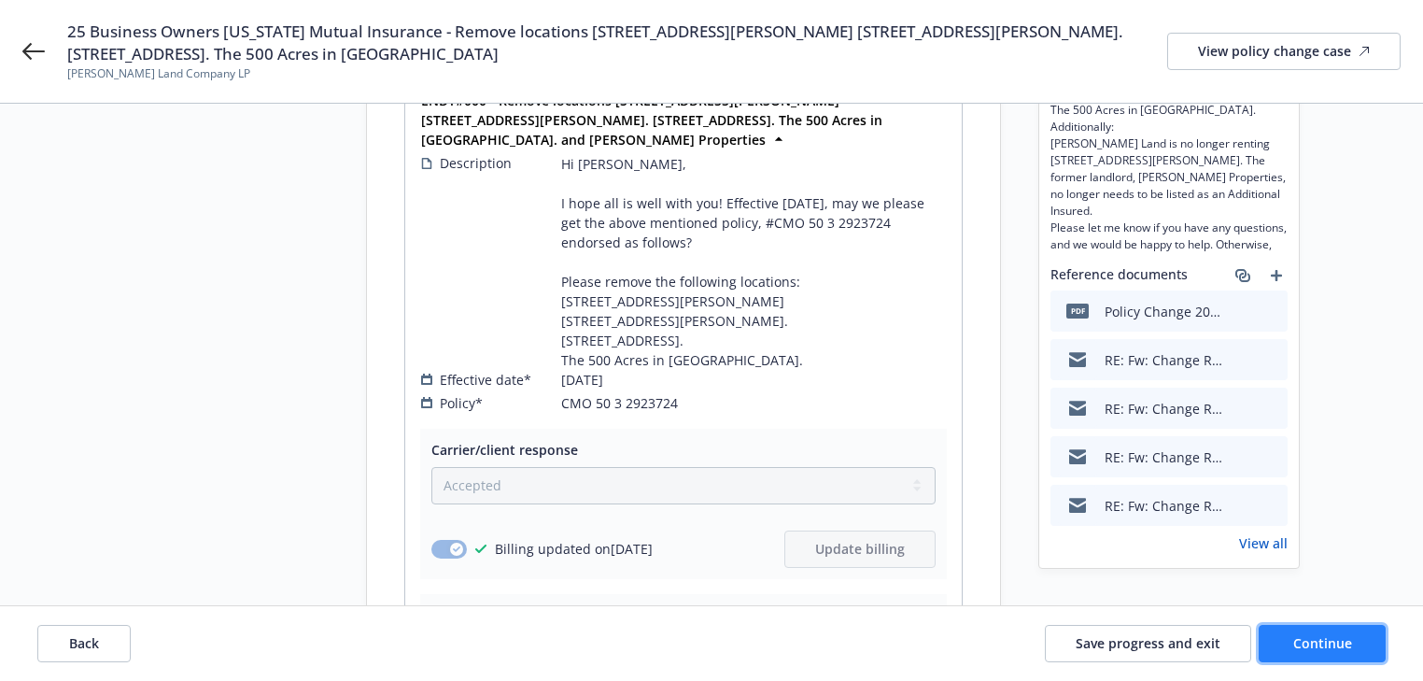
click at [1306, 652] on button "Continue" at bounding box center [1322, 643] width 127 height 37
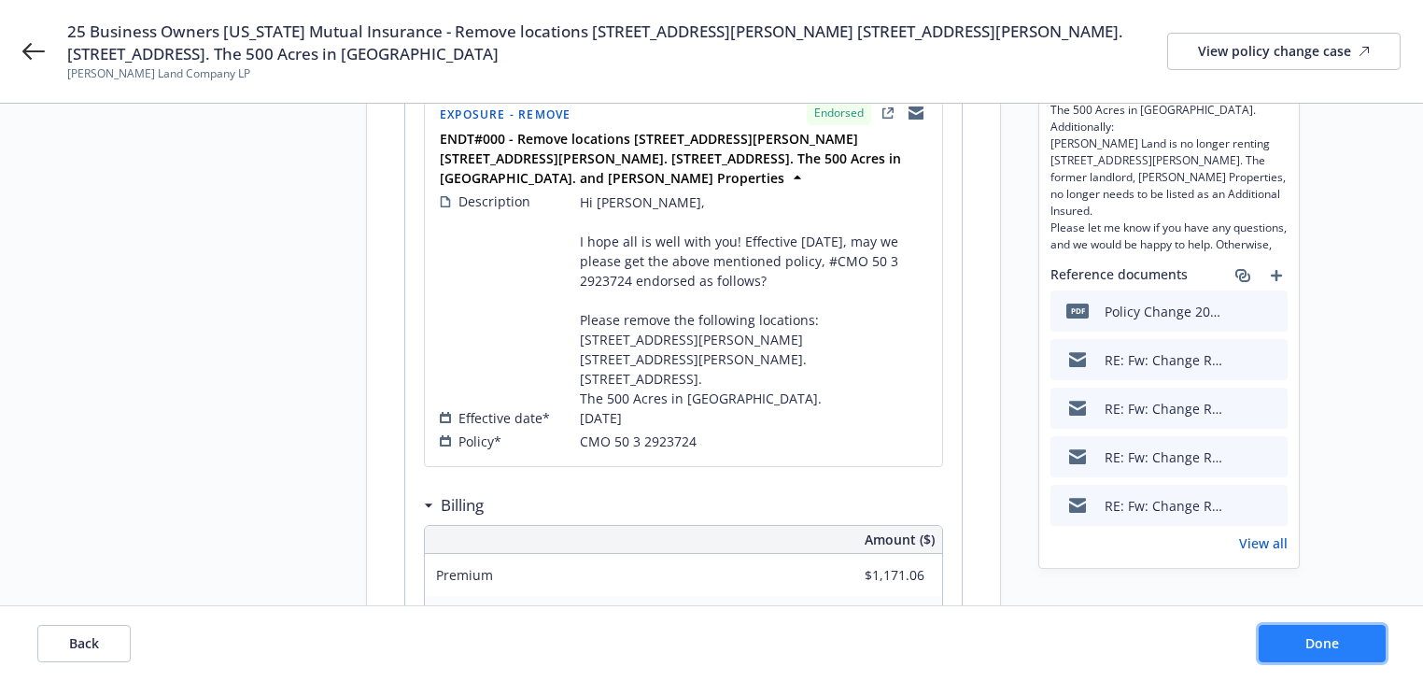
click at [1306, 652] on button "Done" at bounding box center [1322, 643] width 127 height 37
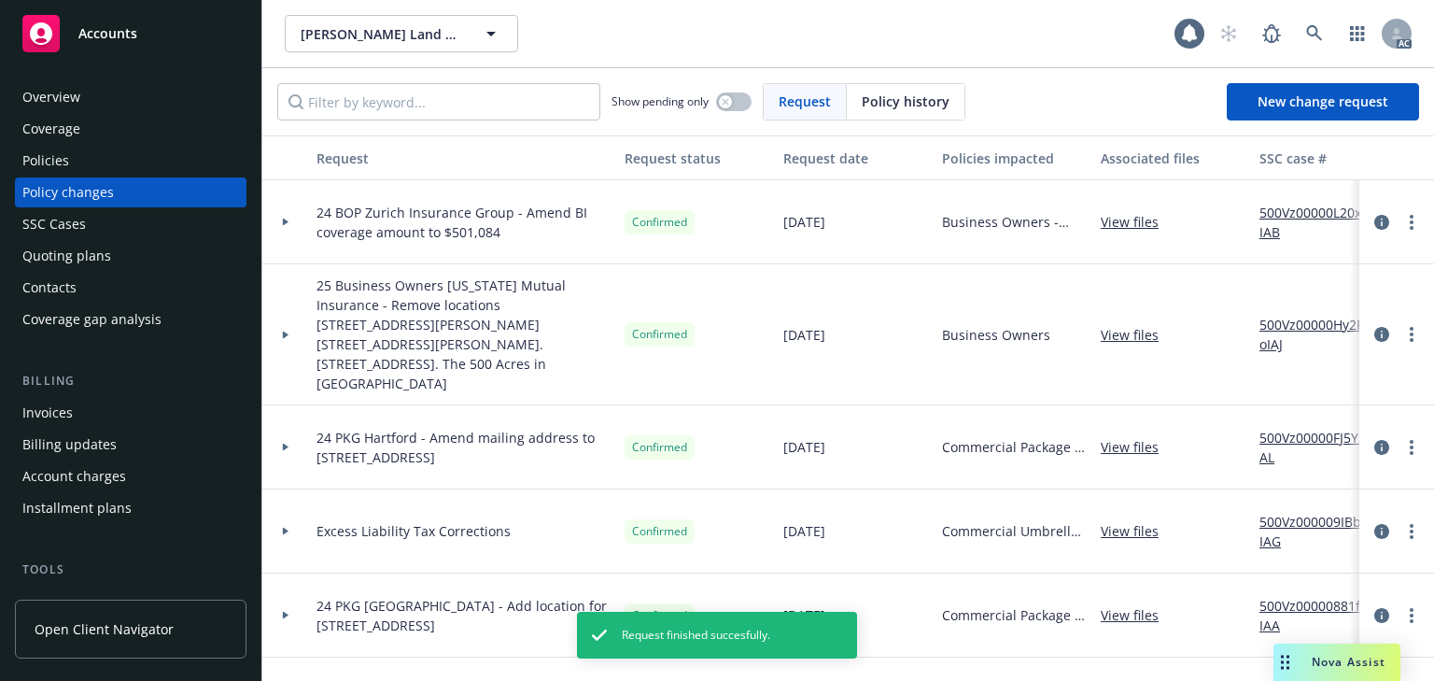
click at [107, 168] on div "Policies" at bounding box center [130, 161] width 217 height 30
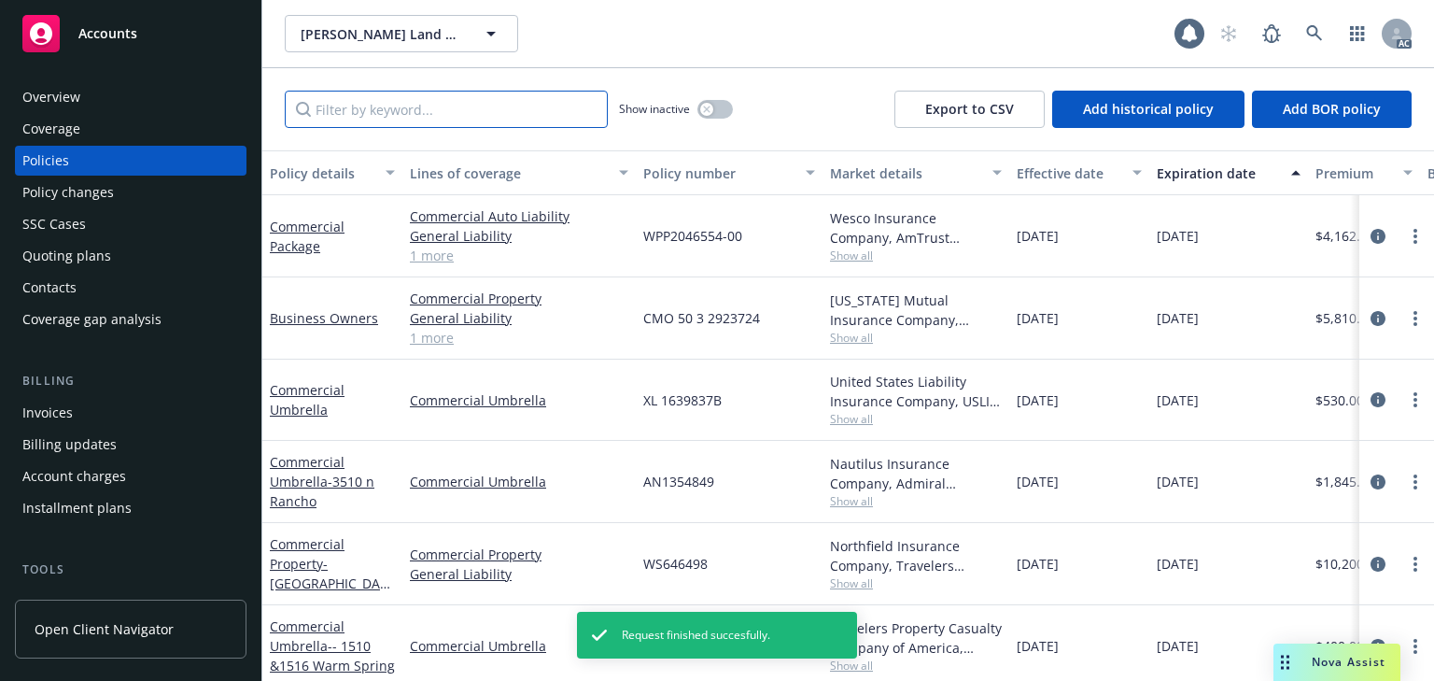
click at [384, 118] on input "Filter by keyword..." at bounding box center [446, 109] width 323 height 37
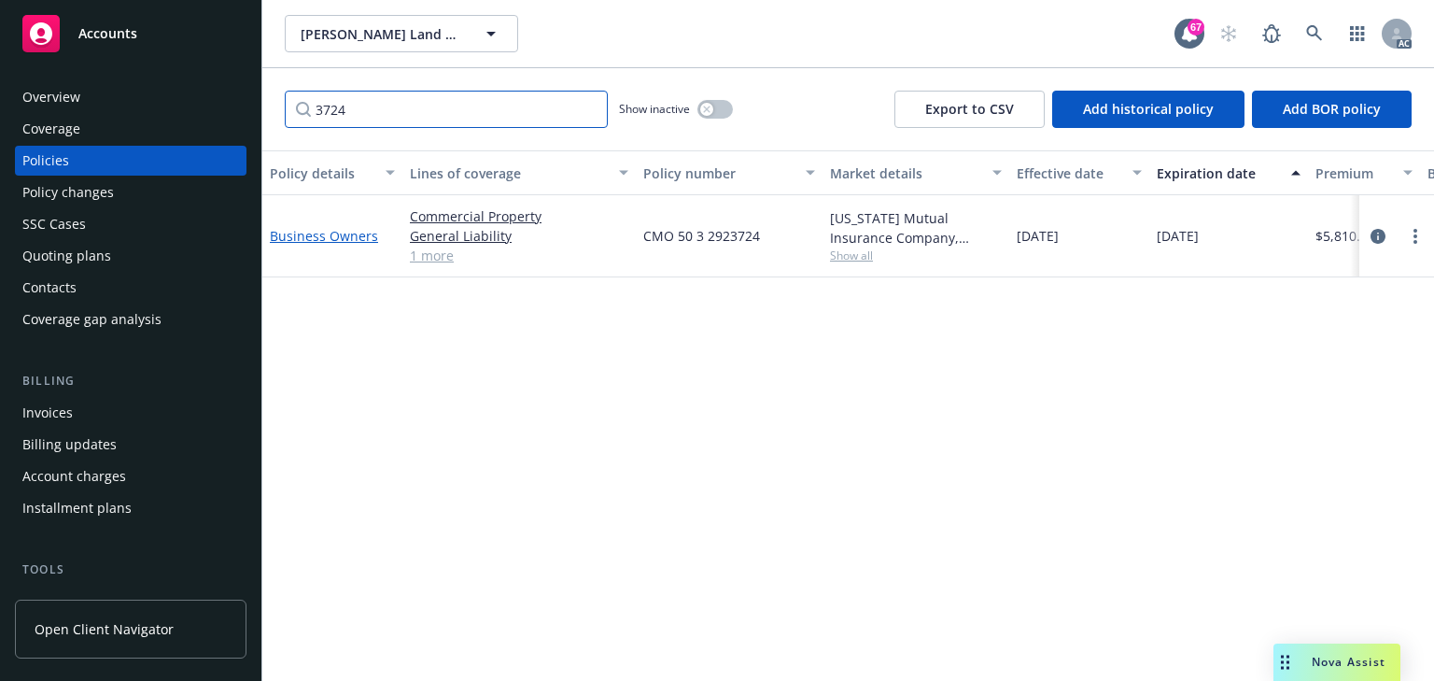
type input "3724"
click at [353, 230] on link "Business Owners" at bounding box center [324, 236] width 108 height 18
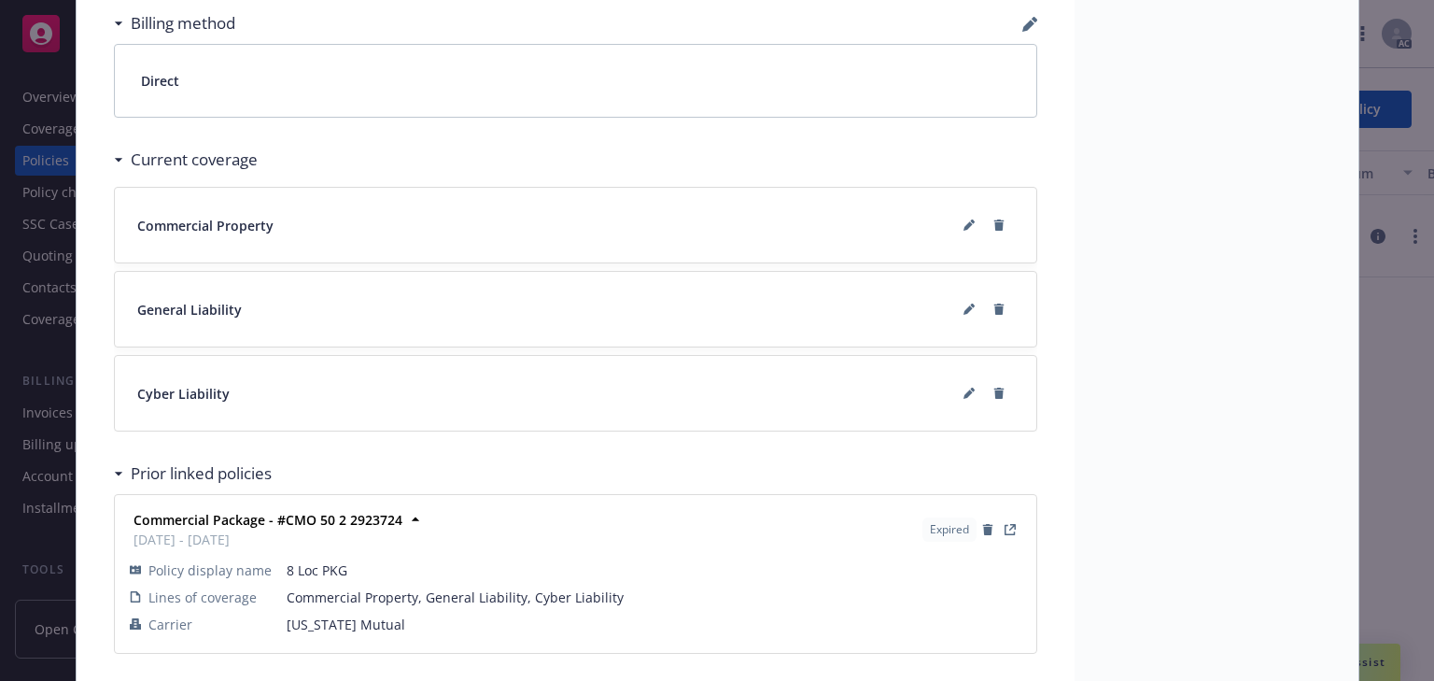
scroll to position [1574, 0]
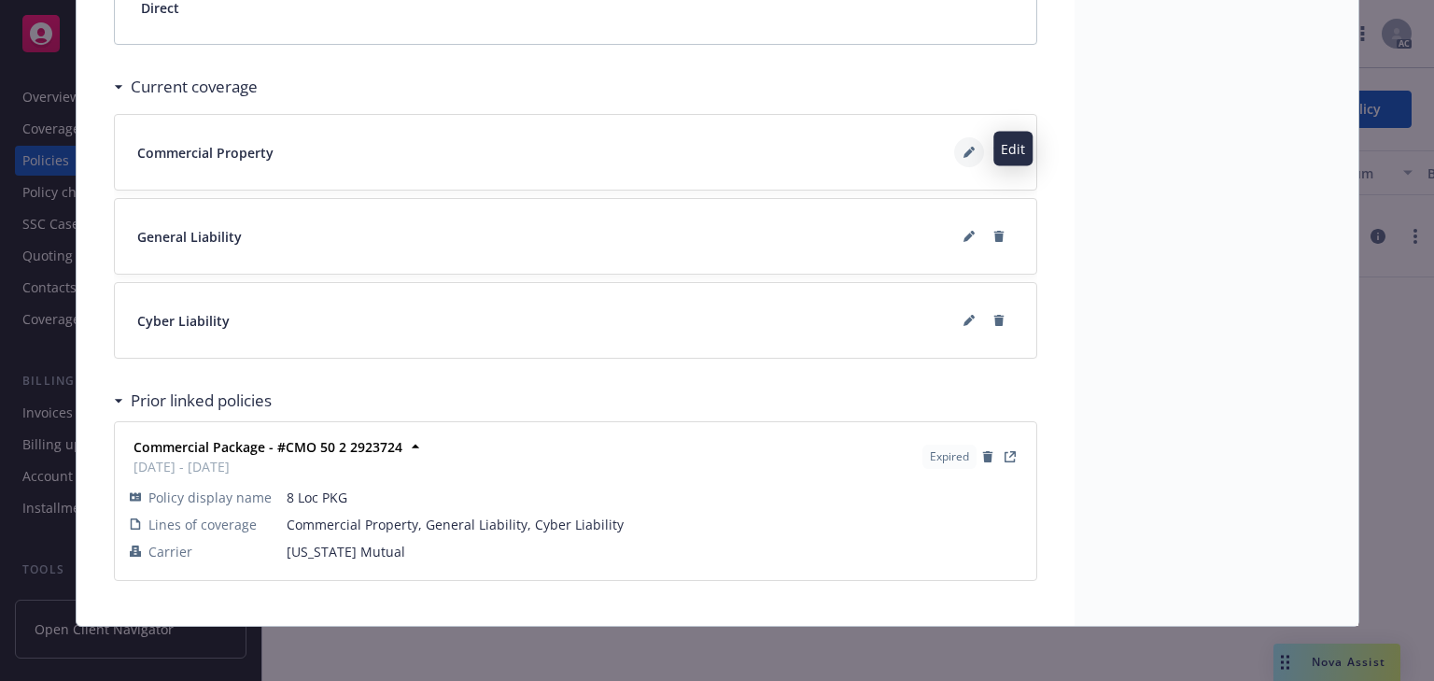
click at [967, 142] on button at bounding box center [969, 152] width 30 height 30
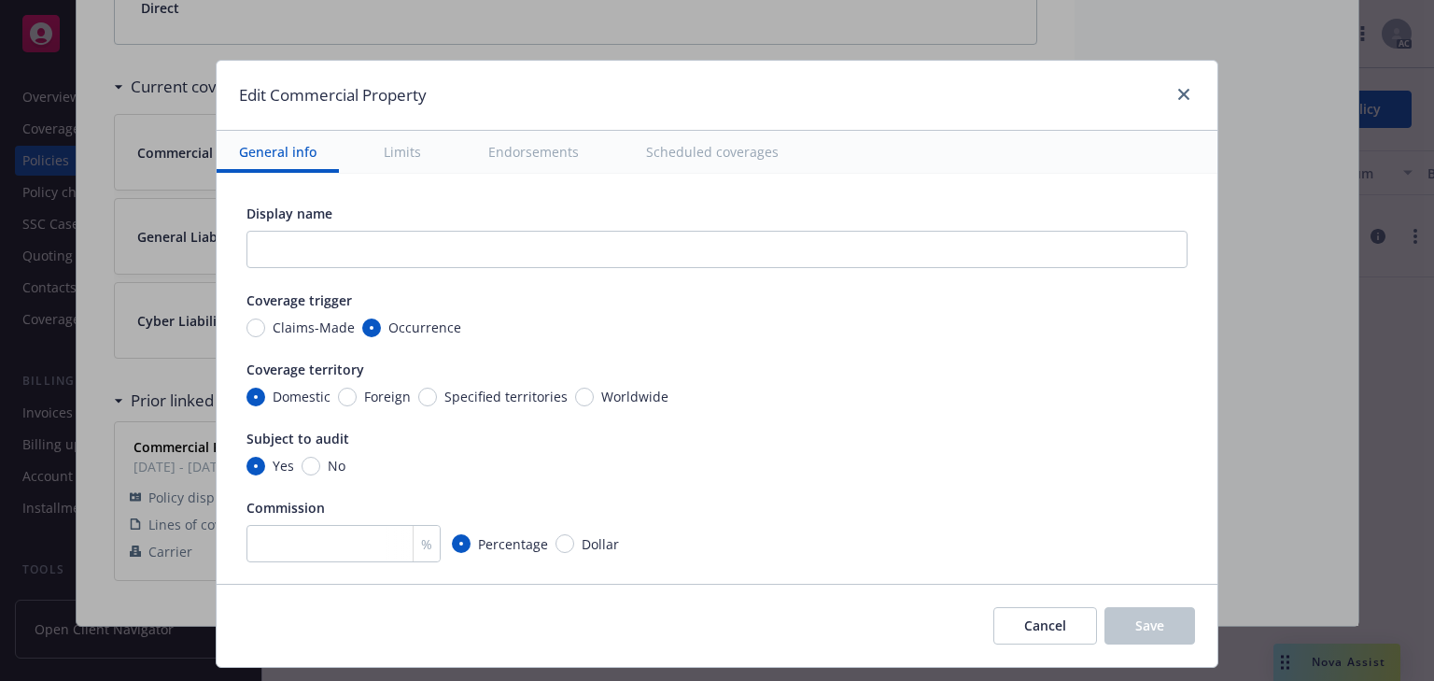
click at [724, 149] on button "Scheduled coverages" at bounding box center [712, 152] width 177 height 42
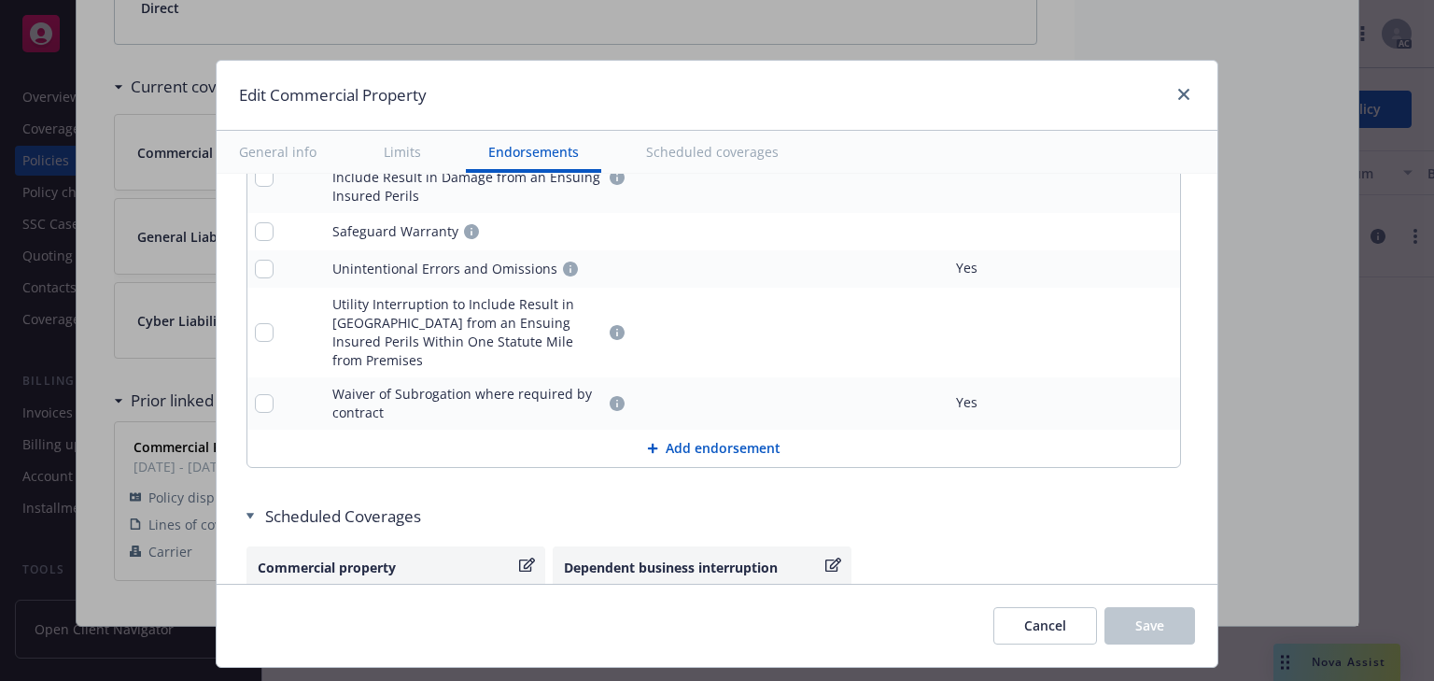
type textarea "x"
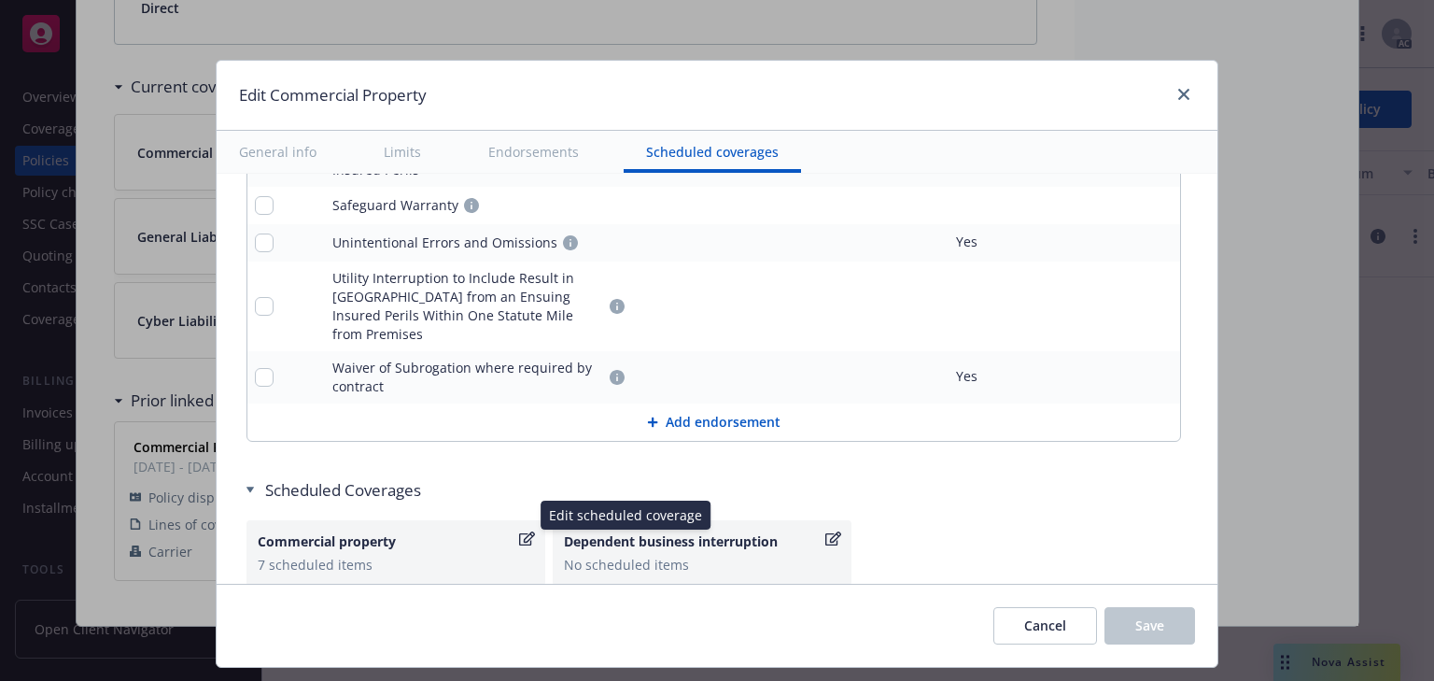
click at [519, 531] on icon "button" at bounding box center [527, 538] width 16 height 15
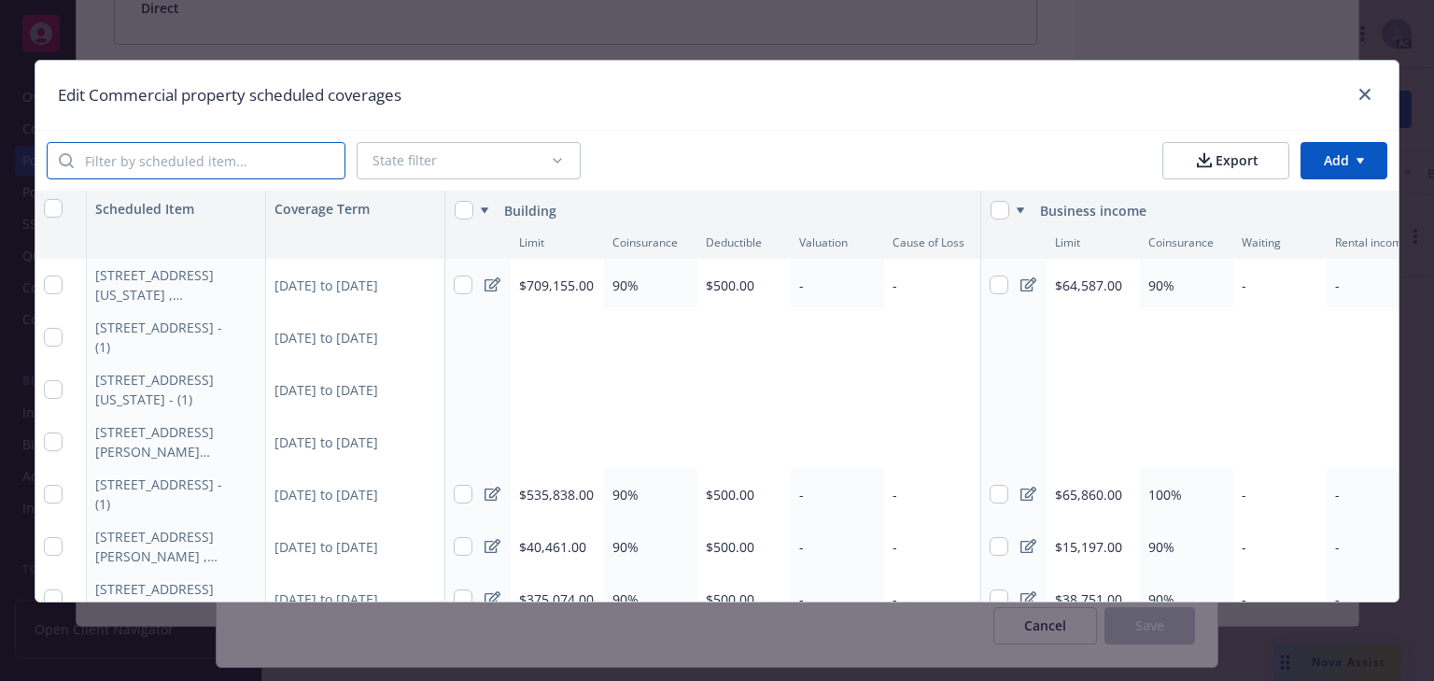
click at [232, 156] on input "search" at bounding box center [209, 160] width 271 height 35
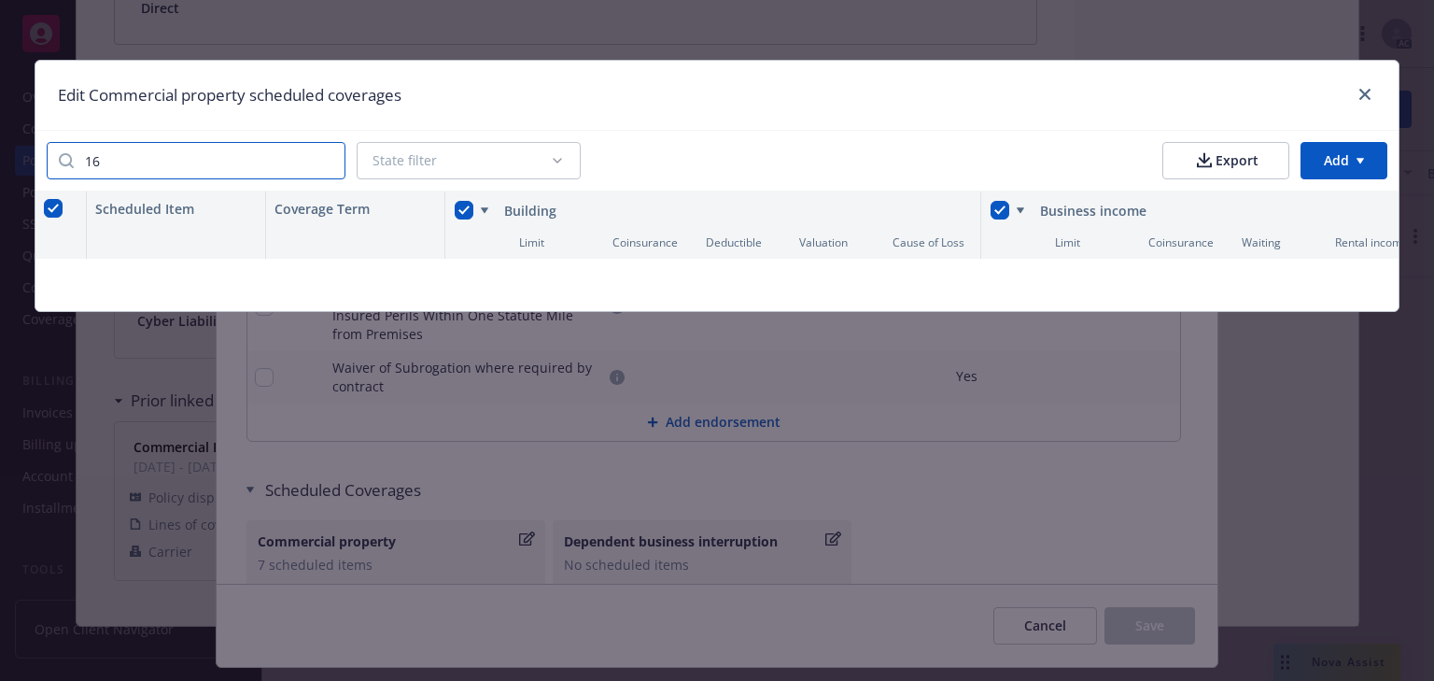
type input "1"
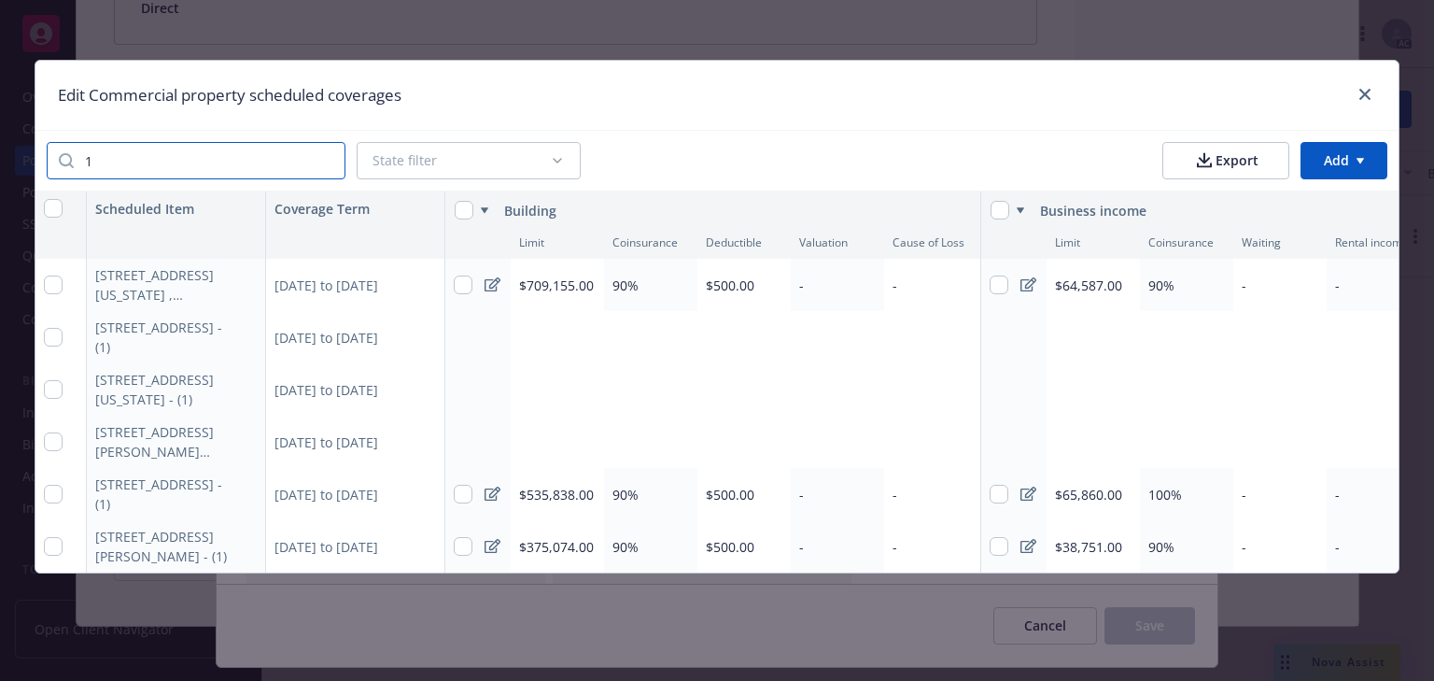
scroll to position [0, 0]
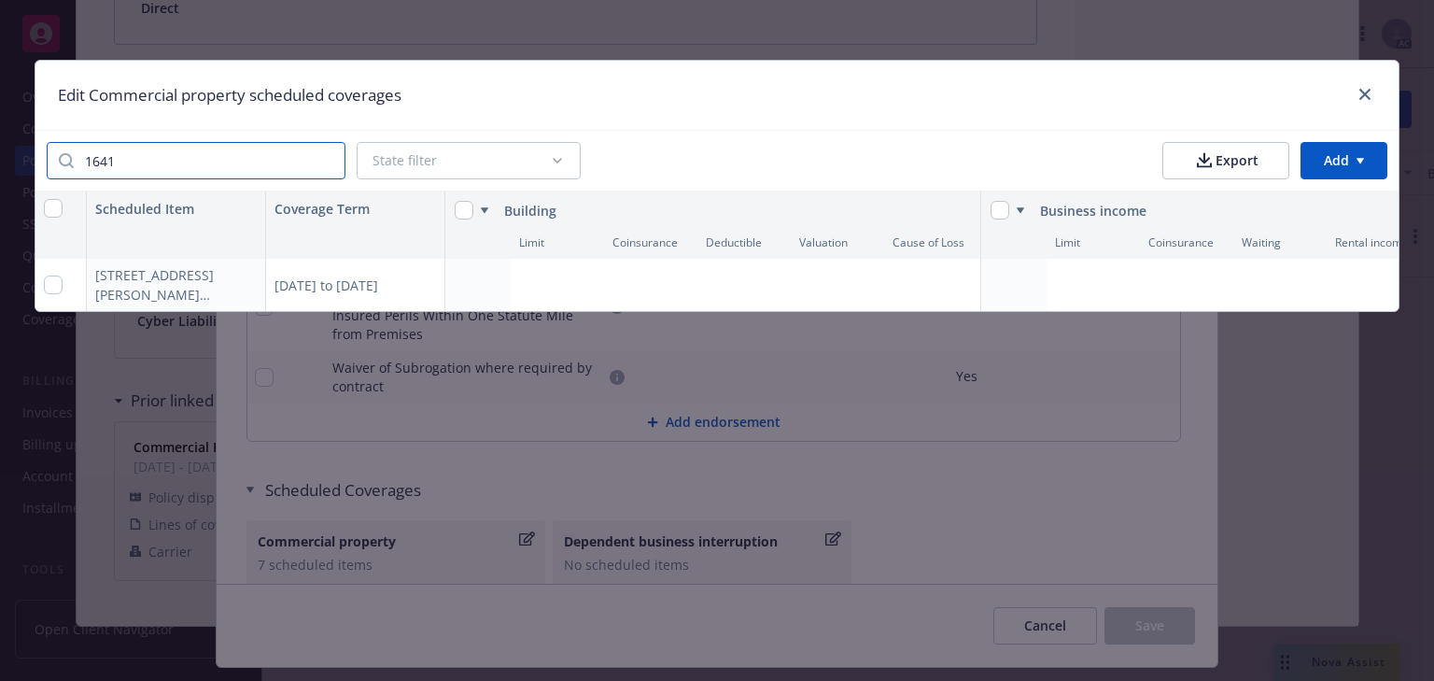
type input "1641"
click at [377, 281] on div "02/01/2025 to 02/01/2026" at bounding box center [355, 285] width 179 height 52
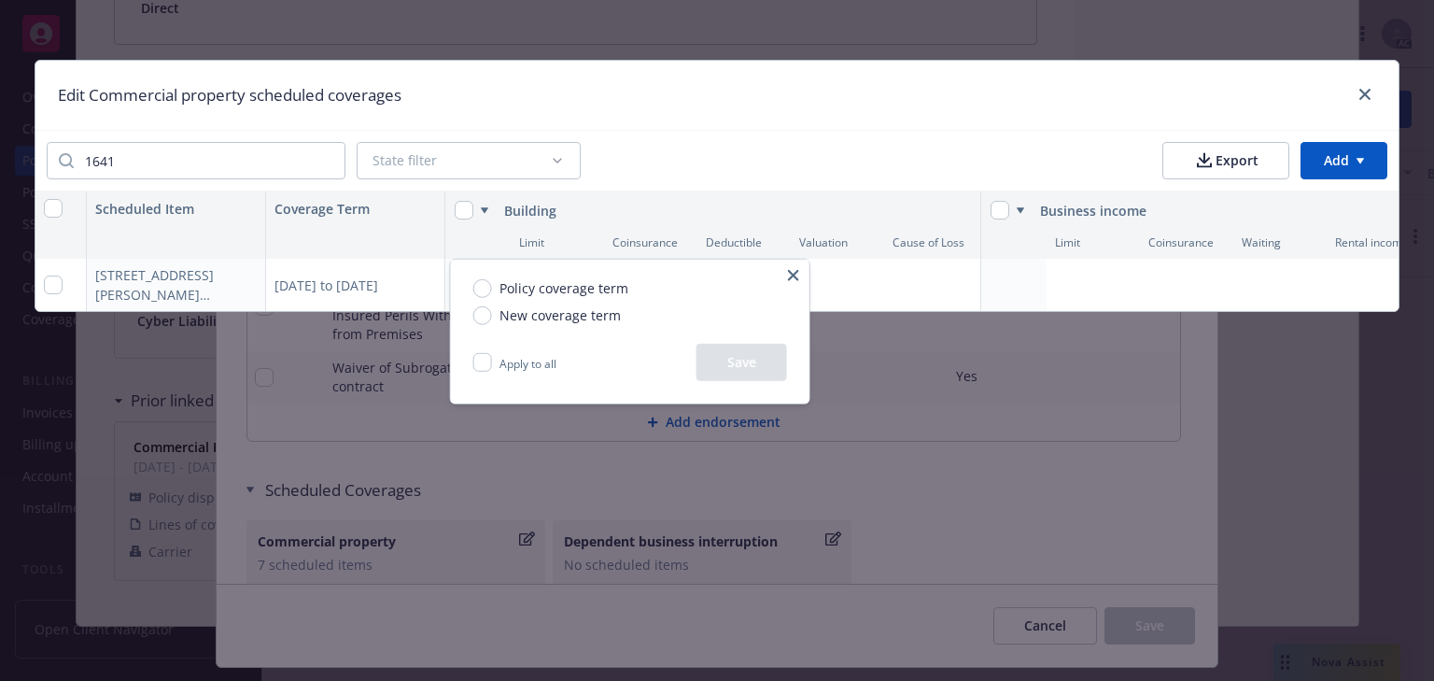
click at [59, 283] on html "Accounts Overview Coverage Policies Policy changes SSC Cases Quoting plans Cont…" at bounding box center [717, 340] width 1434 height 681
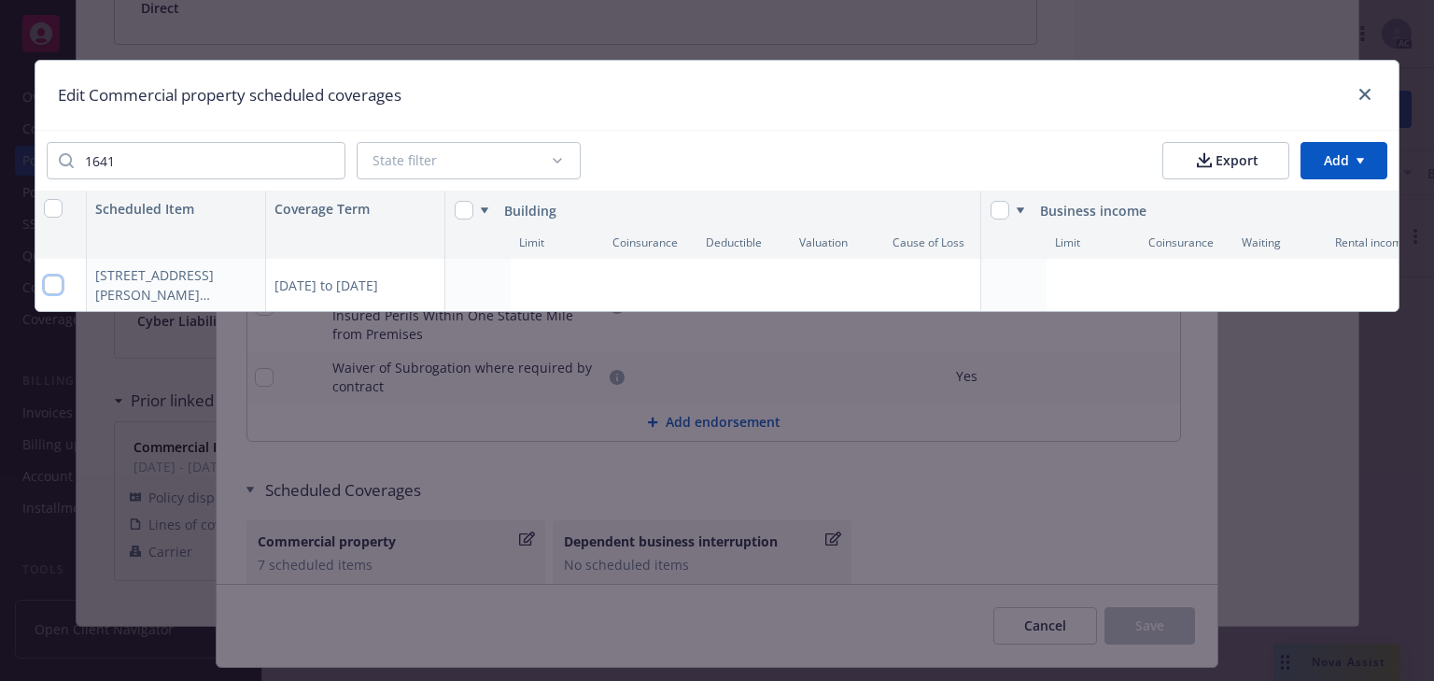
click at [57, 286] on input "checkbox" at bounding box center [53, 284] width 19 height 19
checkbox input "true"
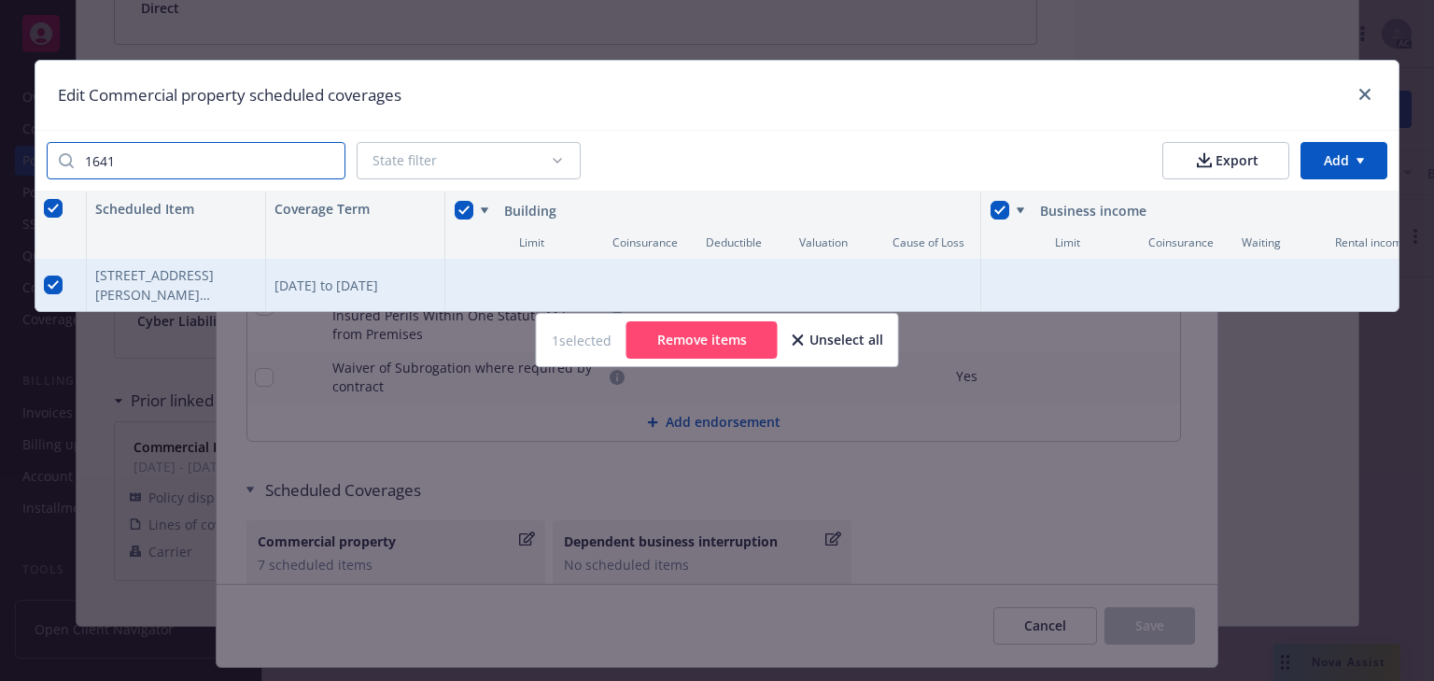
drag, startPoint x: 143, startPoint y: 156, endPoint x: 41, endPoint y: 156, distance: 101.8
click at [60, 156] on div "1641" at bounding box center [196, 160] width 299 height 37
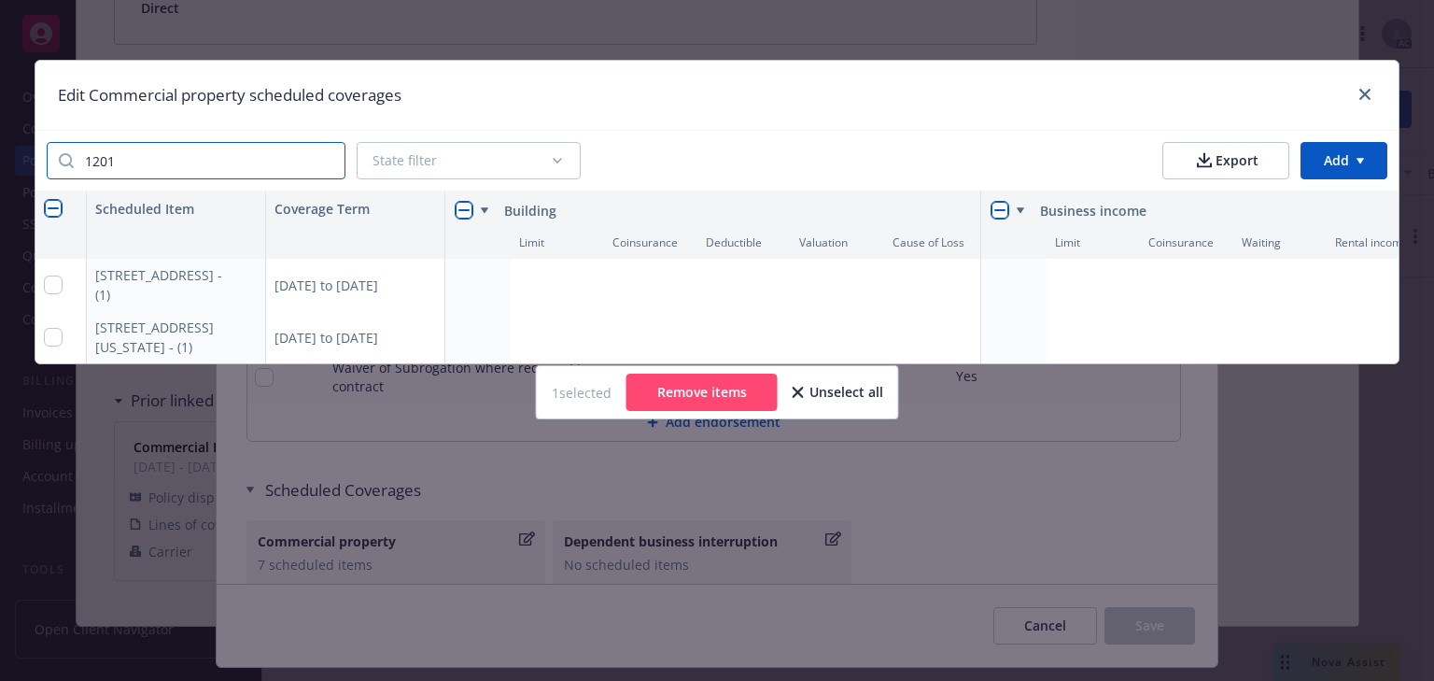
type input "1201"
click at [50, 282] on input "checkbox" at bounding box center [53, 284] width 19 height 19
checkbox input "true"
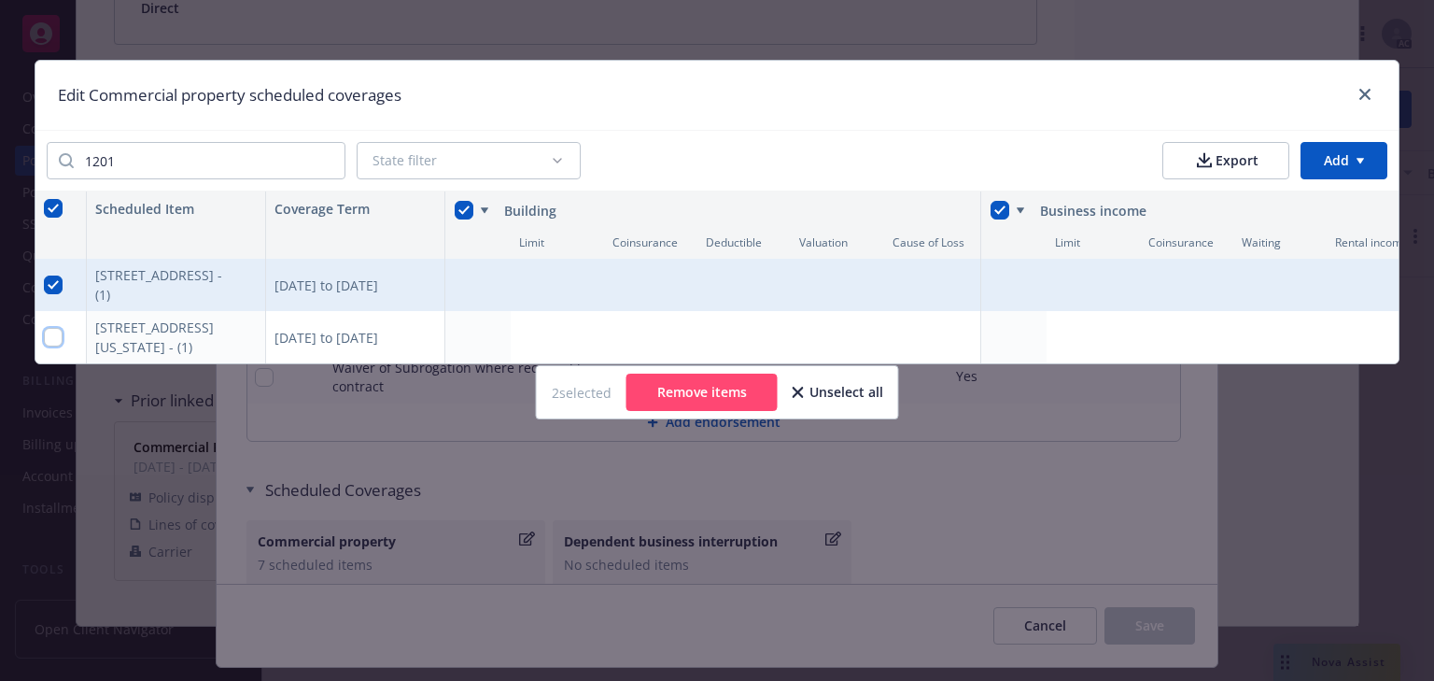
click at [51, 336] on input "checkbox" at bounding box center [53, 337] width 19 height 19
checkbox input "true"
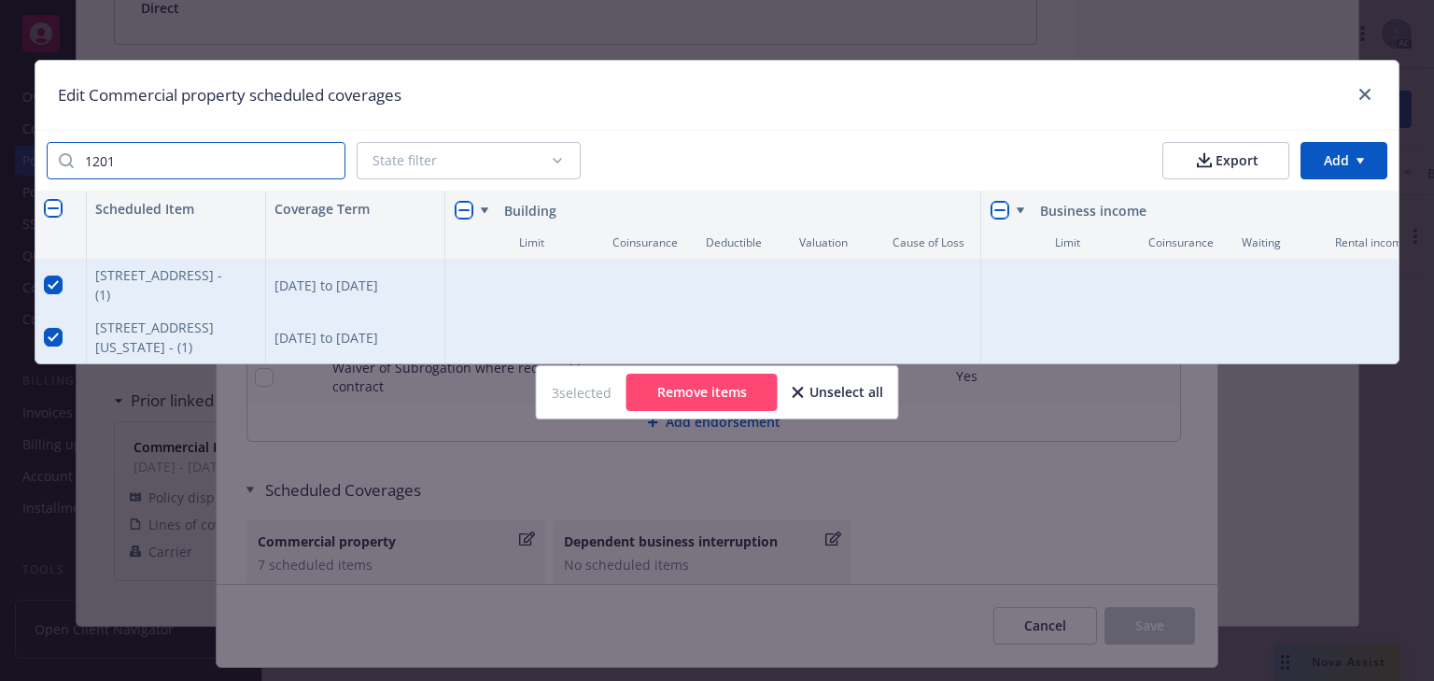
drag, startPoint x: 166, startPoint y: 160, endPoint x: -79, endPoint y: 153, distance: 245.7
click at [0, 153] on html "Accounts Overview Coverage Policies Policy changes SSC Cases Quoting plans Cont…" at bounding box center [717, 340] width 1434 height 681
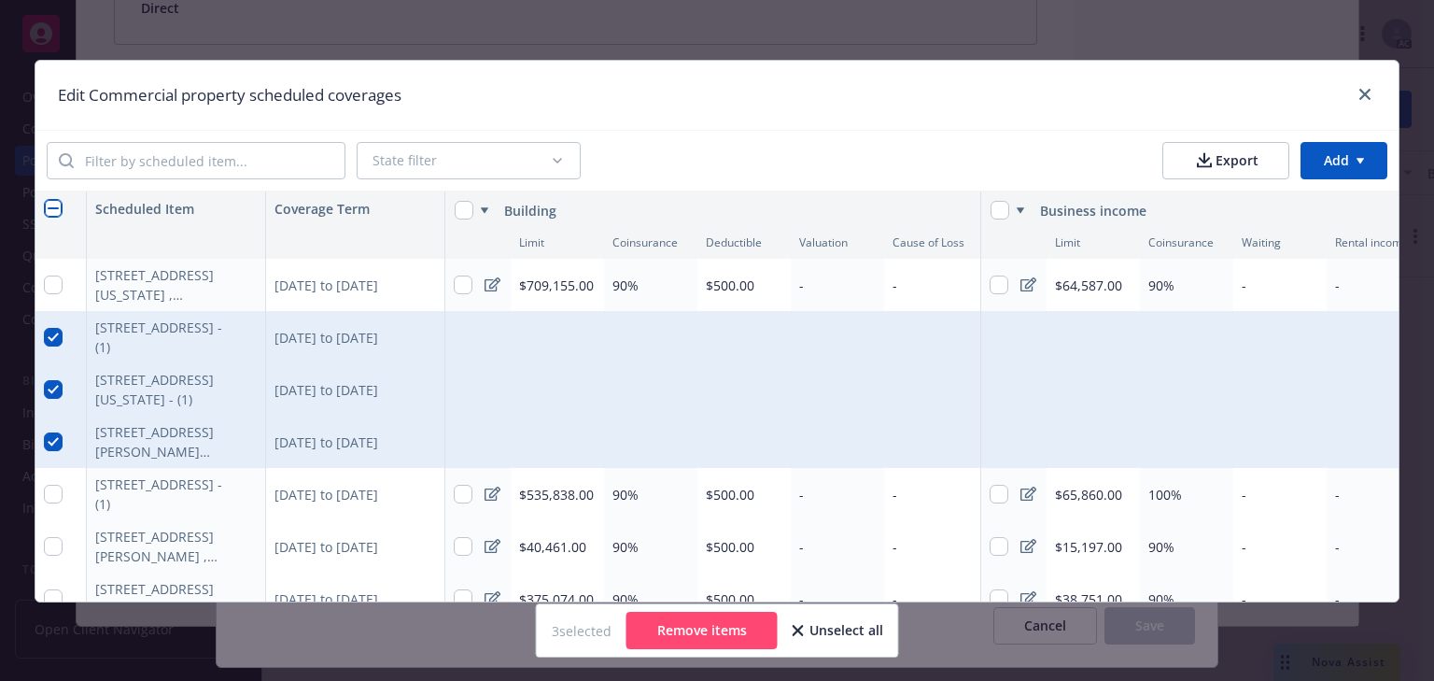
click at [514, 340] on div "Add limit" at bounding box center [746, 337] width 471 height 52
click at [292, 337] on div "02/01/2025 to 02/01/2026" at bounding box center [355, 337] width 179 height 52
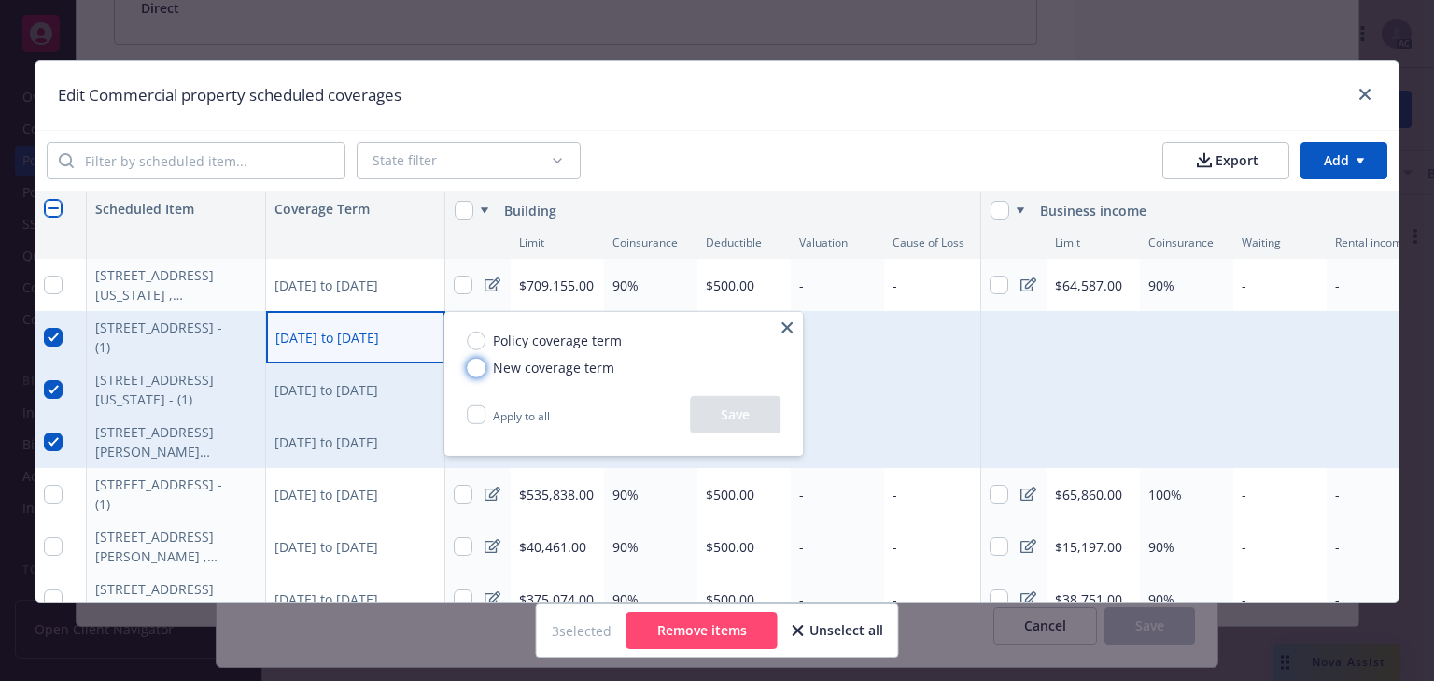
click at [473, 369] on input "New coverage term" at bounding box center [476, 367] width 19 height 19
radio input "true"
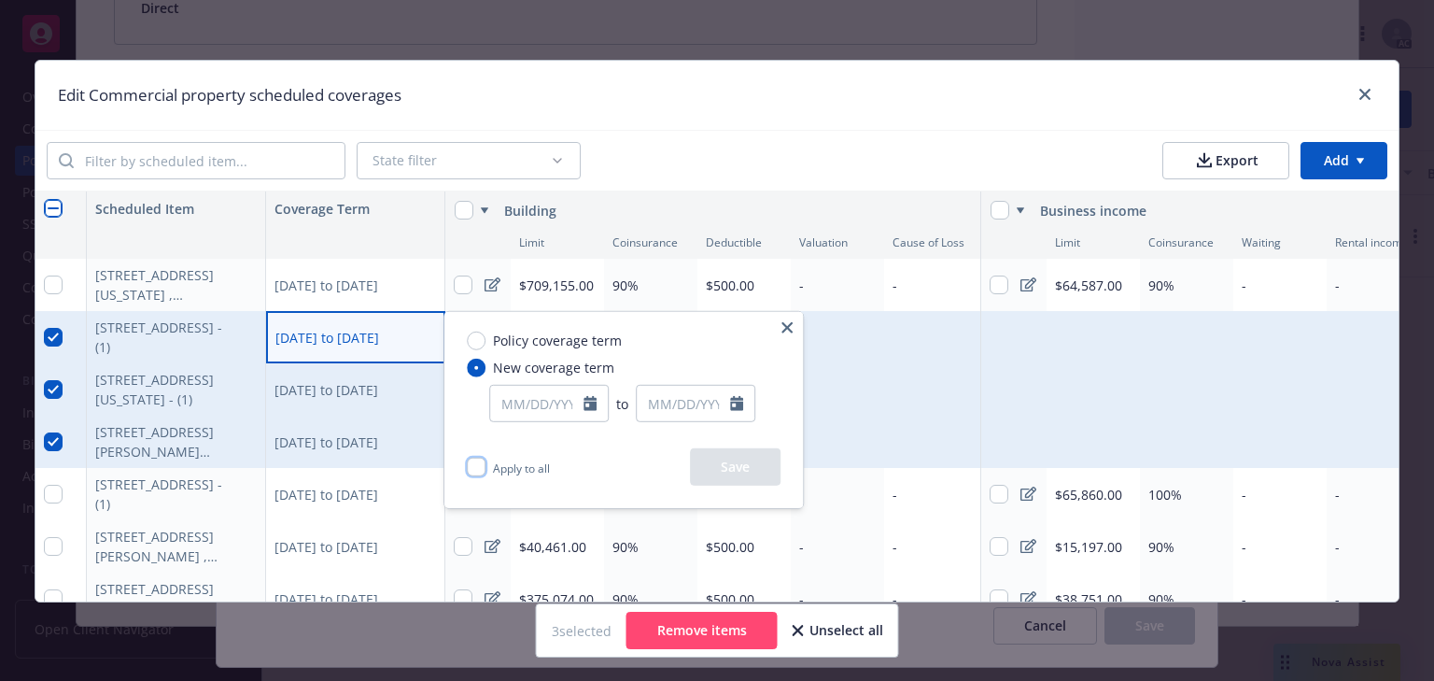
click at [475, 470] on input "Apply to all" at bounding box center [476, 467] width 19 height 19
checkbox input "true"
select select "9"
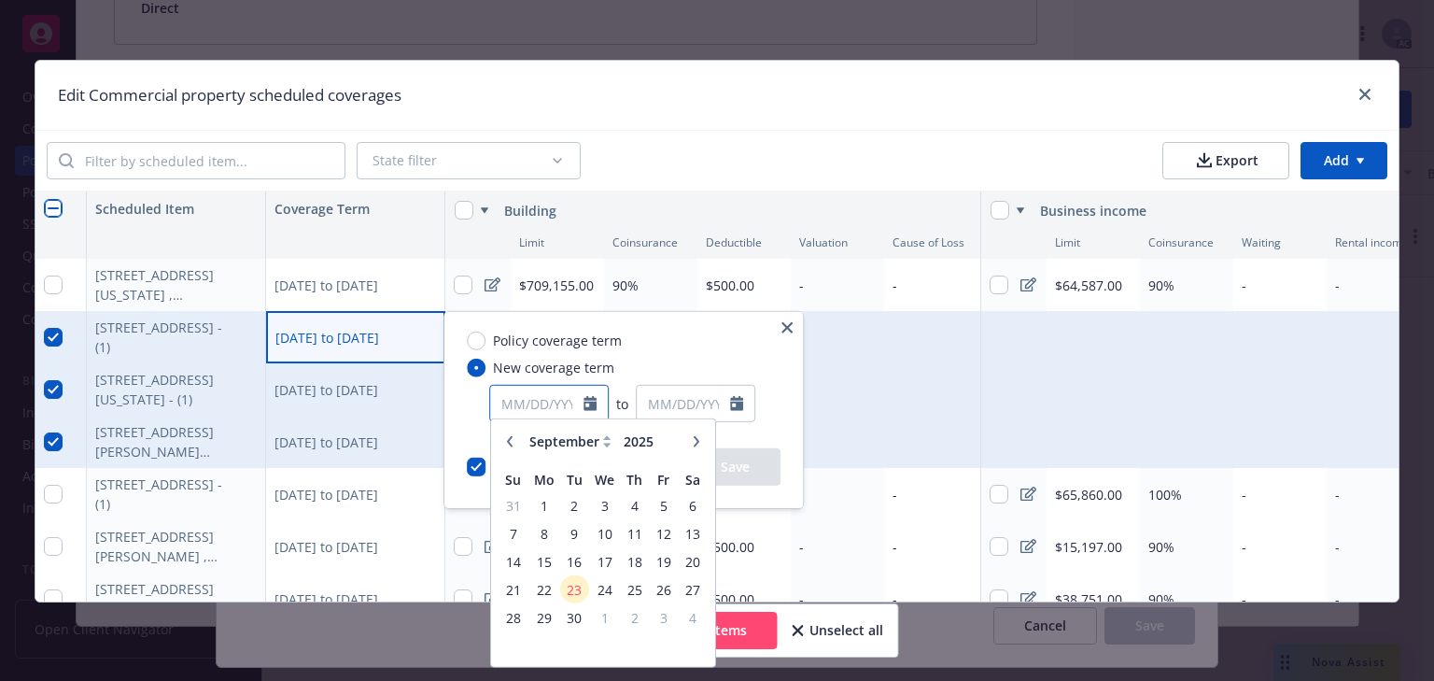
click at [553, 403] on input "text" at bounding box center [536, 403] width 93 height 35
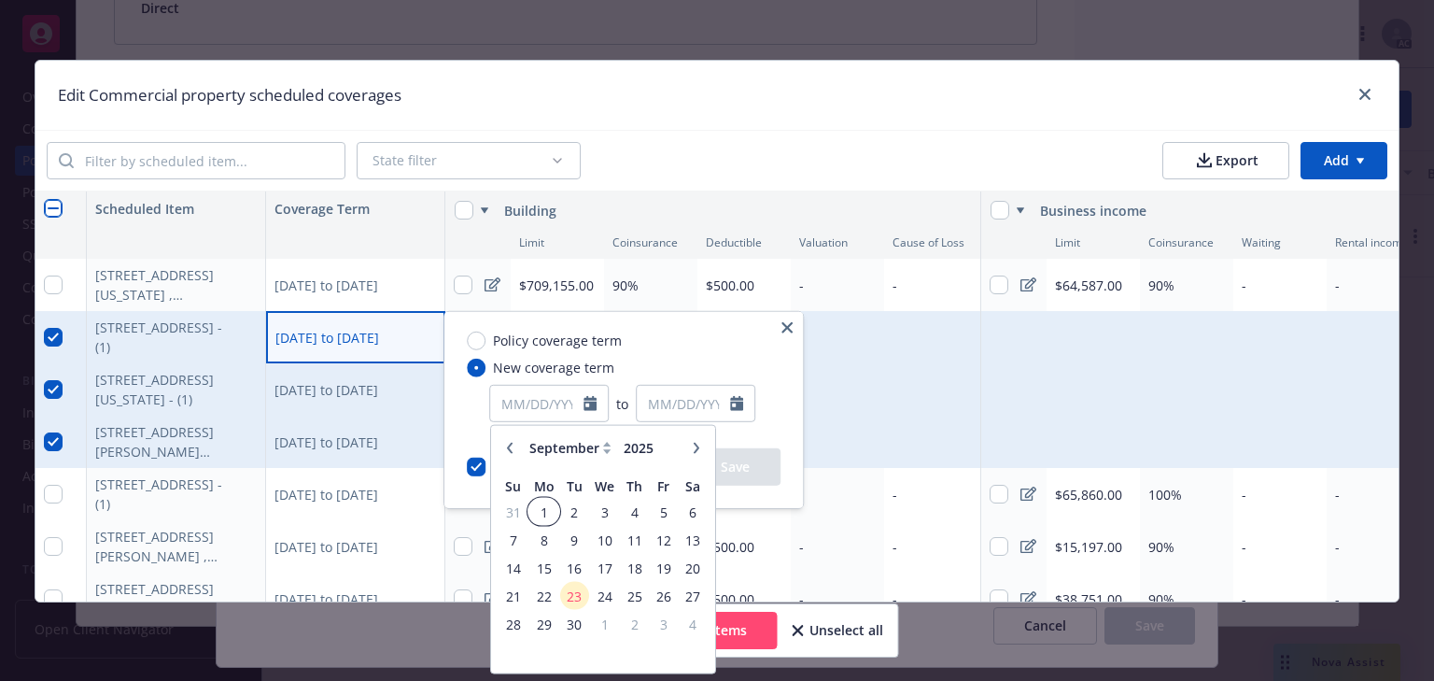
click at [539, 510] on span "1" at bounding box center [543, 511] width 28 height 23
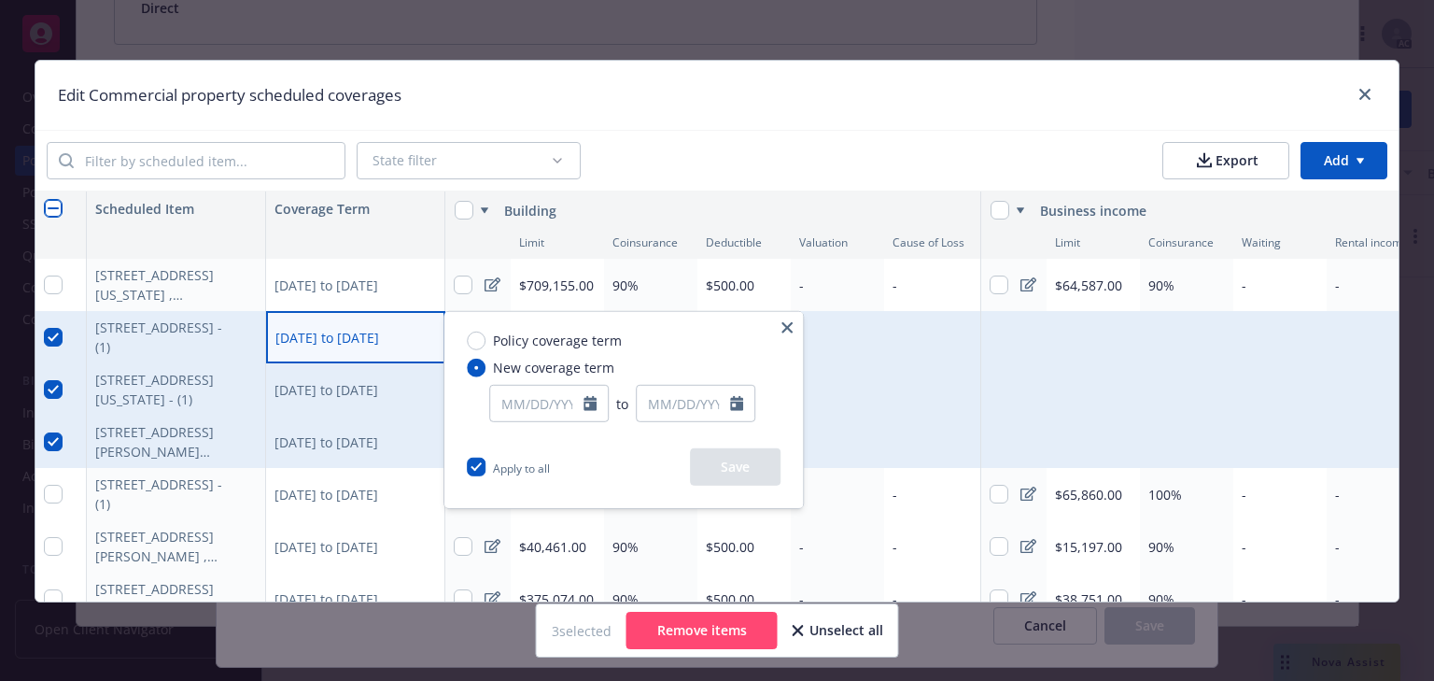
type input "09/01/2025"
select select "9"
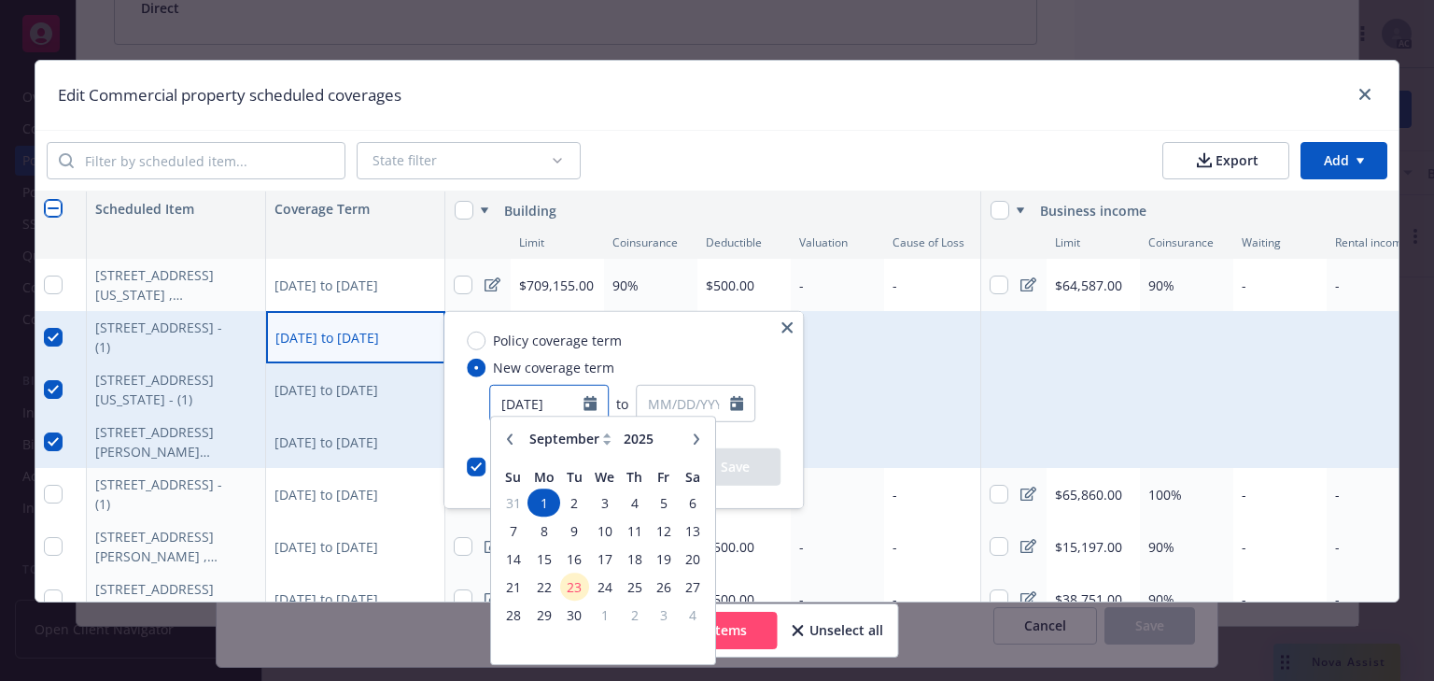
drag, startPoint x: 571, startPoint y: 402, endPoint x: 437, endPoint y: 399, distance: 133.6
click at [437, 399] on html "Accounts Overview Coverage Policies Policy changes SSC Cases Quoting plans Cont…" at bounding box center [717, 340] width 1434 height 681
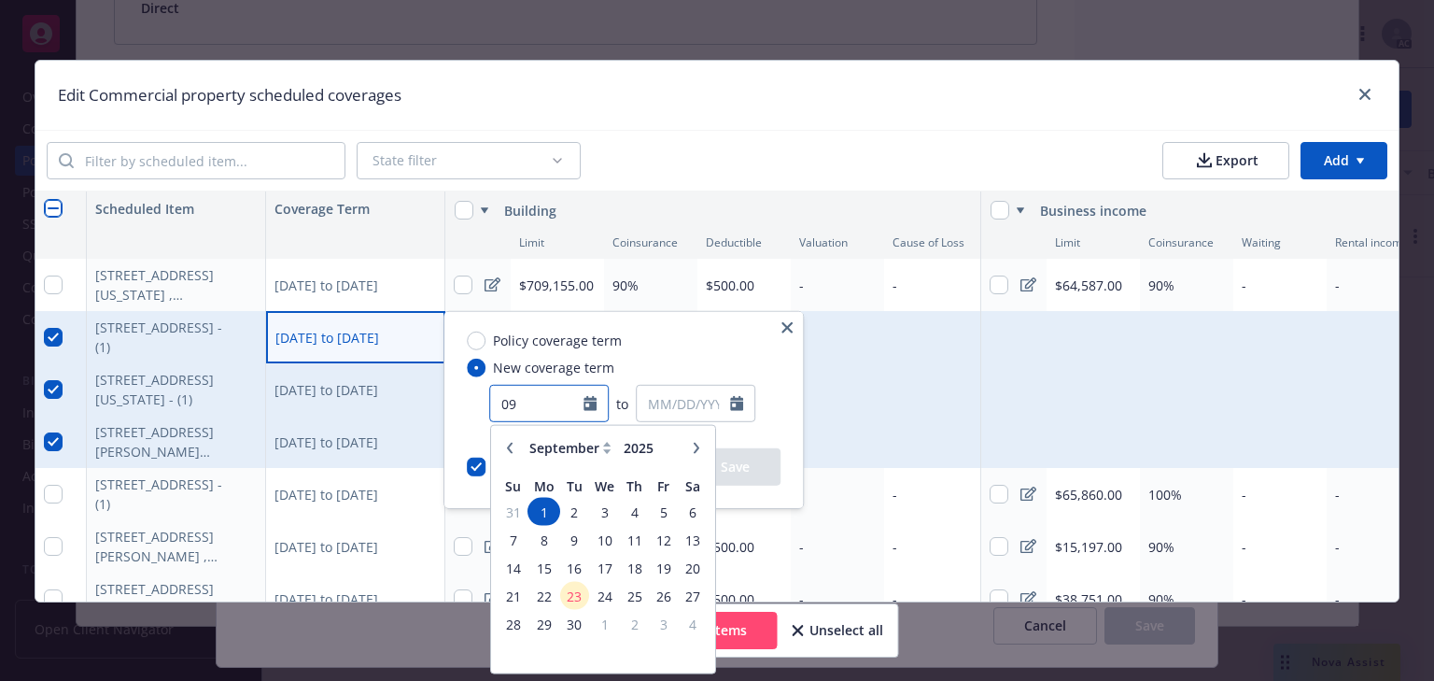
type input "0"
click at [508, 400] on input "1/1/2025" at bounding box center [536, 403] width 93 height 35
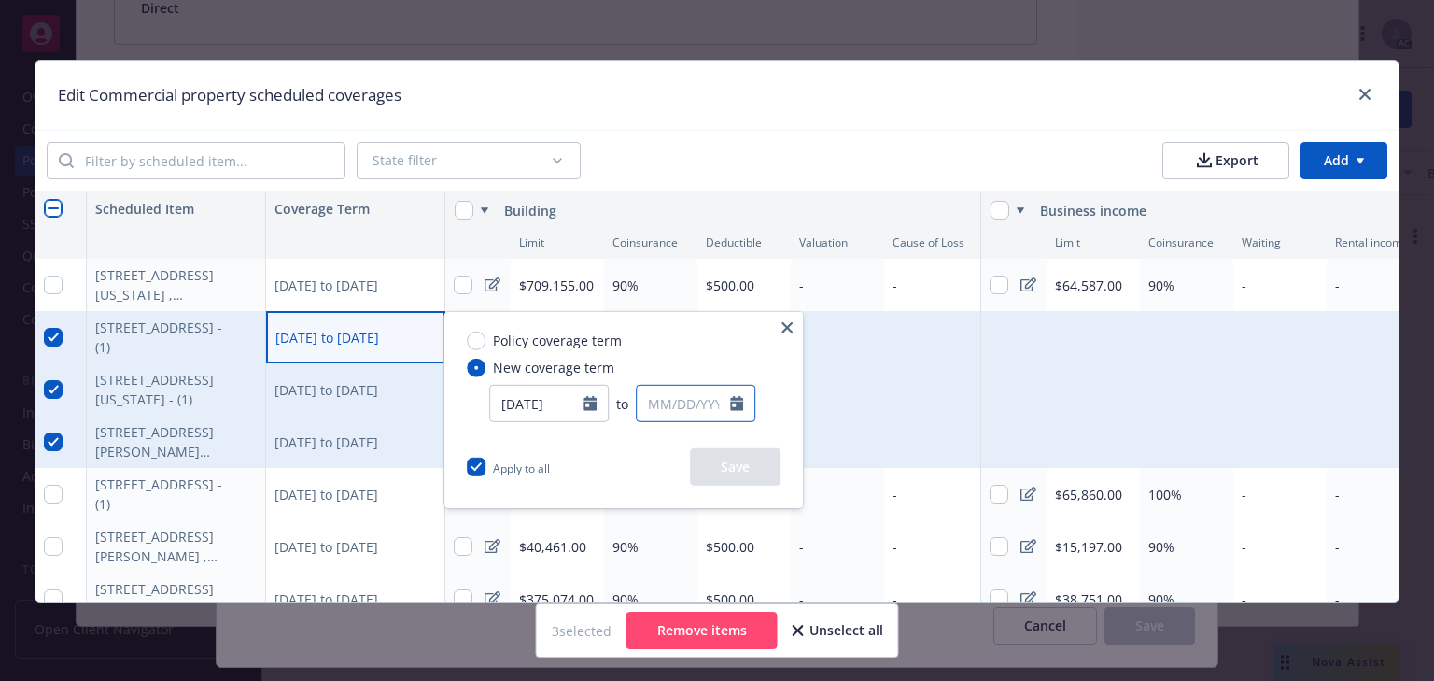
type input "02/01/2025"
click at [657, 411] on input "text" at bounding box center [683, 403] width 93 height 35
select select "9"
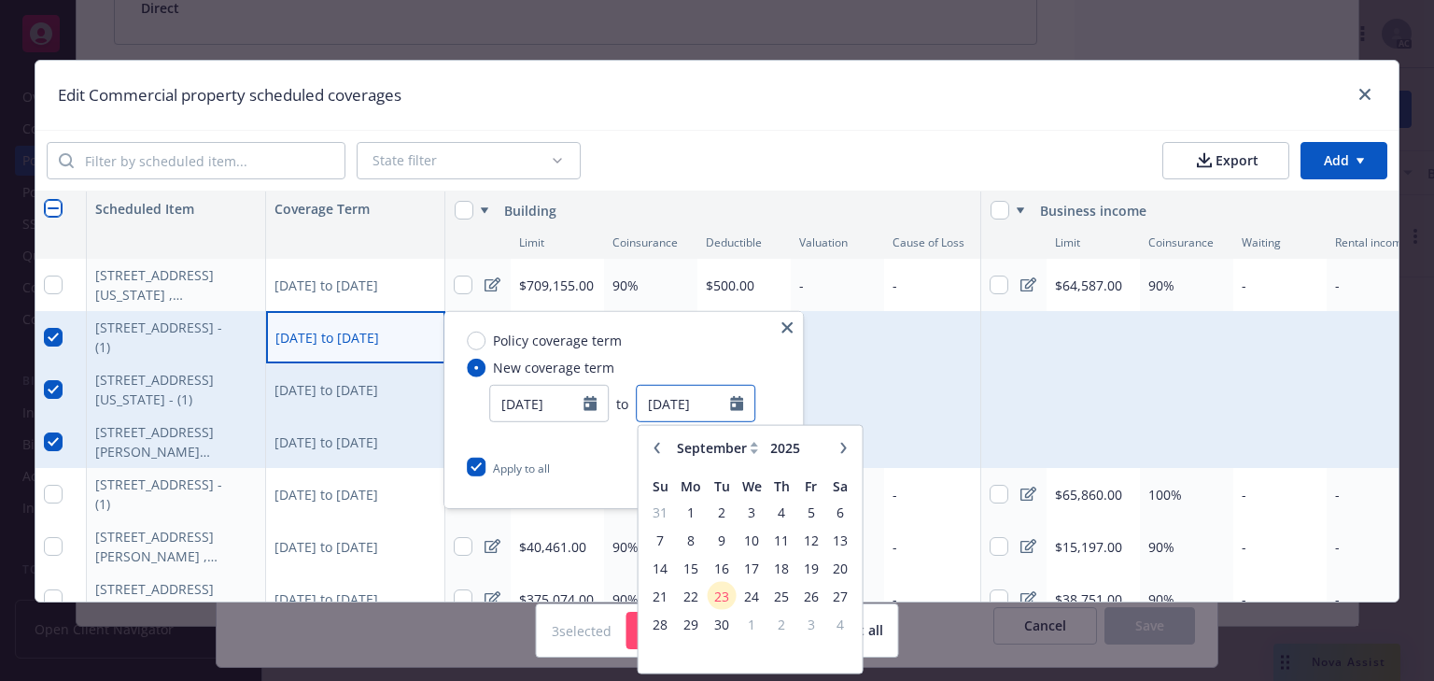
click at [657, 400] on input "1/1/2025" at bounding box center [683, 403] width 93 height 35
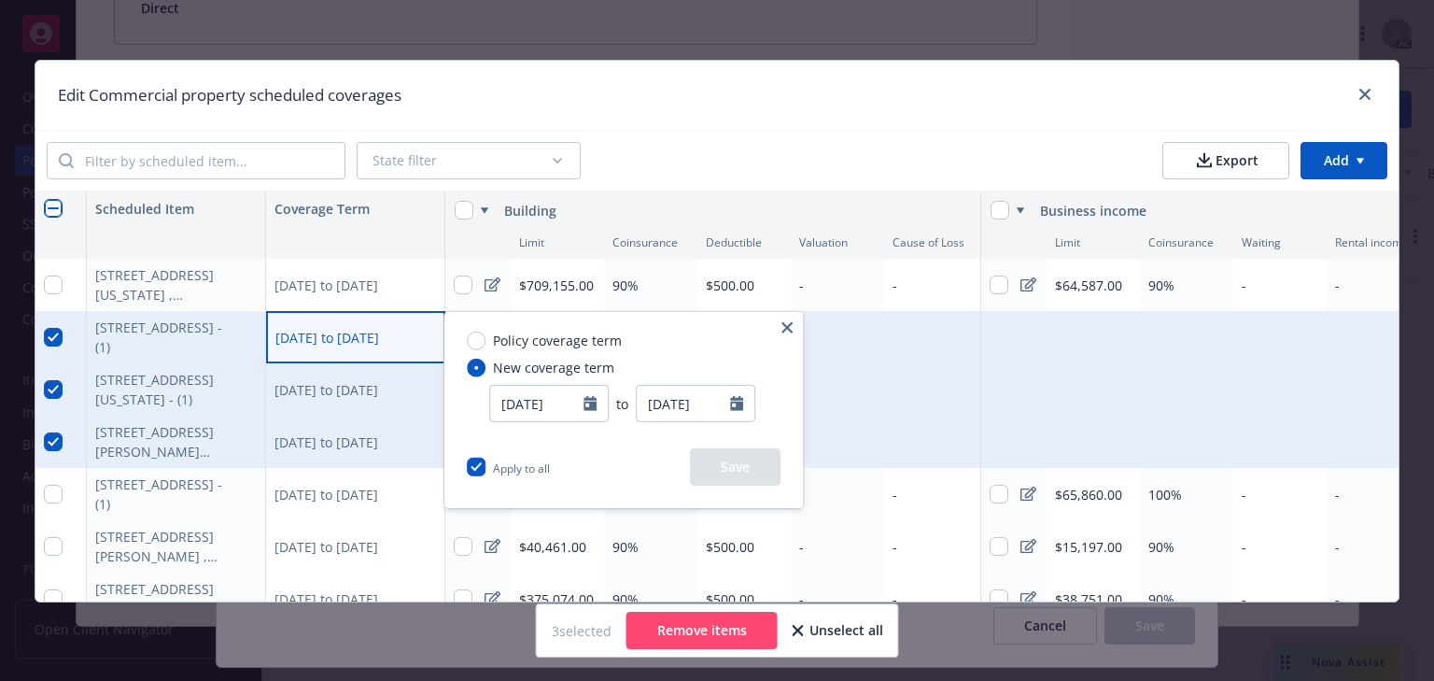
type input "02/01/2025"
click at [719, 331] on div "Policy coverage term New coverage term 02/01/2025 to 02/01/2025 January Februar…" at bounding box center [623, 380] width 359 height 136
click at [740, 477] on button "Save" at bounding box center [735, 466] width 91 height 37
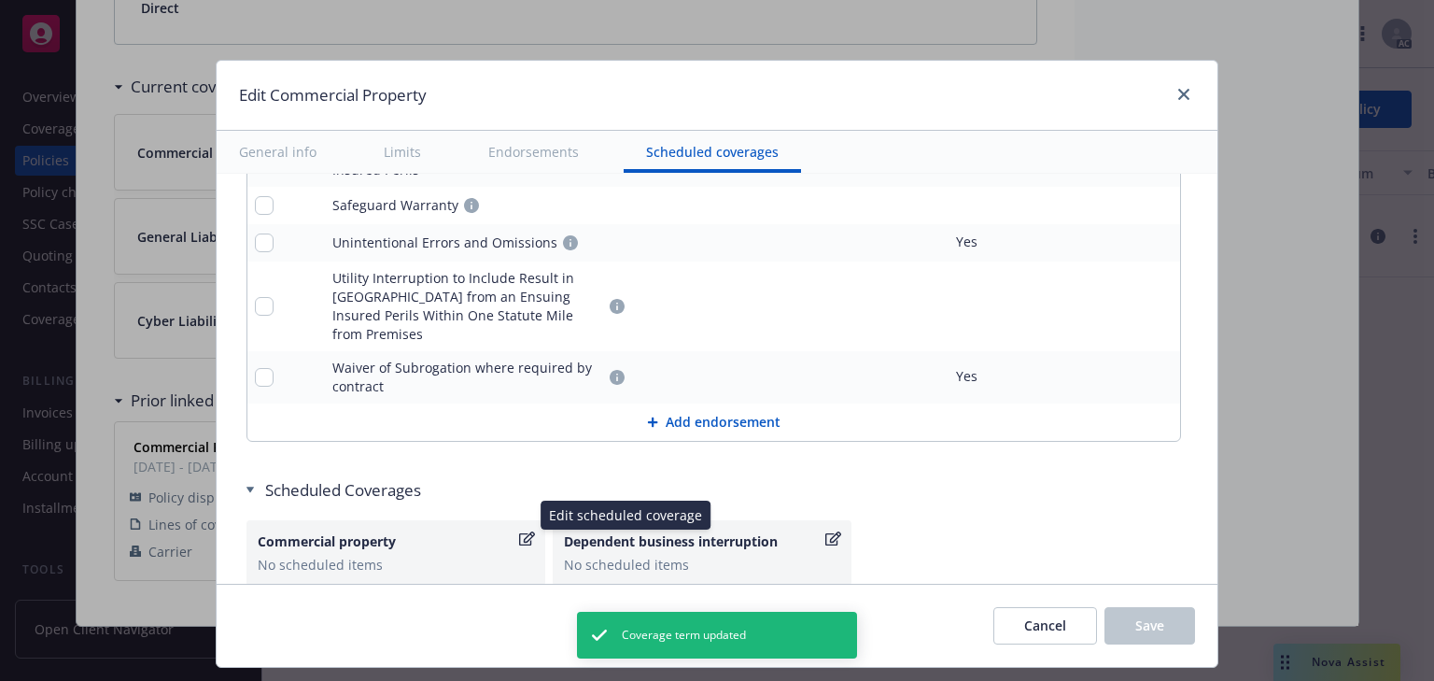
click at [522, 531] on icon "button" at bounding box center [527, 538] width 16 height 14
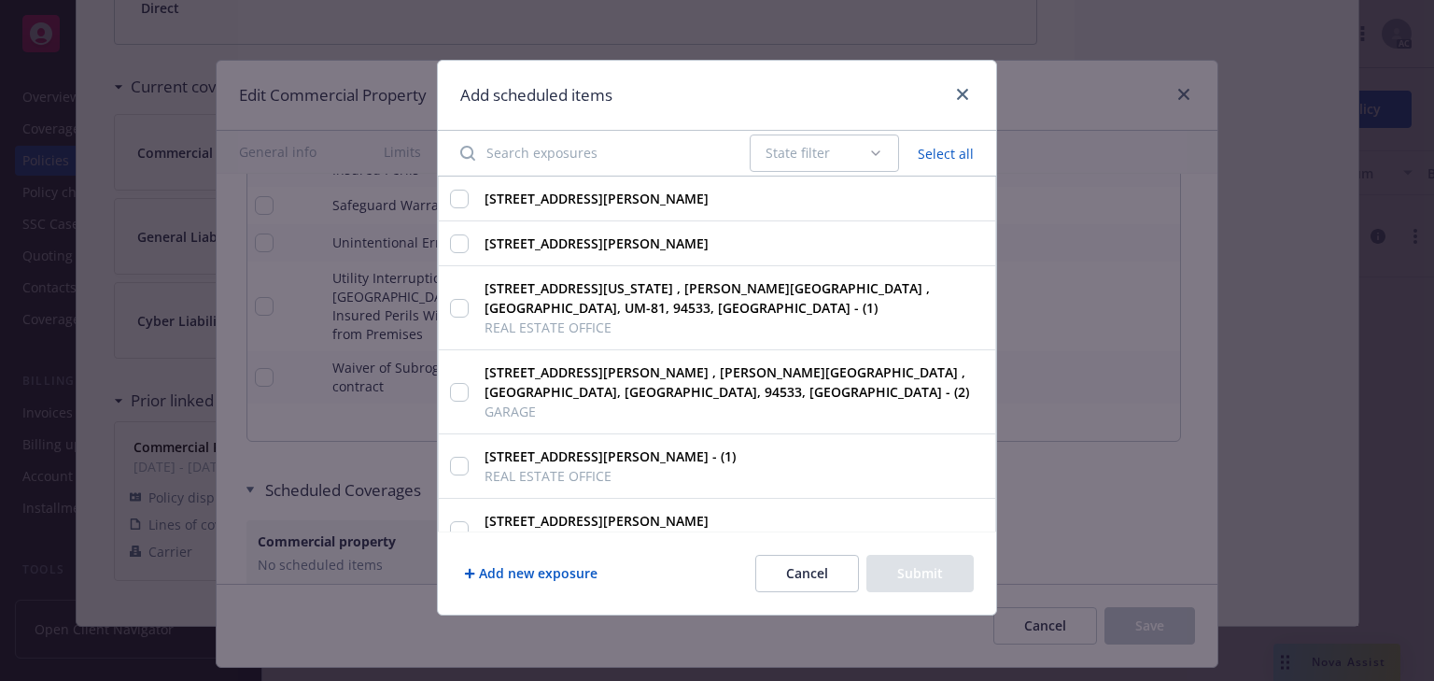
type textarea "x"
click at [459, 521] on input "1641 MERKLEY AVE., WEST SACRAMENTO,, CA, 95691, USA Pending" at bounding box center [459, 530] width 19 height 19
checkbox input "true"
click at [461, 457] on input "899 TAYLOR ST., FAIRFIELD, CA, 94533, USA - (1) REAL ESTATE OFFICE" at bounding box center [459, 466] width 19 height 19
checkbox input "true"
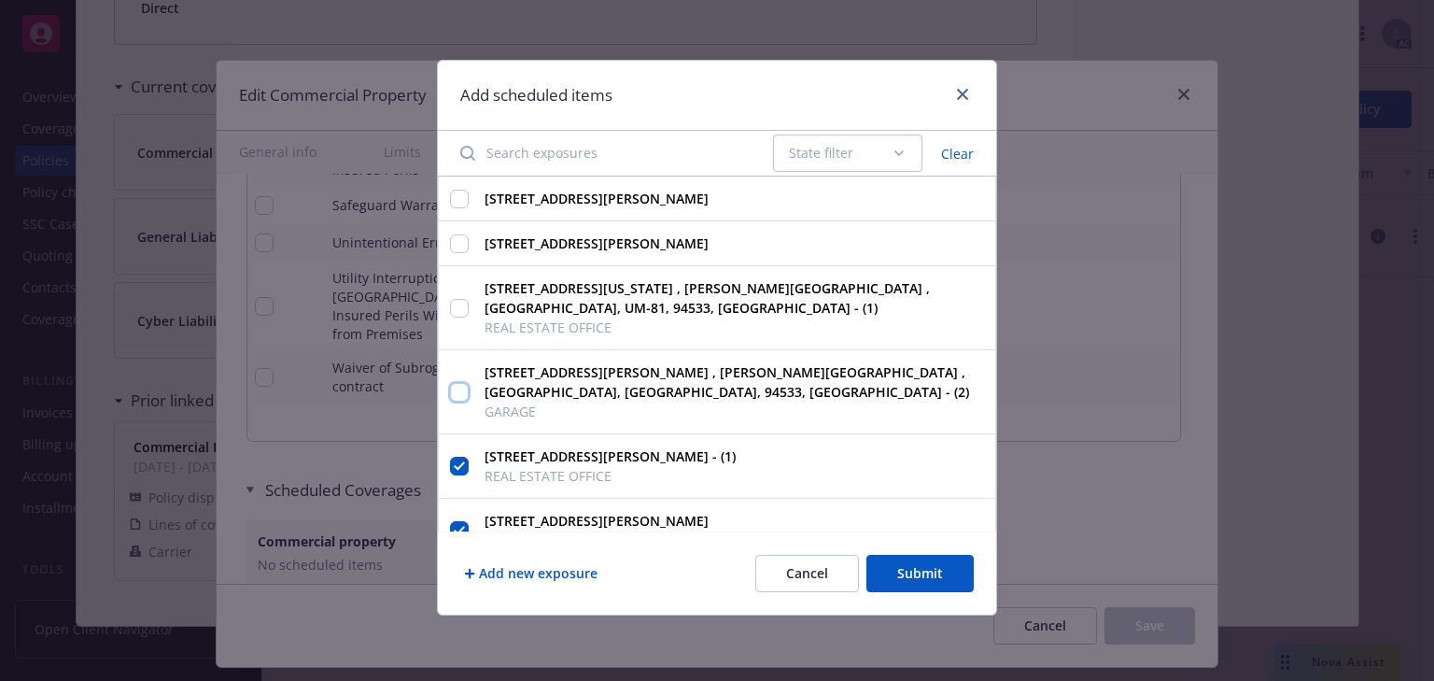
click at [467, 371] on div "899 TAYLOR ST. , SOLANO - DIST I COUNTY , FAIRFIELD, CA, 94533, USA - (2) GARAGE" at bounding box center [717, 392] width 558 height 84
click at [965, 91] on icon "close" at bounding box center [962, 94] width 11 height 11
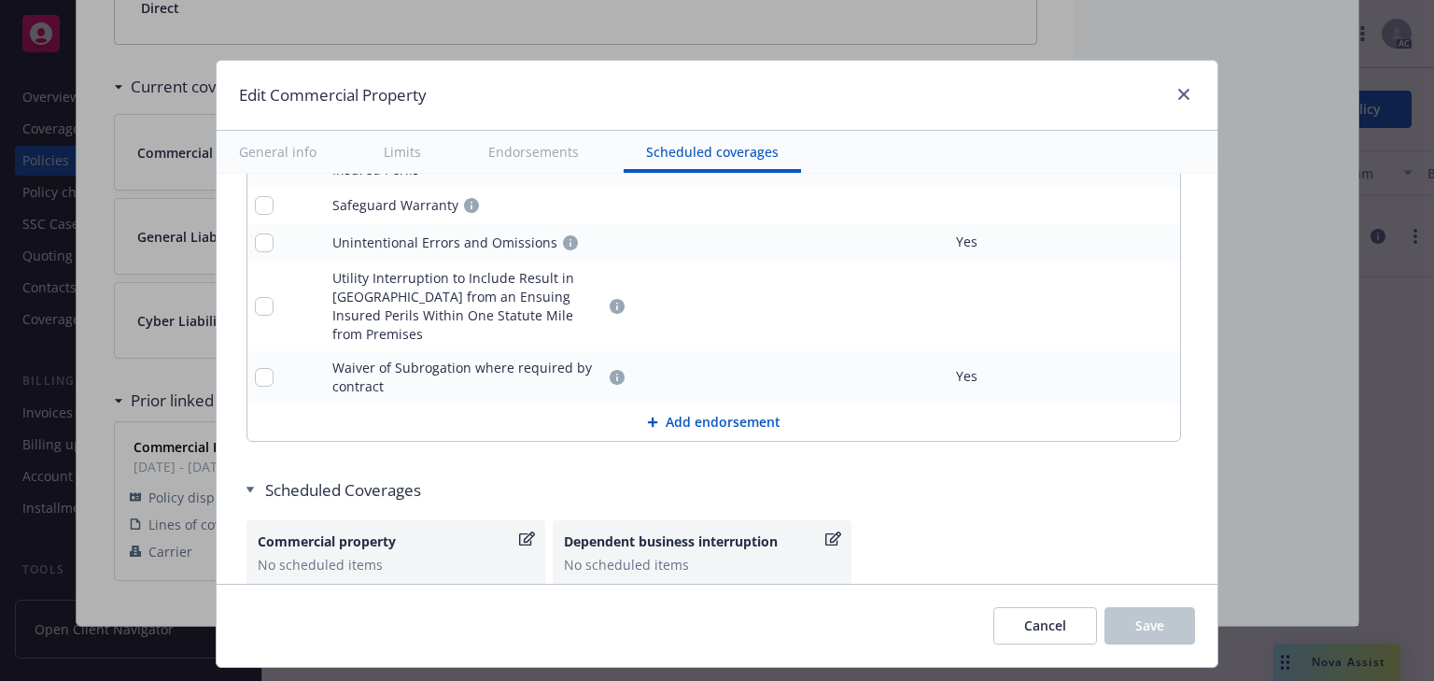
type textarea "x"
click at [1179, 94] on icon "close" at bounding box center [1183, 94] width 11 height 11
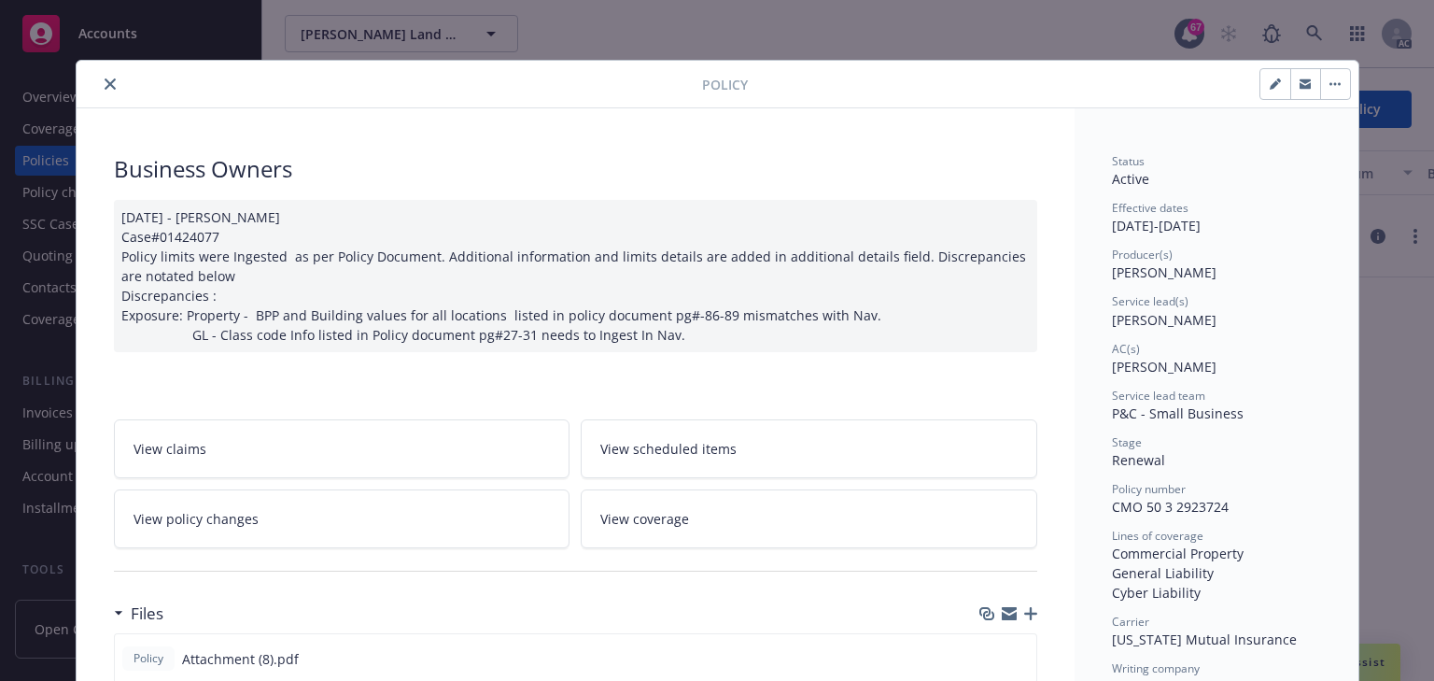
click at [105, 81] on icon "close" at bounding box center [110, 83] width 11 height 11
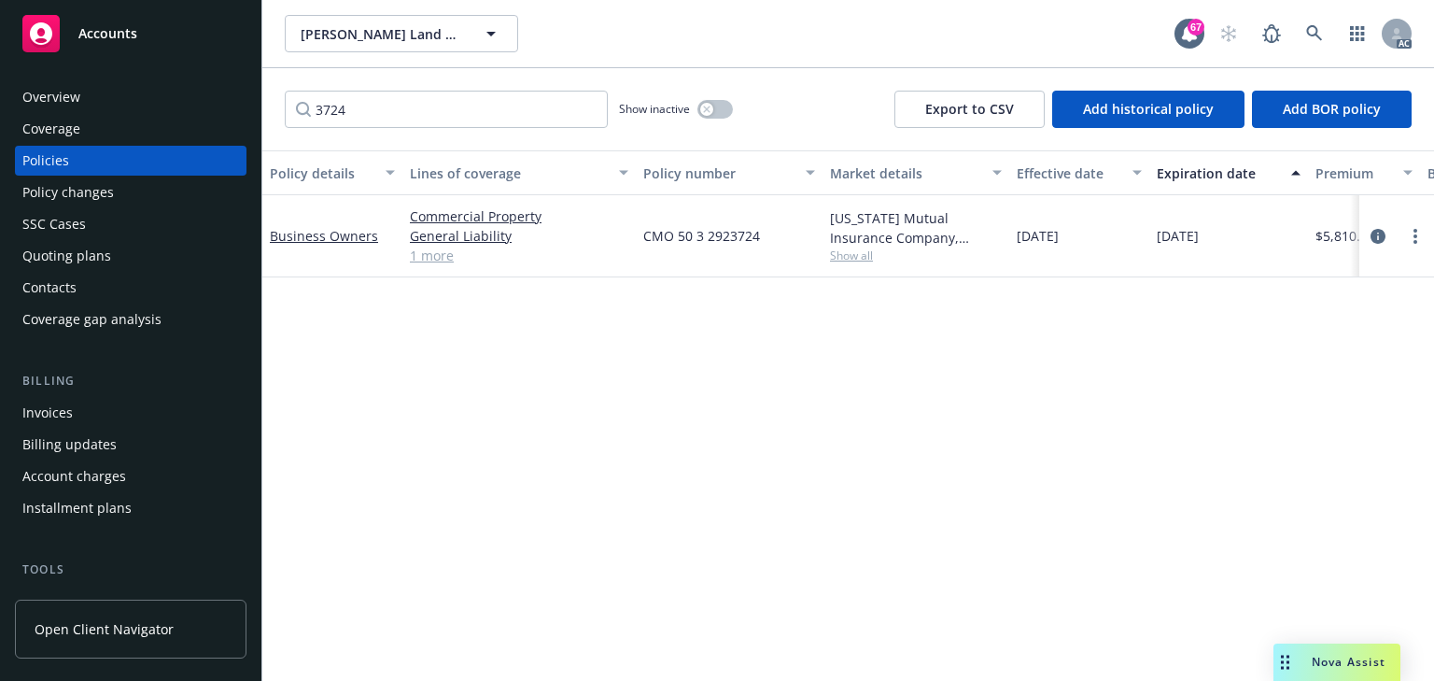
click at [1199, 462] on div "Policy details Lines of coverage Policy number Market details Effective date Ex…" at bounding box center [848, 415] width 1172 height 530
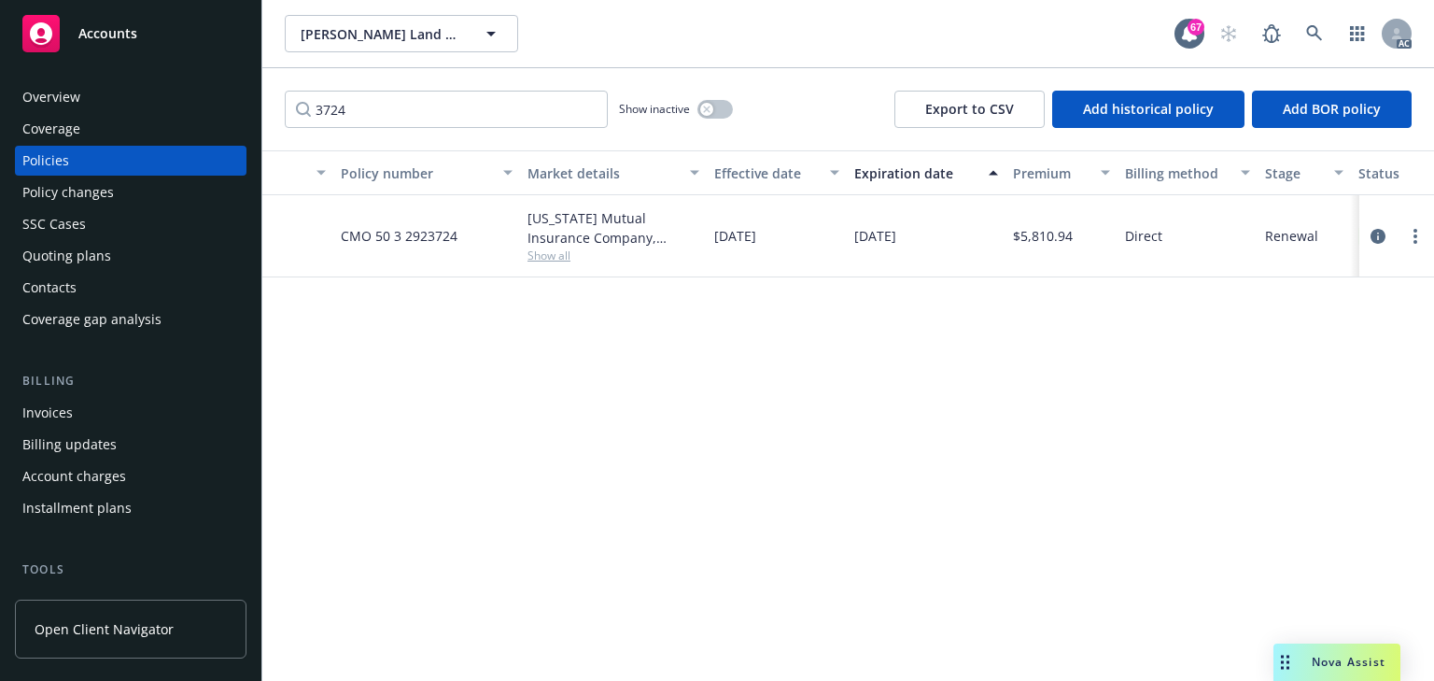
scroll to position [0, 359]
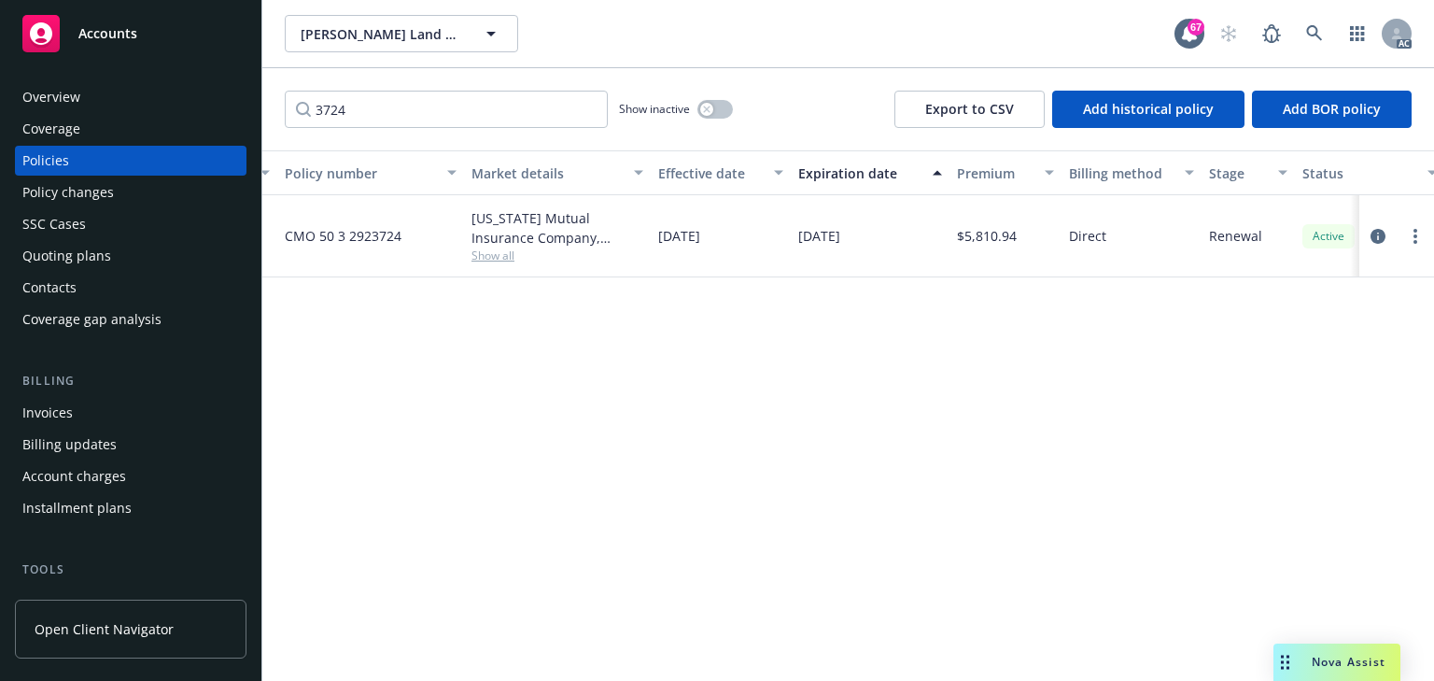
click at [787, 523] on div "Policy details Lines of coverage Policy number Market details Effective date Ex…" at bounding box center [848, 415] width 1172 height 530
click at [882, 304] on div "Policy details Lines of coverage Policy number Market details Effective date Ex…" at bounding box center [848, 415] width 1172 height 530
click at [1378, 233] on icon "circleInformation" at bounding box center [1378, 236] width 15 height 15
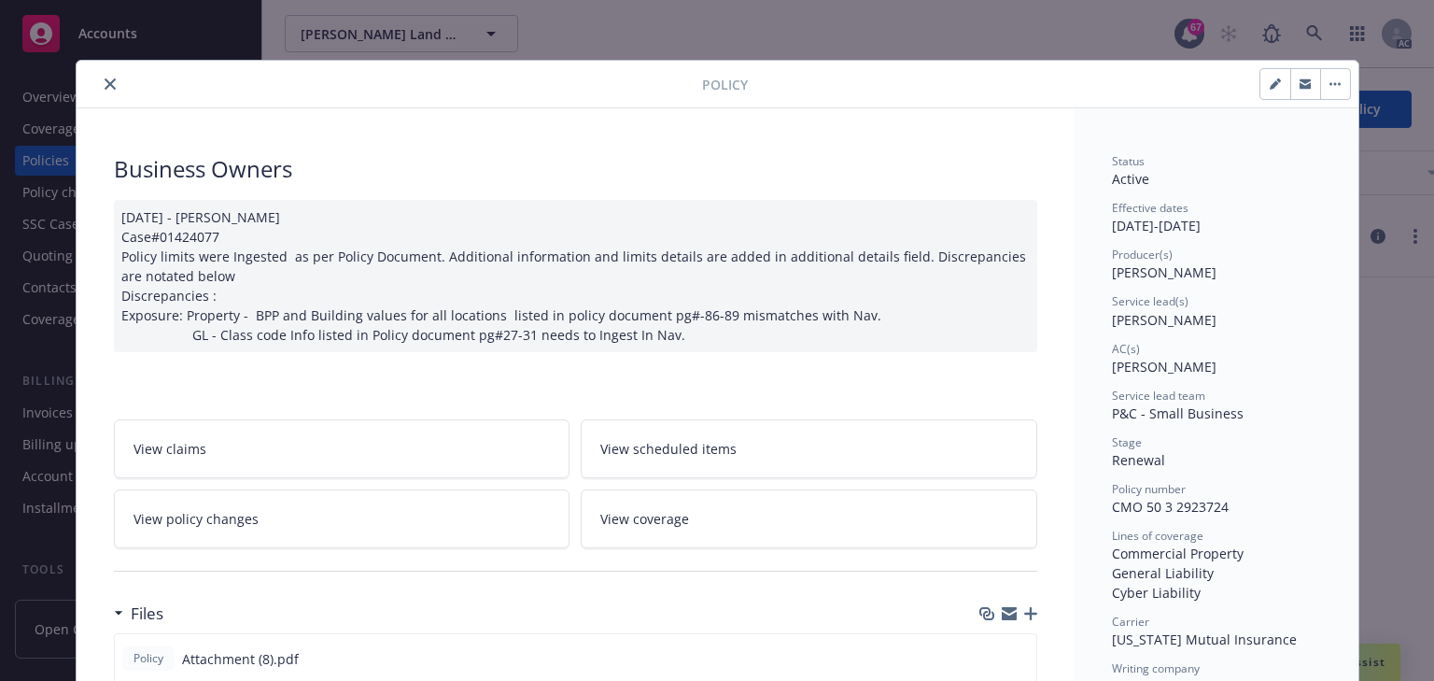
scroll to position [56, 0]
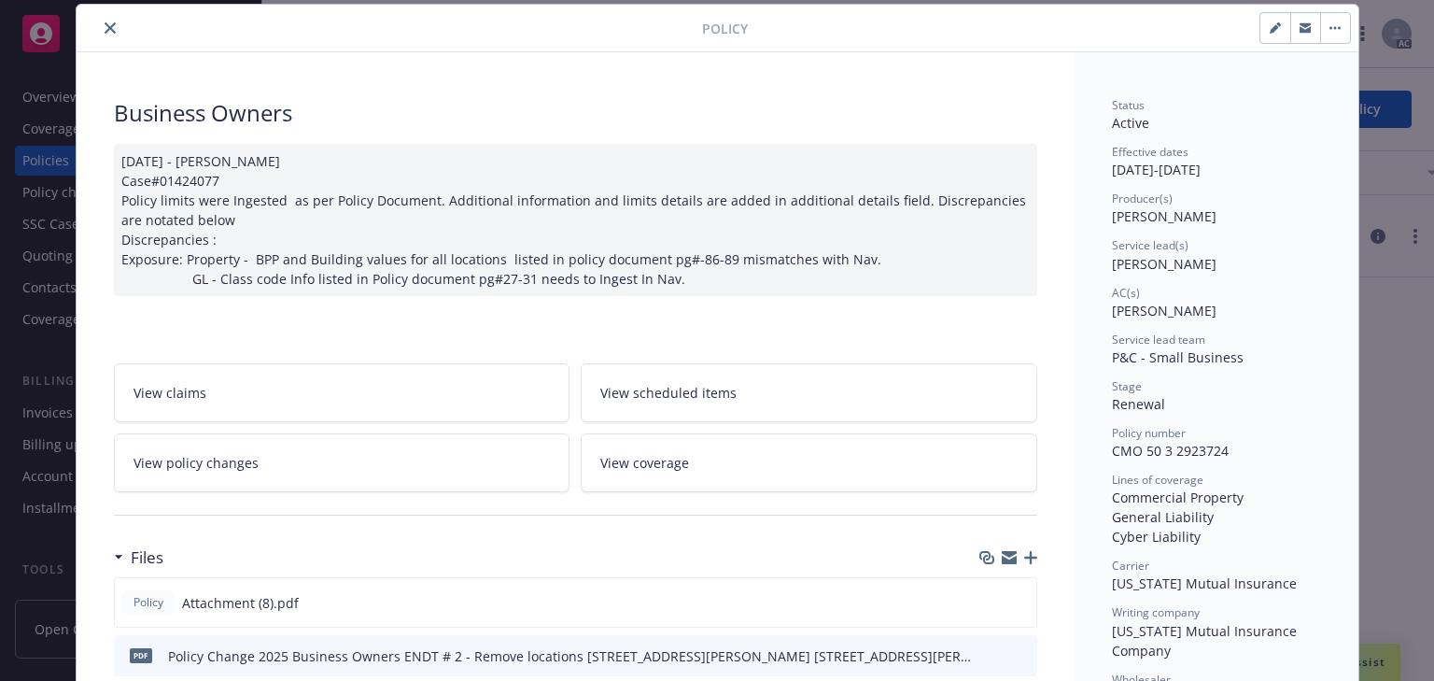
click at [194, 477] on link "View policy changes" at bounding box center [342, 462] width 457 height 59
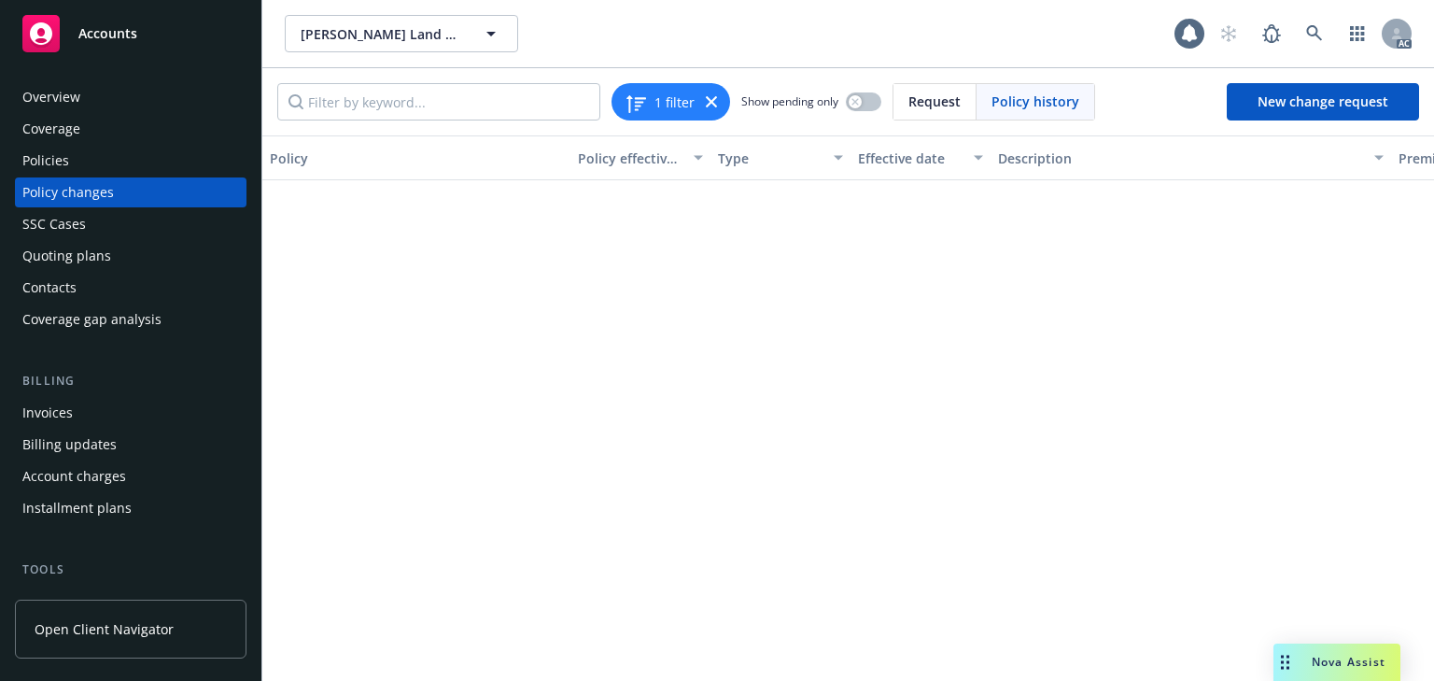
click at [789, 468] on div "Policy Policy effective dates Type Effective date Description Premium change An…" at bounding box center [848, 407] width 1172 height 545
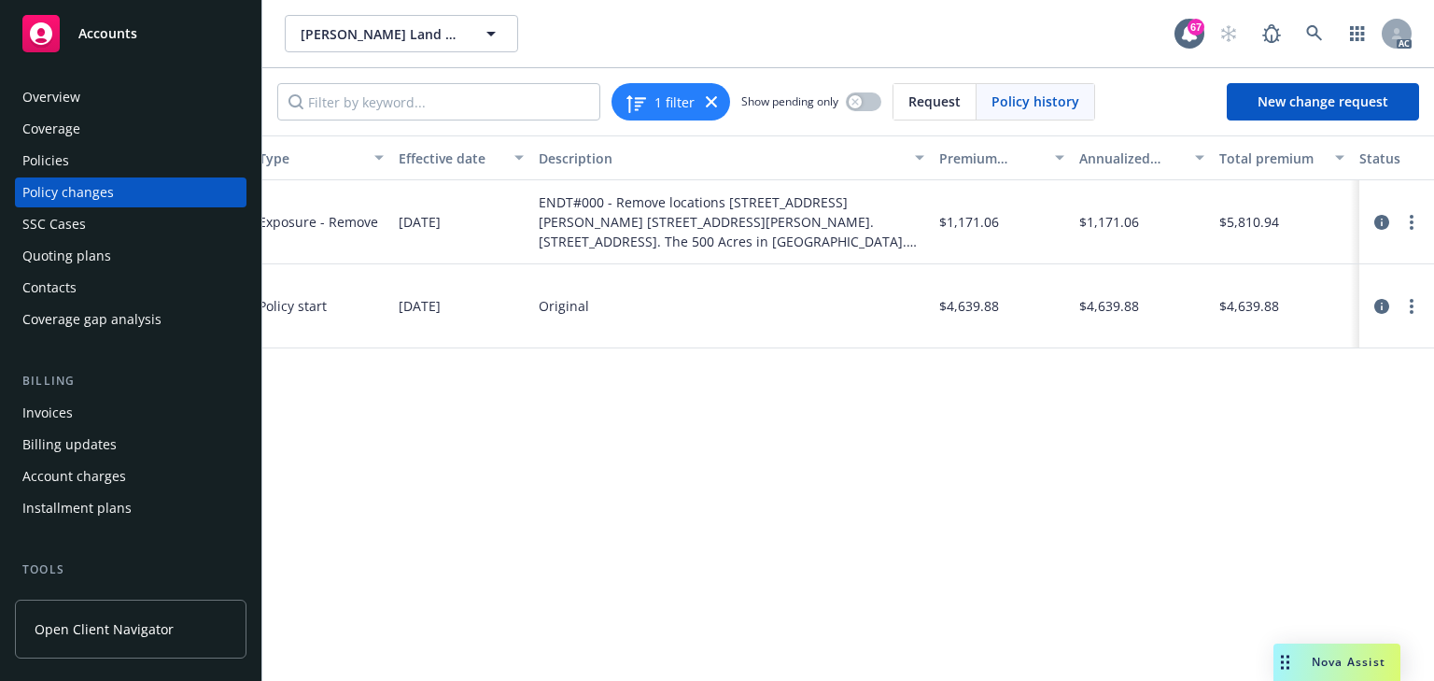
scroll to position [0, 463]
drag, startPoint x: 1245, startPoint y: 525, endPoint x: 1375, endPoint y: 299, distance: 260.6
click at [1251, 512] on div "Policy Policy effective dates Type Effective date Description Premium change An…" at bounding box center [848, 407] width 1172 height 545
click at [1114, 484] on div "Policy Policy effective dates Type Effective date Description Premium change An…" at bounding box center [848, 407] width 1172 height 545
click at [874, 618] on div "Policy Policy effective dates Type Effective date Description Premium change An…" at bounding box center [848, 407] width 1172 height 545
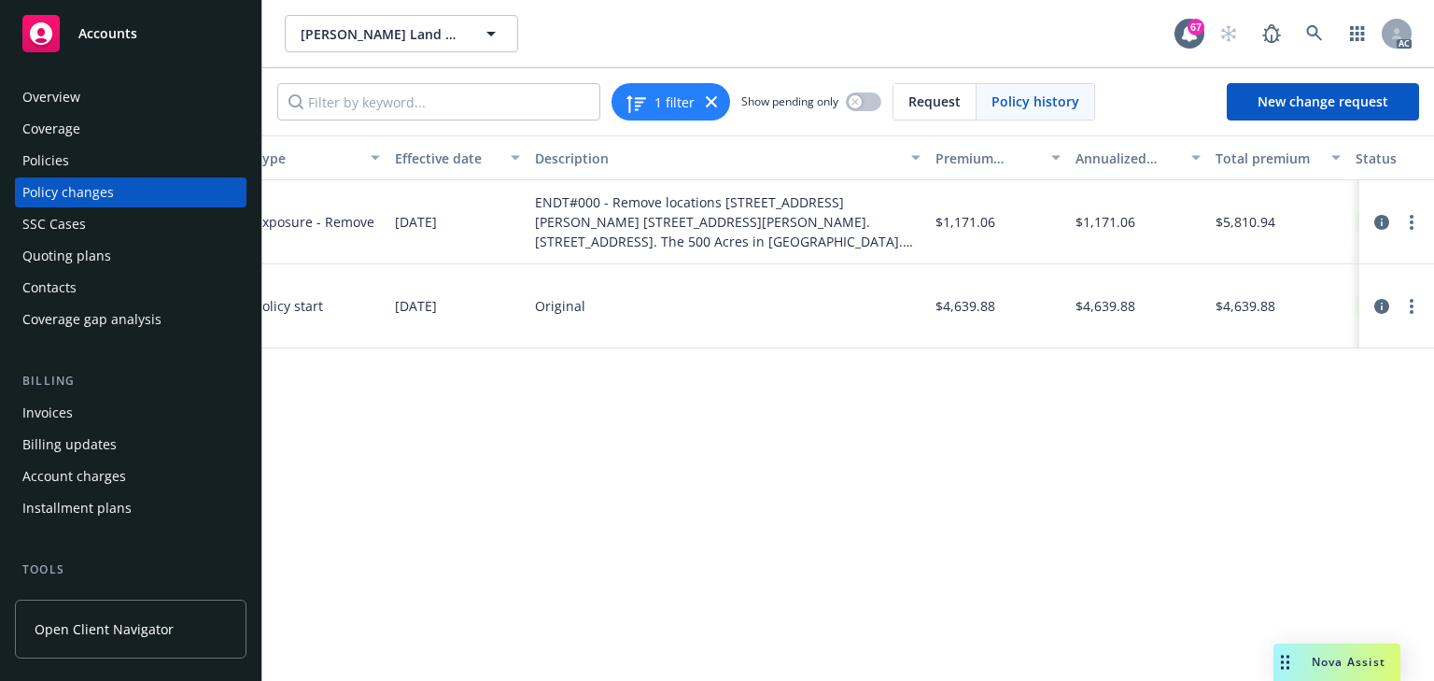
scroll to position [0, 0]
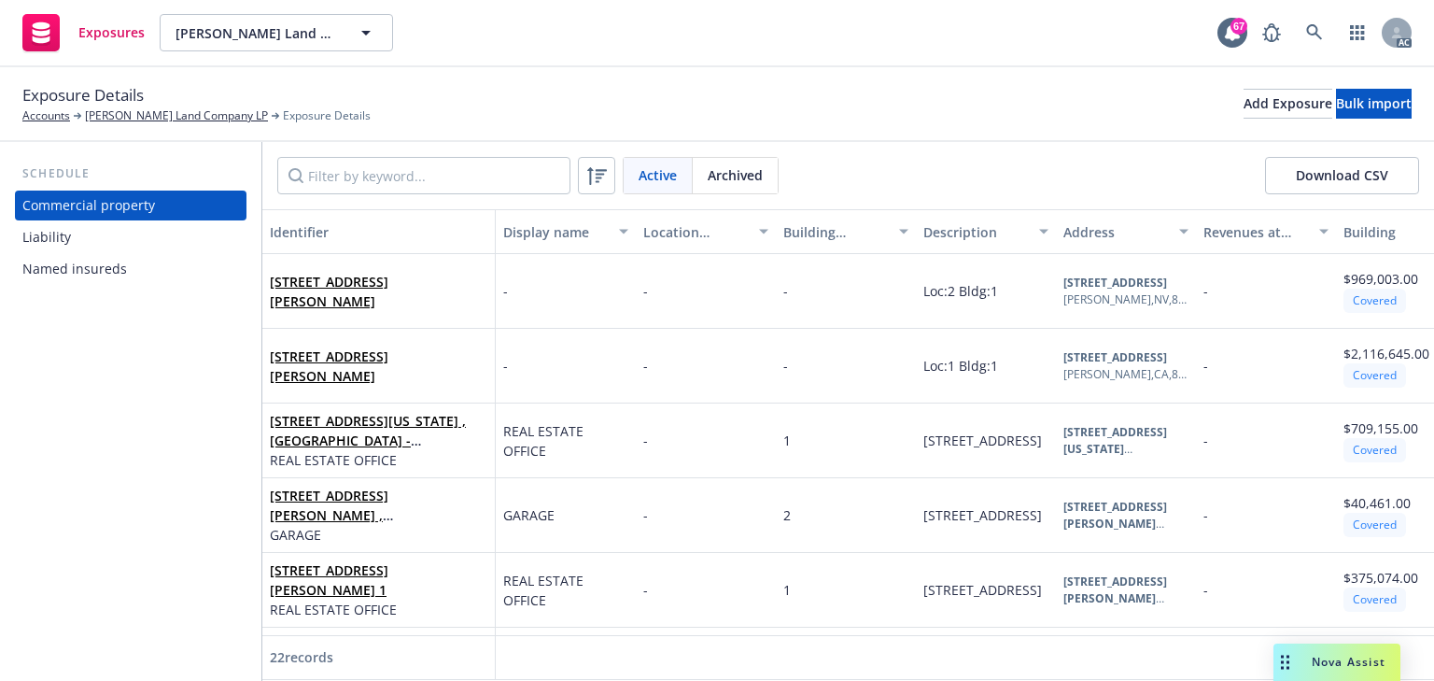
click at [749, 168] on span "Archived" at bounding box center [735, 175] width 55 height 20
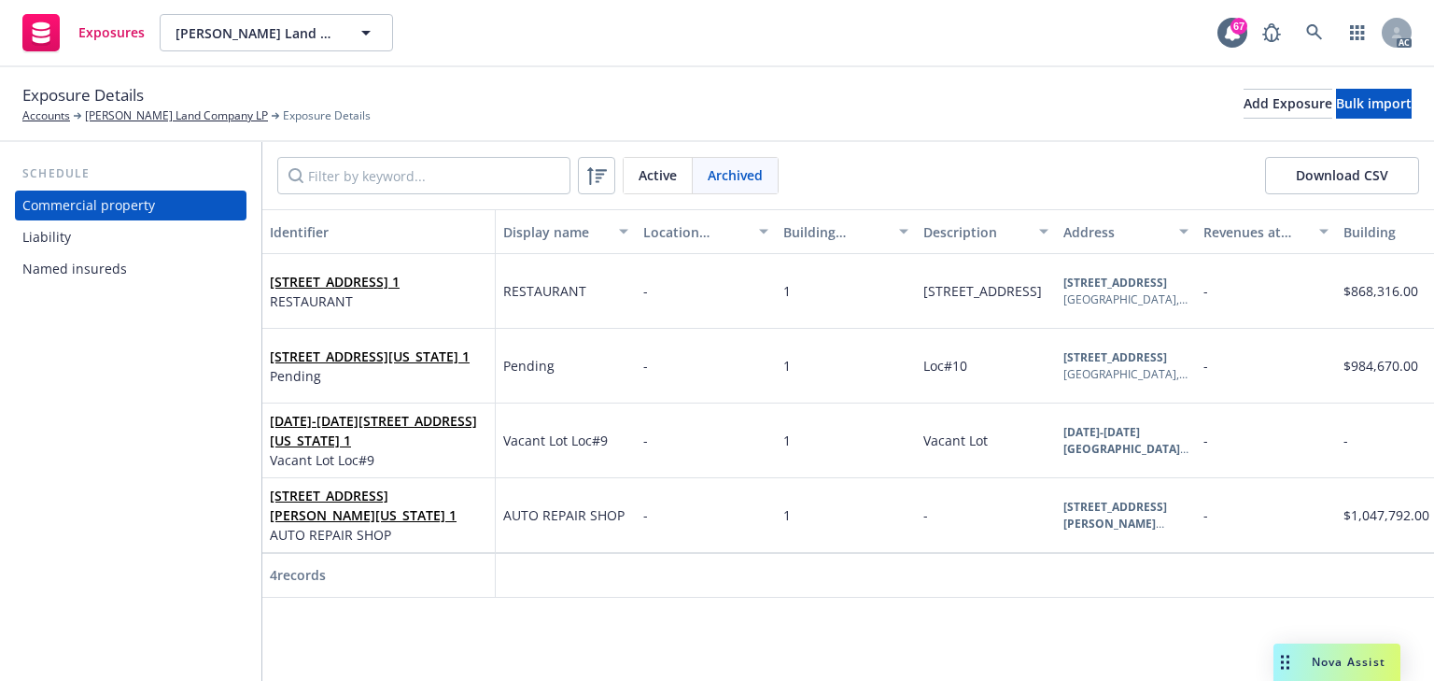
click at [665, 176] on span "Active" at bounding box center [658, 175] width 38 height 20
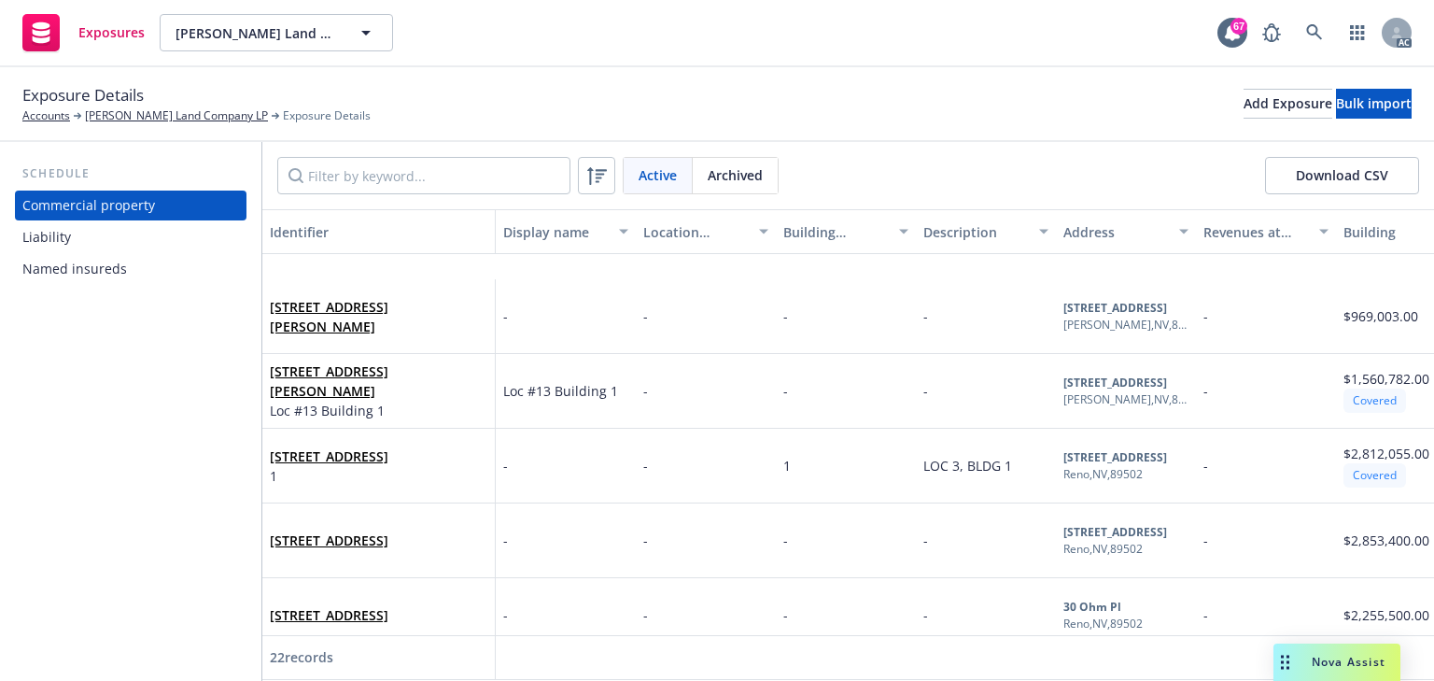
scroll to position [1274, 0]
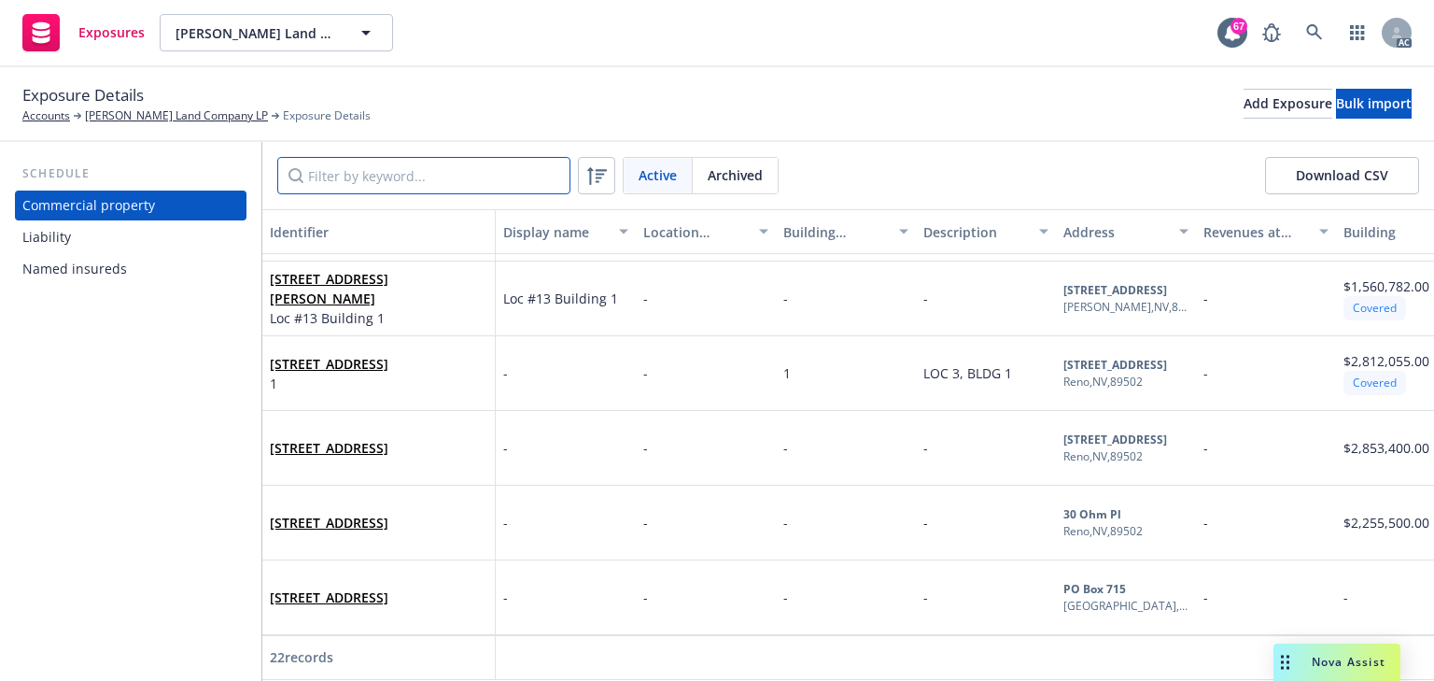
click at [366, 188] on input "Filter by keyword..." at bounding box center [423, 175] width 293 height 37
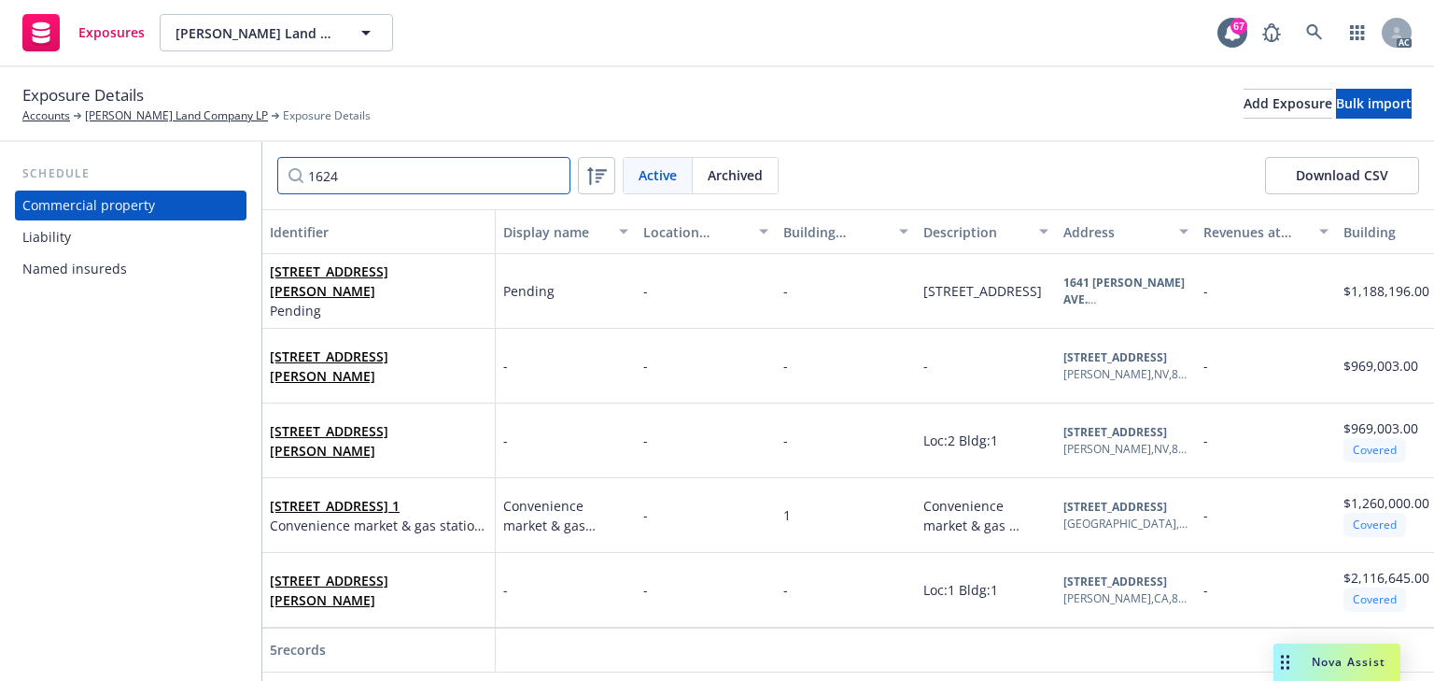
scroll to position [0, 0]
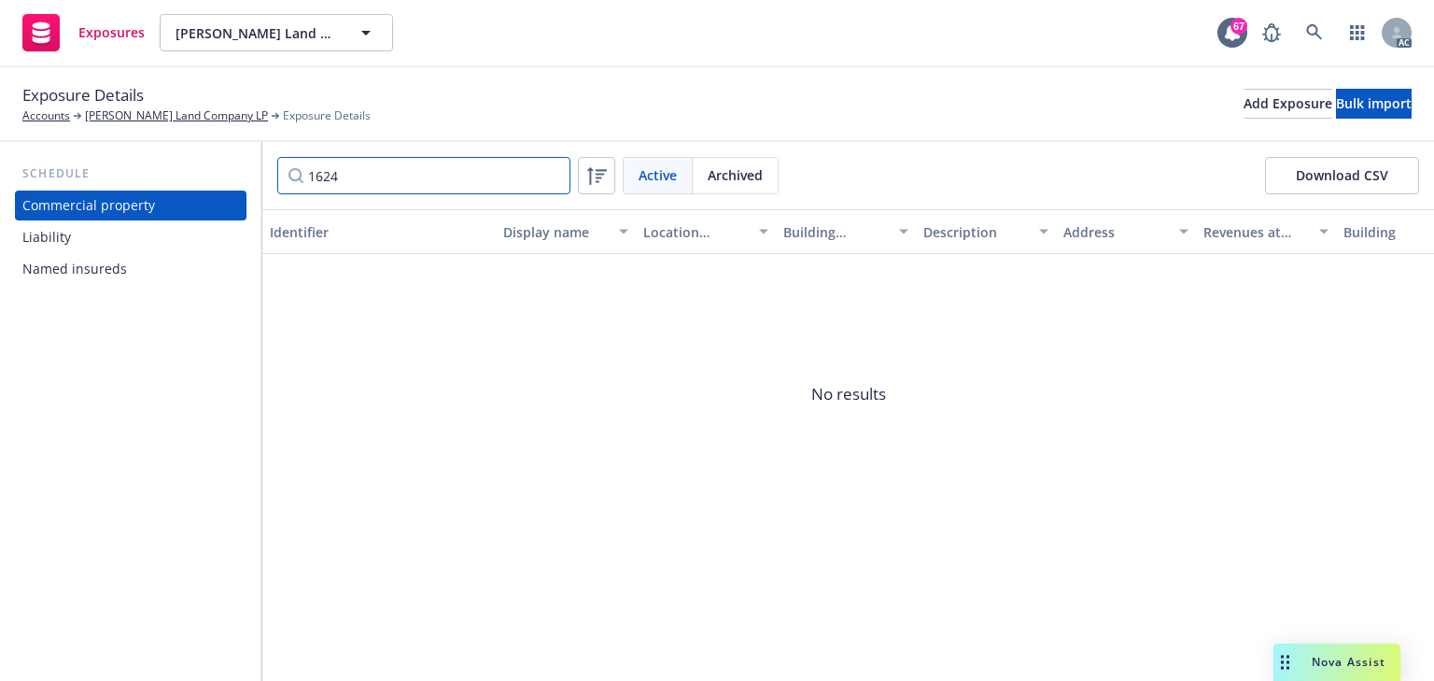
drag, startPoint x: 351, startPoint y: 194, endPoint x: 232, endPoint y: 198, distance: 119.6
click at [247, 198] on div "Schedule Commercial property Liability Named insureds 1624 Active Archived Down…" at bounding box center [717, 411] width 1434 height 539
click at [743, 165] on span "Archived" at bounding box center [735, 175] width 55 height 20
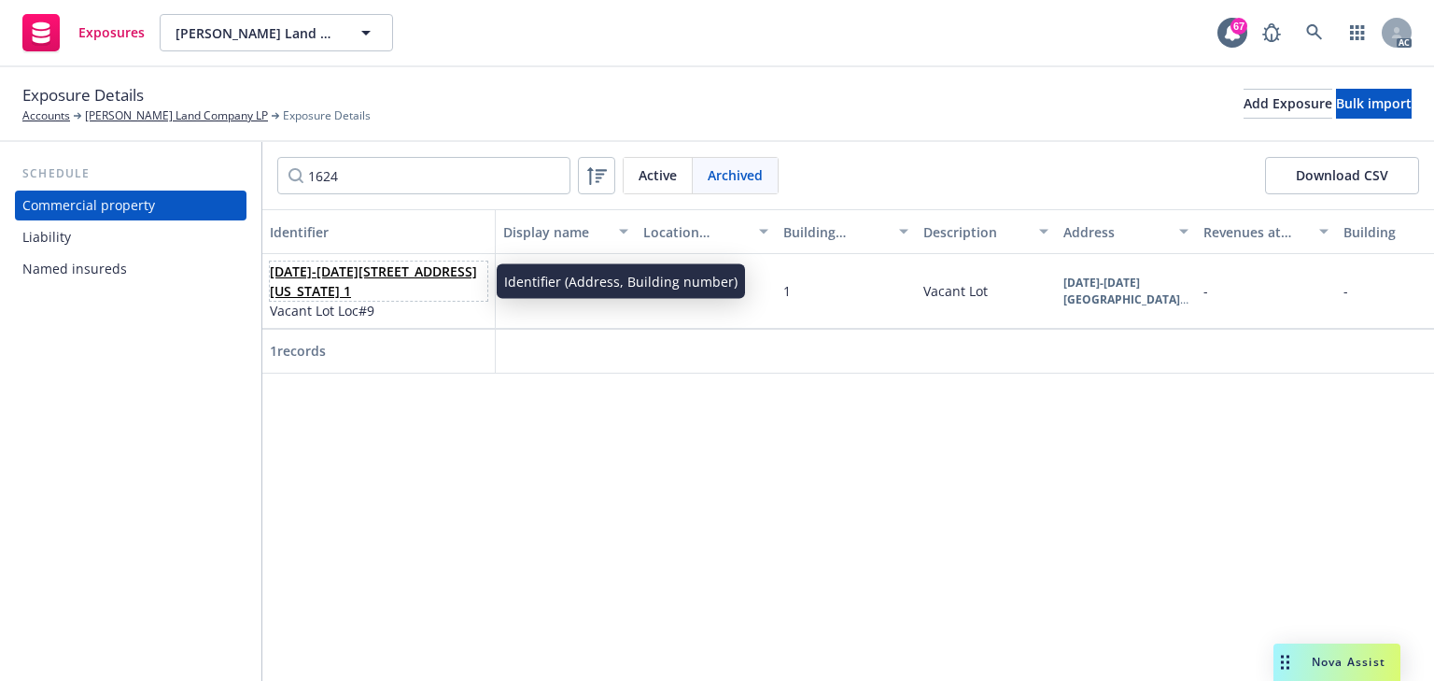
click at [371, 288] on link "[DATE]-[DATE][STREET_ADDRESS][US_STATE] 1" at bounding box center [373, 280] width 207 height 37
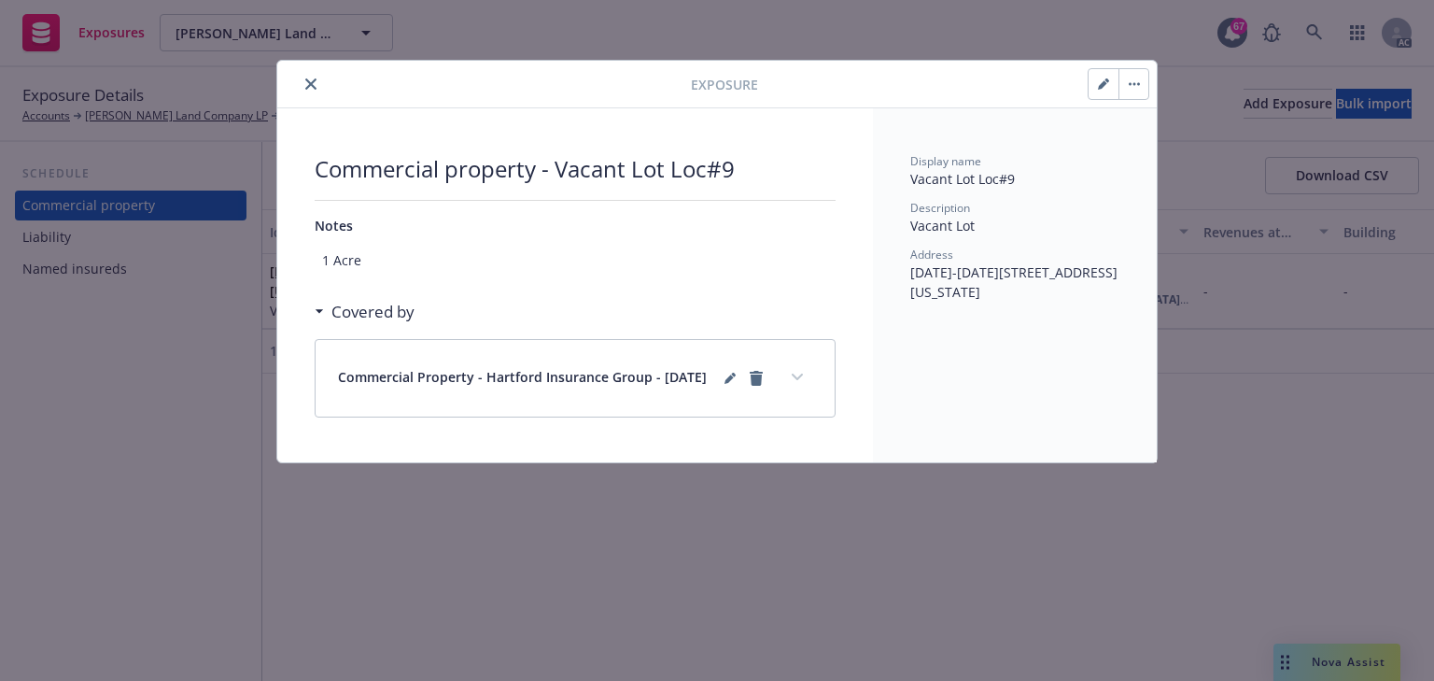
click at [789, 378] on button "expand content" at bounding box center [798, 377] width 30 height 30
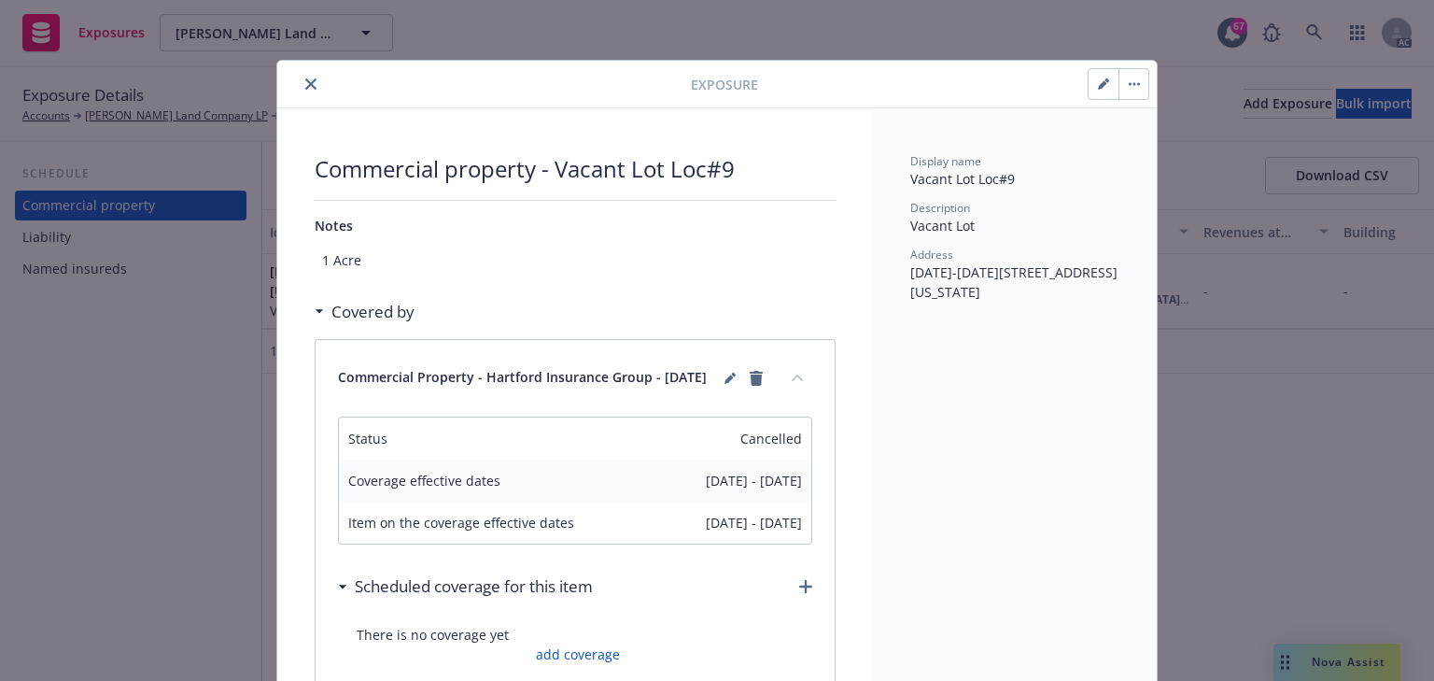
click at [300, 86] on button "close" at bounding box center [311, 84] width 22 height 22
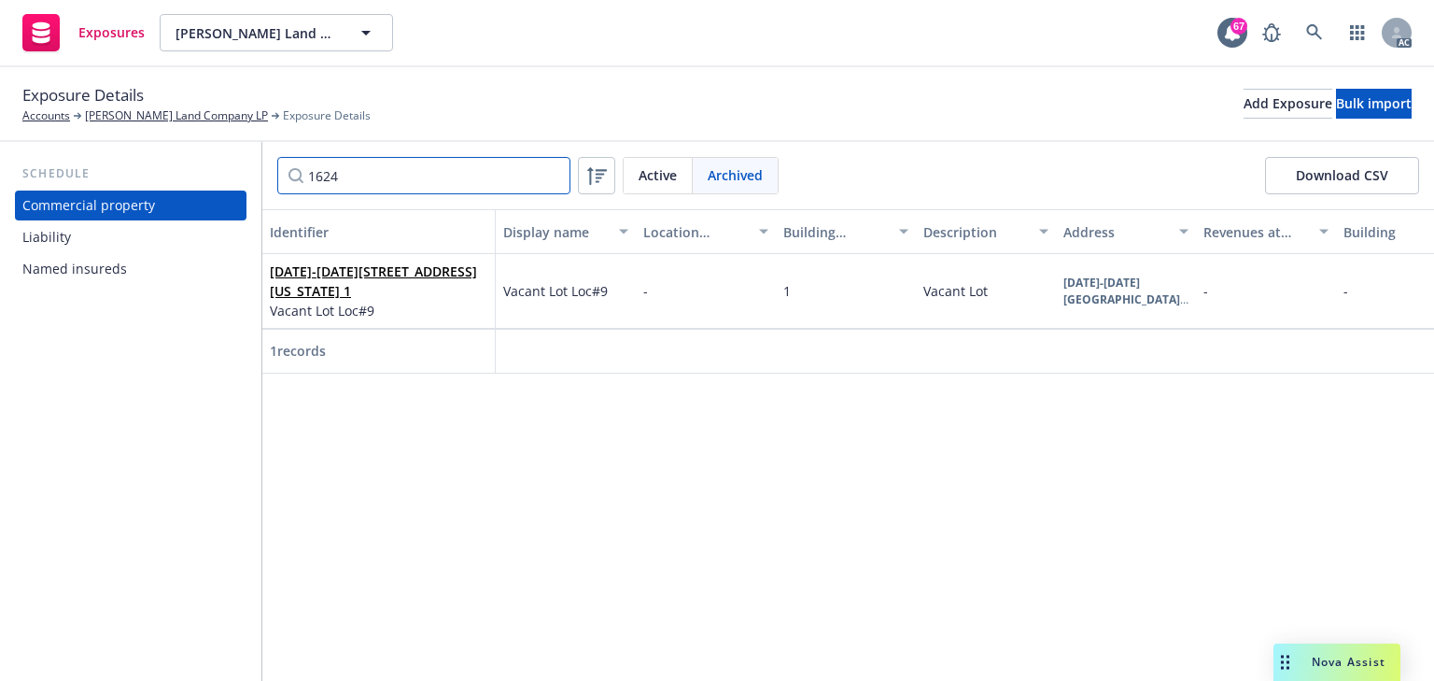
drag, startPoint x: 362, startPoint y: 191, endPoint x: 218, endPoint y: 189, distance: 144.8
click at [267, 186] on div "1624 Active Archived Download CSV" at bounding box center [848, 175] width 1172 height 67
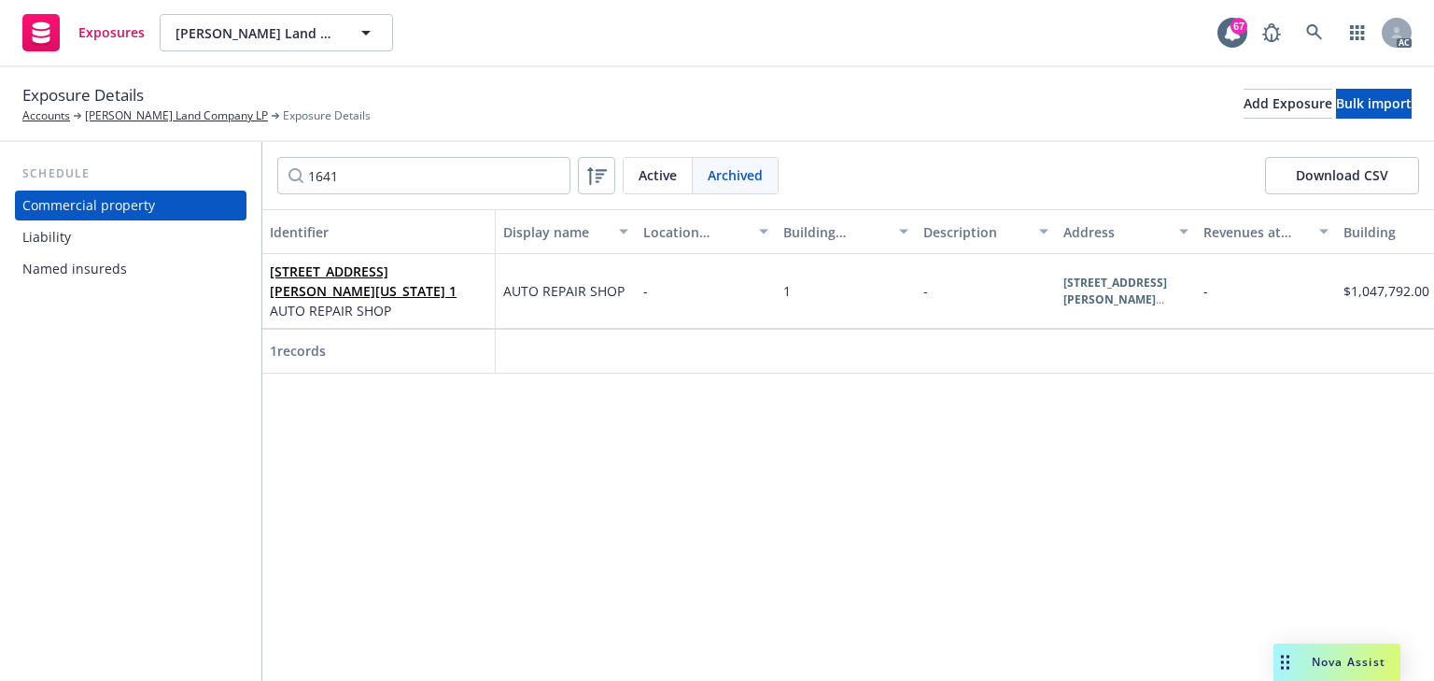
click at [648, 188] on div "Active" at bounding box center [658, 175] width 69 height 35
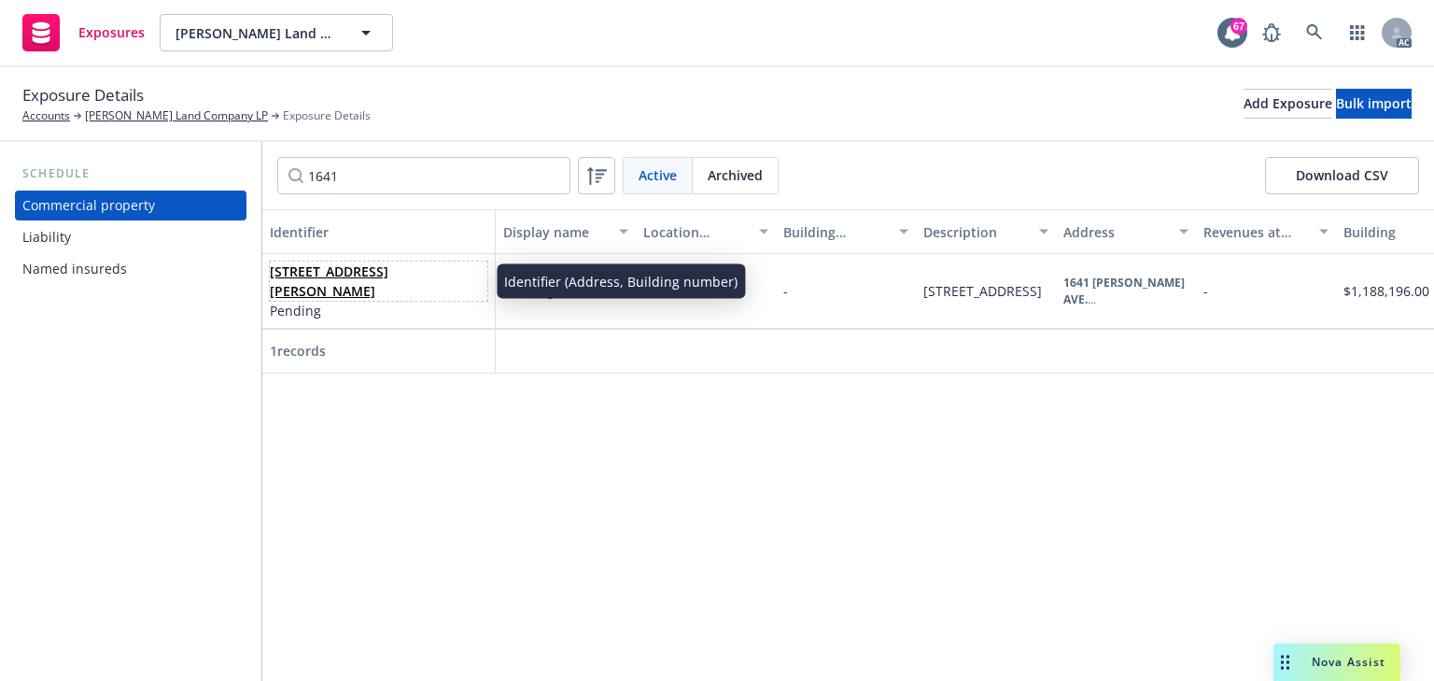
click at [376, 289] on link "[STREET_ADDRESS][PERSON_NAME]" at bounding box center [329, 280] width 119 height 37
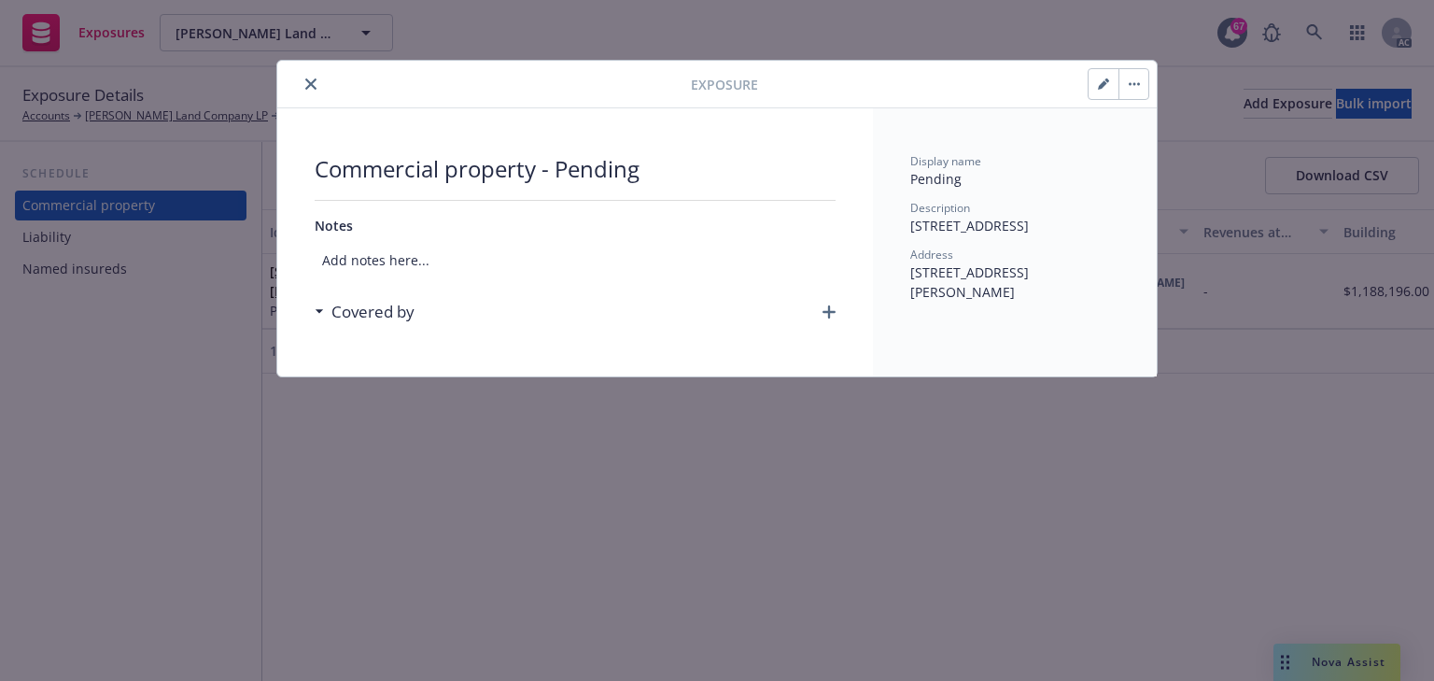
click at [1127, 86] on button "button" at bounding box center [1134, 84] width 30 height 30
click at [1165, 141] on link "Archive" at bounding box center [1173, 135] width 106 height 37
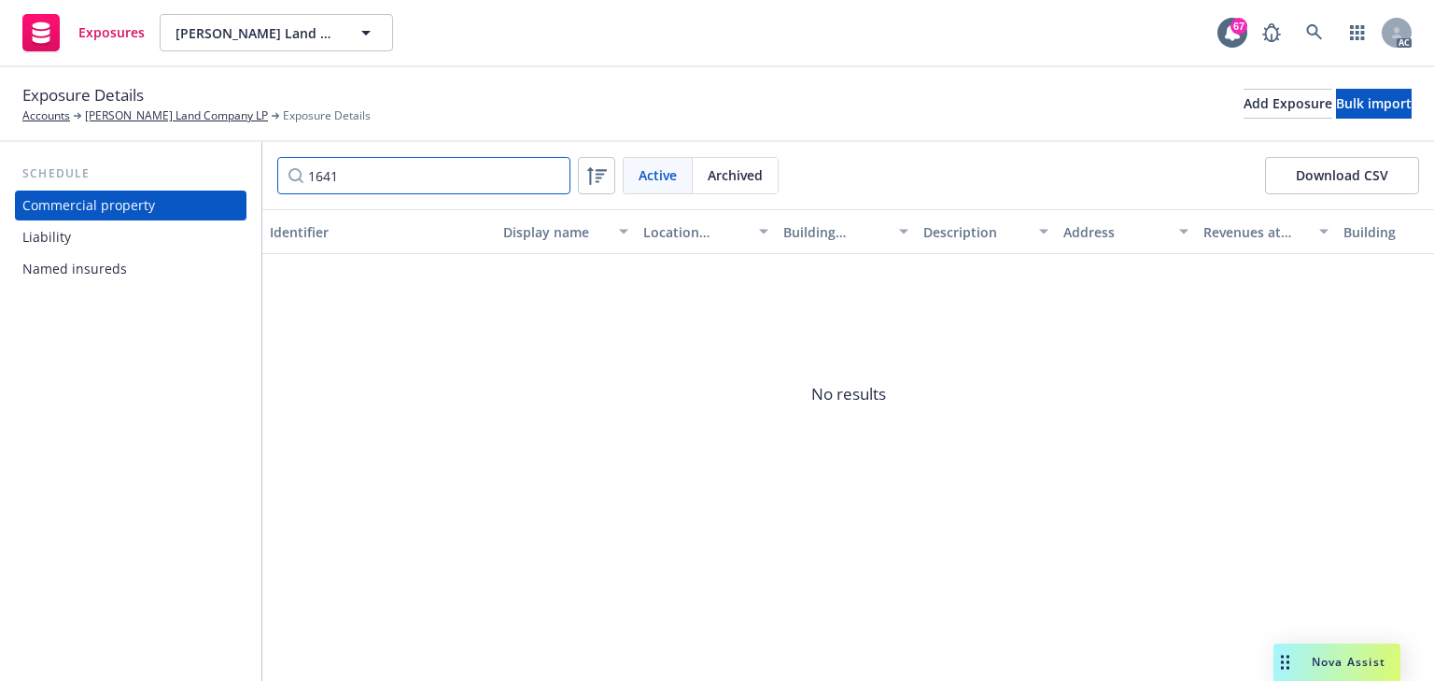
drag, startPoint x: 360, startPoint y: 168, endPoint x: 181, endPoint y: 183, distance: 179.0
click at [187, 183] on div "Schedule Commercial property Liability Named insureds 1641 Active Archived Down…" at bounding box center [717, 411] width 1434 height 539
type input "1201"
click at [752, 166] on span "Archived" at bounding box center [735, 175] width 55 height 20
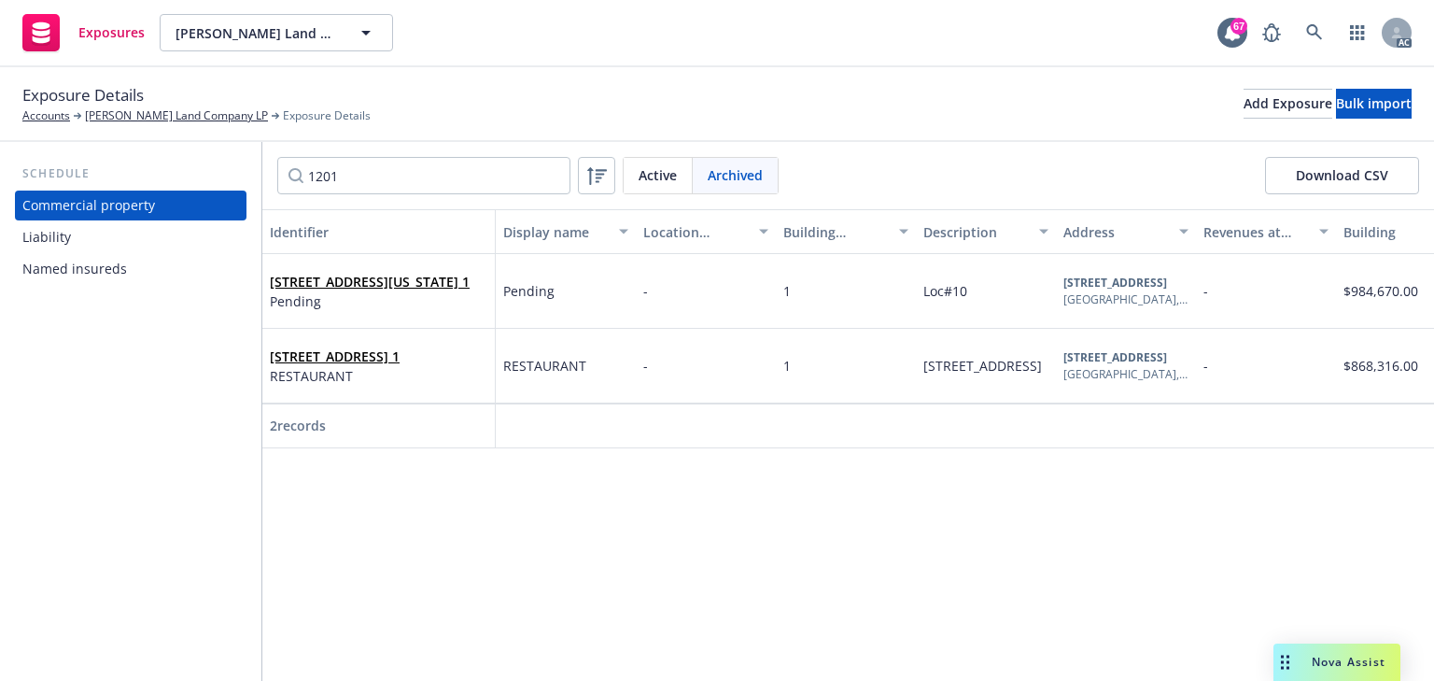
click at [695, 176] on div "Archived" at bounding box center [735, 175] width 85 height 35
click at [648, 179] on span "Active" at bounding box center [658, 175] width 38 height 20
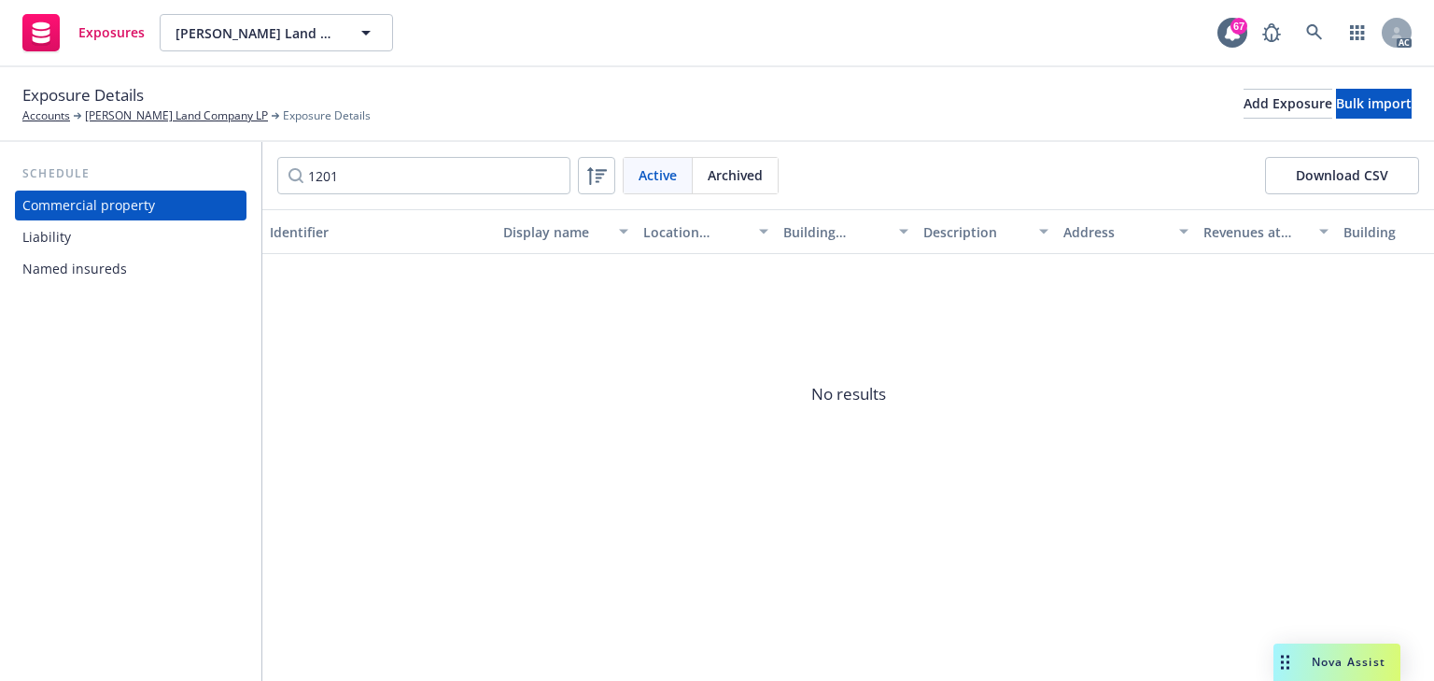
click at [571, 405] on span "No results" at bounding box center [848, 394] width 1172 height 280
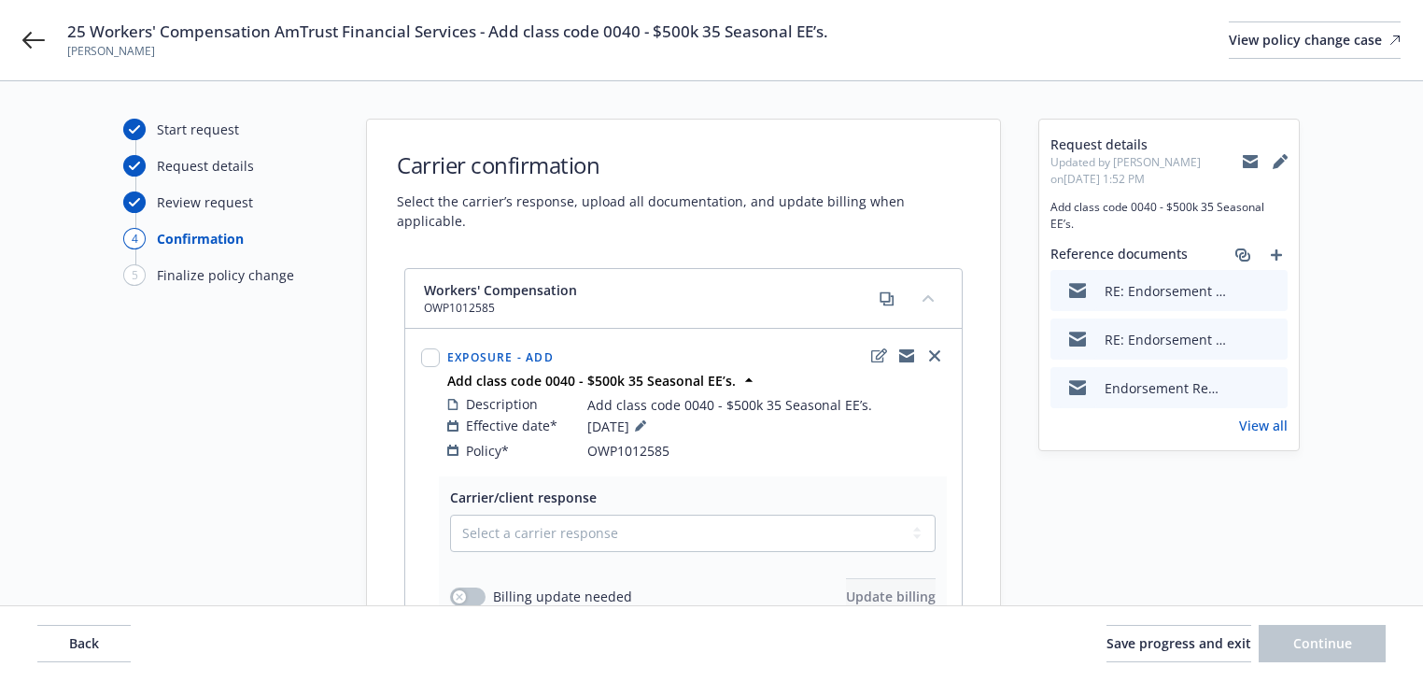
click at [241, 488] on div "Start request Request details Review request 4 Confirmation 5 Finalize policy c…" at bounding box center [225, 500] width 205 height 763
click at [41, 33] on icon at bounding box center [33, 40] width 22 height 22
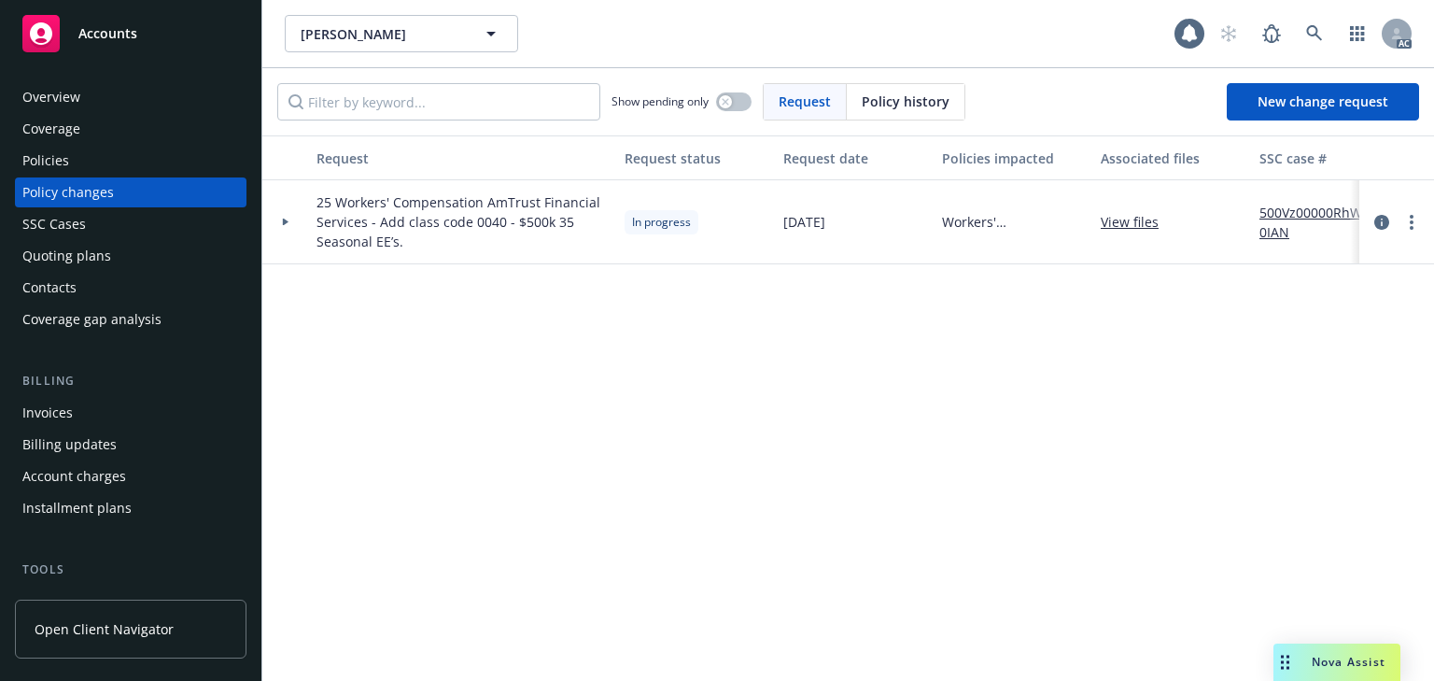
click at [113, 168] on div "Policies" at bounding box center [130, 161] width 217 height 30
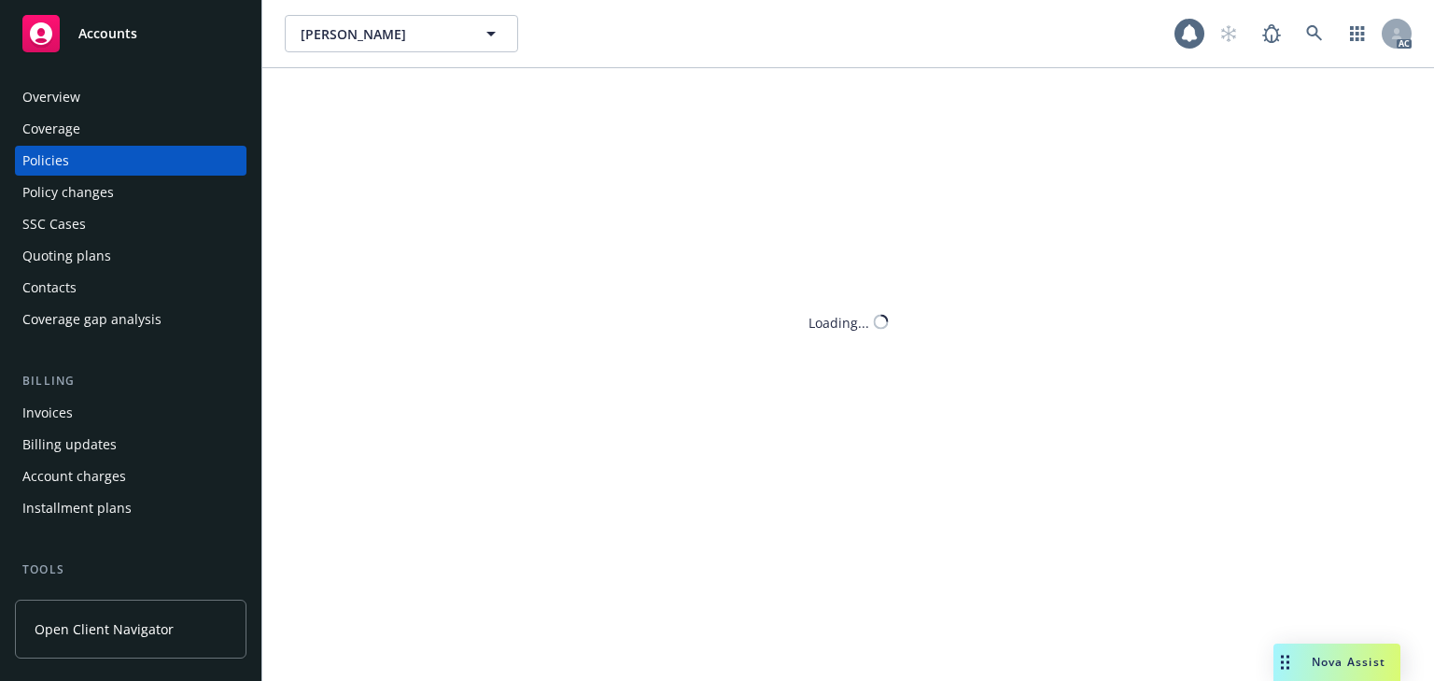
click at [137, 166] on div "Policies" at bounding box center [130, 161] width 217 height 30
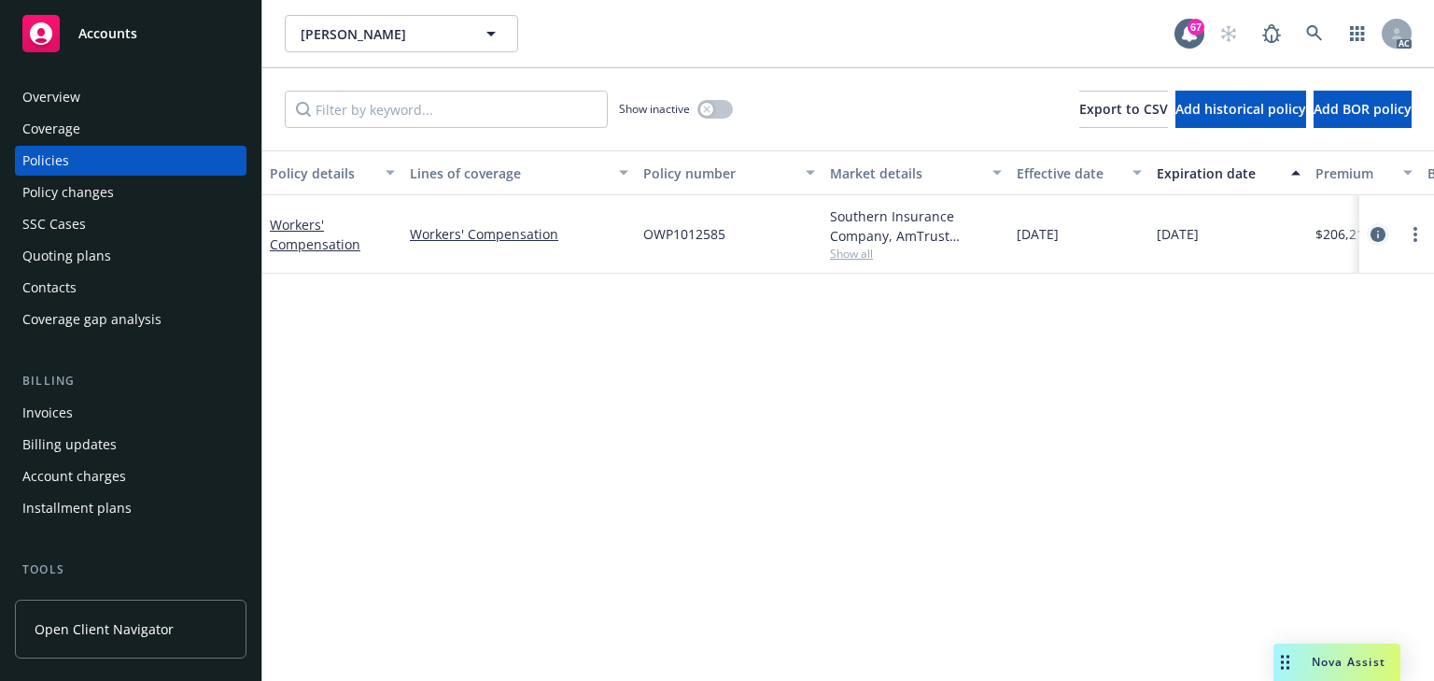
click at [1381, 232] on icon "circleInformation" at bounding box center [1378, 234] width 15 height 15
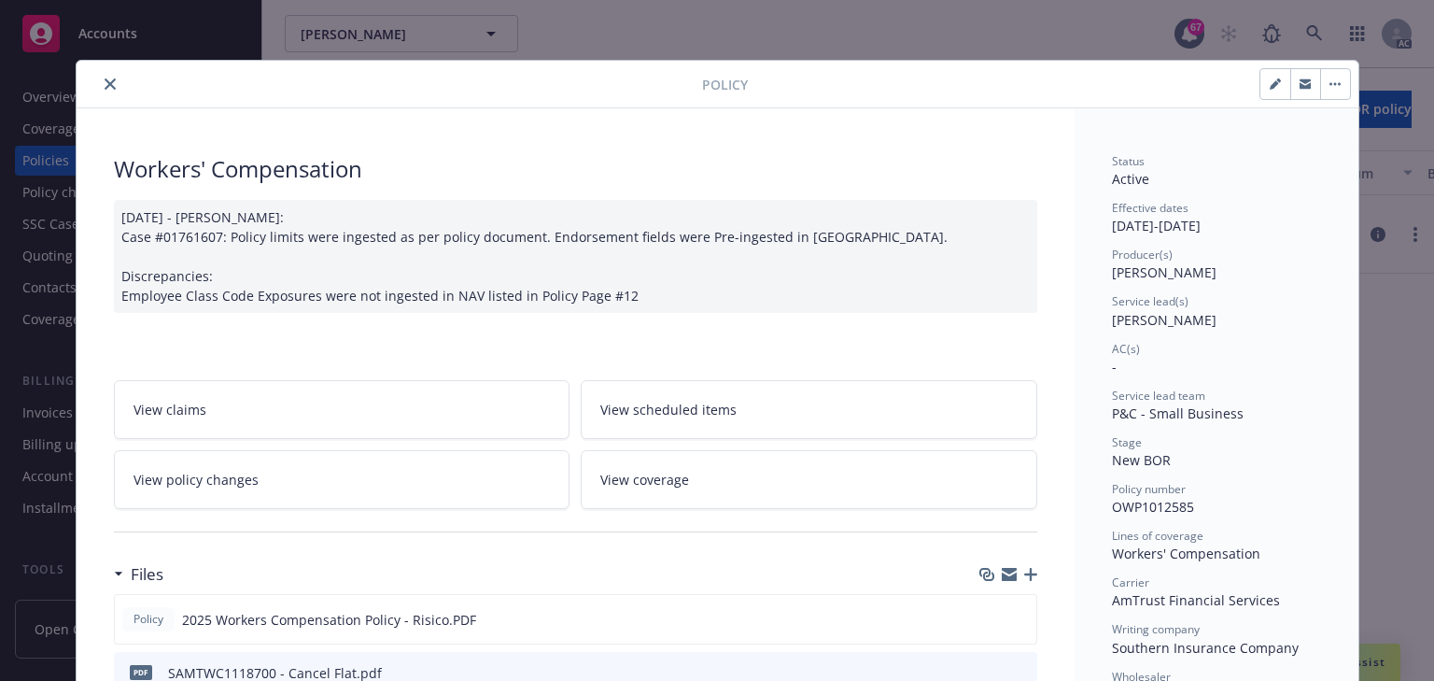
scroll to position [56, 0]
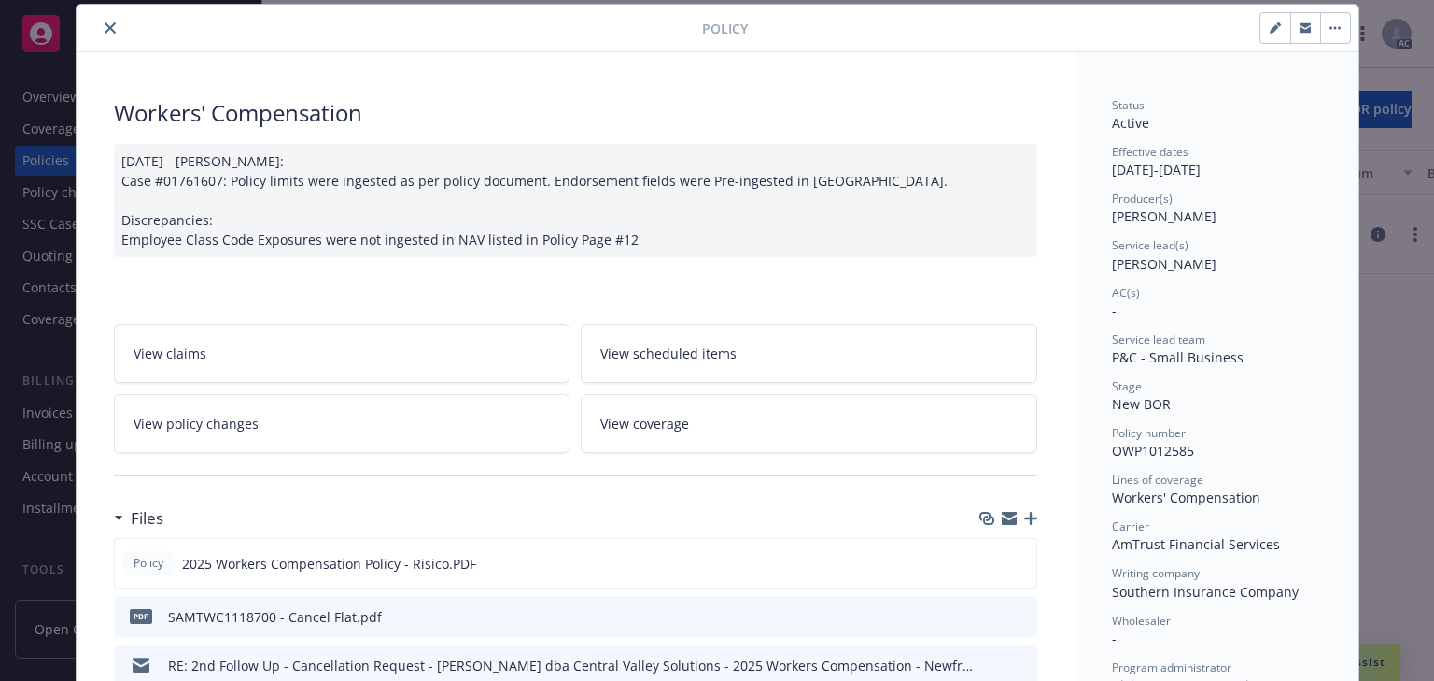
click at [106, 31] on icon "close" at bounding box center [110, 27] width 11 height 11
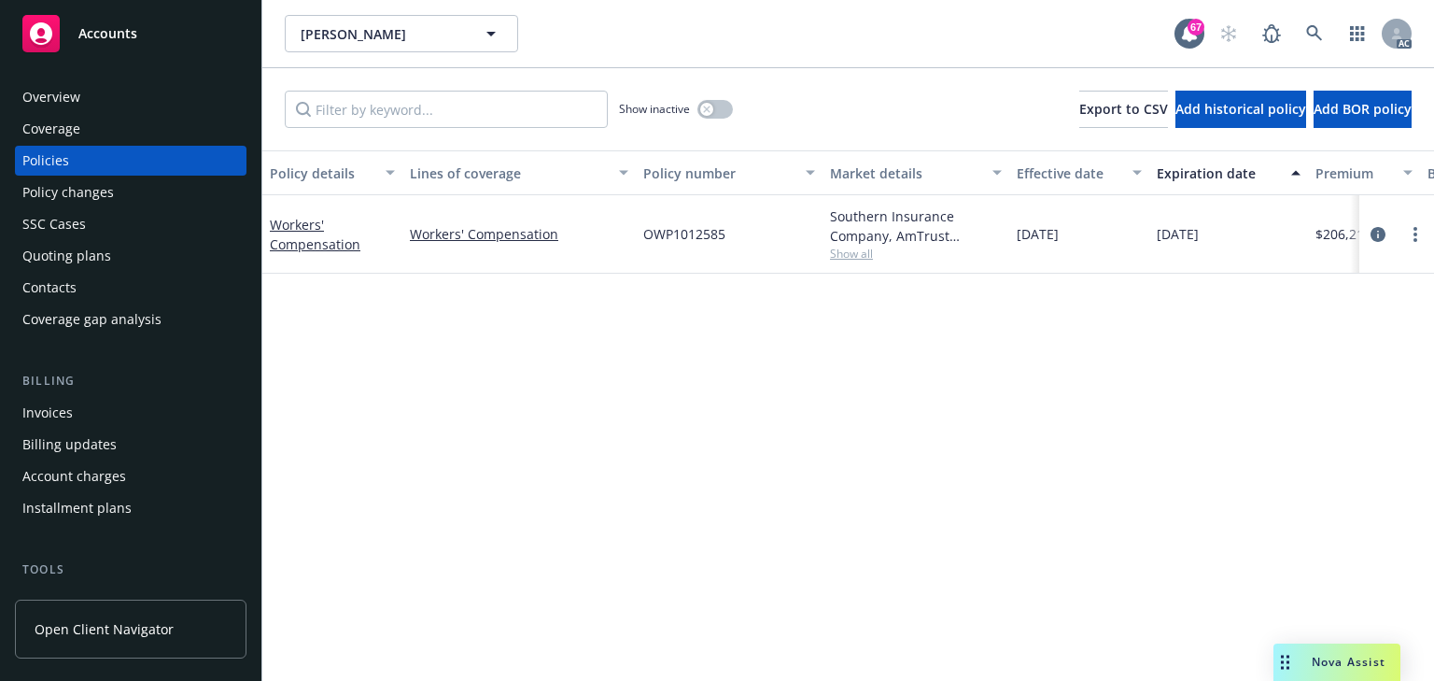
drag, startPoint x: 977, startPoint y: 406, endPoint x: 904, endPoint y: 325, distance: 109.1
click at [973, 400] on div "Policy details Lines of coverage Policy number Market details Effective date Ex…" at bounding box center [848, 415] width 1172 height 530
click at [867, 258] on span "Show all" at bounding box center [916, 254] width 172 height 16
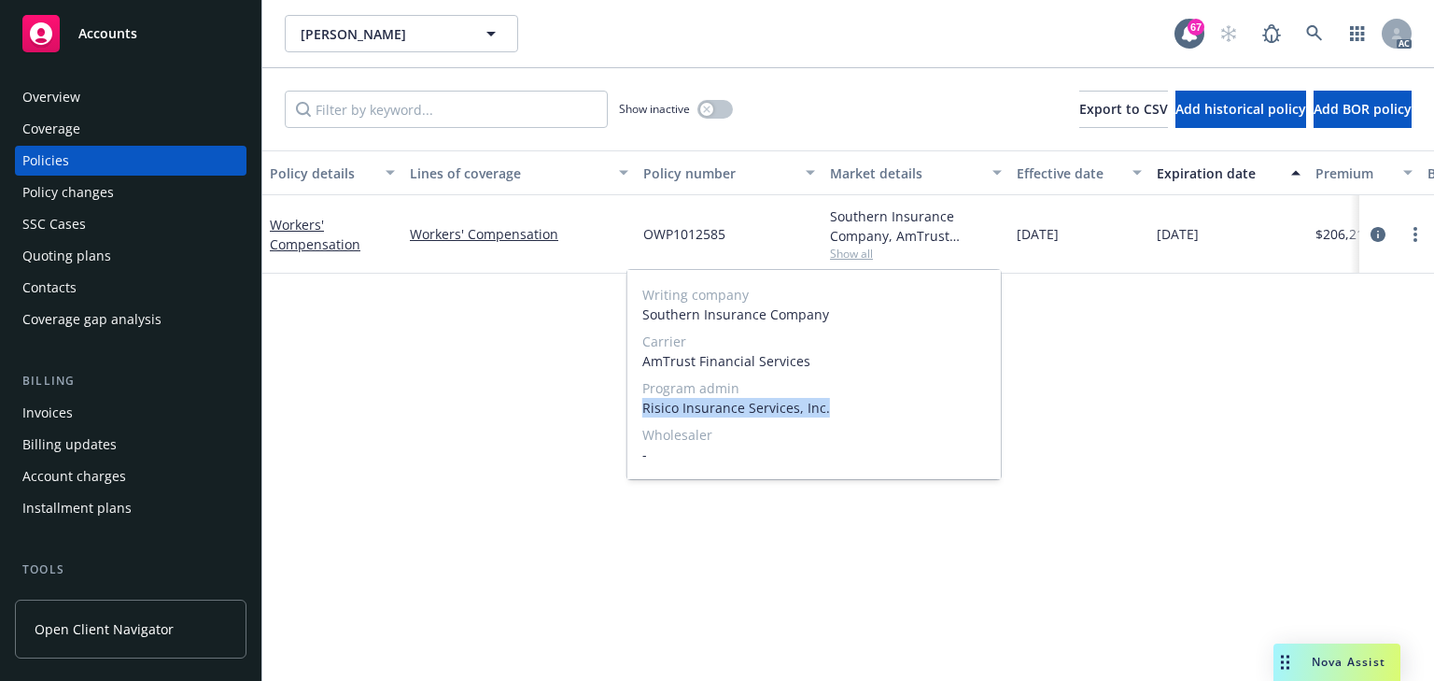
drag, startPoint x: 641, startPoint y: 407, endPoint x: 825, endPoint y: 406, distance: 184.9
click at [825, 406] on div "Writing company Southern Insurance Company Carrier AmTrust Financial Services P…" at bounding box center [814, 374] width 374 height 209
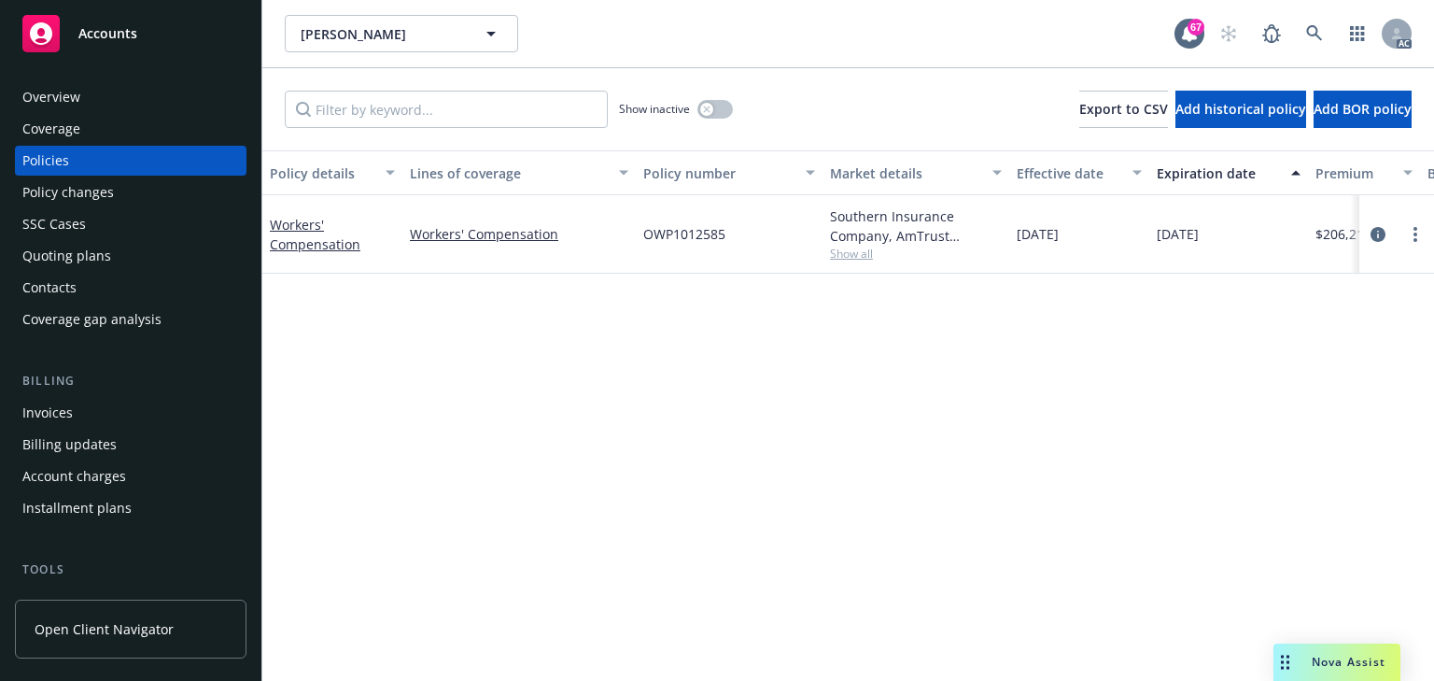
click at [1060, 524] on div "Policy details Lines of coverage Policy number Market details Effective date Ex…" at bounding box center [848, 415] width 1172 height 530
click at [1377, 232] on icon "circleInformation" at bounding box center [1378, 234] width 15 height 15
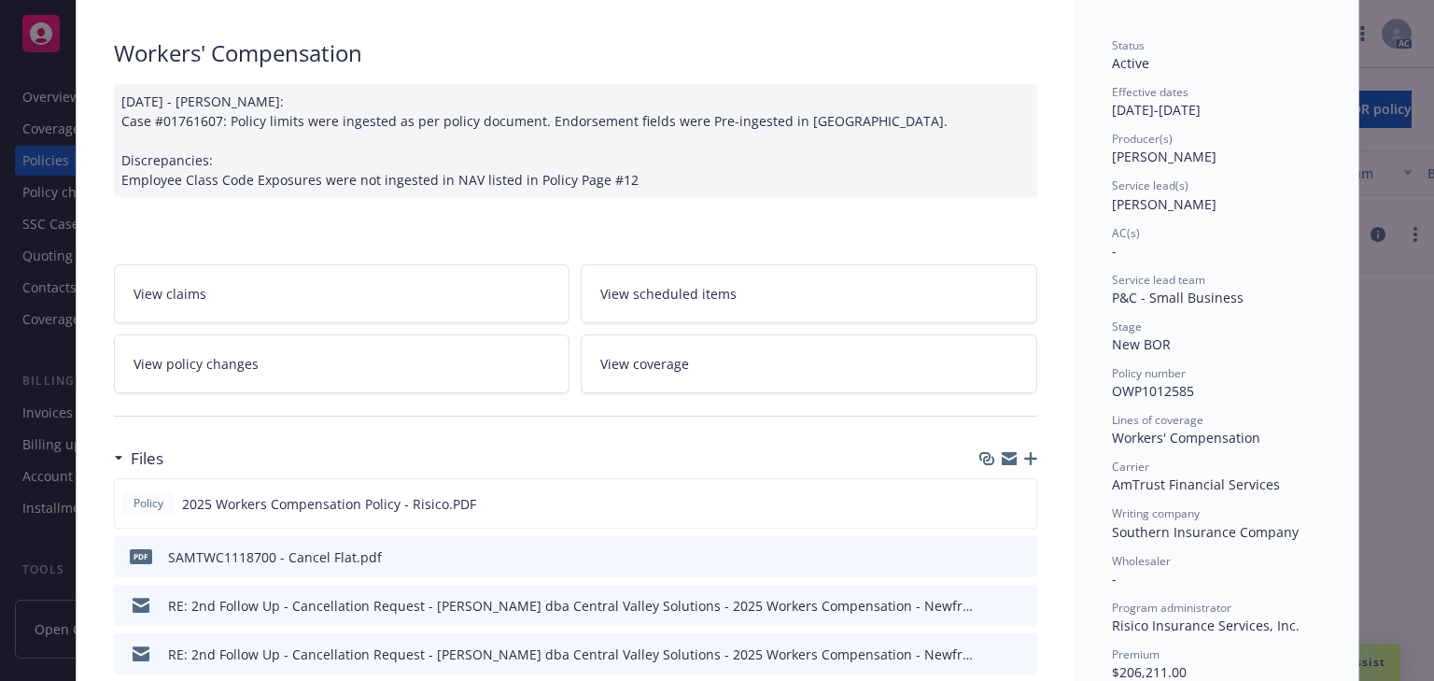
scroll to position [205, 0]
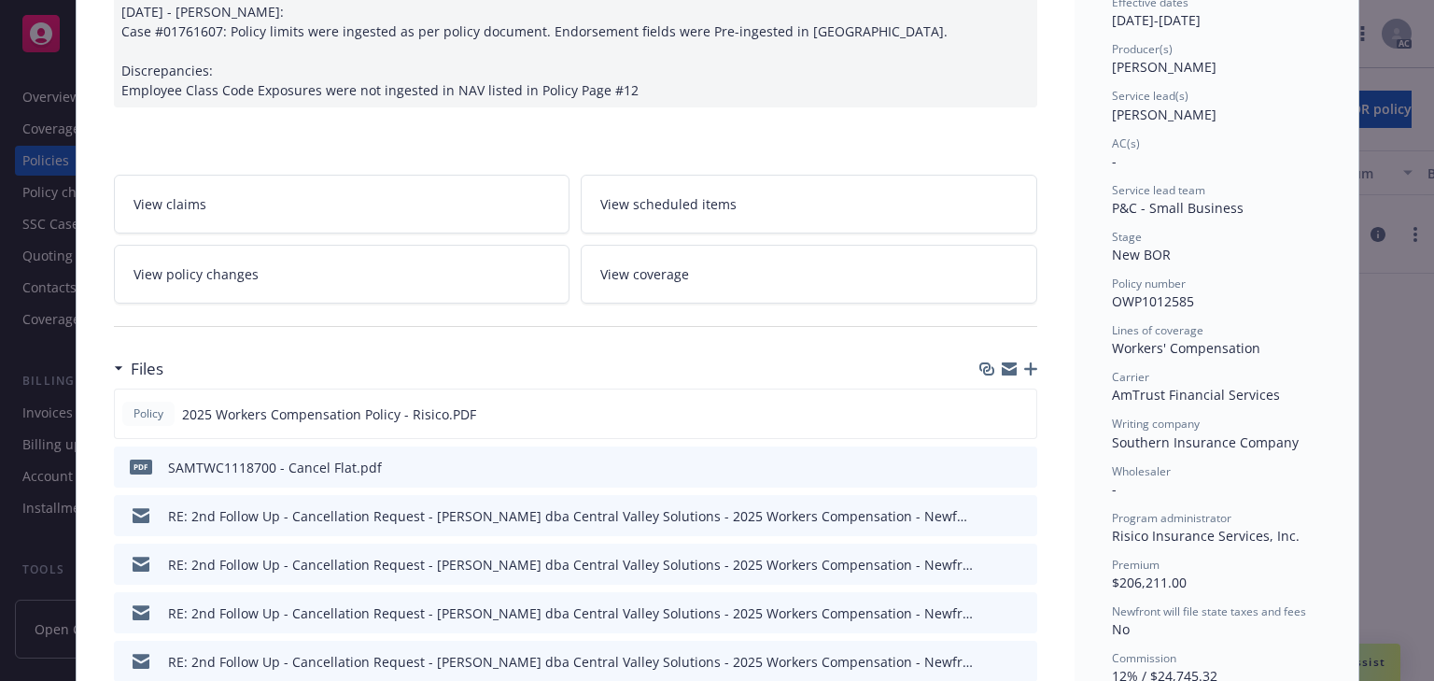
click at [1016, 513] on icon "preview file" at bounding box center [1019, 514] width 17 height 13
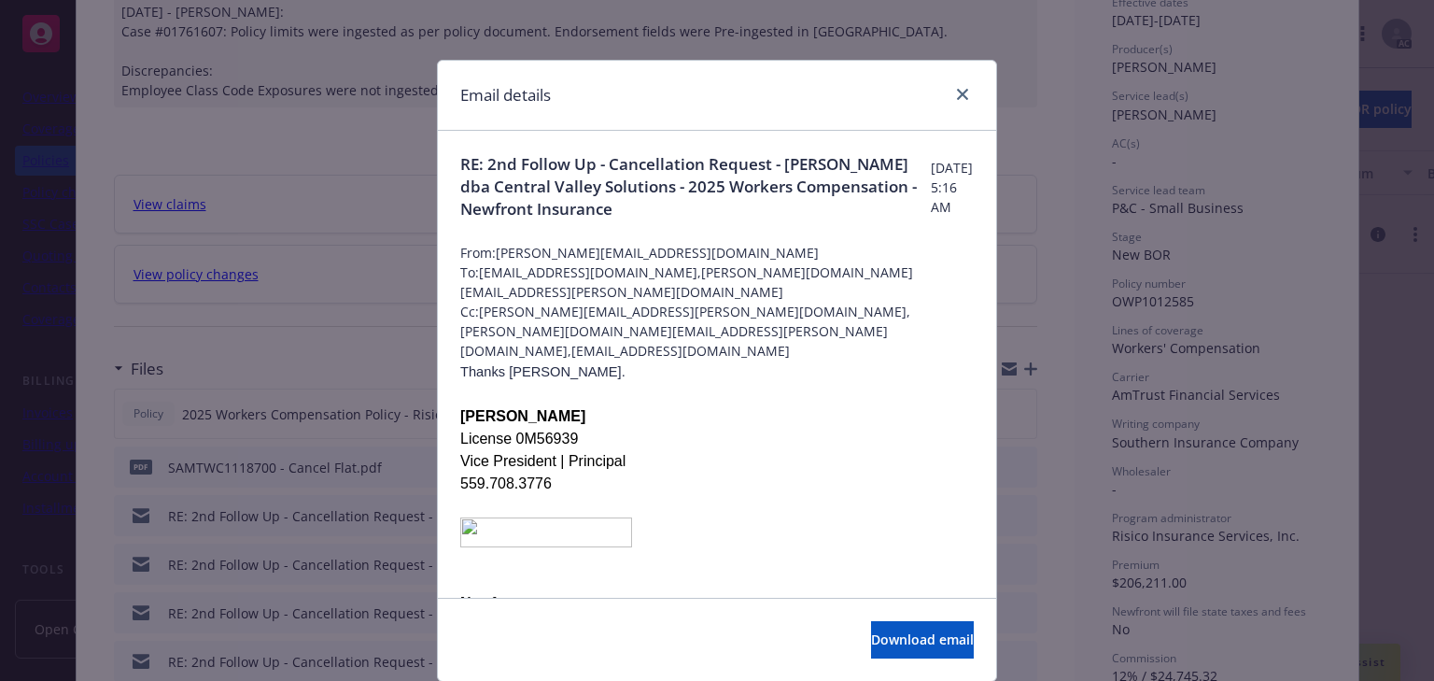
click at [806, 495] on p at bounding box center [717, 506] width 514 height 22
click at [957, 97] on icon "close" at bounding box center [962, 94] width 11 height 11
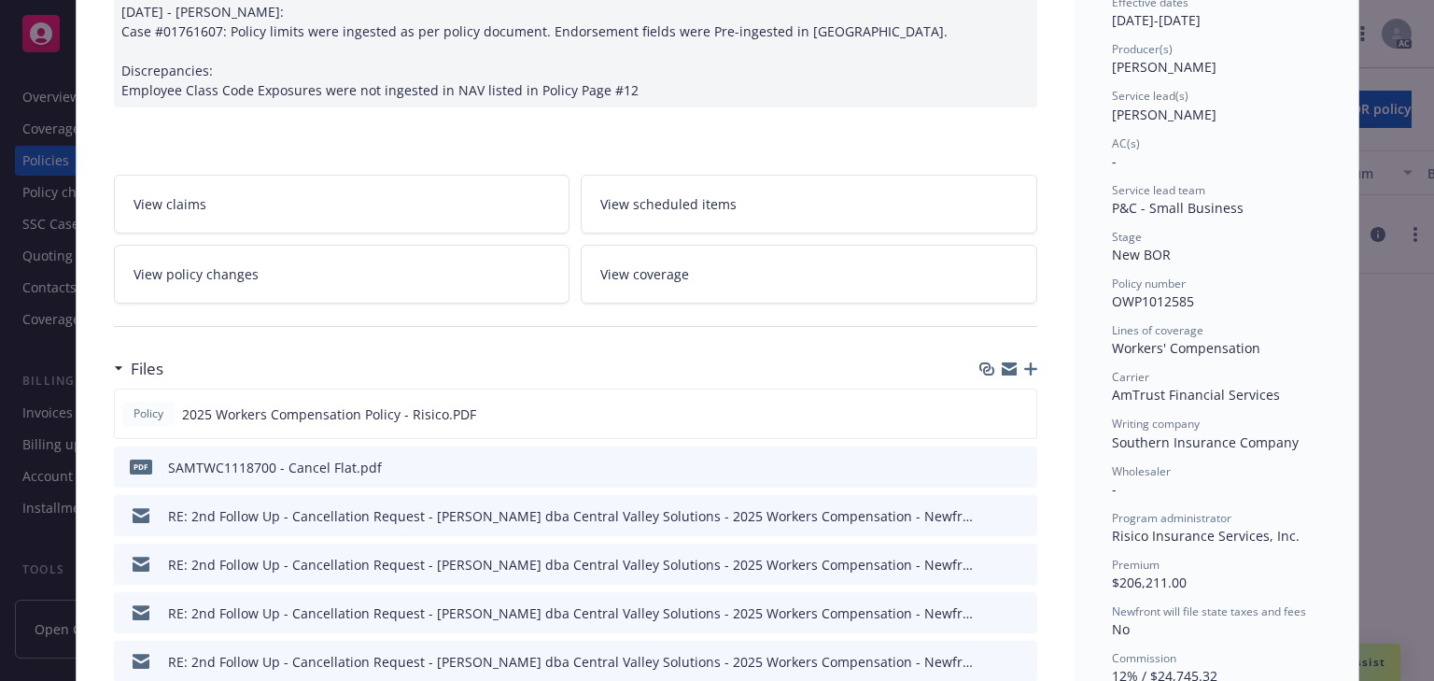
click at [301, 281] on link "View policy changes" at bounding box center [342, 274] width 457 height 59
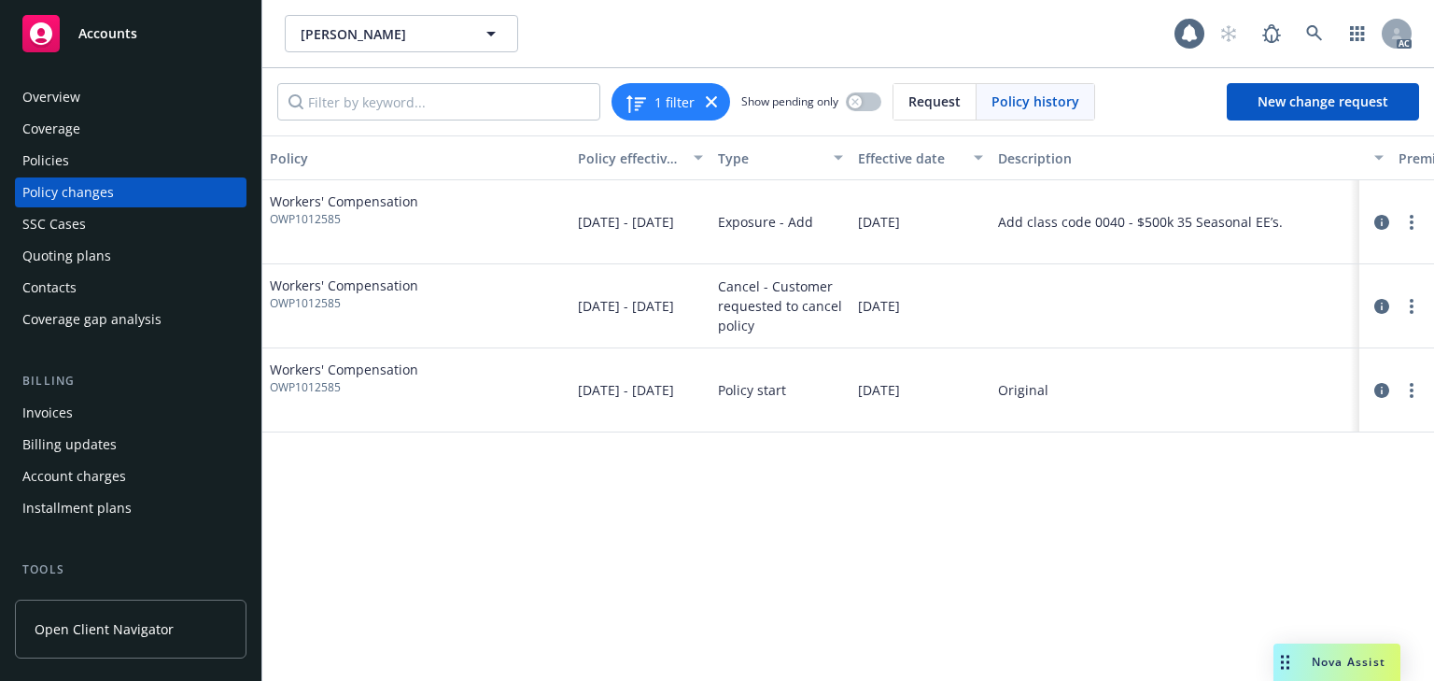
click at [1042, 466] on div "Policy Policy effective dates Type Effective date Description Premium change An…" at bounding box center [848, 407] width 1172 height 545
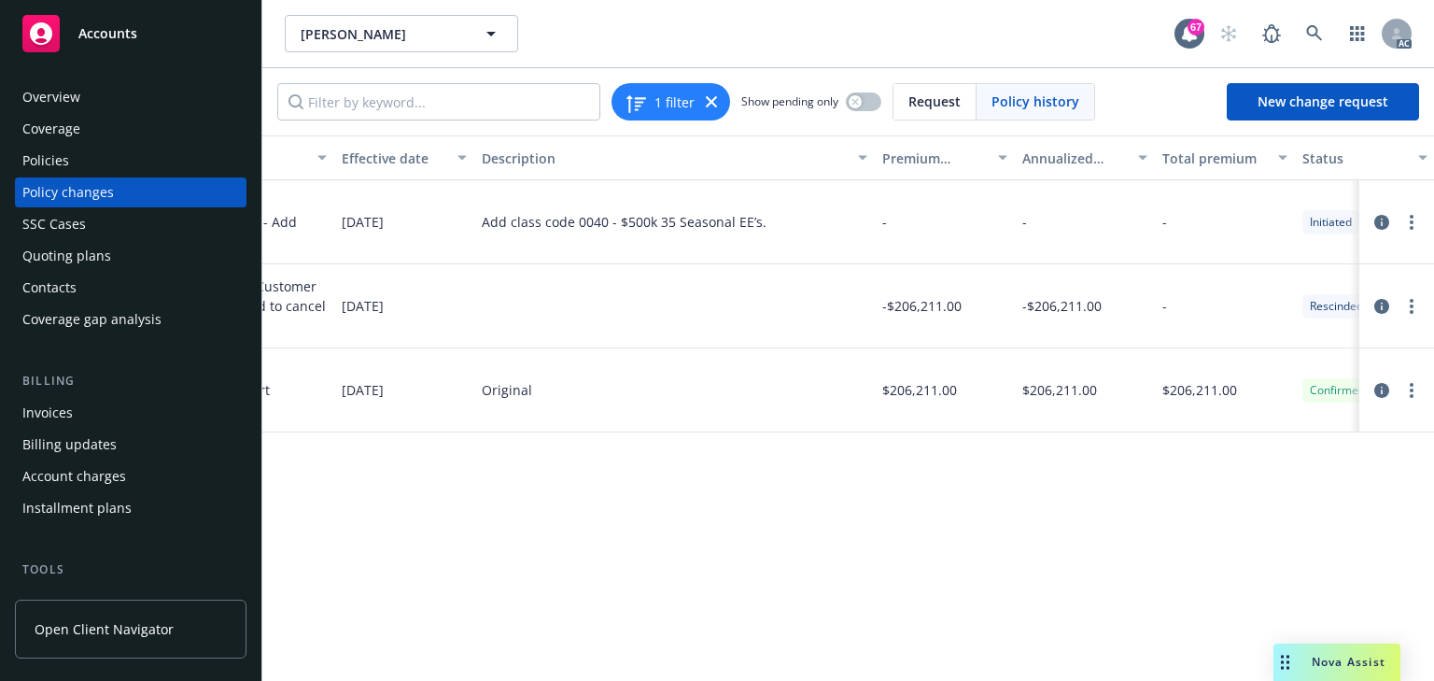
scroll to position [0, 591]
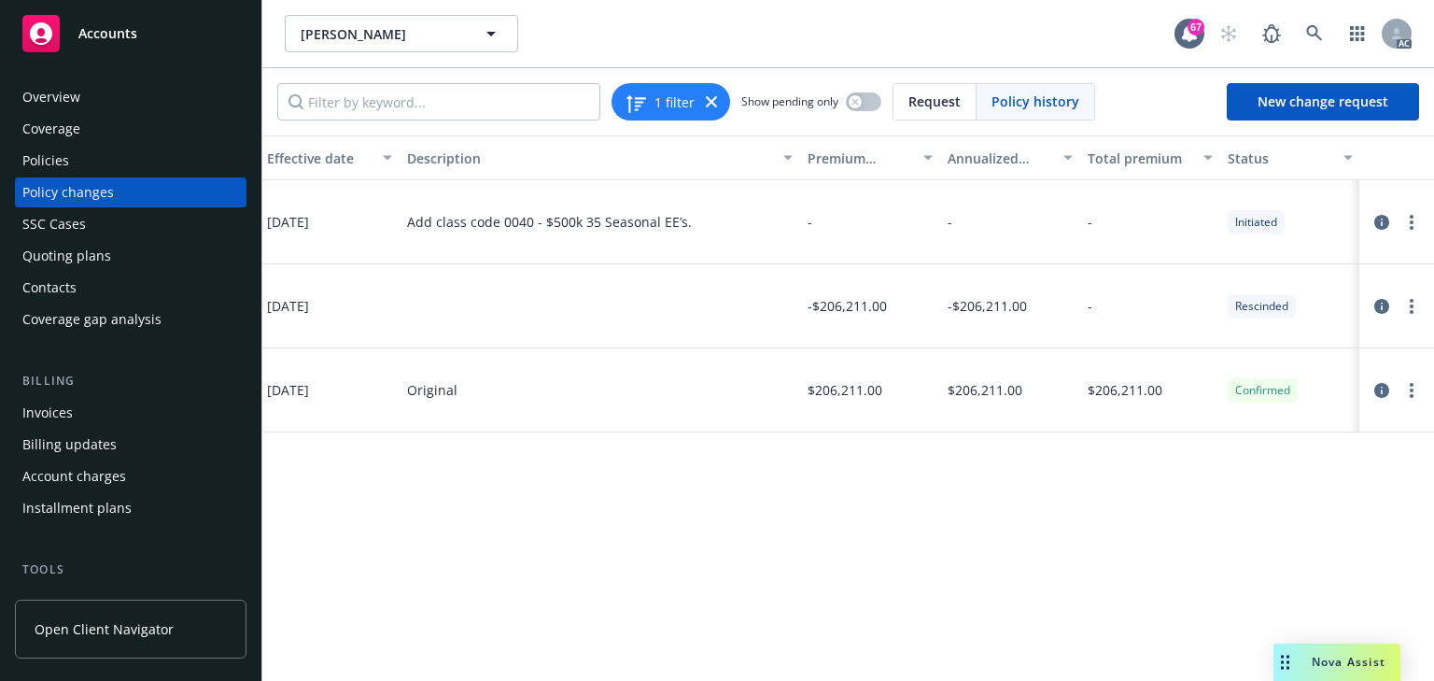
click at [1177, 576] on div "Policy Policy effective dates Type Effective date Description Premium change An…" at bounding box center [848, 407] width 1172 height 545
click at [1100, 555] on div "Policy Policy effective dates Type Effective date Description Premium change An…" at bounding box center [848, 407] width 1172 height 545
drag, startPoint x: 904, startPoint y: 505, endPoint x: 889, endPoint y: 497, distance: 17.1
click at [904, 506] on div "Policy Policy effective dates Type Effective date Description Premium change An…" at bounding box center [848, 407] width 1172 height 545
click at [145, 168] on div "Policies" at bounding box center [130, 161] width 217 height 30
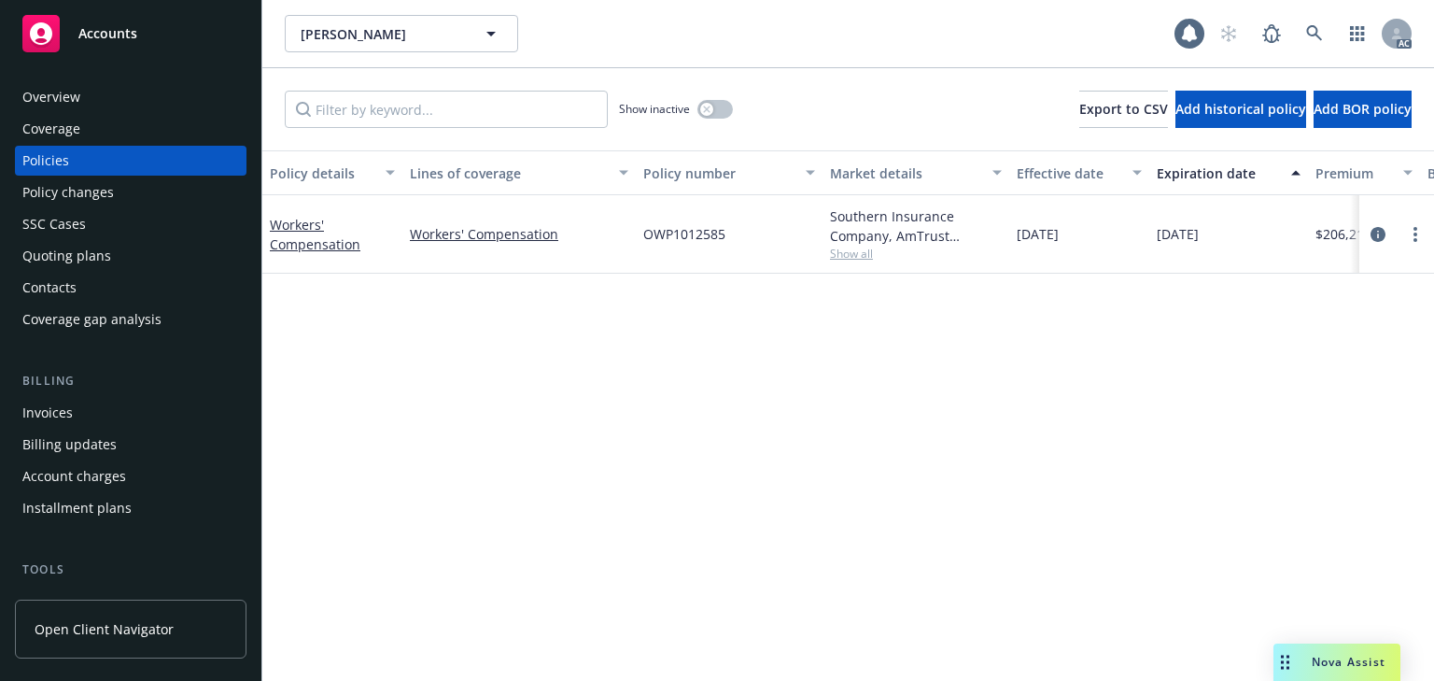
click at [841, 259] on span "Show all" at bounding box center [916, 254] width 172 height 16
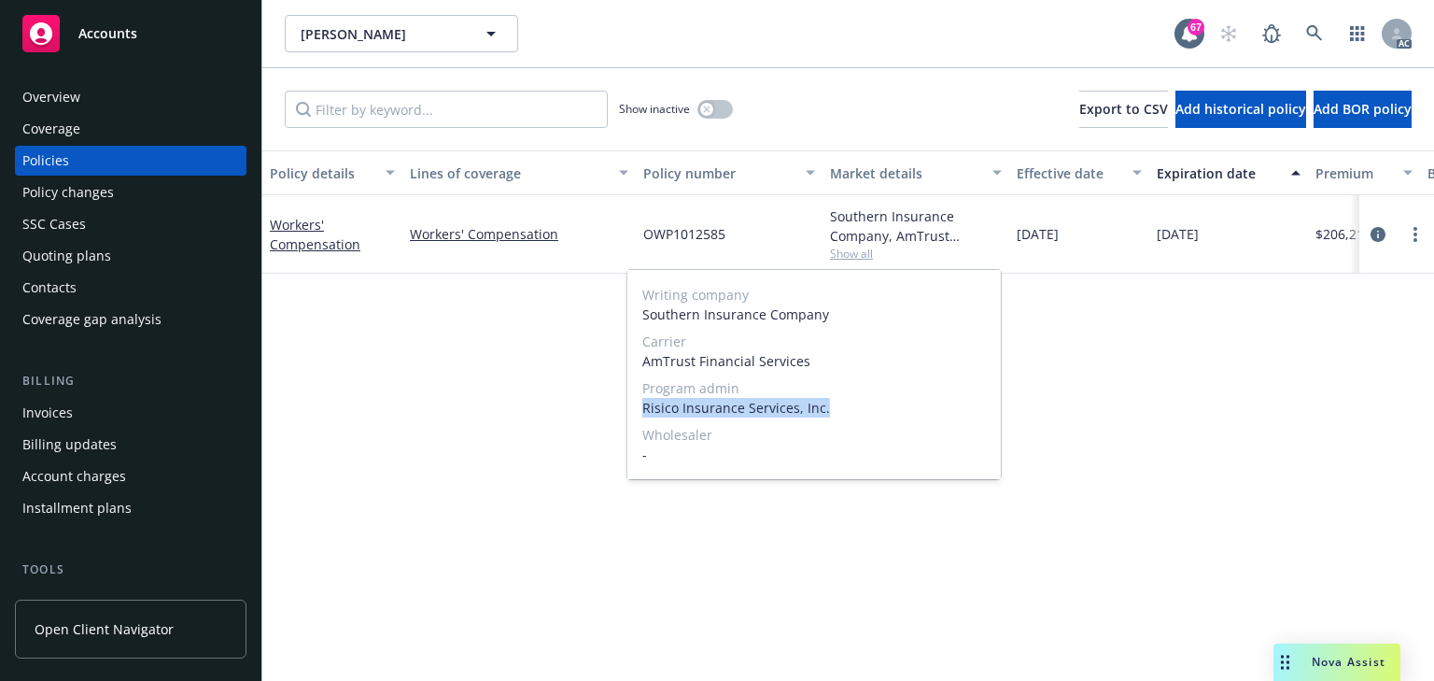
drag, startPoint x: 642, startPoint y: 407, endPoint x: 935, endPoint y: 400, distance: 292.4
click at [935, 400] on span "Risico Insurance Services, Inc." at bounding box center [814, 408] width 344 height 20
copy span "Risico Insurance Services, Inc."
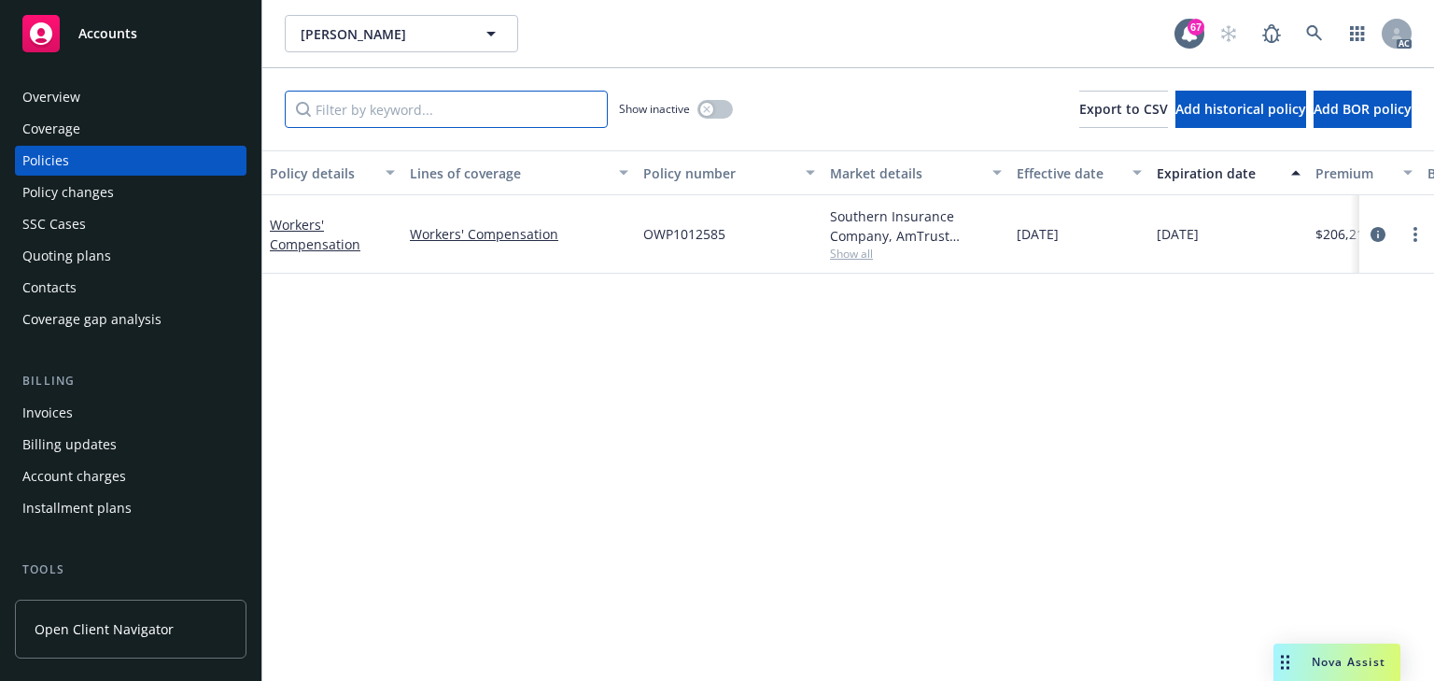
click at [441, 114] on input "Filter by keyword..." at bounding box center [446, 109] width 323 height 37
paste input "Risico Insurance Services, Inc."
type input "Risico Insurance Services, Inc."
click at [737, 462] on div "Policy details Lines of coverage Policy number Market details Effective date Ex…" at bounding box center [848, 415] width 1172 height 530
click at [702, 112] on div "button" at bounding box center [706, 109] width 13 height 13
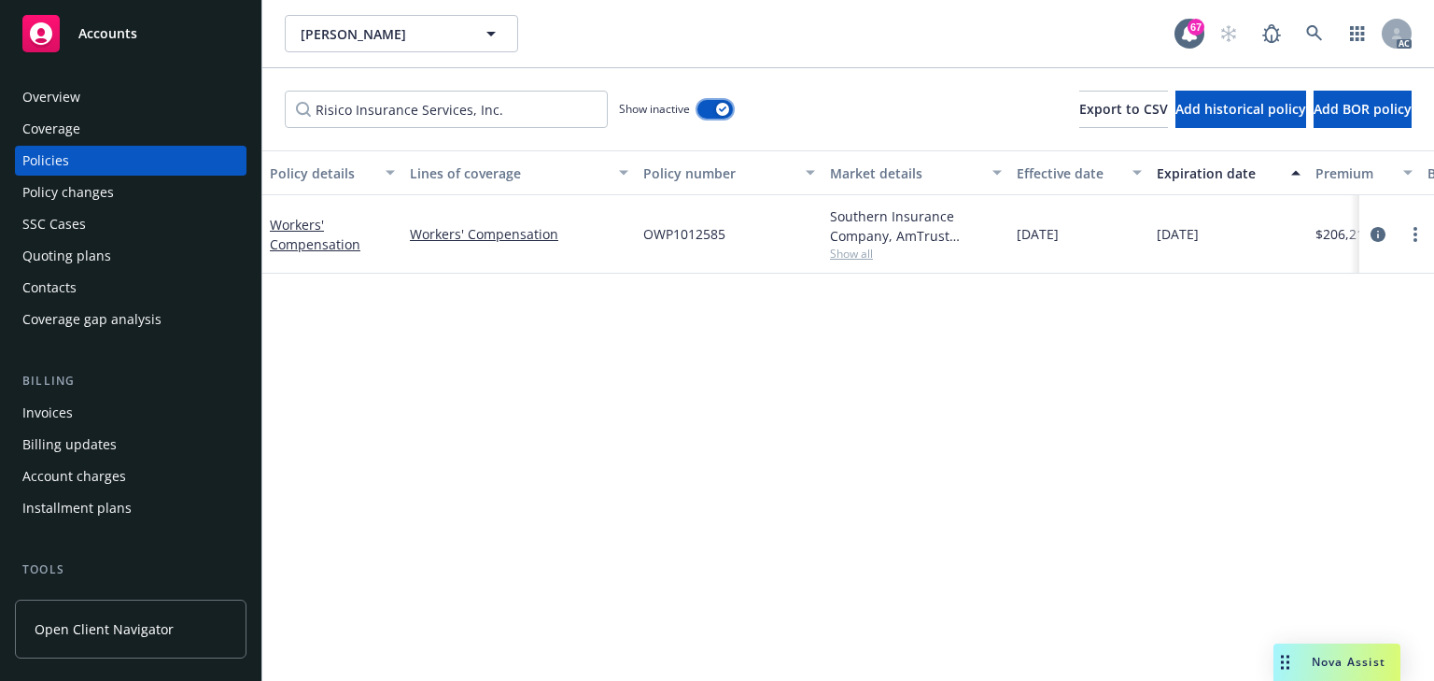
click at [702, 112] on button "button" at bounding box center [715, 109] width 35 height 19
click at [1377, 232] on icon "circleInformation" at bounding box center [1378, 234] width 15 height 15
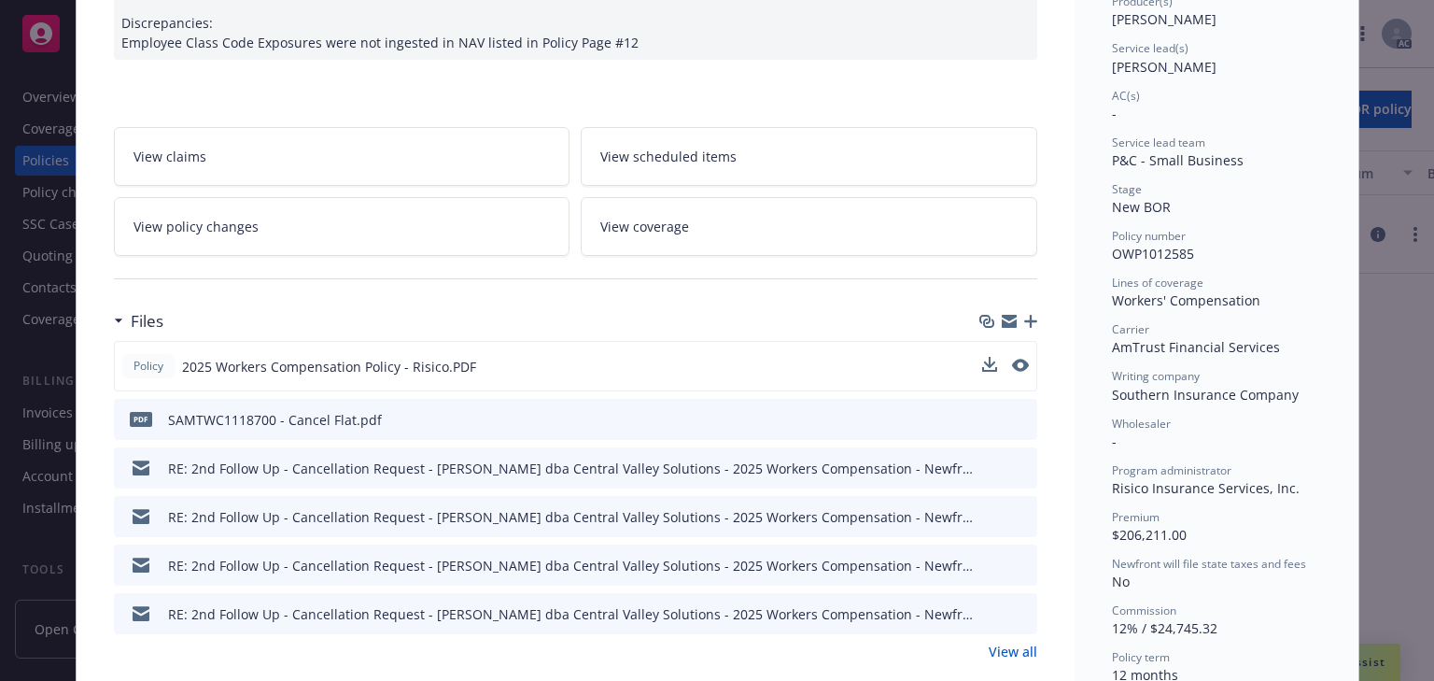
scroll to position [280, 0]
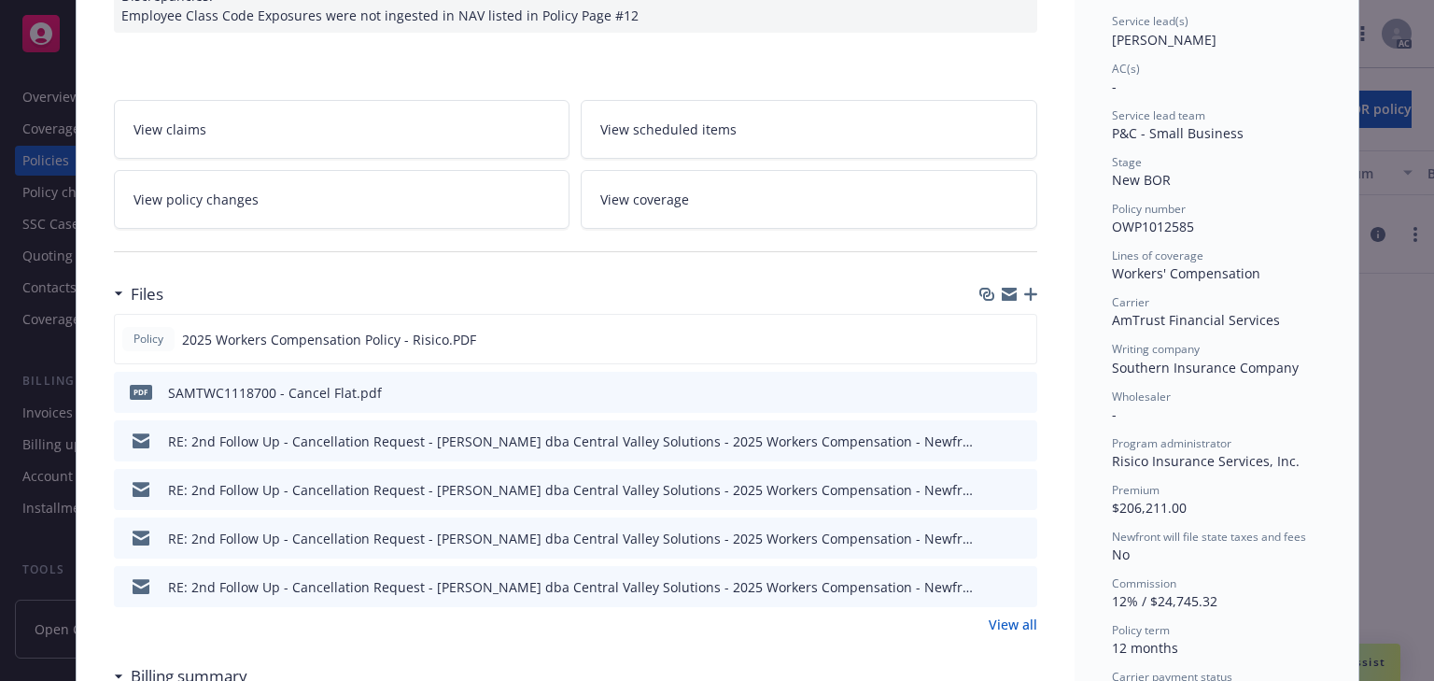
click at [1016, 389] on icon "preview file" at bounding box center [1019, 391] width 17 height 13
click at [1259, 391] on div "Wholesaler" at bounding box center [1216, 396] width 209 height 16
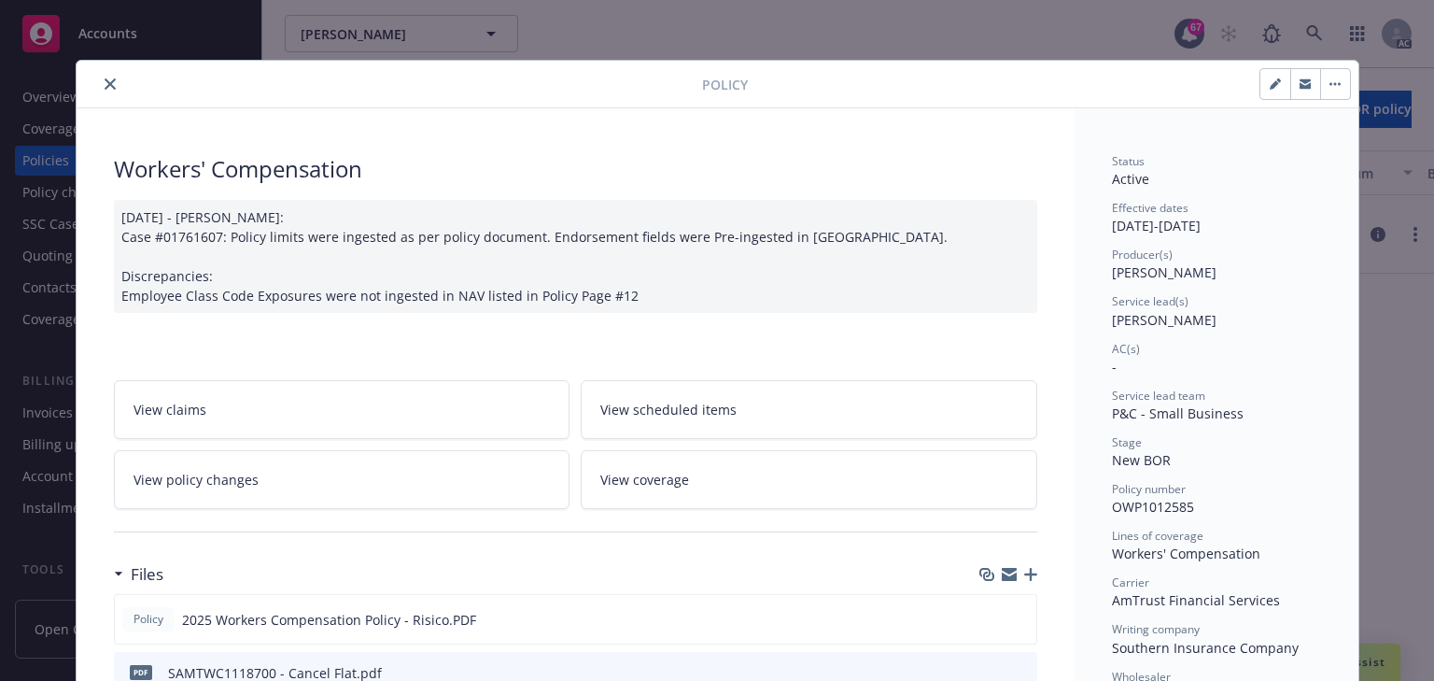
click at [105, 91] on button "close" at bounding box center [110, 84] width 22 height 22
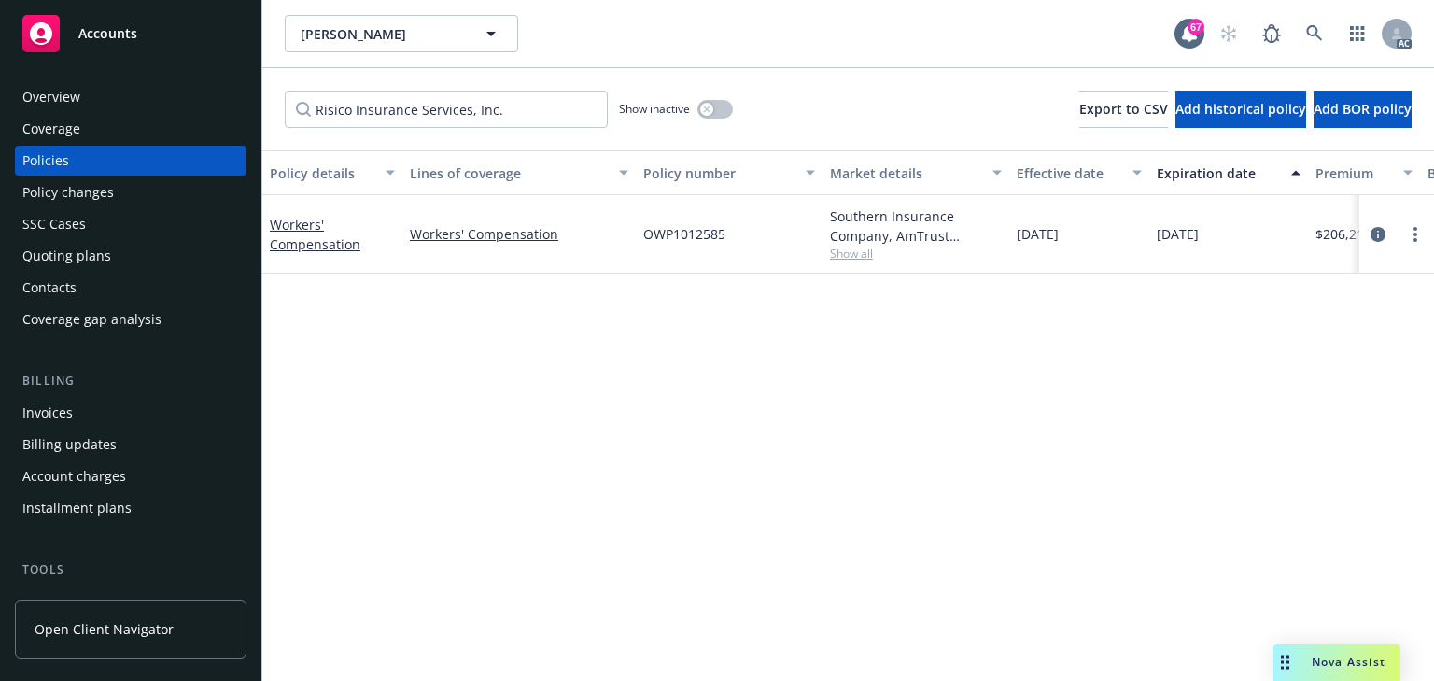
click at [859, 253] on span "Show all" at bounding box center [916, 254] width 172 height 16
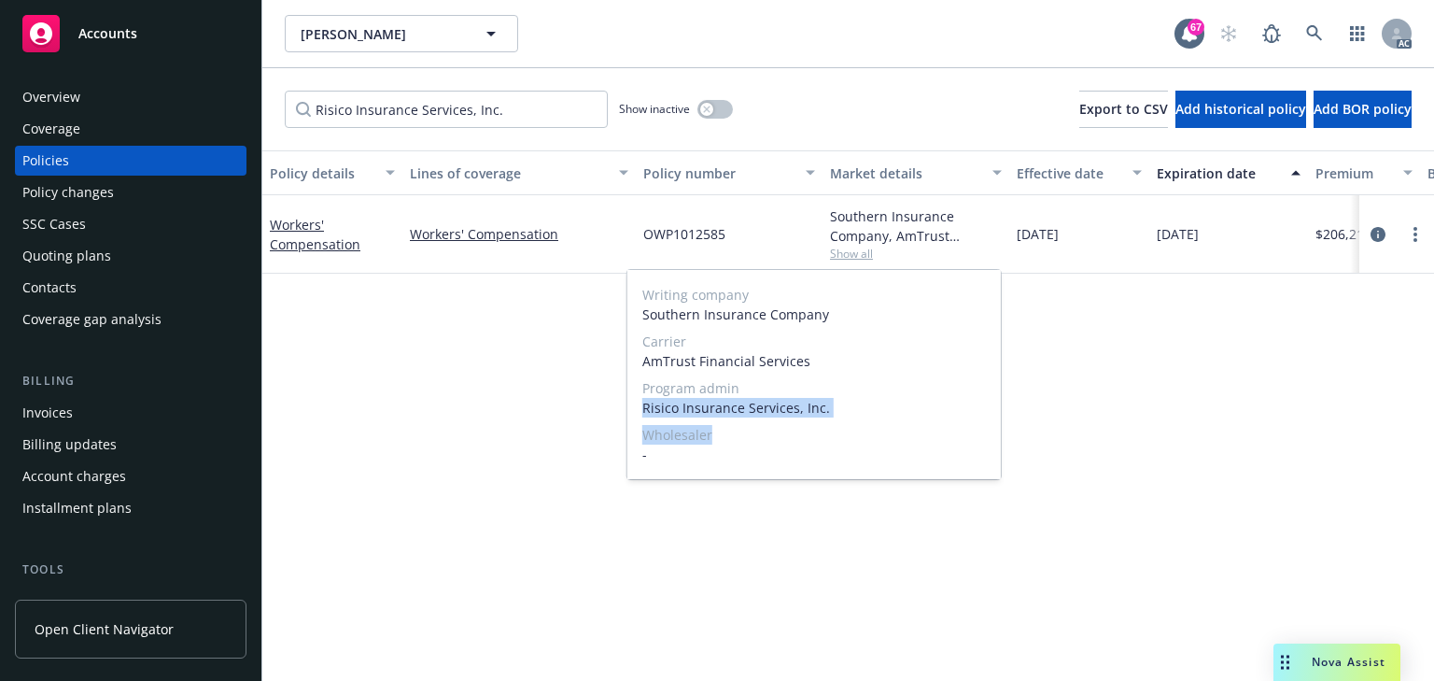
drag, startPoint x: 644, startPoint y: 405, endPoint x: 870, endPoint y: 422, distance: 226.6
click at [870, 422] on div "Writing company Southern Insurance Company Carrier AmTrust Financial Services P…" at bounding box center [814, 374] width 374 height 209
copy div "Risico Insurance Services, Inc. Wholesaler"
click at [812, 437] on span "Wholesaler" at bounding box center [814, 435] width 344 height 20
click at [702, 418] on div "Writing company Southern Insurance Company Carrier AmTrust Financial Services P…" at bounding box center [814, 374] width 374 height 209
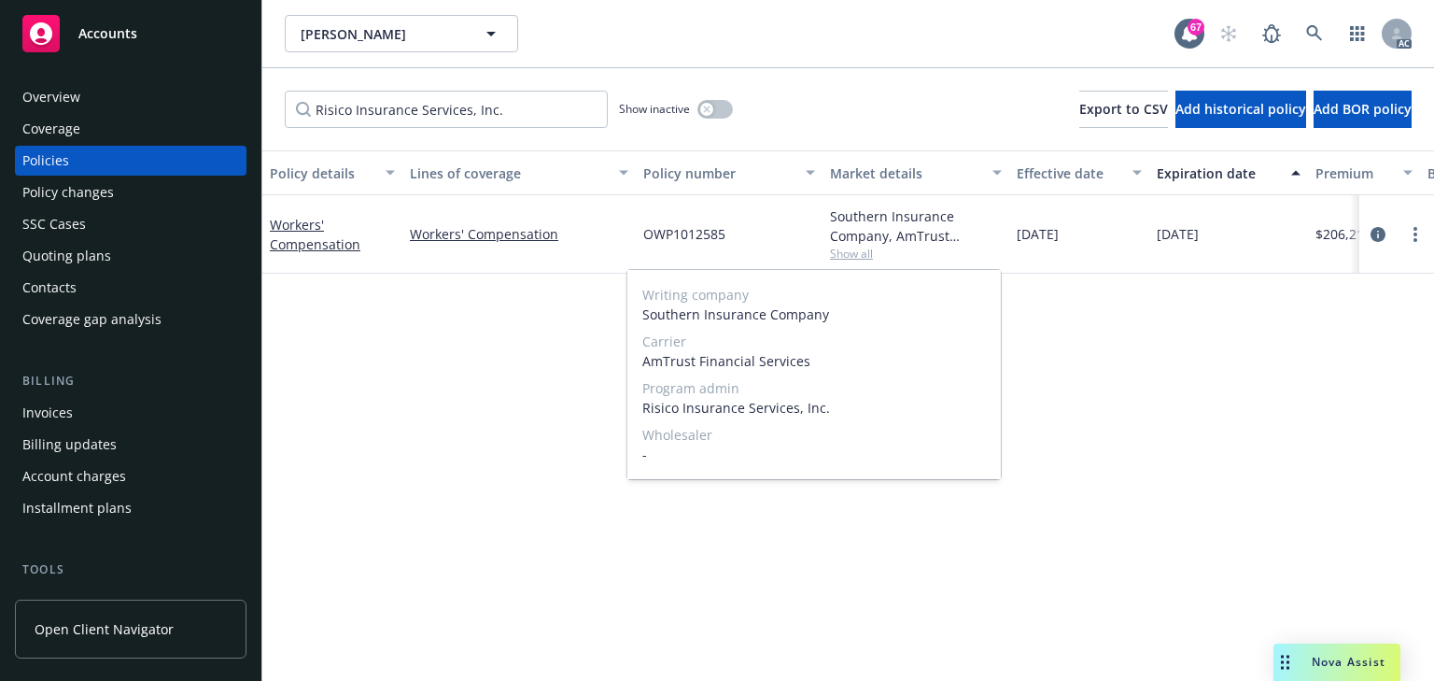
click at [644, 407] on span "Risico Insurance Services, Inc." at bounding box center [814, 408] width 344 height 20
drag, startPoint x: 644, startPoint y: 407, endPoint x: 873, endPoint y: 412, distance: 228.8
click at [873, 412] on span "Risico Insurance Services, Inc." at bounding box center [814, 408] width 344 height 20
copy span "Risico Insurance Services, Inc."
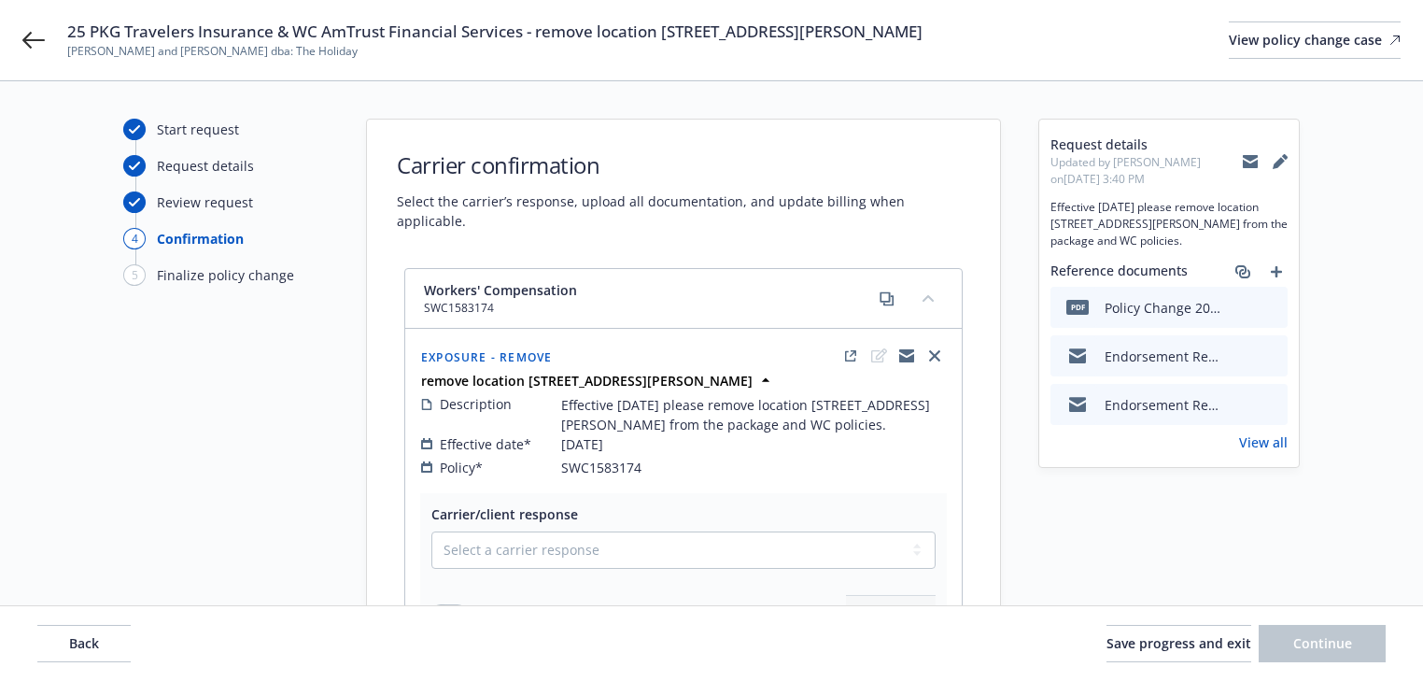
select select "ACCEPTED"
click at [95, 649] on span "Back" at bounding box center [84, 643] width 30 height 18
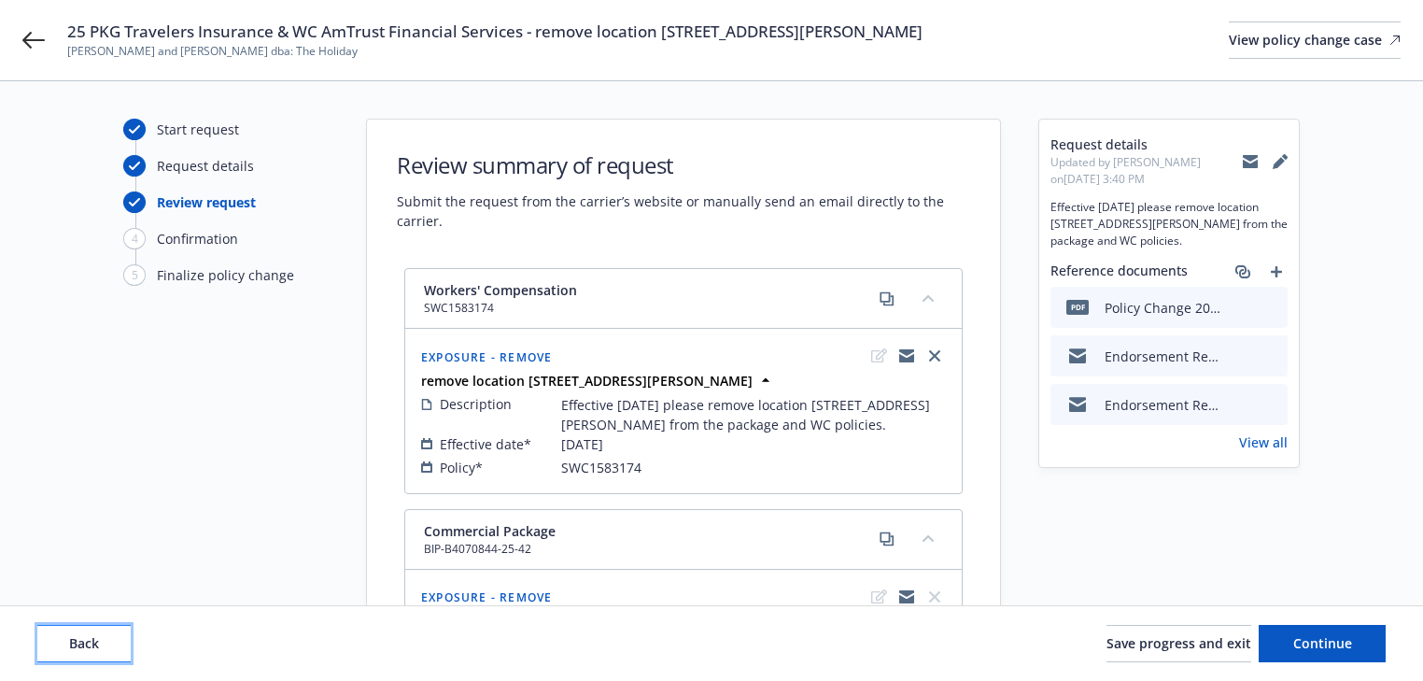
click at [93, 649] on span "Back" at bounding box center [84, 643] width 30 height 18
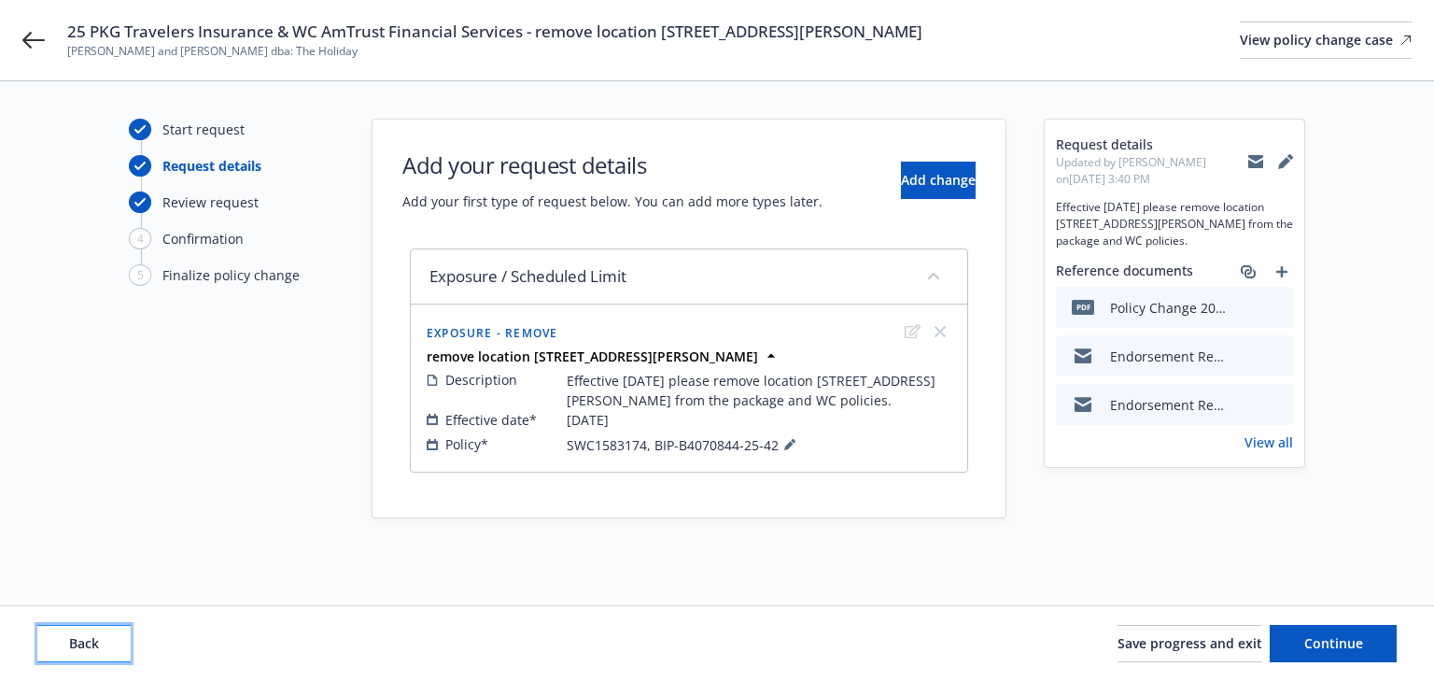
click at [93, 649] on span "Back" at bounding box center [84, 643] width 30 height 18
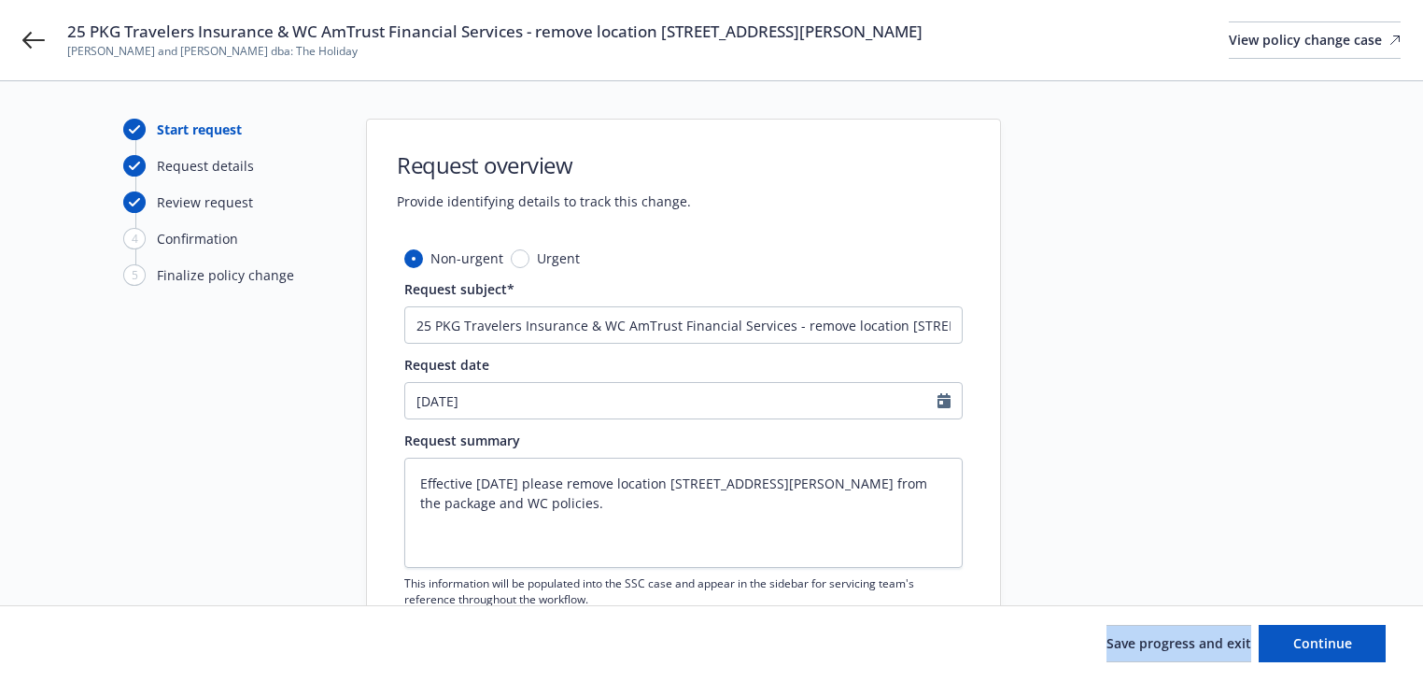
click at [93, 649] on div "Save progress and exit Continue" at bounding box center [711, 643] width 1348 height 37
type textarea "x"
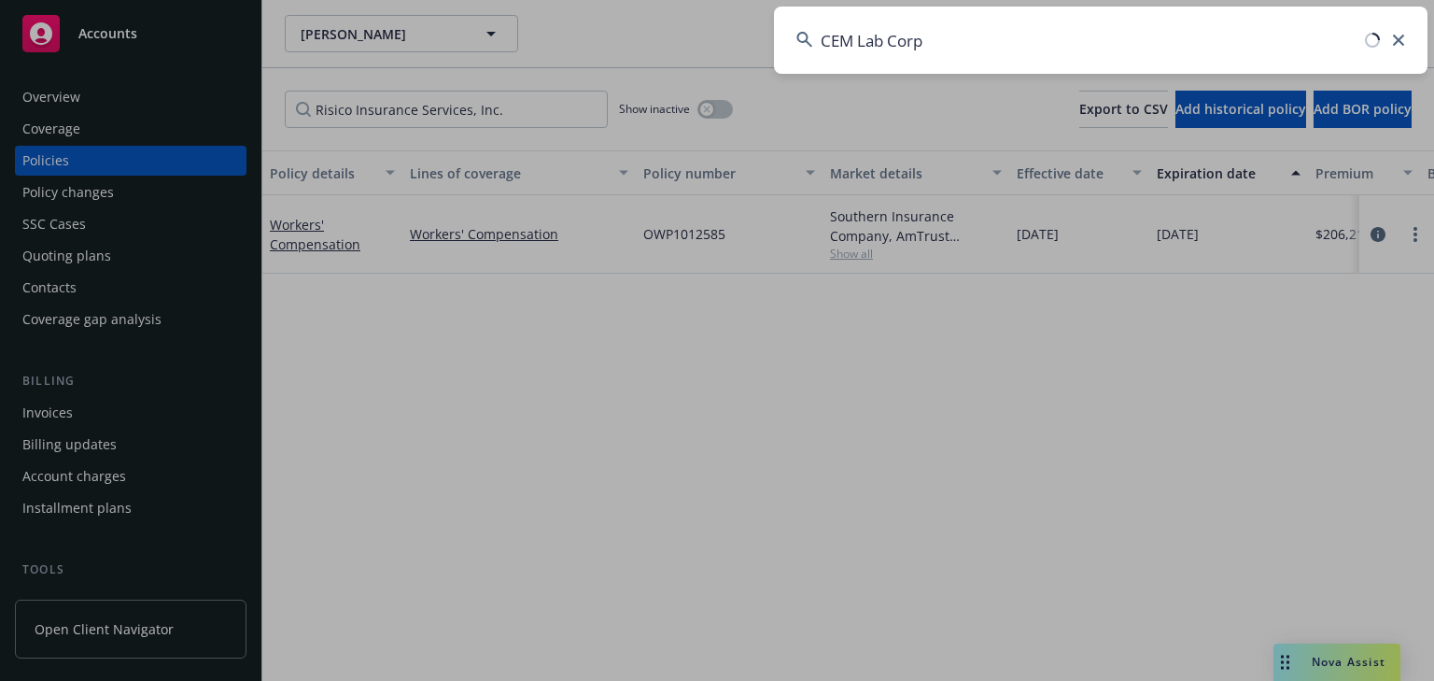
type input "CEM Lab Corp"
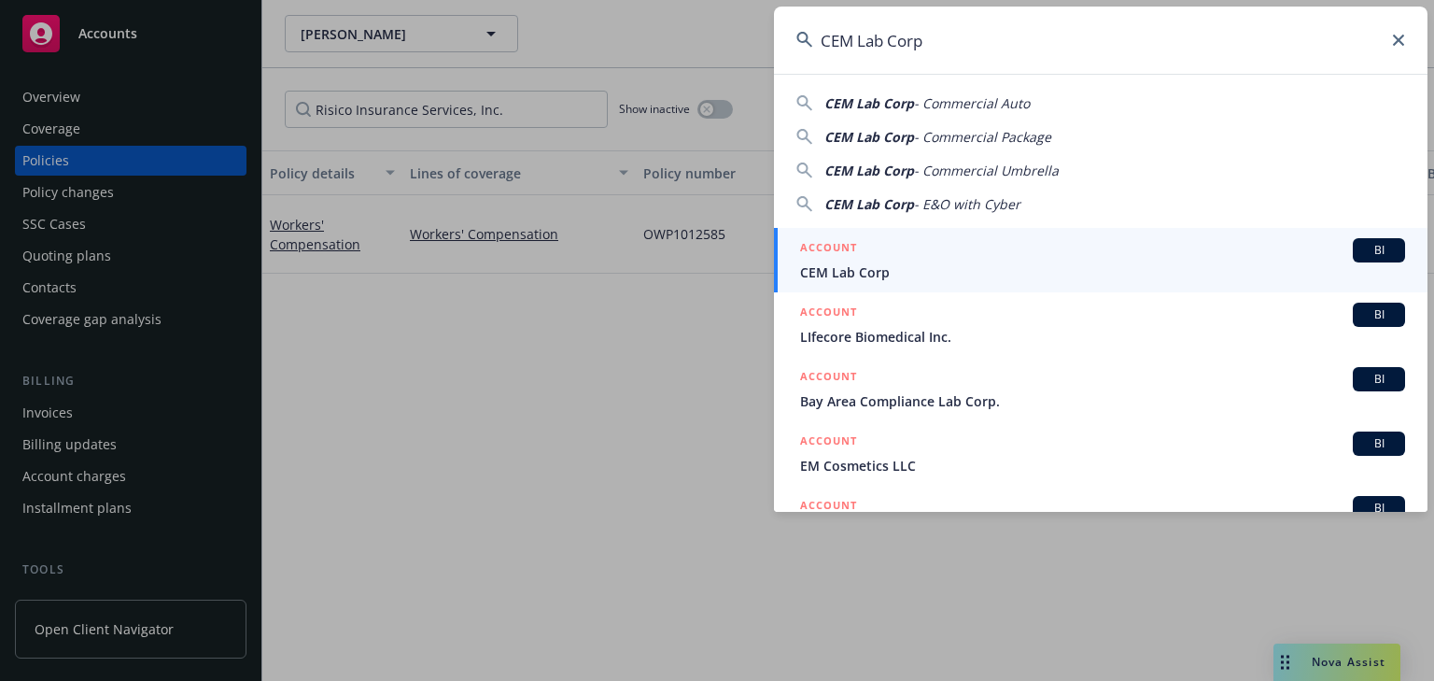
click at [874, 269] on span "CEM Lab Corp" at bounding box center [1102, 272] width 605 height 20
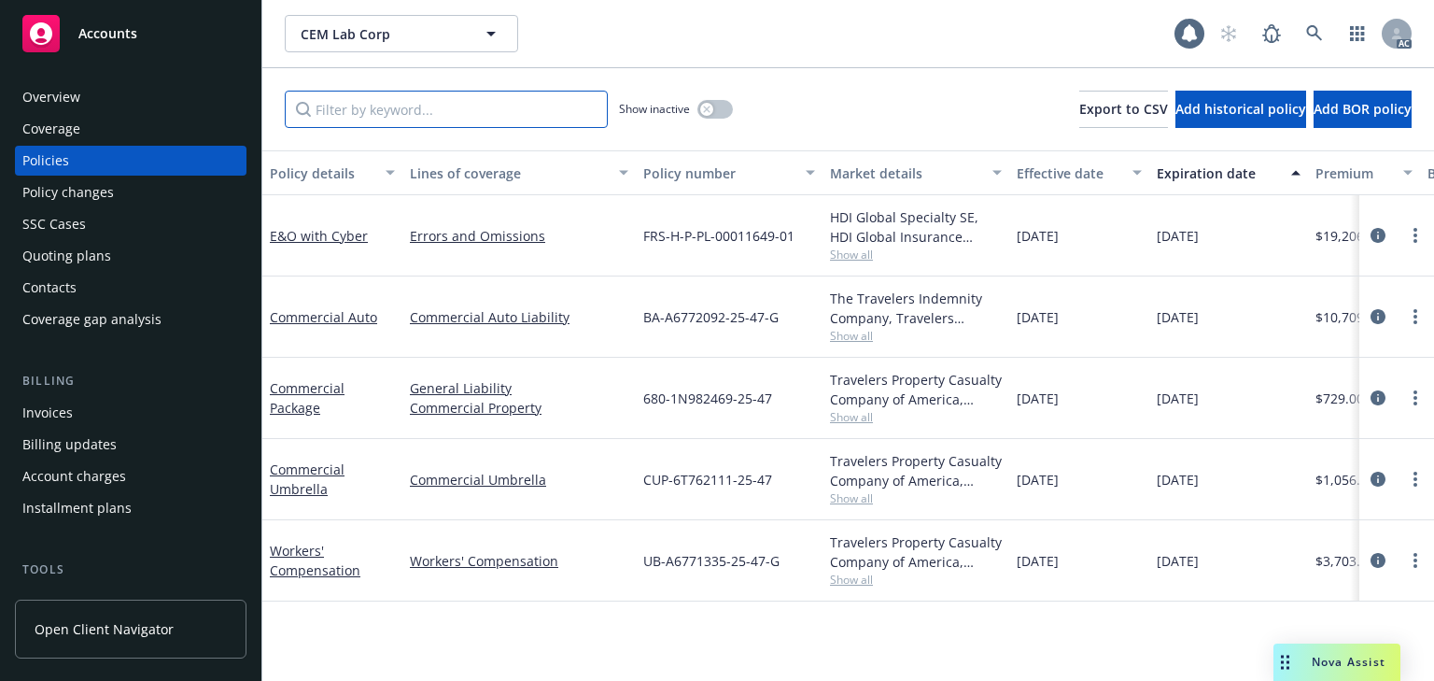
click at [456, 122] on input "Filter by keyword..." at bounding box center [446, 109] width 323 height 37
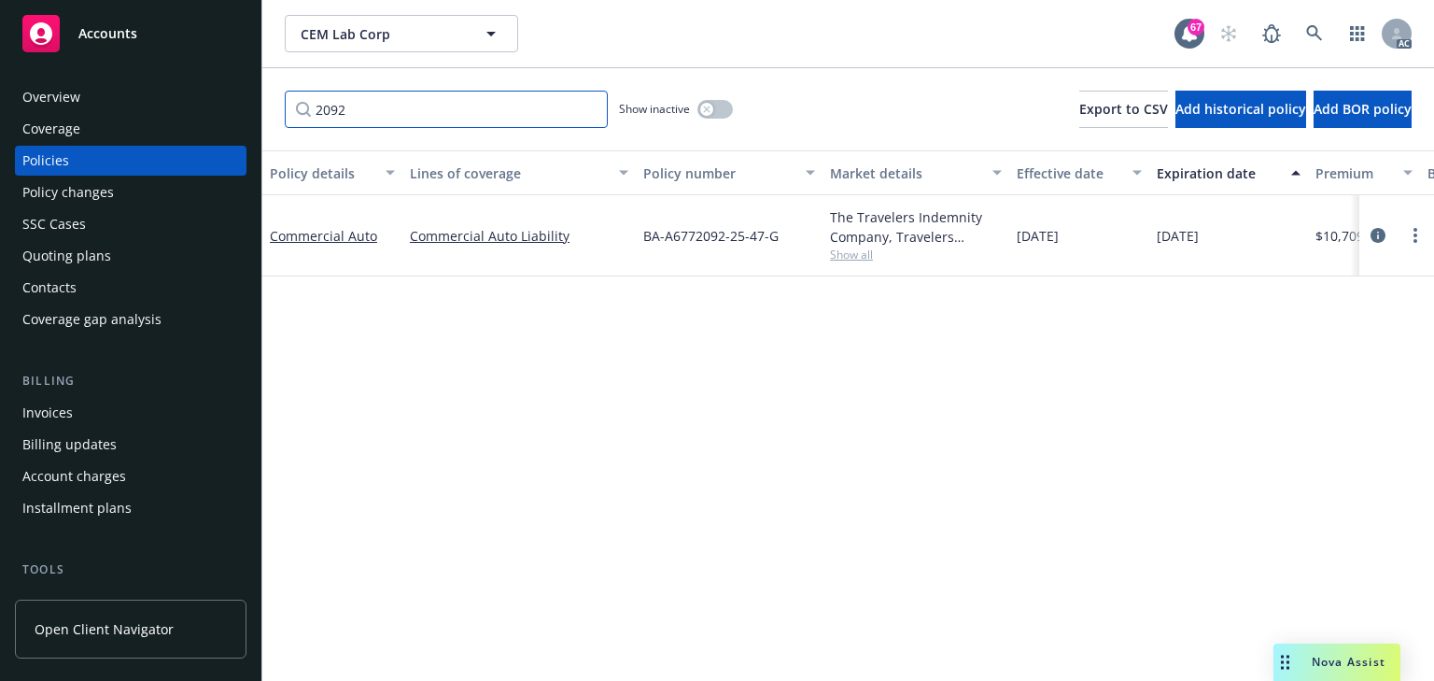
type input "2092"
click at [661, 366] on div "Policy details Lines of coverage Policy number Market details Effective date Ex…" at bounding box center [848, 415] width 1172 height 530
click at [1027, 476] on div "Policy details Lines of coverage Policy number Market details Effective date Ex…" at bounding box center [848, 415] width 1172 height 530
click at [1377, 234] on icon "circleInformation" at bounding box center [1378, 235] width 15 height 15
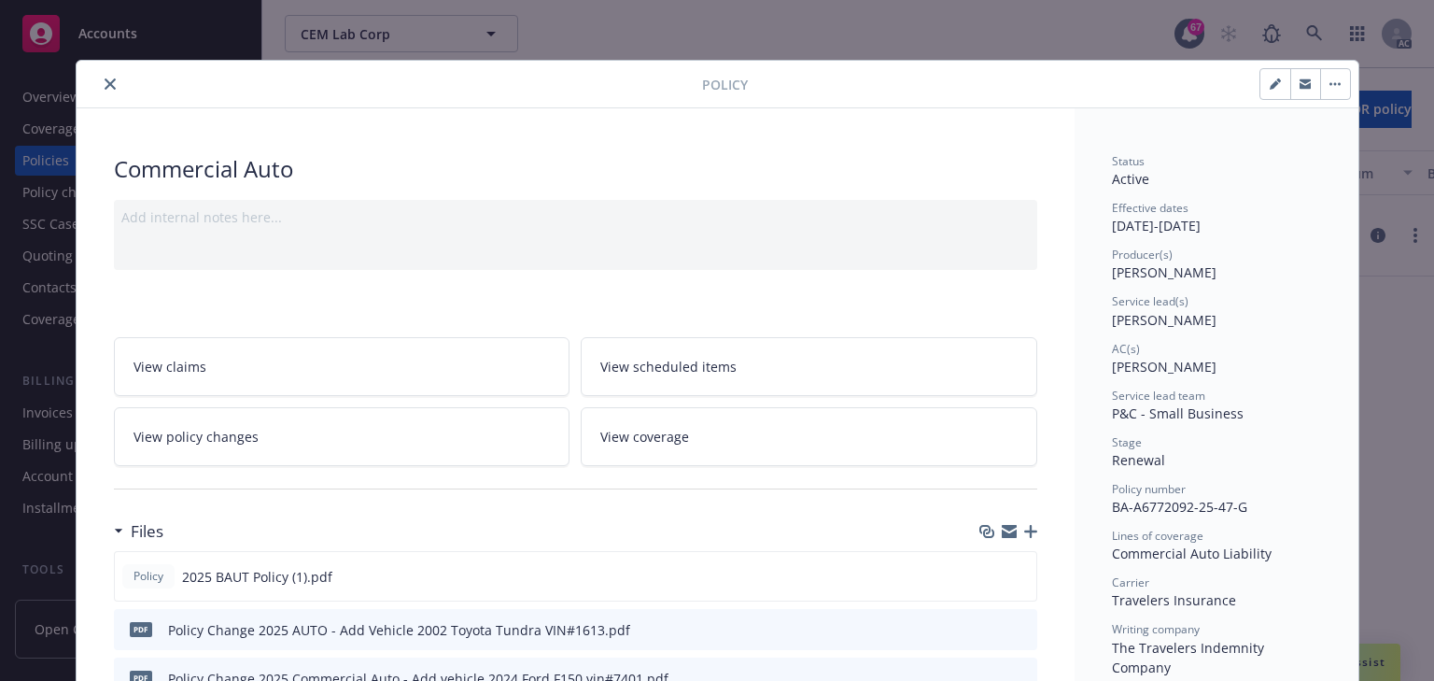
click at [474, 442] on link "View policy changes" at bounding box center [342, 436] width 457 height 59
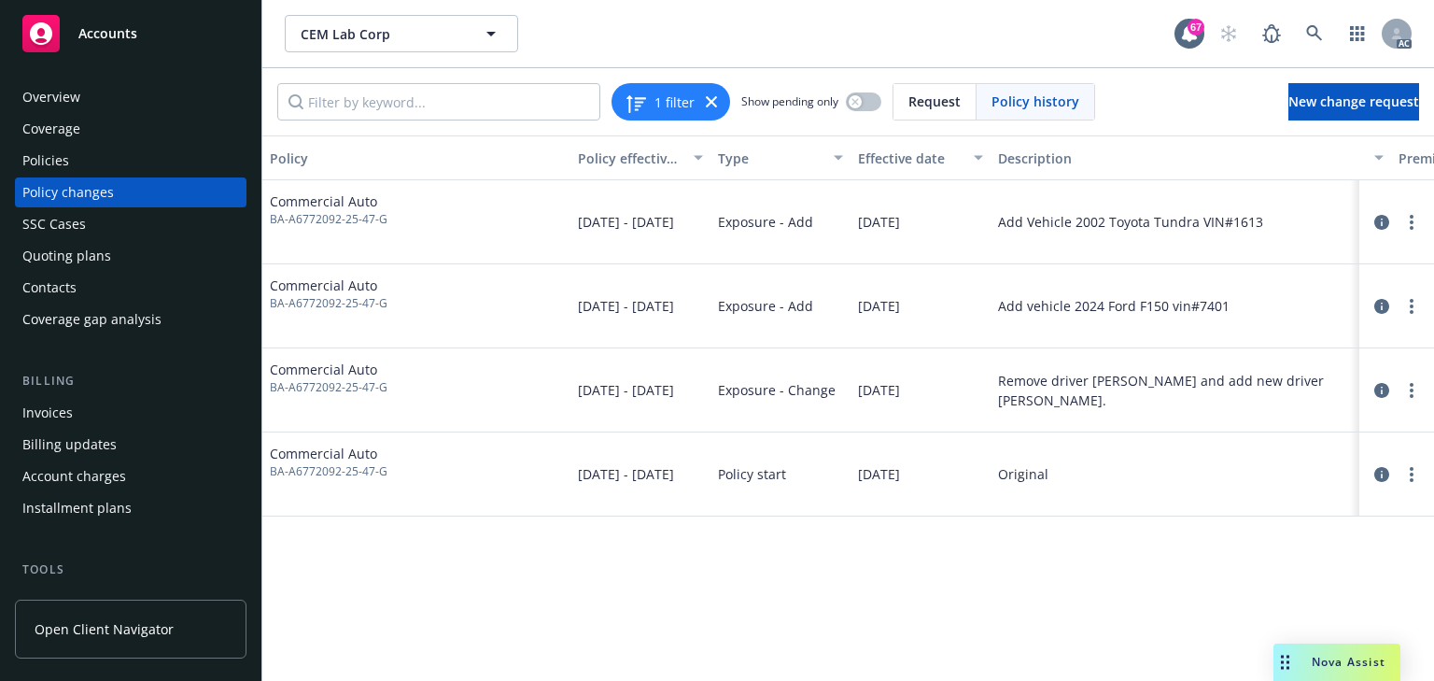
click at [890, 557] on div "Policy Policy effective dates Type Effective date Description Premium change An…" at bounding box center [848, 407] width 1172 height 545
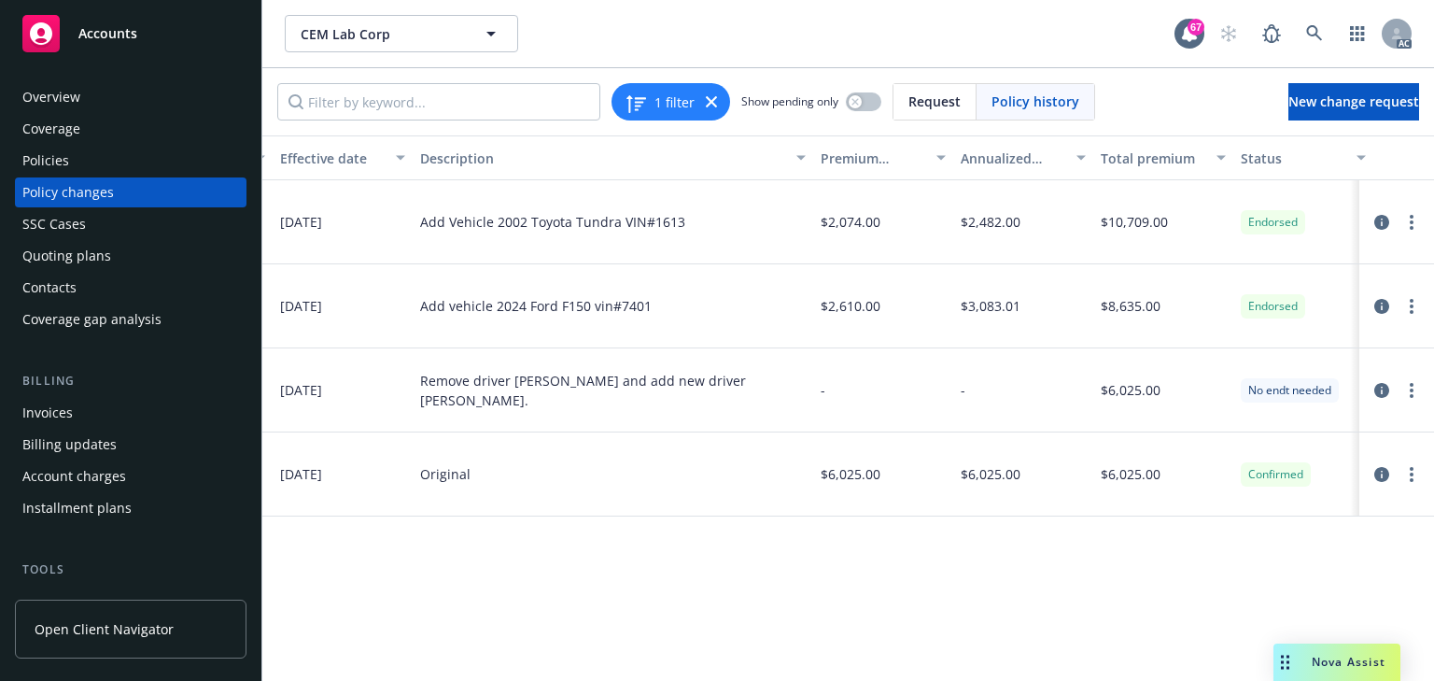
scroll to position [0, 581]
click at [1381, 224] on icon "circleInformation" at bounding box center [1382, 222] width 15 height 15
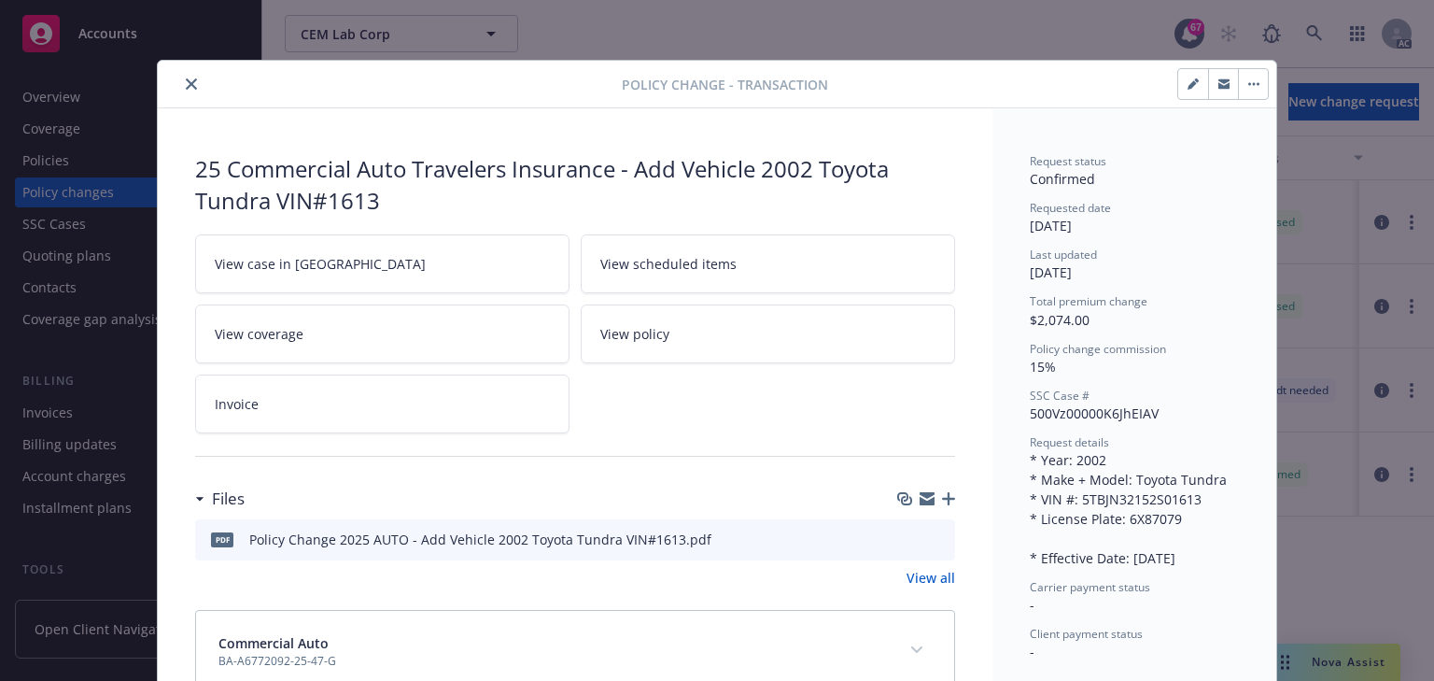
scroll to position [49, 0]
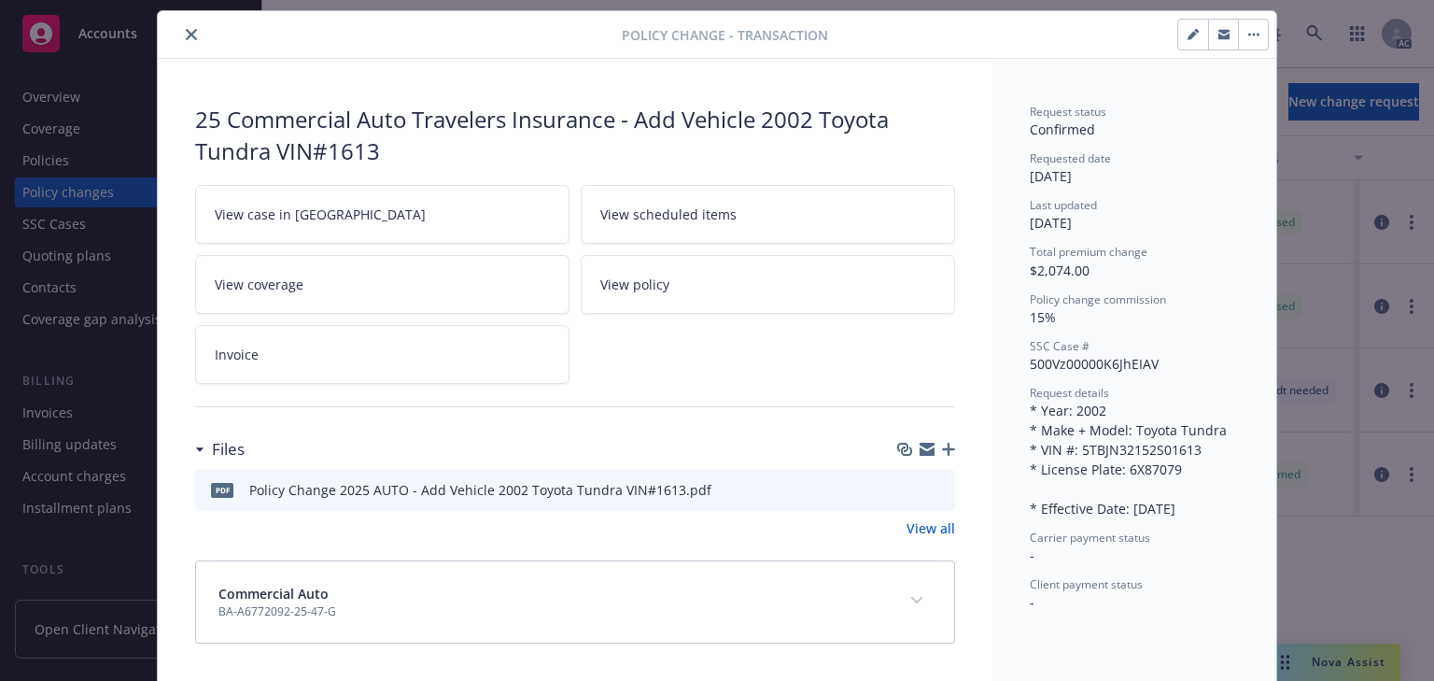
click at [186, 31] on icon "close" at bounding box center [191, 34] width 11 height 11
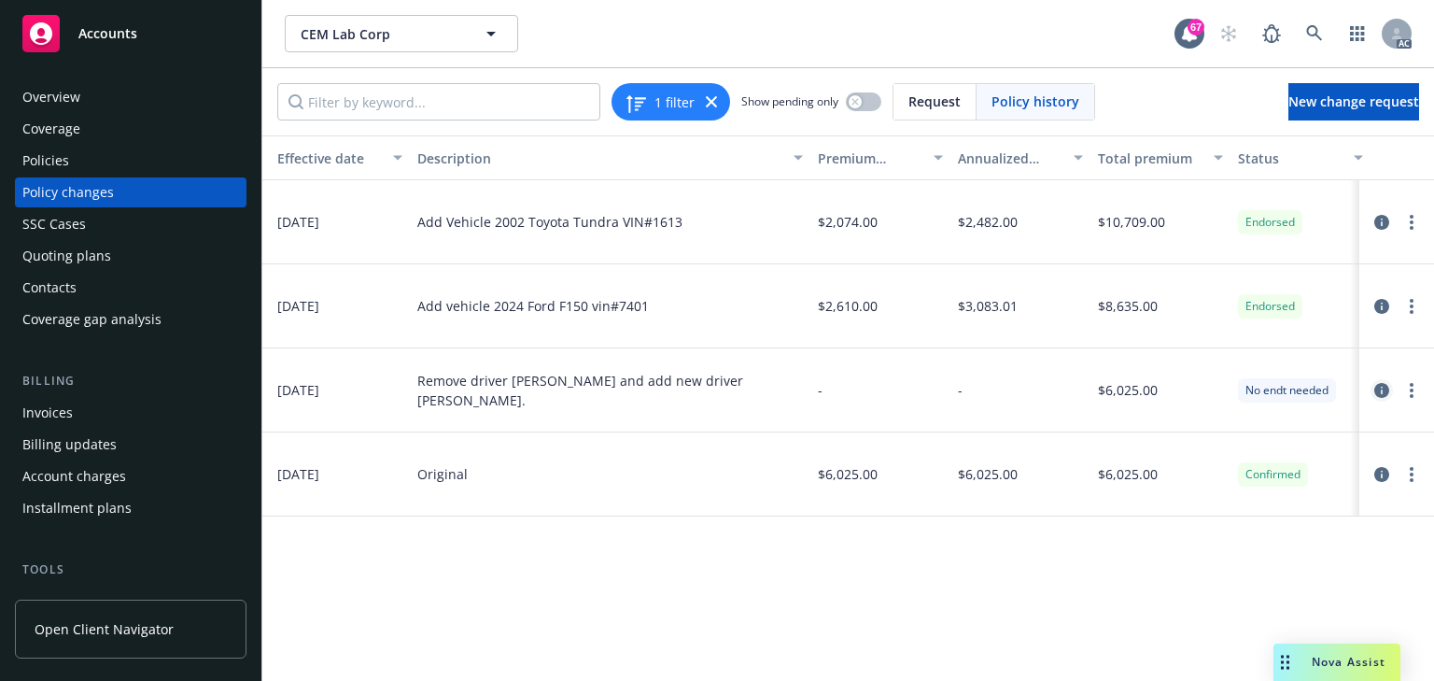
click at [1378, 381] on link "circleInformation" at bounding box center [1382, 390] width 22 height 22
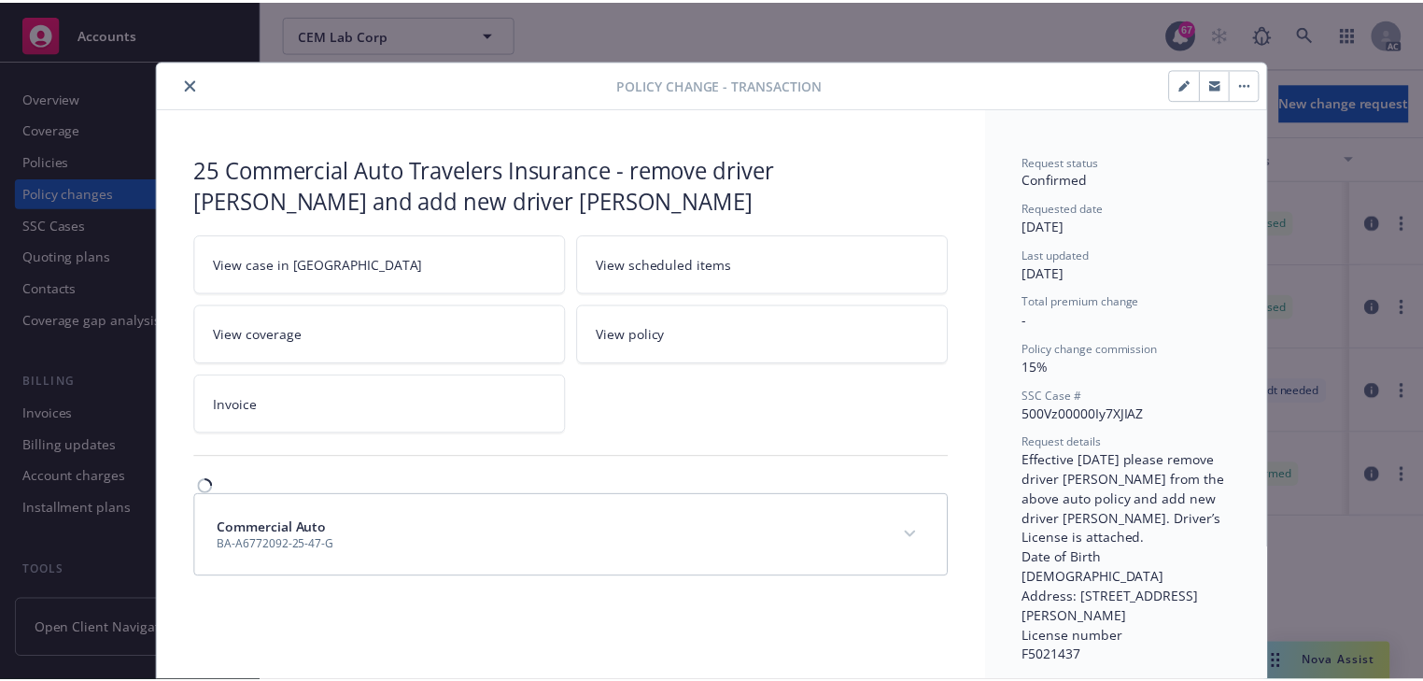
scroll to position [56, 0]
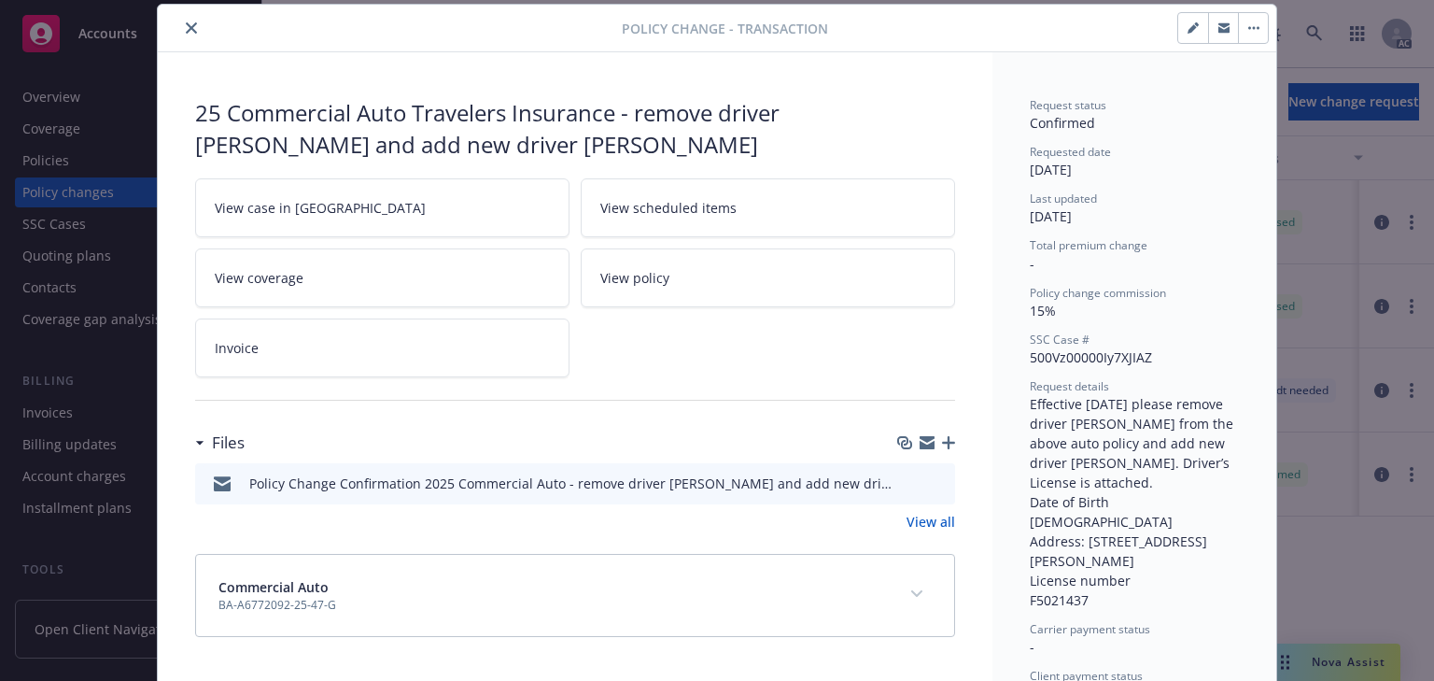
drag, startPoint x: 694, startPoint y: 105, endPoint x: 210, endPoint y: 126, distance: 484.2
click at [210, 126] on div "25 Commercial Auto Travelers Insurance - remove driver [PERSON_NAME] and add ne…" at bounding box center [575, 128] width 760 height 63
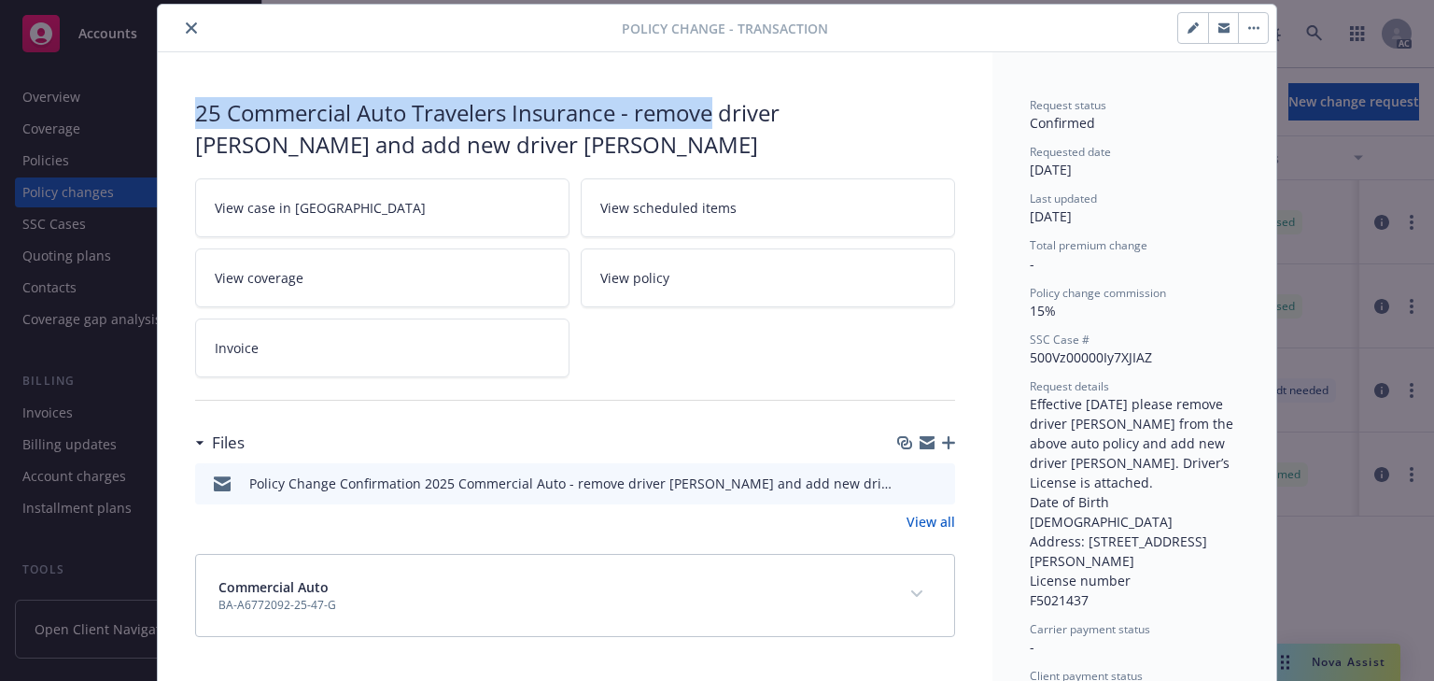
drag, startPoint x: 190, startPoint y: 111, endPoint x: 712, endPoint y: 101, distance: 522.1
click at [712, 101] on div "25 Commercial Auto Travelers Insurance - remove driver [PERSON_NAME] and add ne…" at bounding box center [575, 128] width 760 height 63
copy div "25 Commercial Auto Travelers Insurance - remove"
click at [187, 25] on icon "close" at bounding box center [191, 27] width 11 height 11
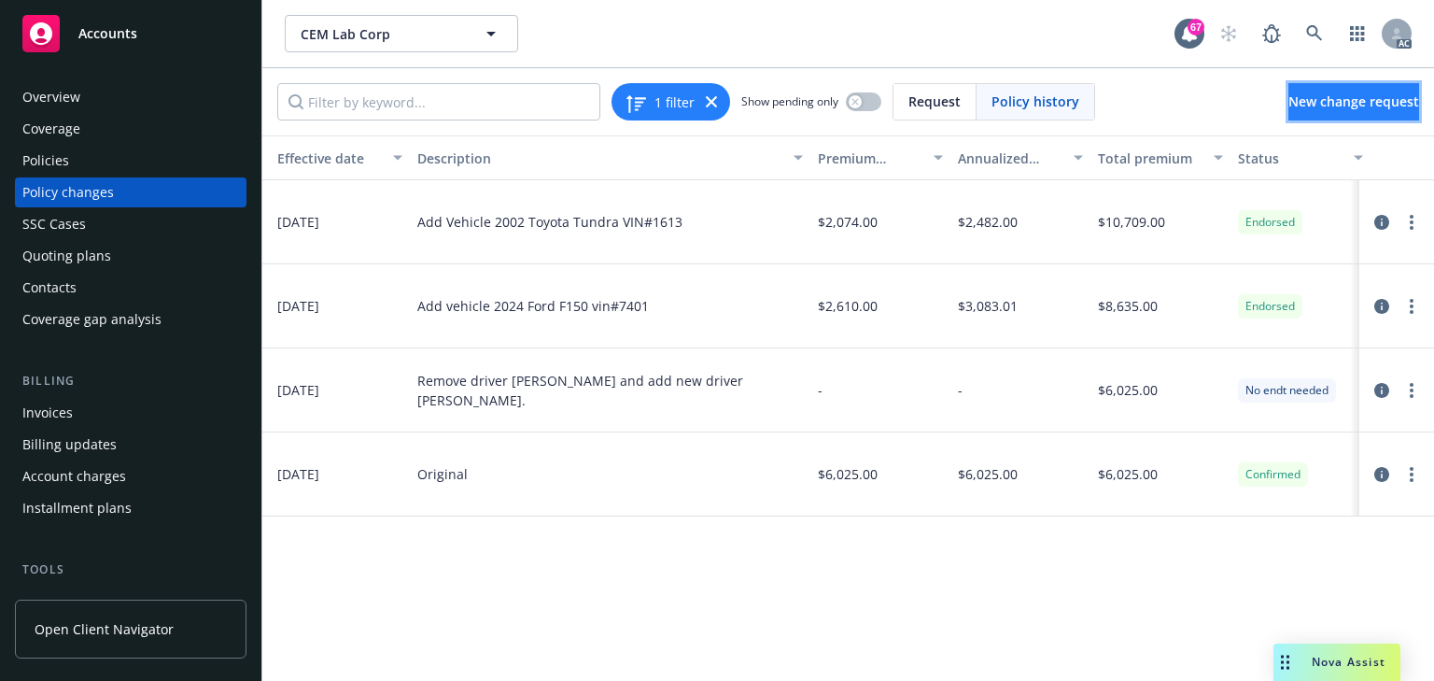
click at [1305, 107] on span "New change request" at bounding box center [1354, 101] width 131 height 18
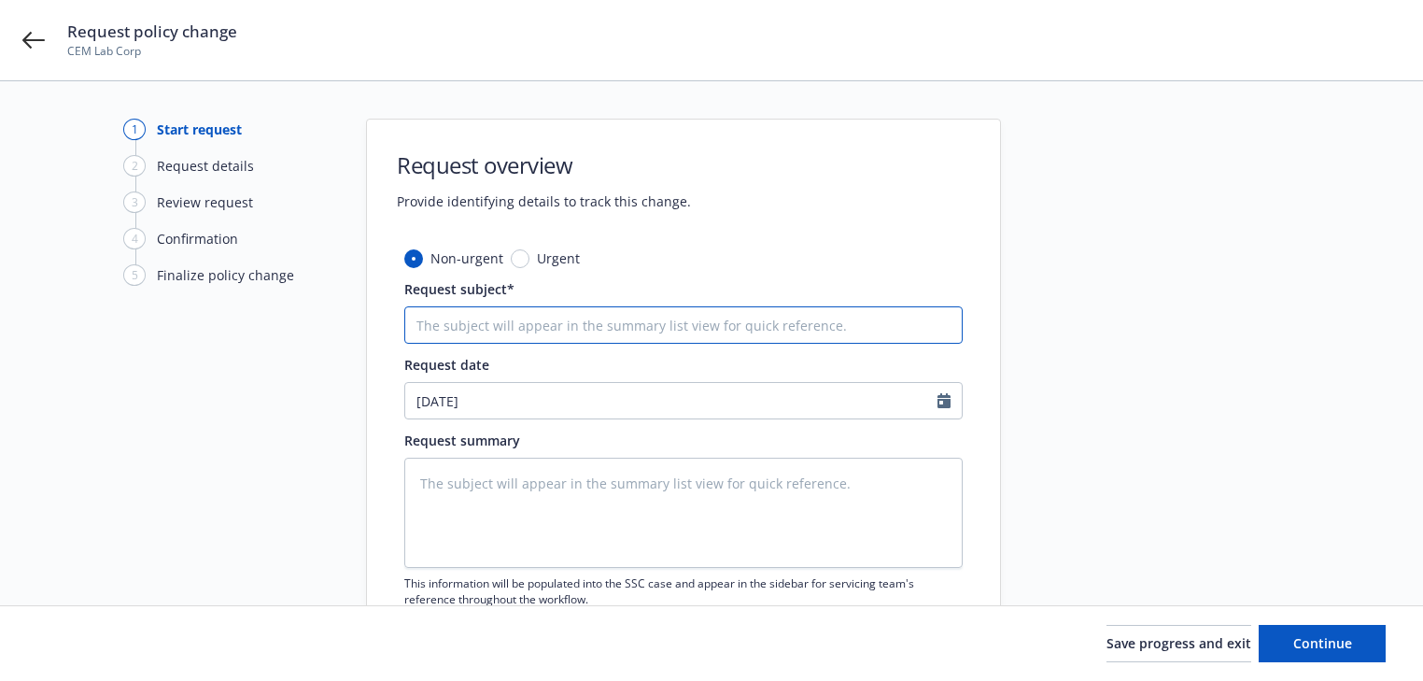
click at [515, 326] on input "Request subject*" at bounding box center [683, 324] width 558 height 37
paste input "25 Commercial Auto Travelers Insurance - remove"
type input "25 Commercial Auto Travelers Insurance - remove"
type textarea "x"
type input "25 Commercial Auto Travelers Insurance - remove"
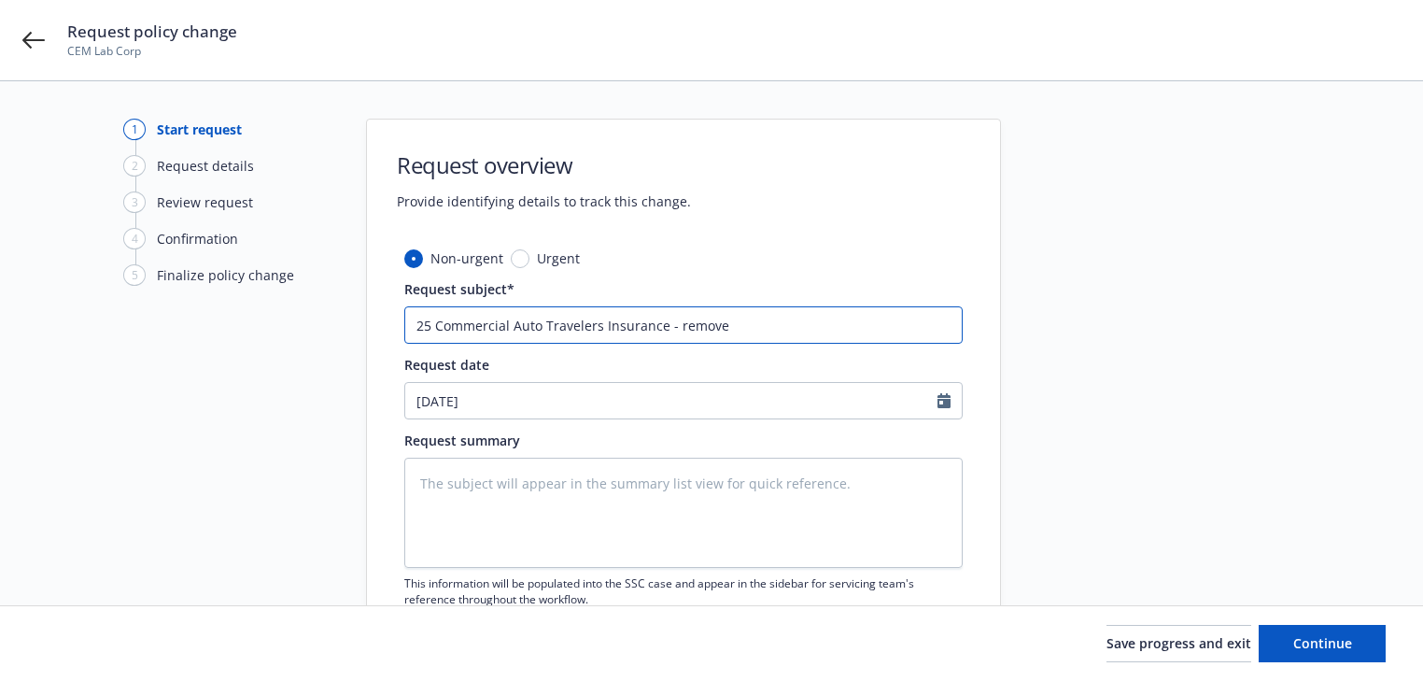
type textarea "x"
type input "25 Commercial Auto Travelers Insurance - remove v"
type textarea "x"
type input "25 Commercial Auto Travelers Insurance - remove ve"
type textarea "x"
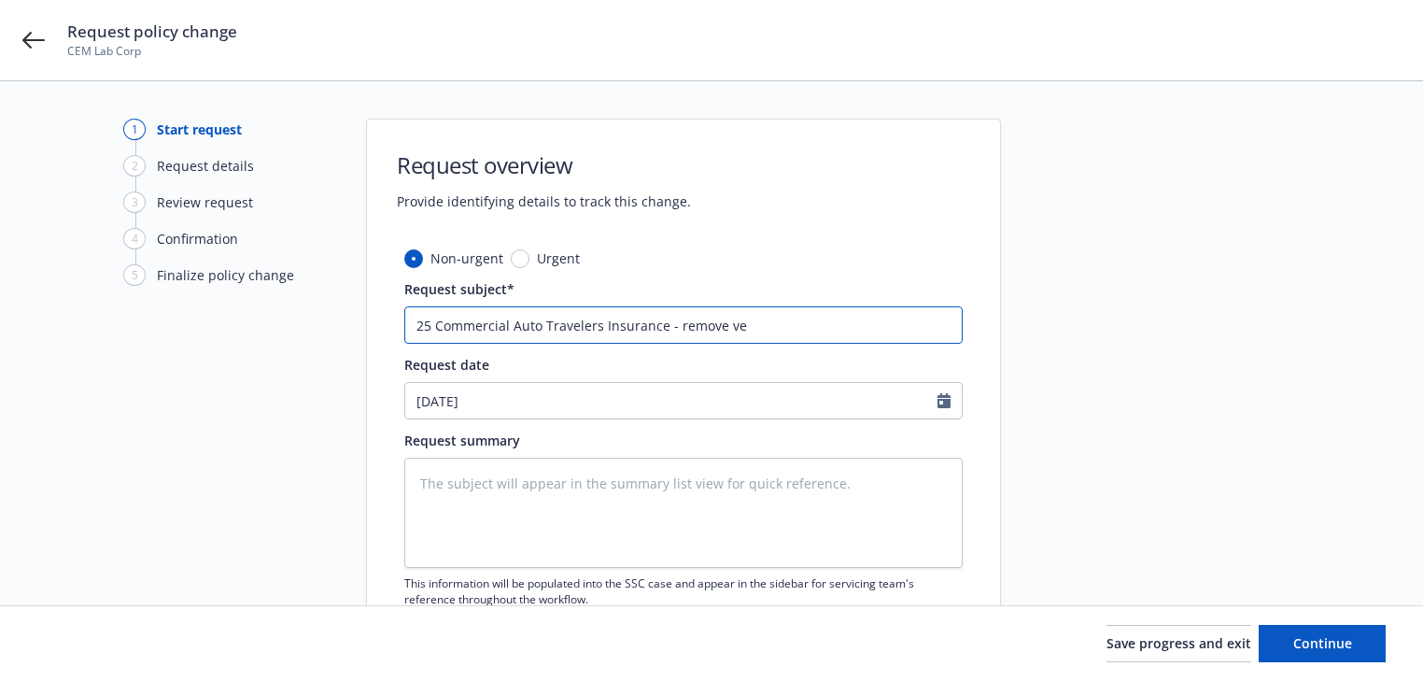
type input "25 Commercial Auto Travelers Insurance - remove veh"
type textarea "x"
type input "25 Commercial Auto Travelers Insurance - remove vehi"
type textarea "x"
type input "25 Commercial Auto Travelers Insurance - remove vehic"
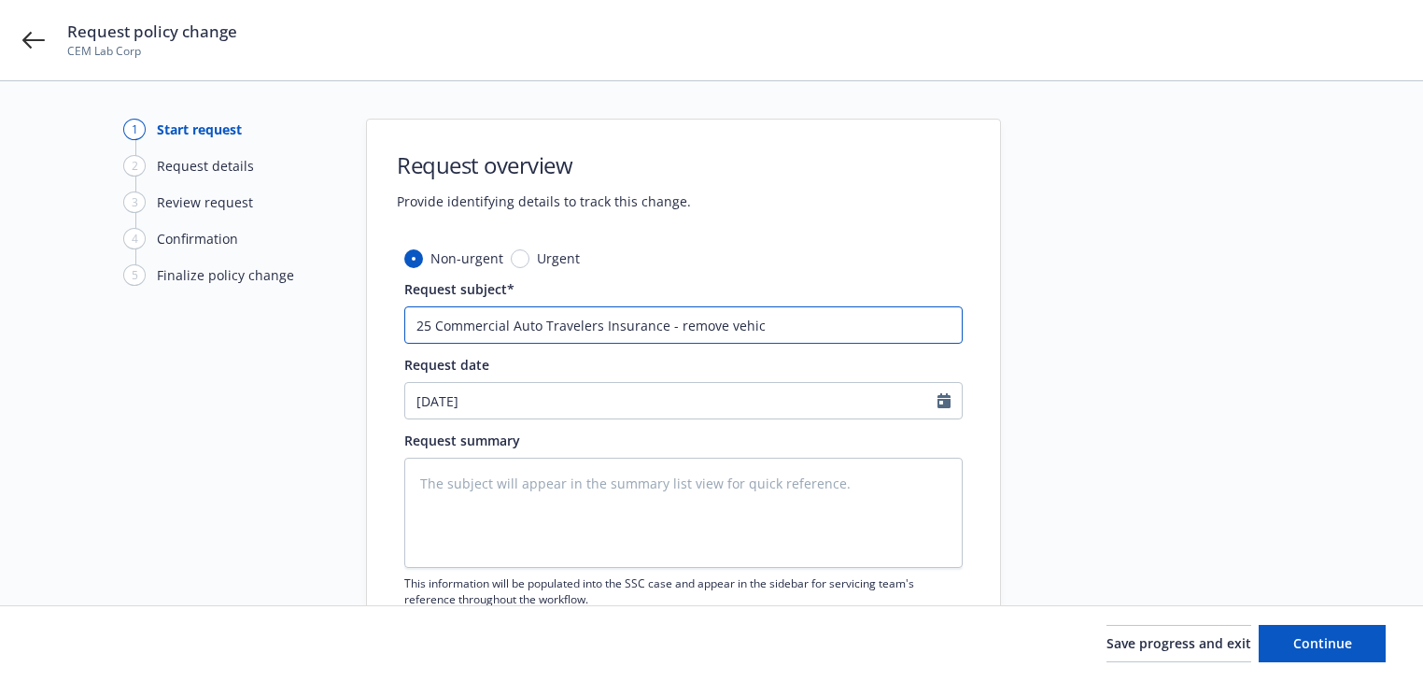
type textarea "x"
type input "25 Commercial Auto Travelers Insurance - remove vehicl"
type textarea "x"
type input "25 Commercial Auto Travelers Insurance - remove vehicle"
type textarea "x"
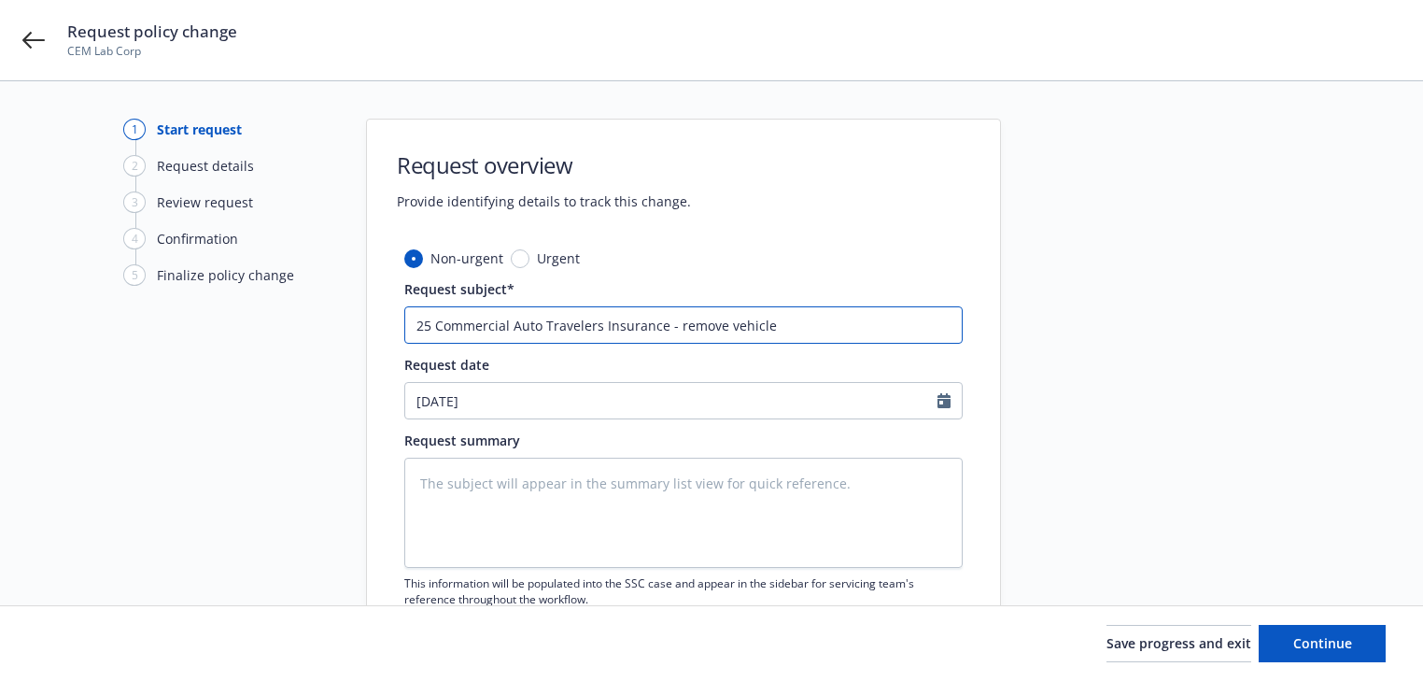
click at [854, 330] on input "25 Commercial Auto Travelers Insurance - remove vehicle" at bounding box center [683, 324] width 558 height 37
paste input "FORD"
type input "25 Commercial Auto Travelers Insurance - remove vehicle FORD"
type textarea "x"
click at [772, 323] on input "25 Commercial Auto Travelers Insurance - remove vehicle FORD" at bounding box center [683, 324] width 558 height 37
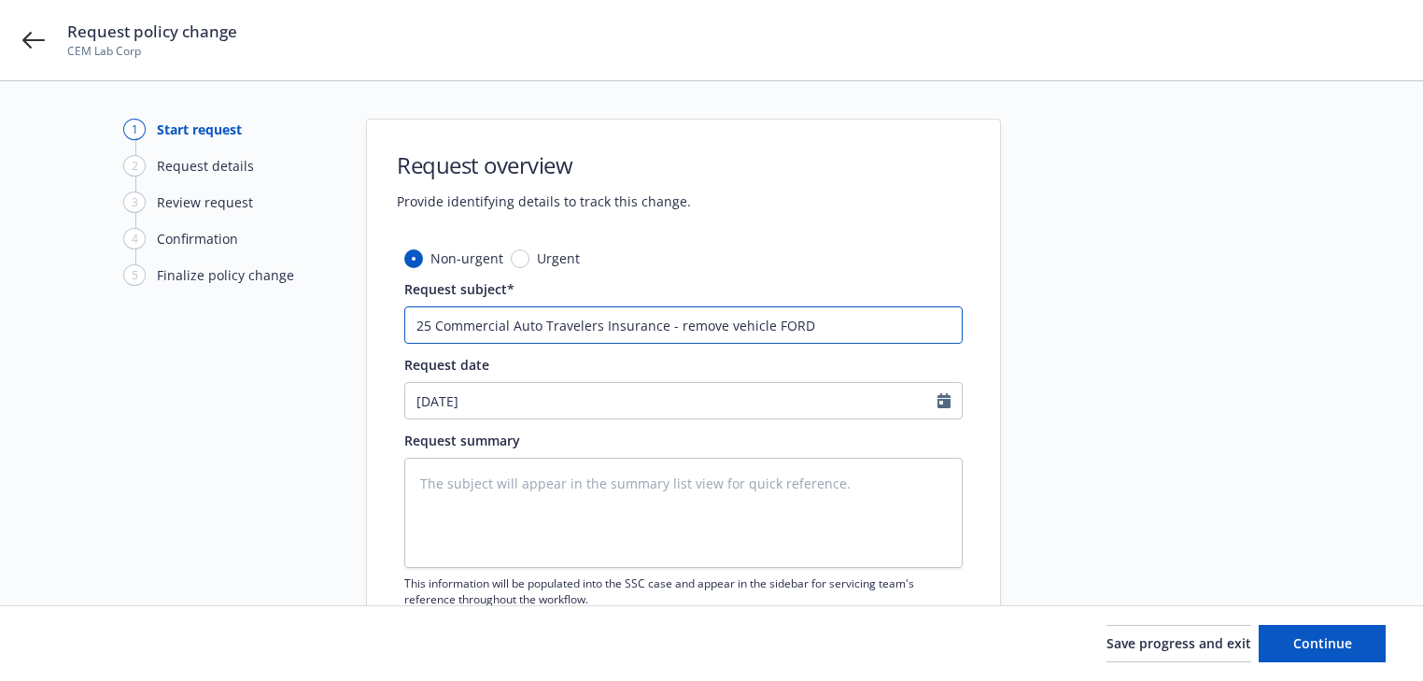
click at [769, 323] on input "25 Commercial Auto Travelers Insurance - remove vehicle FORD" at bounding box center [683, 324] width 558 height 37
paste input "2006"
type input "25 Commercial Auto Travelers Insurance - remove vehicle 2006FORD"
type textarea "x"
click at [908, 332] on input "25 Commercial Auto Travelers Insurance - remove vehicle 2006 FORD" at bounding box center [683, 324] width 558 height 37
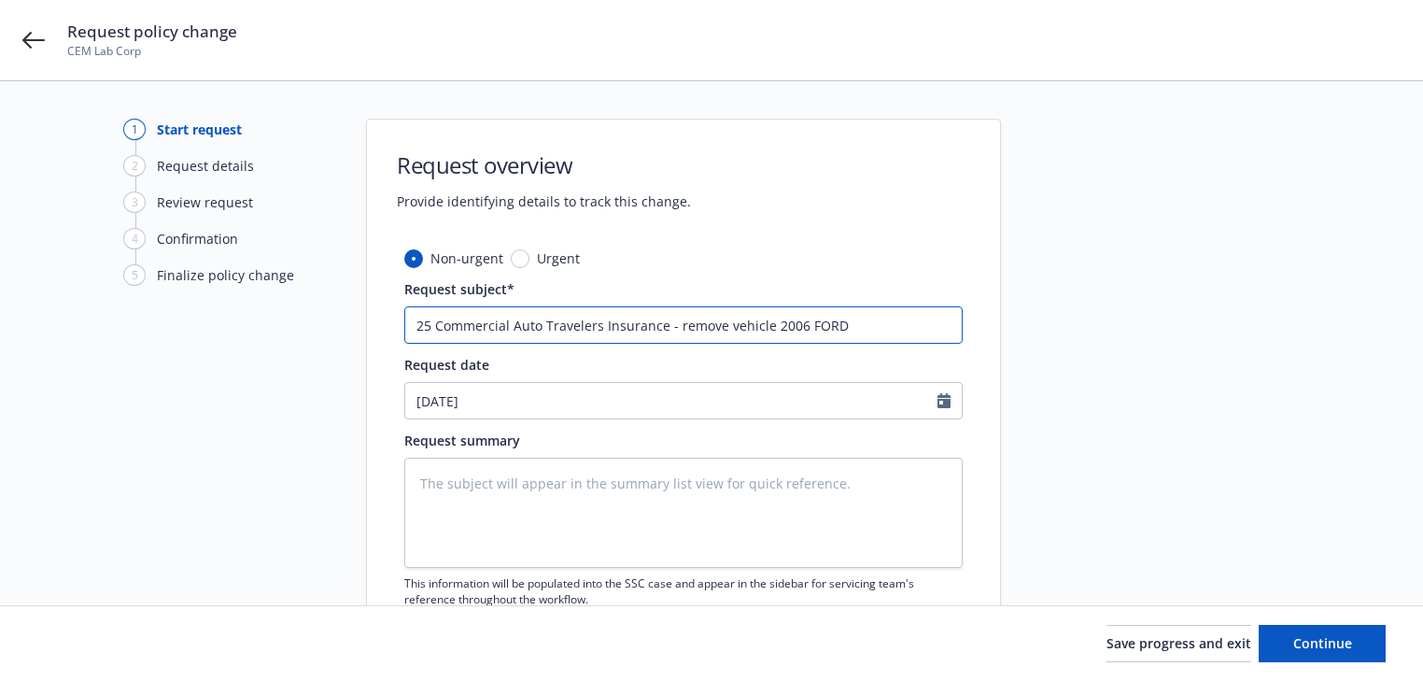
paste input "F250"
type input "25 Commercial Auto Travelers Insurance - remove vehicle 2006 FORDF250"
type textarea "x"
type input "25 Commercial Auto Travelers Insurance - remove vehicle 2006 FORDF250"
click at [837, 324] on input "25 Commercial Auto Travelers Insurance - remove vehicle 2006 FORDF250" at bounding box center [683, 324] width 558 height 37
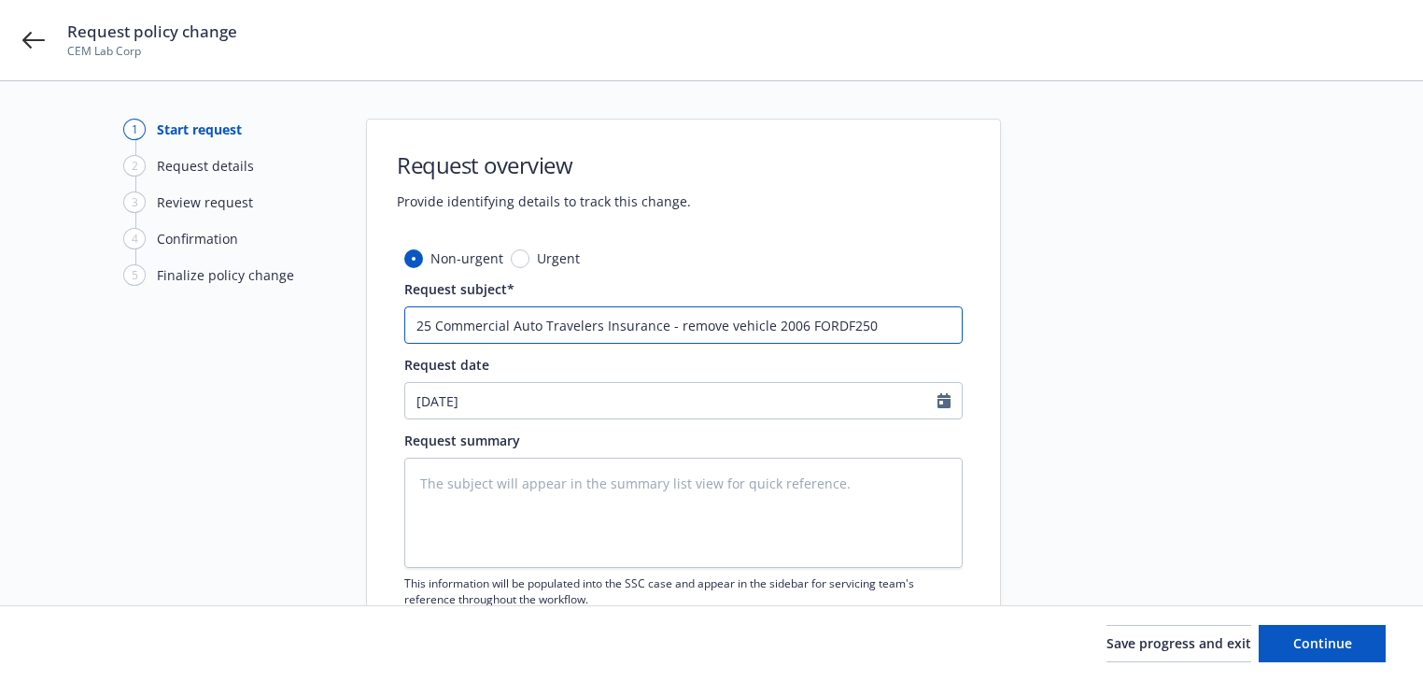
type textarea "x"
type input "25 Commercial Auto Travelers Insurance - remove vehicle 2006 FORD F250"
click at [889, 325] on input "25 Commercial Auto Travelers Insurance - remove vehicle 2006 FORD F250" at bounding box center [683, 324] width 558 height 37
type textarea "x"
type input "25 Commercial Auto Travelers Insurance - remove vehicle 2006 FORD F250 v"
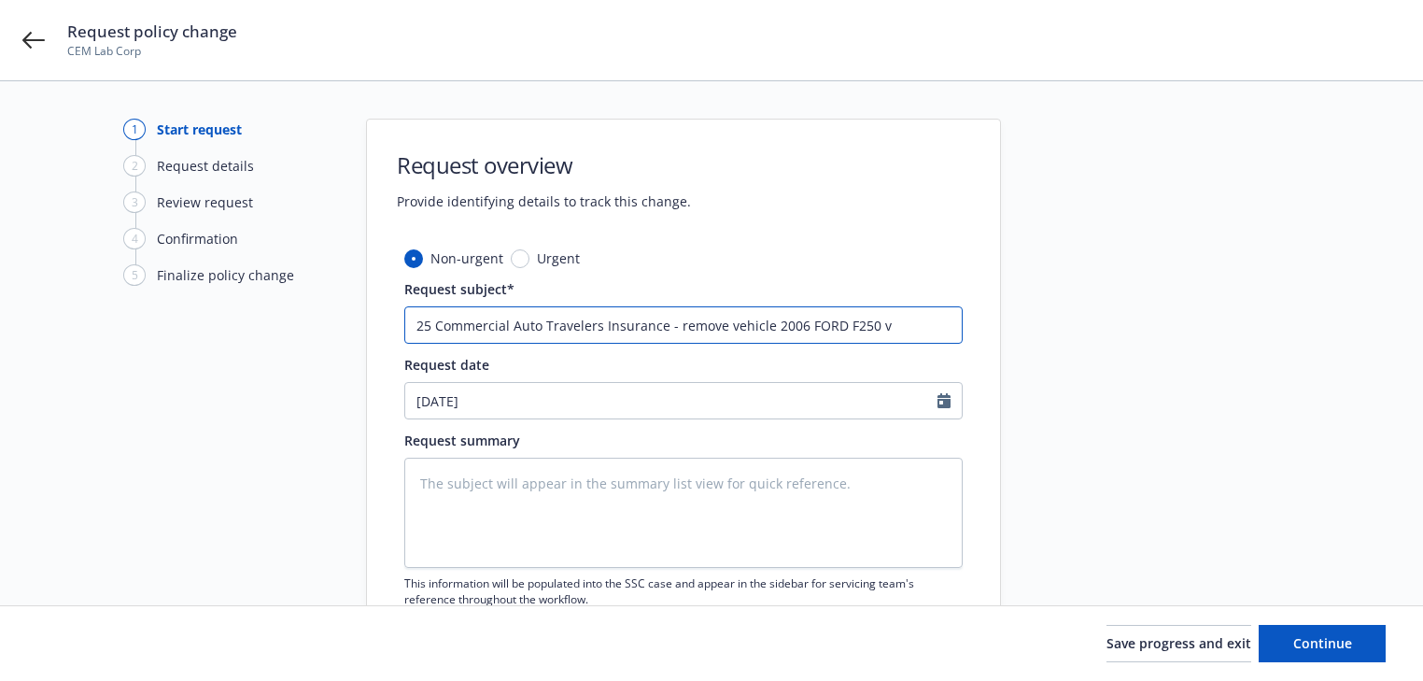
type textarea "x"
type input "25 Commercial Auto Travelers Insurance - remove vehicle 2006 FORD F250 vi"
type textarea "x"
type input "25 Commercial Auto Travelers Insurance - remove vehicle 2006 FORD F250 vin"
type textarea "x"
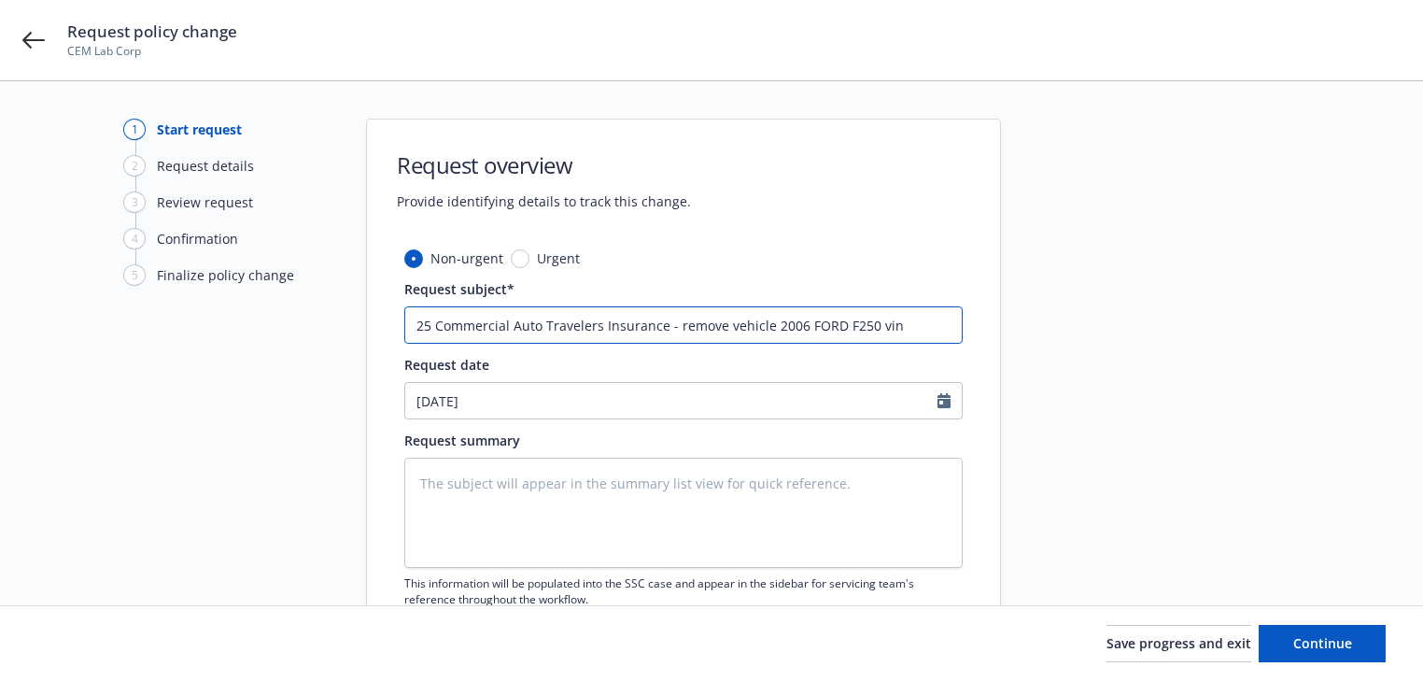
type input "25 Commercial Auto Travelers Insurance - remove vehicle 2006 FORD F250 vin#"
type textarea "x"
type input "25 Commercial Auto Travelers Insurance - remove vehicle 2006 FORD F250 vin#8"
type textarea "x"
type input "25 Commercial Auto Travelers Insurance - remove vehicle 2006 FORD F250 vin#89"
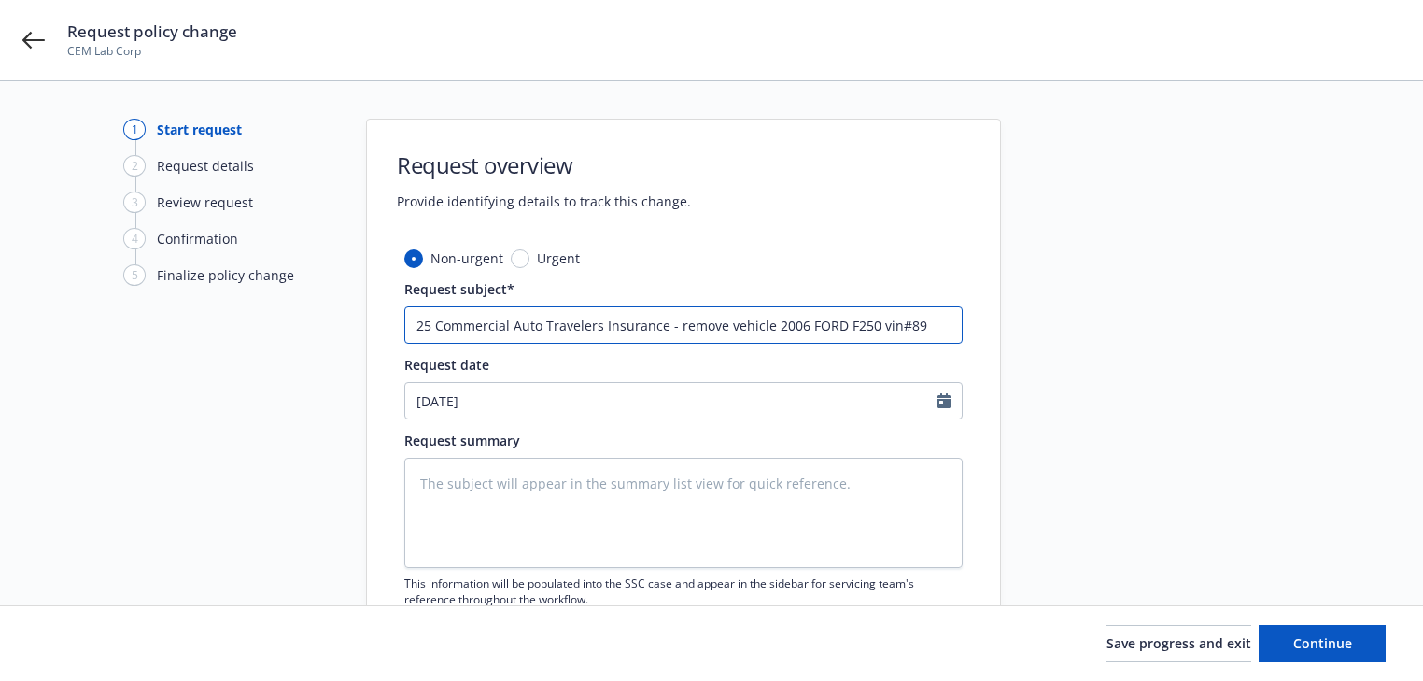
type textarea "x"
type input "25 Commercial Auto Travelers Insurance - remove vehicle 2006 FORD F250 vin#892"
type textarea "x"
type input "25 Commercial Auto Travelers Insurance - remove vehicle 2006 FORD F250 vin#8922"
click at [641, 483] on textarea at bounding box center [683, 513] width 558 height 110
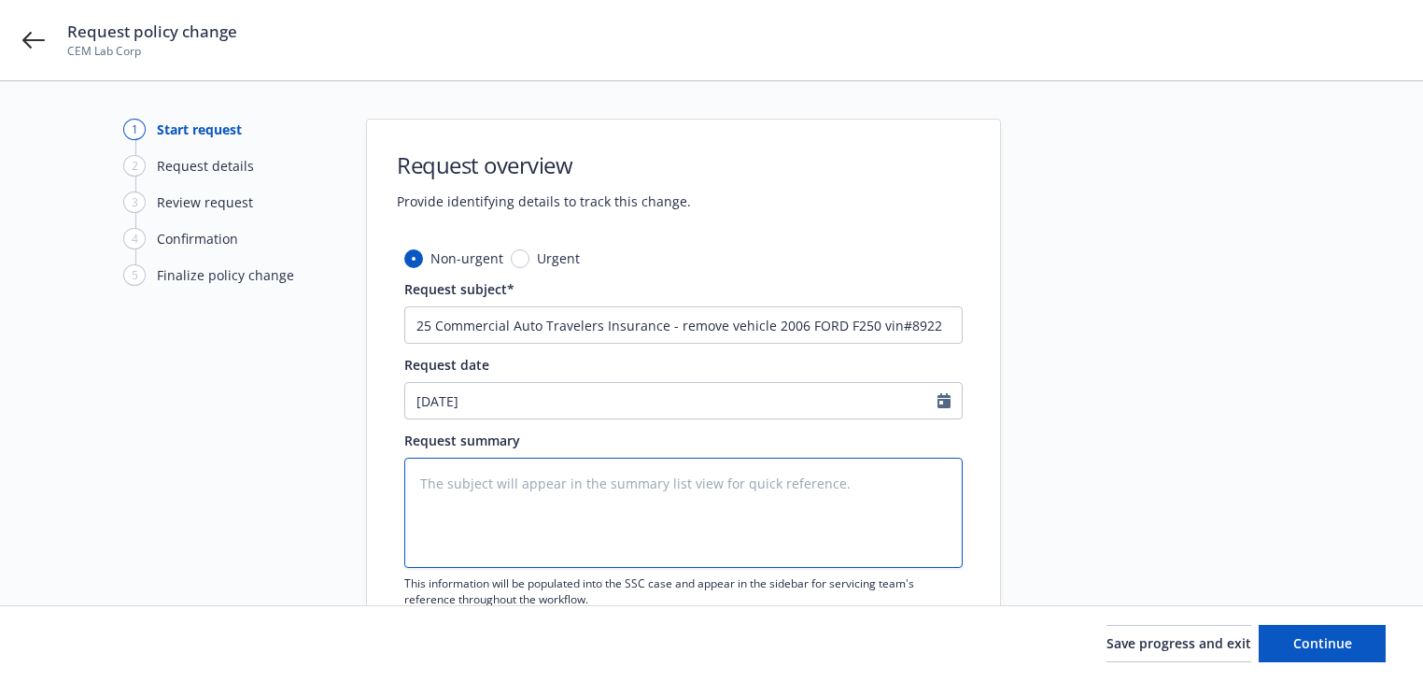
paste textarea "Vehicle:2 VIN:1FTNF20556EA25922 Make:FORD Model:F250 Year:2006 is deleted"
type textarea "x"
type textarea "Vehicle:2 VIN:1FTNF20556EA25922 Make:FORD Model:F250 Year:2006 is deleted"
click at [548, 539] on textarea "Vehicle:2 VIN:1FTNF20556EA25922 Make:FORD Model:F250 Year:2006 is deleted" at bounding box center [683, 513] width 558 height 110
click at [678, 482] on textarea "Vehicle:2 VIN:1FTNF20556EA25922 Make:FORD Model:F250 Year:2006 is deleted" at bounding box center [683, 513] width 558 height 110
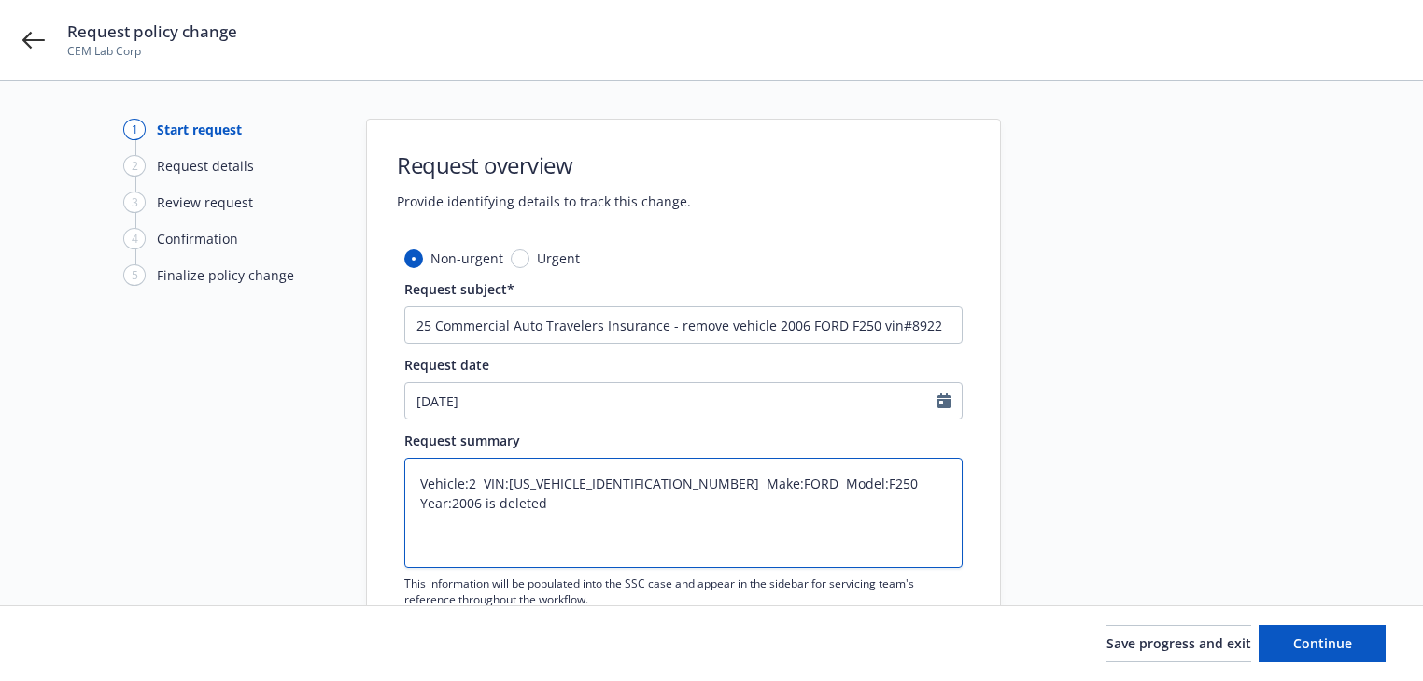
type textarea "x"
type textarea "Vehicle:2 VIN:1FTNF20556EA25922 Make: FORD Model:F250 Year:2006 is deleted"
click at [413, 487] on textarea "Vehicle:2 VIN:1FTNF20556EA25922 Make: FORD Model:F250 Year:2006 is deleted" at bounding box center [683, 513] width 558 height 110
type textarea "x"
type textarea "DVehicle:2 VIN:1FTNF20556EA25922 Make: FORD Model:F250 Year:2006 is deleted"
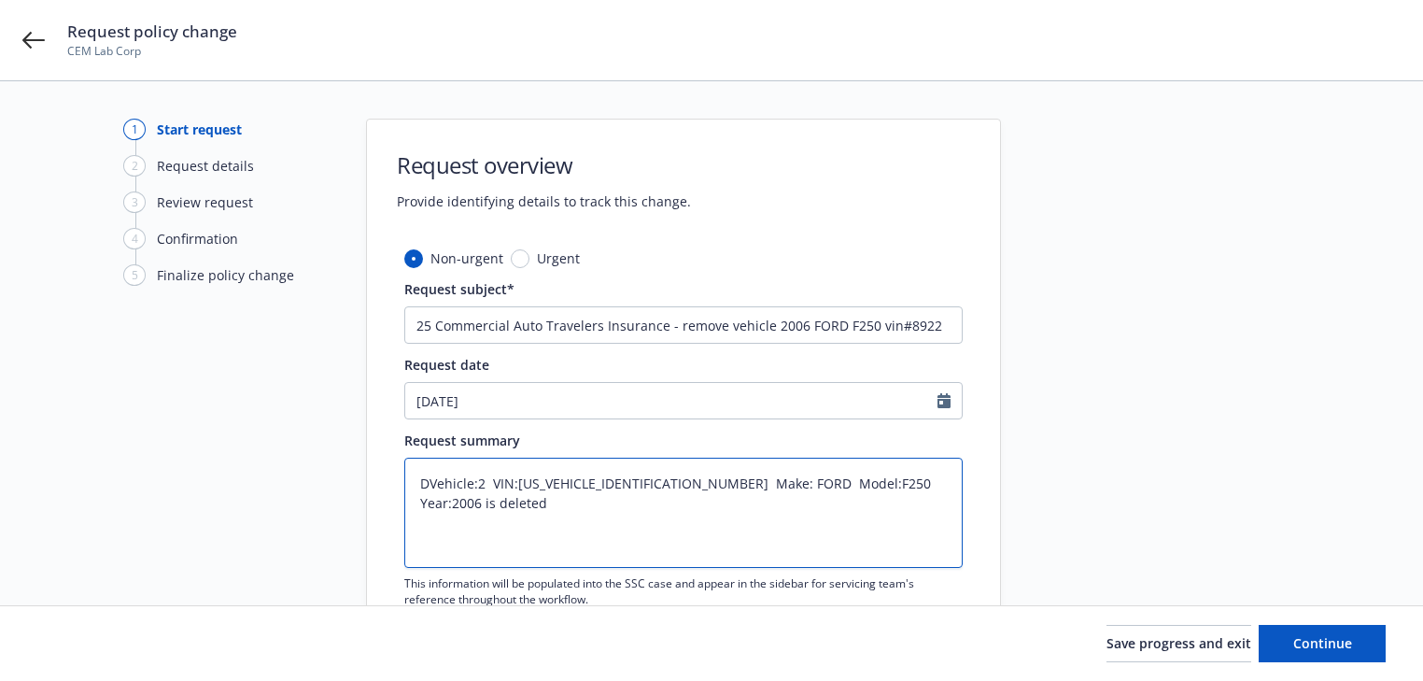
type textarea "x"
type textarea "DeVehicle:2 VIN:1FTNF20556EA25922 Make: FORD Model:F250 Year:2006 is deleted"
type textarea "x"
type textarea "DelVehicle:2 VIN:1FTNF20556EA25922 Make: FORD Model:F250 Year:2006 is deleted"
type textarea "x"
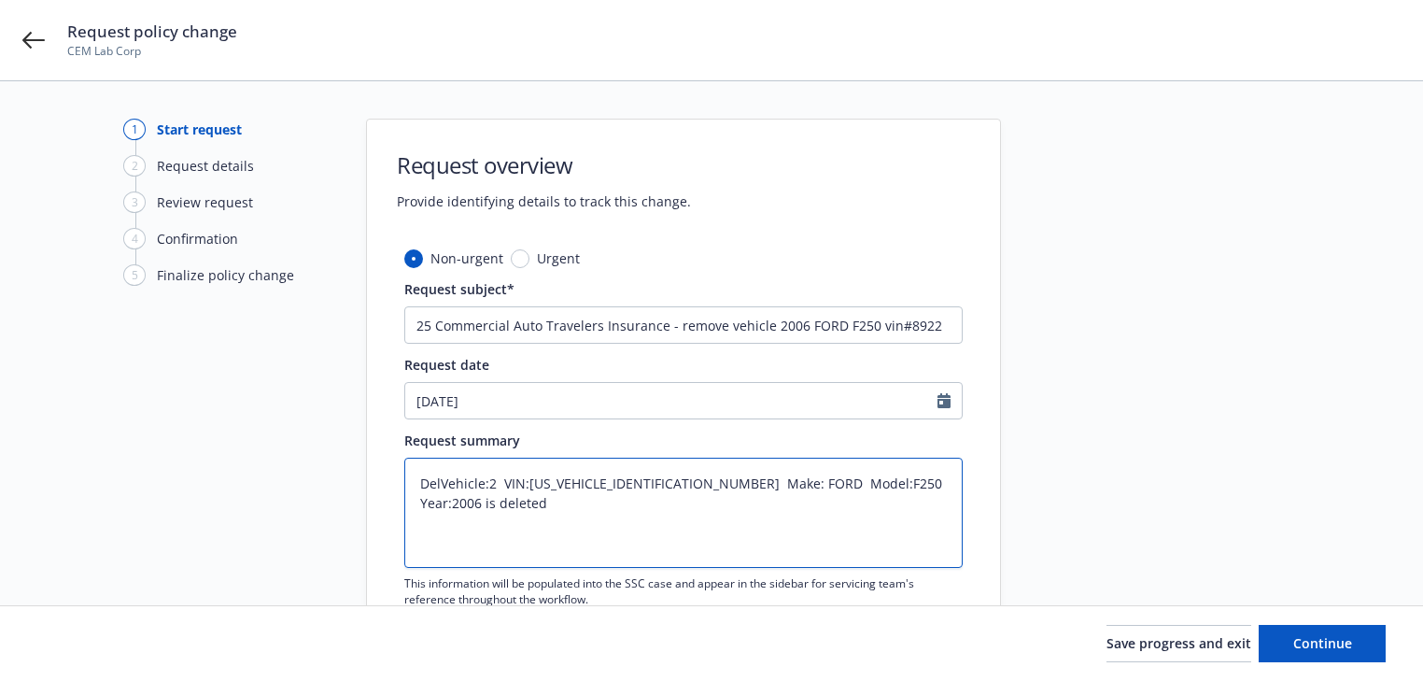
type textarea "DeleVehicle:2 VIN:1FTNF20556EA25922 Make: FORD Model:F250 Year:2006 is deleted"
type textarea "x"
type textarea "DeletVehicle:2 VIN:1FTNF20556EA25922 Make: FORD Model:F250 Year:2006 is deleted"
type textarea "x"
type textarea "DeleteVehicle:2 VIN:1FTNF20556EA25922 Make: FORD Model:F250 Year:2006 is deleted"
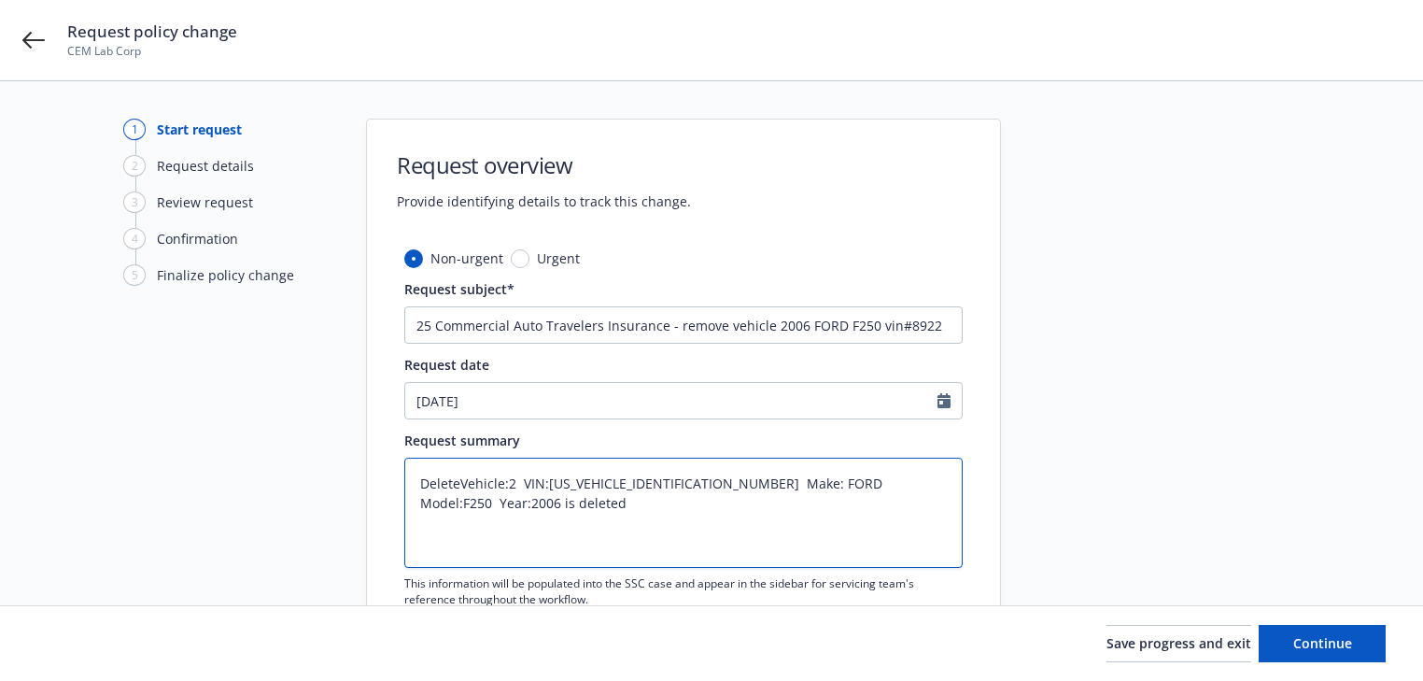
type textarea "x"
type textarea "Delete Vehicle:2 VIN:1FTNF20556EA25922 Make: FORD Model:F250 Year:2006 is delet…"
click at [1248, 564] on div at bounding box center [1168, 409] width 261 height 580
click at [461, 479] on textarea "Delete Vehicle:2 VIN:1FTNF20556EA25922 Make: FORD Model:F250 Year:2006 is delet…" at bounding box center [683, 513] width 558 height 110
drag, startPoint x: 906, startPoint y: 482, endPoint x: 929, endPoint y: 518, distance: 43.3
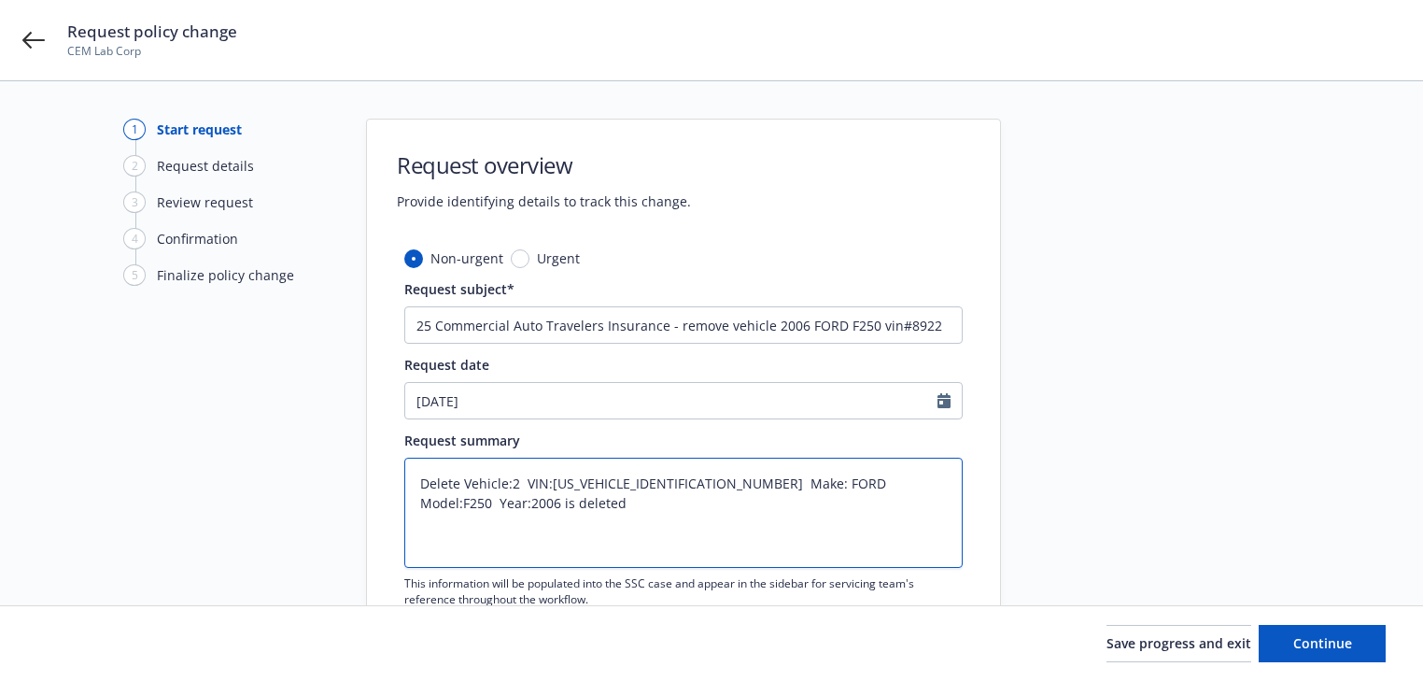
click at [929, 518] on textarea "Delete Vehicle:2 VIN:1FTNF20556EA25922 Make: FORD Model:F250 Year:2006 is delet…" at bounding box center [683, 513] width 558 height 110
type textarea "x"
type textarea "Delete Vehicle:2 VIN:1FTNF20556EA25922 Make: FORD Model:F250 Year:2006"
click at [1330, 634] on span "Continue" at bounding box center [1322, 643] width 59 height 18
type textarea "x"
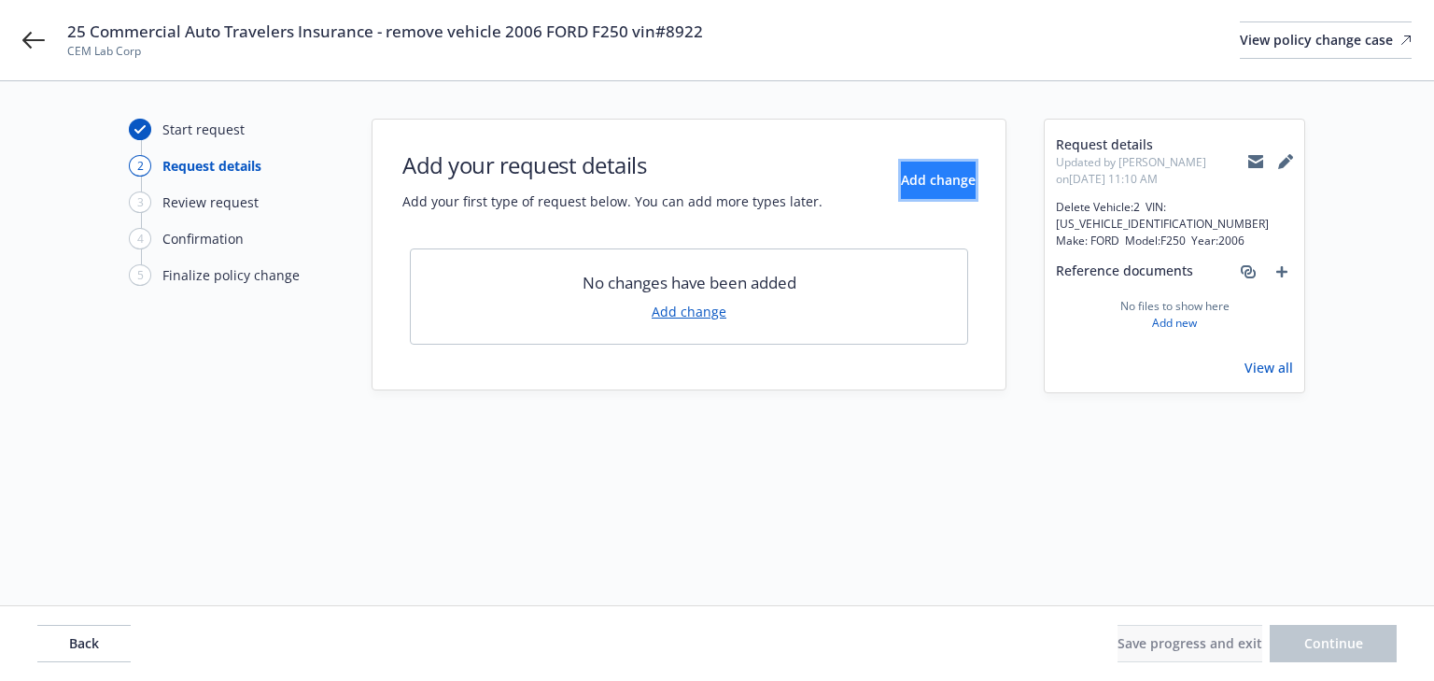
click at [901, 183] on span "Add change" at bounding box center [938, 180] width 75 height 18
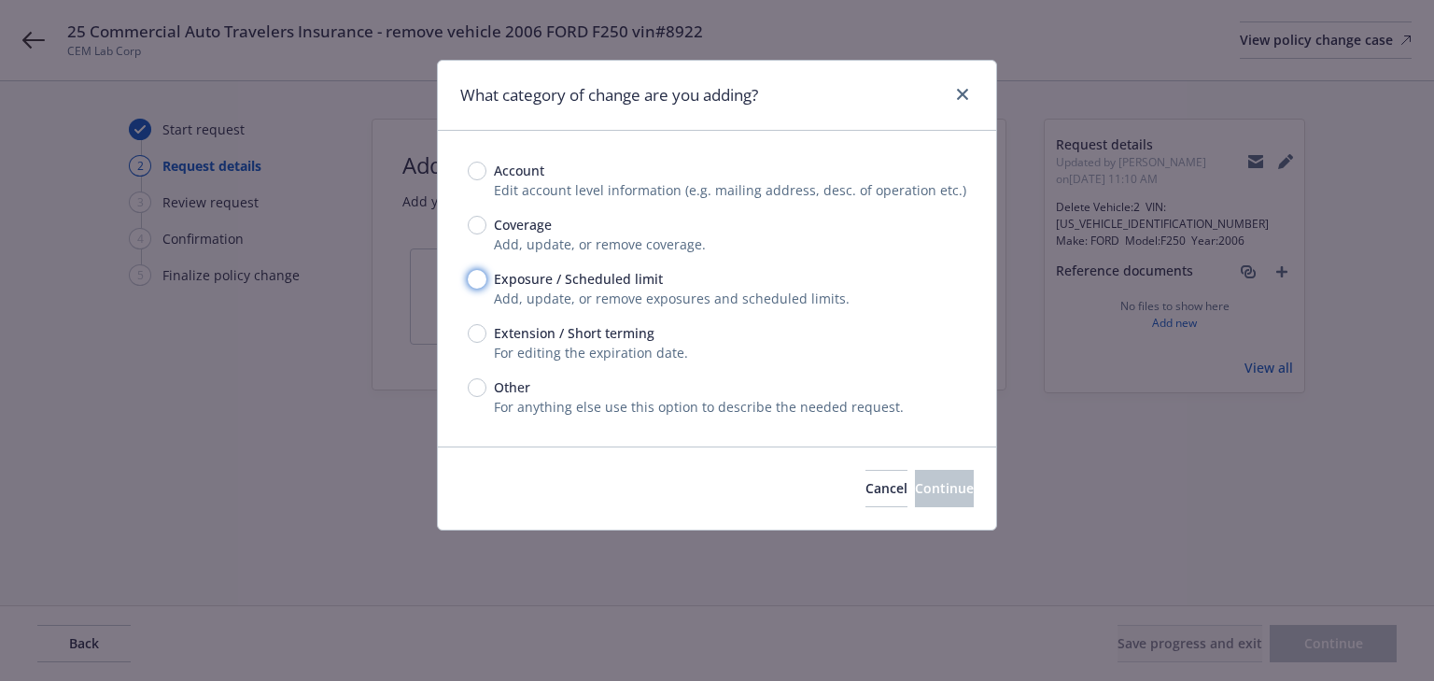
click at [473, 279] on input "Exposure / Scheduled limit" at bounding box center [477, 279] width 19 height 19
radio input "true"
click at [920, 484] on span "Continue" at bounding box center [944, 488] width 59 height 18
type textarea "x"
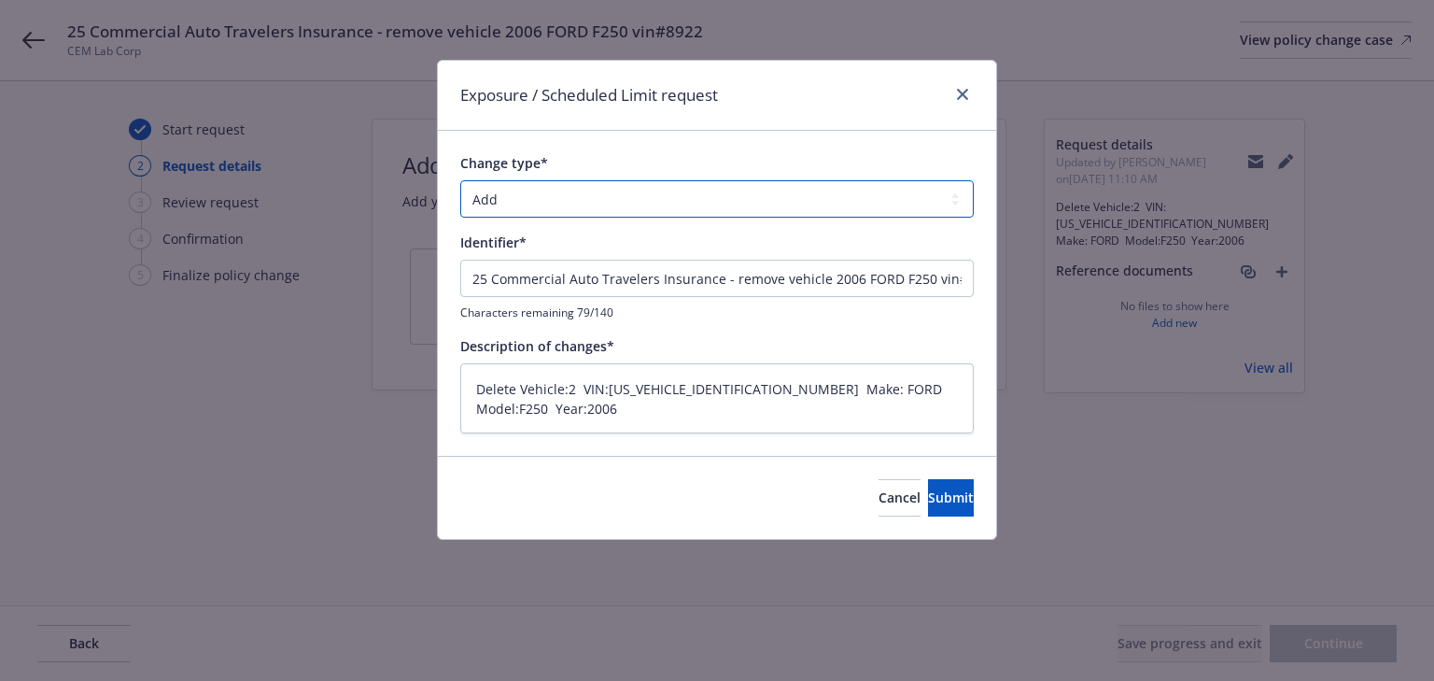
drag, startPoint x: 586, startPoint y: 189, endPoint x: 594, endPoint y: 211, distance: 23.6
click at [586, 189] on select "Add Audit Change Remove" at bounding box center [717, 198] width 514 height 37
select select "REMOVE"
click at [460, 180] on select "Add Audit Change Remove" at bounding box center [717, 198] width 514 height 37
drag, startPoint x: 728, startPoint y: 280, endPoint x: -525, endPoint y: 310, distance: 1253.5
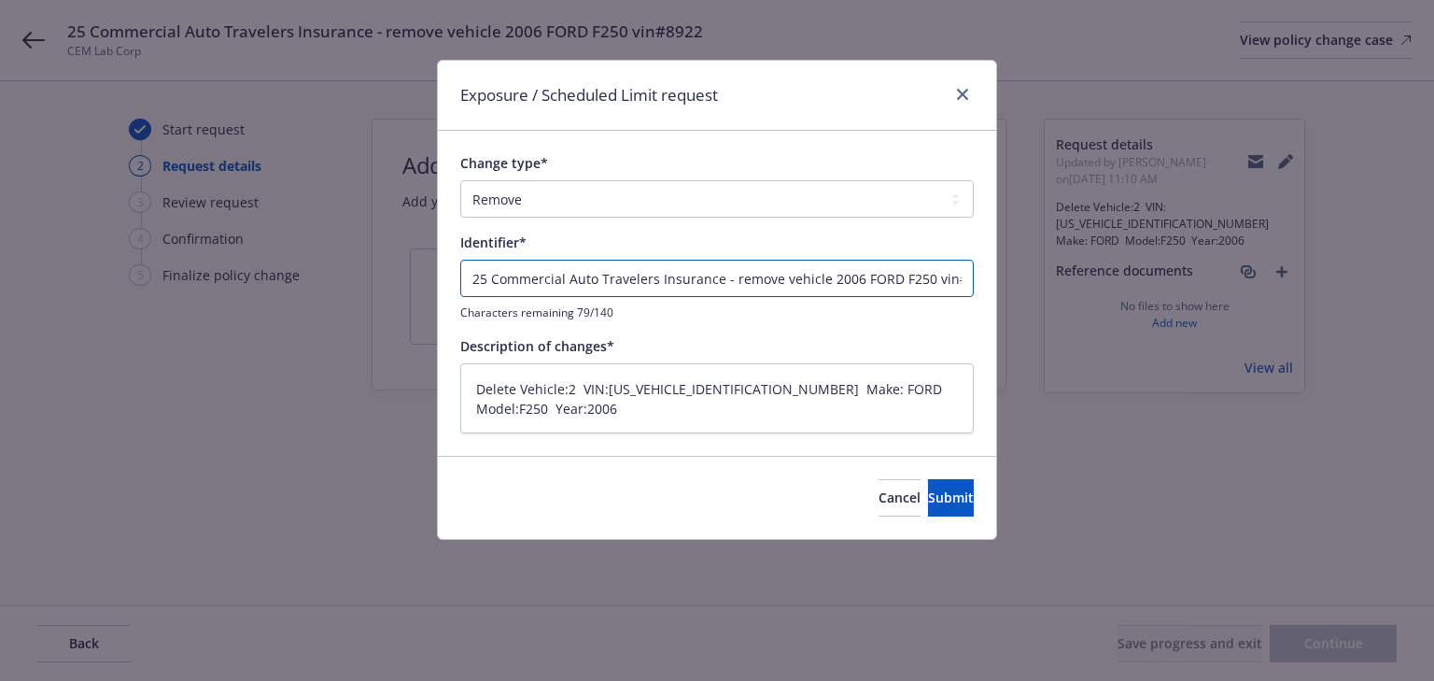
click at [0, 310] on html "25 Commercial Auto Travelers Insurance - remove vehicle 2006 FORD F250 vin#8922…" at bounding box center [717, 340] width 1434 height 681
type textarea "x"
type input "Remove vehicle 2006 FORD F250 vin#8922"
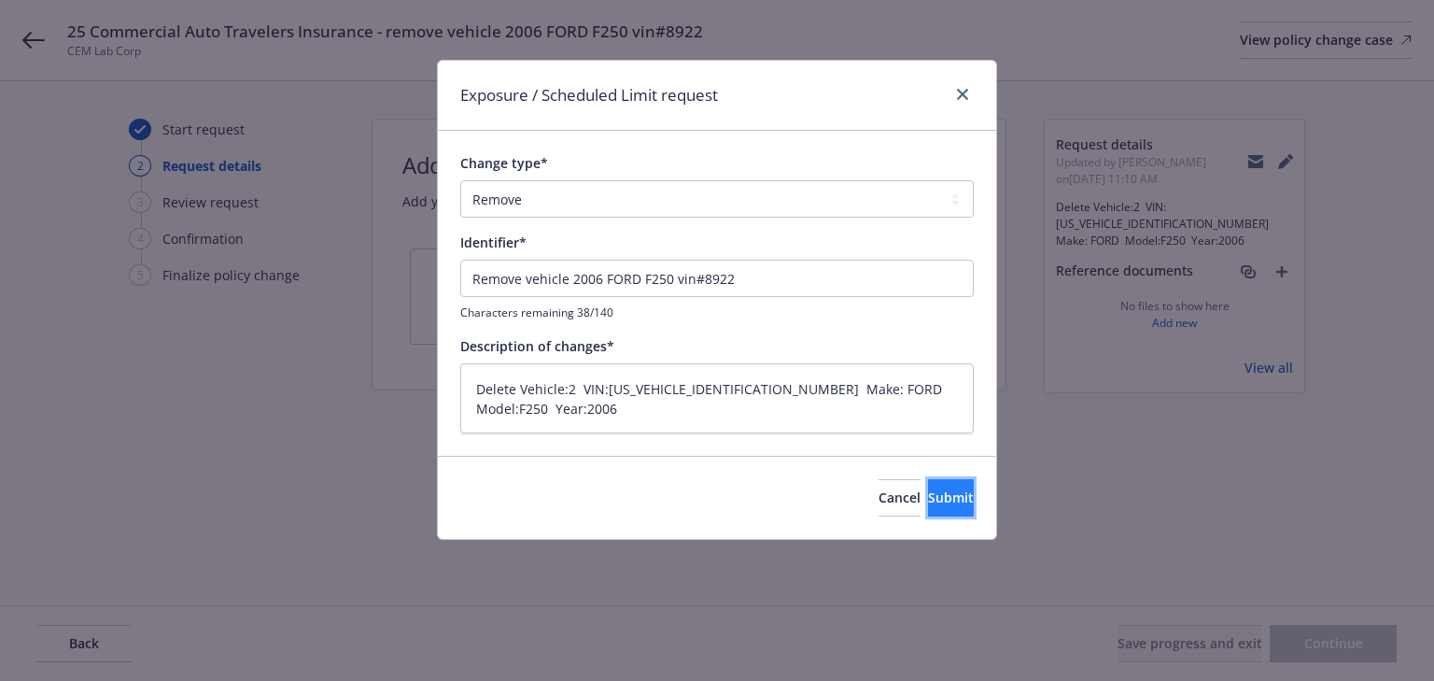
click at [949, 489] on button "Submit" at bounding box center [951, 497] width 46 height 37
type textarea "x"
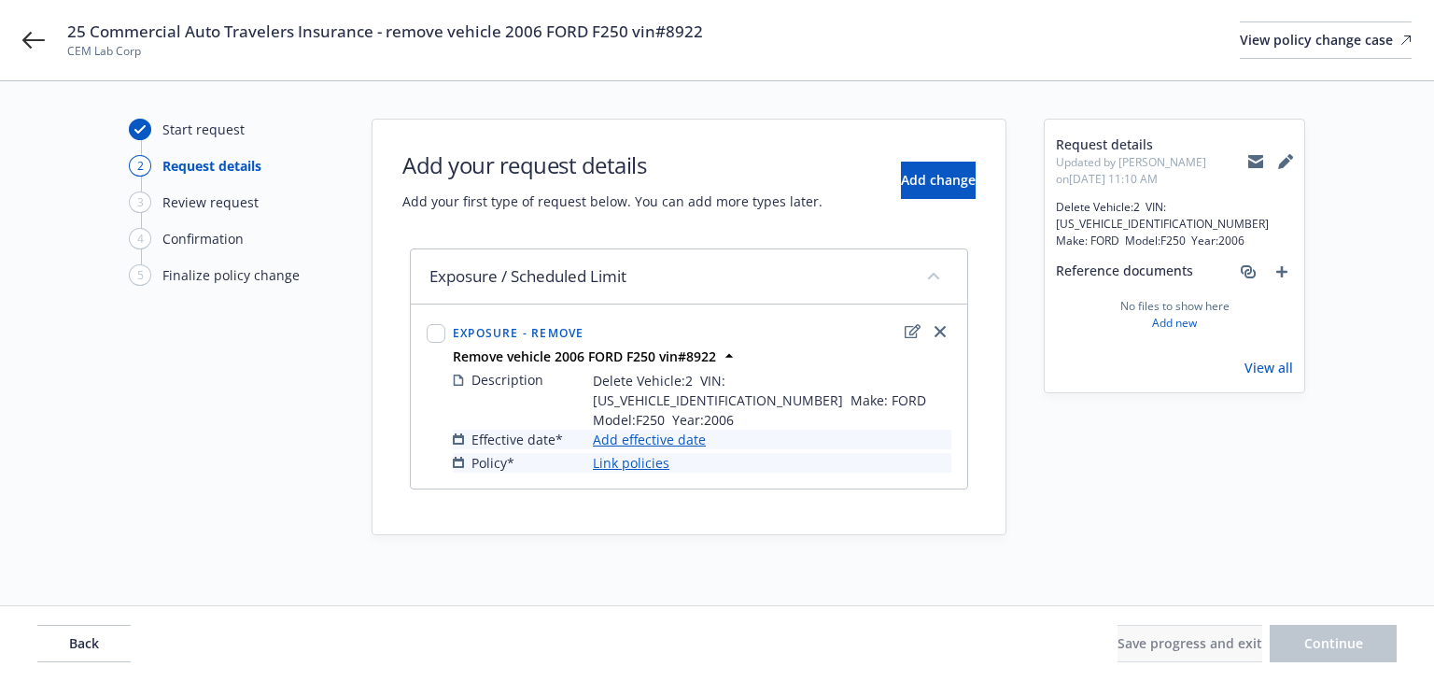
click at [685, 430] on link "Add effective date" at bounding box center [649, 440] width 113 height 20
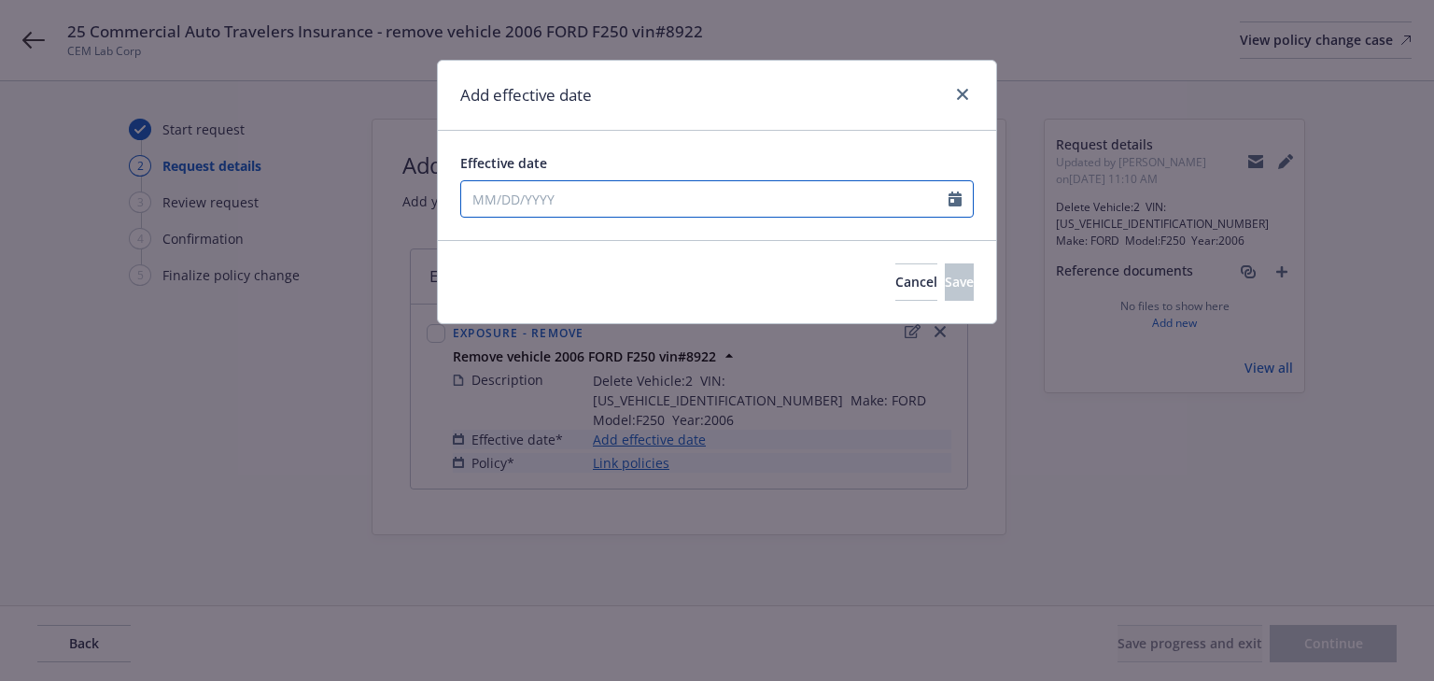
click at [743, 203] on input "Effective date" at bounding box center [704, 198] width 487 height 35
select select "9"
type input "03/17/2025"
click at [739, 138] on div "Effective date 03/17/2025 January February March April May June July August Sep…" at bounding box center [717, 185] width 558 height 109
click at [945, 294] on button "Save" at bounding box center [959, 281] width 29 height 37
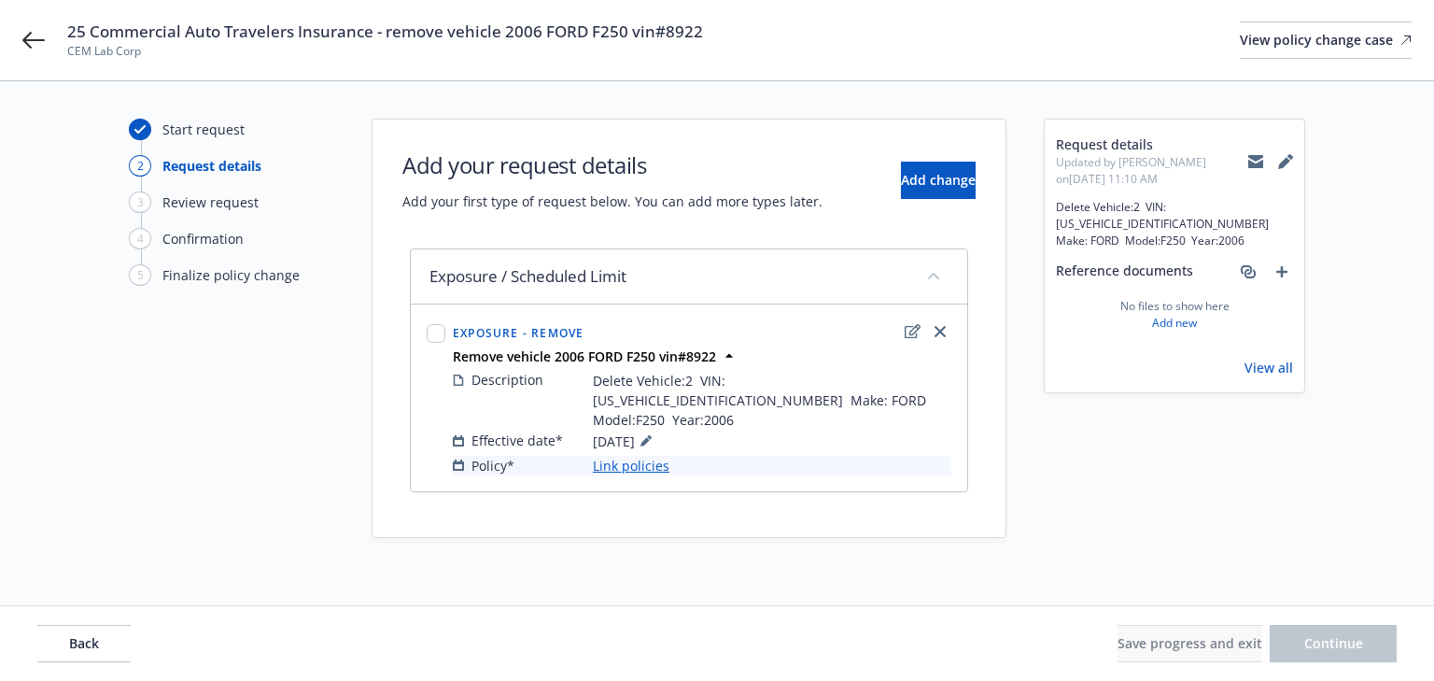
click at [639, 456] on link "Link policies" at bounding box center [631, 466] width 77 height 20
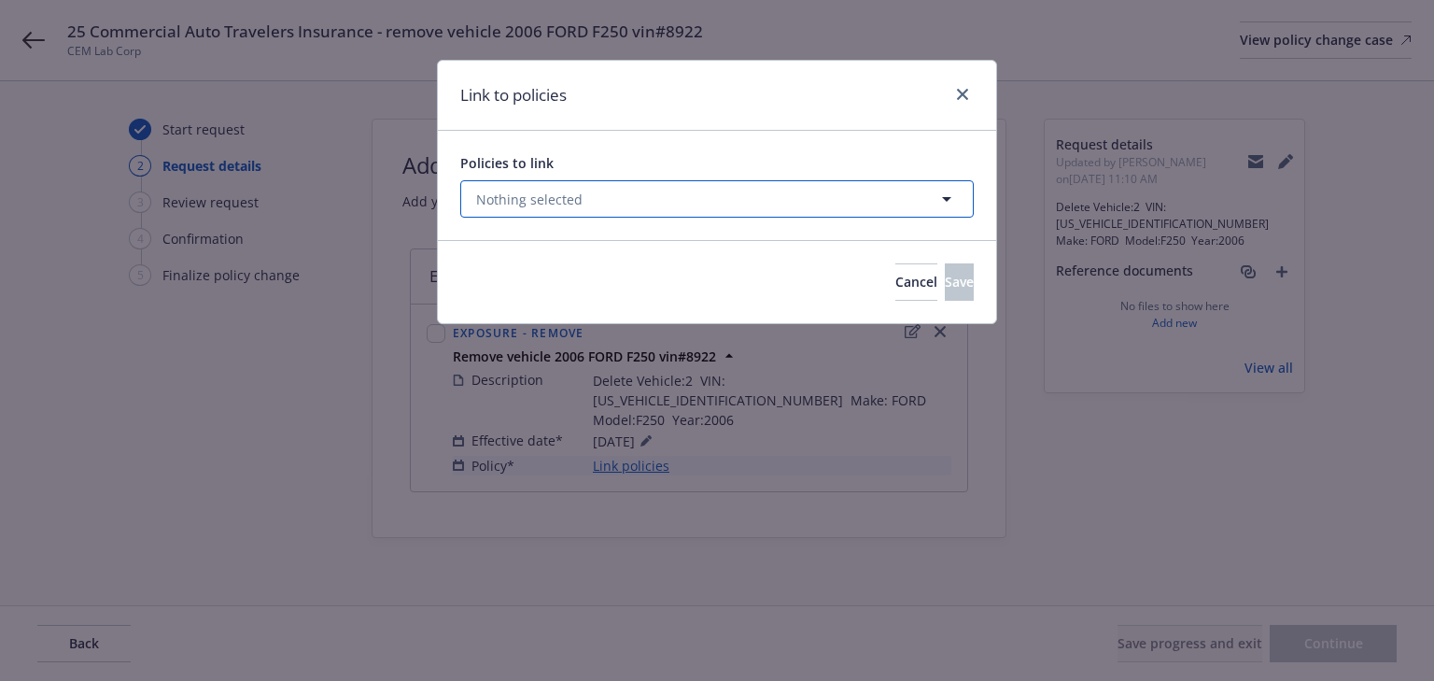
click at [592, 191] on button "Nothing selected" at bounding box center [717, 198] width 514 height 37
select select "ACTIVE"
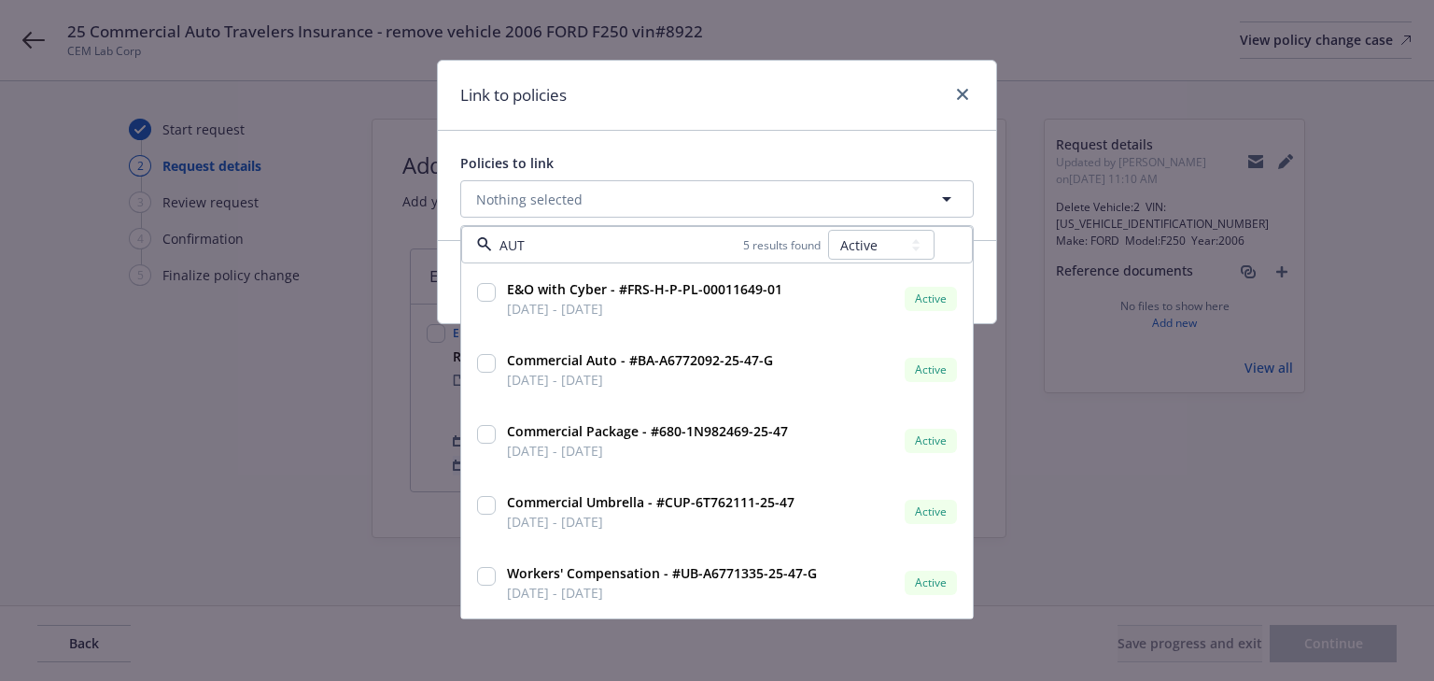
type input "AUTO"
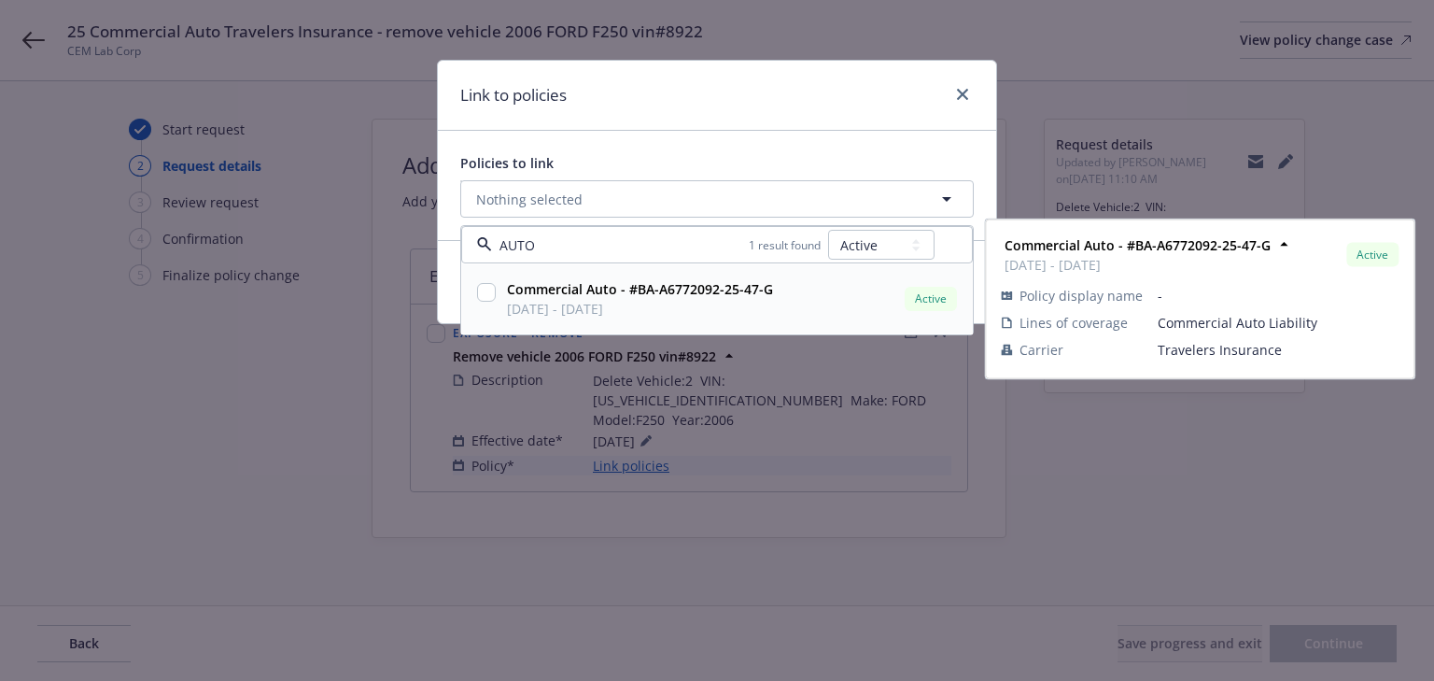
click at [486, 290] on input "checkbox" at bounding box center [486, 292] width 19 height 19
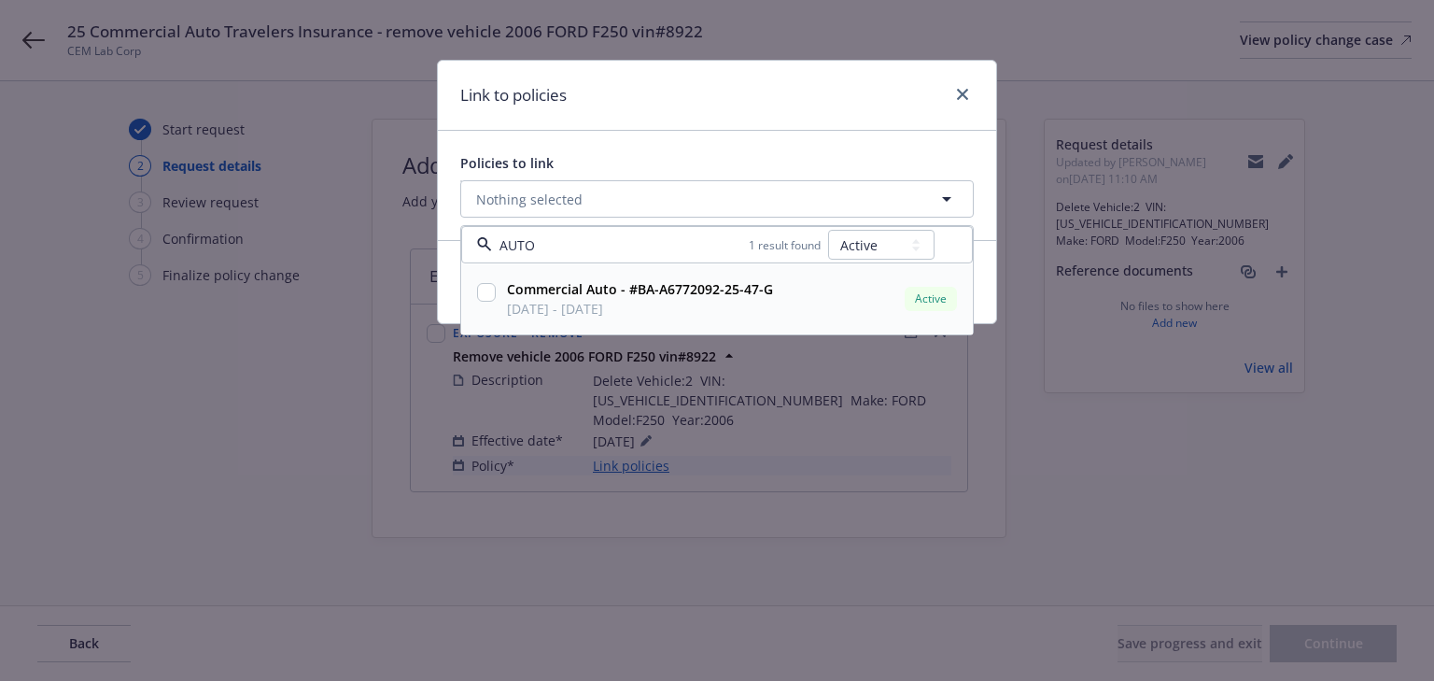
checkbox input "true"
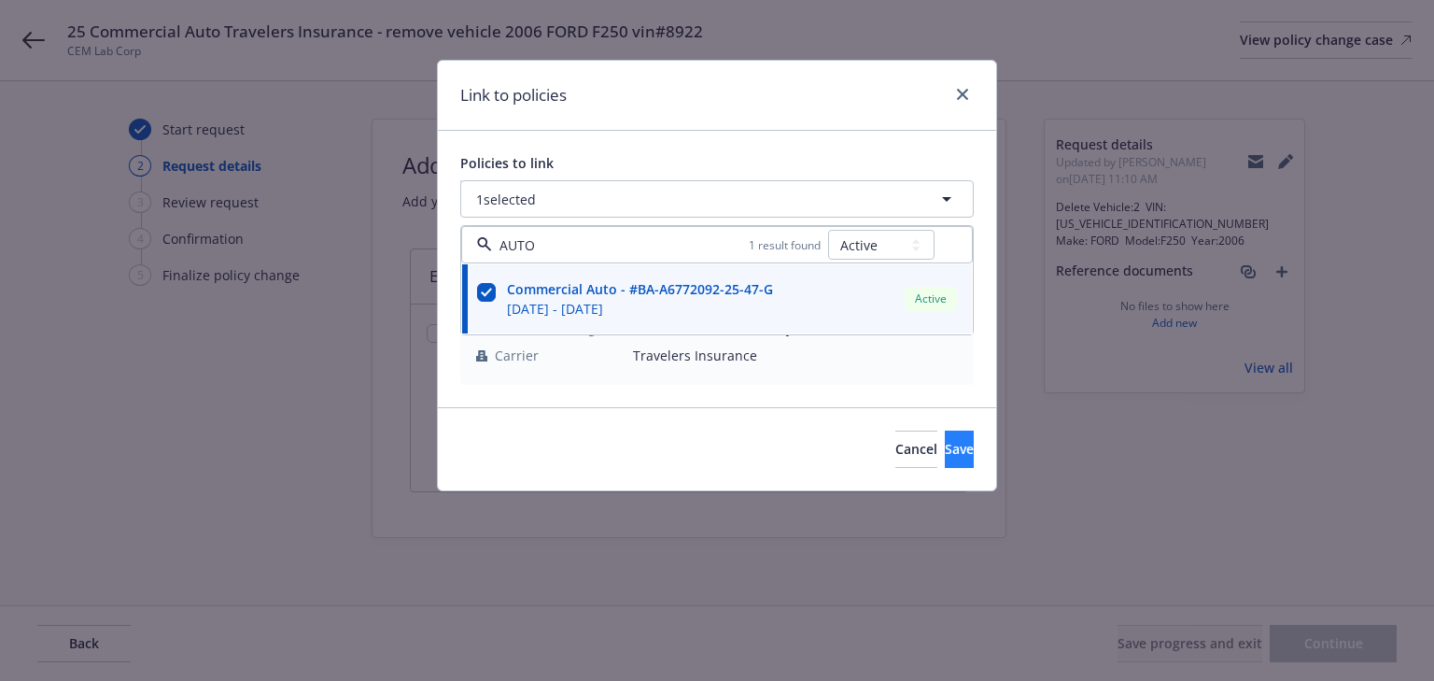
type input "AUTO"
click at [945, 448] on span "Save" at bounding box center [959, 449] width 29 height 18
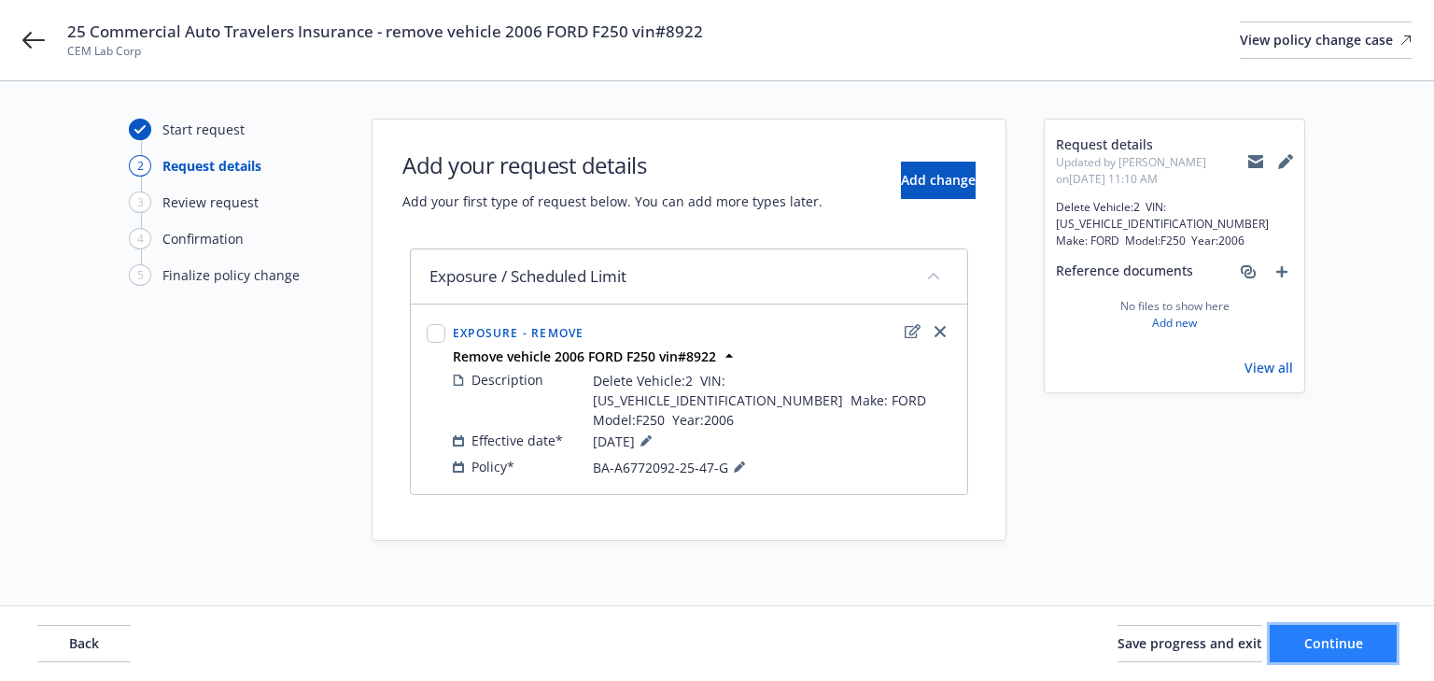
click at [1329, 644] on span "Continue" at bounding box center [1333, 643] width 59 height 18
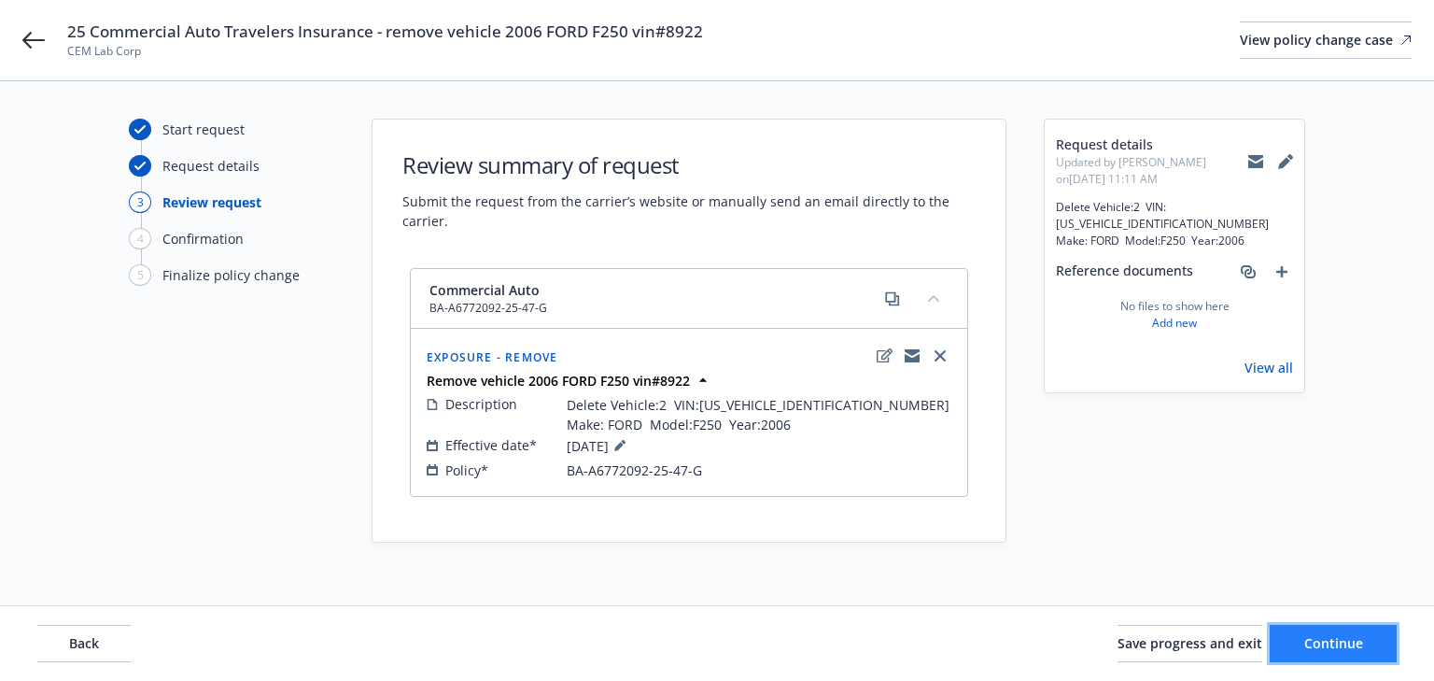
click at [1349, 658] on button "Continue" at bounding box center [1333, 643] width 127 height 37
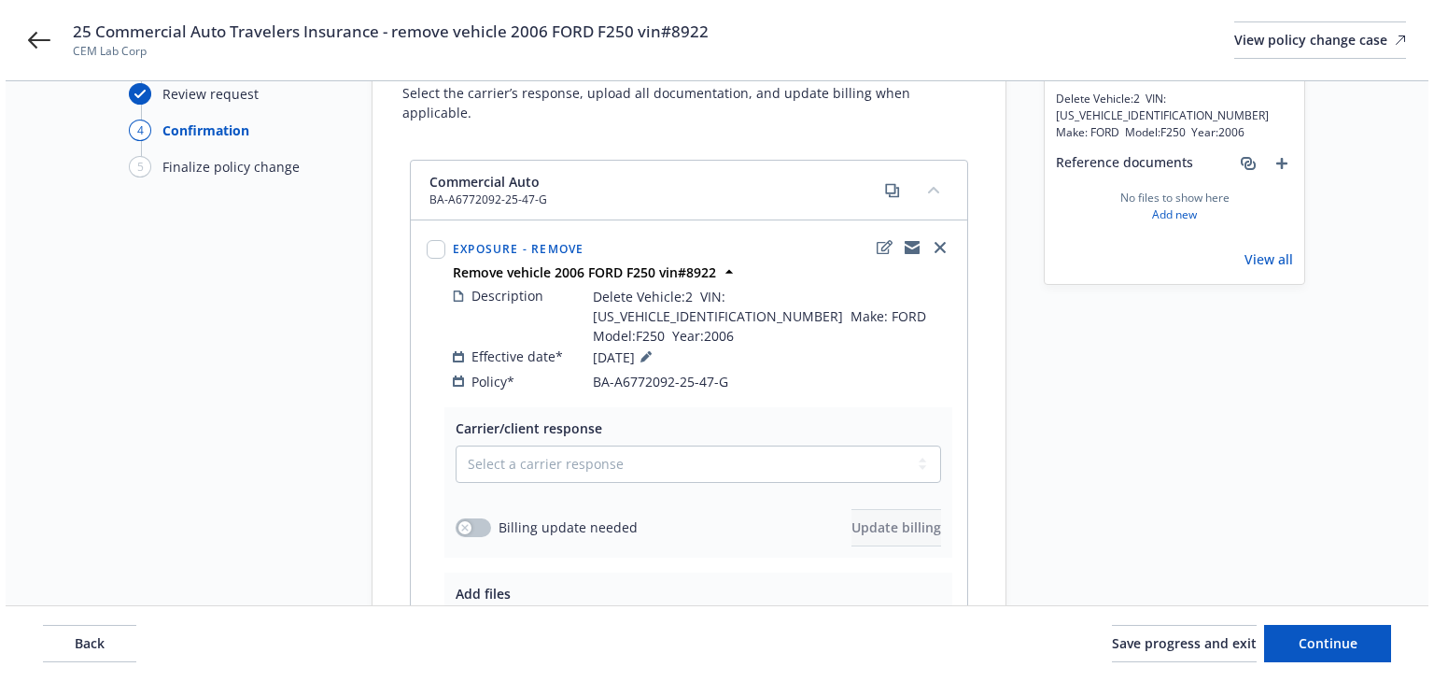
scroll to position [299, 0]
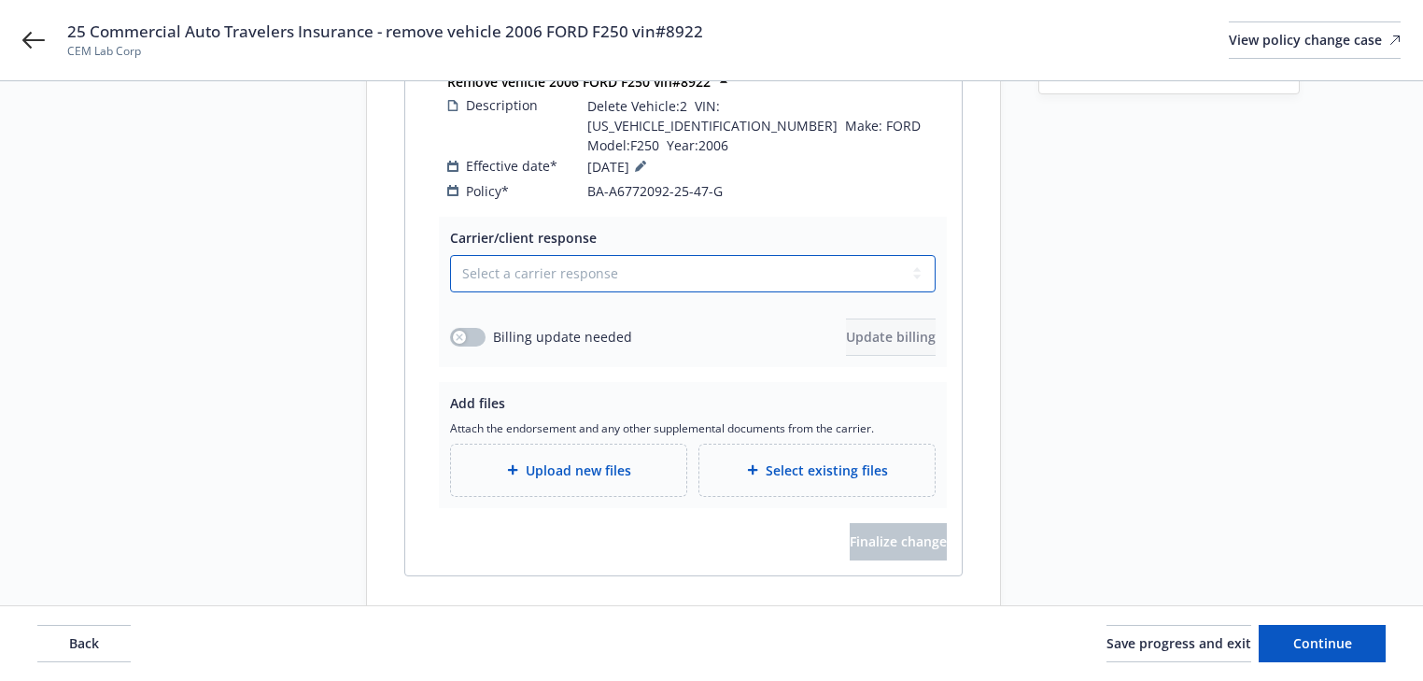
click at [605, 255] on select "Select a carrier response Accepted Accepted with revision No endorsement needed…" at bounding box center [693, 273] width 486 height 37
select select "ACCEPTED"
click at [450, 255] on select "Select a carrier response Accepted Accepted with revision No endorsement needed…" at bounding box center [693, 273] width 486 height 37
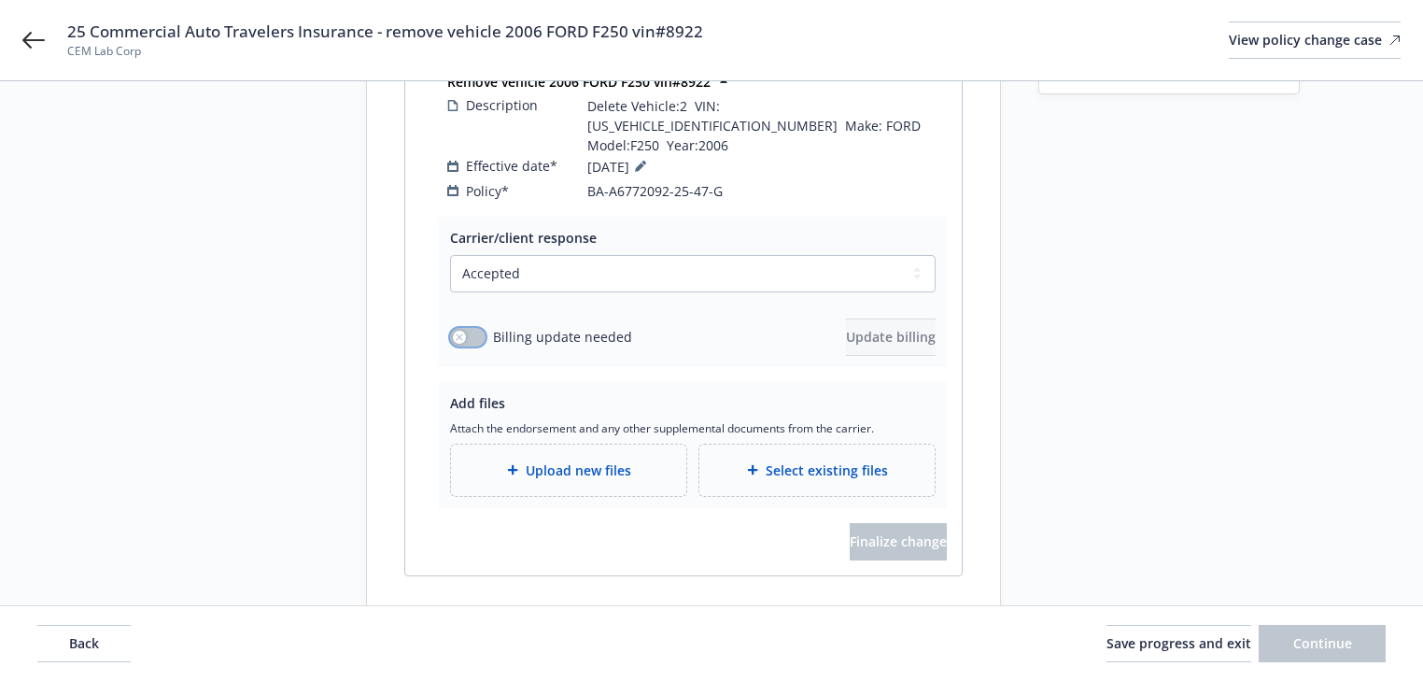
click at [474, 328] on button "button" at bounding box center [467, 337] width 35 height 19
click at [902, 318] on button "Update billing" at bounding box center [891, 336] width 90 height 37
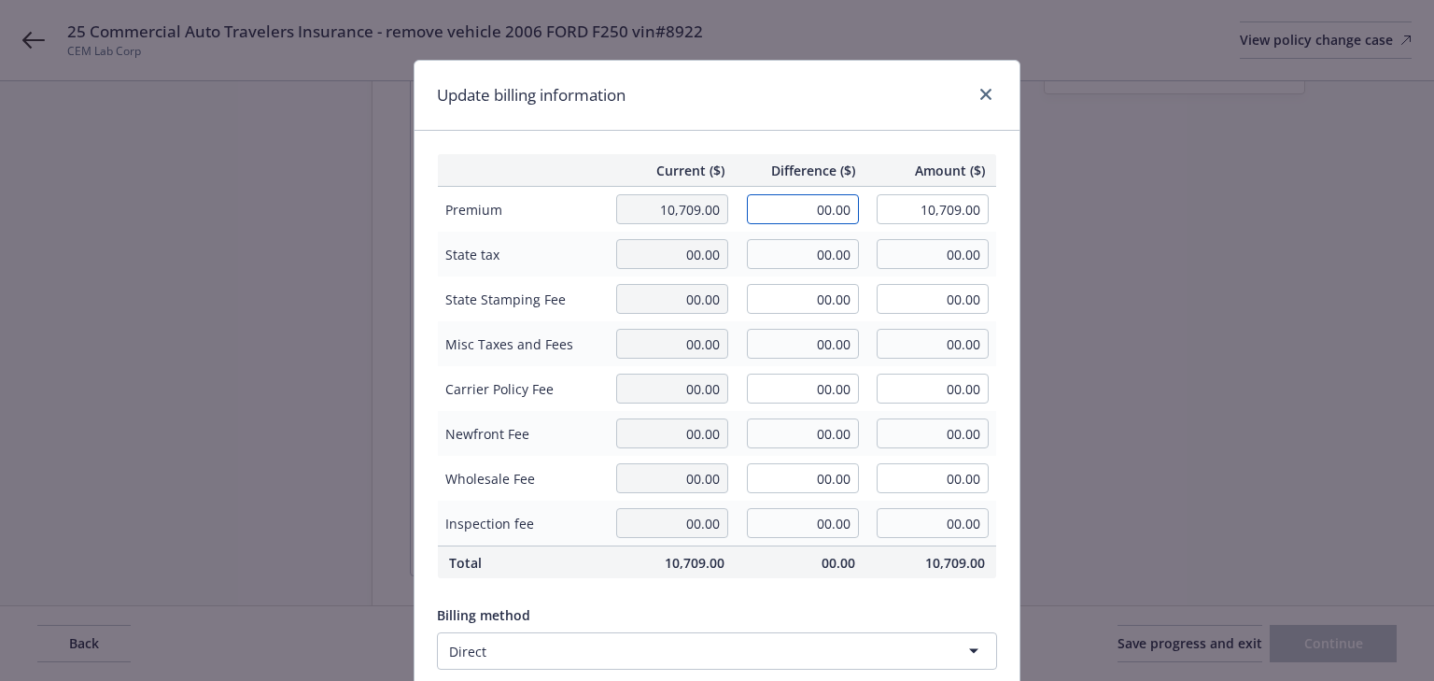
click at [825, 213] on input "00.00" at bounding box center [803, 209] width 112 height 30
type input "-2,153.00"
type input "8,556.00"
type input "-322.95"
click at [853, 108] on div "Update billing information" at bounding box center [717, 96] width 605 height 70
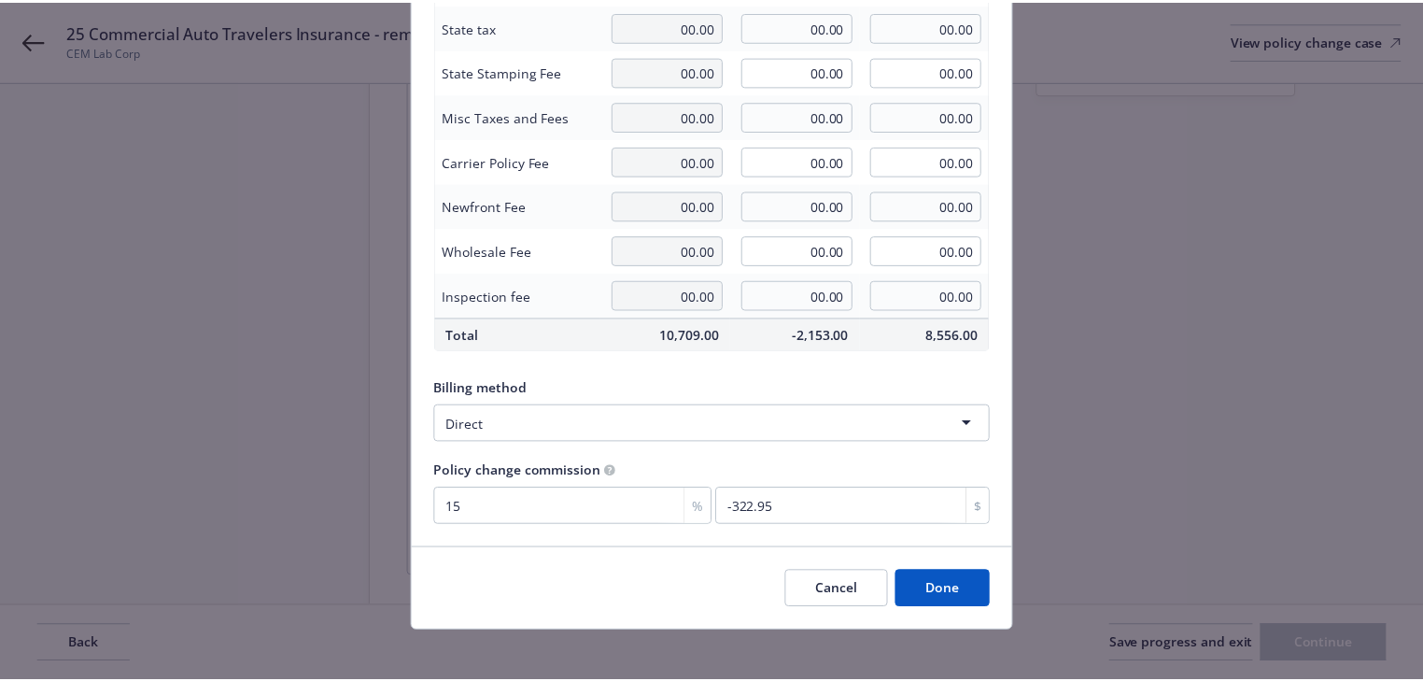
scroll to position [237, 0]
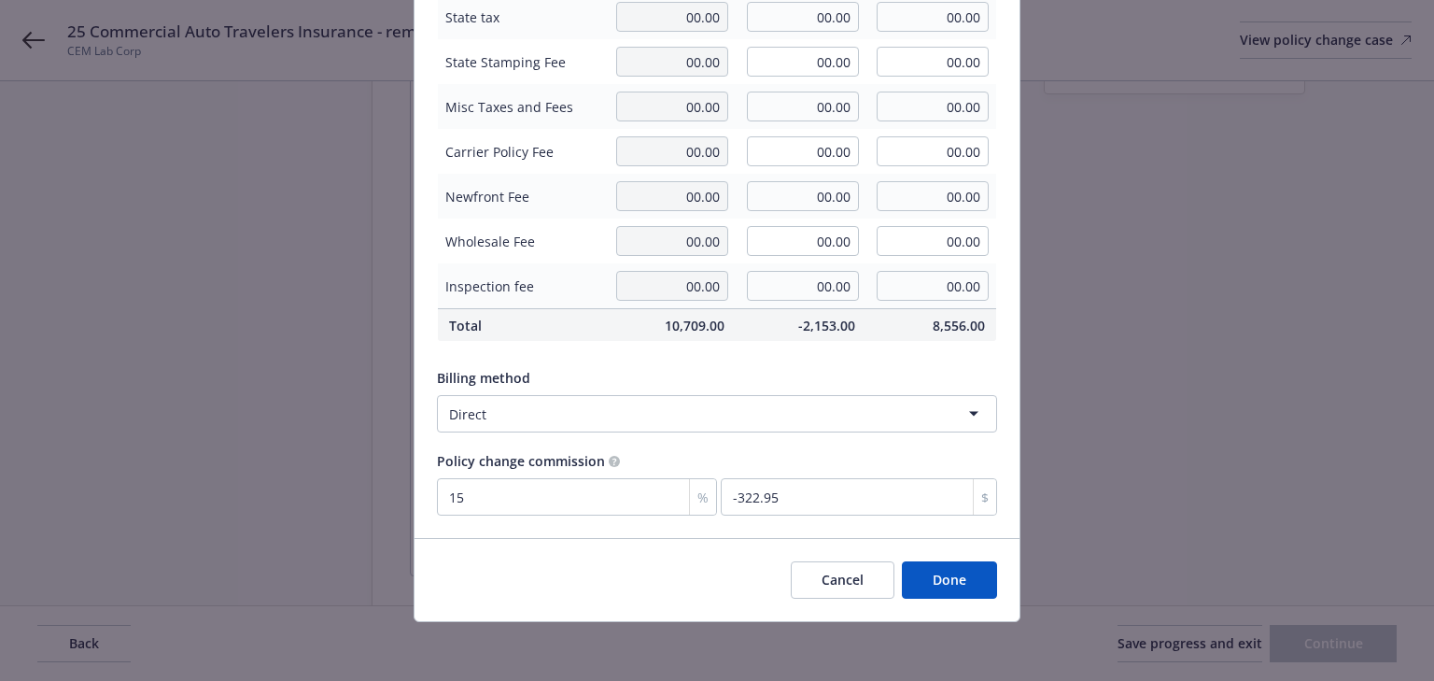
click at [952, 583] on button "Done" at bounding box center [949, 579] width 95 height 37
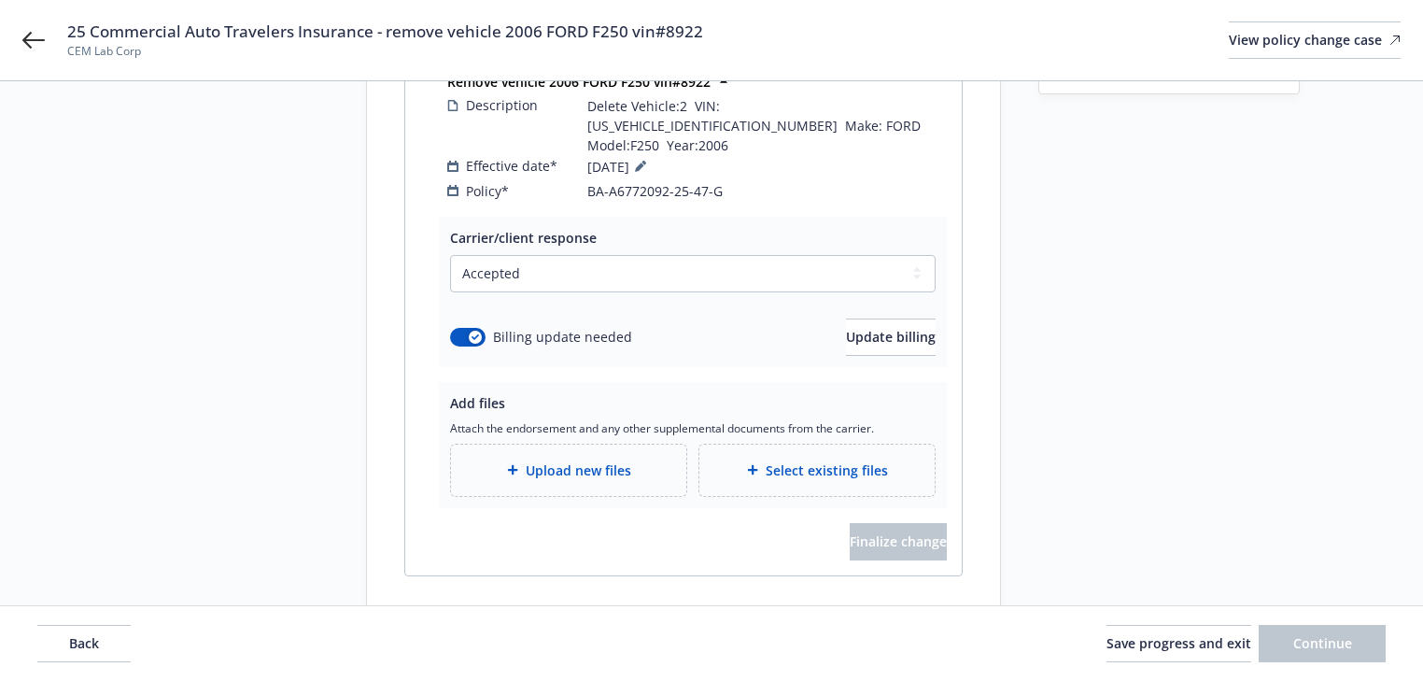
click at [613, 460] on span "Upload new files" at bounding box center [579, 470] width 106 height 20
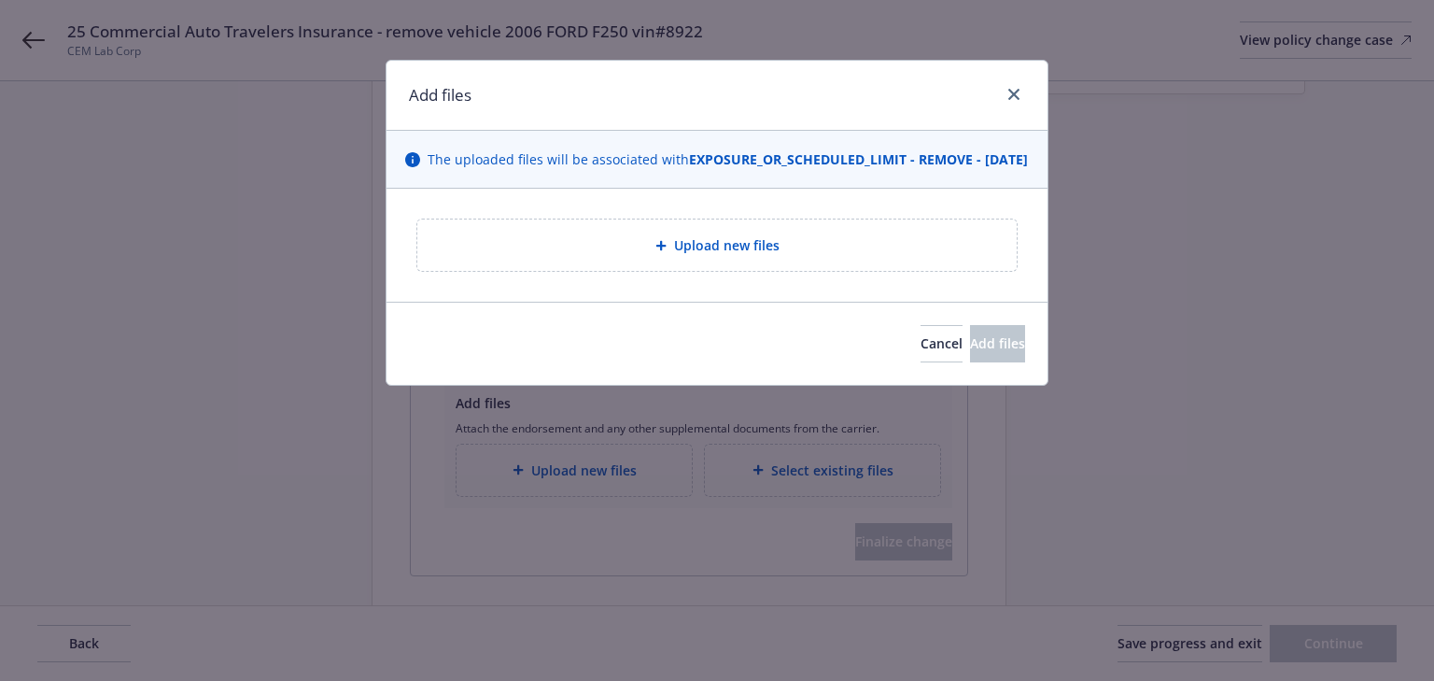
click at [624, 271] on div "Upload new files" at bounding box center [716, 244] width 599 height 51
drag, startPoint x: 1012, startPoint y: 93, endPoint x: 988, endPoint y: 136, distance: 49.3
click at [1011, 93] on icon "close" at bounding box center [1013, 94] width 11 height 11
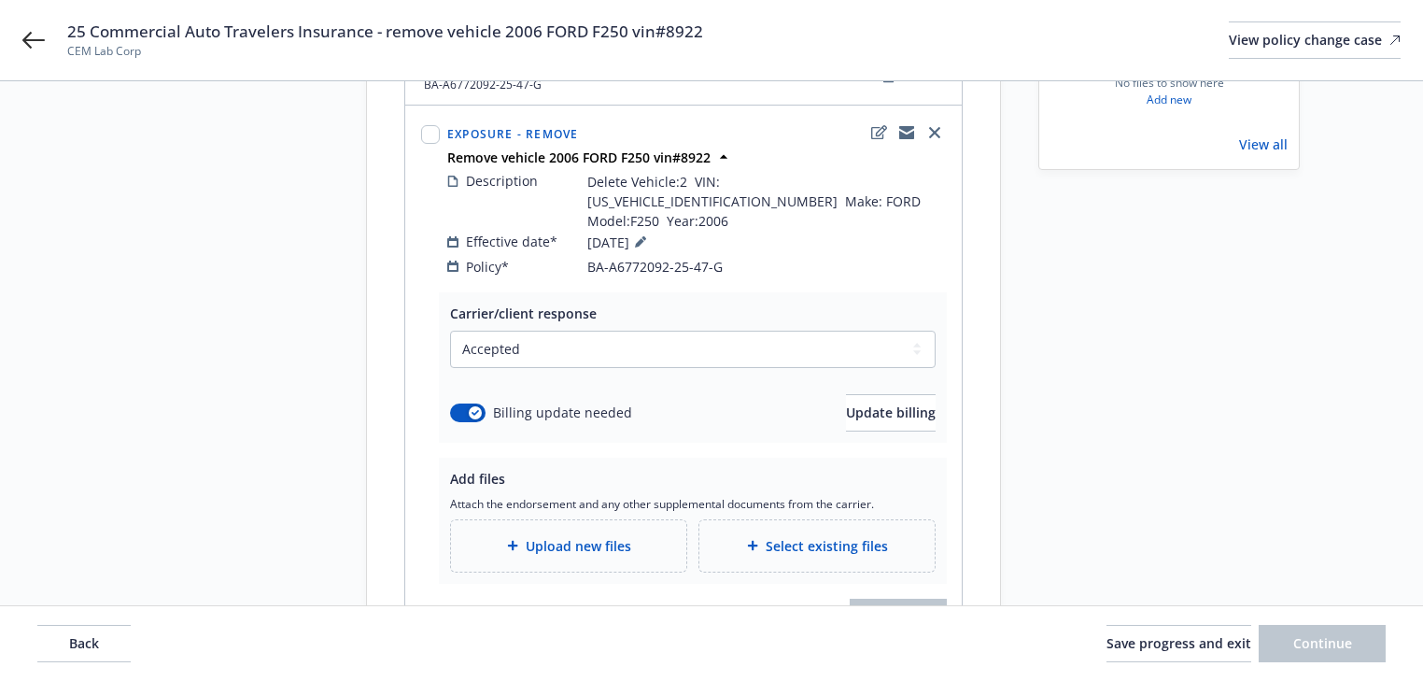
scroll to position [0, 0]
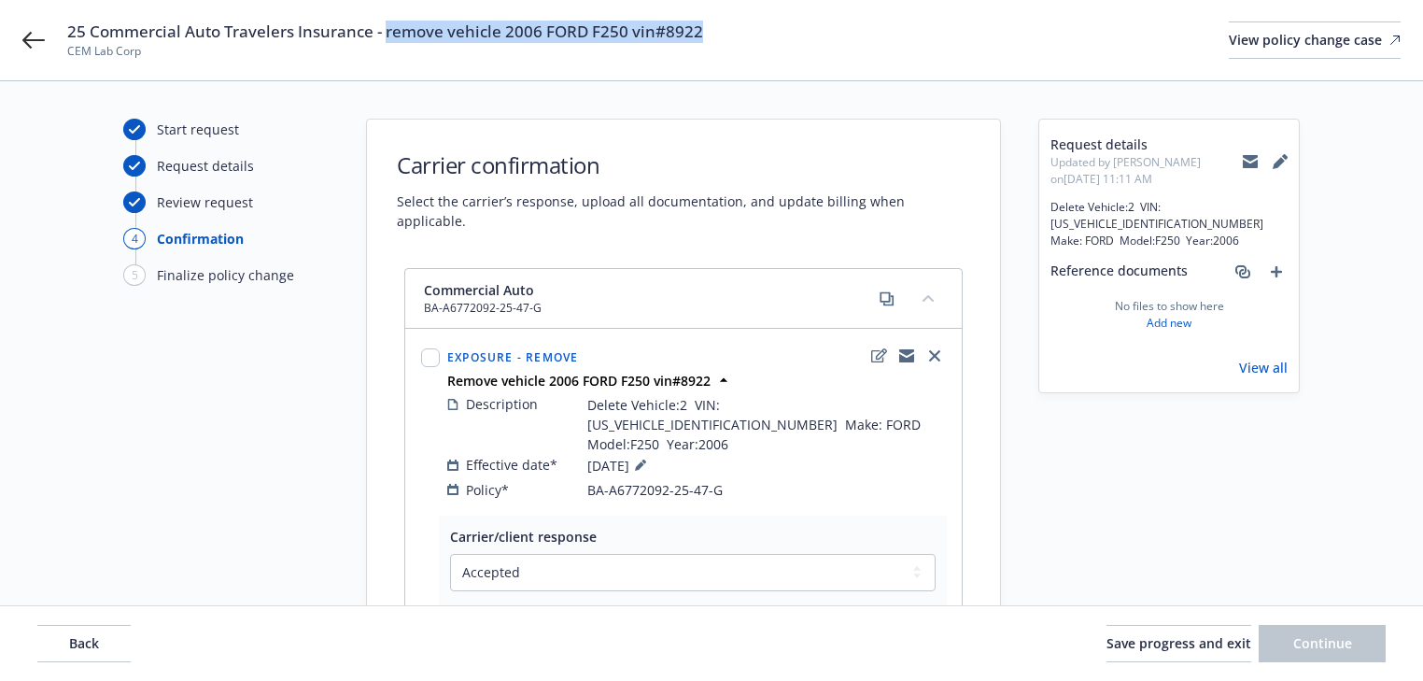
drag, startPoint x: 385, startPoint y: 26, endPoint x: 776, endPoint y: 39, distance: 391.5
click at [776, 39] on div "25 Commercial Auto Travelers Insurance - remove vehicle 2006 FORD F250 vin#8922…" at bounding box center [733, 40] width 1333 height 39
copy span "remove vehicle 2006 FORD F250 vin#8922"
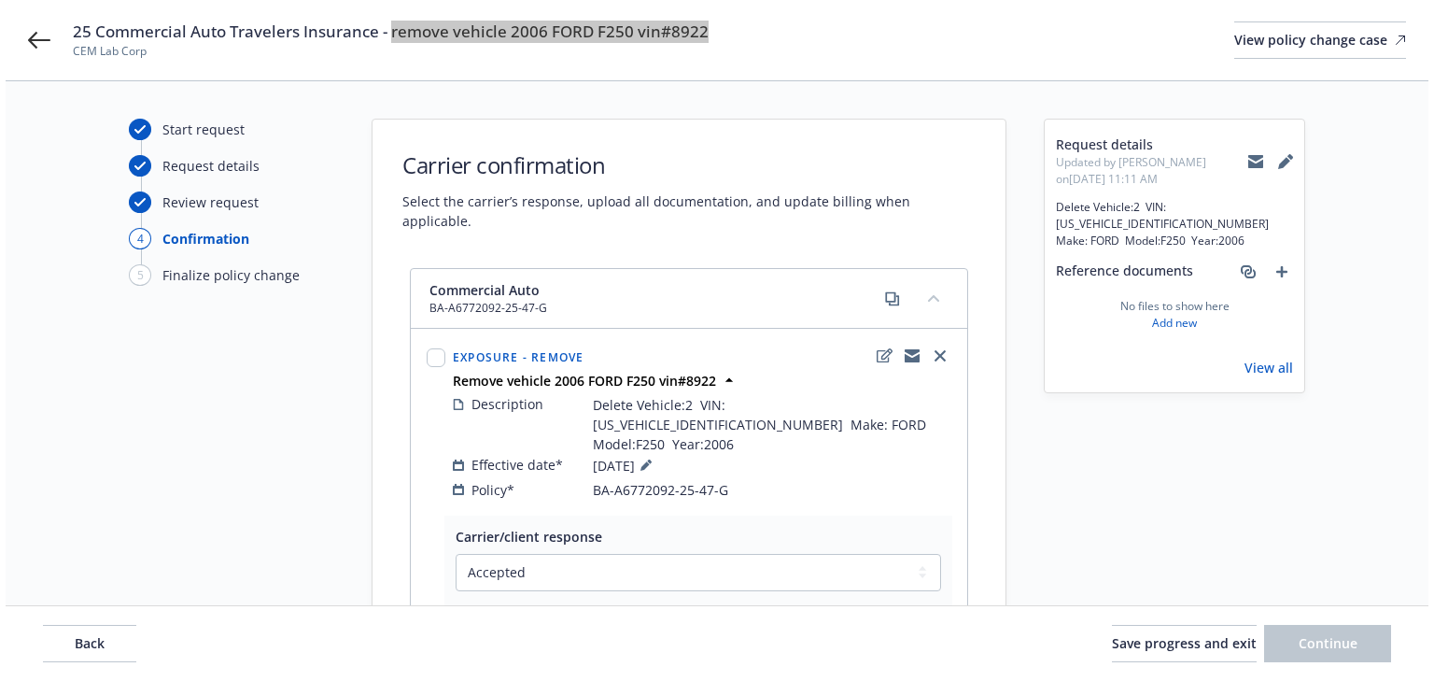
scroll to position [311, 0]
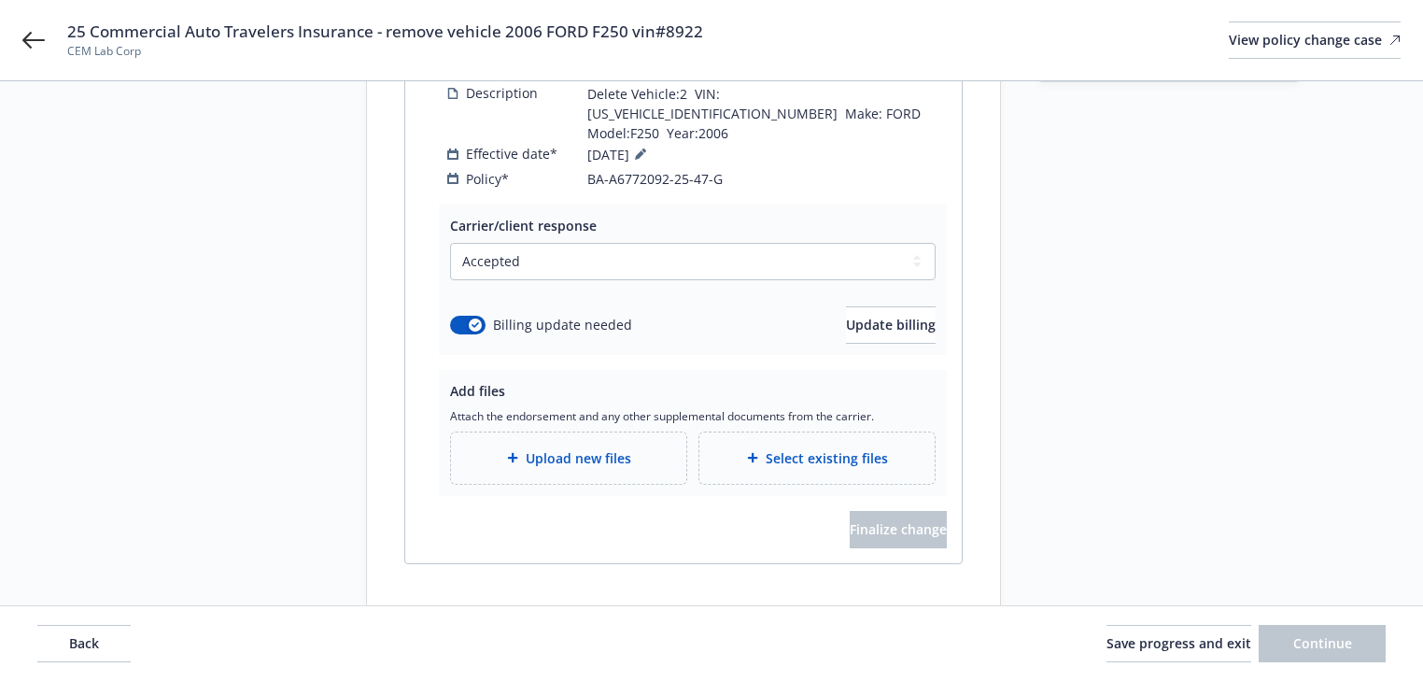
click at [601, 448] on span "Upload new files" at bounding box center [579, 458] width 106 height 20
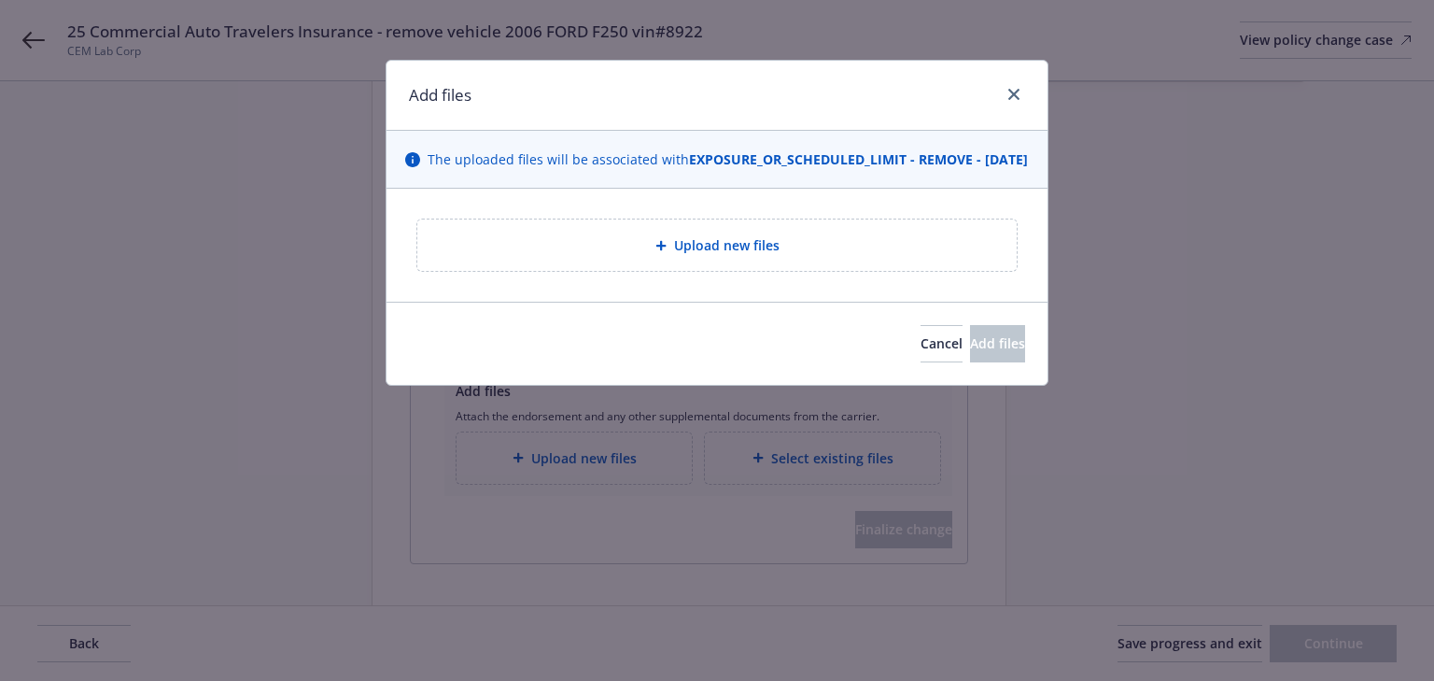
click at [727, 271] on div "Upload new files" at bounding box center [716, 244] width 599 height 51
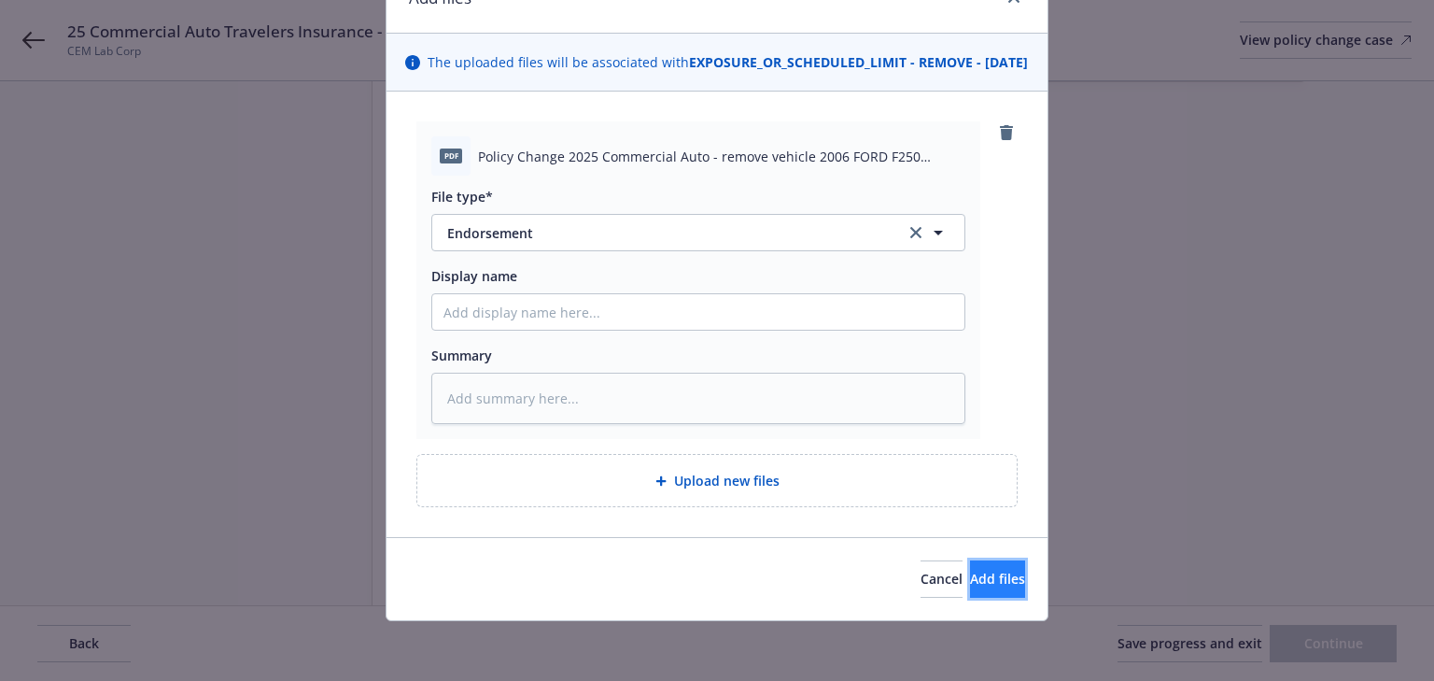
click at [990, 581] on button "Add files" at bounding box center [997, 578] width 55 height 37
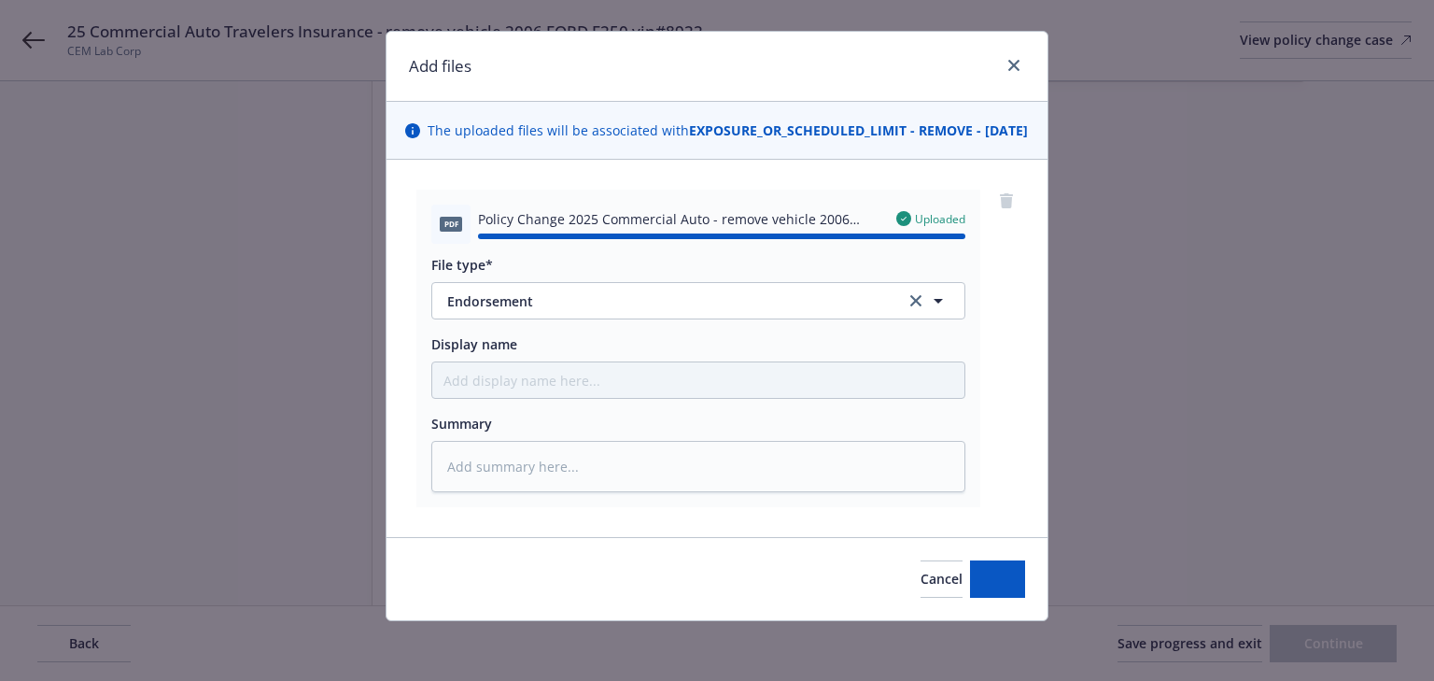
type textarea "x"
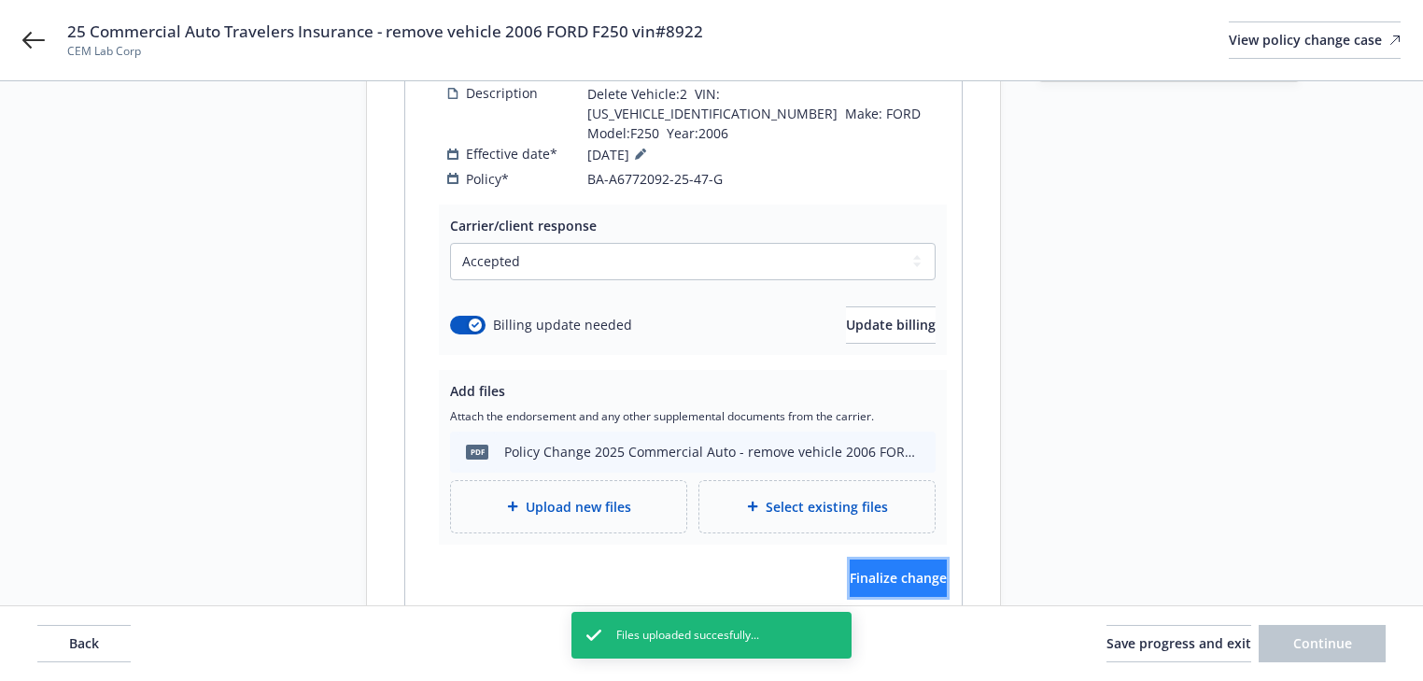
click at [901, 559] on button "Finalize change" at bounding box center [898, 577] width 97 height 37
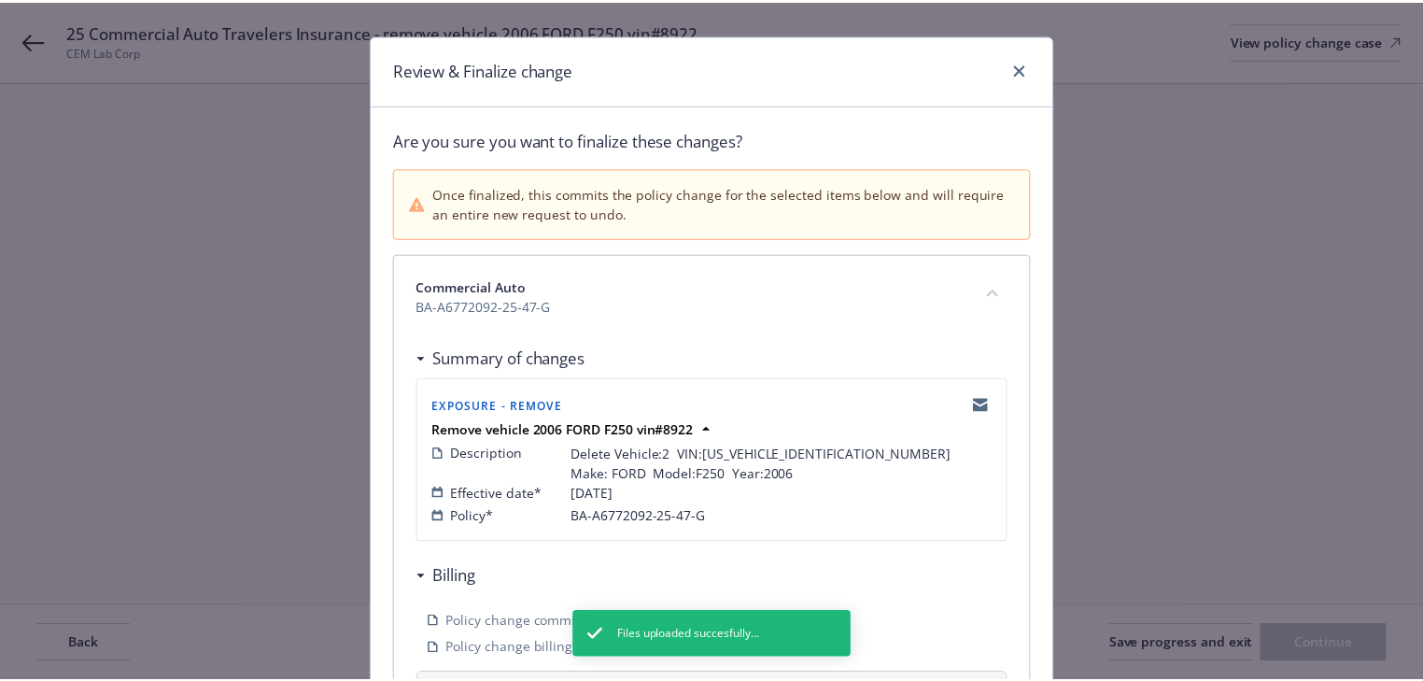
scroll to position [0, 0]
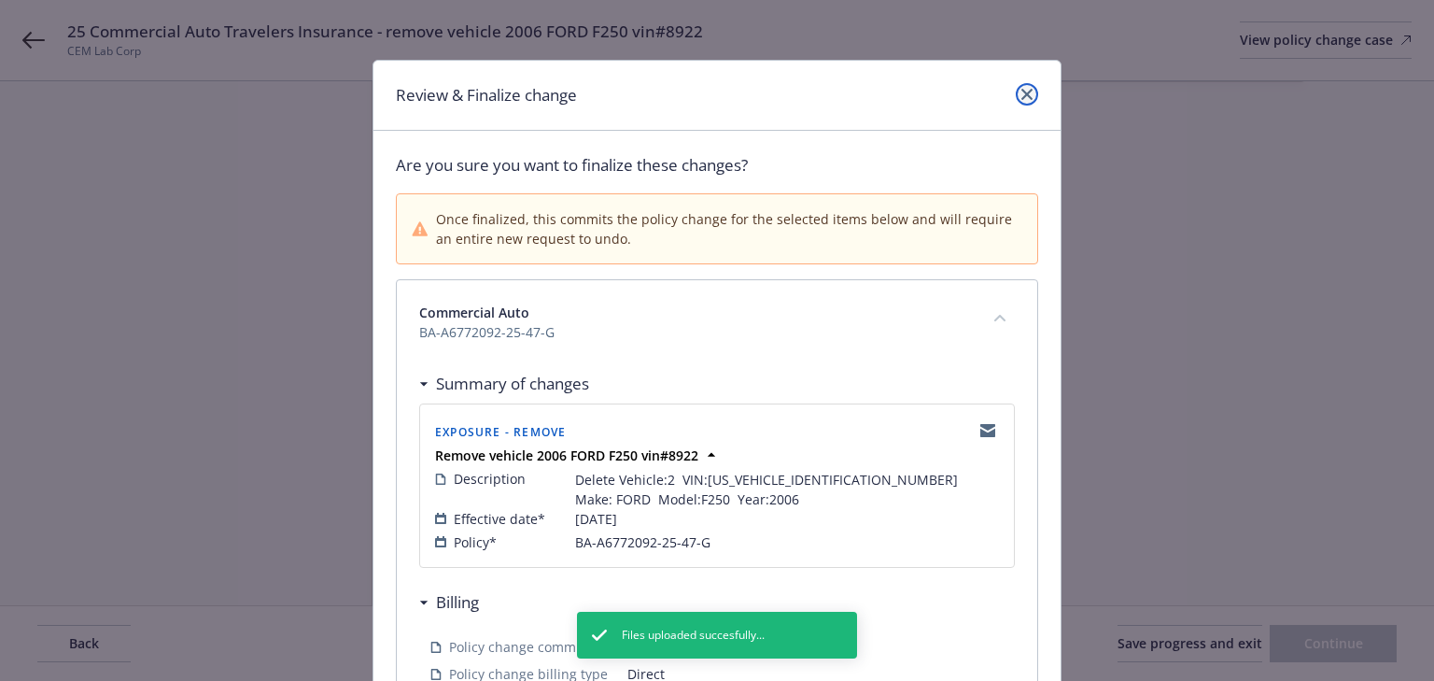
click at [1022, 91] on icon "close" at bounding box center [1027, 94] width 11 height 11
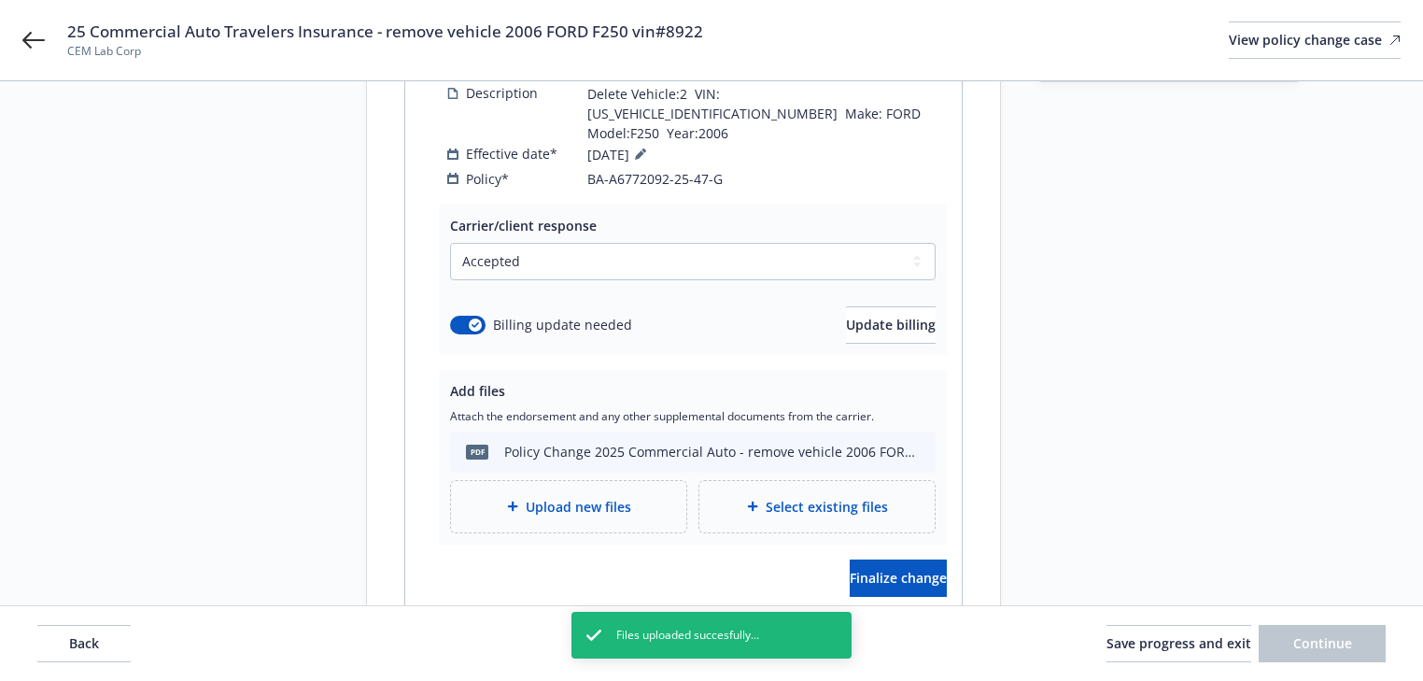
click at [1121, 261] on div "Request details Updated by Melody Zhang on 09/23/2025, 11:11 AM Delete Vehicle:…" at bounding box center [1168, 233] width 261 height 851
click at [1107, 656] on button "Save progress and exit" at bounding box center [1179, 643] width 145 height 37
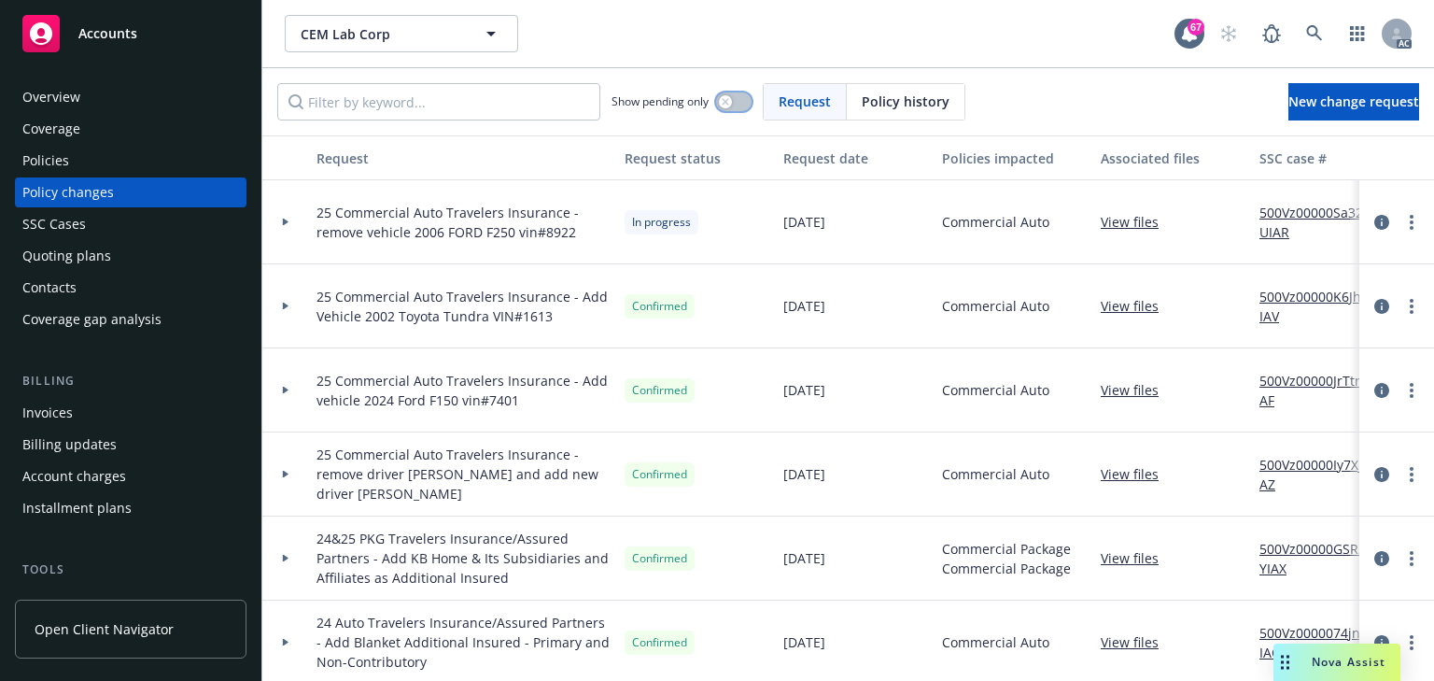
click at [743, 96] on button "button" at bounding box center [733, 101] width 35 height 19
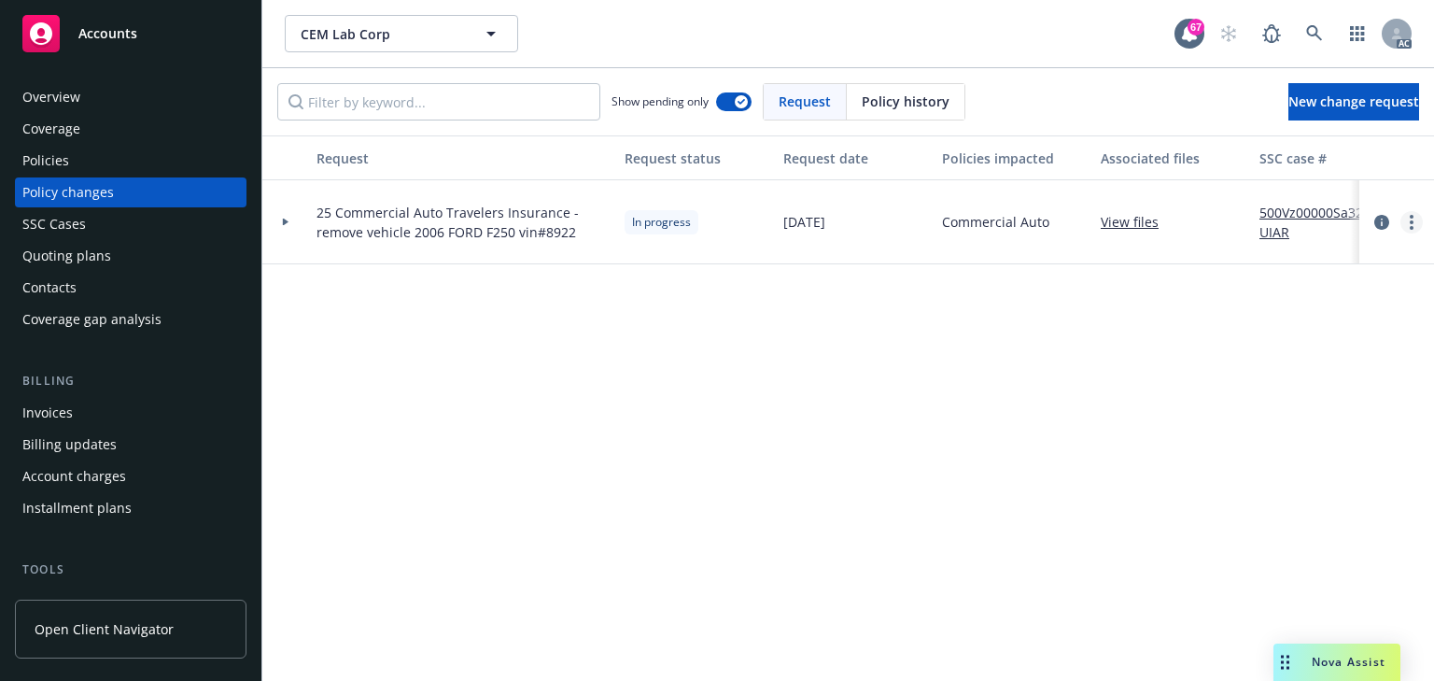
click at [1402, 223] on link "more" at bounding box center [1412, 222] width 22 height 22
click at [1164, 374] on link "Resume workflow" at bounding box center [1262, 372] width 320 height 37
select select "ACCEPTED"
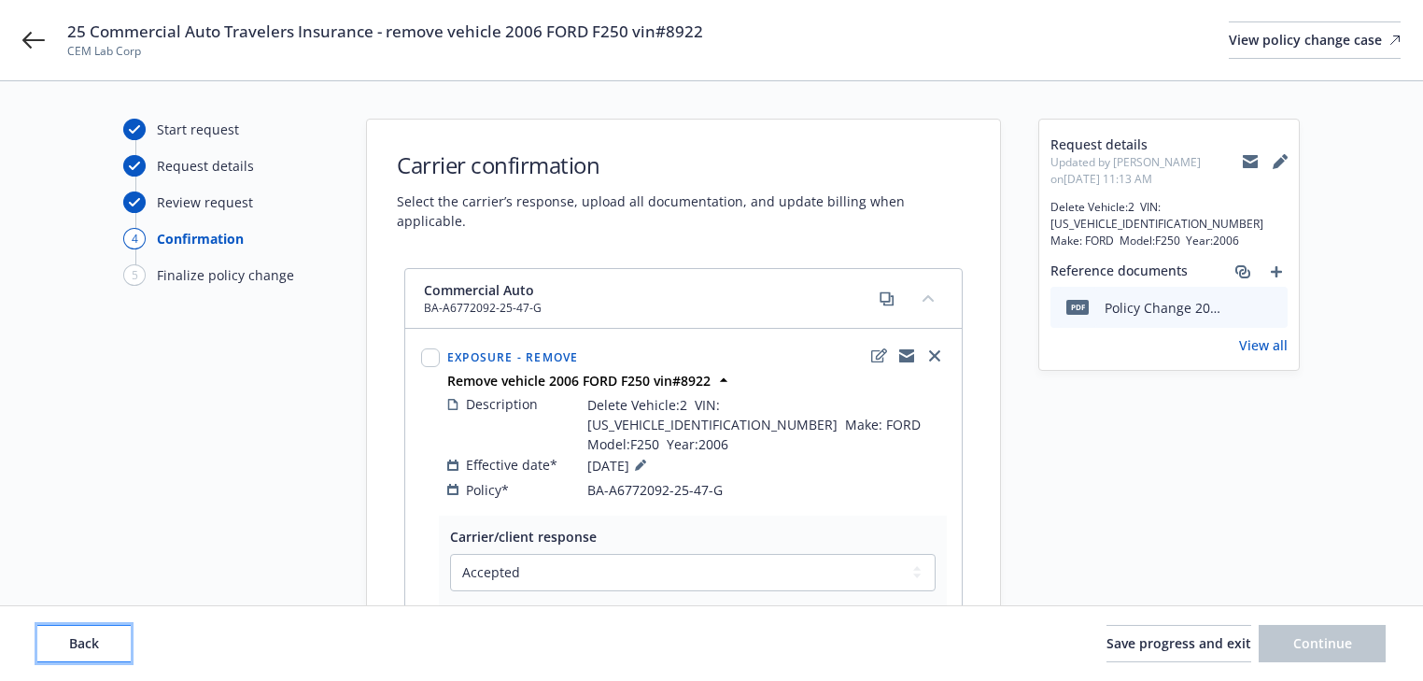
click at [91, 654] on button "Back" at bounding box center [83, 643] width 93 height 37
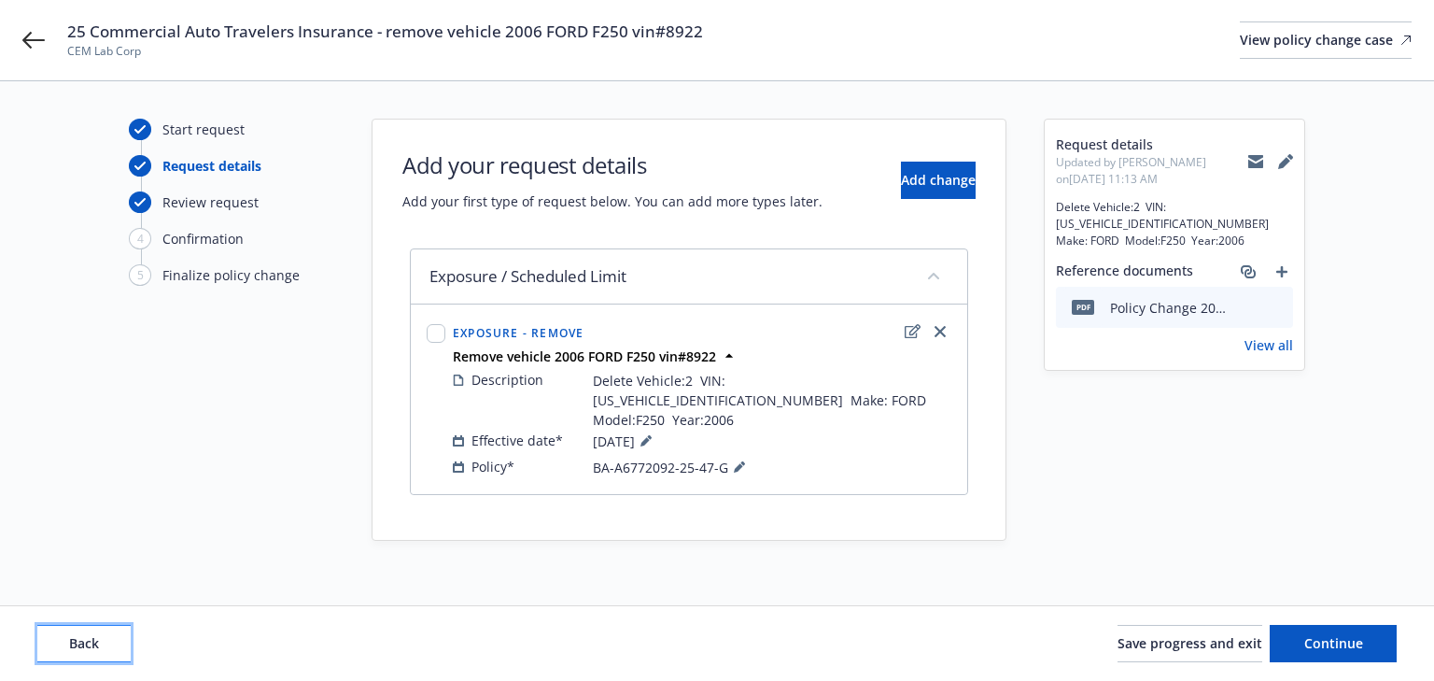
click at [91, 654] on button "Back" at bounding box center [83, 643] width 93 height 37
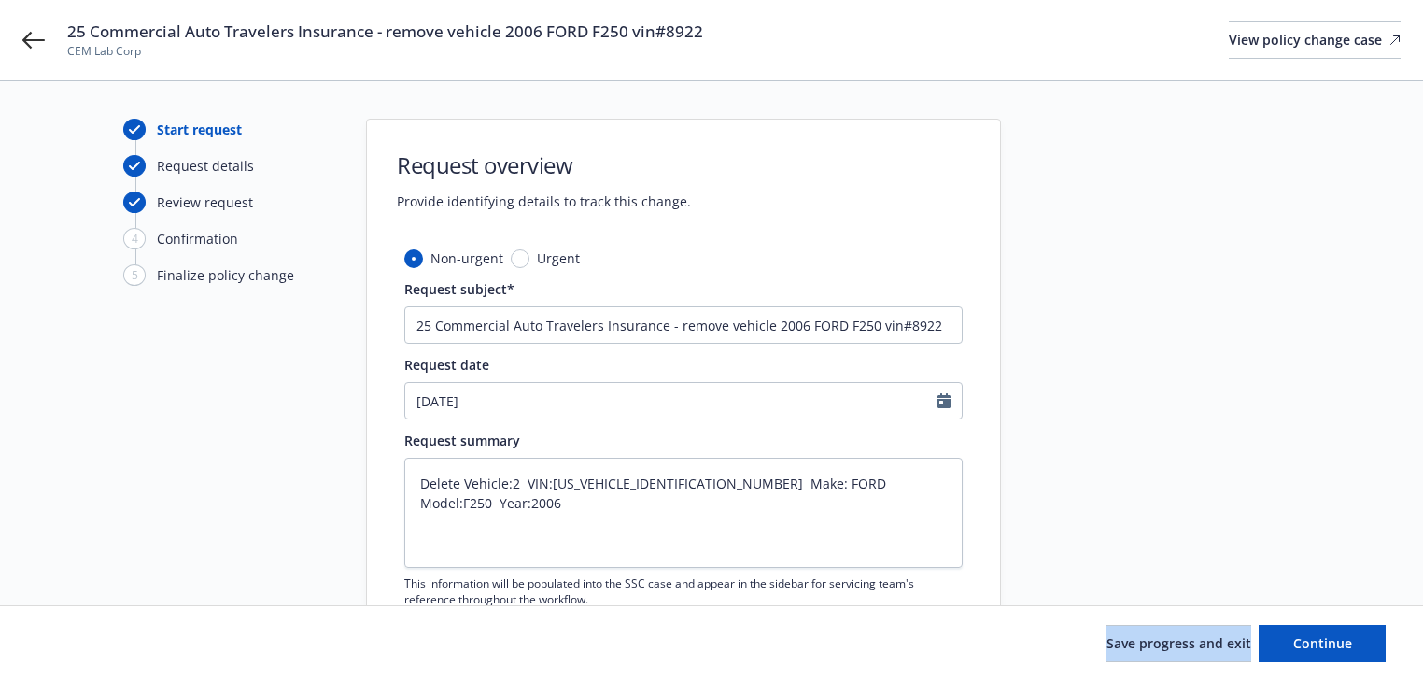
click at [91, 654] on div "Save progress and exit Continue" at bounding box center [711, 643] width 1348 height 37
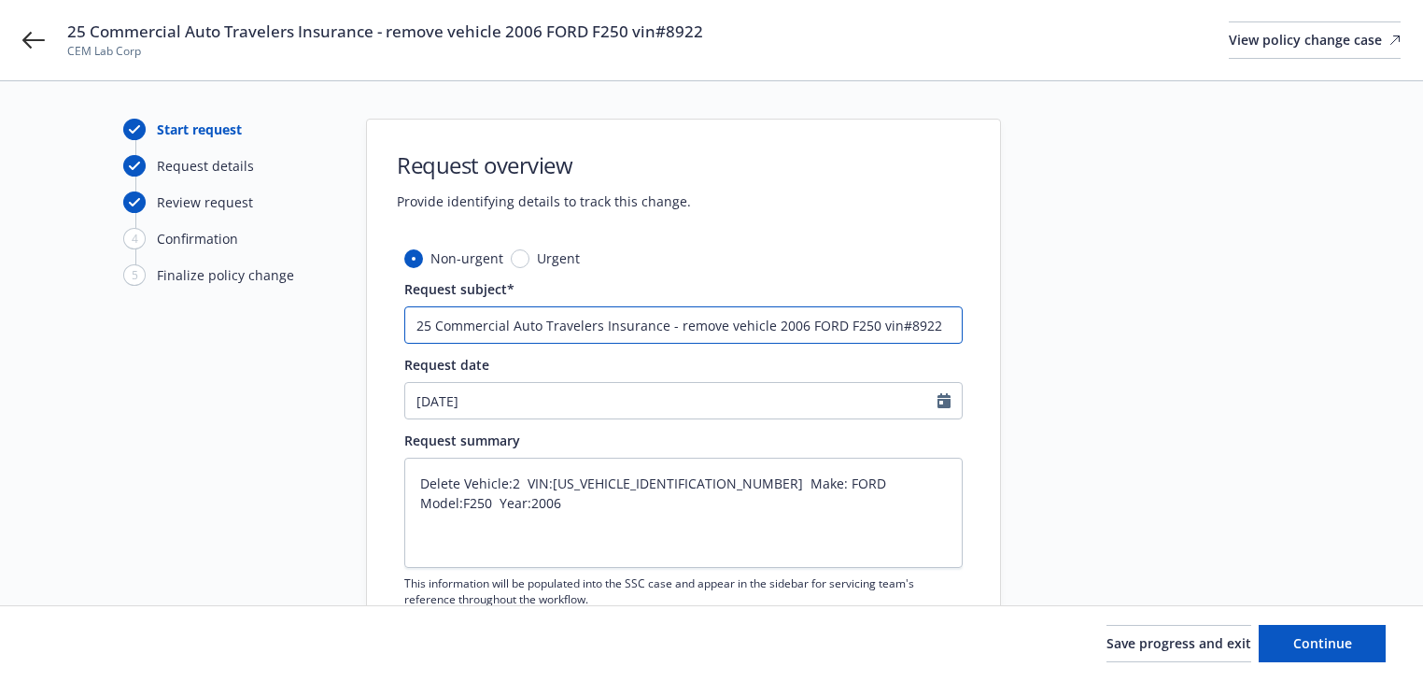
click at [900, 331] on input "25 Commercial Auto Travelers Insurance - remove vehicle 2006 FORD F250 vin#8922" at bounding box center [683, 324] width 558 height 37
type textarea "x"
type input "25 Commercial Auto Travelers Insurance - remove vehicle 2006 FORD F250 vin#922"
type textarea "x"
type input "25 Commercial Auto Travelers Insurance - remove vehicle 2006 FORD F250 vin#5922"
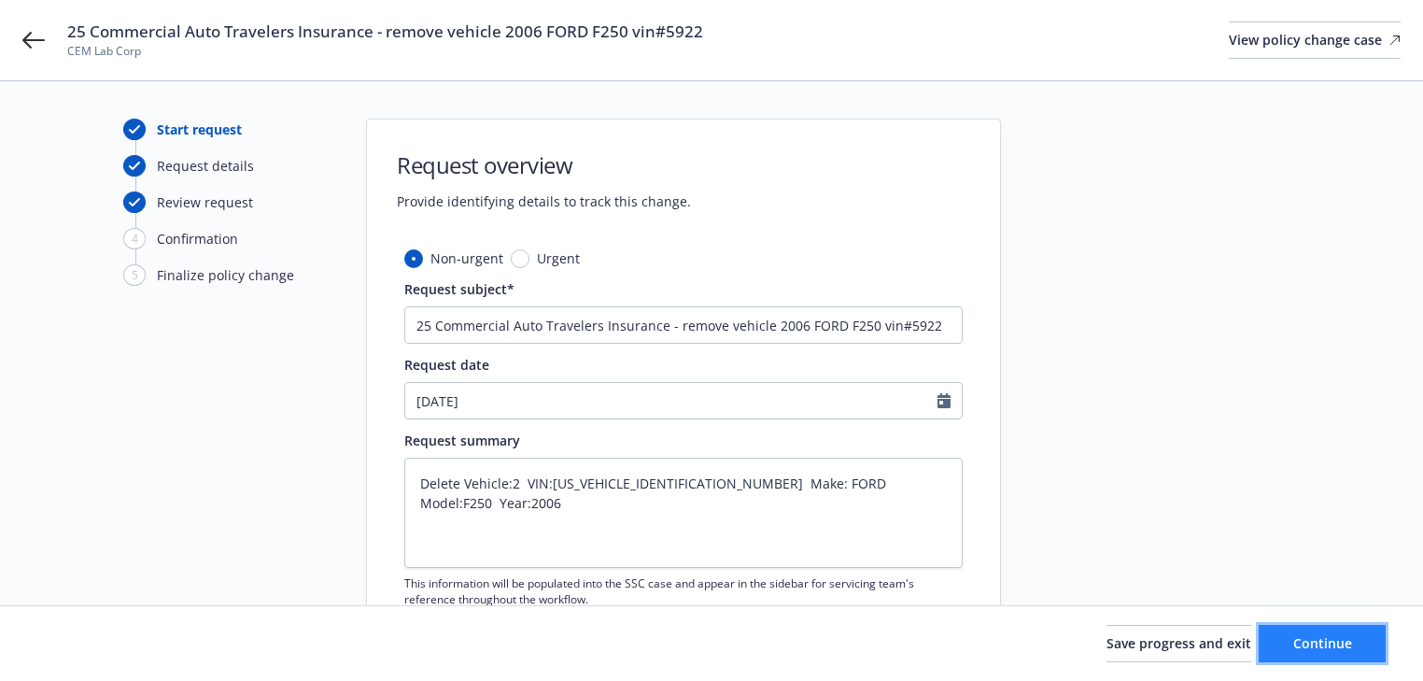
click at [1307, 629] on button "Continue" at bounding box center [1322, 643] width 127 height 37
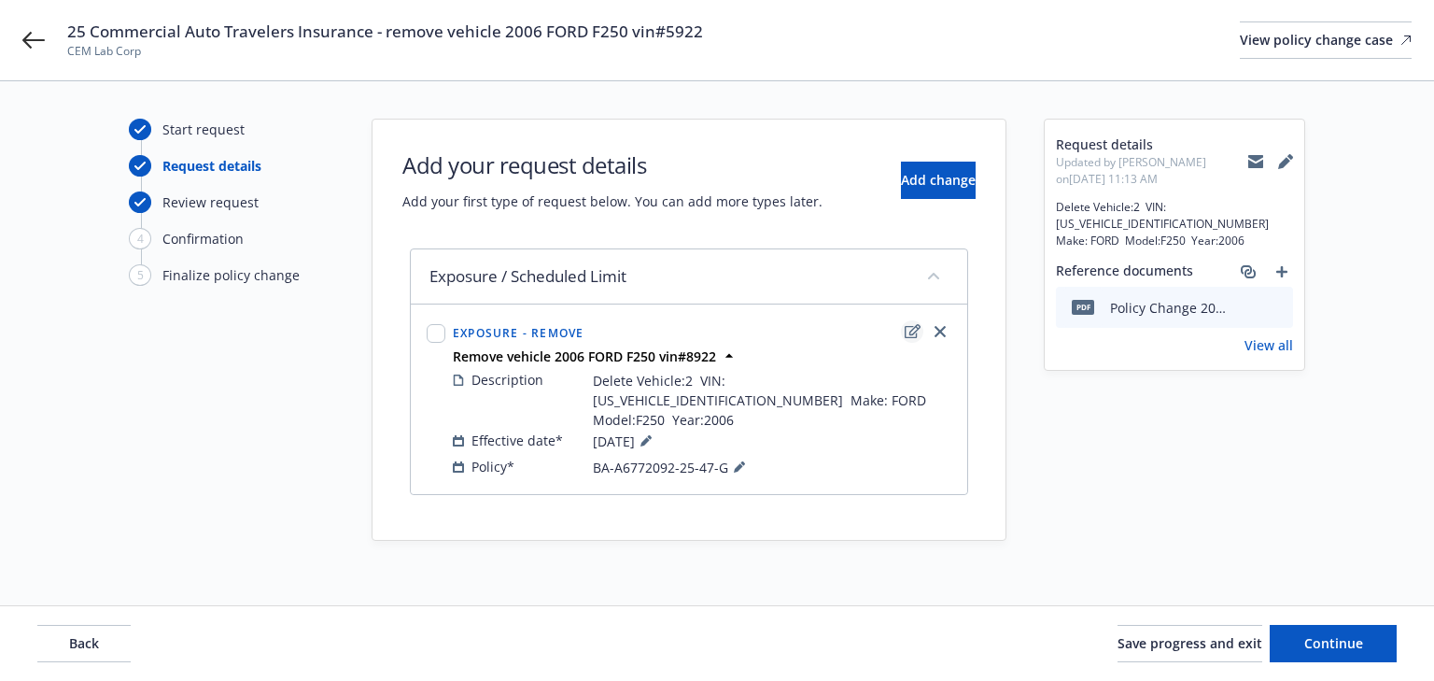
click at [908, 324] on icon "edit" at bounding box center [913, 331] width 16 height 15
type textarea "x"
select select "REMOVE"
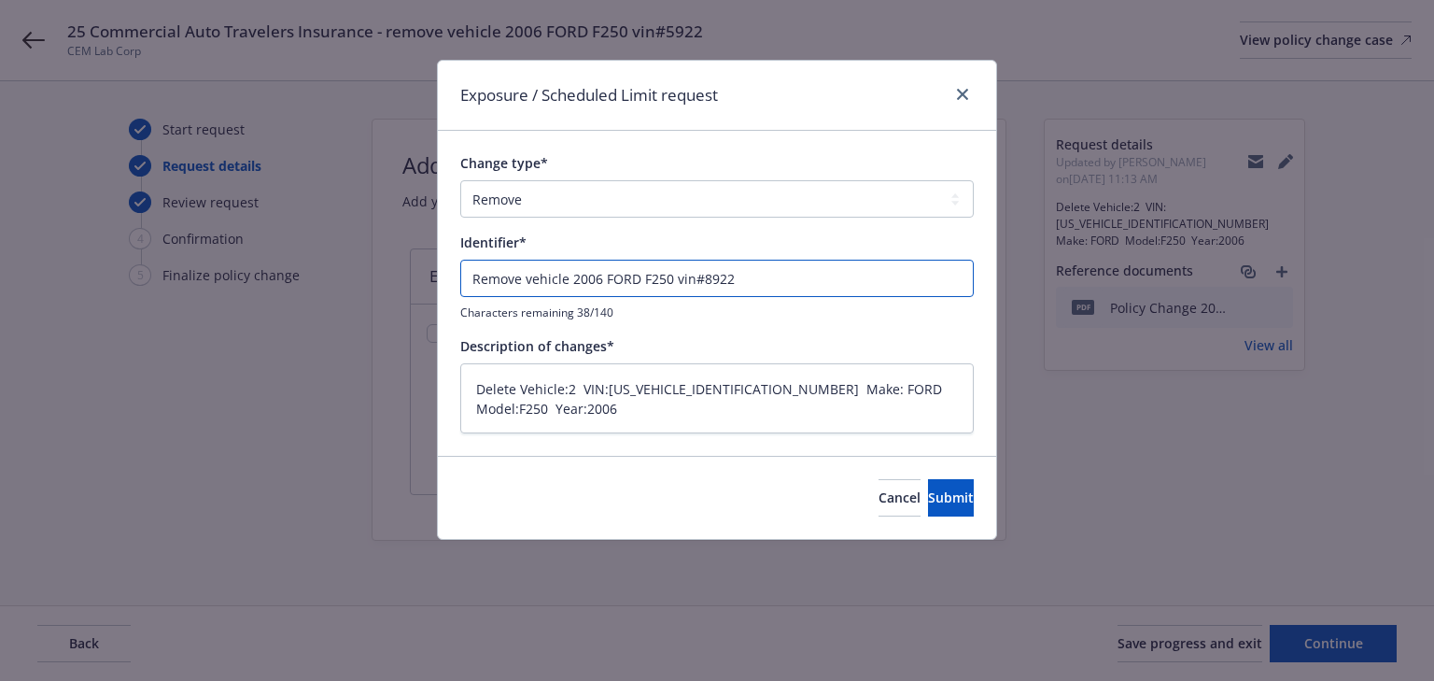
click at [708, 280] on input "Remove vehicle 2006 FORD F250 vin#8922" at bounding box center [717, 278] width 514 height 37
type textarea "x"
type input "Remove vehicle 2006 FORD F250 vin#922"
type textarea "x"
type input "Remove vehicle 2006 FORD F250 vin#5922"
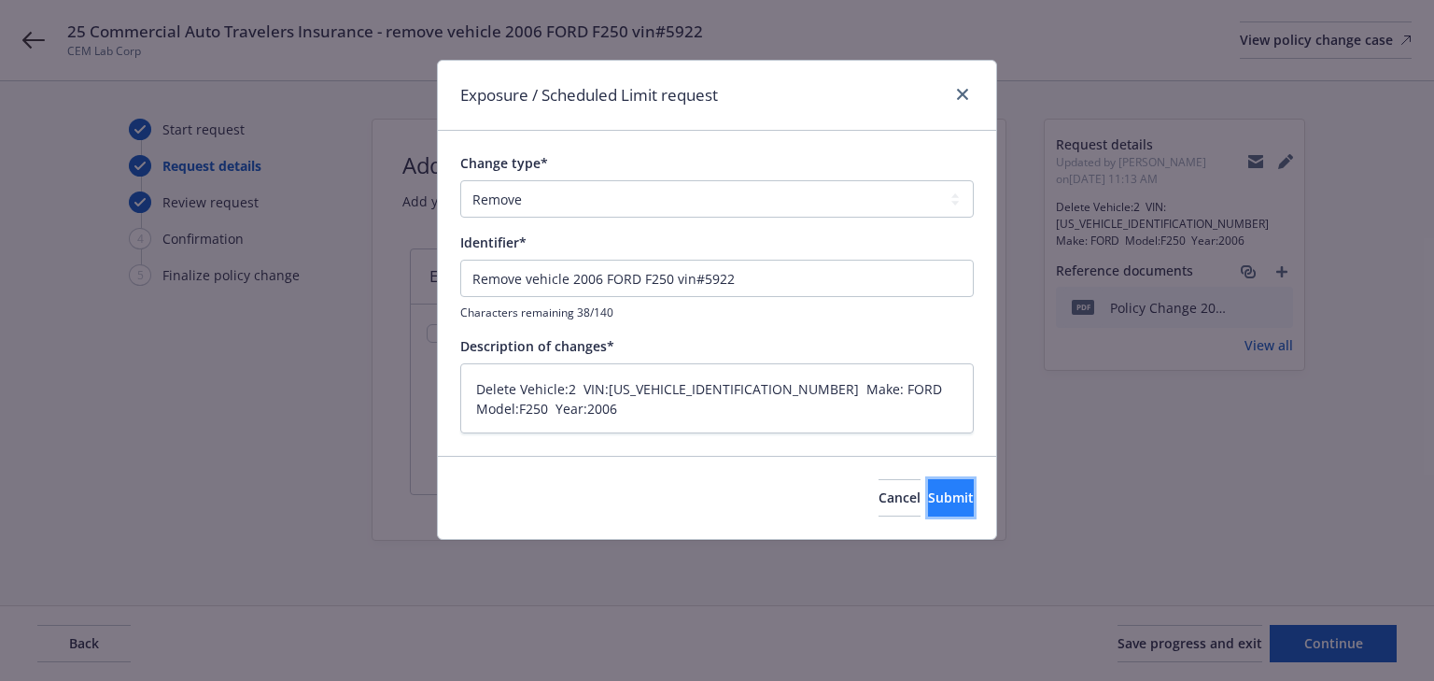
click at [937, 489] on span "Submit" at bounding box center [951, 497] width 46 height 18
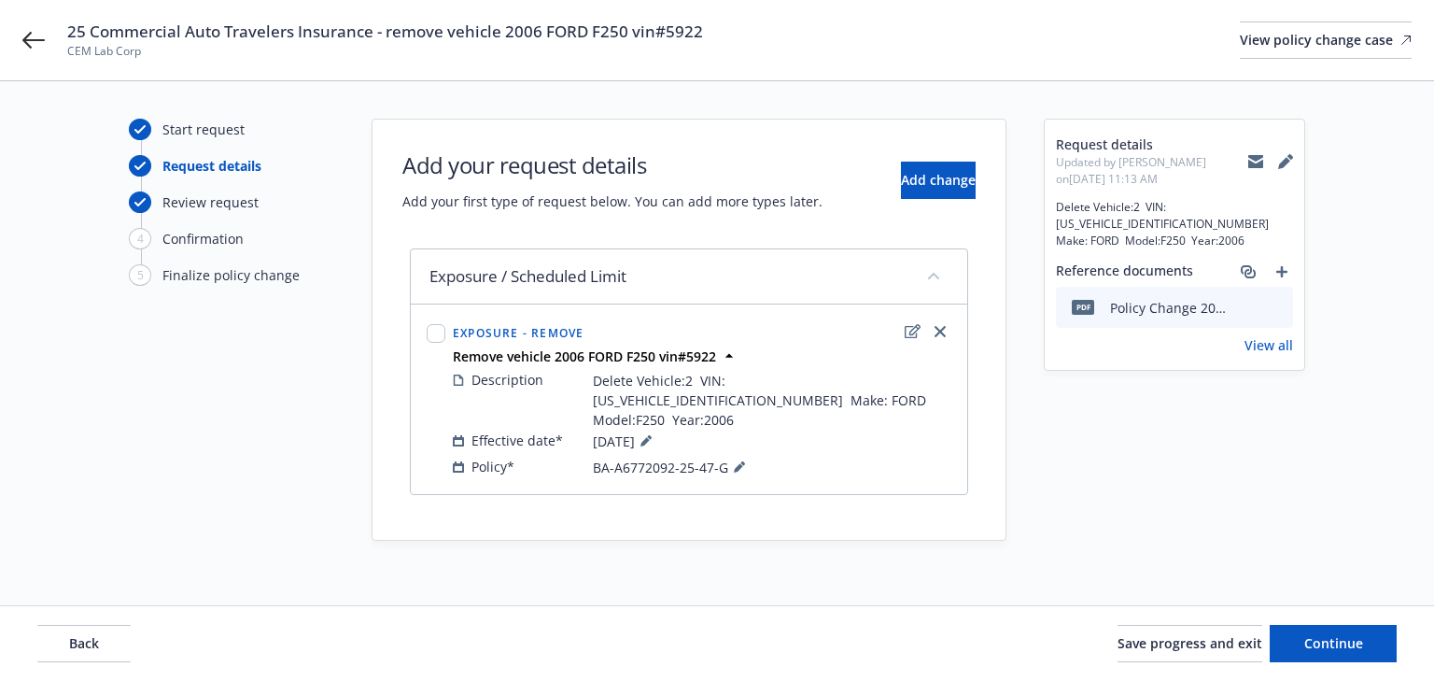
type textarea "x"
click at [1333, 627] on button "Continue" at bounding box center [1333, 643] width 127 height 37
click at [1275, 335] on link "View all" at bounding box center [1269, 345] width 49 height 20
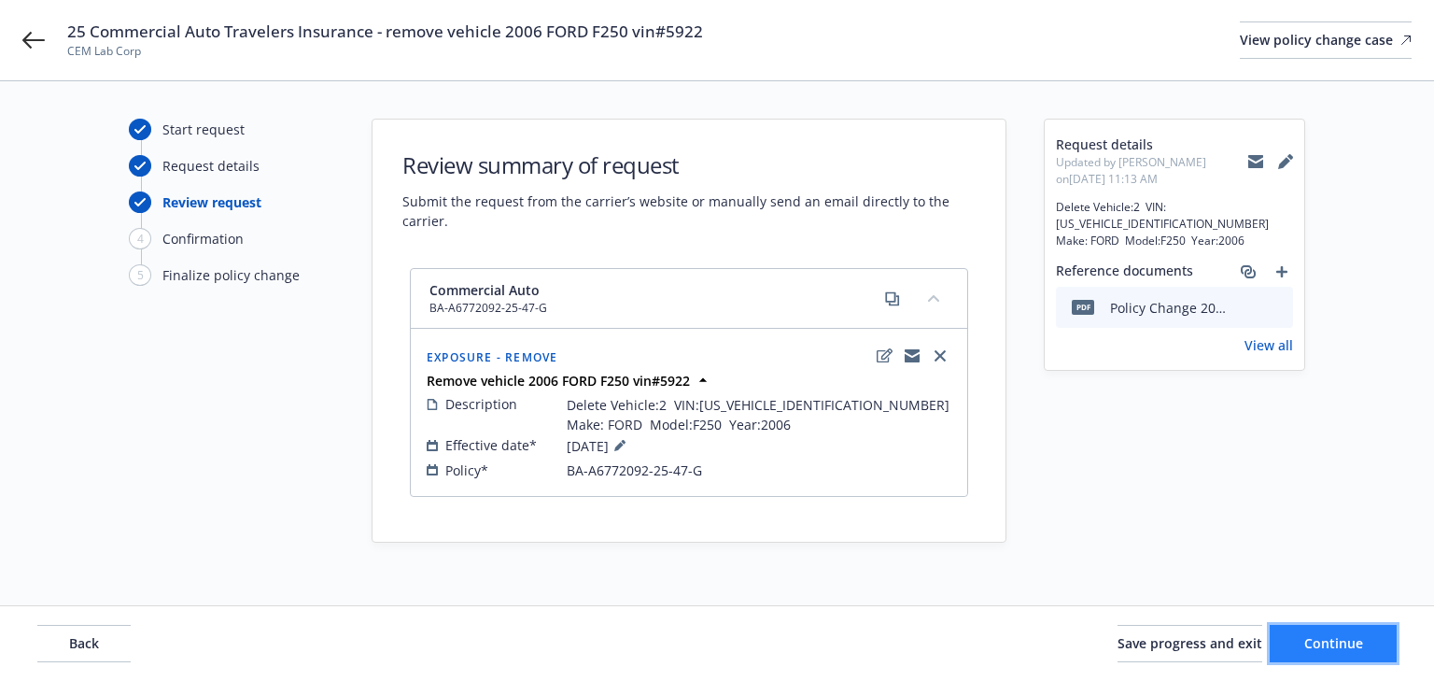
click at [1355, 639] on span "Continue" at bounding box center [1333, 643] width 59 height 18
select select "ACCEPTED"
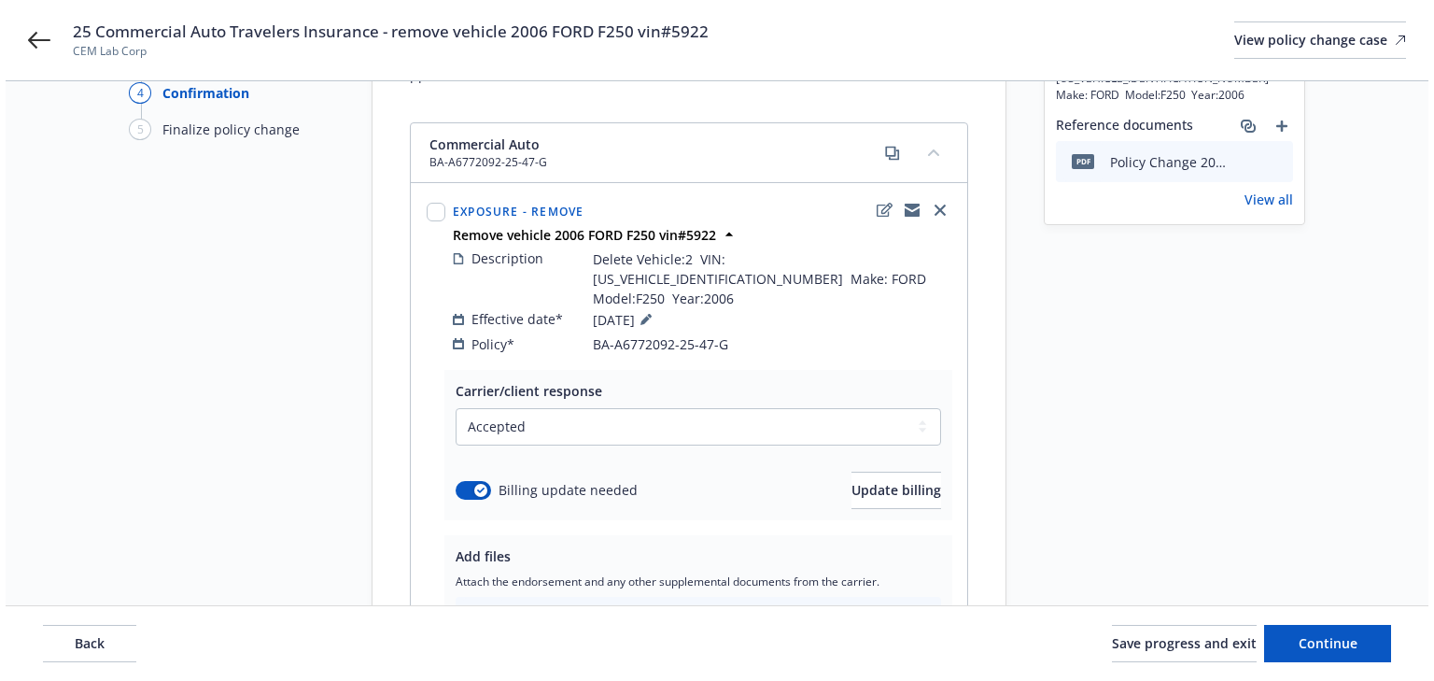
scroll to position [360, 0]
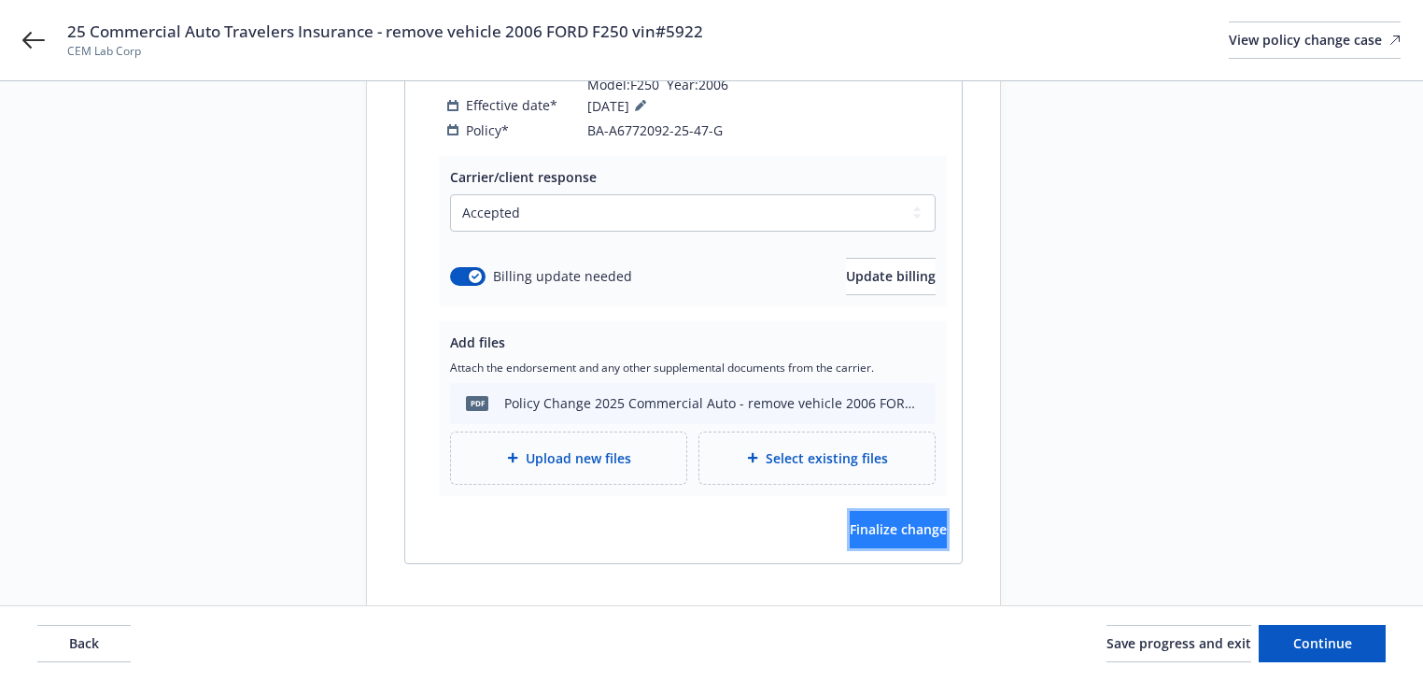
click at [867, 520] on span "Finalize change" at bounding box center [898, 529] width 97 height 18
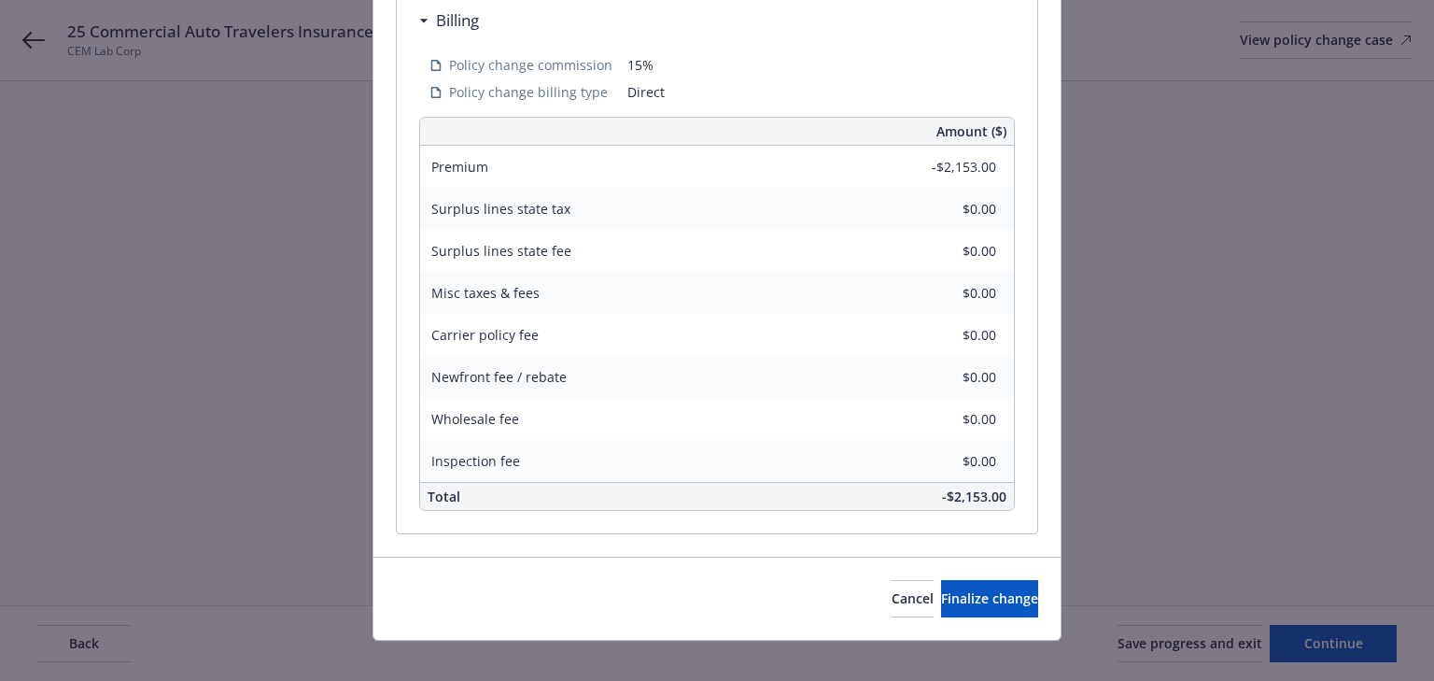
scroll to position [599, 0]
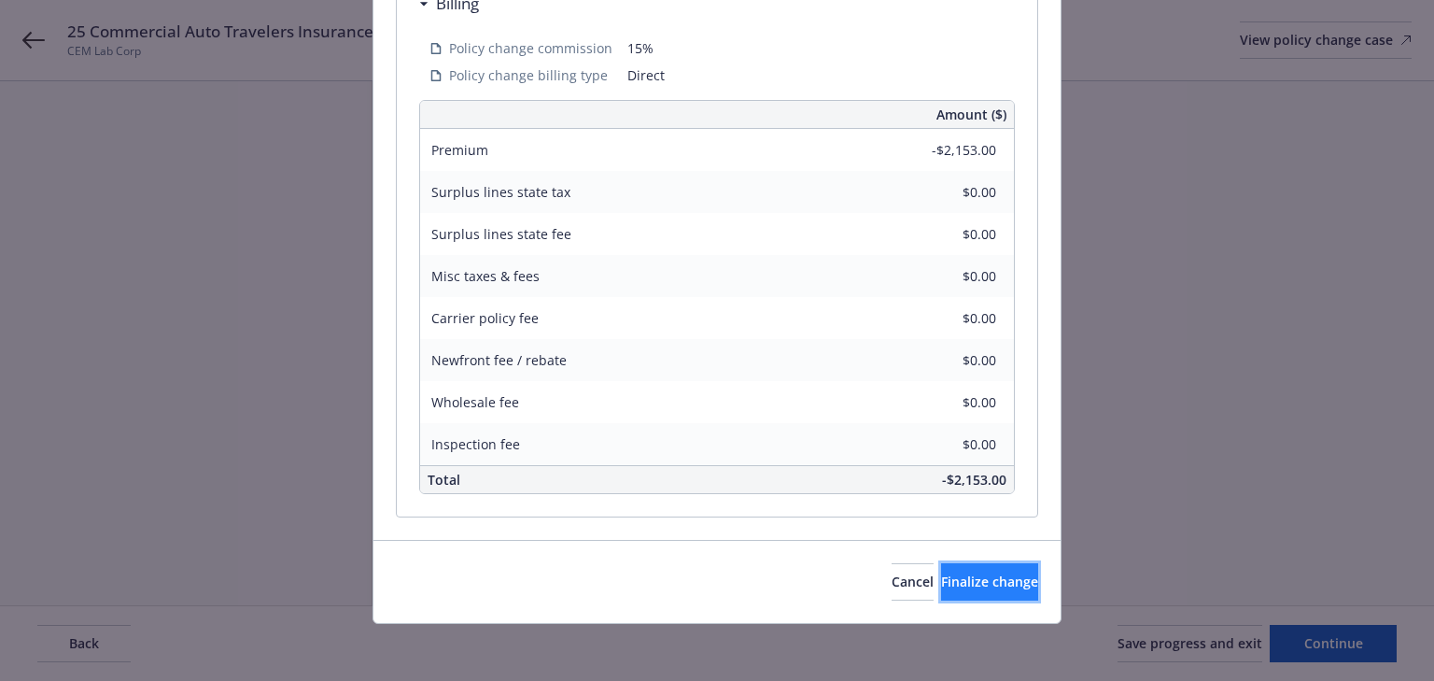
click at [965, 576] on span "Finalize change" at bounding box center [989, 581] width 97 height 18
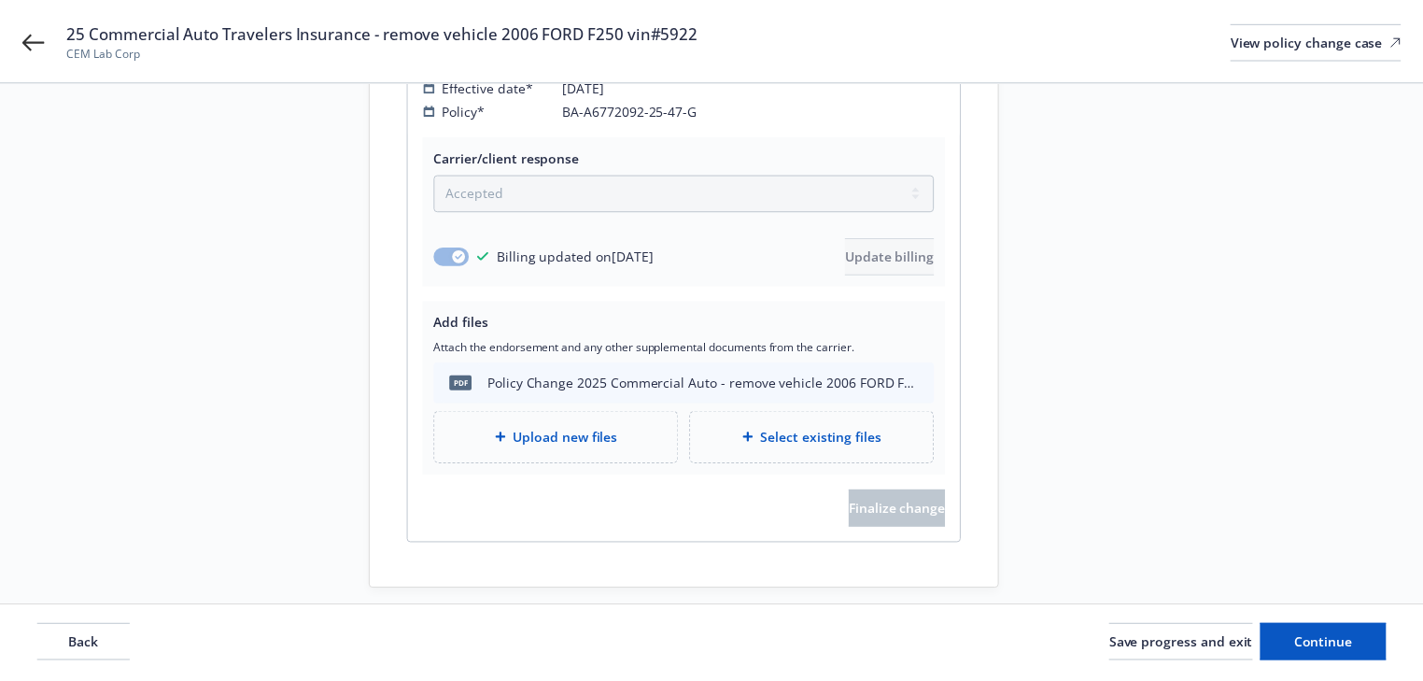
scroll to position [359, 0]
click at [1316, 650] on span "Continue" at bounding box center [1322, 643] width 59 height 18
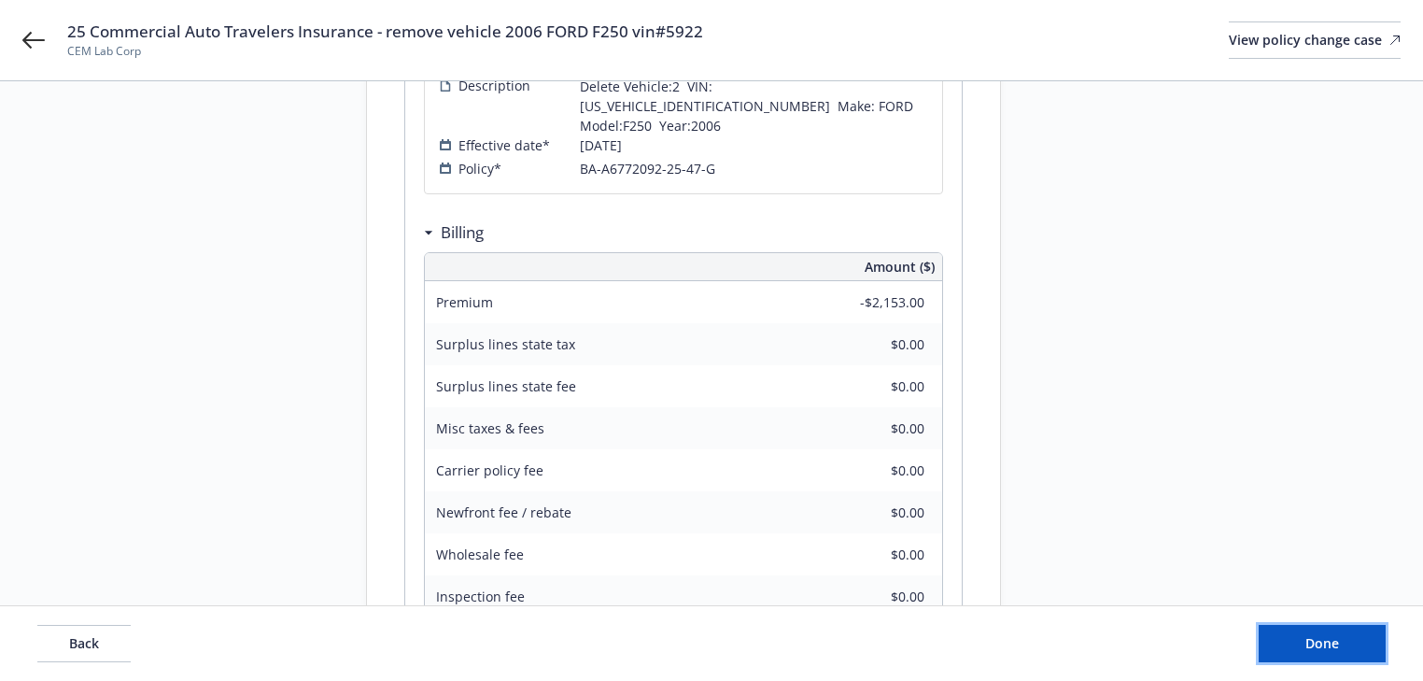
click at [1316, 650] on span "Done" at bounding box center [1322, 643] width 34 height 18
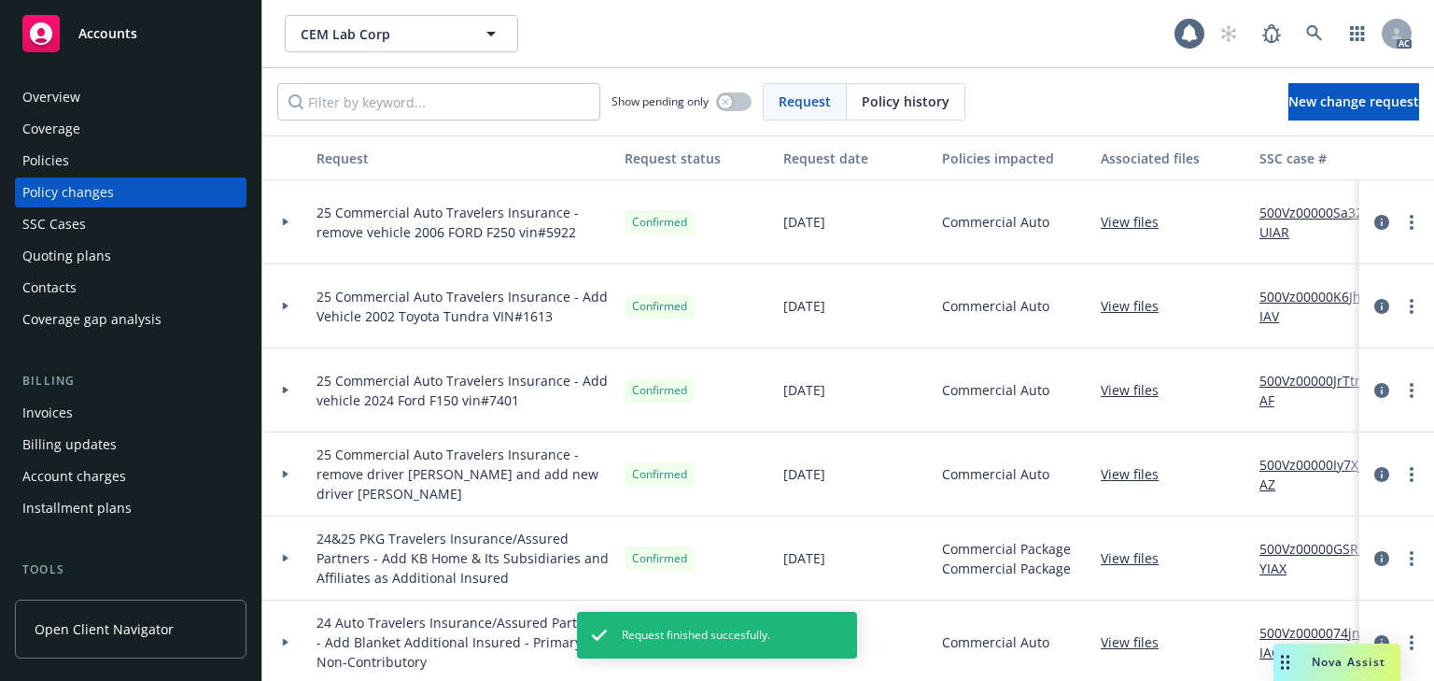
click at [112, 156] on div "Policies" at bounding box center [130, 161] width 217 height 30
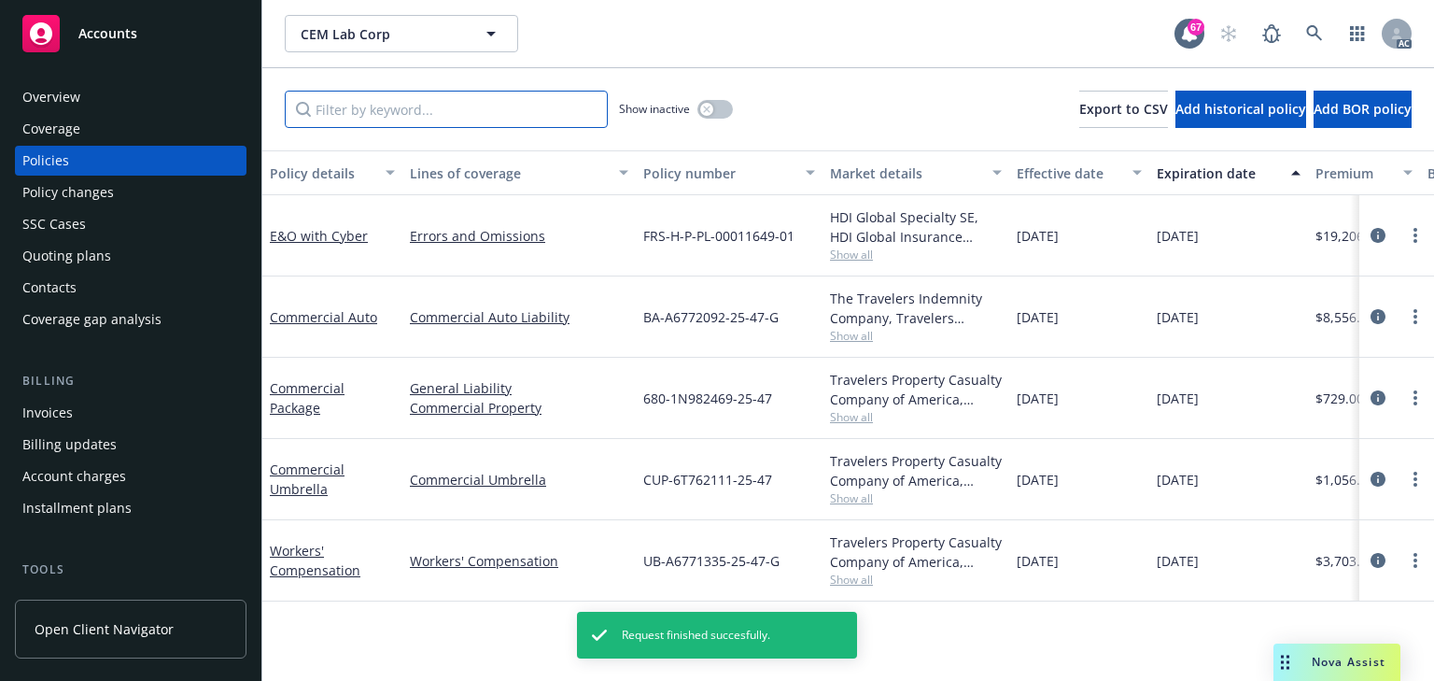
click at [342, 113] on input "Filter by keyword..." at bounding box center [446, 109] width 323 height 37
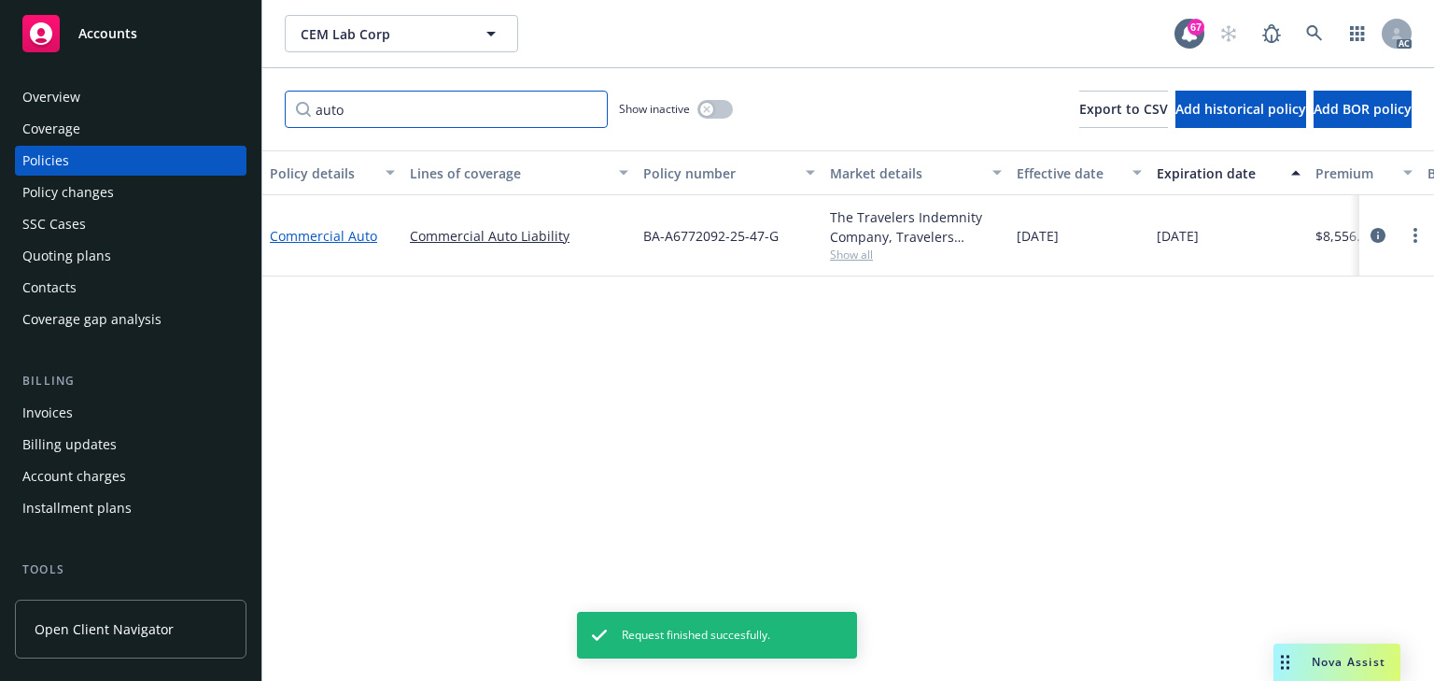
type input "auto"
click at [340, 228] on link "Commercial Auto" at bounding box center [323, 236] width 107 height 18
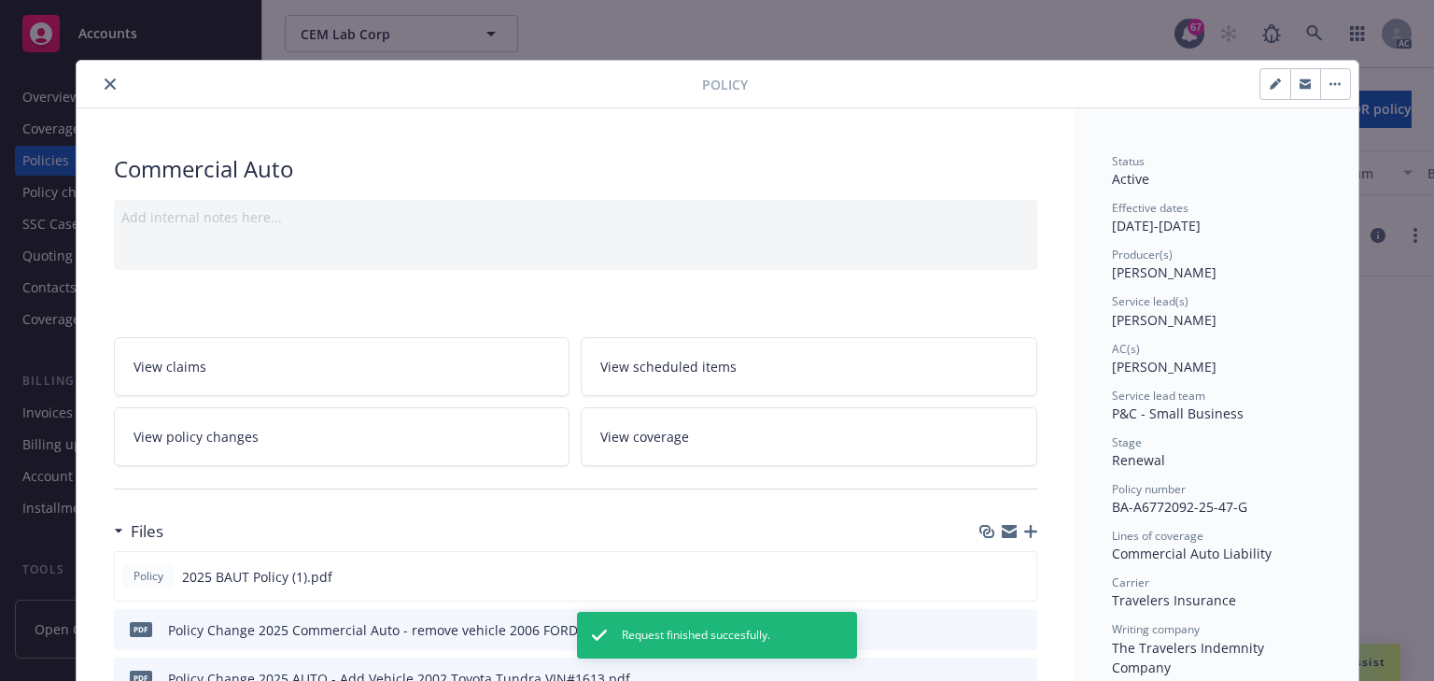
scroll to position [56, 0]
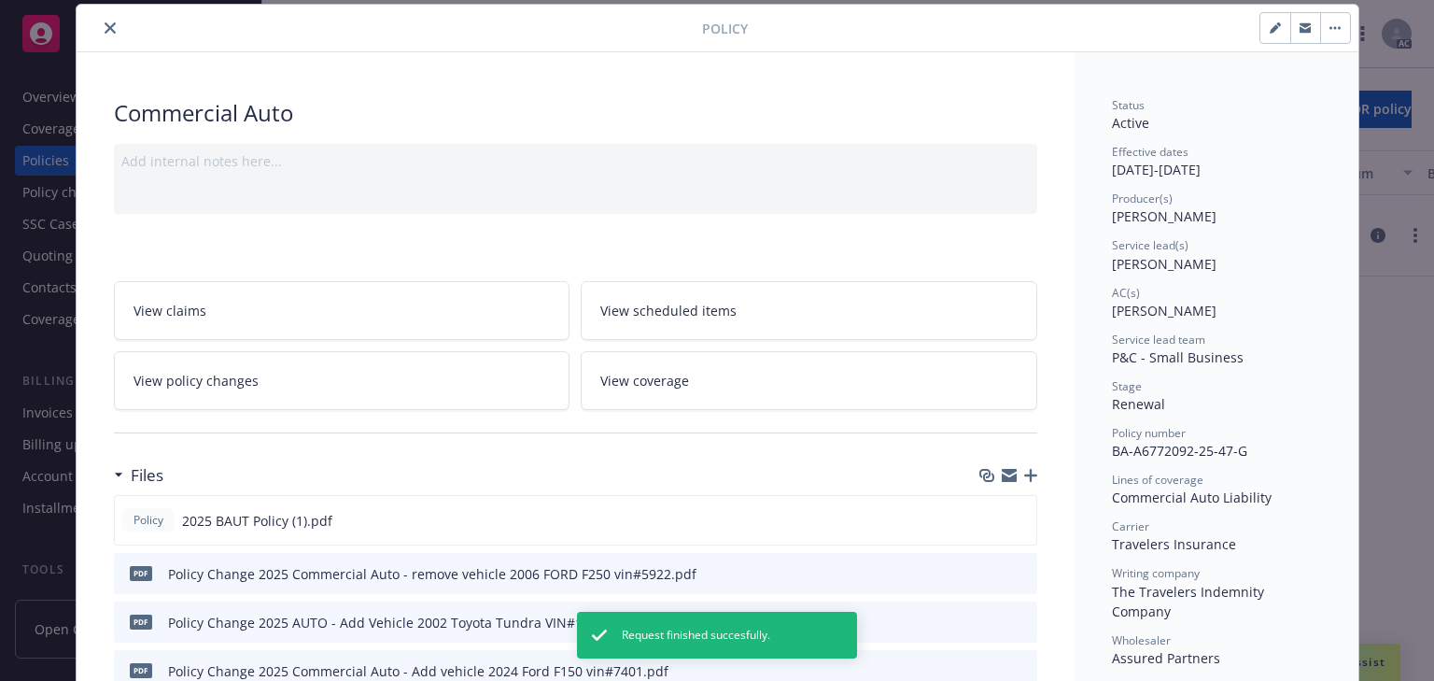
click at [764, 162] on div "Add internal notes here..." at bounding box center [575, 161] width 909 height 20
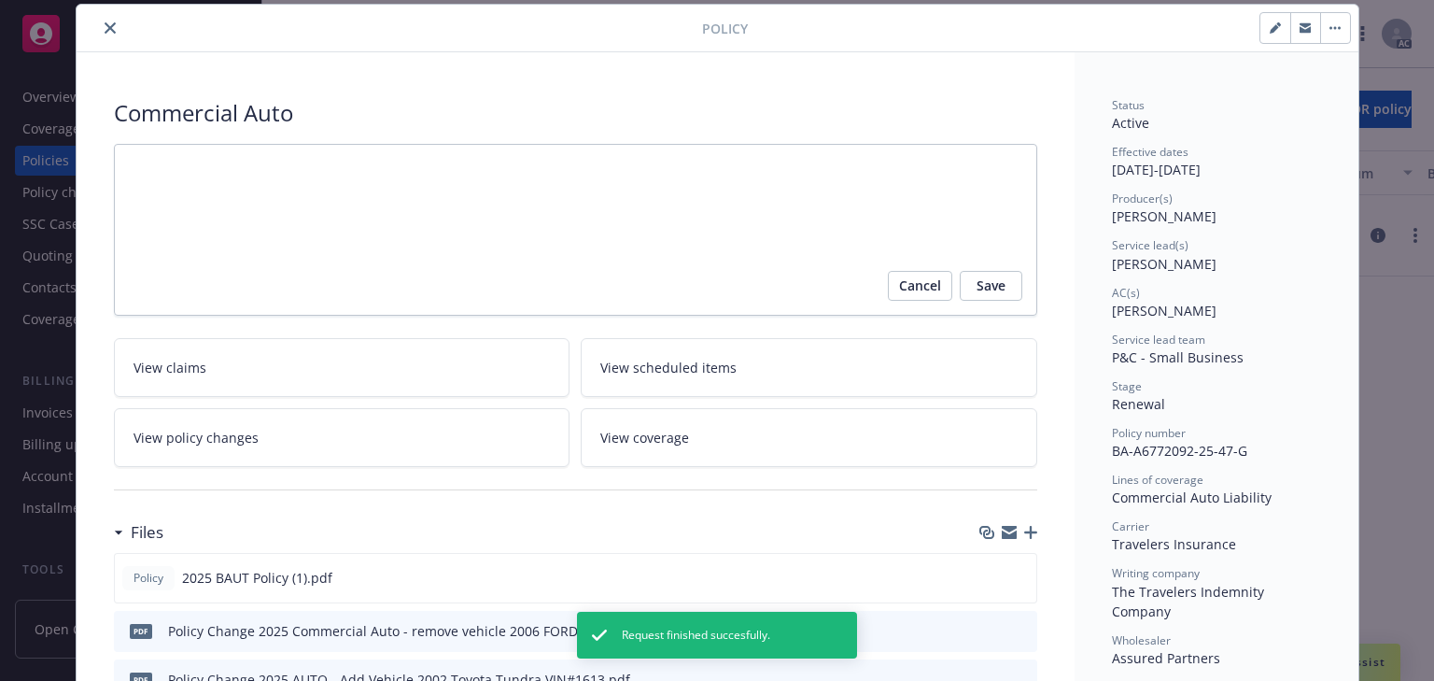
scroll to position [1333, 0]
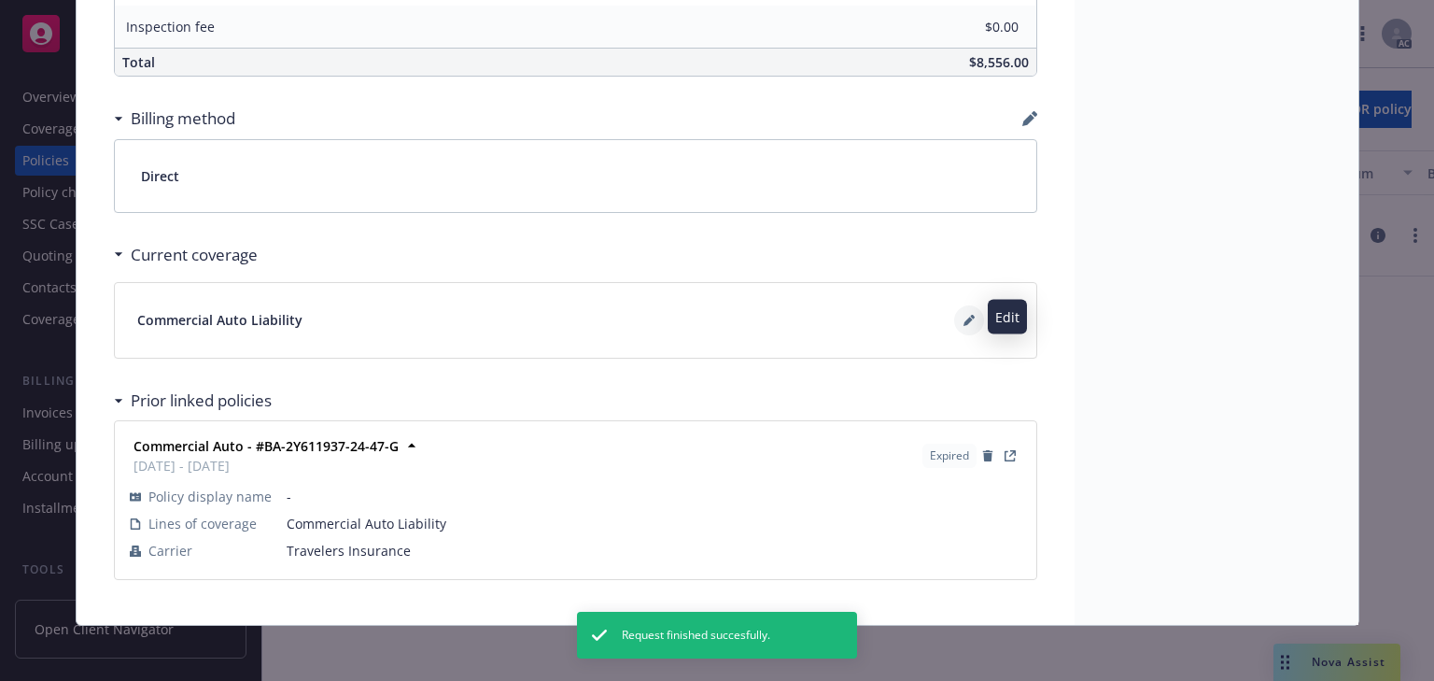
click at [966, 308] on button at bounding box center [969, 320] width 30 height 30
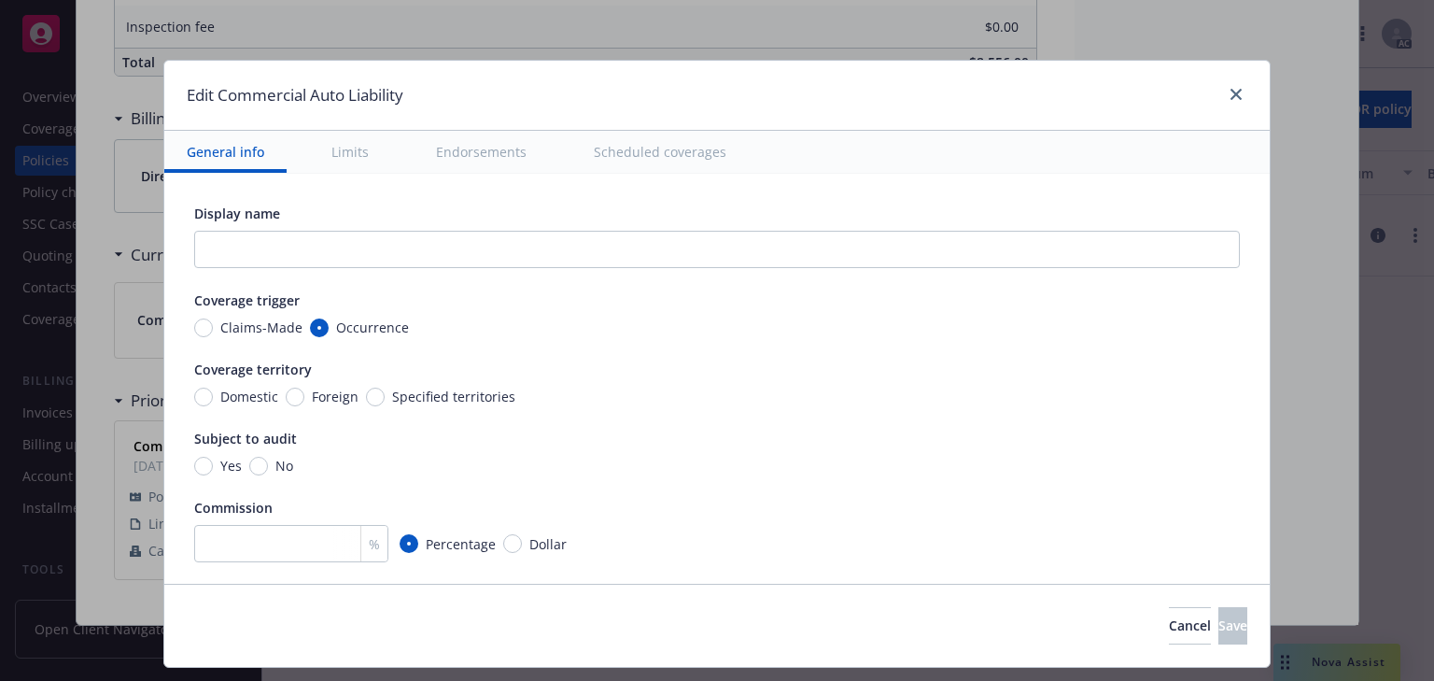
click at [650, 166] on button "Scheduled coverages" at bounding box center [659, 152] width 177 height 42
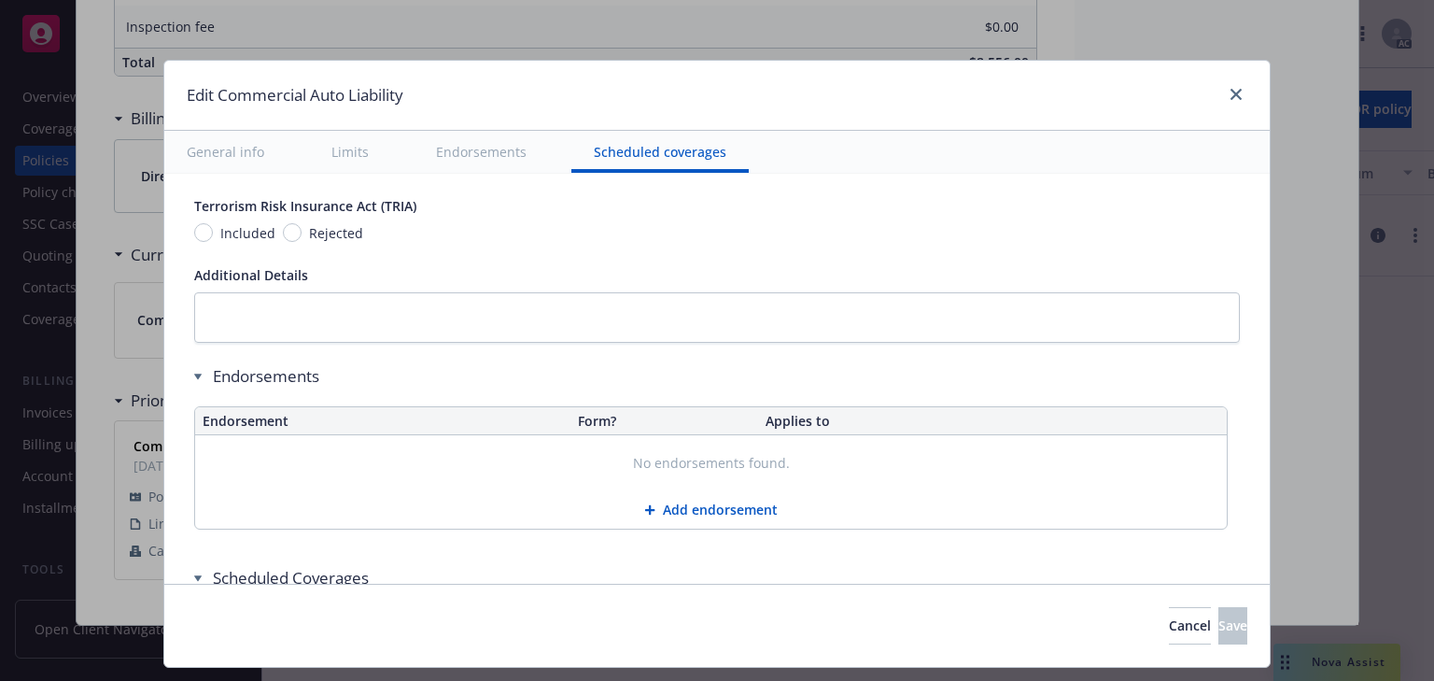
scroll to position [2969, 0]
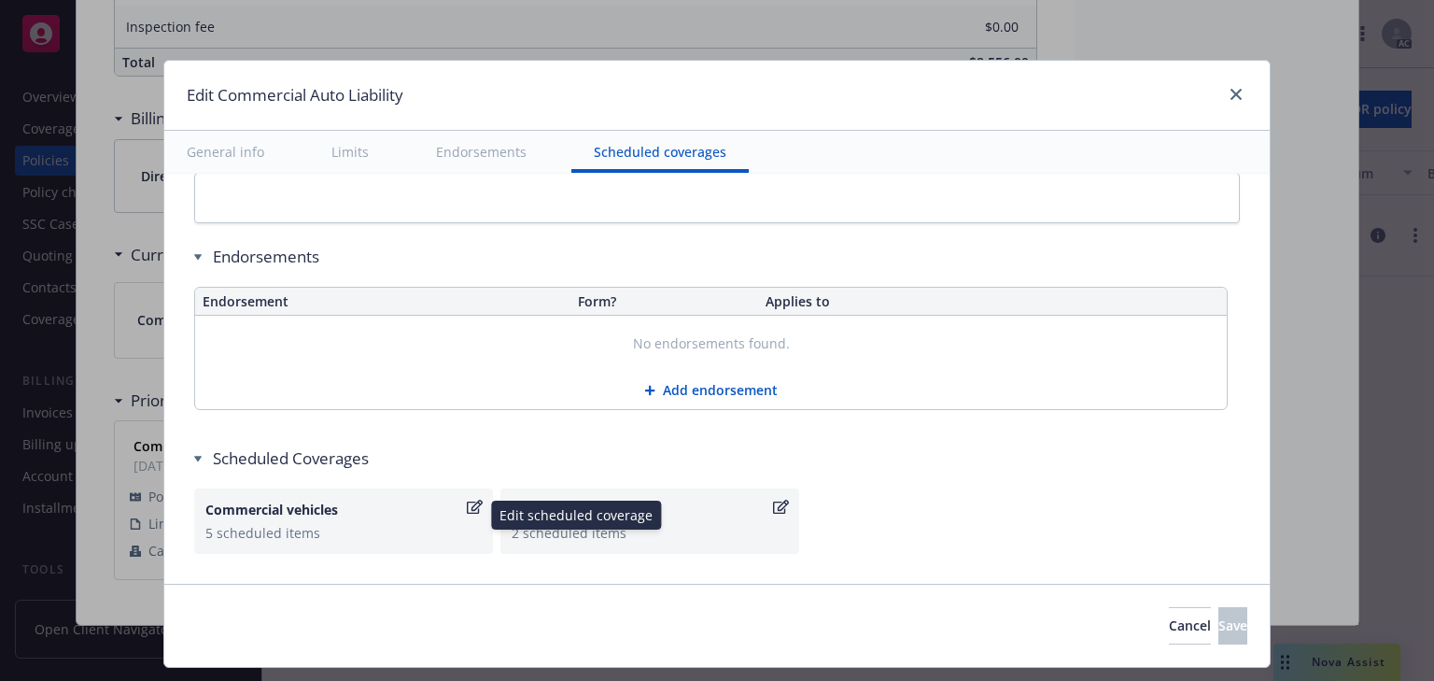
click at [470, 501] on icon "button" at bounding box center [475, 507] width 16 height 15
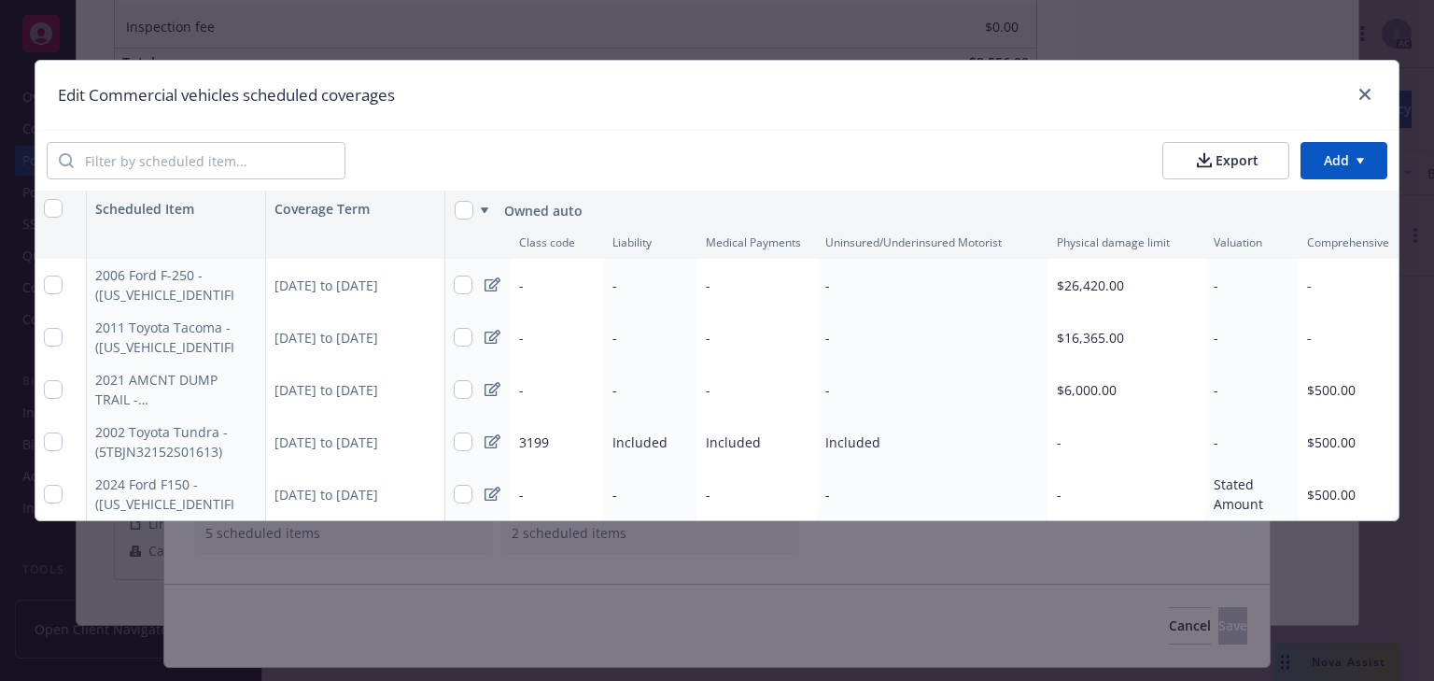
click at [266, 179] on div at bounding box center [196, 160] width 299 height 37
click at [259, 164] on input "search" at bounding box center [209, 160] width 271 height 35
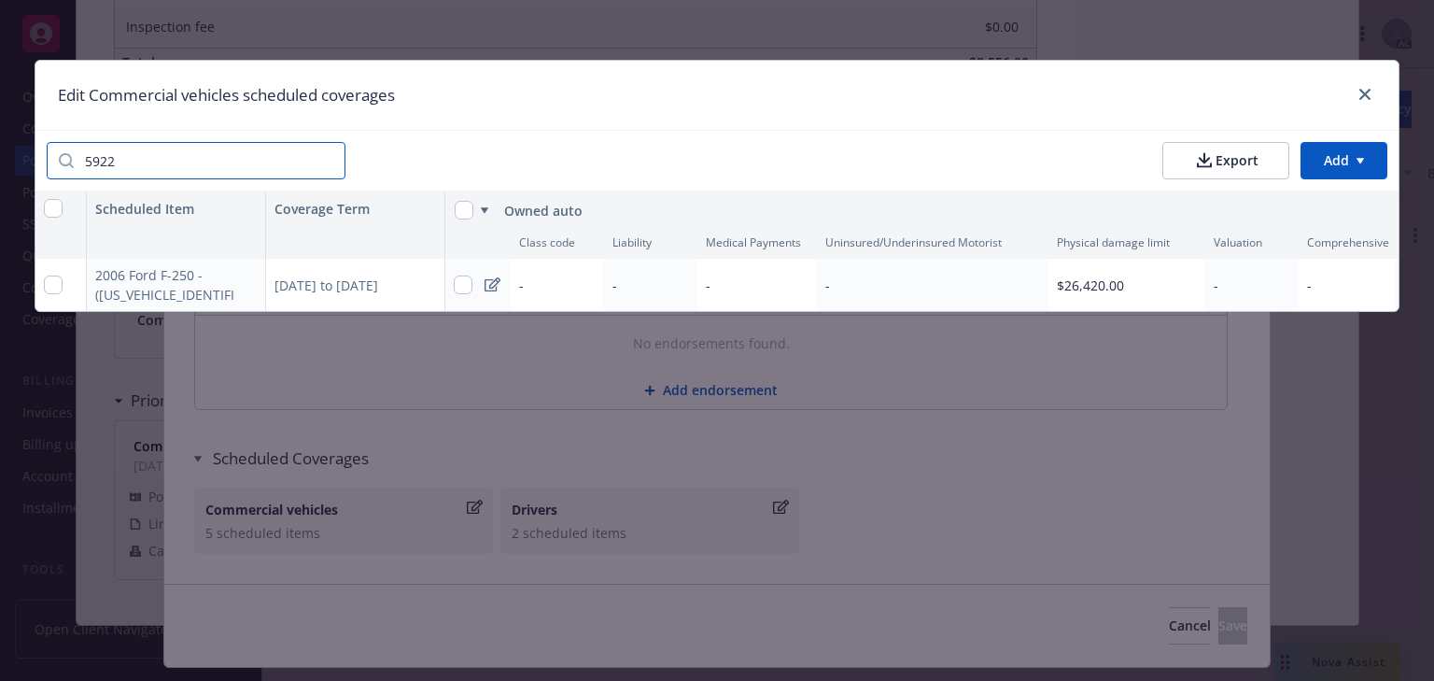
type input "5922"
click at [418, 285] on div "04/11/2025 to 04/11/2026" at bounding box center [355, 285] width 179 height 52
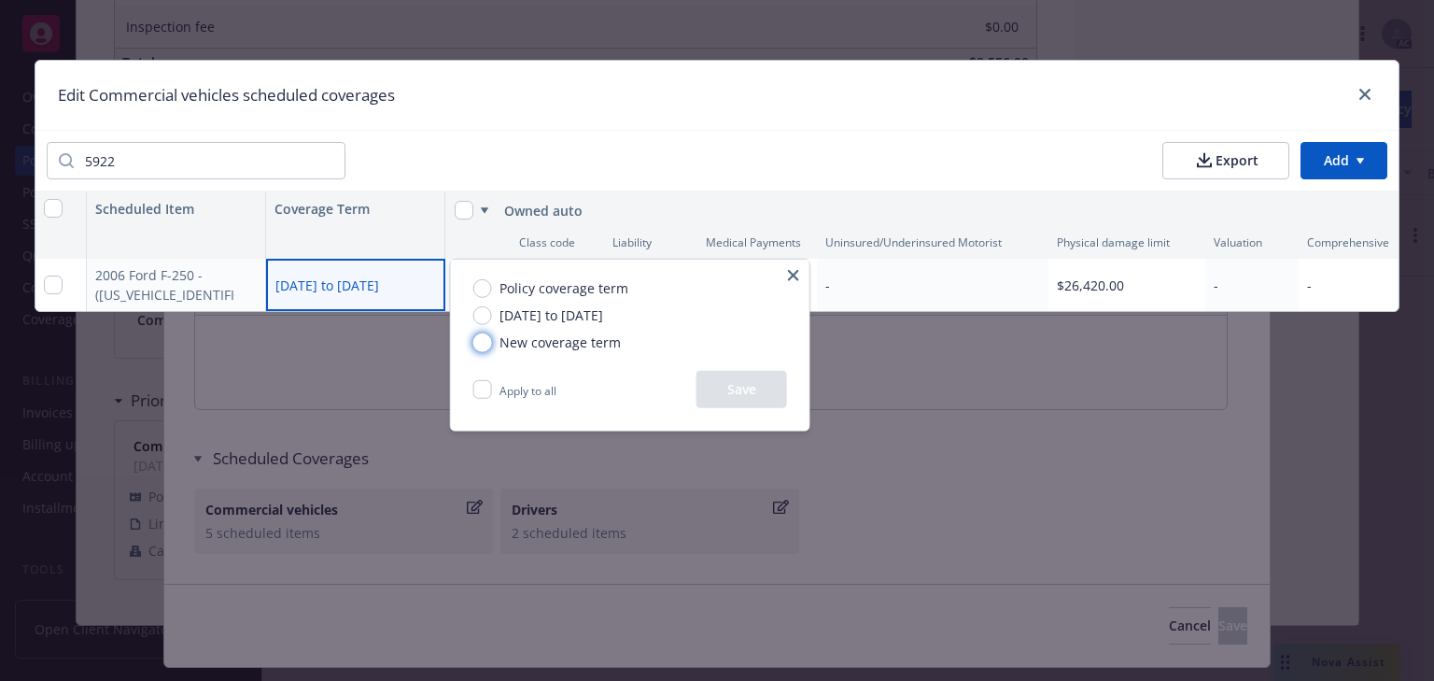
click at [475, 339] on input "New coverage term" at bounding box center [482, 341] width 19 height 19
radio input "true"
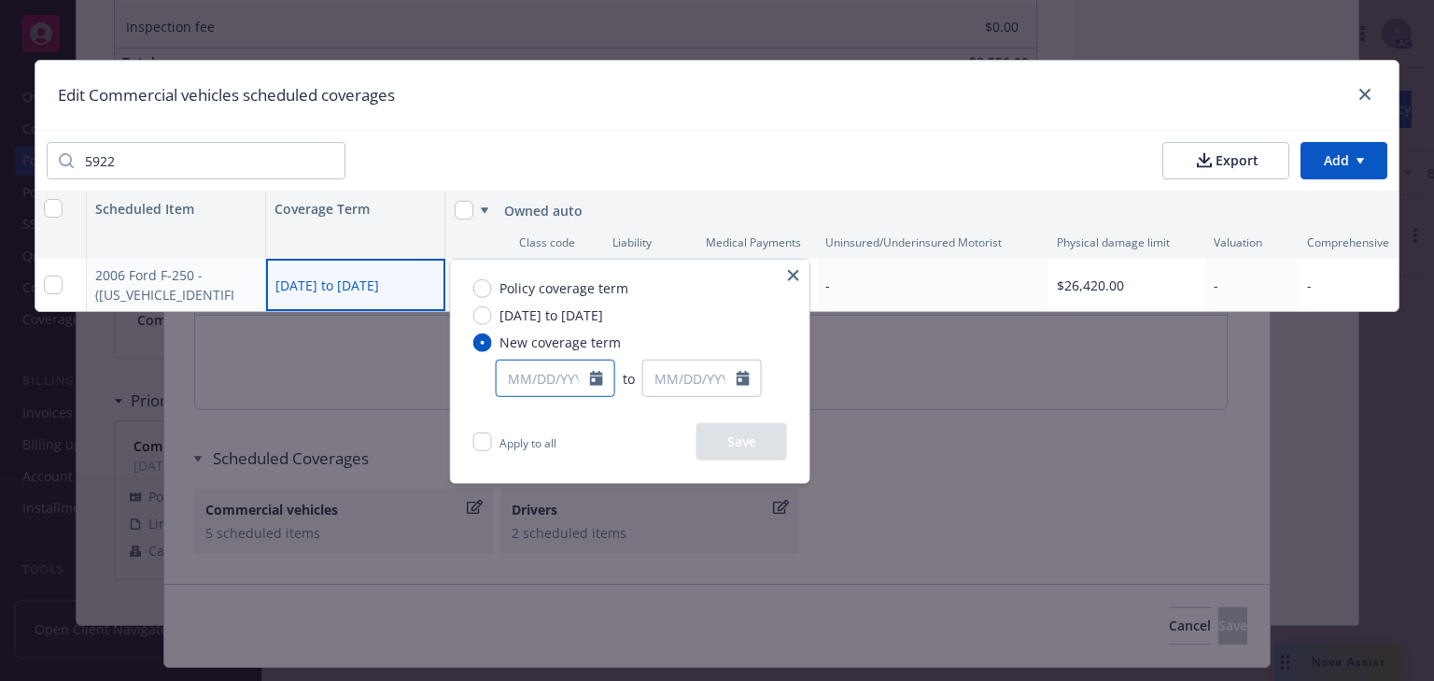
click at [533, 365] on input "text" at bounding box center [543, 377] width 93 height 35
select select "9"
type input "04/11/2025"
click at [1368, 86] on html "Accounts Overview Coverage Policies Policy changes SSC Cases Quoting plans Cont…" at bounding box center [717, 340] width 1434 height 681
click at [1370, 93] on button "Add BOR policy" at bounding box center [1363, 109] width 98 height 37
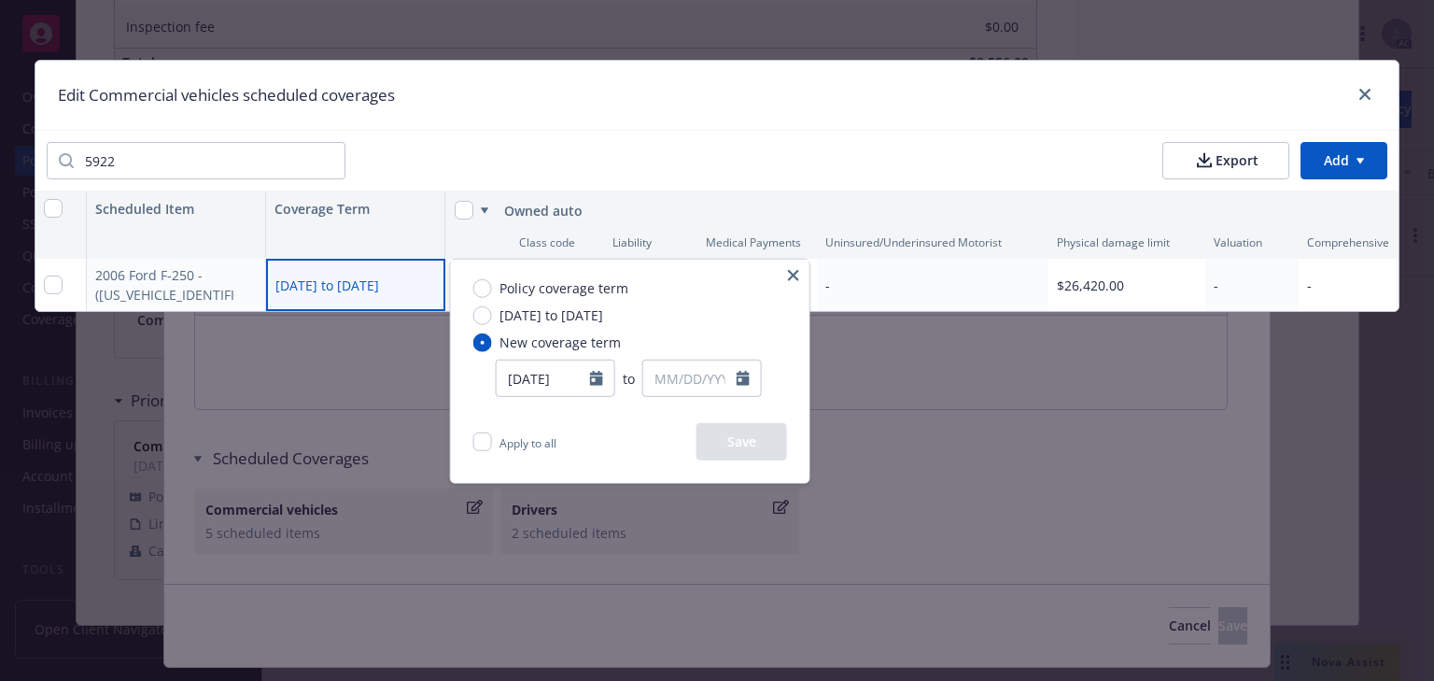
select select "other"
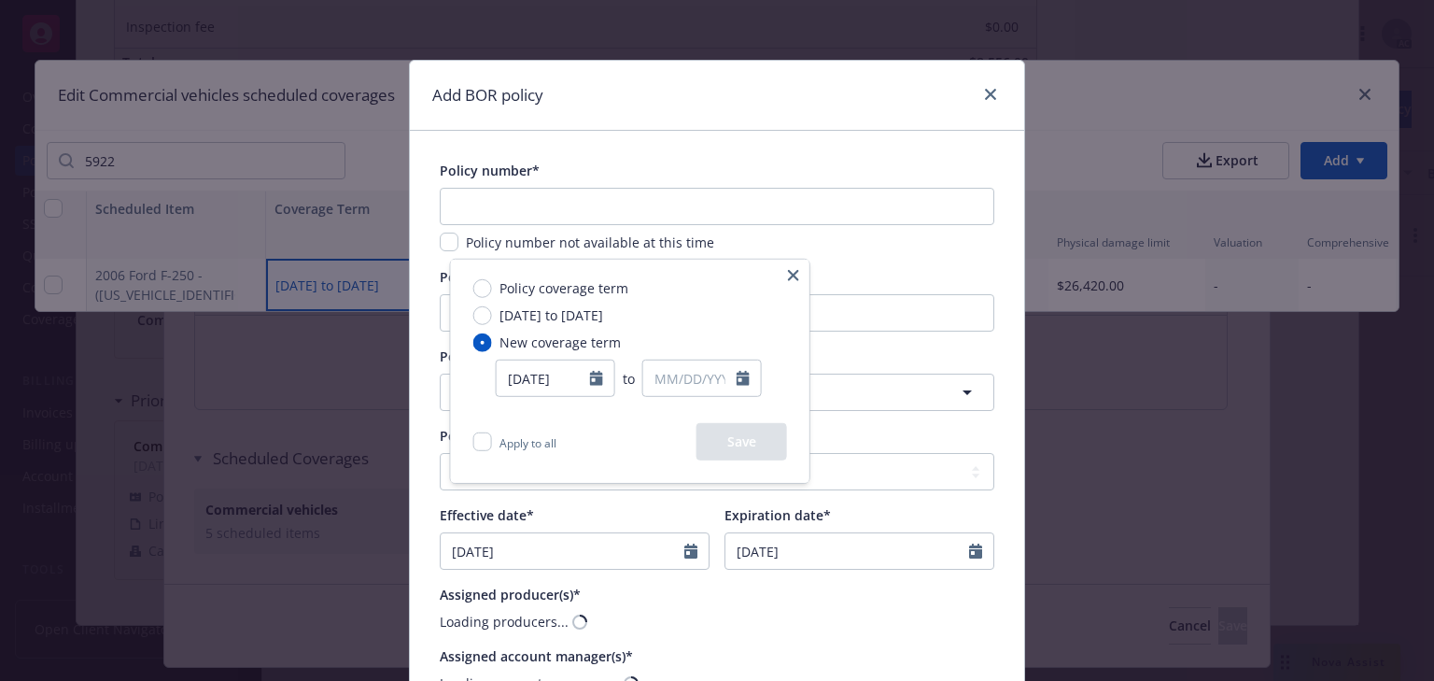
click at [1079, 93] on button "Export to CSV" at bounding box center [1123, 109] width 89 height 37
click at [1079, 94] on button "Export to CSV" at bounding box center [1123, 109] width 89 height 37
click at [785, 274] on button "button" at bounding box center [794, 275] width 22 height 22
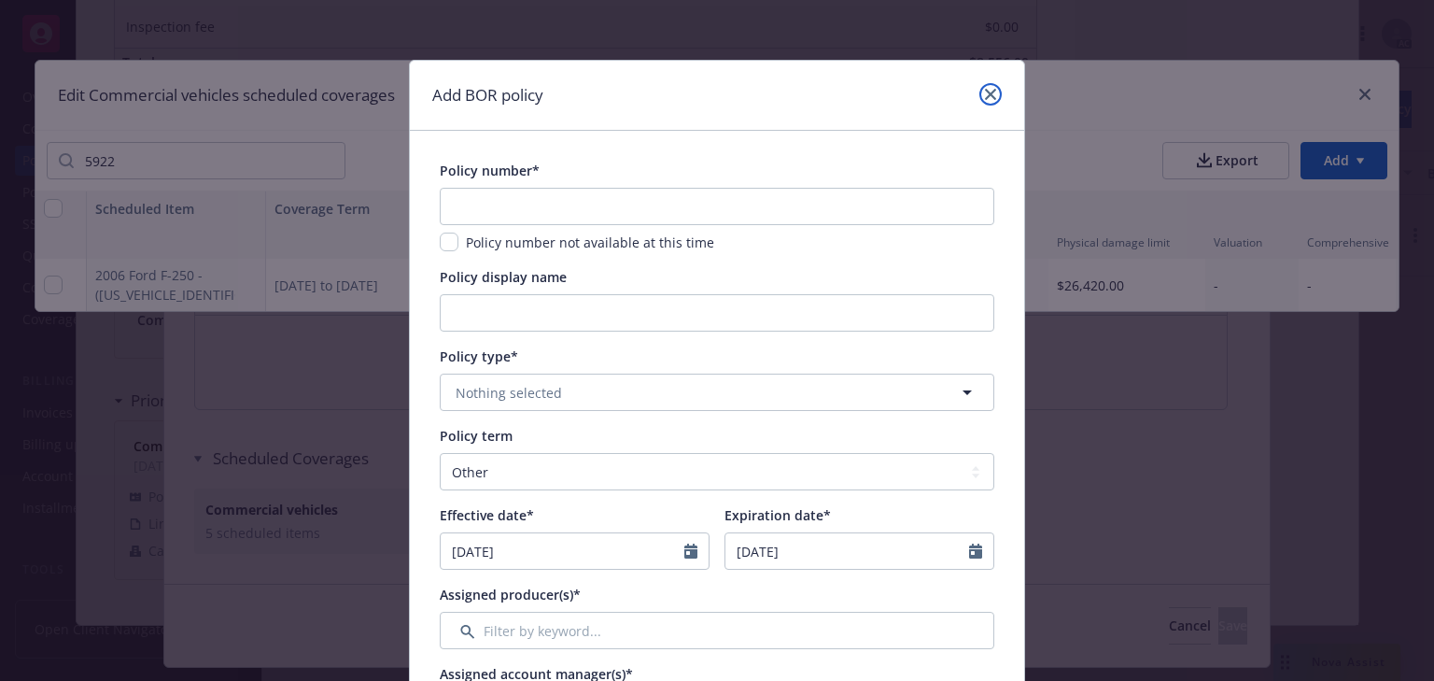
drag, startPoint x: 981, startPoint y: 90, endPoint x: 1173, endPoint y: 103, distance: 191.9
click at [985, 91] on icon "close" at bounding box center [990, 94] width 11 height 11
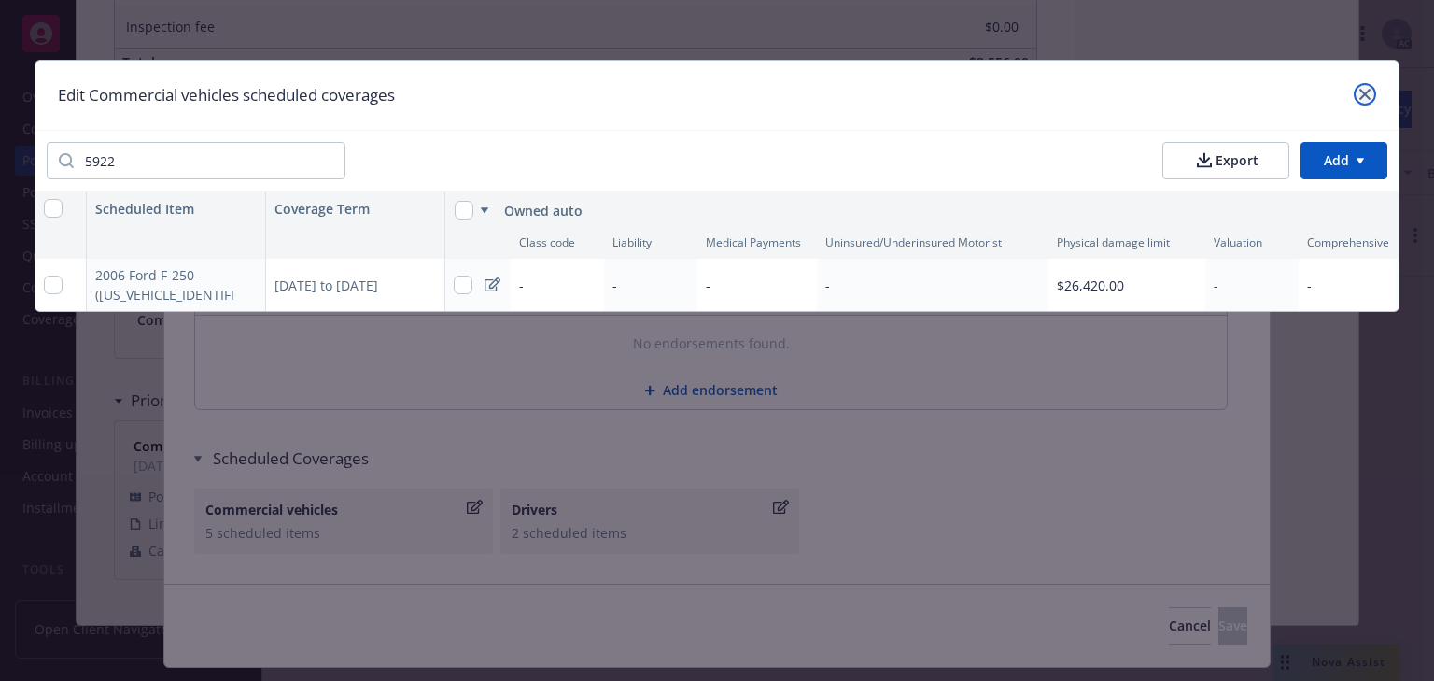
click at [1361, 91] on icon "close" at bounding box center [1365, 94] width 11 height 11
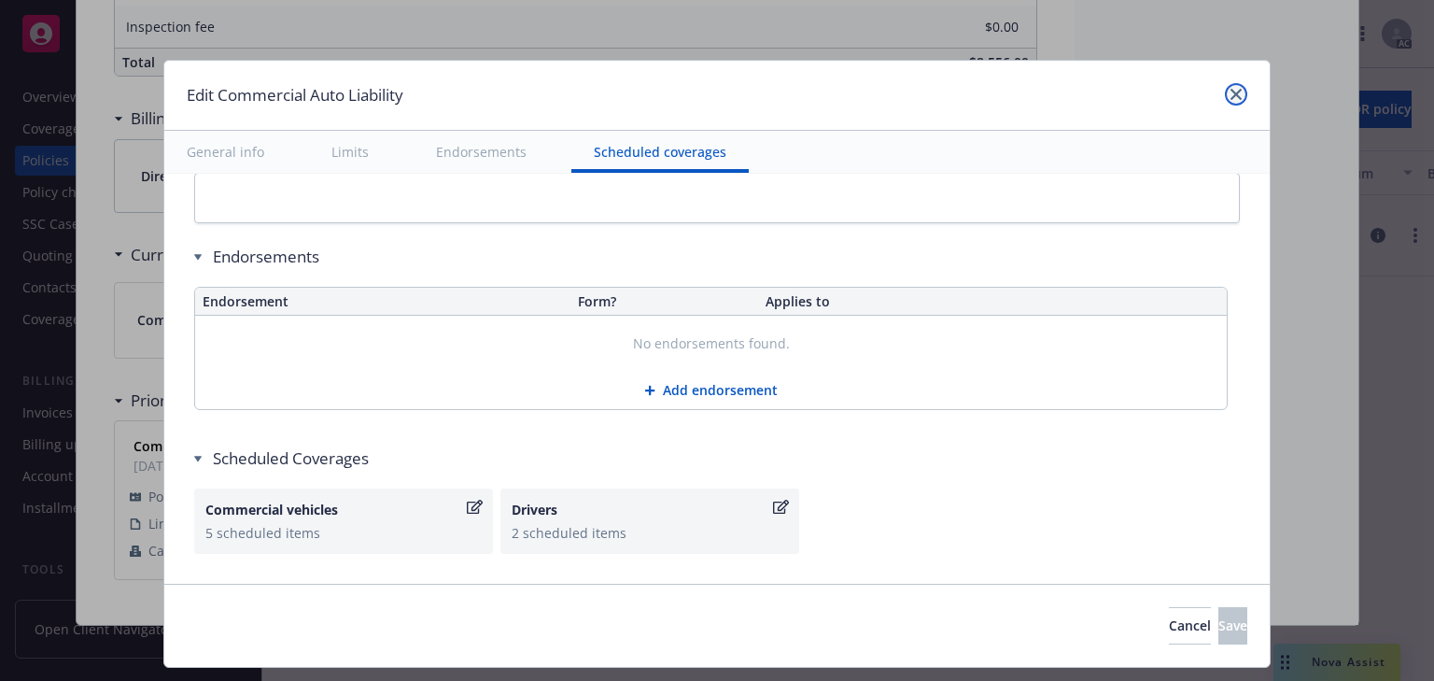
click at [1231, 92] on icon "close" at bounding box center [1236, 94] width 11 height 11
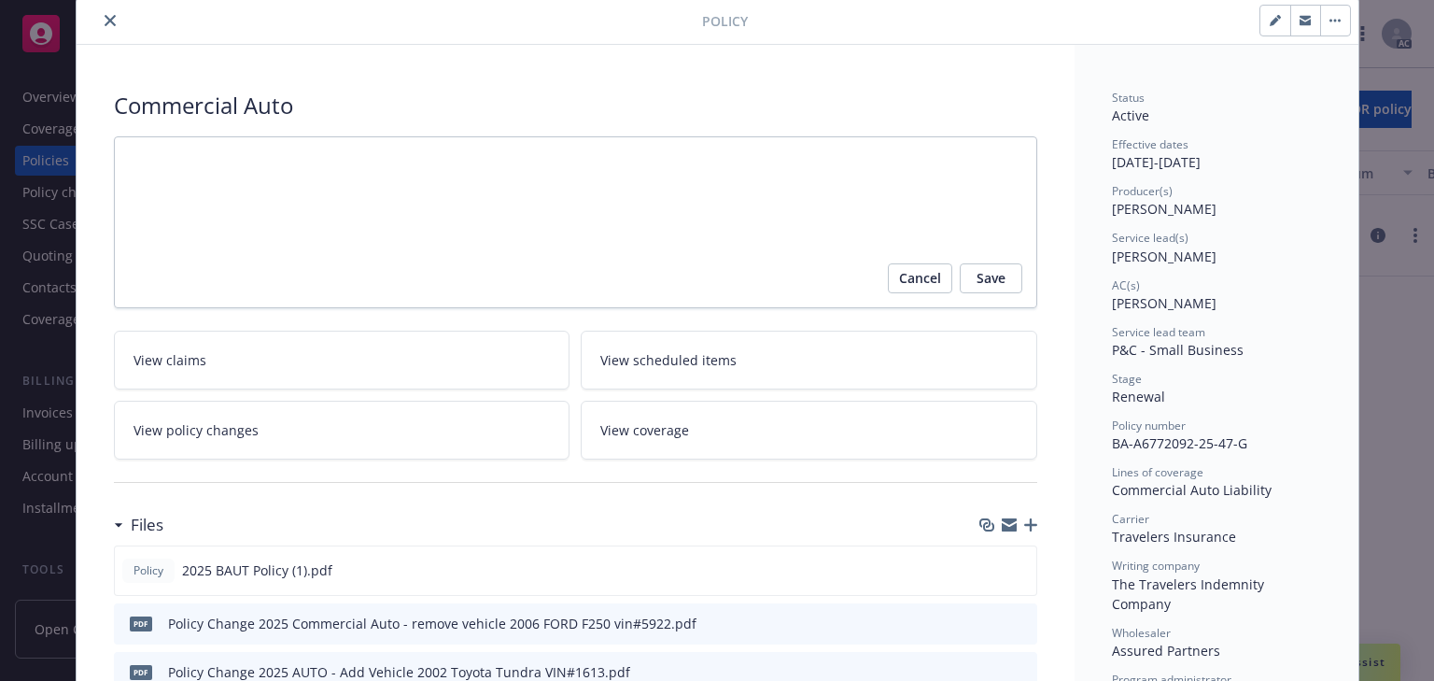
scroll to position [0, 0]
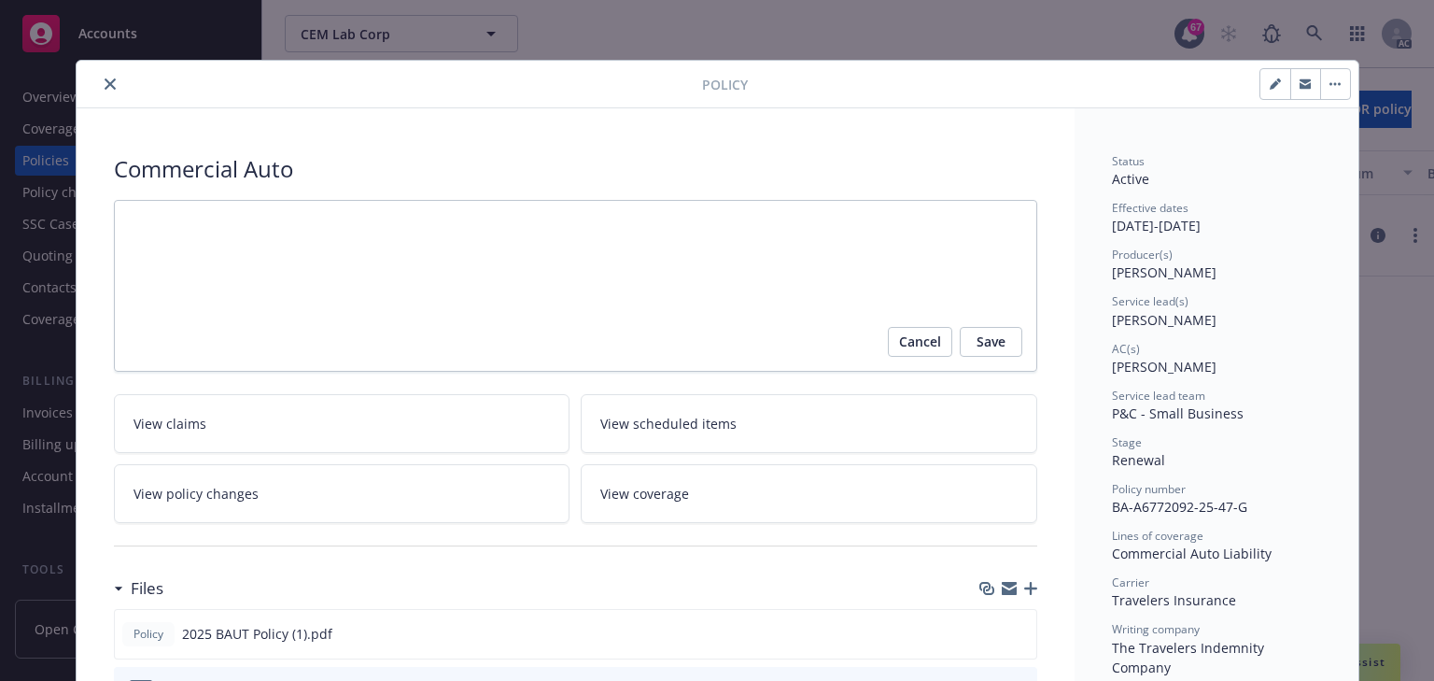
click at [105, 89] on icon "close" at bounding box center [110, 83] width 11 height 11
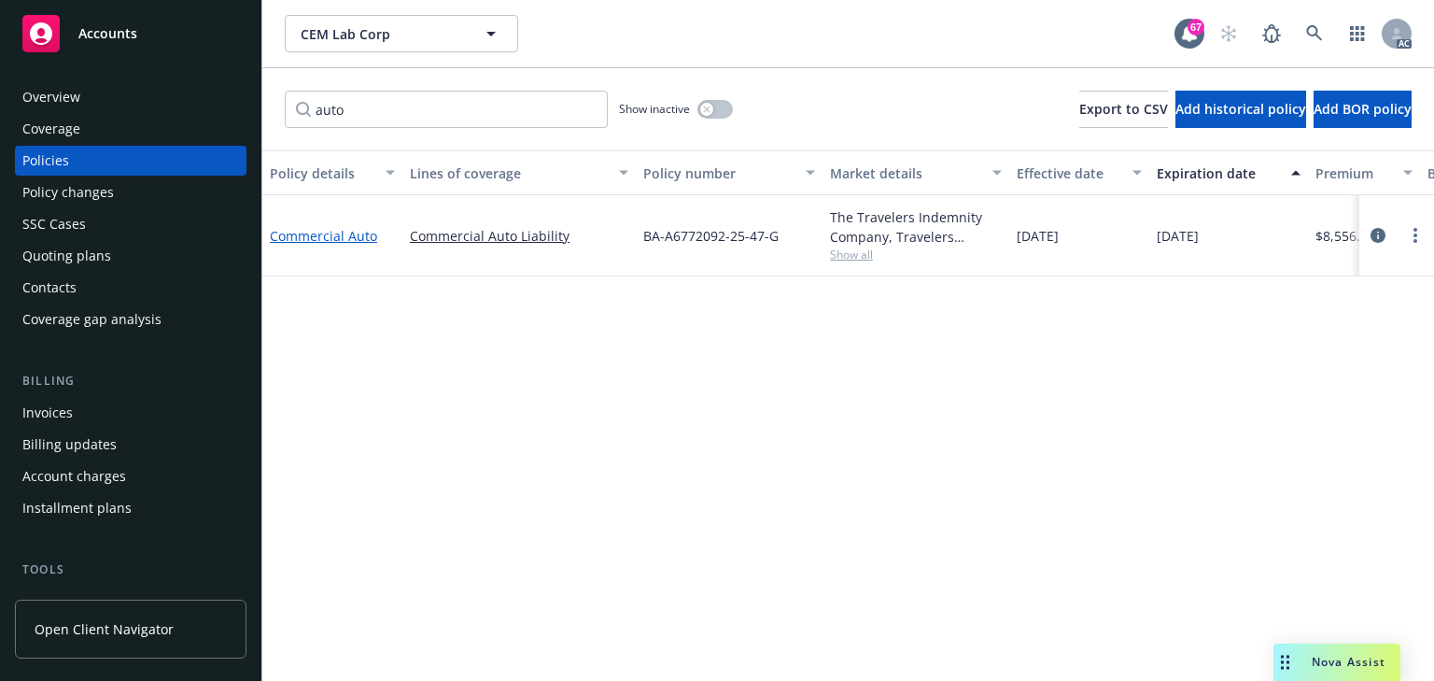
click at [326, 238] on link "Commercial Auto" at bounding box center [323, 236] width 107 height 18
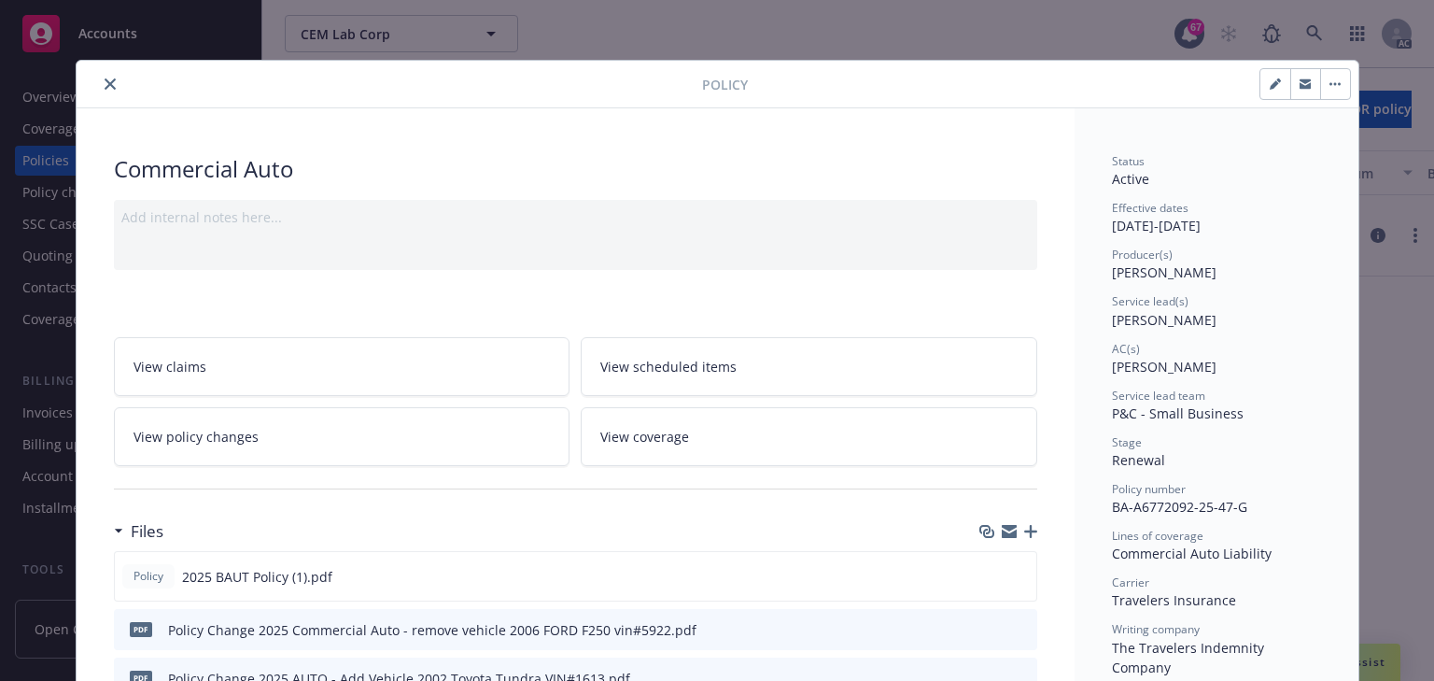
scroll to position [56, 0]
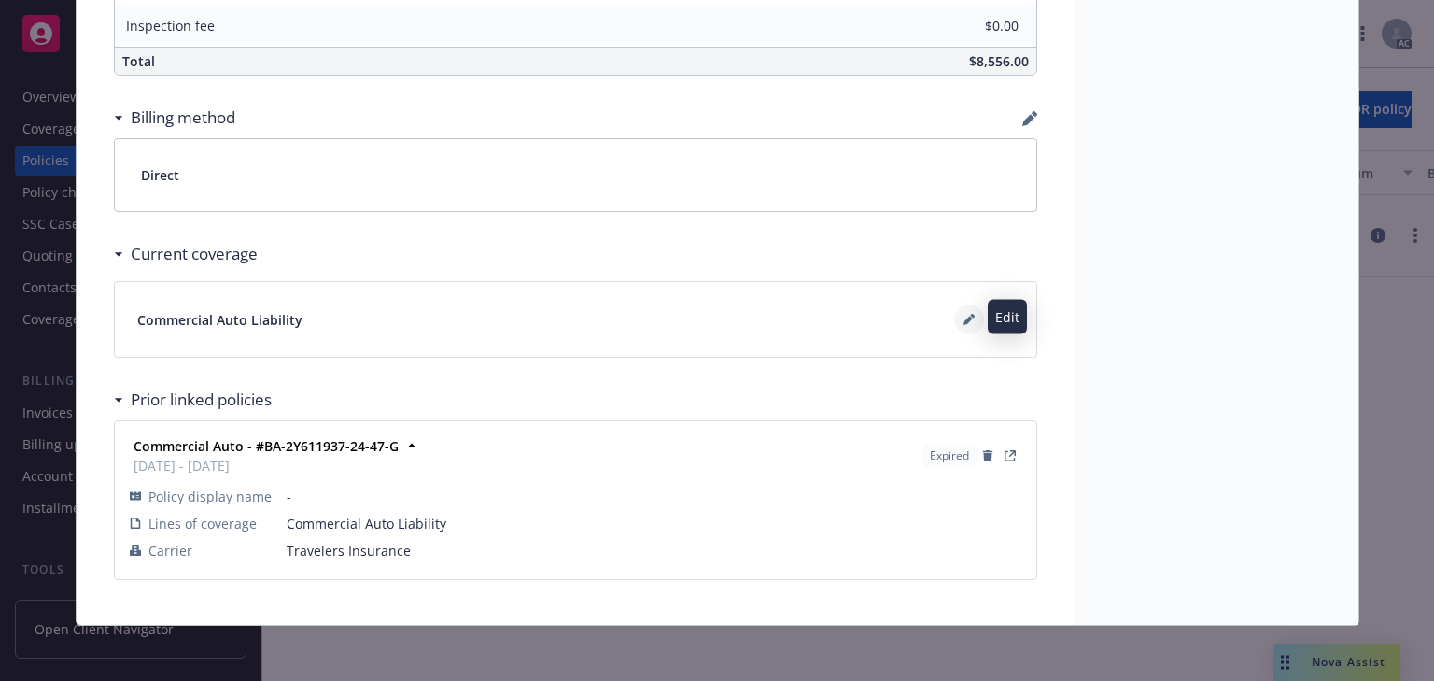
click at [964, 314] on icon at bounding box center [969, 319] width 11 height 11
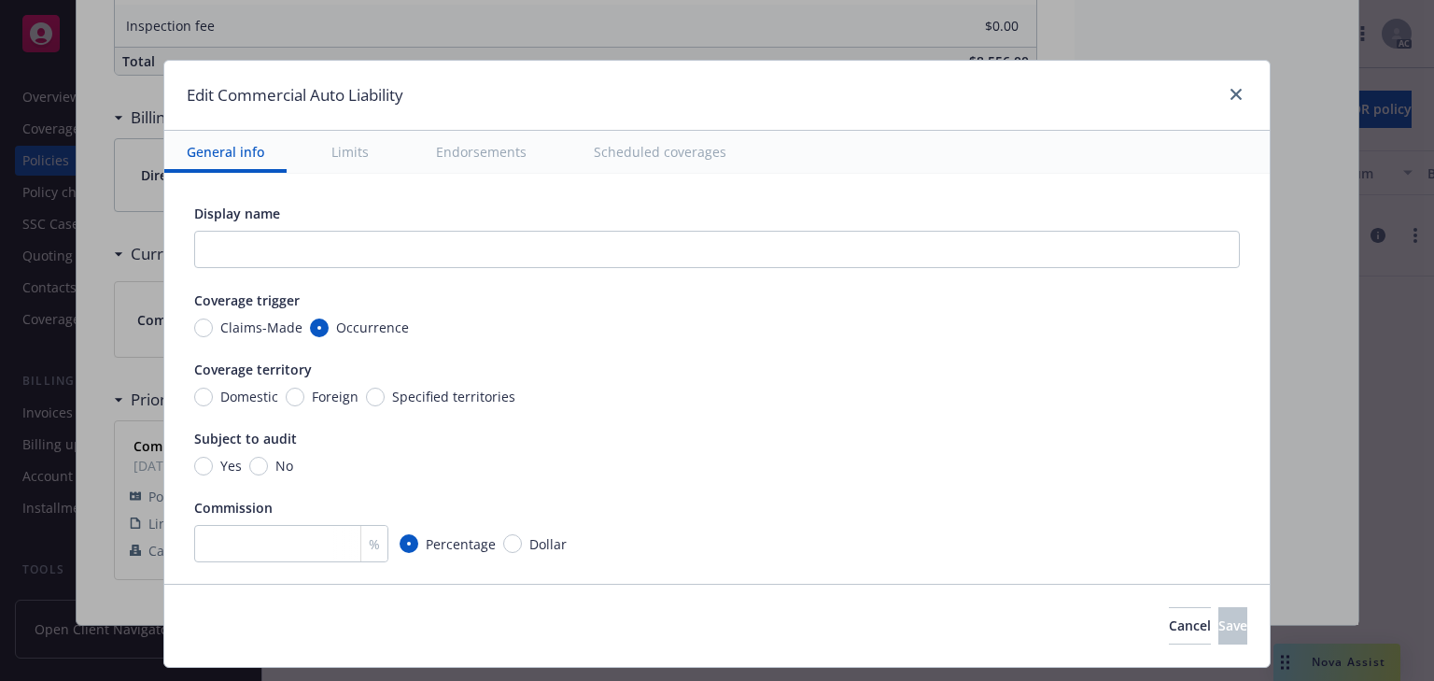
click at [631, 157] on button "Scheduled coverages" at bounding box center [659, 152] width 177 height 42
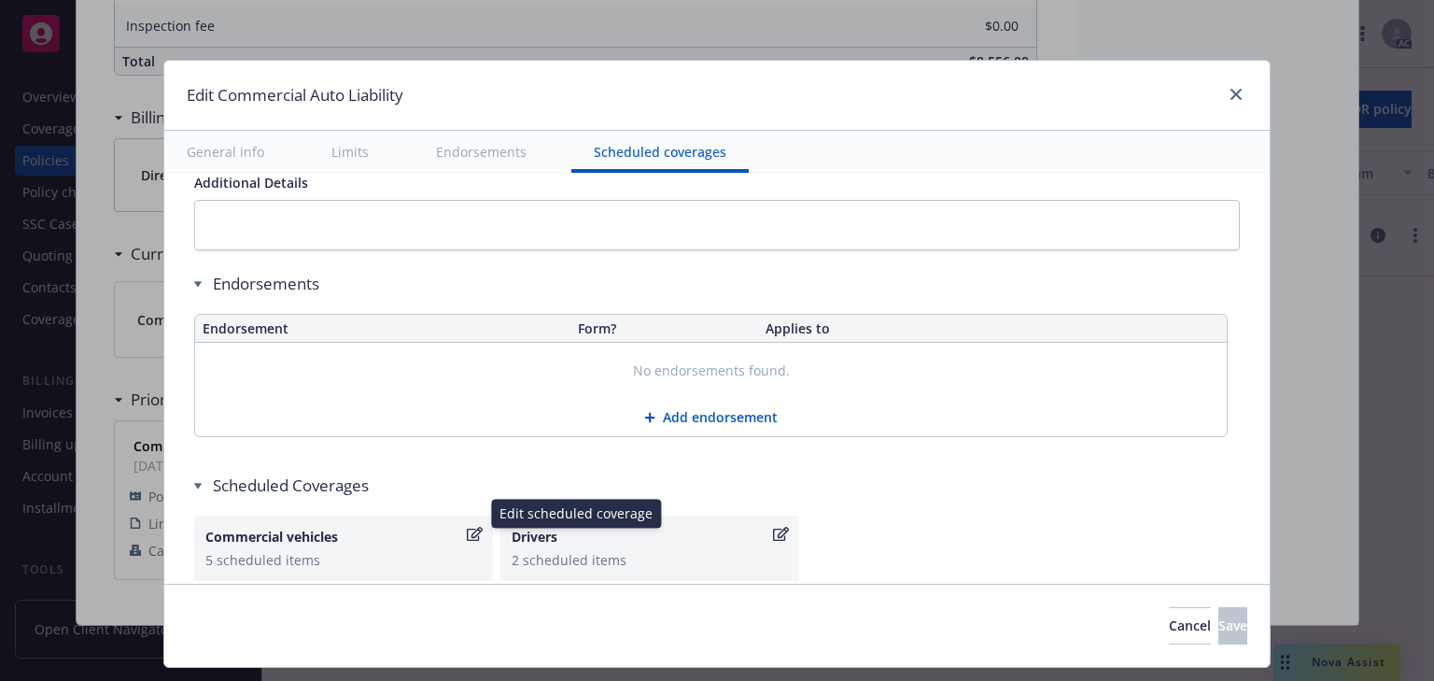
scroll to position [2971, 0]
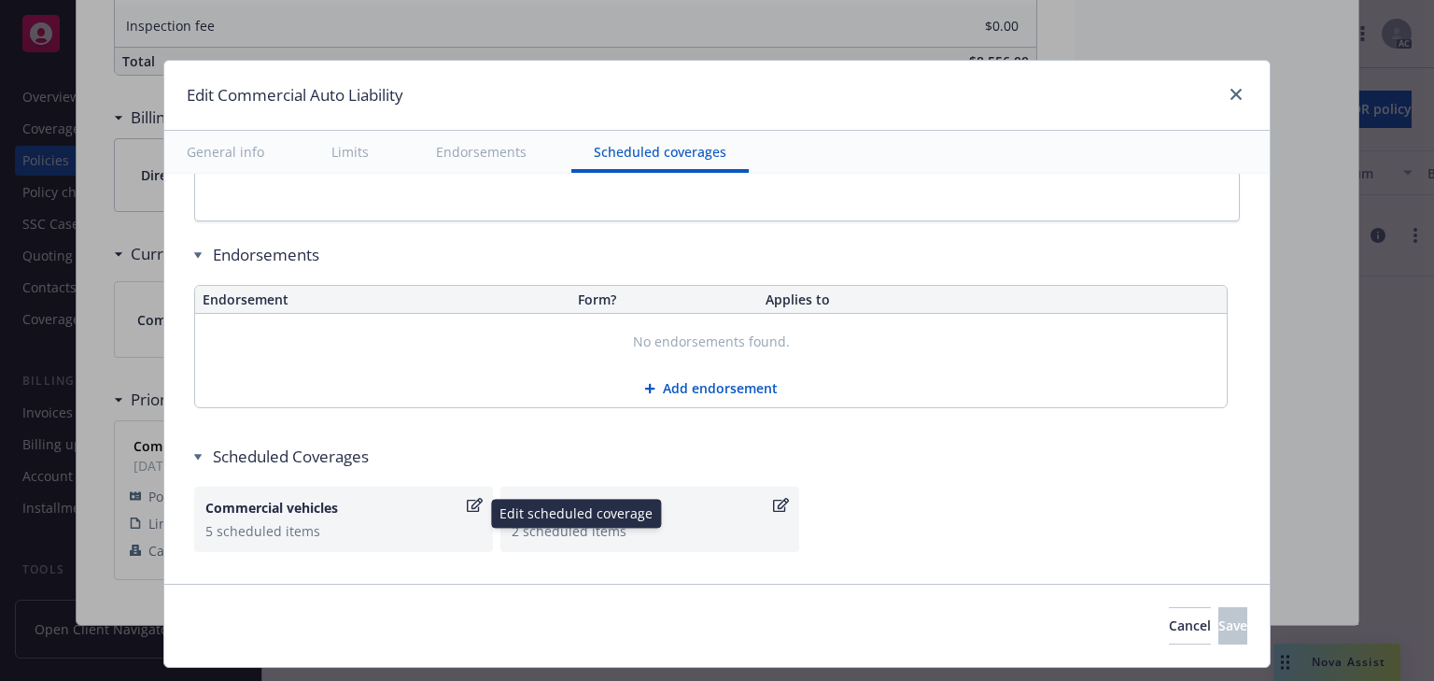
click at [477, 498] on icon "button" at bounding box center [475, 505] width 16 height 15
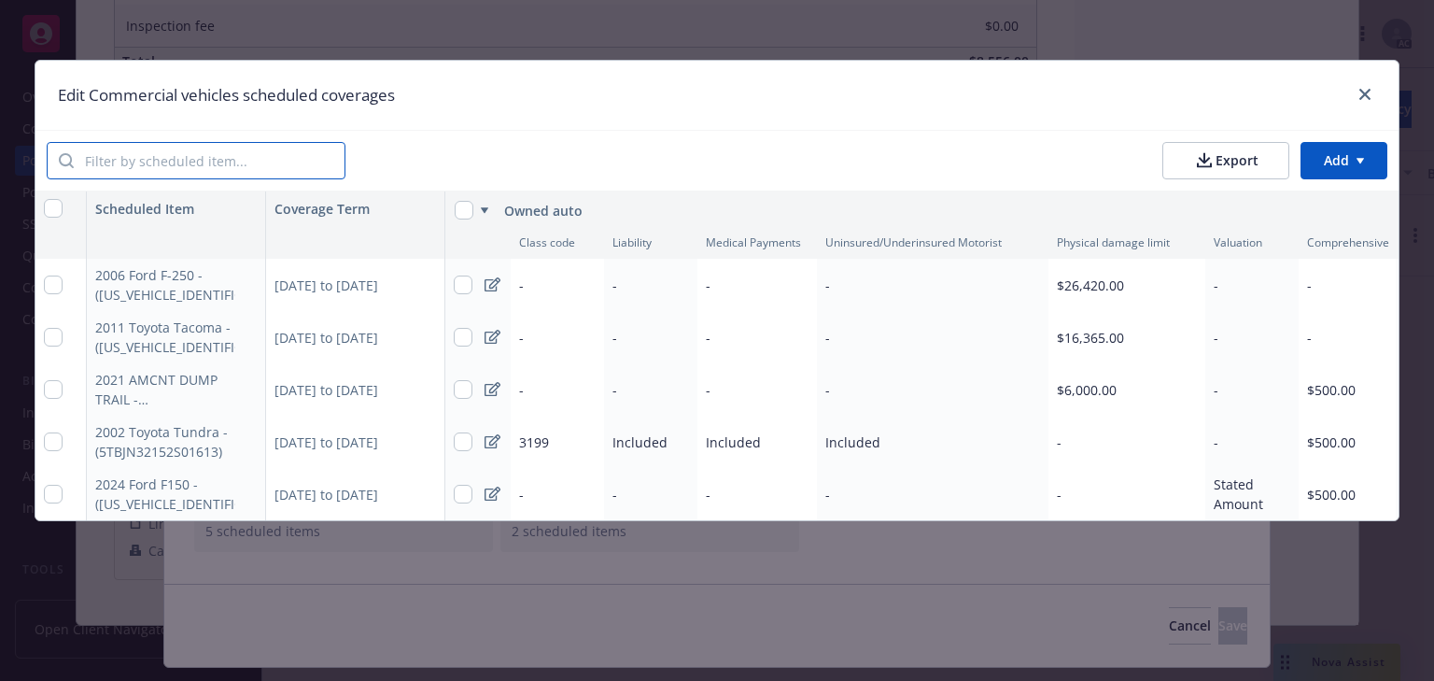
click at [212, 156] on input "search" at bounding box center [209, 160] width 271 height 35
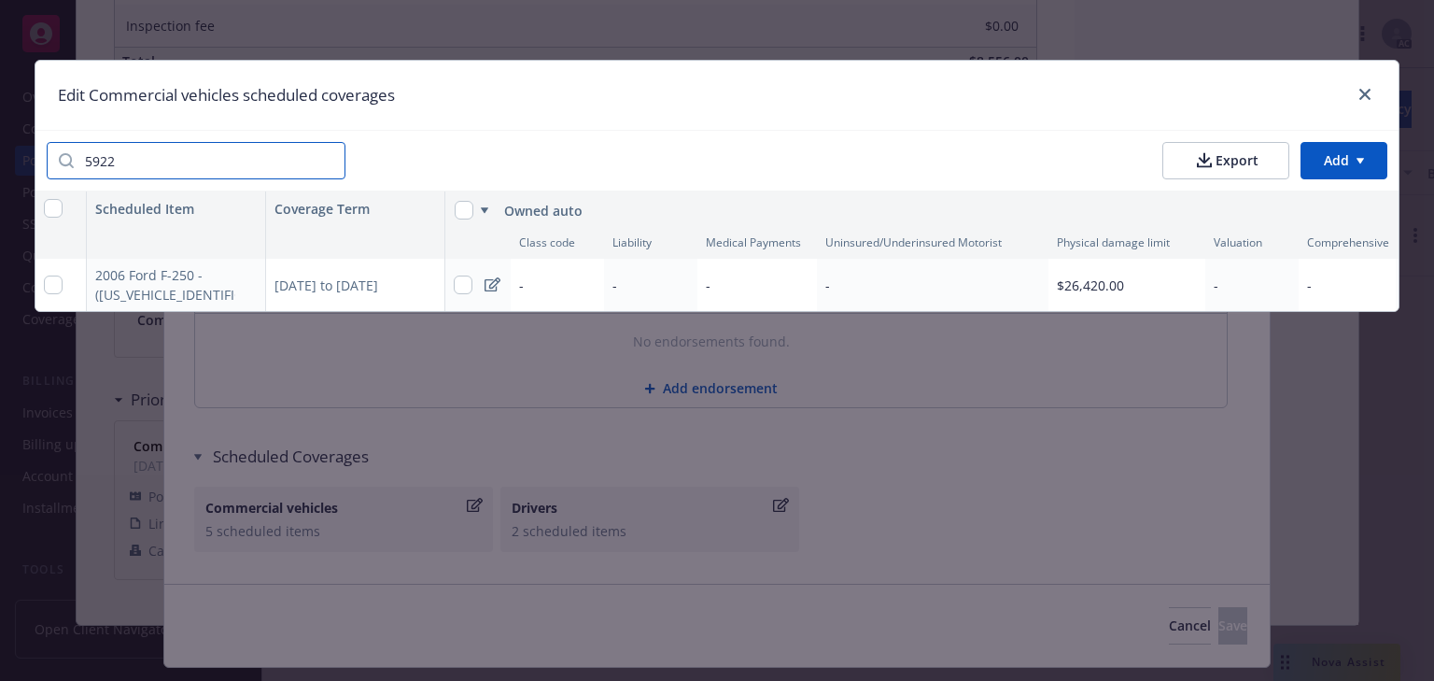
type input "5922"
click at [379, 286] on div "04/11/2025 to 04/11/2026" at bounding box center [355, 285] width 179 height 52
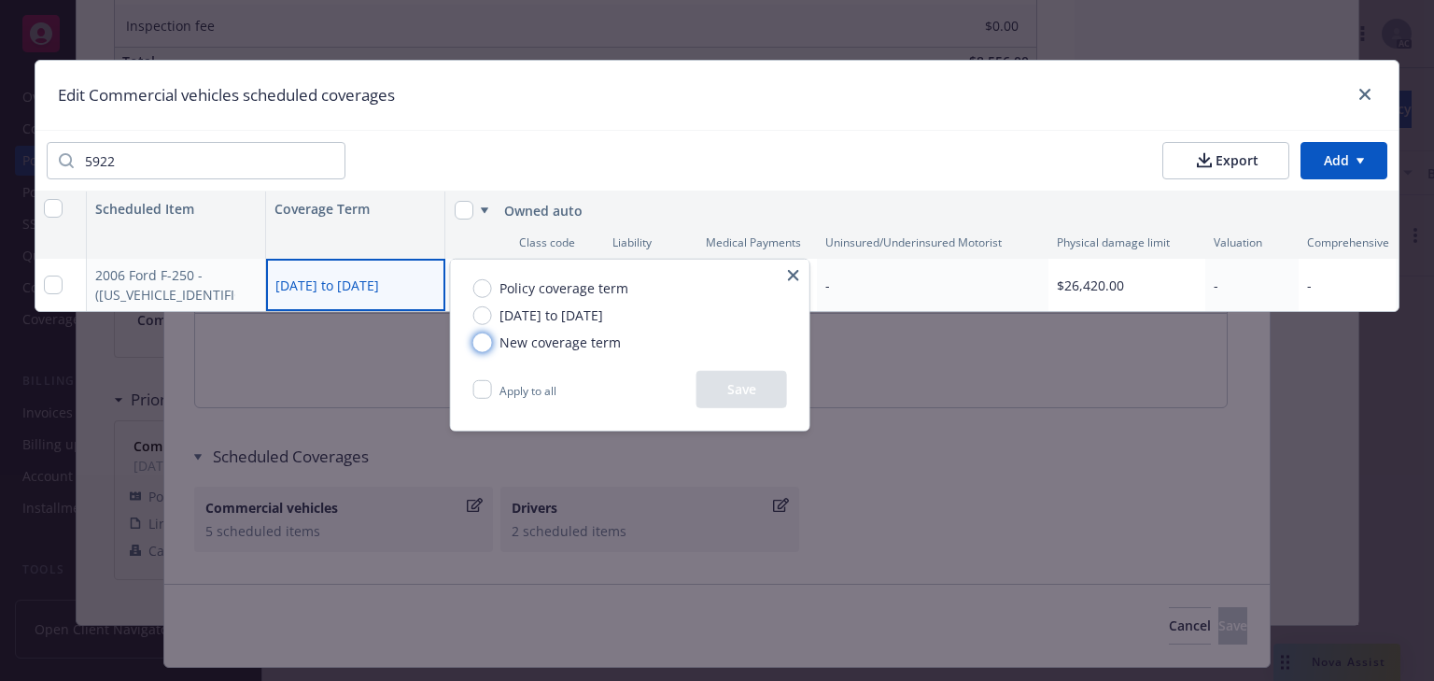
click at [485, 341] on input "New coverage term" at bounding box center [482, 341] width 19 height 19
radio input "true"
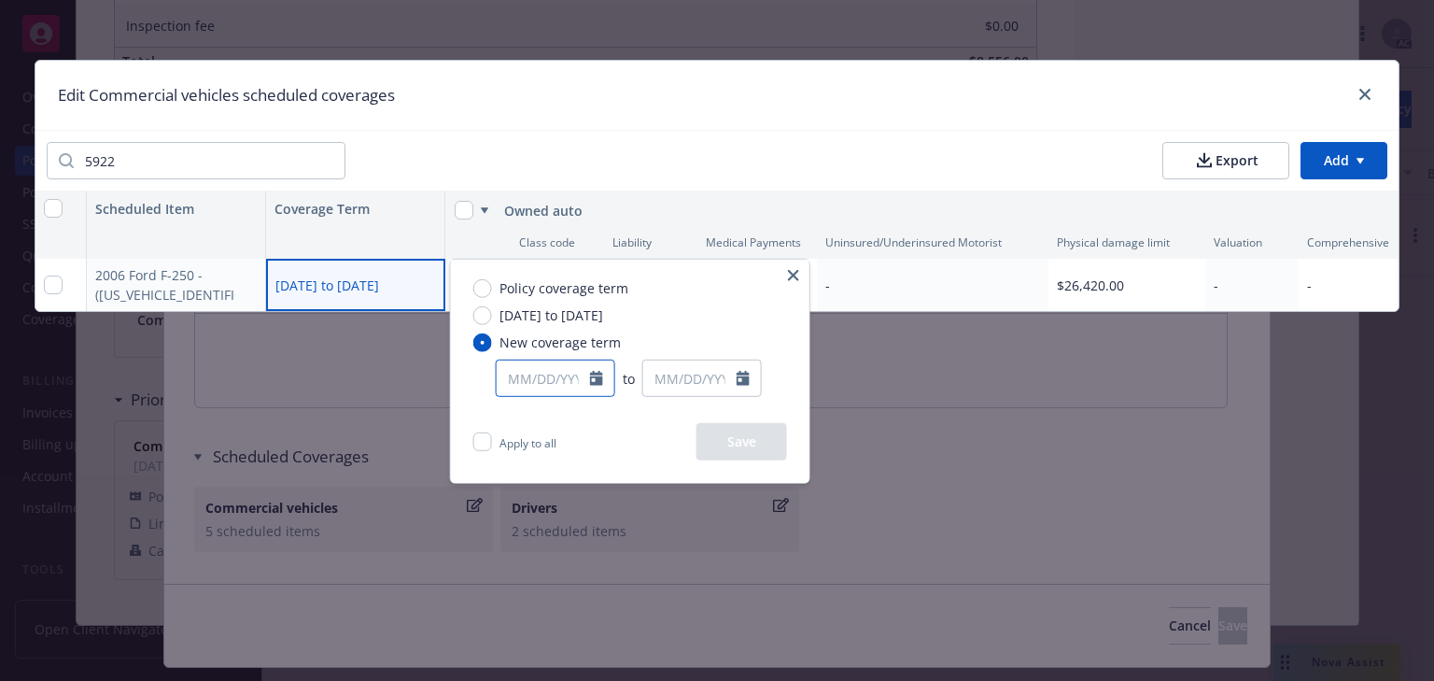
click at [534, 370] on input "text" at bounding box center [543, 377] width 93 height 35
select select "9"
type input "[DATE]"
select select "9"
click at [684, 376] on input "text" at bounding box center [689, 377] width 93 height 35
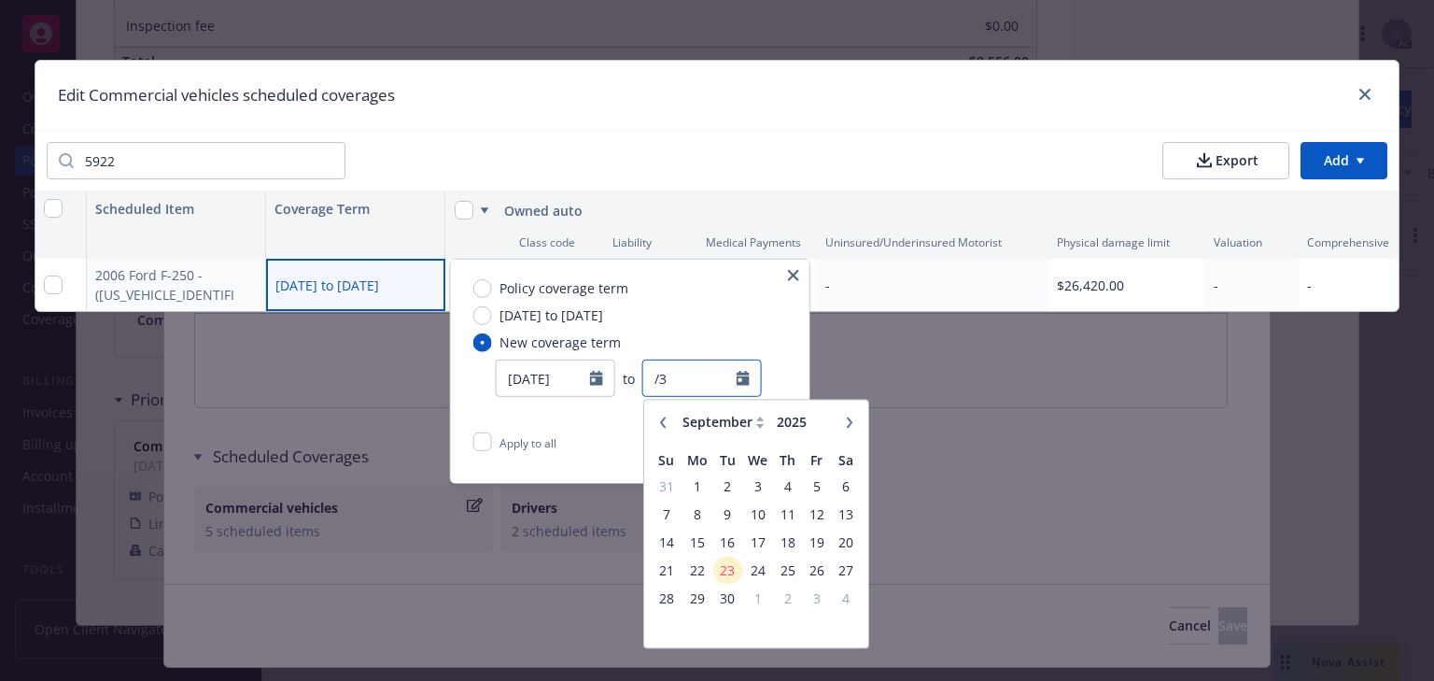
type input "/"
type input "2"
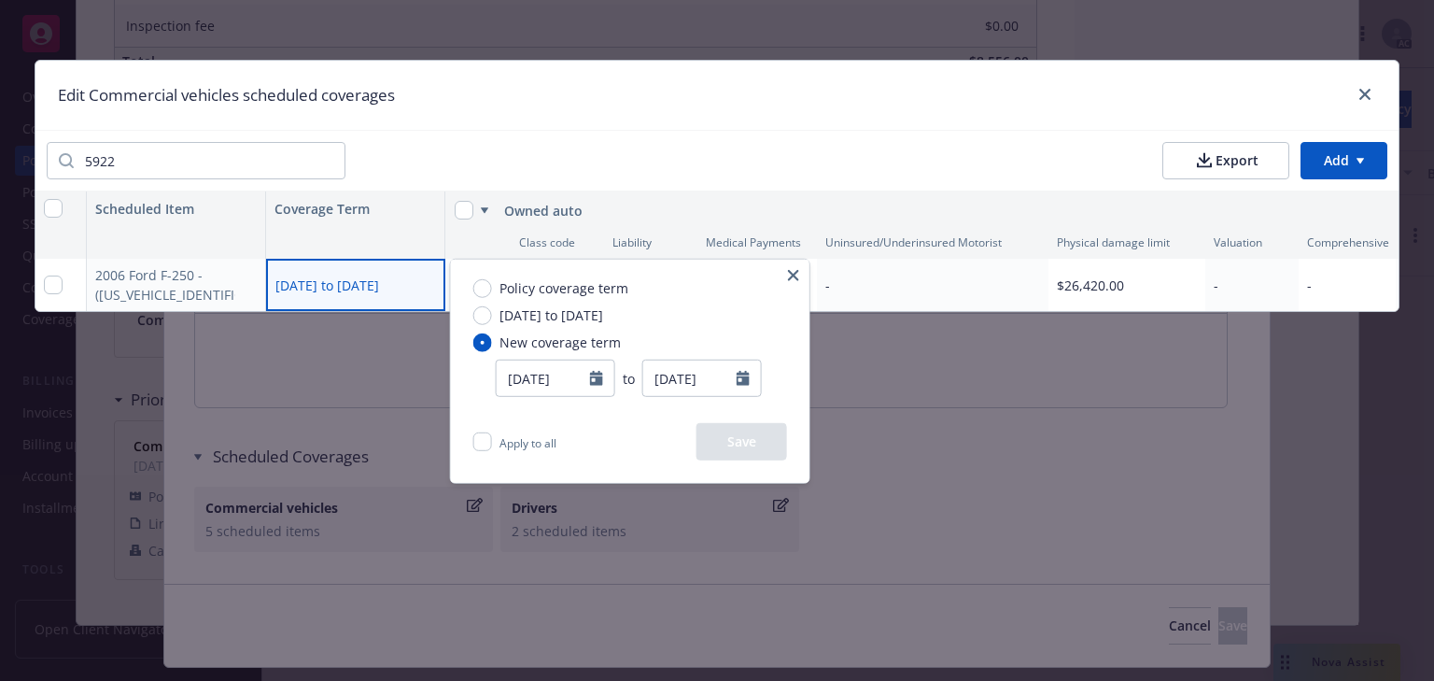
type input "03/17/2025"
click at [690, 325] on div "Policy coverage term 04/11/2025 to 04/11/2026 New coverage term 01/28/2025 to 0…" at bounding box center [630, 341] width 359 height 163
click at [740, 430] on button "Save" at bounding box center [742, 441] width 91 height 37
click at [757, 291] on div "Policy coverage term 04/11/2025 to 04/11/2026 New coverage term 01/28/2025 to 0…" at bounding box center [630, 341] width 359 height 163
click at [788, 271] on icon "button" at bounding box center [793, 275] width 11 height 11
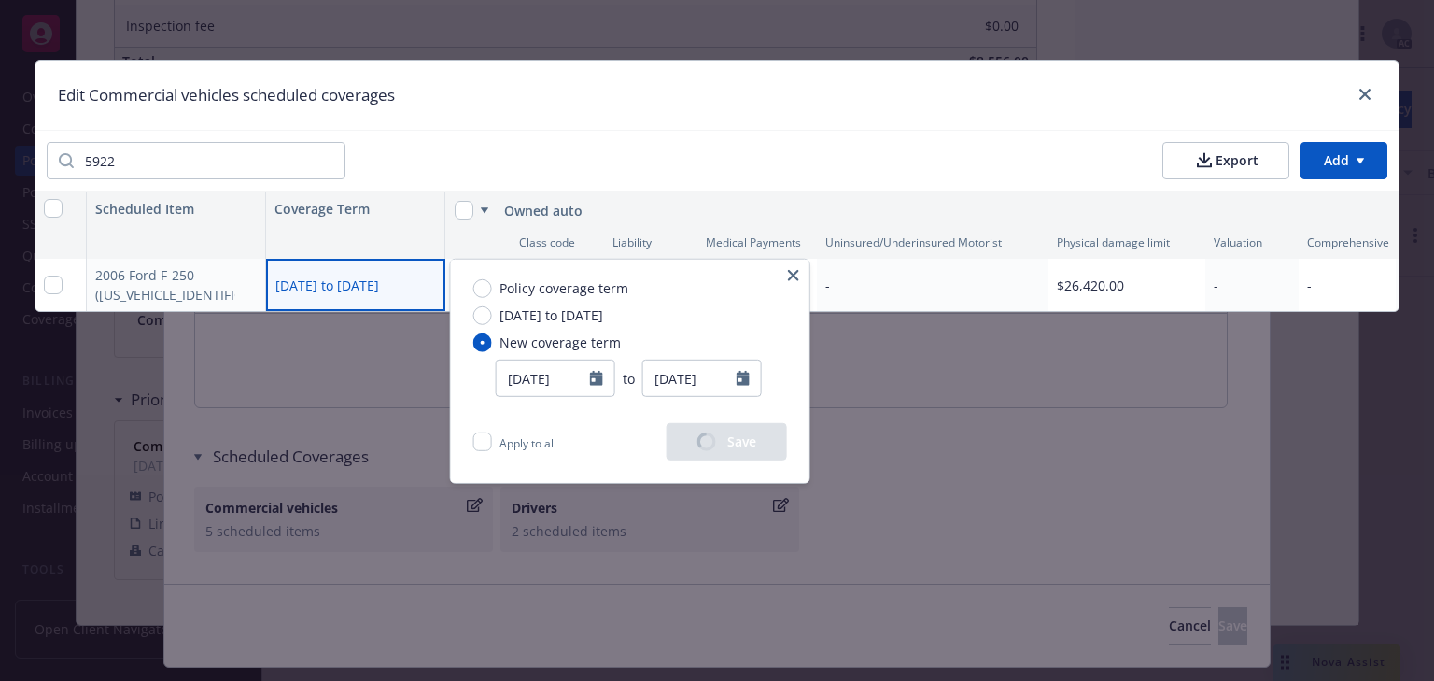
click at [792, 276] on icon "button" at bounding box center [793, 275] width 11 height 11
click at [702, 342] on div "Policy coverage term 04/11/2025 to 04/11/2026 New coverage term 01/28/2025 to 0…" at bounding box center [630, 341] width 359 height 163
click at [788, 276] on icon "button" at bounding box center [793, 275] width 11 height 11
click at [789, 276] on icon "button" at bounding box center [793, 275] width 11 height 11
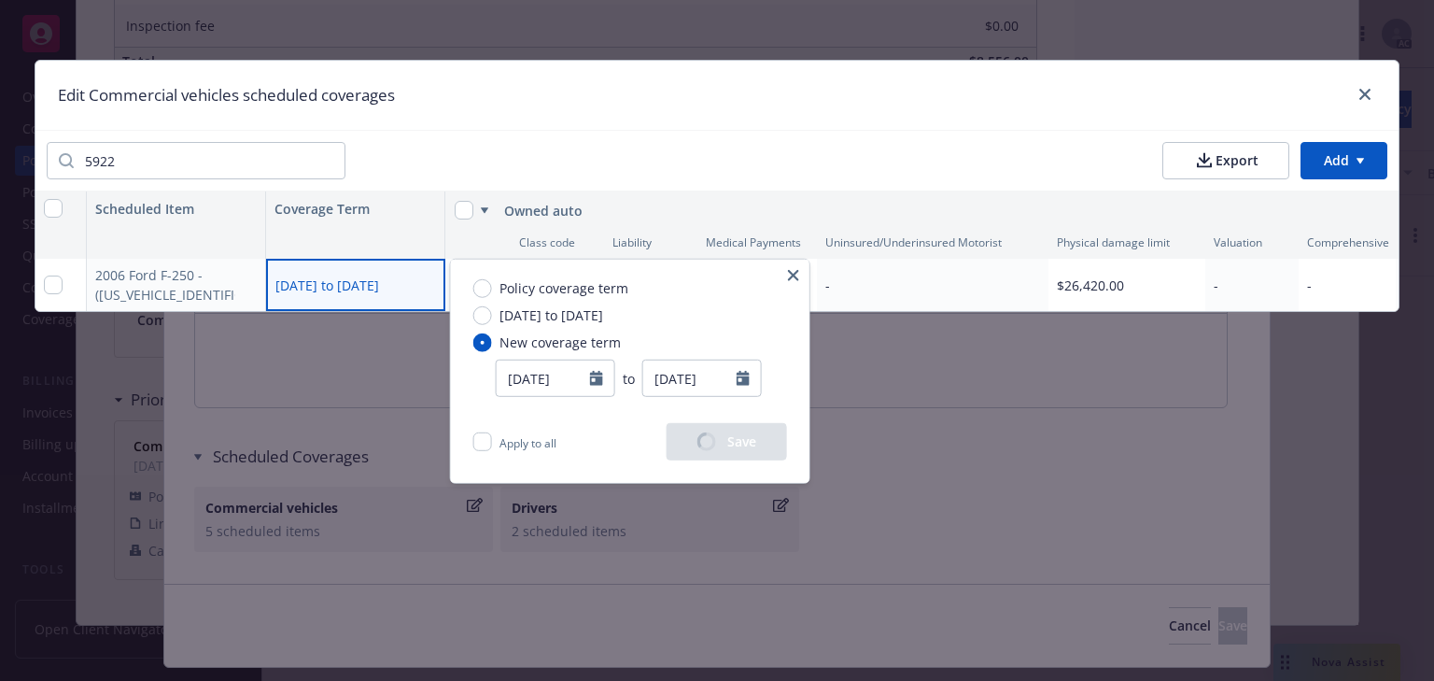
click at [790, 276] on icon "button" at bounding box center [793, 275] width 11 height 11
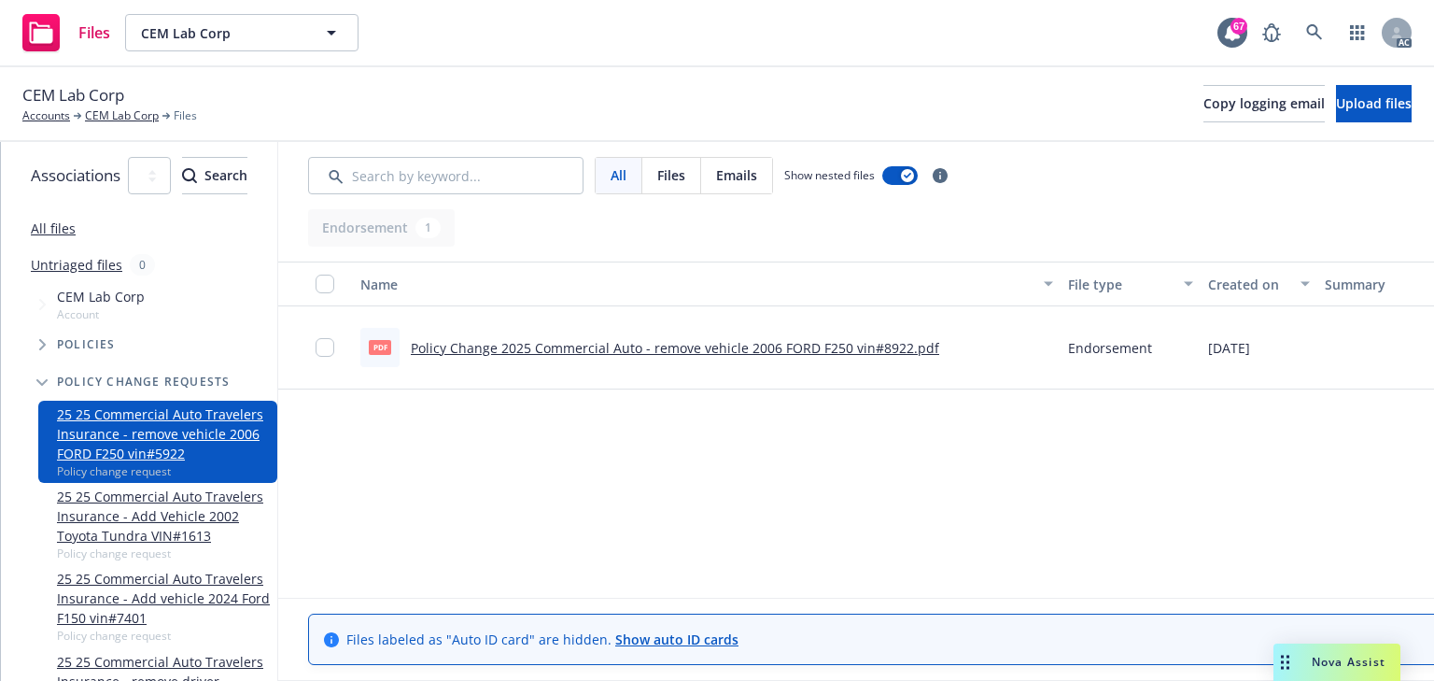
scroll to position [0, 330]
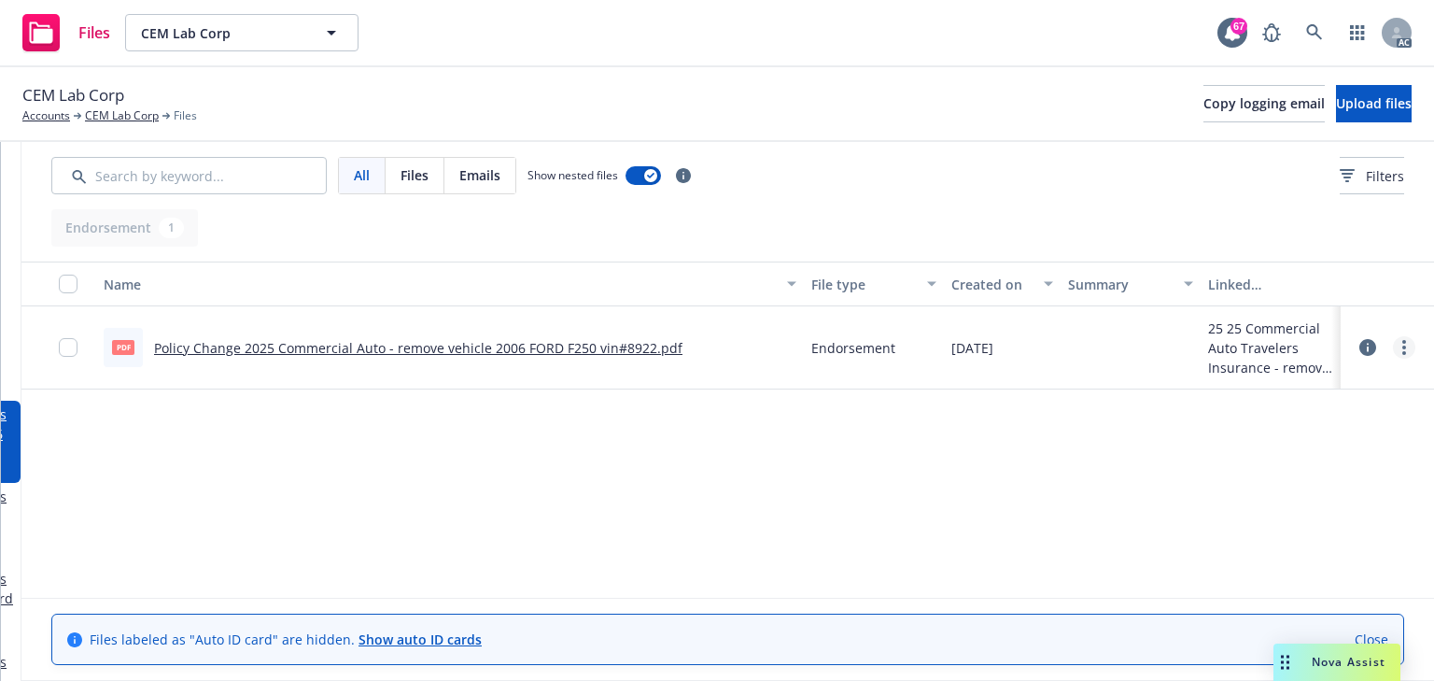
click at [1398, 347] on link "more" at bounding box center [1404, 347] width 22 height 22
click at [1296, 452] on link "Edit" at bounding box center [1322, 460] width 186 height 37
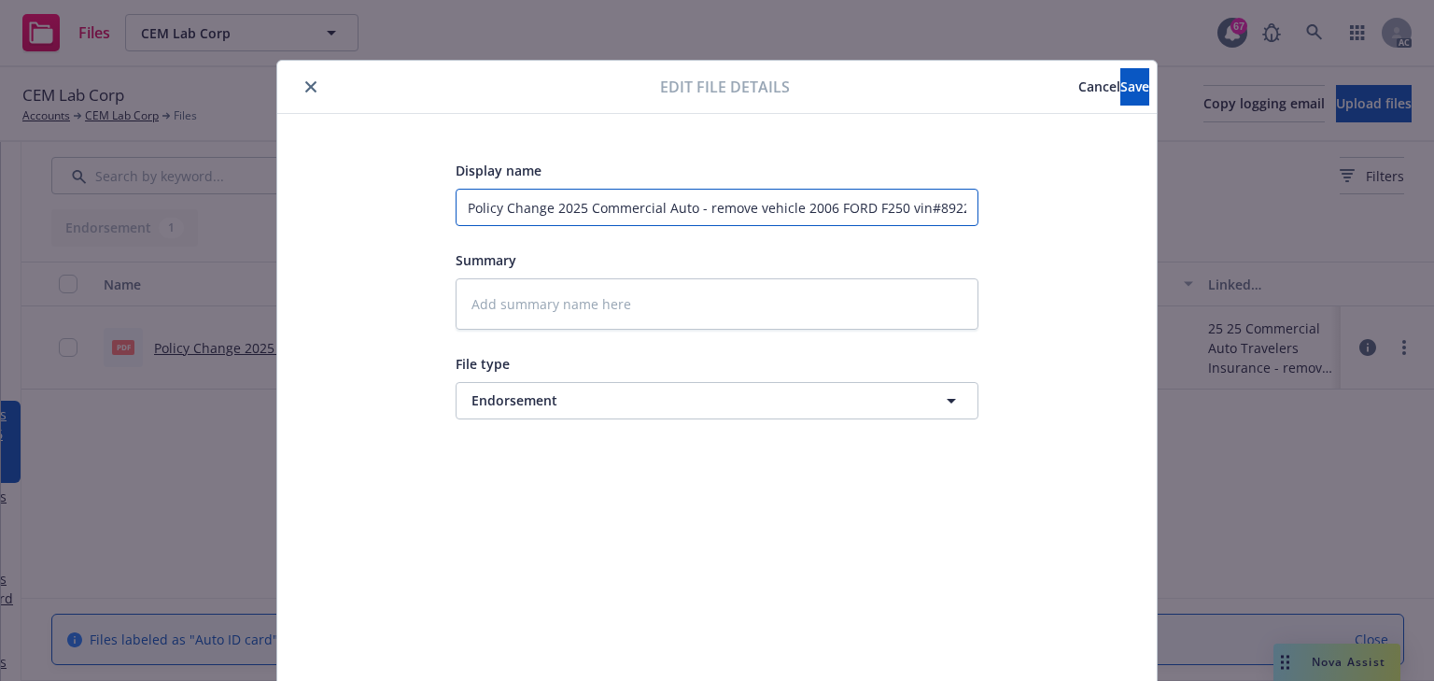
click at [931, 205] on input "Policy Change 2025 Commercial Auto - remove vehicle 2006 FORD F250 vin#8922" at bounding box center [717, 207] width 523 height 37
type textarea "x"
type input "Policy Change 2025 Commercial Auto - remove vehicle 2006 FORD F250 vin#922"
type textarea "x"
type input "Policy Change 2025 Commercial Auto - remove vehicle 2006 FORD F250 vin#5922"
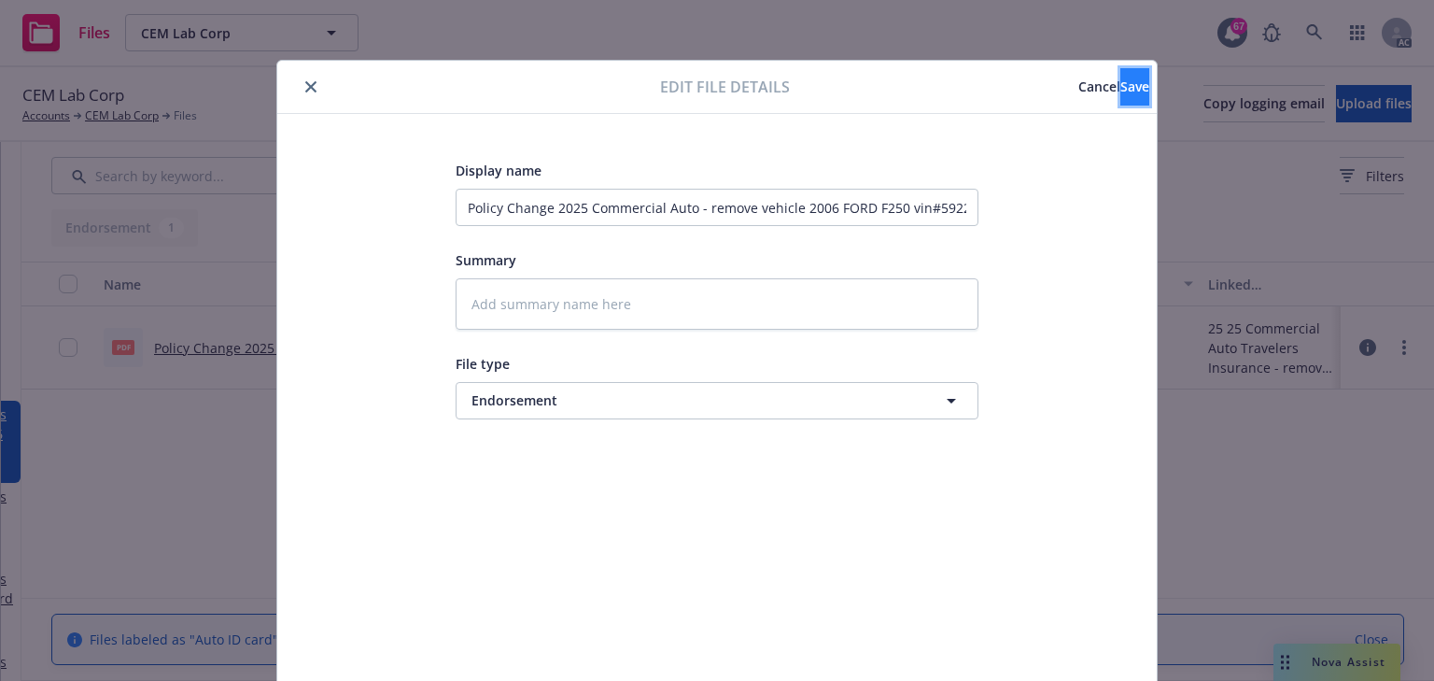
click at [1121, 90] on span "Save" at bounding box center [1135, 87] width 29 height 18
type textarea "x"
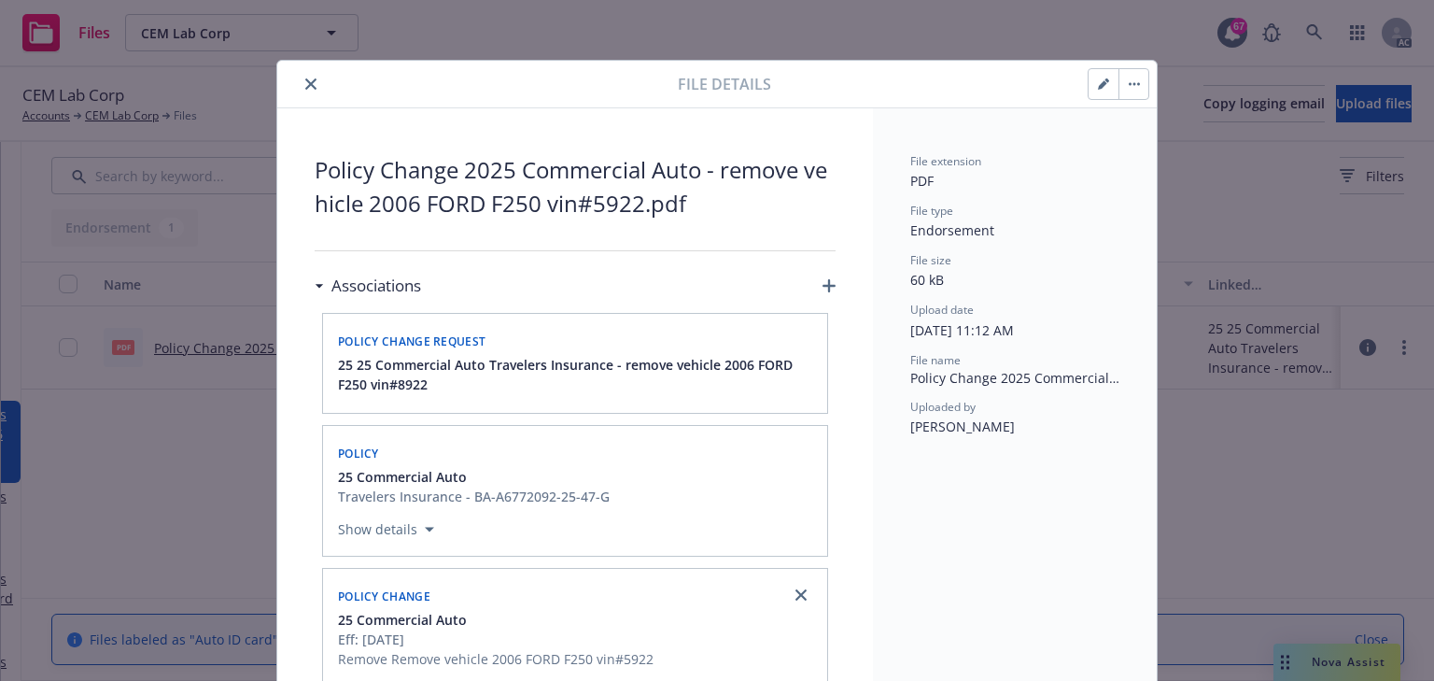
click at [308, 88] on icon "close" at bounding box center [310, 83] width 11 height 11
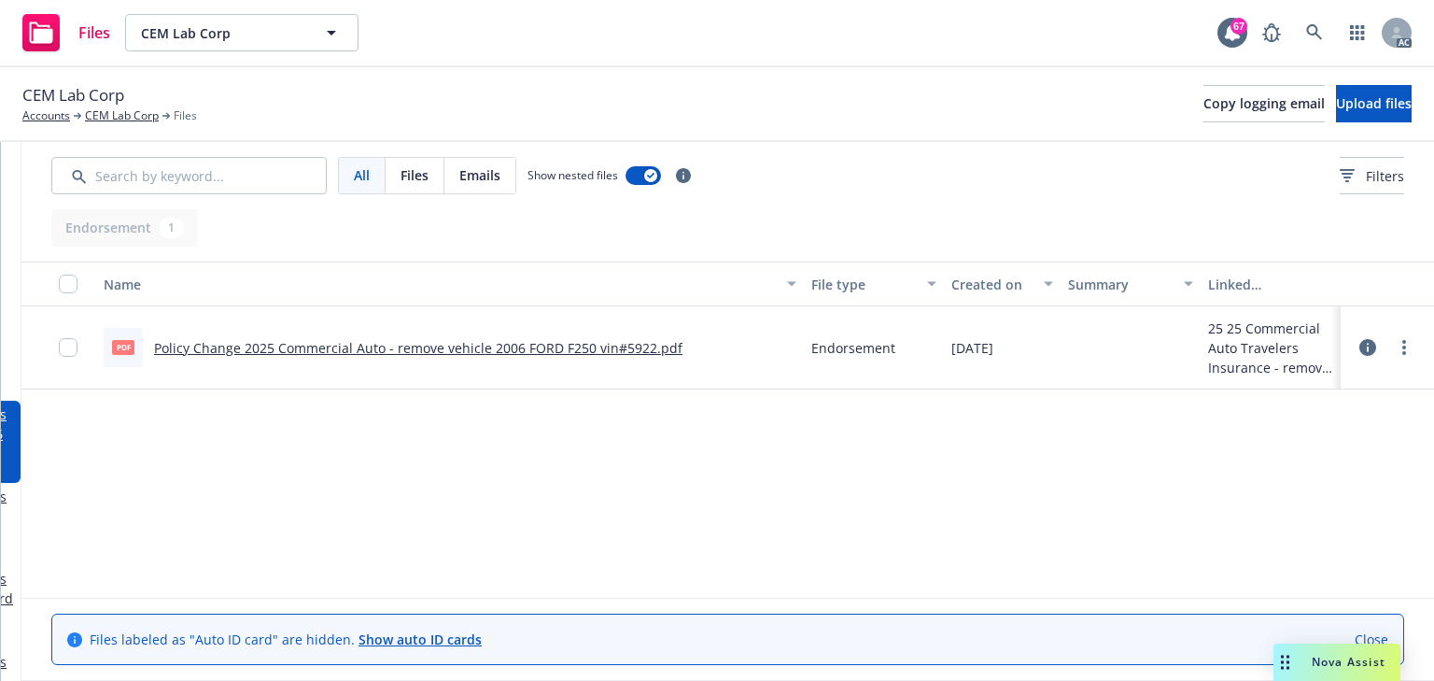
click at [558, 512] on div "Name File type Created on Summary Linked associations pdf Policy Change 2025 Co…" at bounding box center [727, 424] width 1413 height 326
click at [121, 116] on link "CEM Lab Corp" at bounding box center [122, 115] width 74 height 17
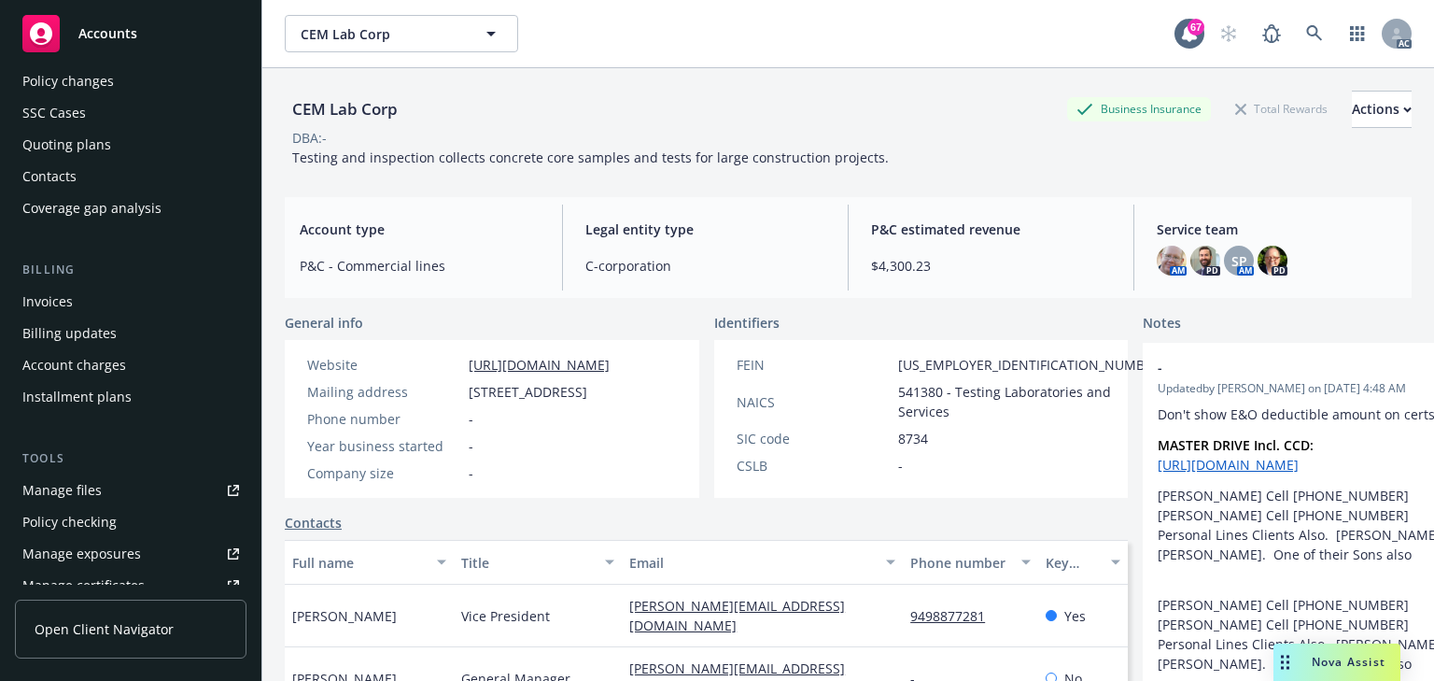
scroll to position [224, 0]
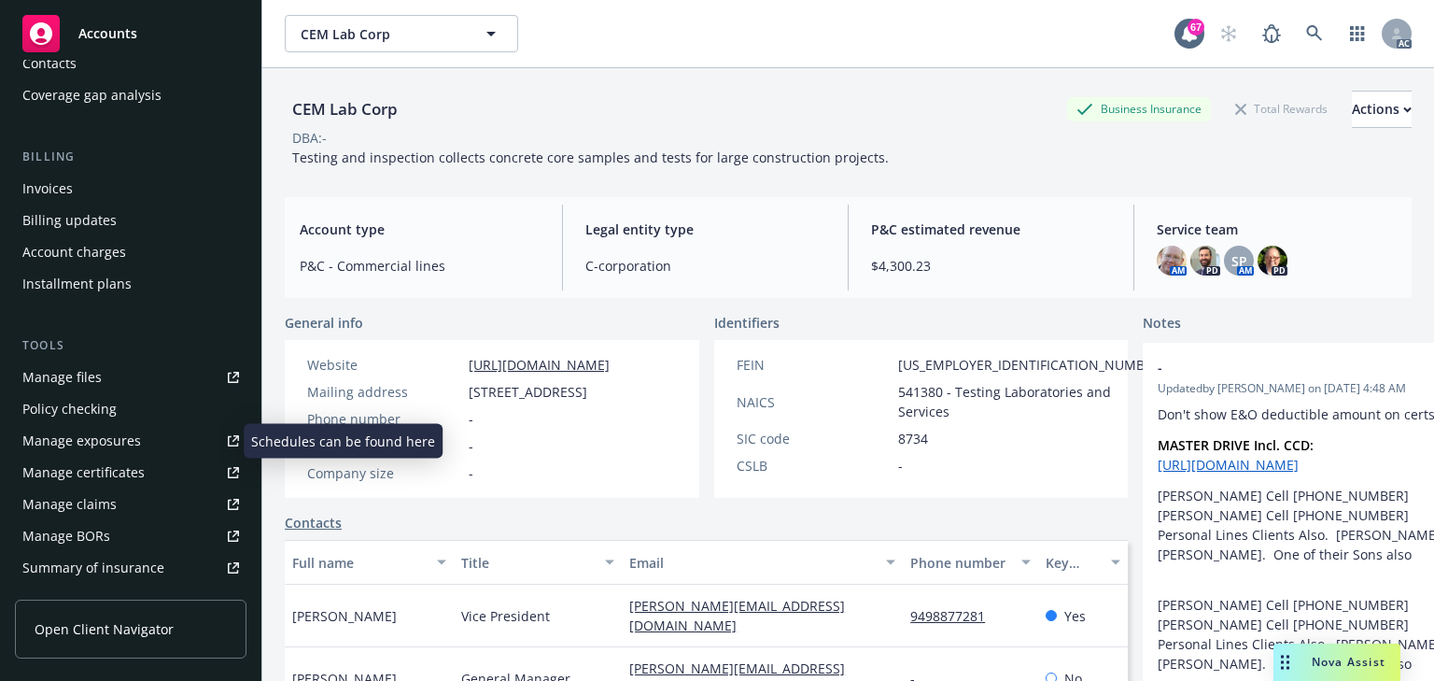
click at [100, 441] on div "Manage exposures" at bounding box center [81, 441] width 119 height 30
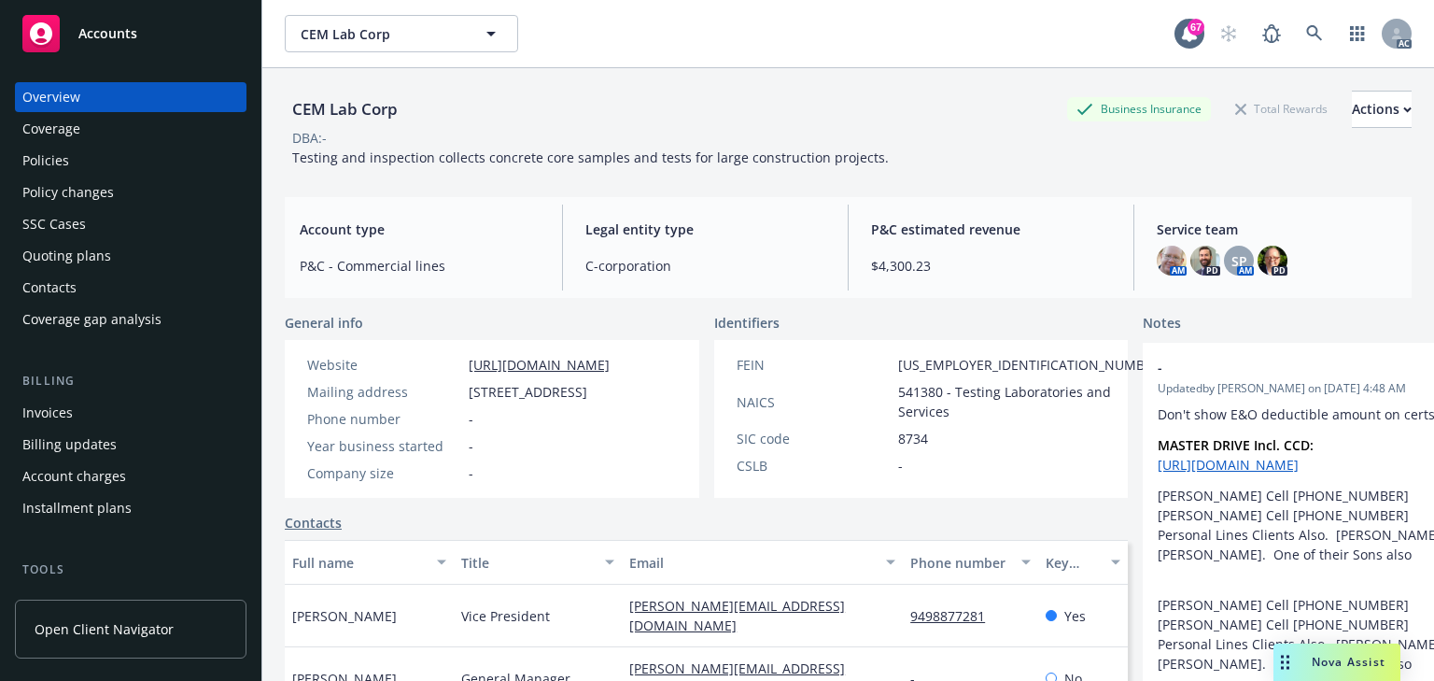
click at [118, 183] on div "Policy changes" at bounding box center [130, 192] width 217 height 30
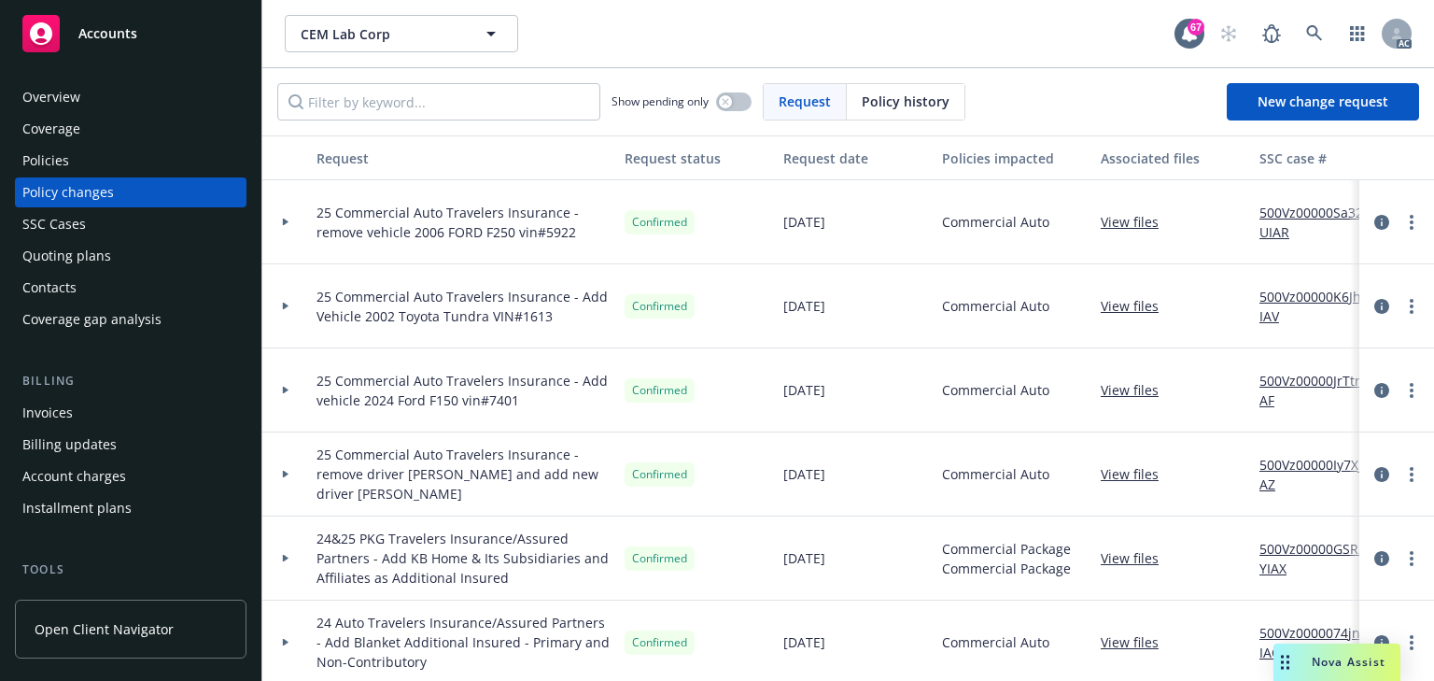
click at [397, 240] on span "25 Commercial Auto Travelers Insurance - remove vehicle 2006 FORD F250 vin#5922" at bounding box center [463, 222] width 293 height 39
click at [392, 106] on input "Filter by keyword..." at bounding box center [438, 101] width 323 height 37
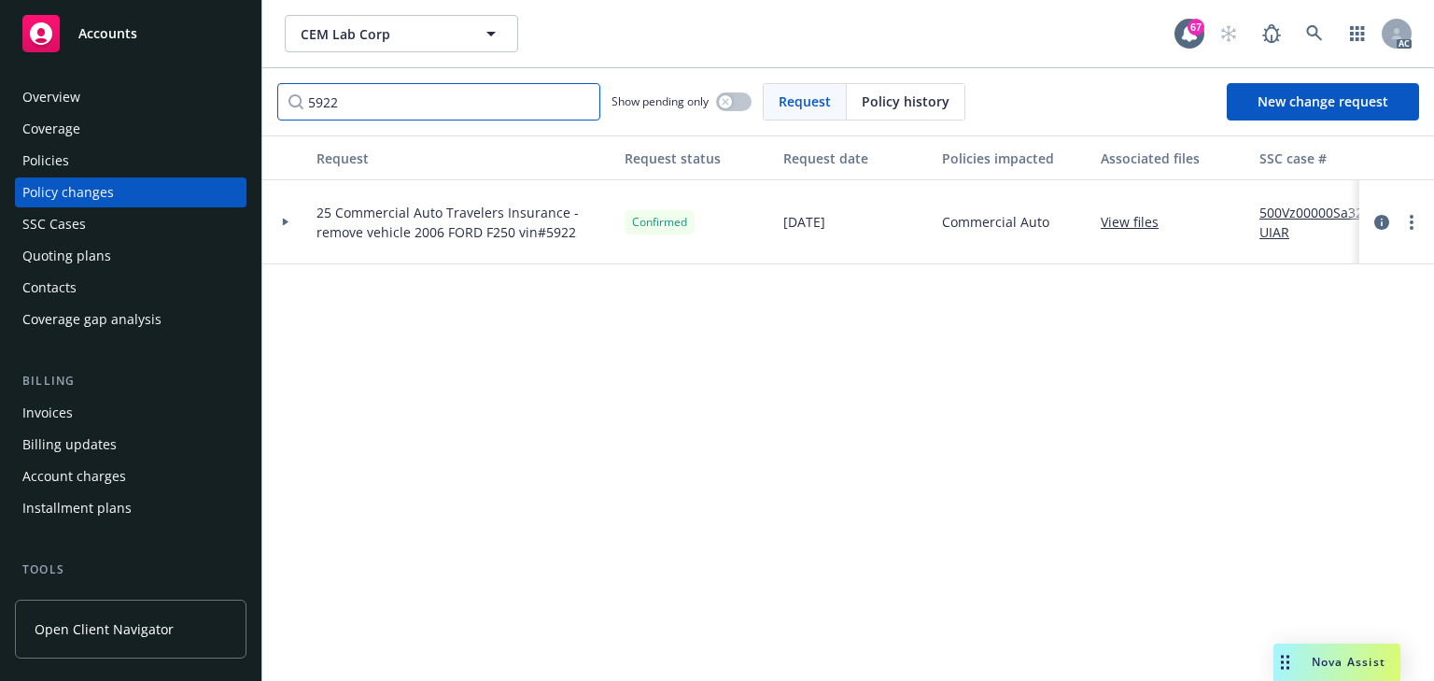
type input "5922"
click at [1304, 210] on link "500Vz00000Sa32UIAR" at bounding box center [1322, 222] width 125 height 39
click at [75, 166] on div "Policies" at bounding box center [130, 161] width 217 height 30
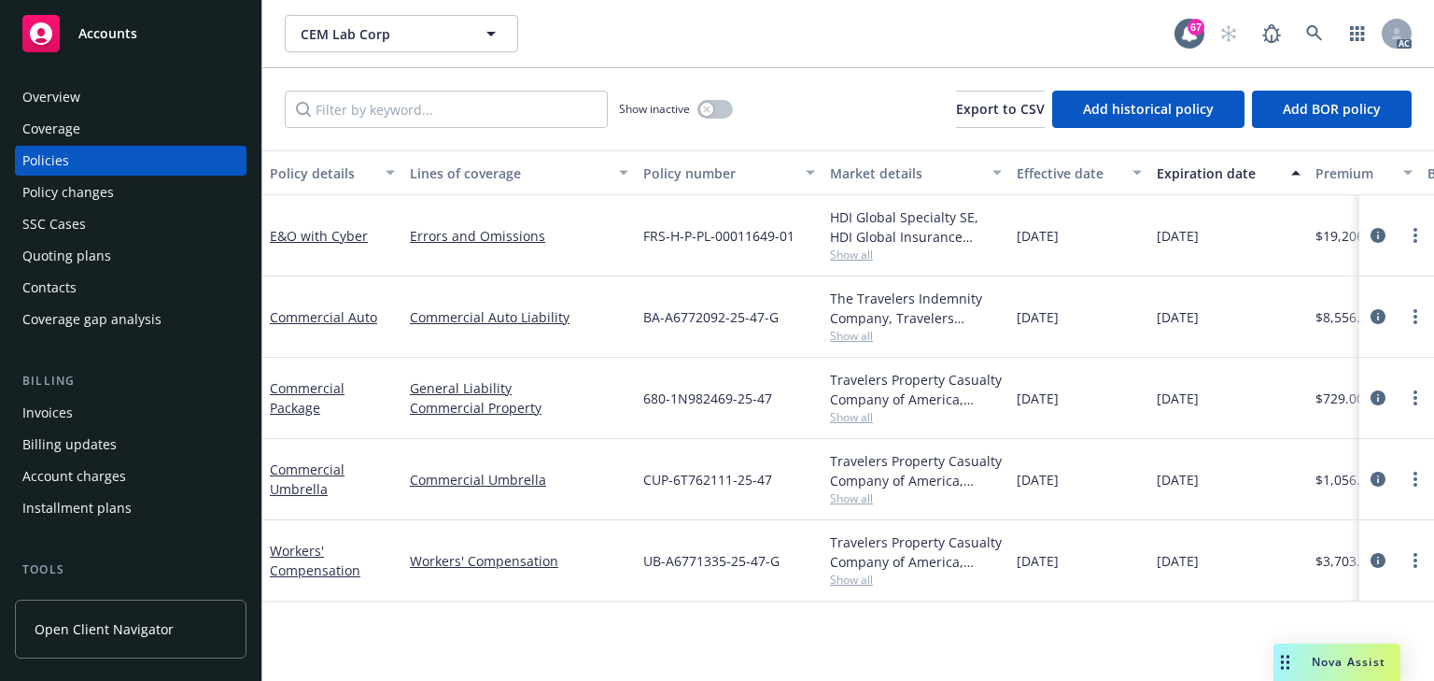
click at [119, 202] on div "Policy changes" at bounding box center [130, 192] width 217 height 30
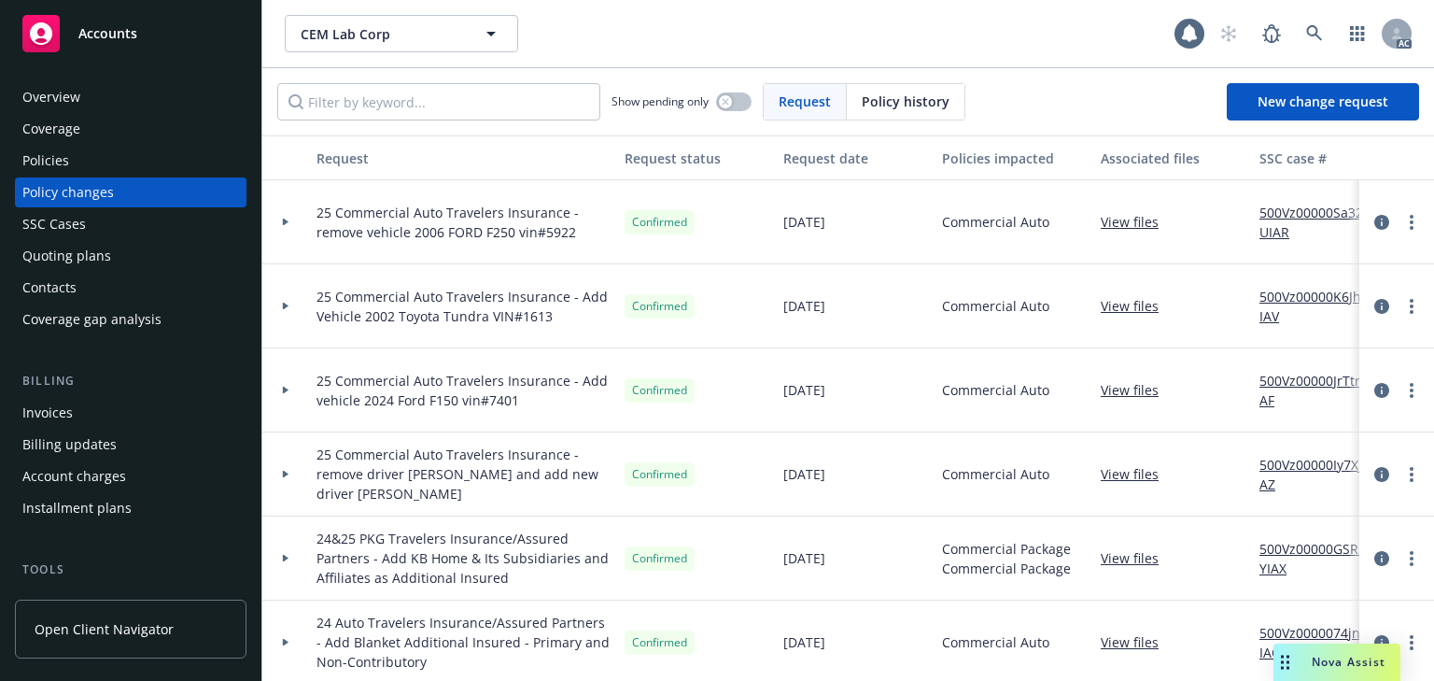
click at [111, 154] on div "Policies" at bounding box center [130, 161] width 217 height 30
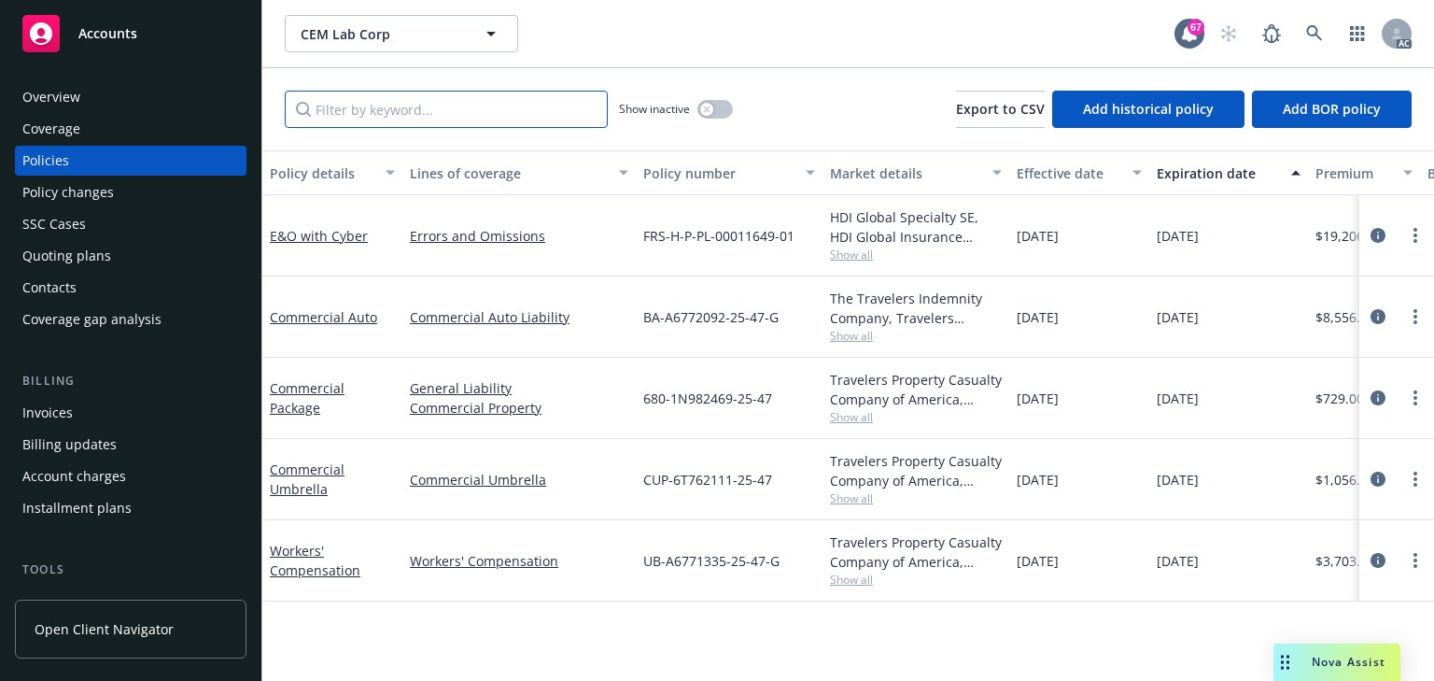
click at [401, 108] on input "Filter by keyword..." at bounding box center [446, 109] width 323 height 37
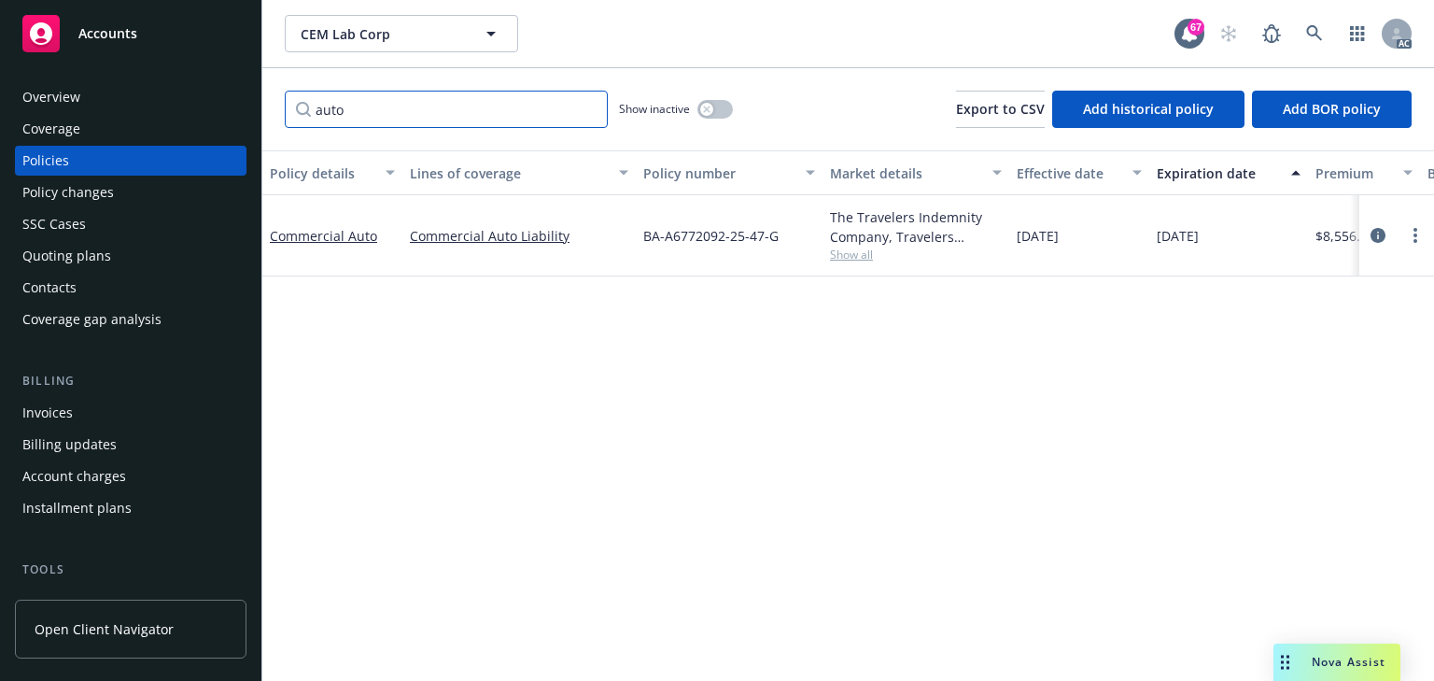
type input "auto"
click at [1292, 549] on div "Policy details Lines of coverage Policy number Market details Effective date Ex…" at bounding box center [848, 415] width 1172 height 530
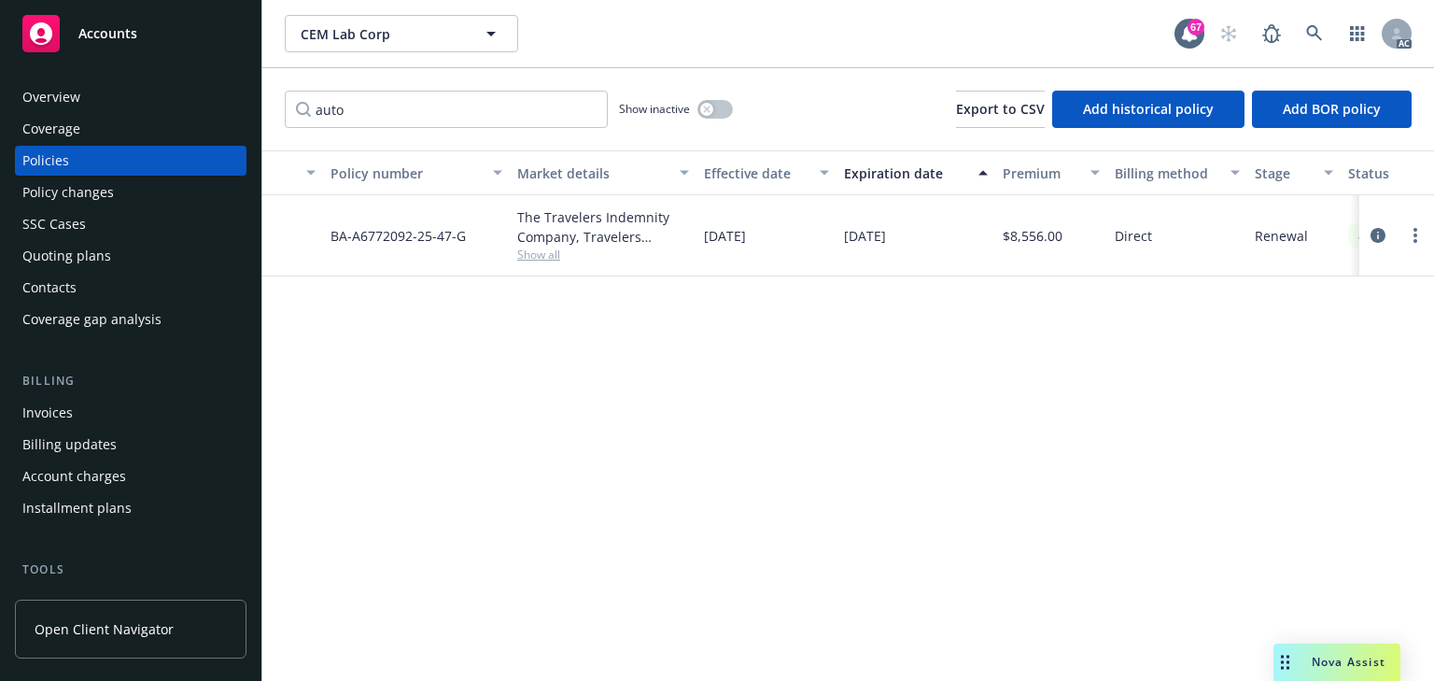
scroll to position [0, 385]
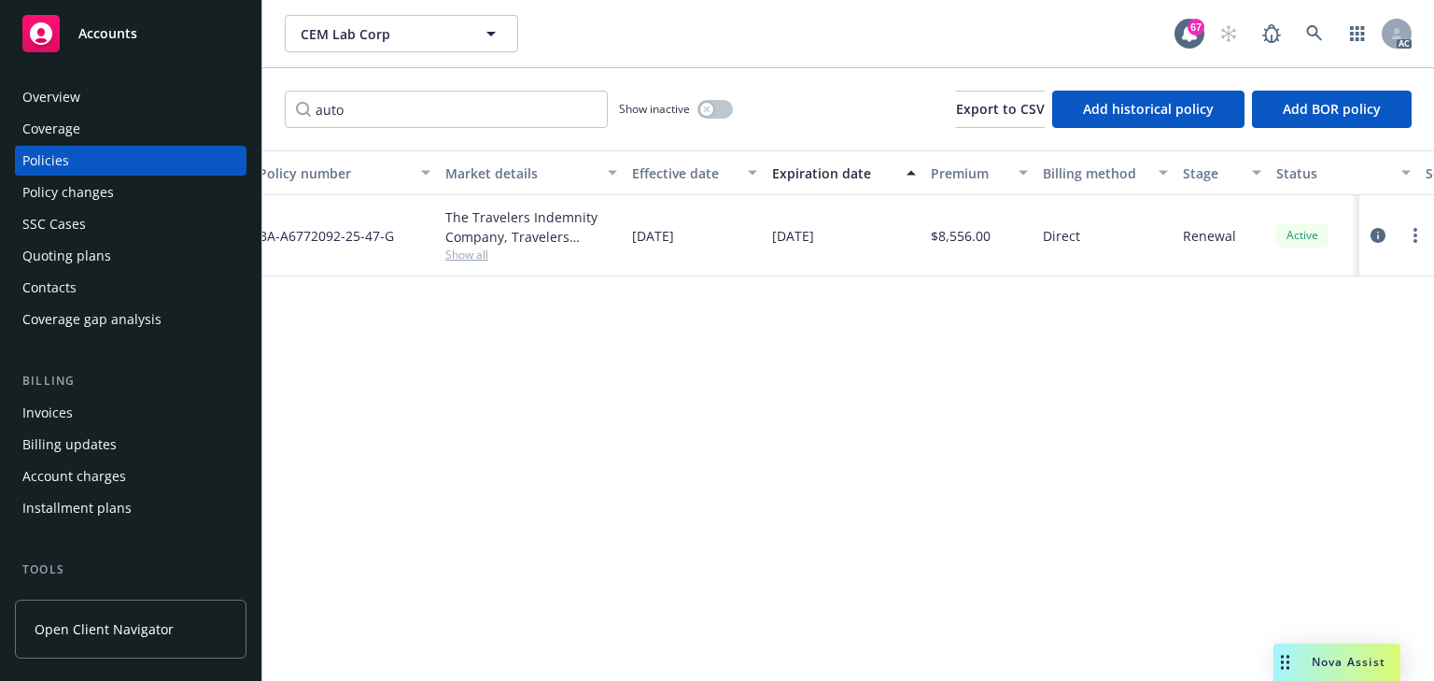
drag, startPoint x: 1236, startPoint y: 573, endPoint x: 1352, endPoint y: 377, distance: 227.7
click at [1238, 571] on div "Policy details Lines of coverage Policy number Market details Effective date Ex…" at bounding box center [848, 415] width 1172 height 530
click at [1372, 234] on icon "circleInformation" at bounding box center [1378, 235] width 15 height 15
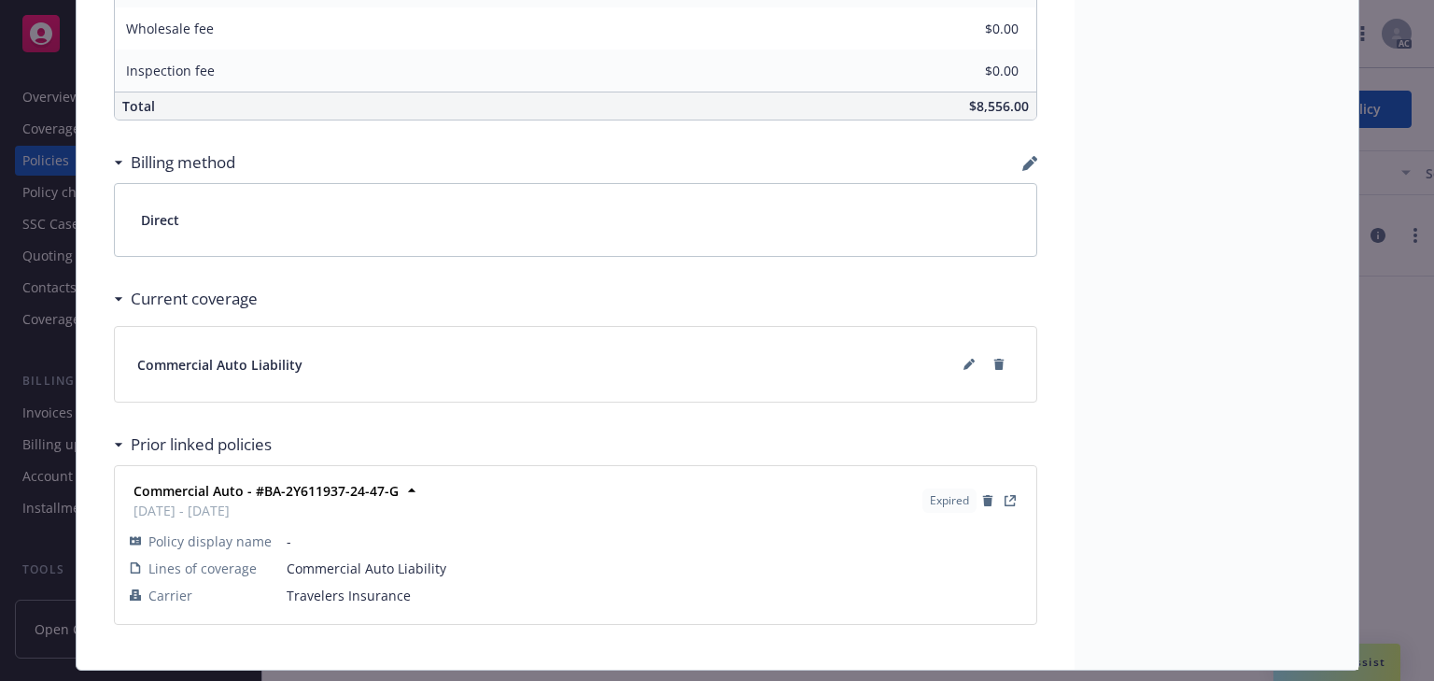
scroll to position [1276, 0]
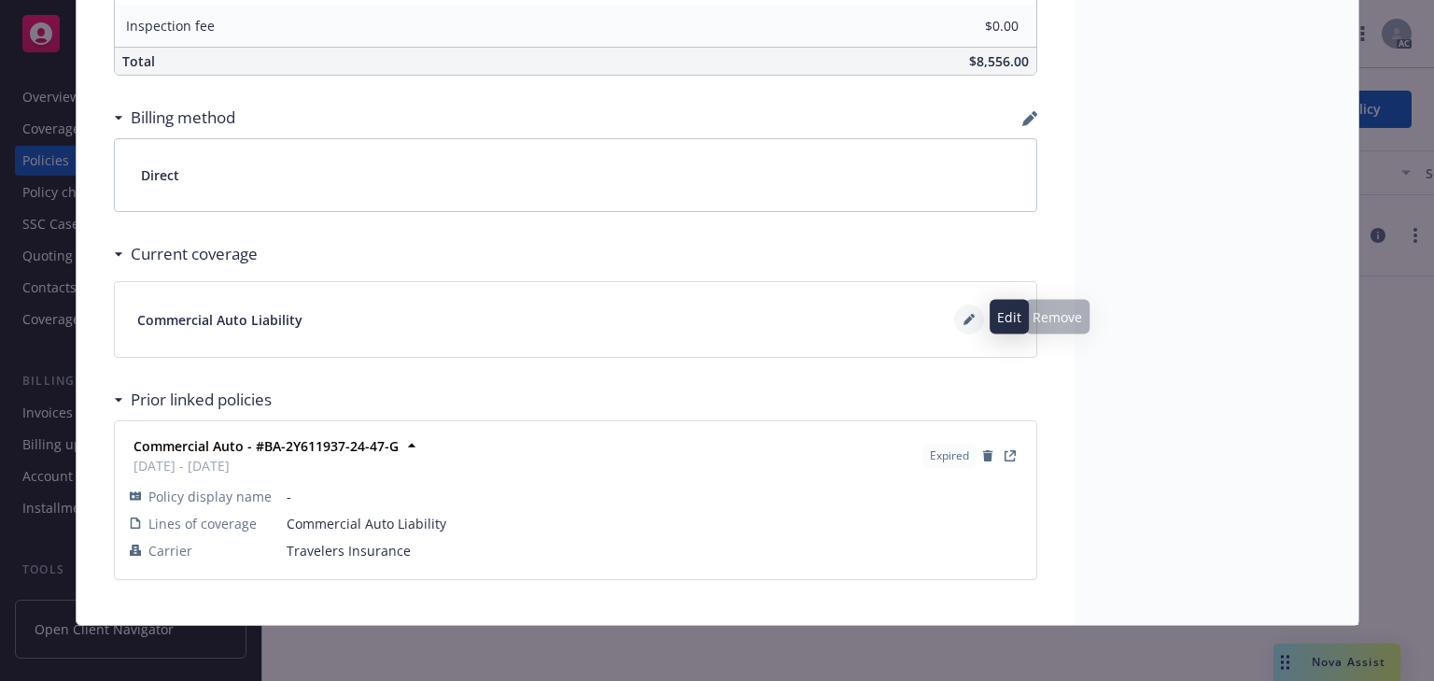
click at [964, 314] on icon at bounding box center [969, 319] width 11 height 11
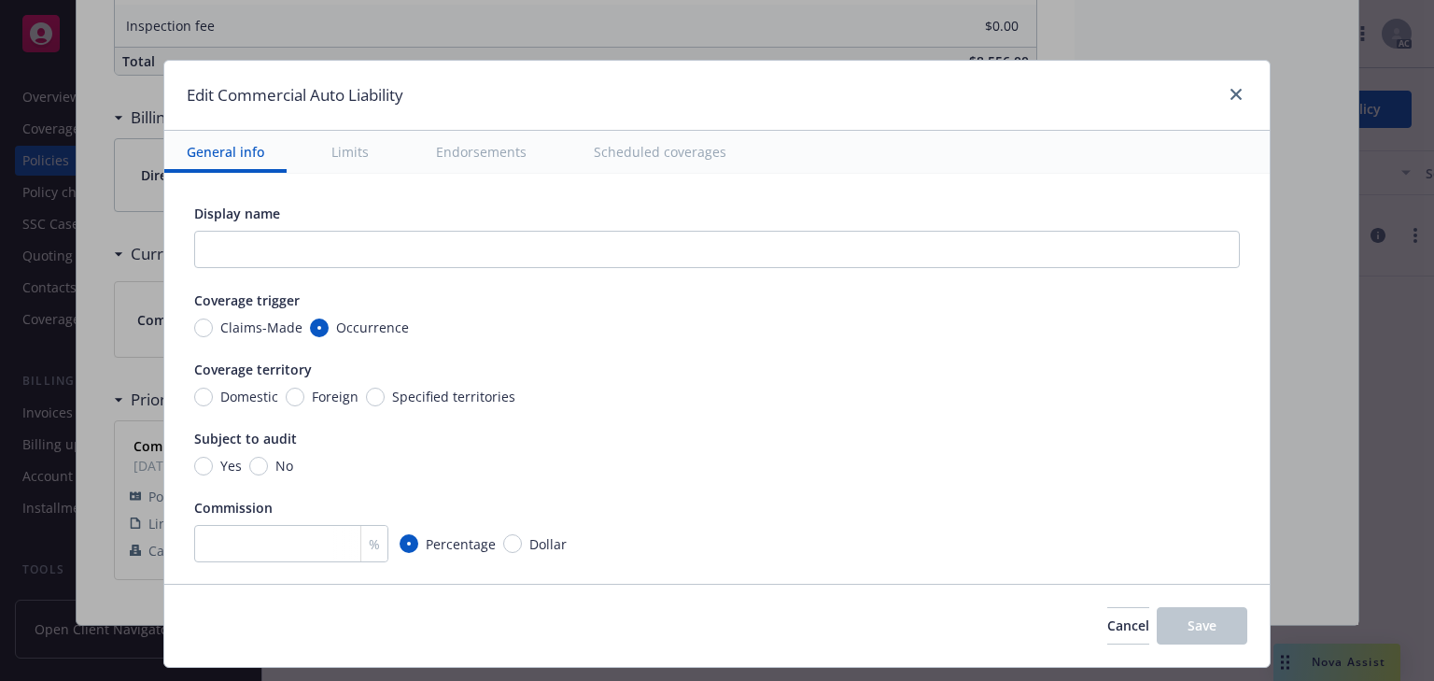
drag, startPoint x: 693, startPoint y: 157, endPoint x: 702, endPoint y: 172, distance: 17.6
click at [693, 157] on button "Scheduled coverages" at bounding box center [659, 152] width 177 height 42
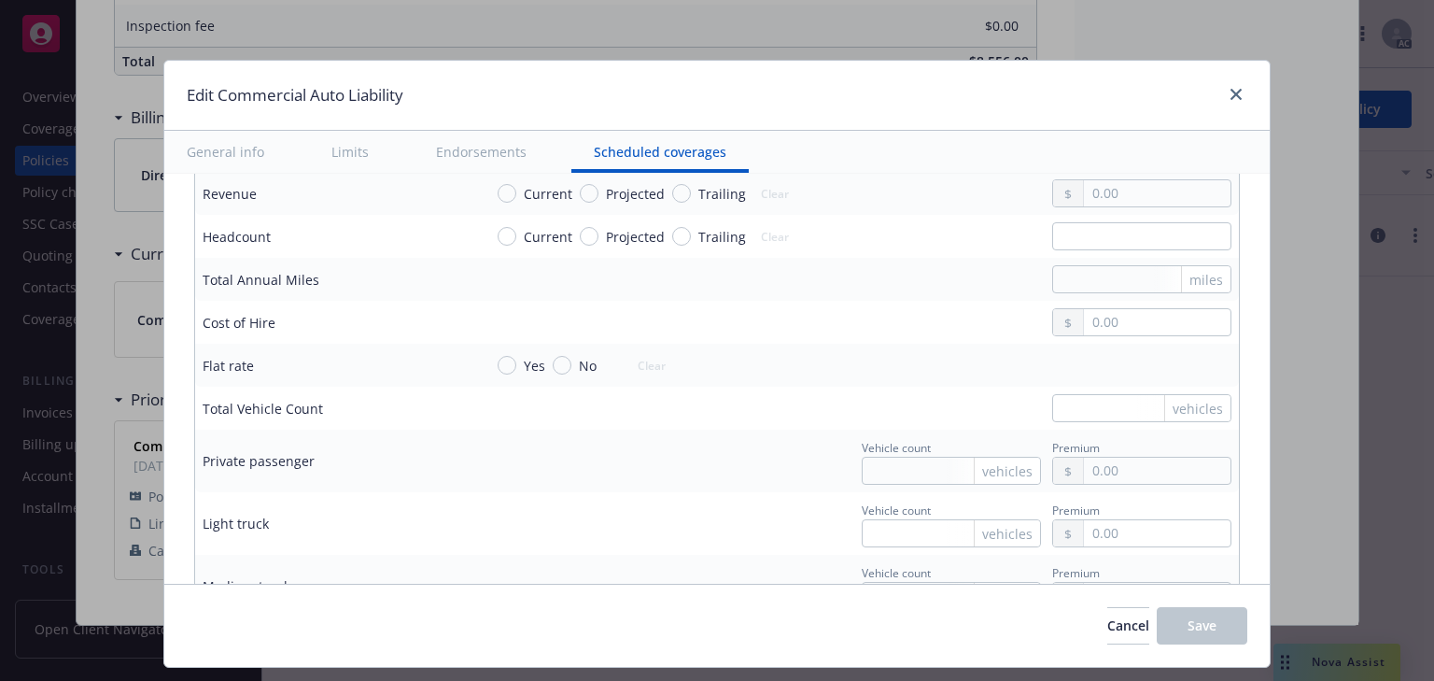
scroll to position [2971, 0]
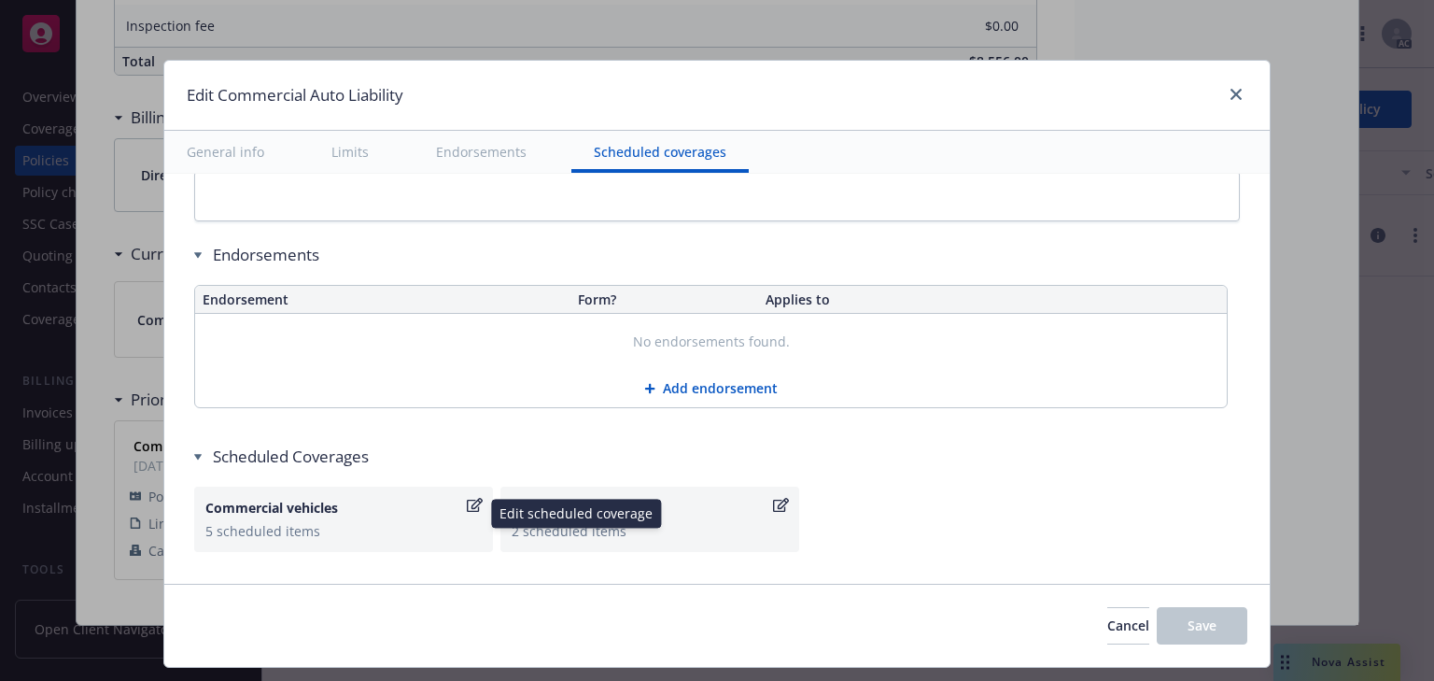
click at [467, 500] on icon "button" at bounding box center [475, 505] width 16 height 15
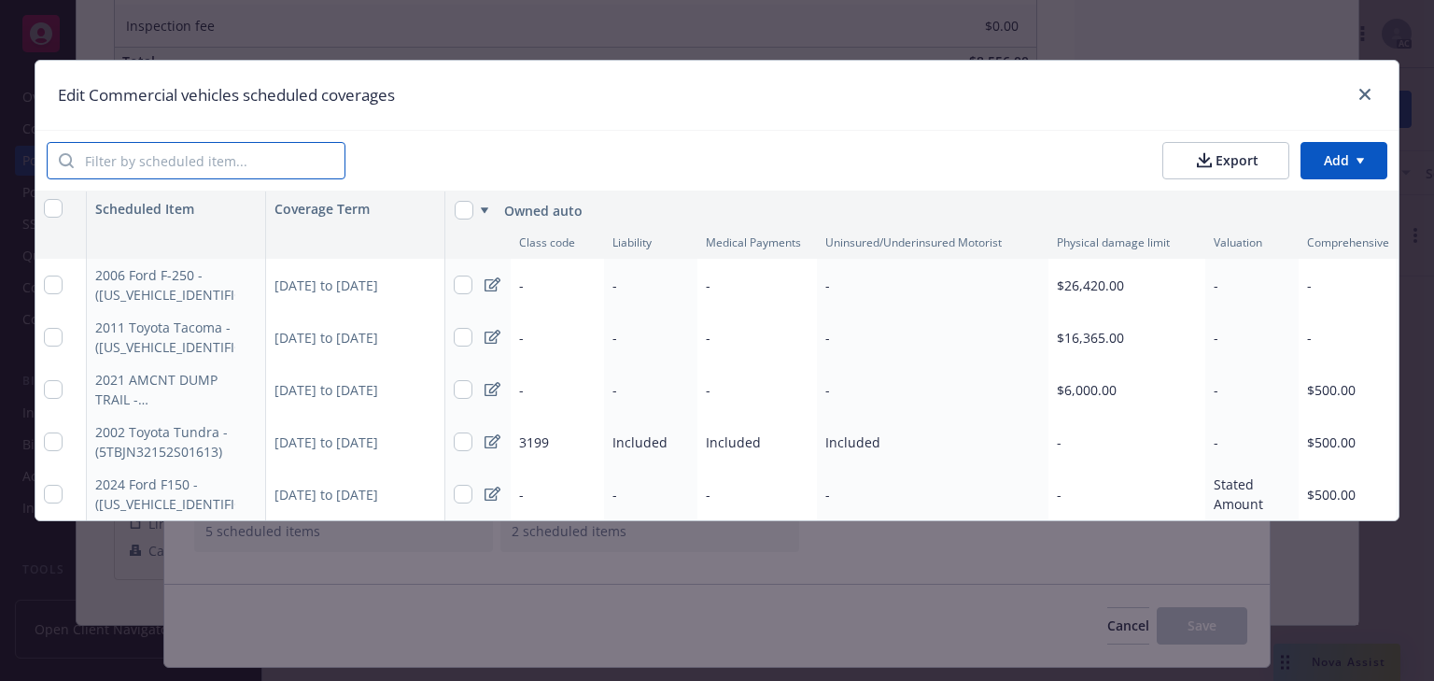
click at [306, 161] on input "search" at bounding box center [209, 160] width 271 height 35
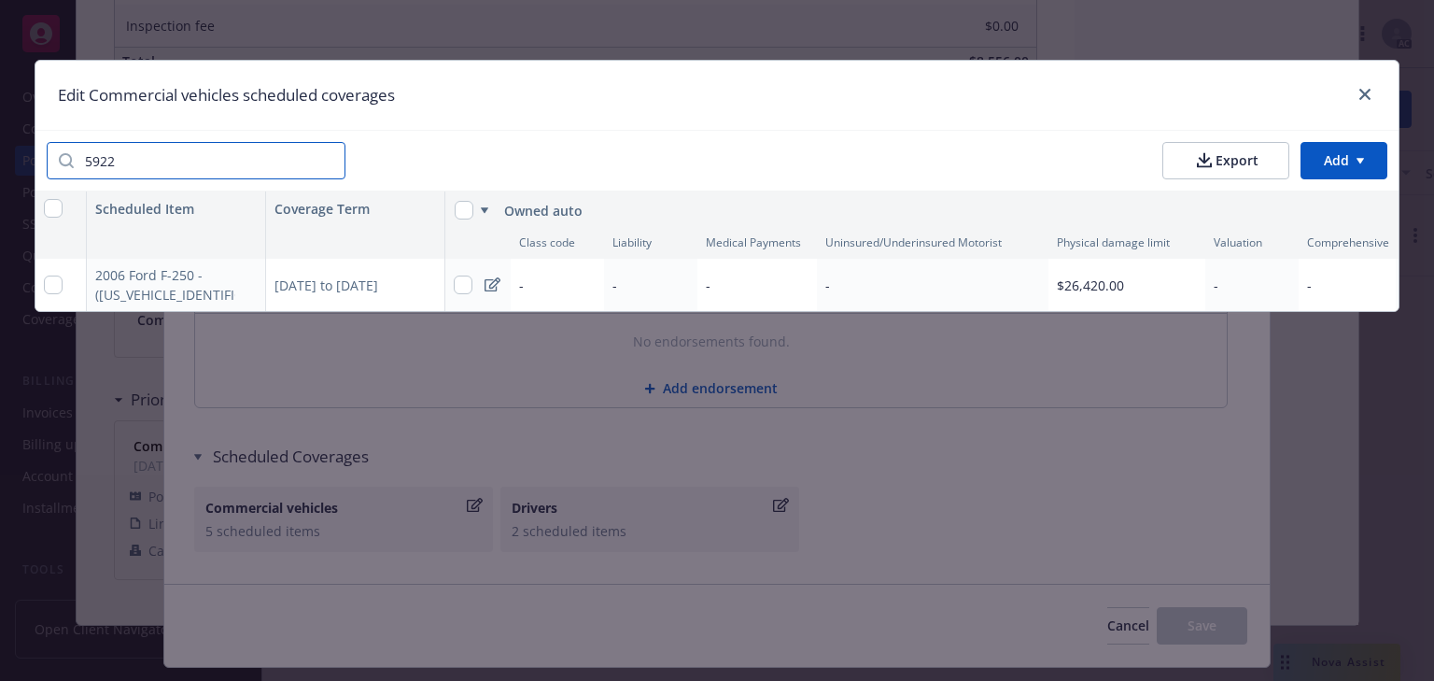
type input "5922"
click at [377, 291] on div "[DATE] to [DATE]" at bounding box center [355, 285] width 179 height 52
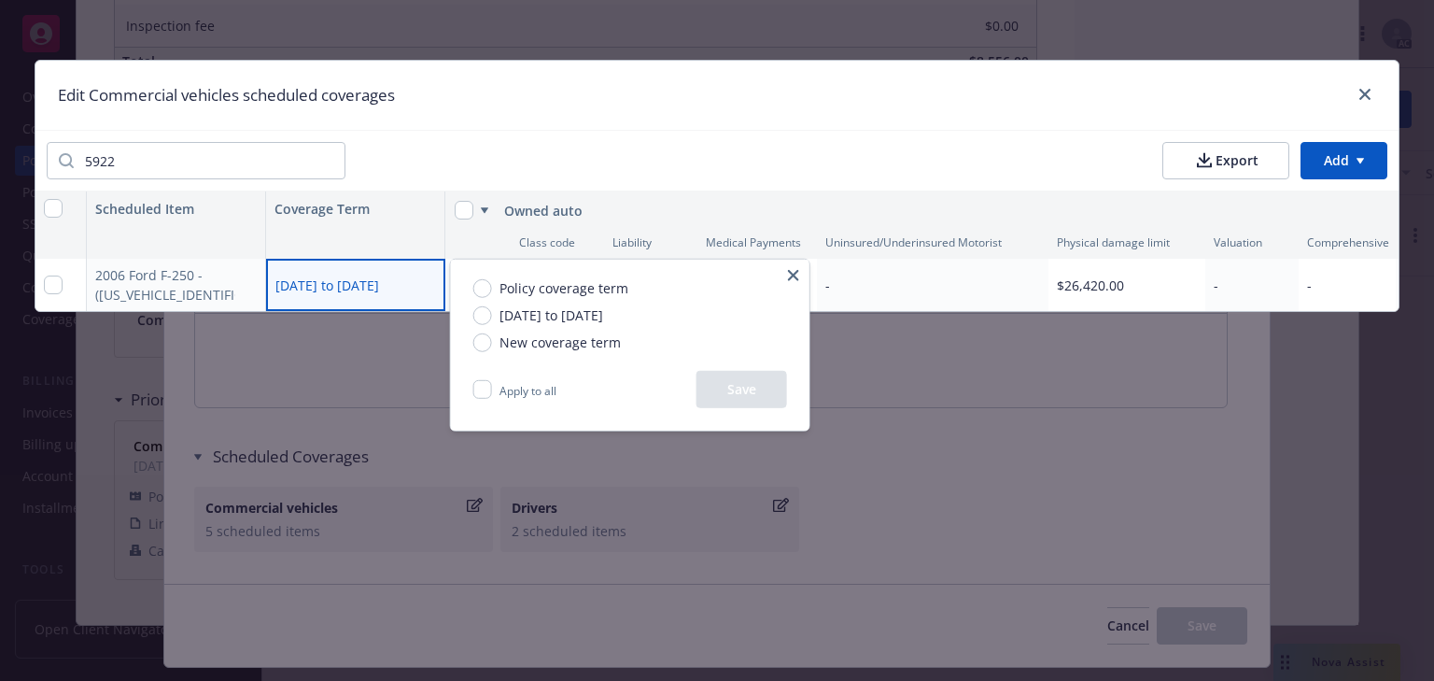
click at [530, 341] on span "New coverage term" at bounding box center [560, 342] width 121 height 20
click at [492, 341] on input "New coverage term" at bounding box center [482, 341] width 19 height 19
radio input "true"
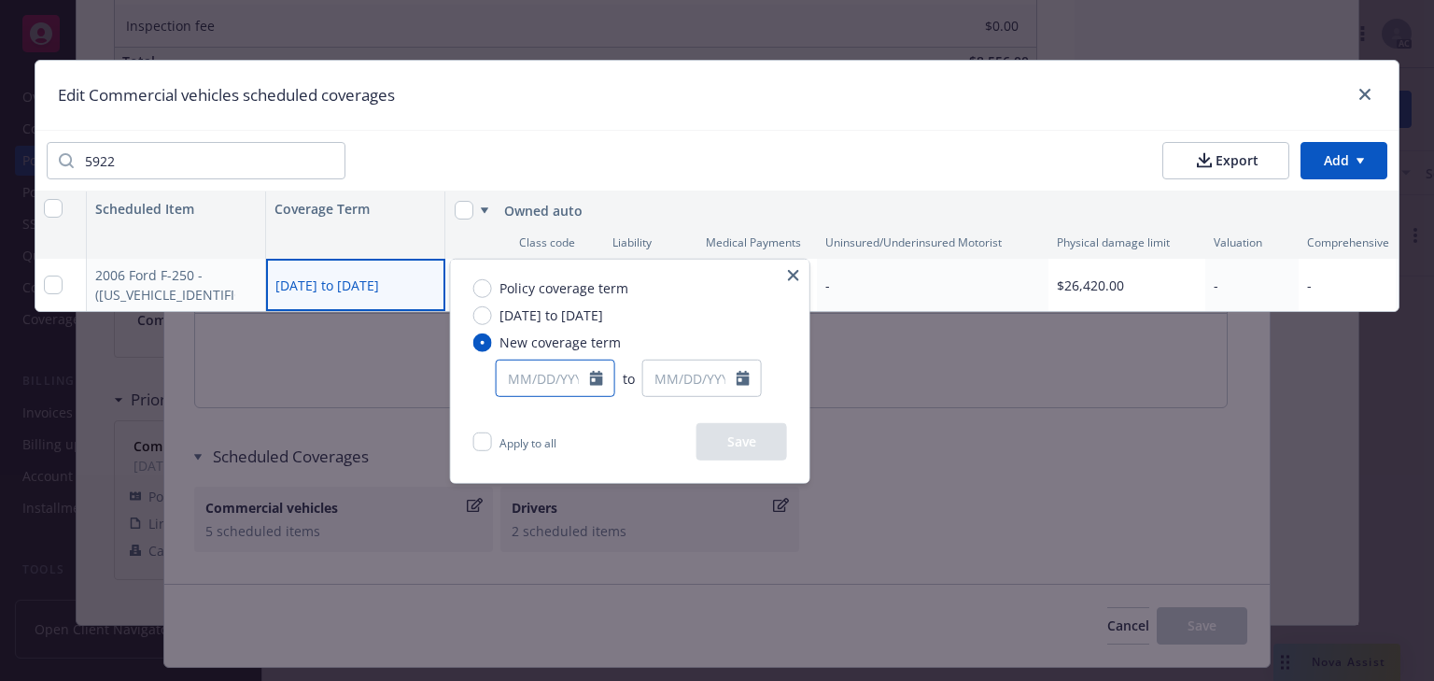
click at [532, 391] on div at bounding box center [556, 378] width 120 height 37
select select "9"
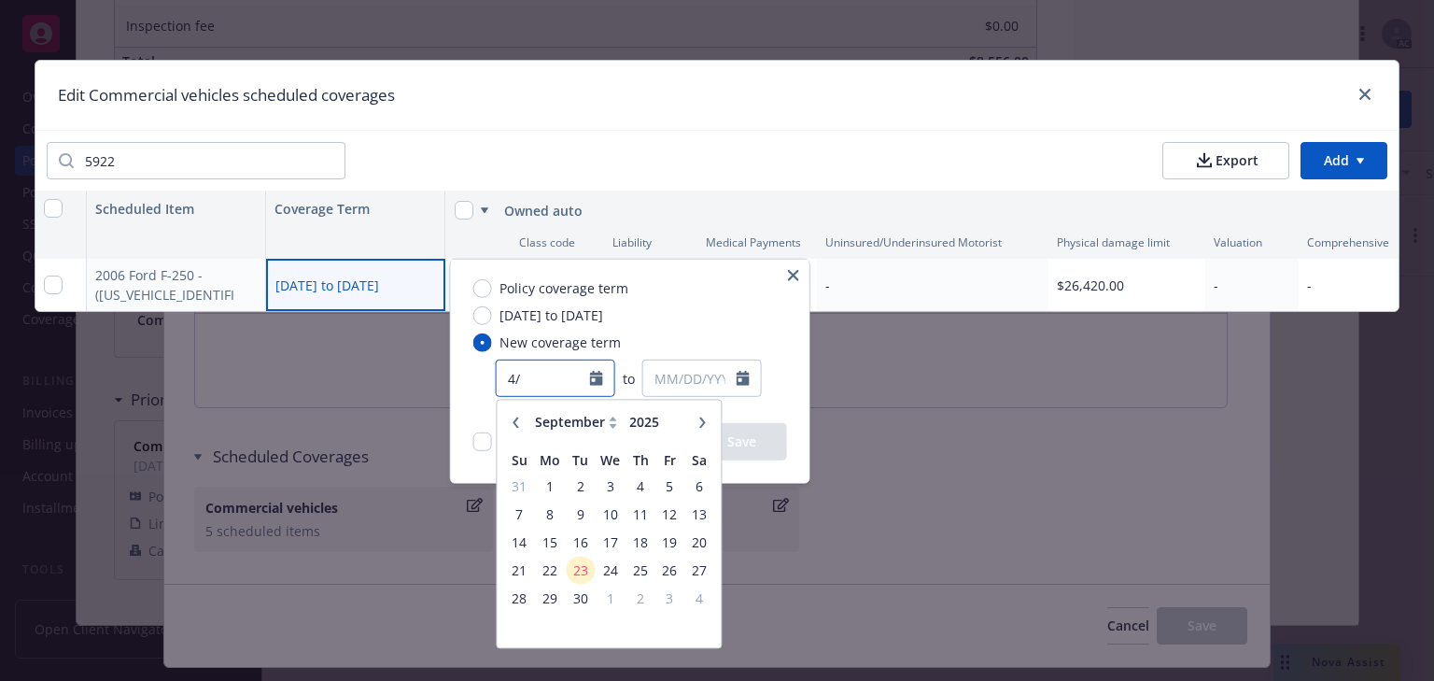
type input "4"
type input "4/11/2025"
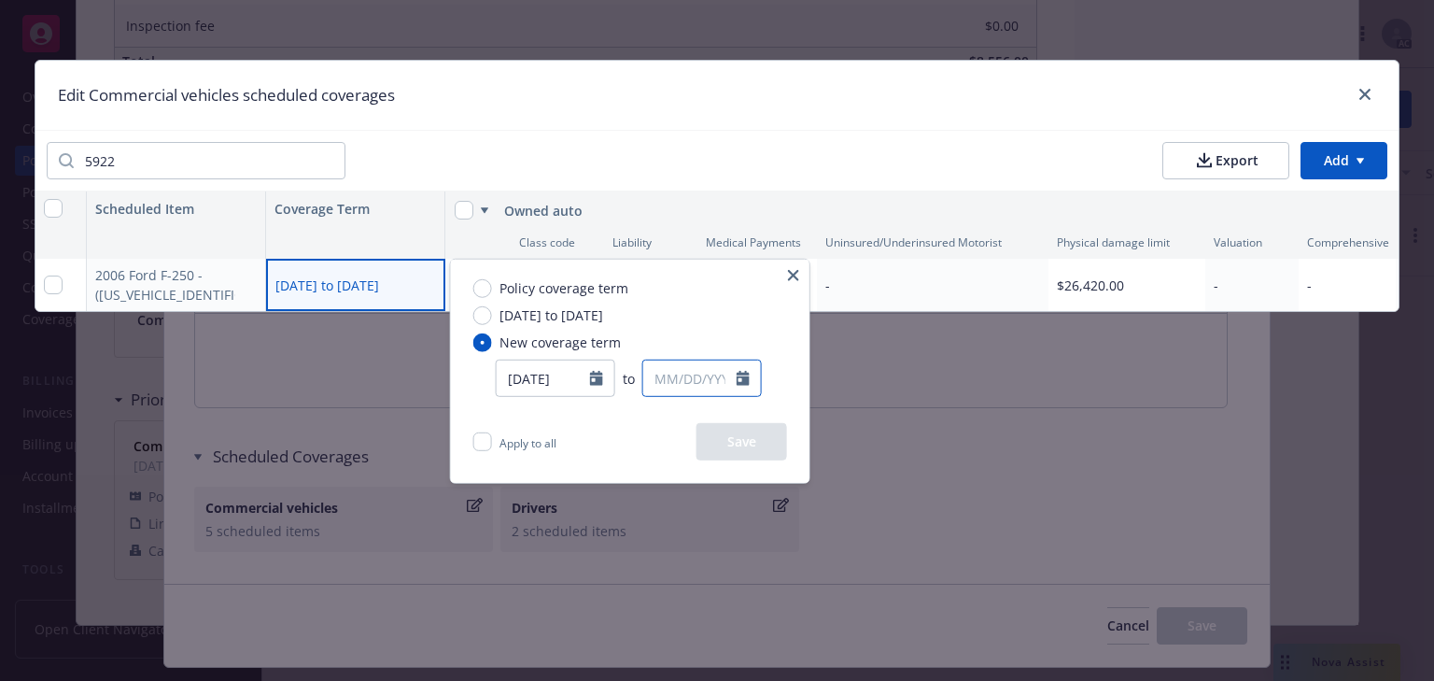
select select "9"
type input "04/11/2025"
click at [677, 373] on input "text" at bounding box center [689, 377] width 93 height 35
type input "04/11/2025"
click at [694, 336] on div "Policy coverage term 04/11/2025 to 04/11/2026 New coverage term 04/11/2025 to 0…" at bounding box center [630, 341] width 359 height 163
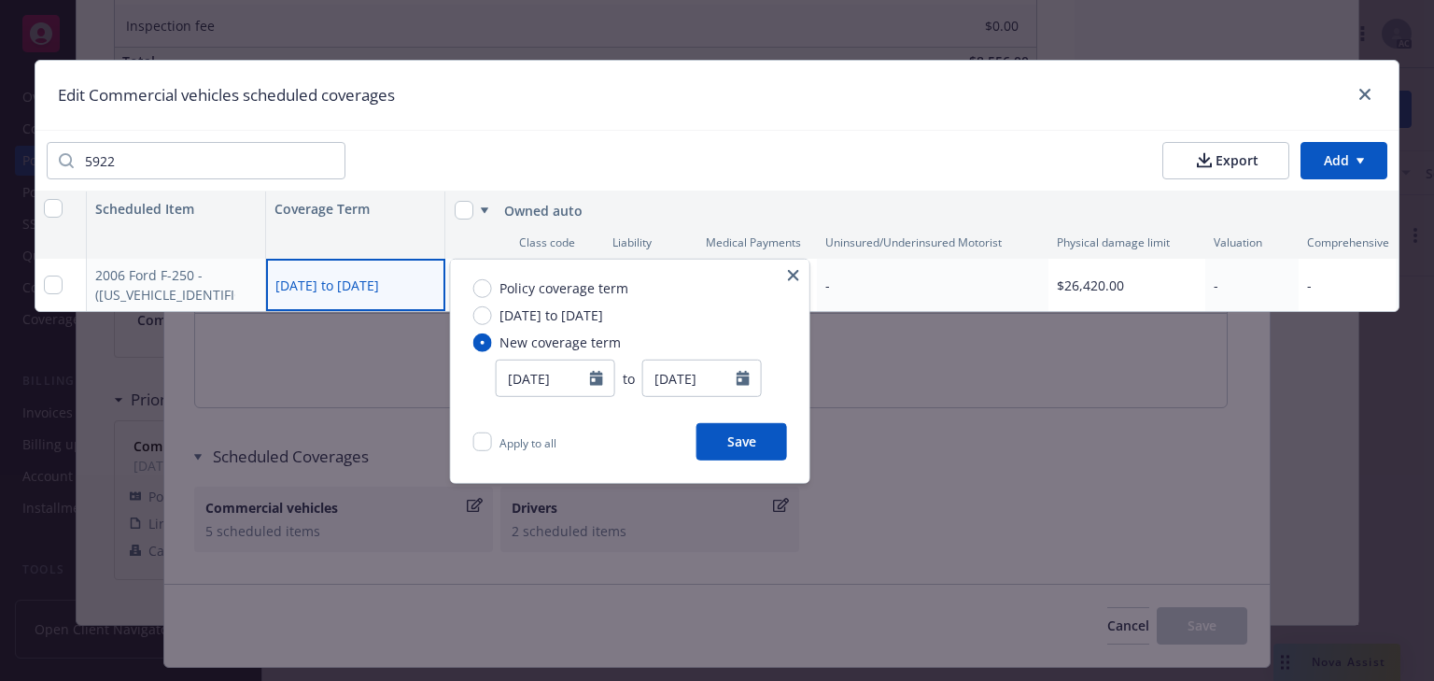
click at [761, 448] on button "Save" at bounding box center [742, 441] width 91 height 37
click at [483, 290] on input "Policy coverage term" at bounding box center [482, 287] width 19 height 19
radio input "true"
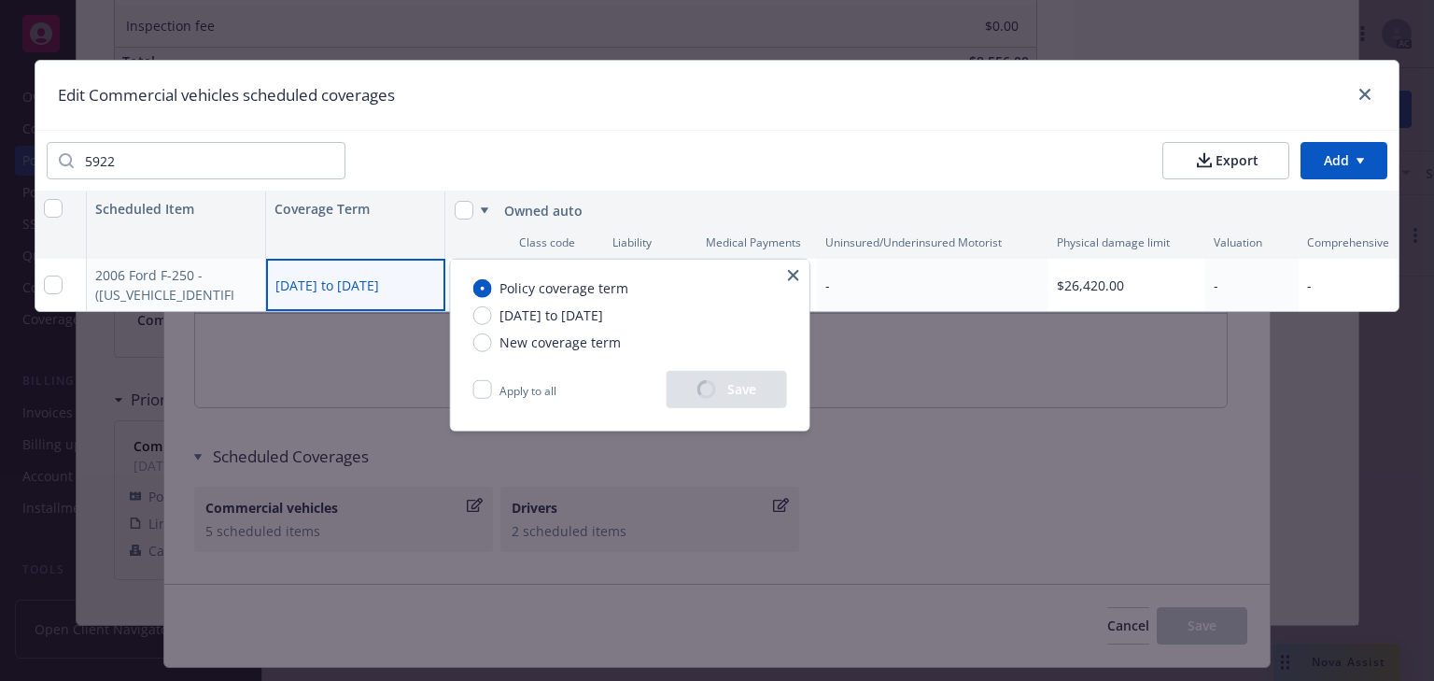
click at [794, 276] on icon "button" at bounding box center [793, 275] width 11 height 11
click at [797, 274] on icon "button" at bounding box center [793, 275] width 11 height 11
click at [792, 272] on icon "button" at bounding box center [793, 275] width 11 height 11
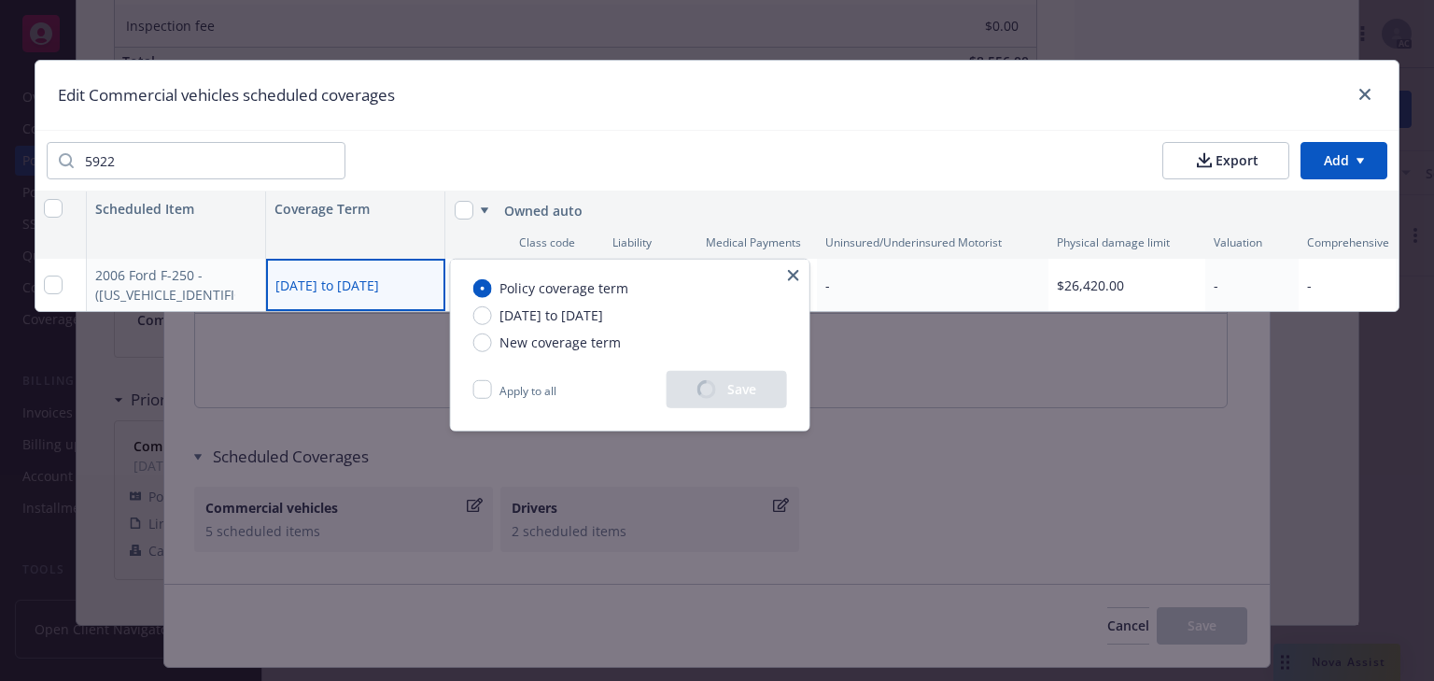
click at [792, 272] on icon "button" at bounding box center [793, 275] width 11 height 11
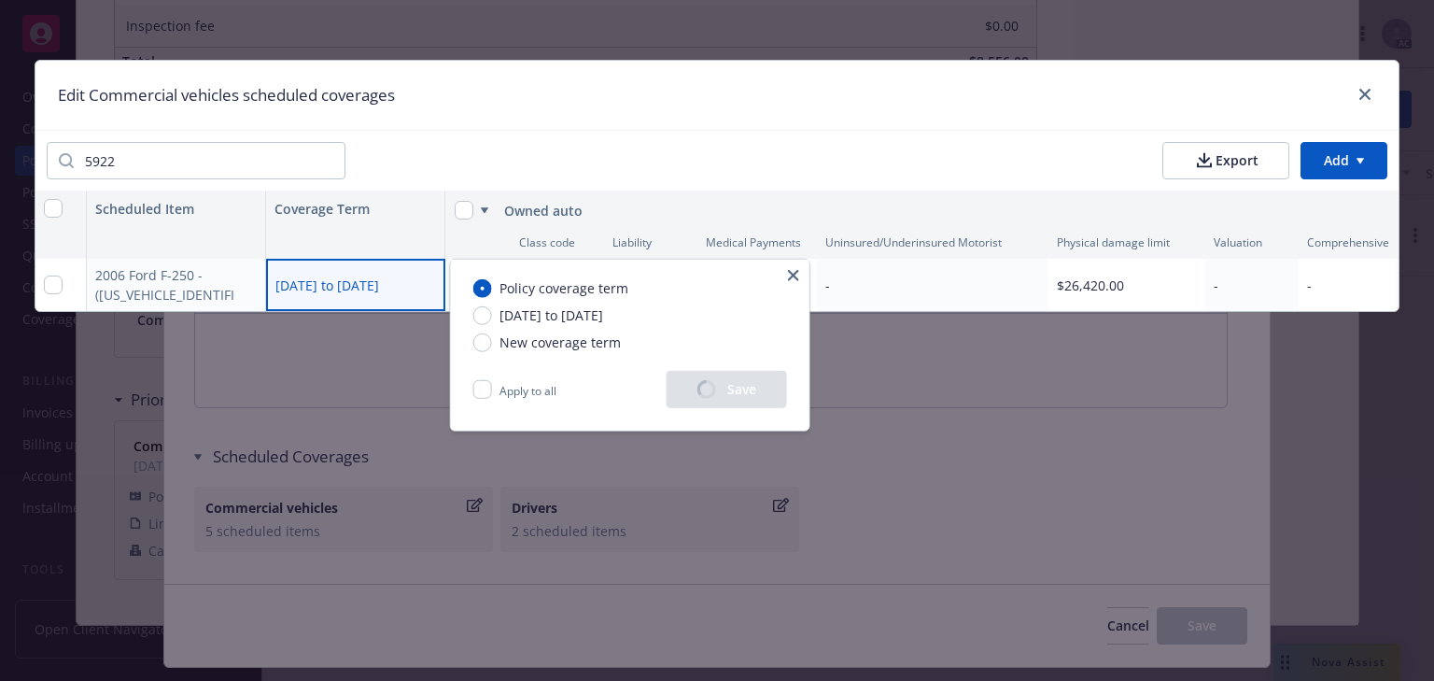
click at [792, 272] on icon "button" at bounding box center [793, 275] width 11 height 11
click at [792, 271] on icon "button" at bounding box center [793, 275] width 11 height 11
drag, startPoint x: 792, startPoint y: 271, endPoint x: 108, endPoint y: 21, distance: 727.6
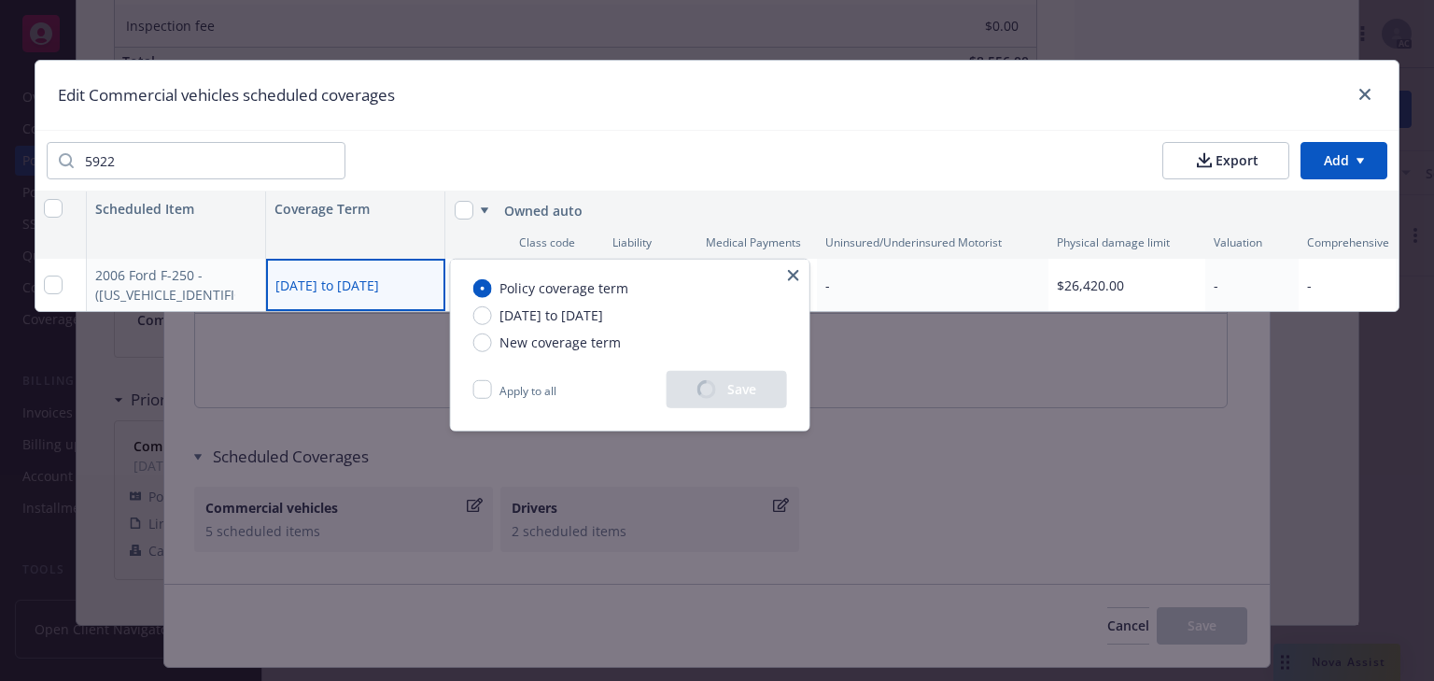
click at [744, 254] on html "Accounts Overview Coverage Policies Policy changes SSC Cases Quoting plans Cont…" at bounding box center [717, 340] width 1434 height 681
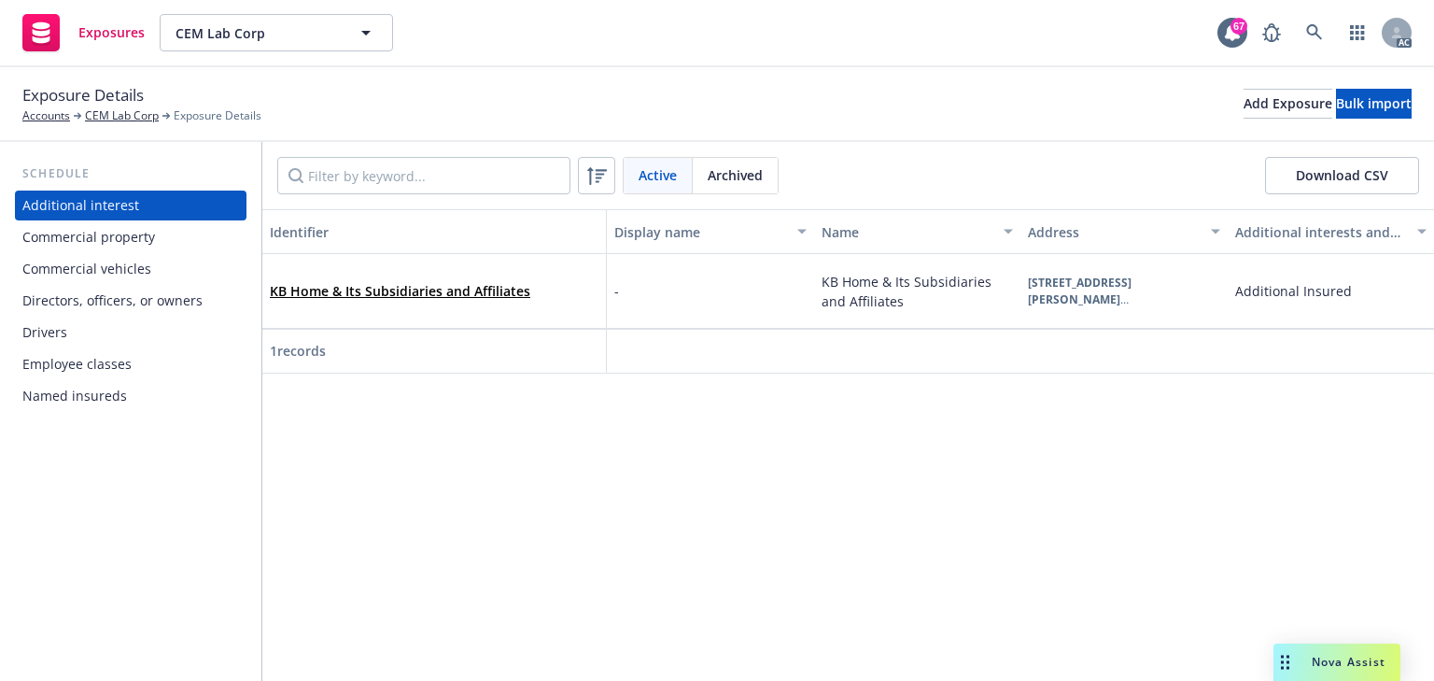
click at [105, 275] on div "Commercial vehicles" at bounding box center [86, 269] width 129 height 30
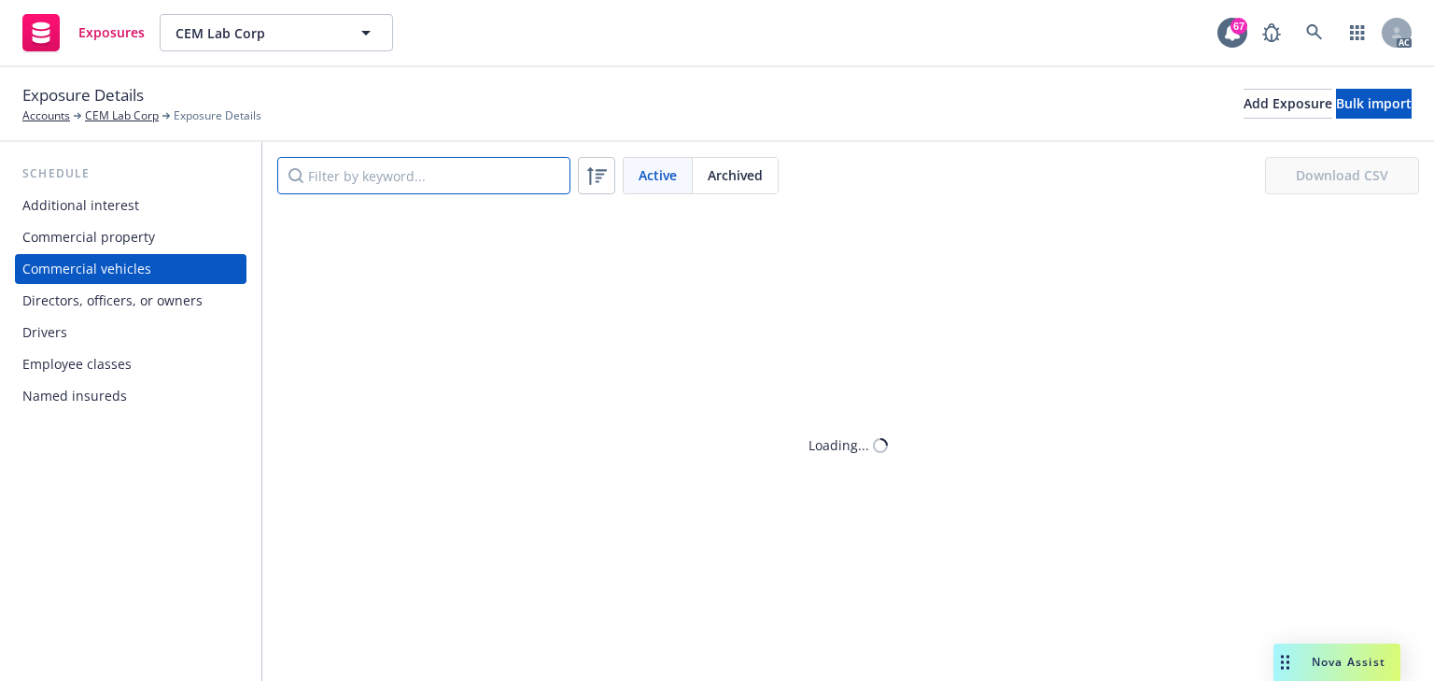
click at [372, 184] on input "Filter by keyword..." at bounding box center [423, 175] width 293 height 37
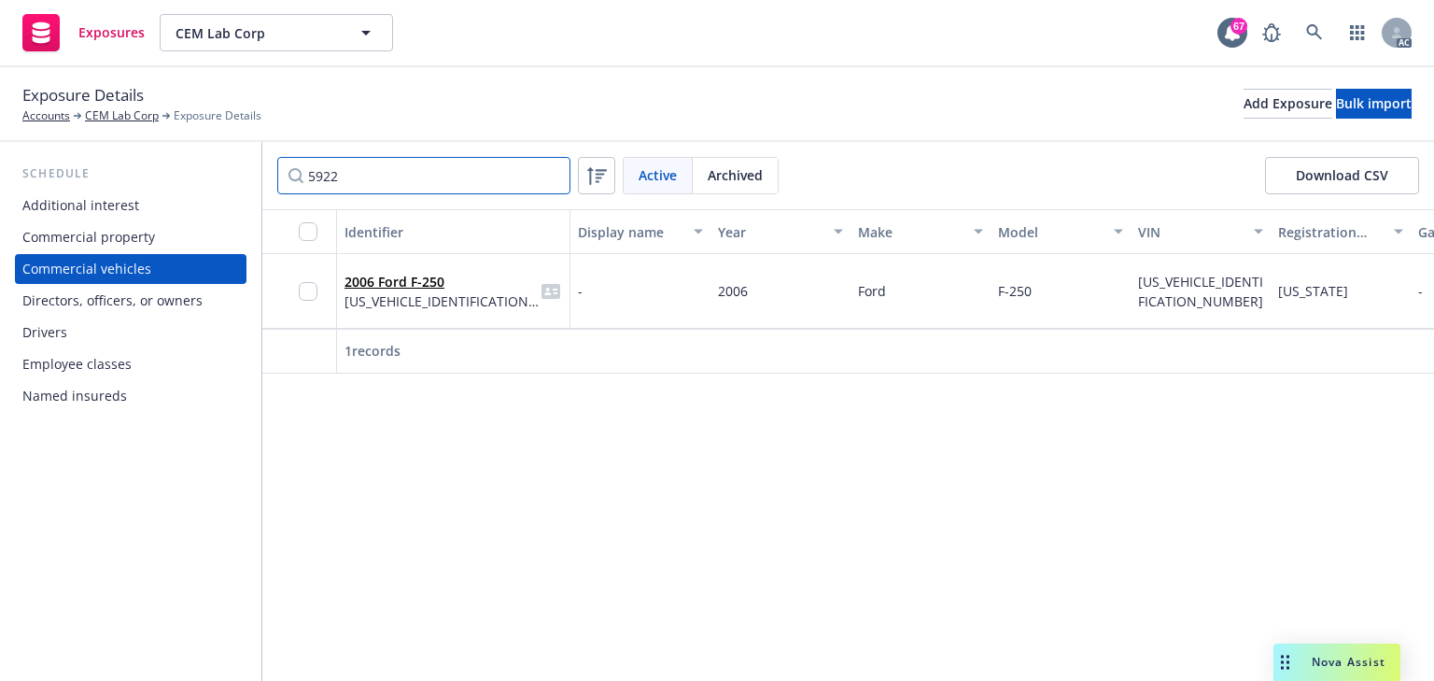
type input "5922"
click at [430, 280] on link "2006 Ford F-250" at bounding box center [395, 282] width 100 height 18
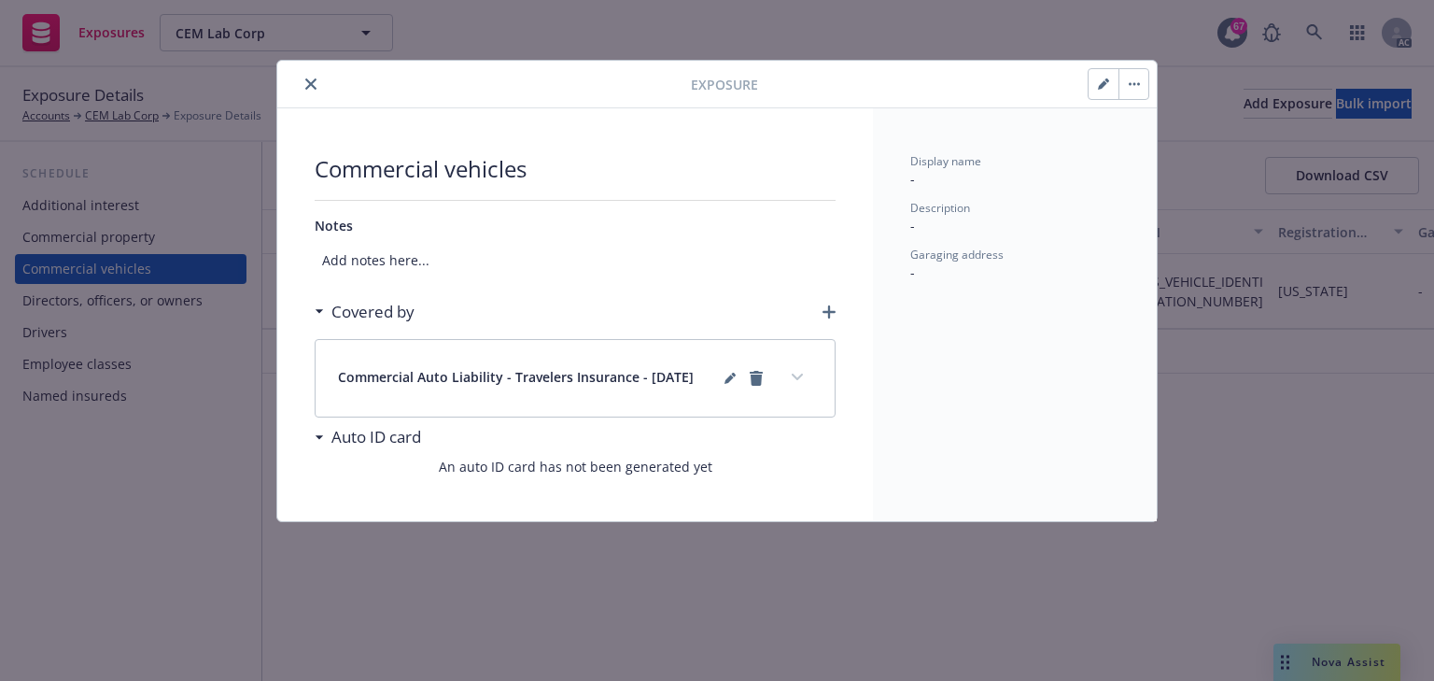
click at [803, 381] on button "expand content" at bounding box center [798, 377] width 30 height 30
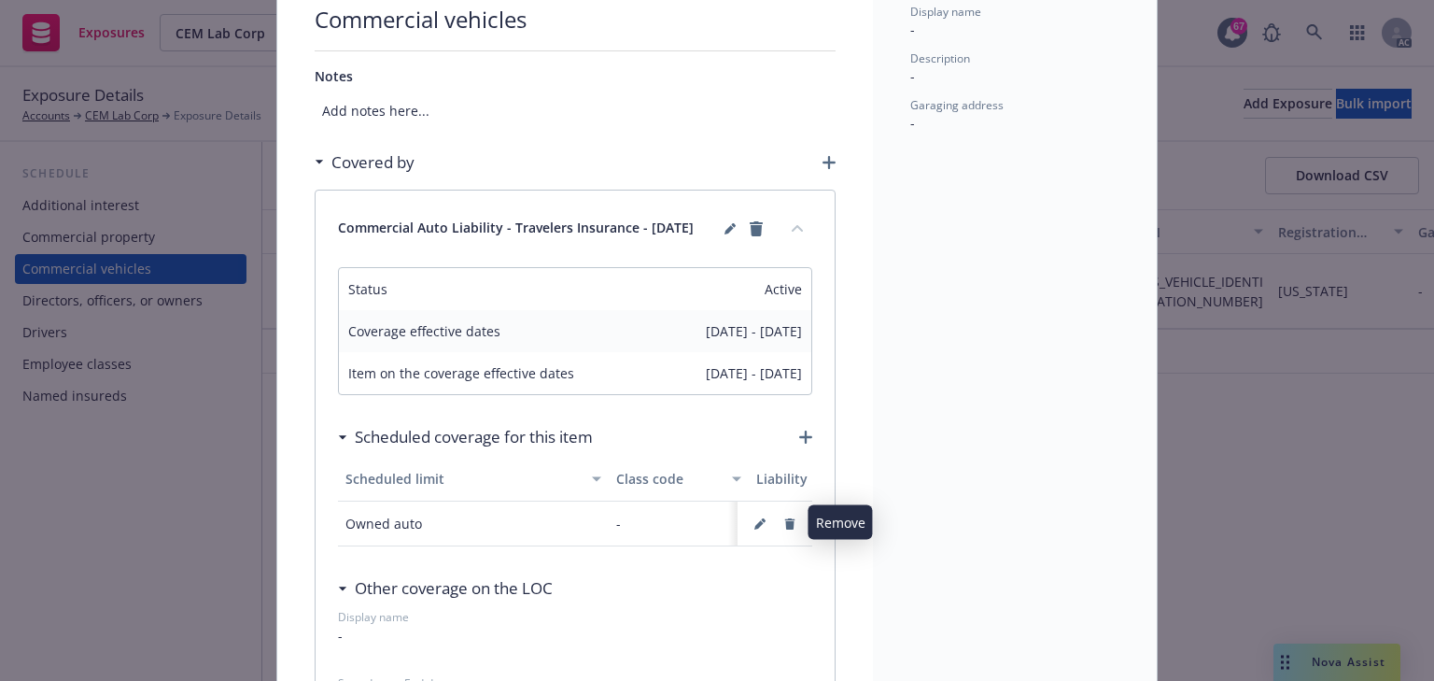
click at [785, 527] on icon "button" at bounding box center [790, 523] width 10 height 11
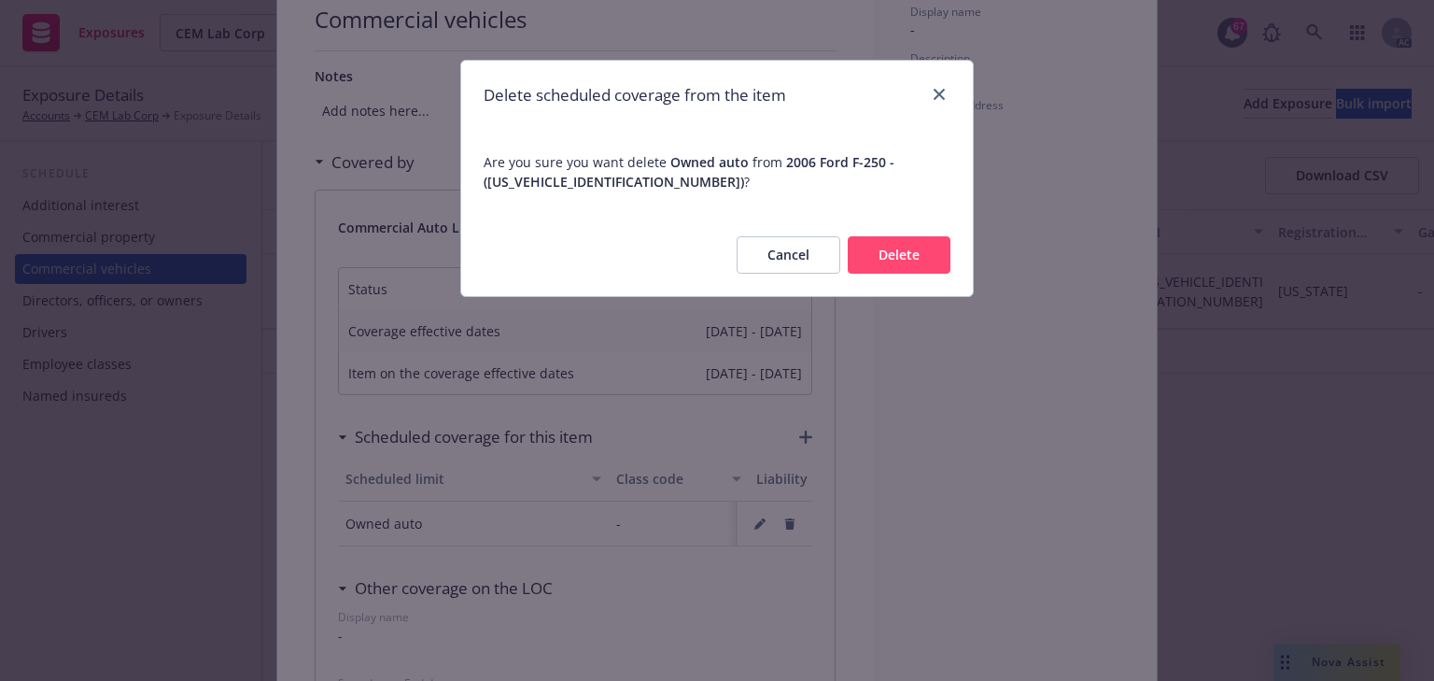
click at [905, 243] on button "Delete" at bounding box center [899, 254] width 103 height 37
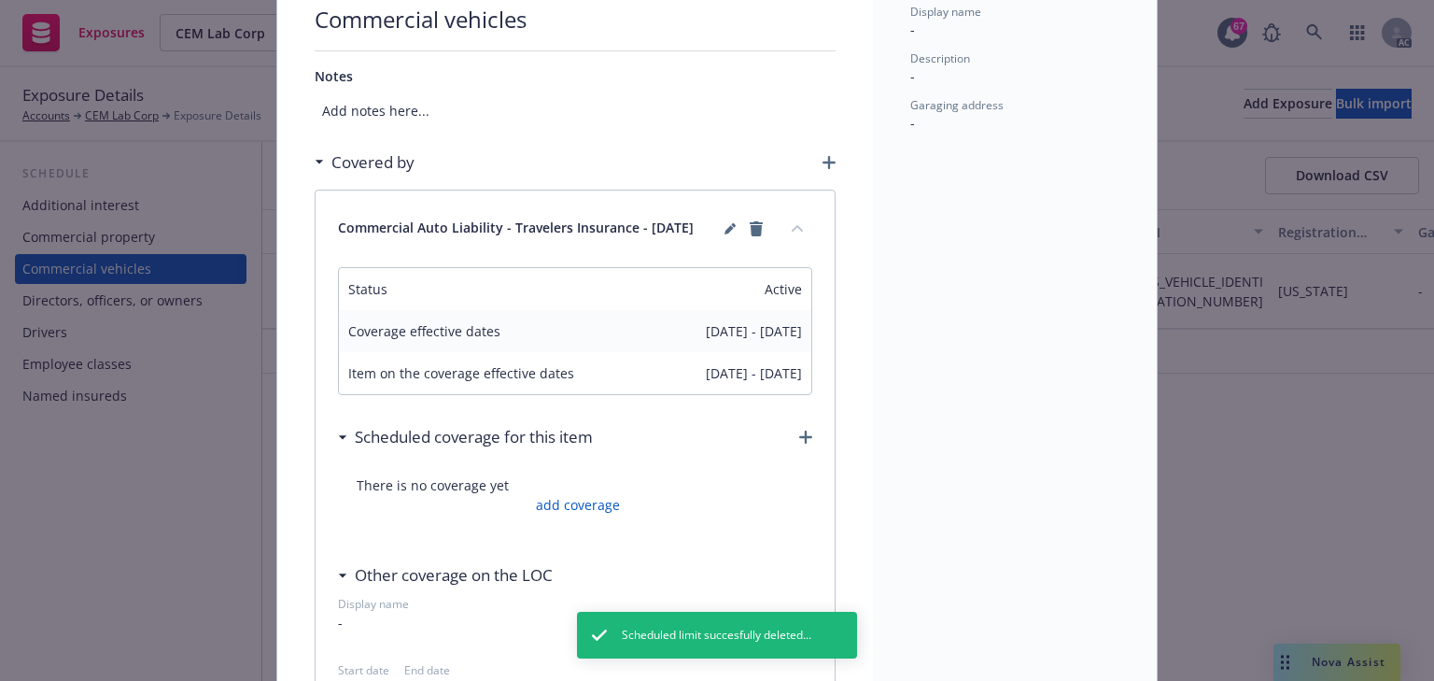
click at [796, 224] on icon "collapse content" at bounding box center [797, 227] width 11 height 7
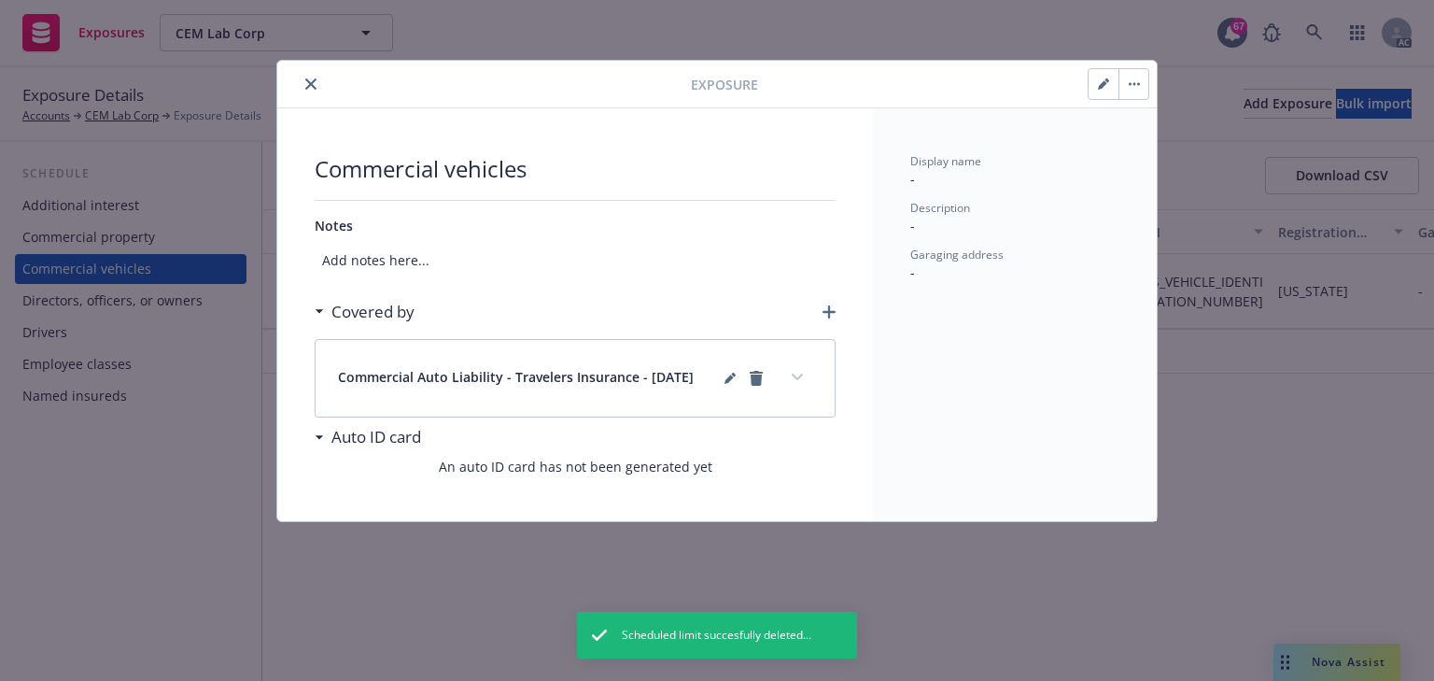
scroll to position [0, 0]
click at [762, 377] on icon "remove" at bounding box center [756, 378] width 13 height 15
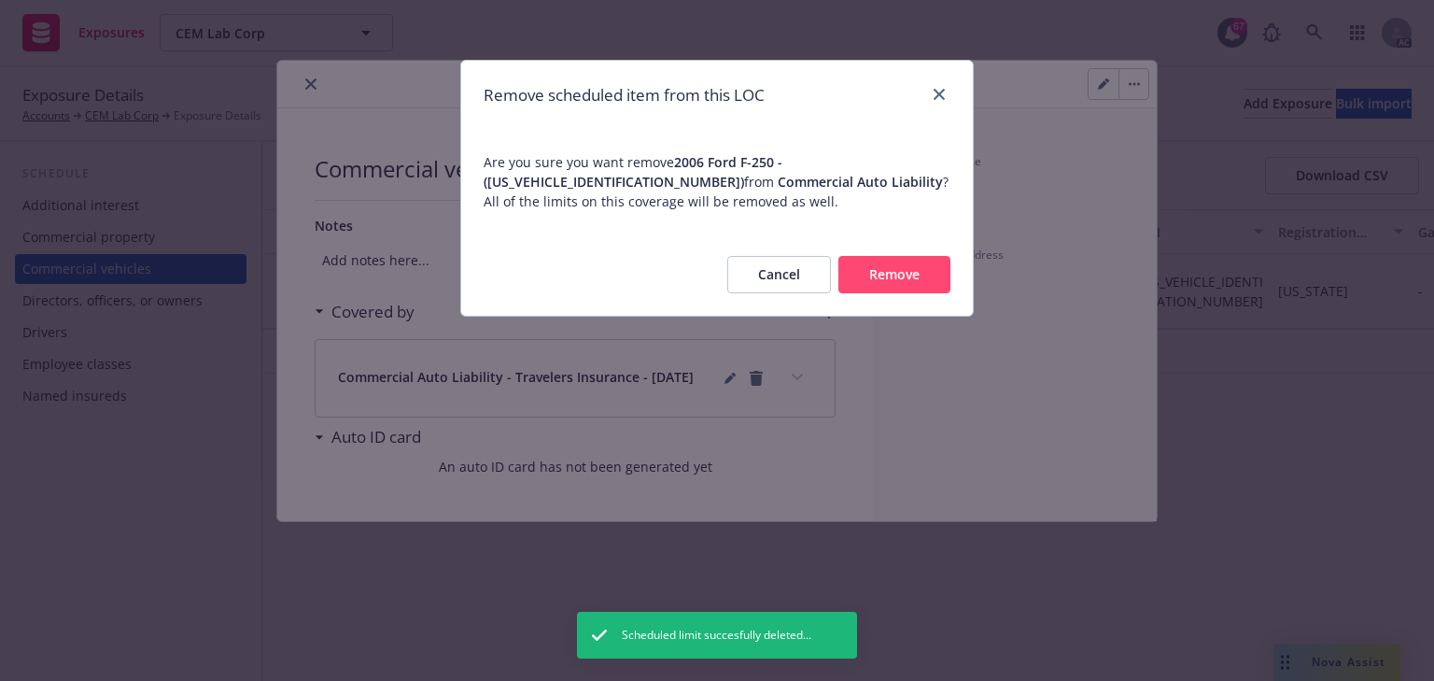
click at [874, 285] on button "Remove" at bounding box center [895, 274] width 112 height 37
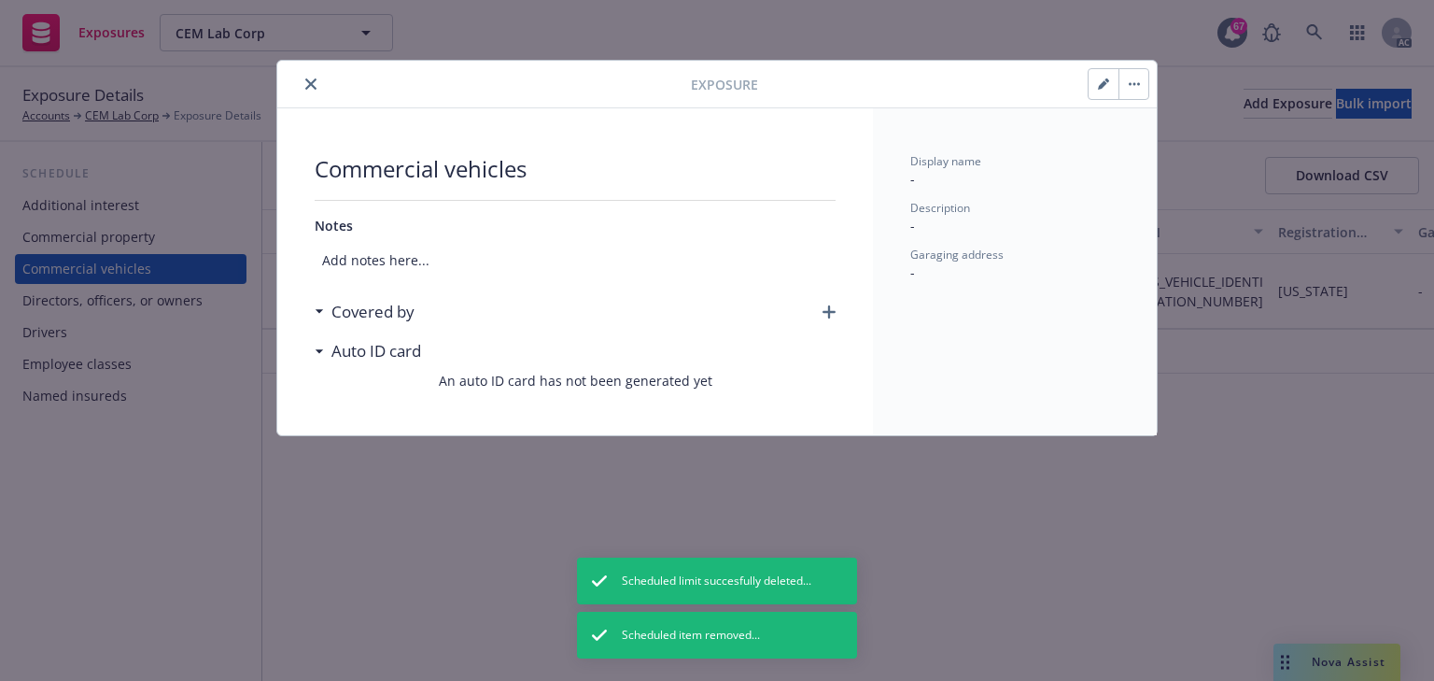
click at [1130, 85] on icon "button" at bounding box center [1134, 84] width 11 height 4
click at [1147, 132] on link "Archive" at bounding box center [1173, 134] width 106 height 37
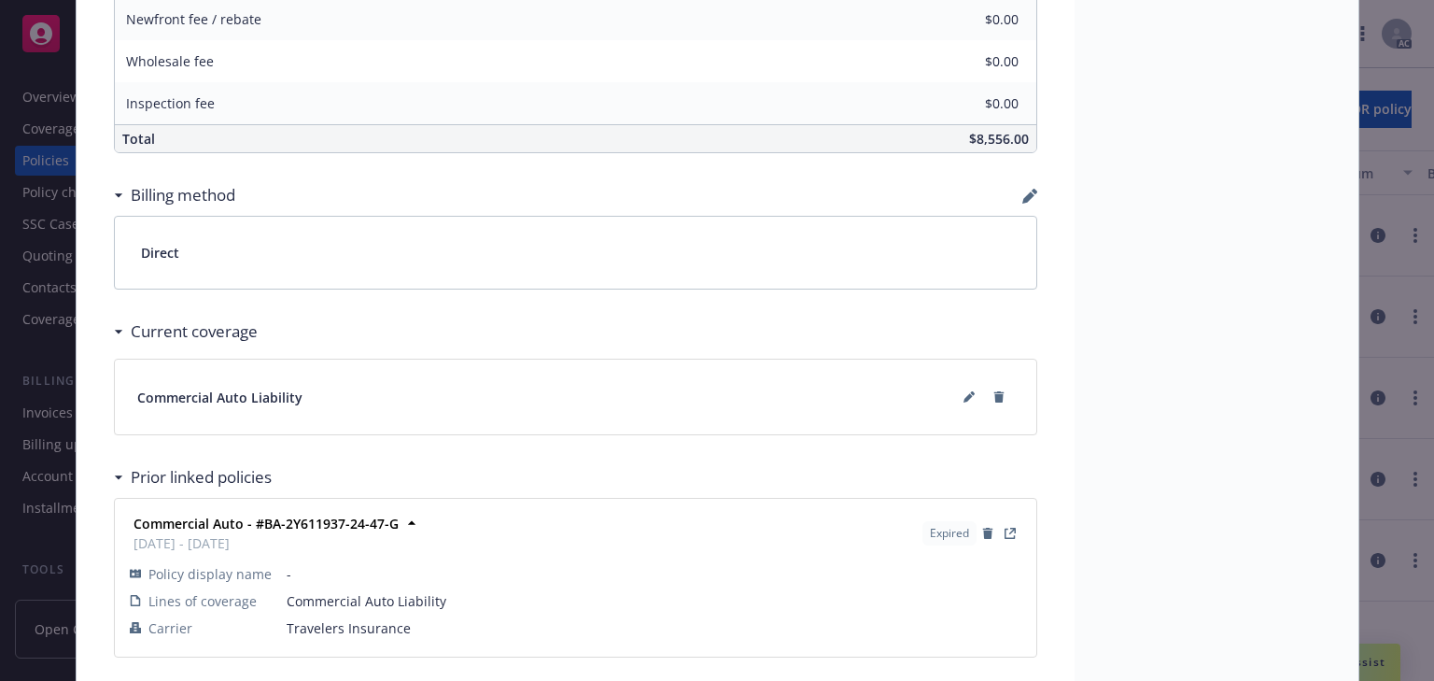
scroll to position [1276, 0]
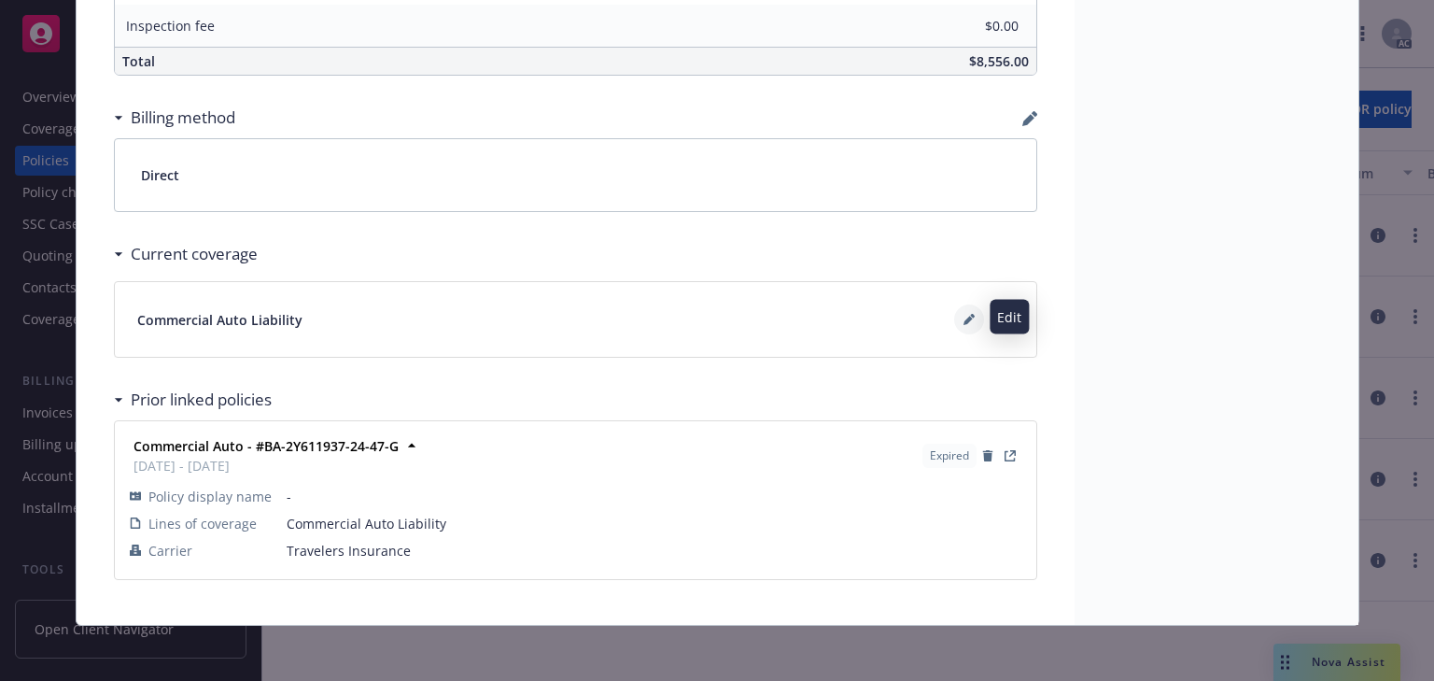
click at [967, 324] on button at bounding box center [969, 319] width 30 height 30
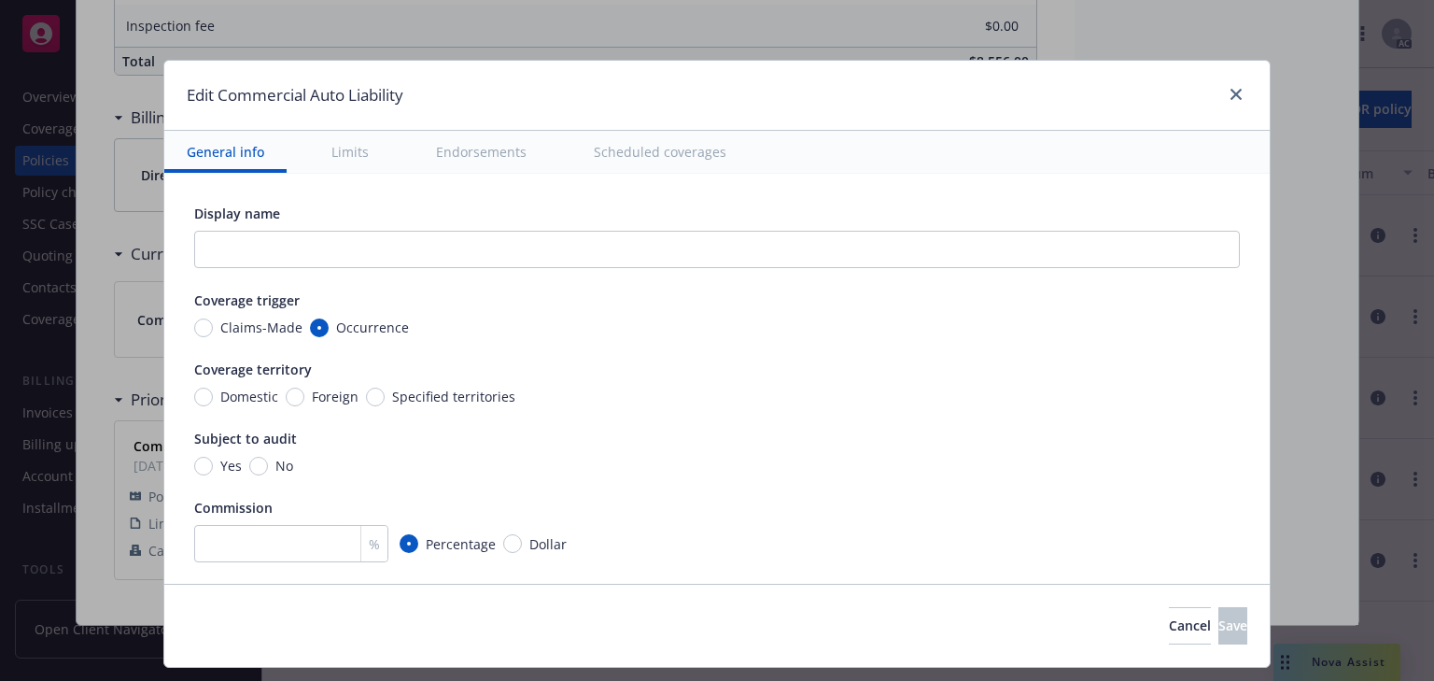
click at [684, 154] on button "Scheduled coverages" at bounding box center [659, 152] width 177 height 42
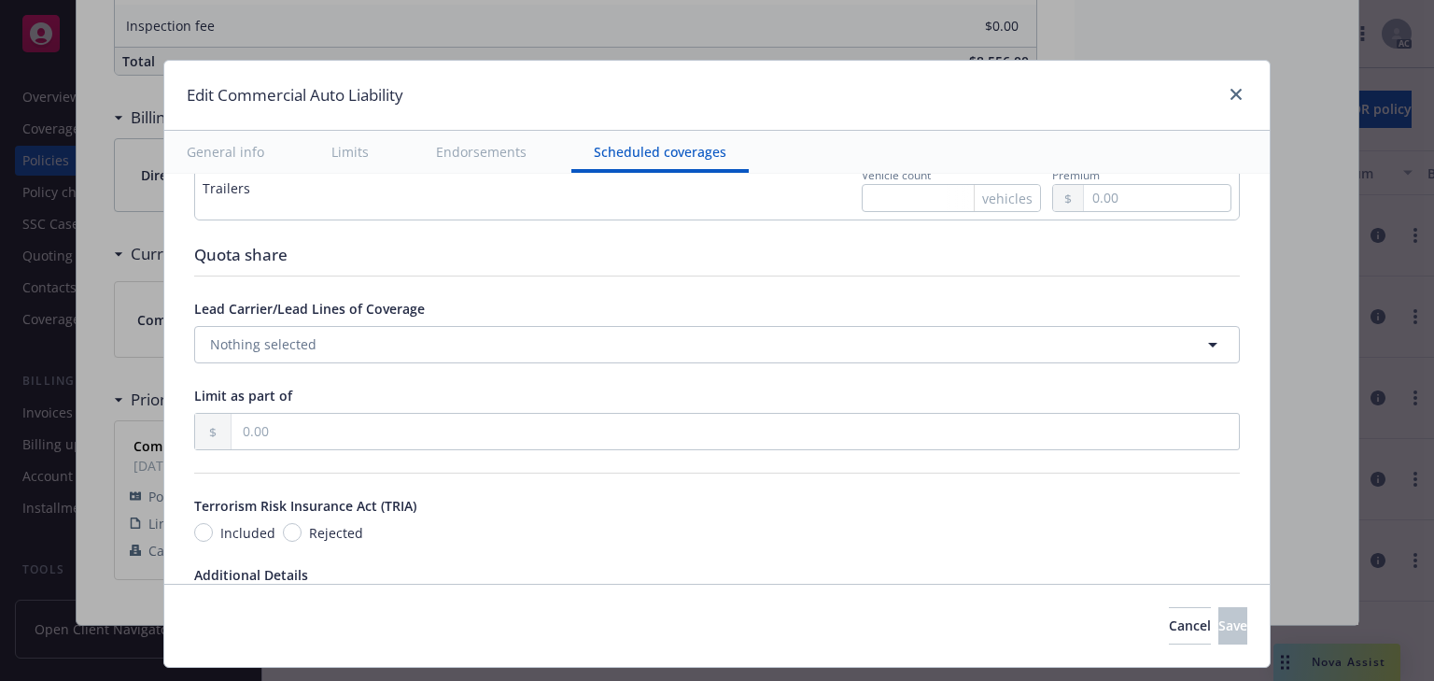
scroll to position [2969, 0]
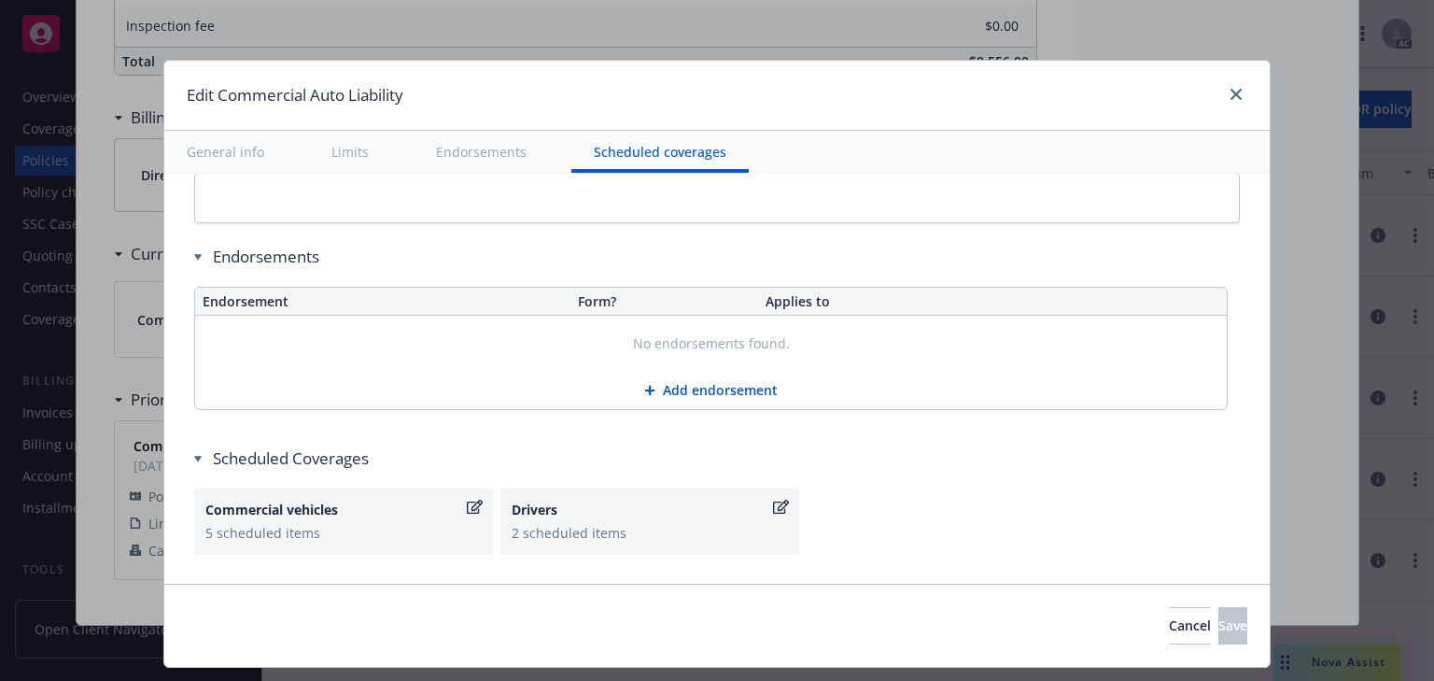
click at [458, 501] on div "Commercial vehicles" at bounding box center [334, 510] width 258 height 20
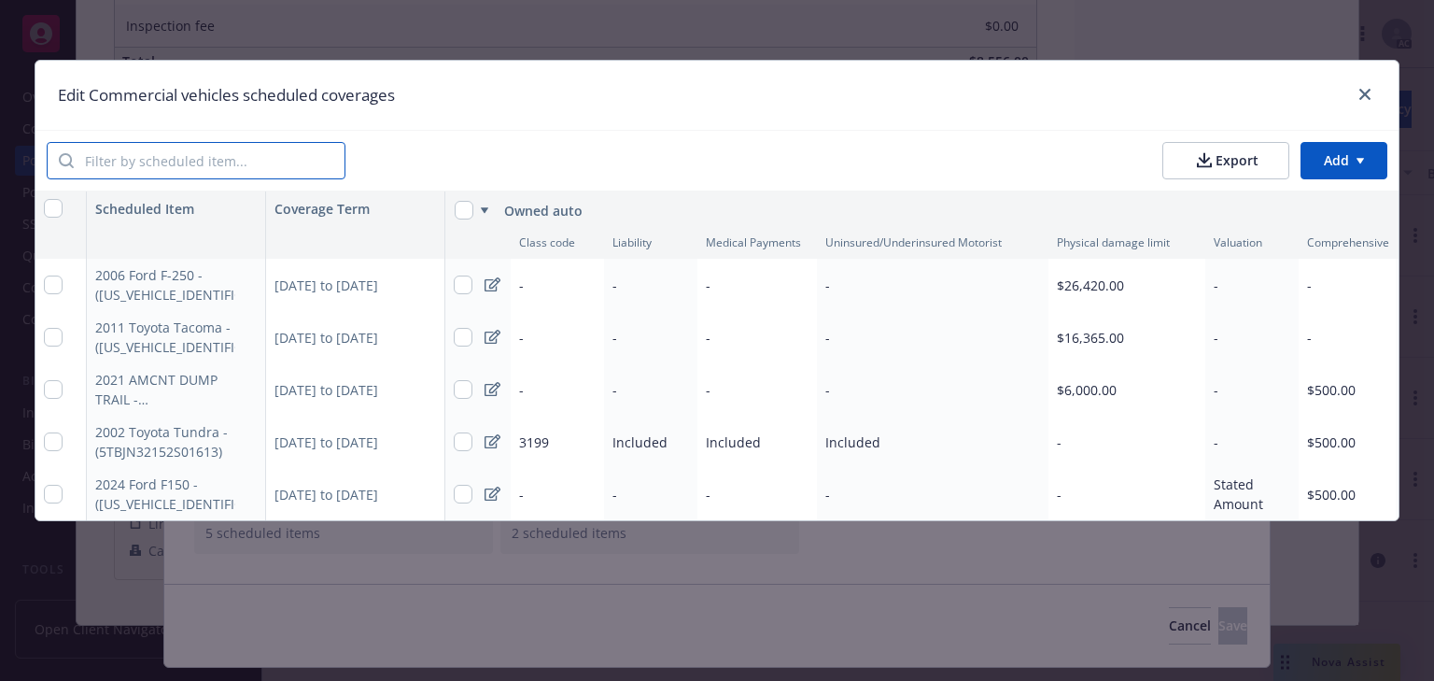
click at [301, 163] on input "search" at bounding box center [209, 160] width 271 height 35
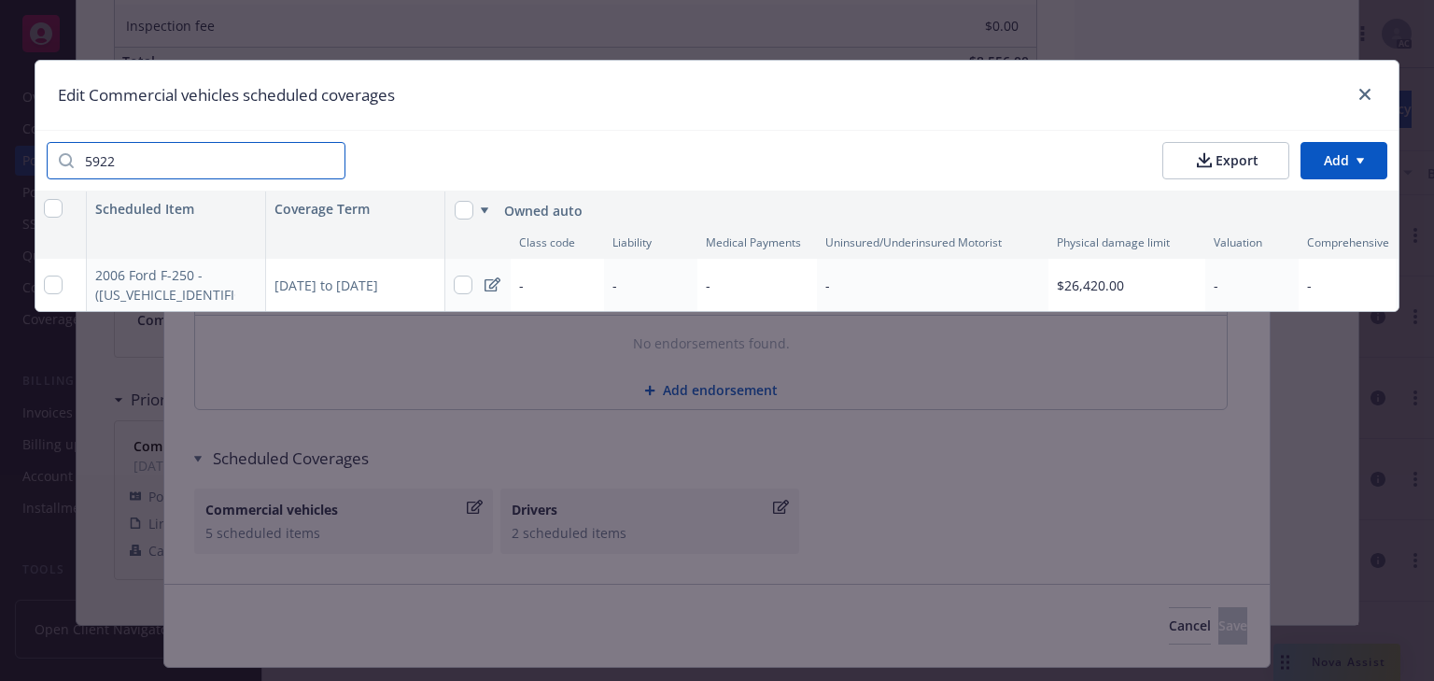
type input "5922"
click at [407, 280] on div "[DATE] to [DATE]" at bounding box center [355, 285] width 179 height 52
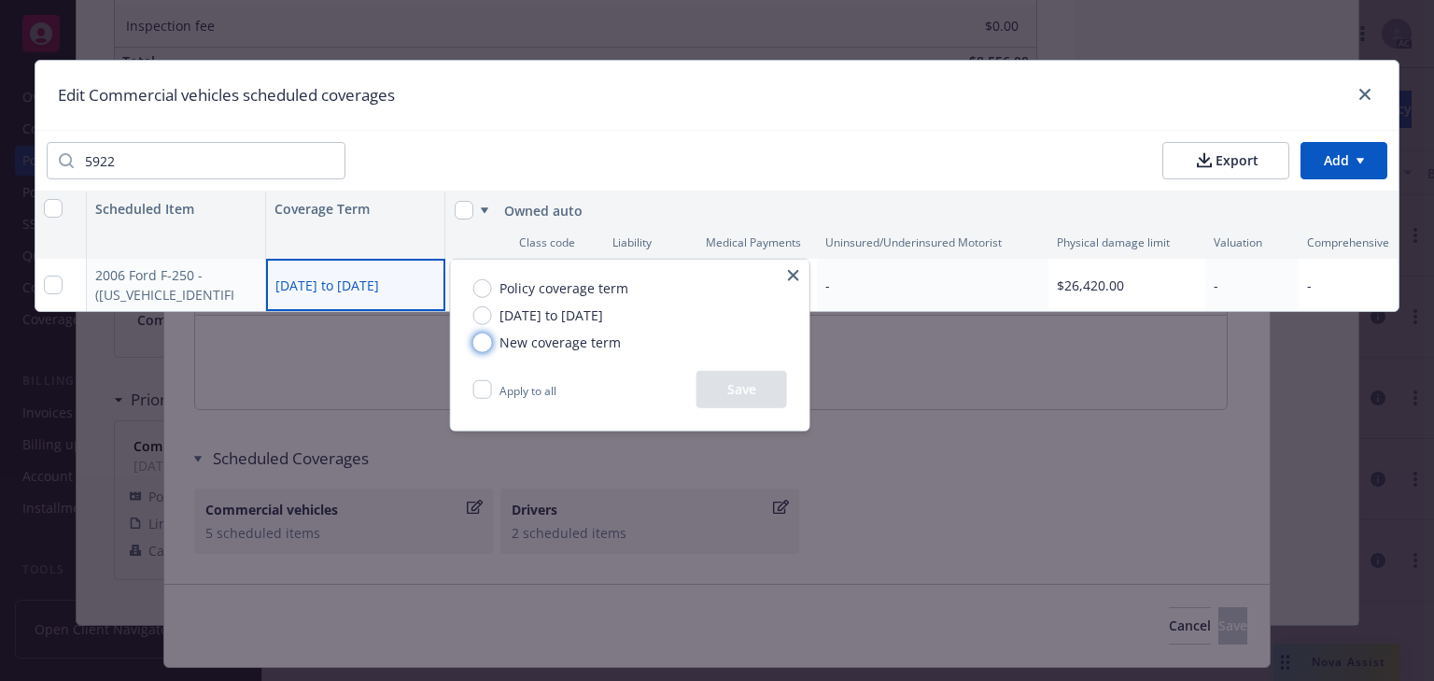
click at [478, 343] on input "New coverage term" at bounding box center [482, 341] width 19 height 19
radio input "true"
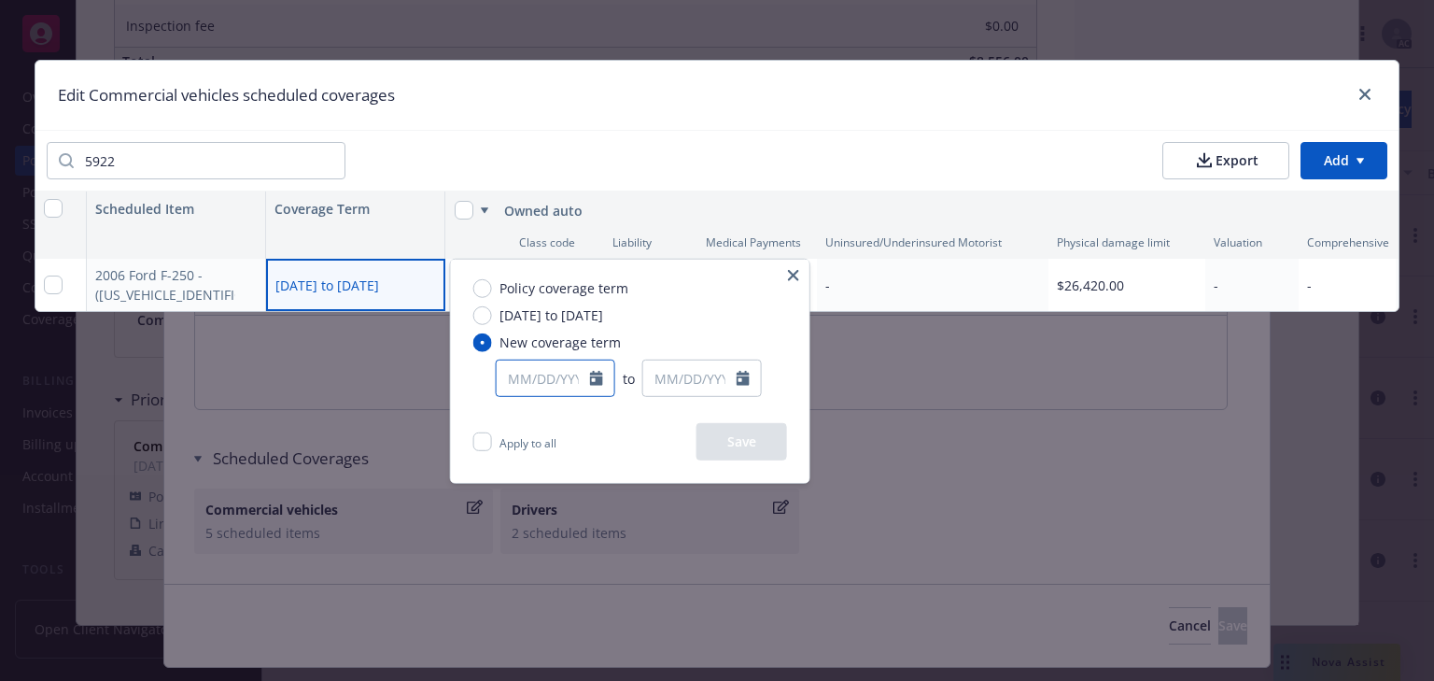
select select "9"
click at [551, 380] on input "text" at bounding box center [543, 377] width 93 height 35
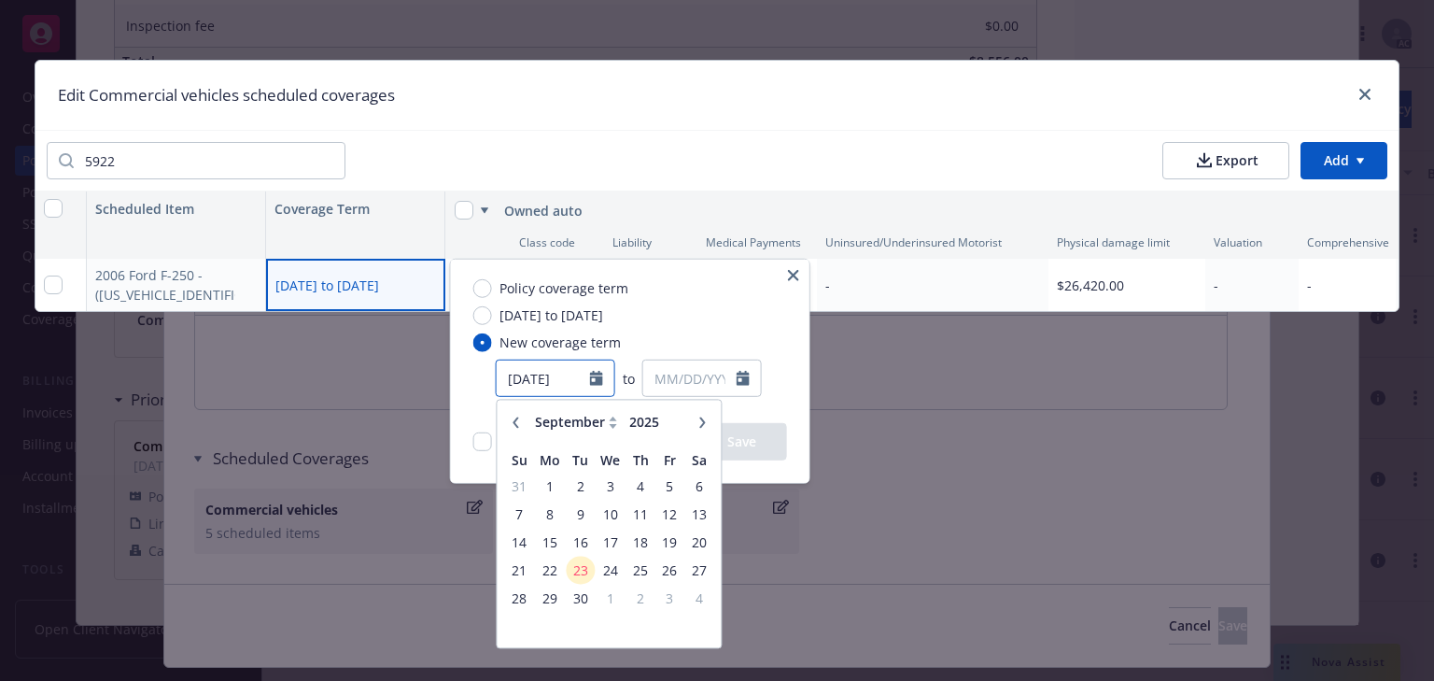
type input "[DATE]"
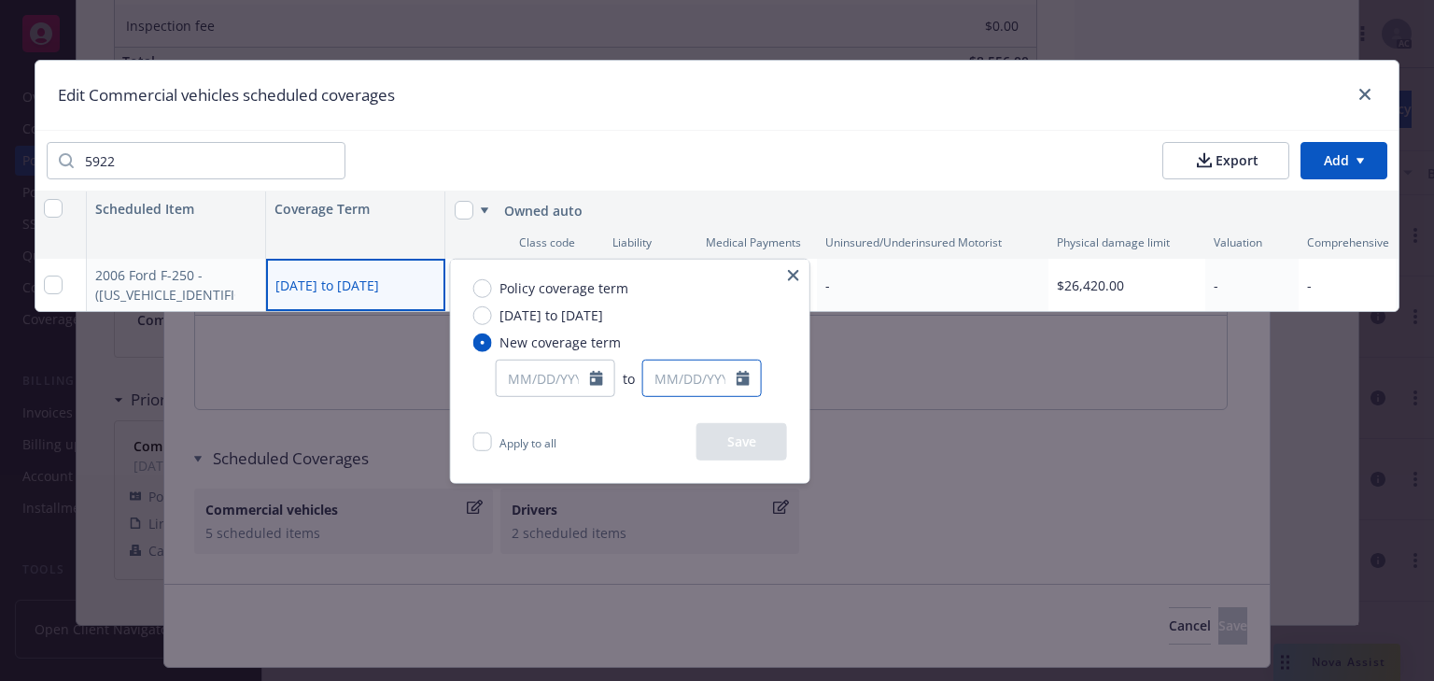
click at [686, 381] on input "text" at bounding box center [689, 377] width 93 height 35
select select "9"
click at [538, 370] on input "text" at bounding box center [543, 377] width 93 height 35
select select "9"
type input "[DATE]"
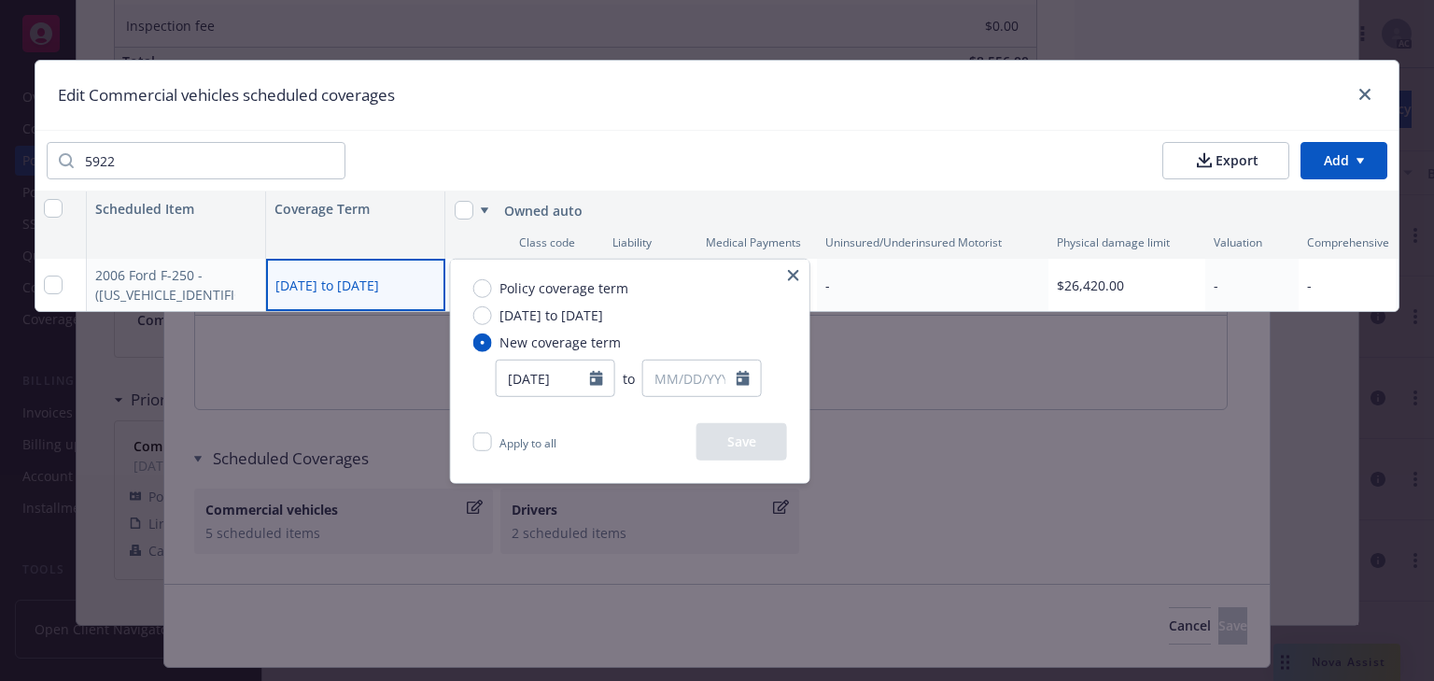
click at [668, 329] on div "Policy coverage term [DATE] to [DATE] New coverage term [DATE] January February…" at bounding box center [630, 341] width 359 height 163
select select "9"
click at [694, 374] on input "text" at bounding box center [689, 377] width 93 height 35
type input "[DATE]"
click at [751, 333] on div "Policy coverage term [DATE] to [DATE] New coverage term [DATE] to [DATE] Januar…" at bounding box center [630, 341] width 359 height 163
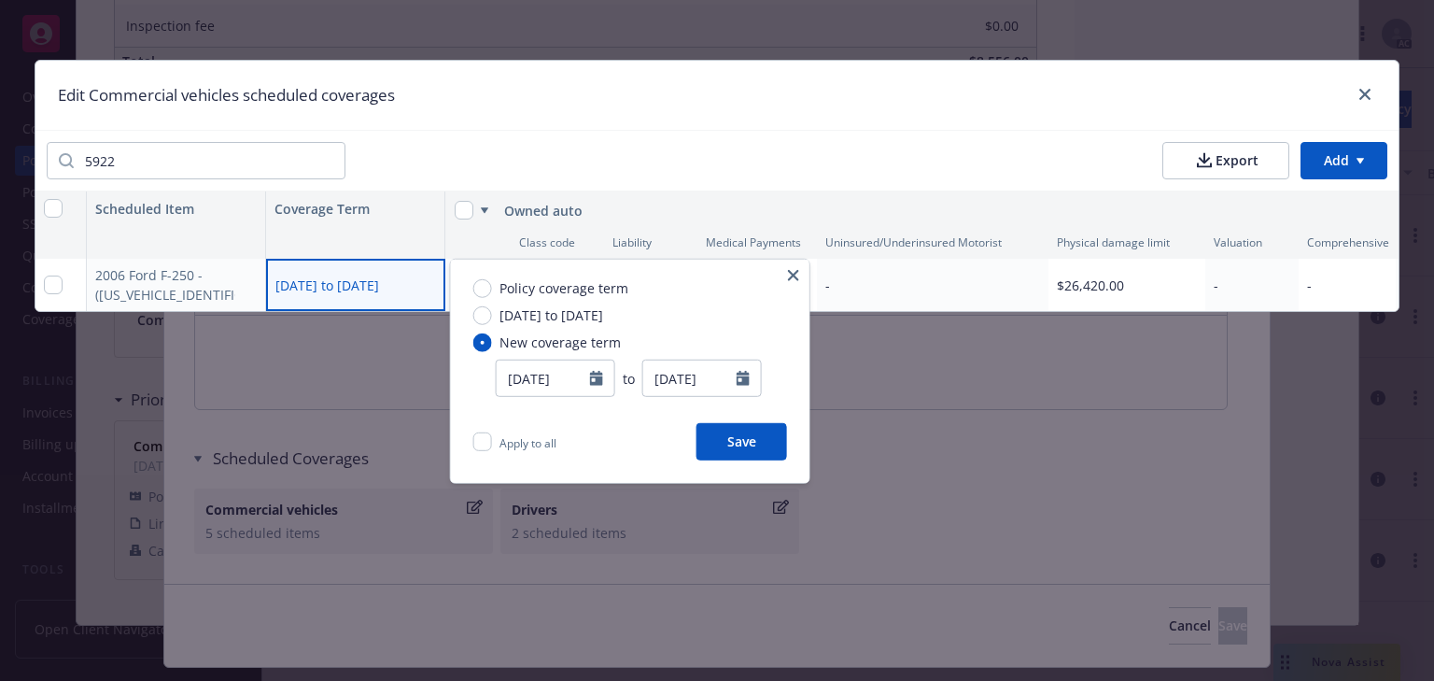
click at [751, 449] on button "Save" at bounding box center [742, 441] width 91 height 37
